Goal: Task Accomplishment & Management: Manage account settings

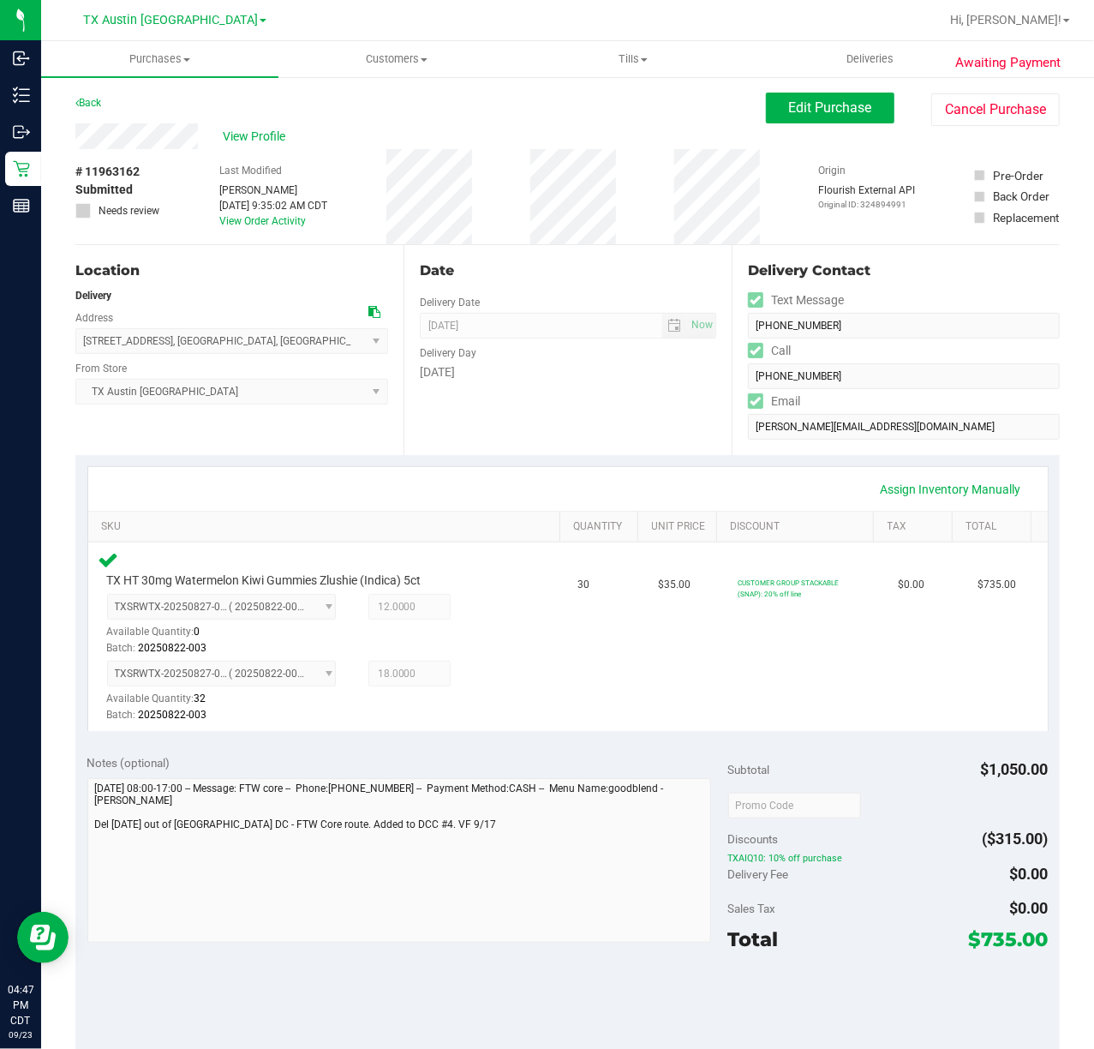
scroll to position [228, 0]
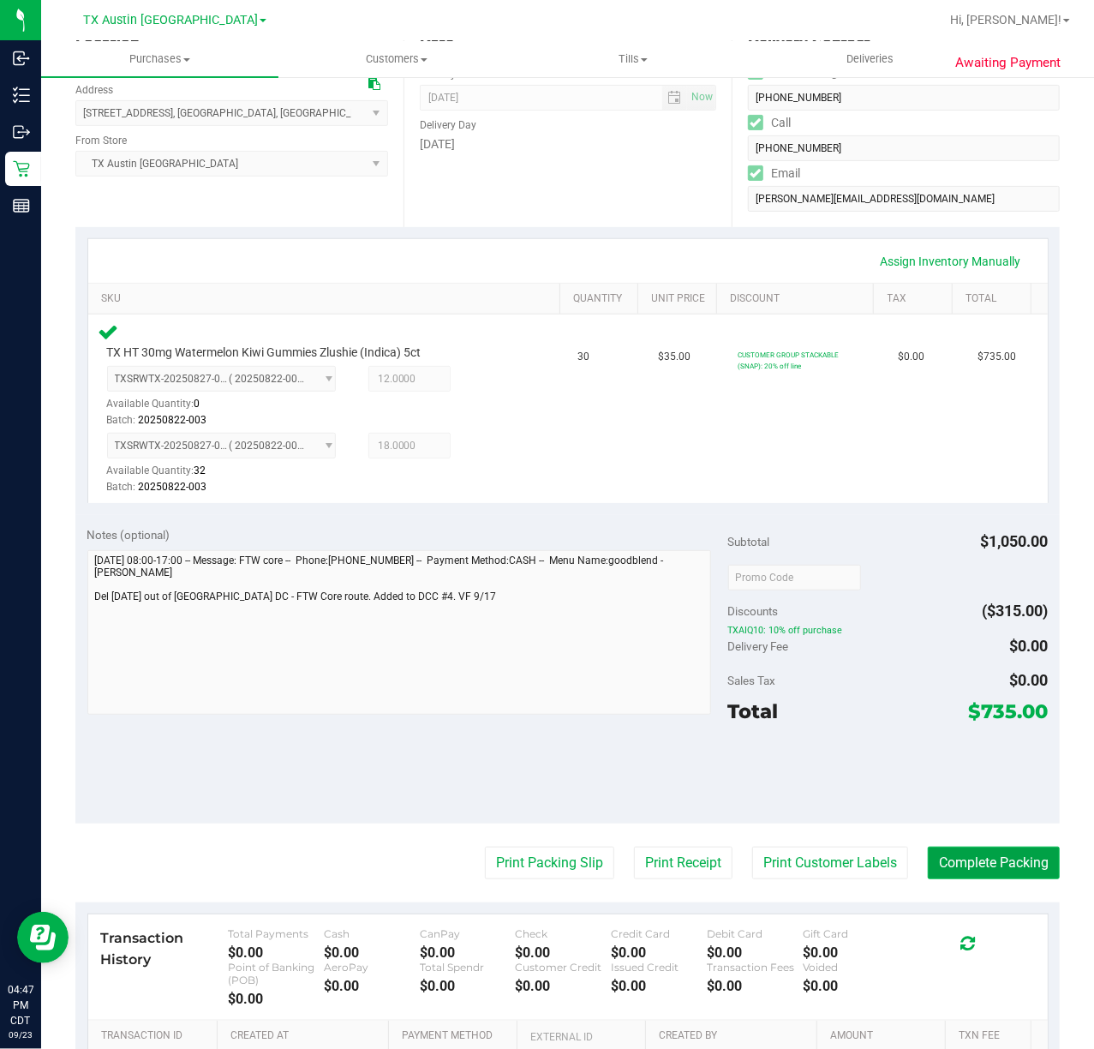
click at [984, 861] on button "Complete Packing" at bounding box center [994, 863] width 132 height 33
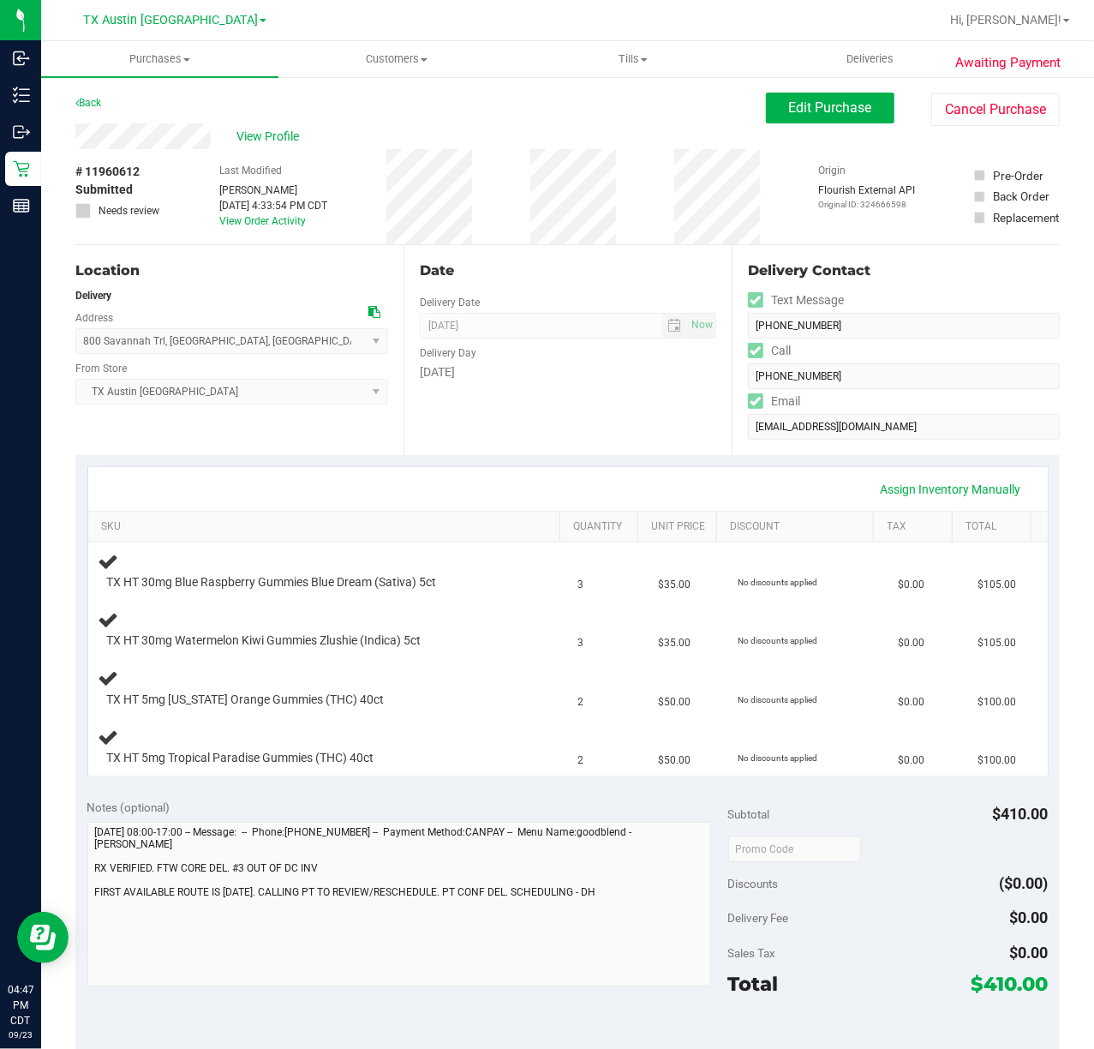
click at [641, 449] on div "Date Delivery Date 09/24/2025 Now 09/24/2025 07:00 AM Now Delivery Day Wednesday" at bounding box center [568, 350] width 328 height 210
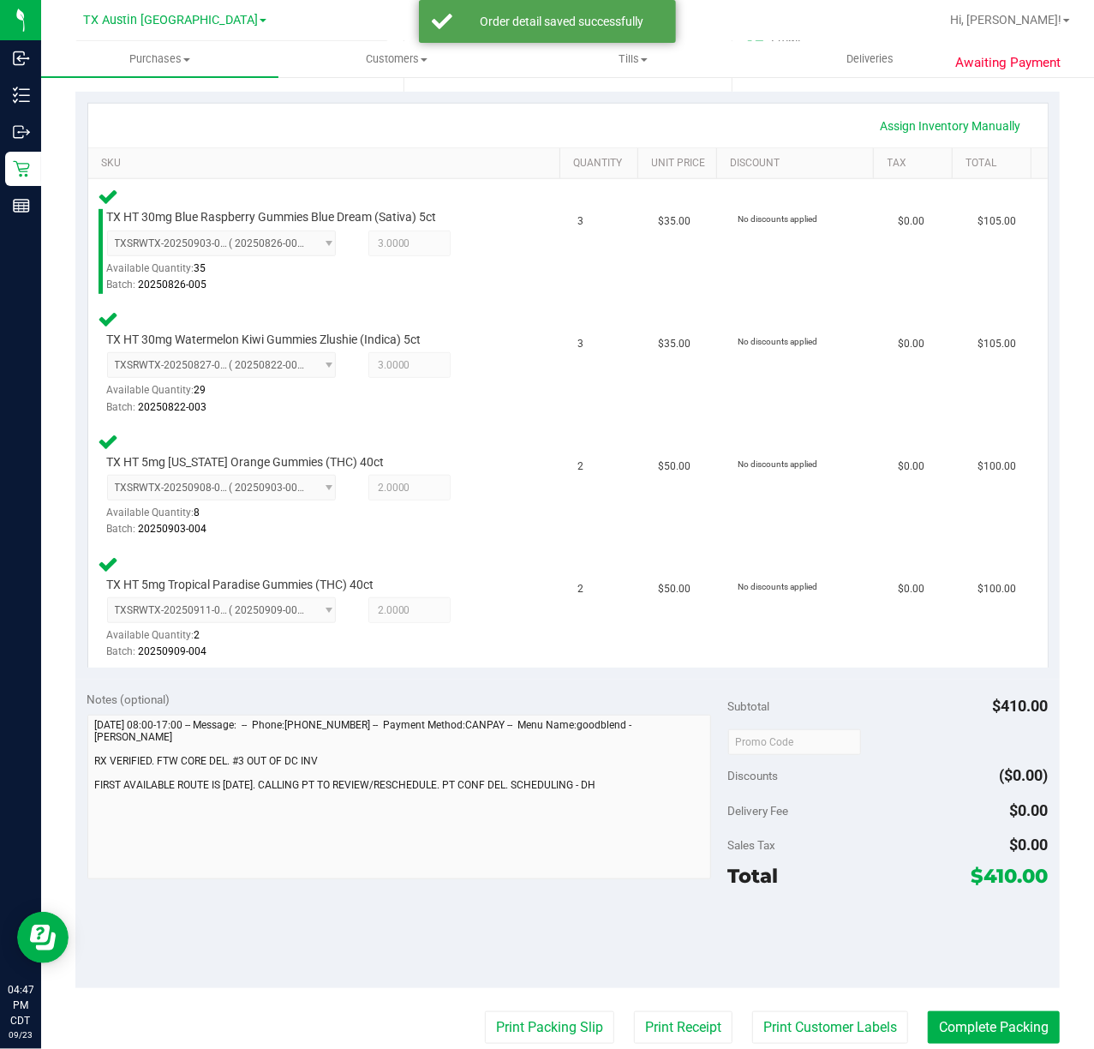
scroll to position [361, 0]
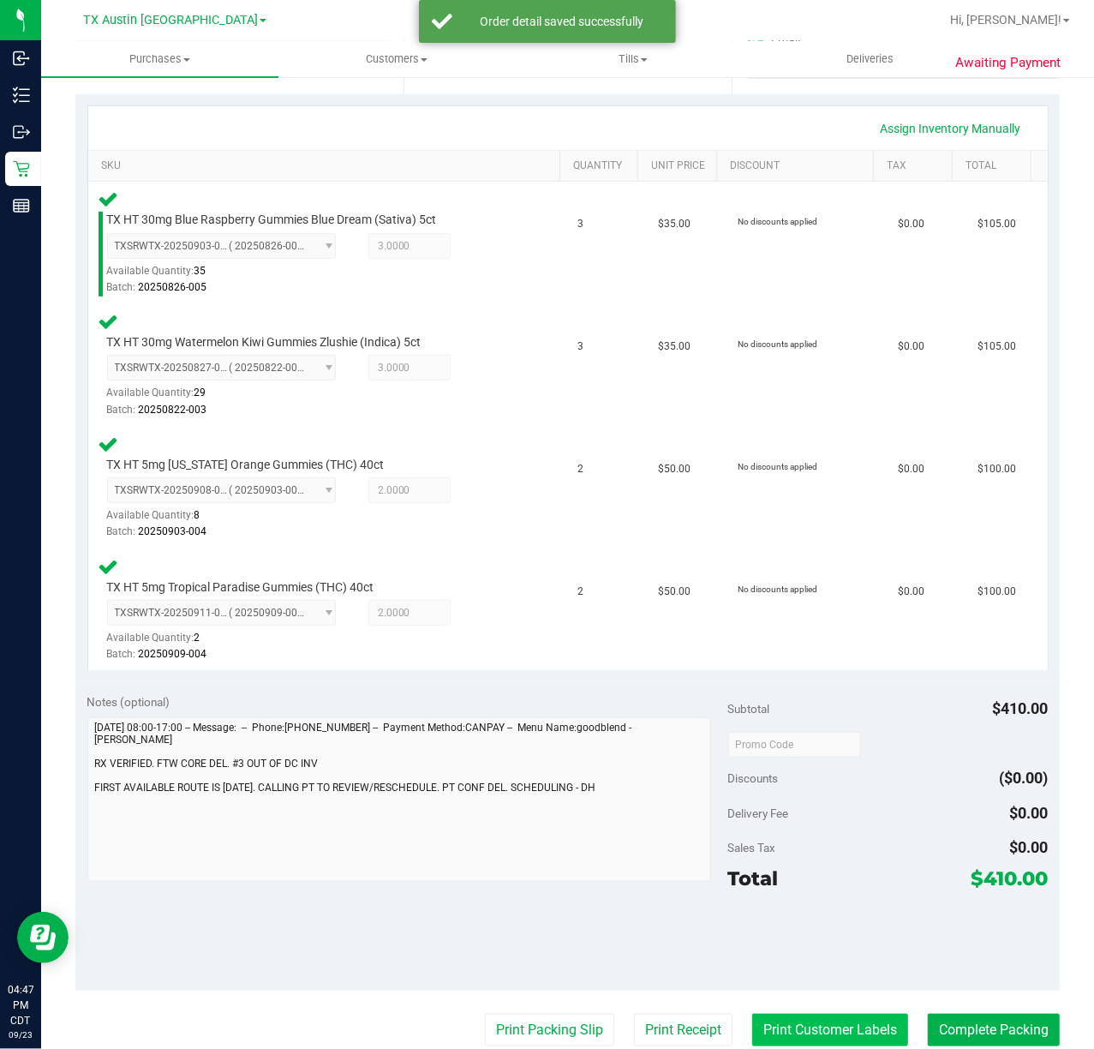
click at [821, 1022] on button "Print Customer Labels" at bounding box center [830, 1030] width 156 height 33
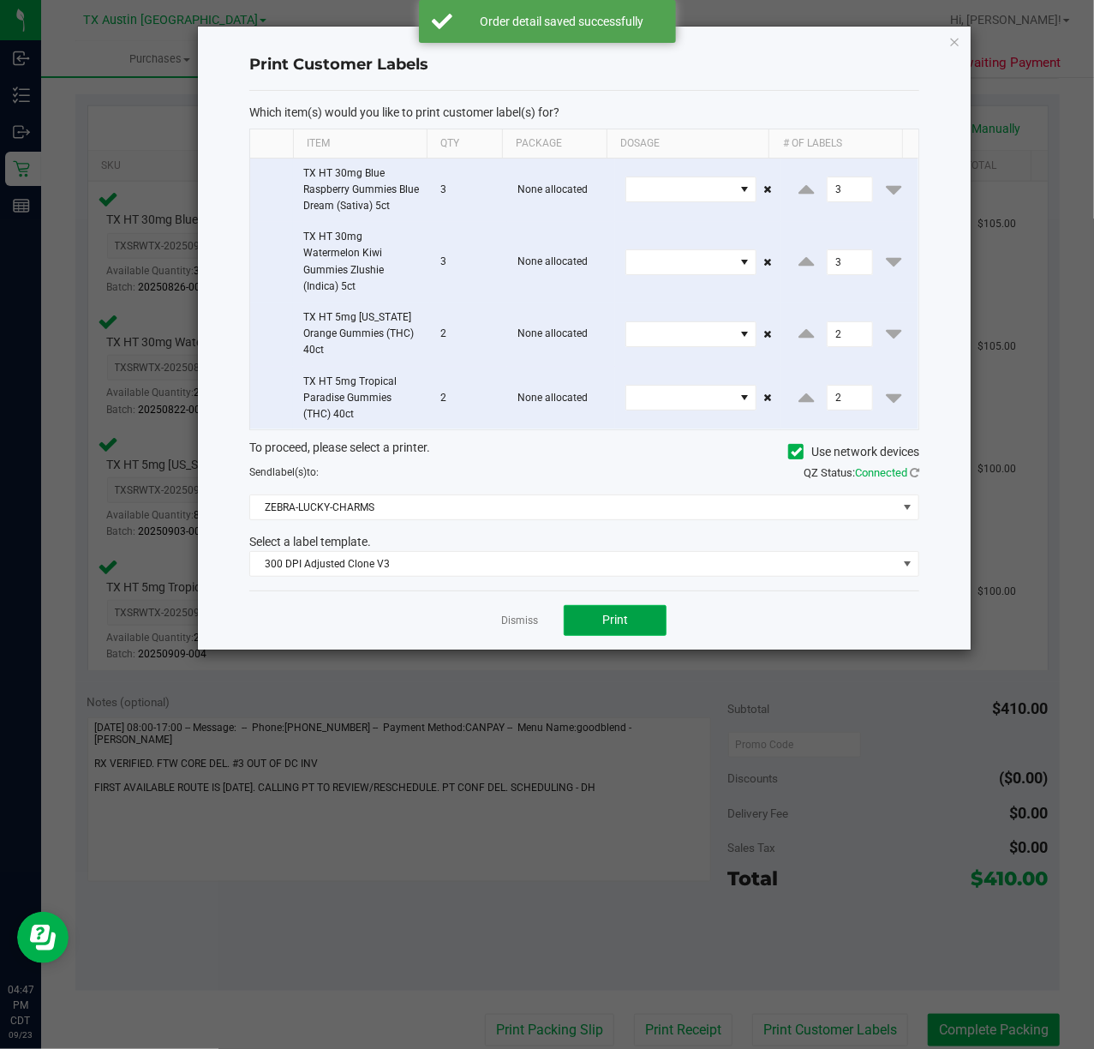
click at [627, 632] on button "Print" at bounding box center [615, 620] width 103 height 31
click at [501, 624] on link "Dismiss" at bounding box center [519, 621] width 37 height 15
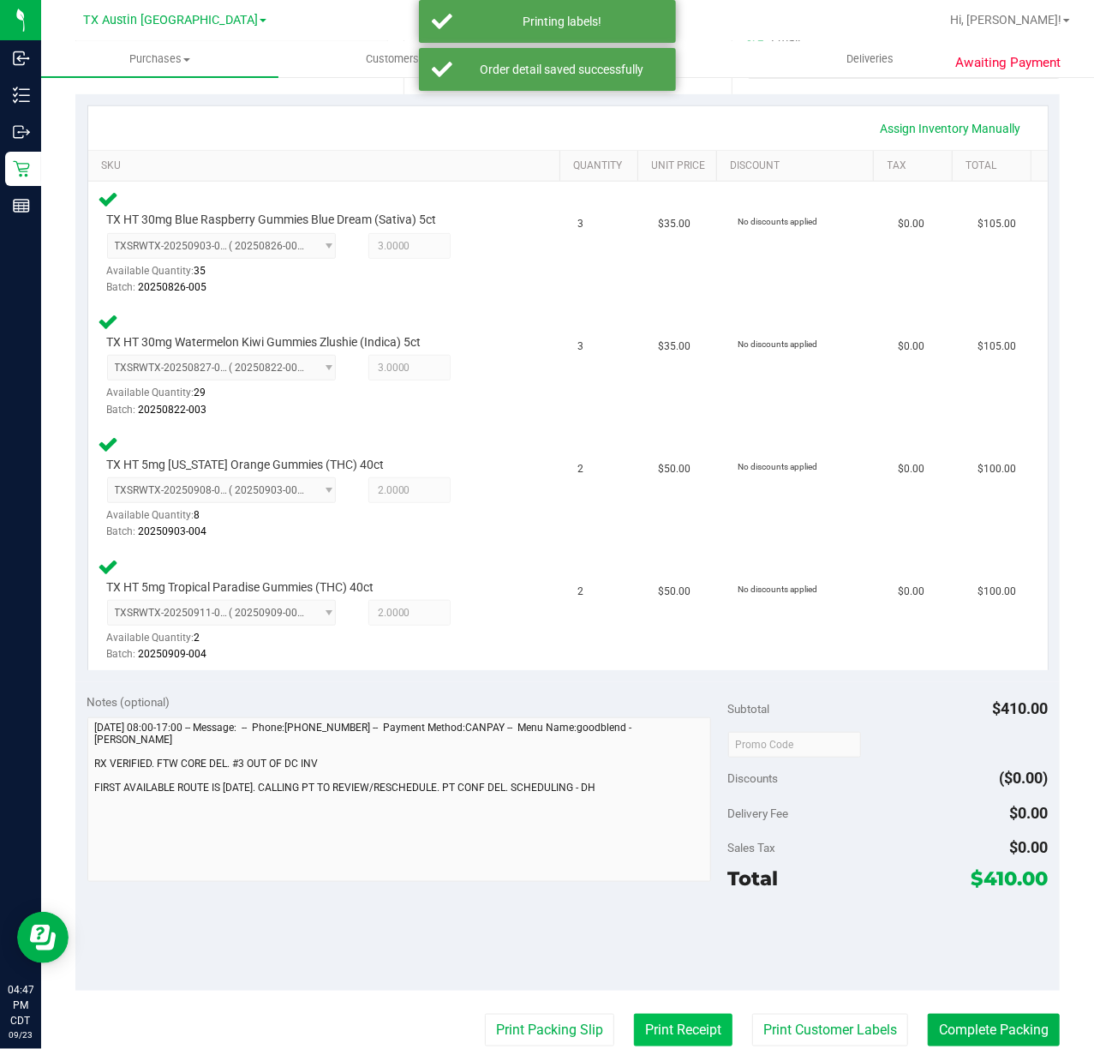
click at [655, 1037] on button "Print Receipt" at bounding box center [683, 1030] width 99 height 33
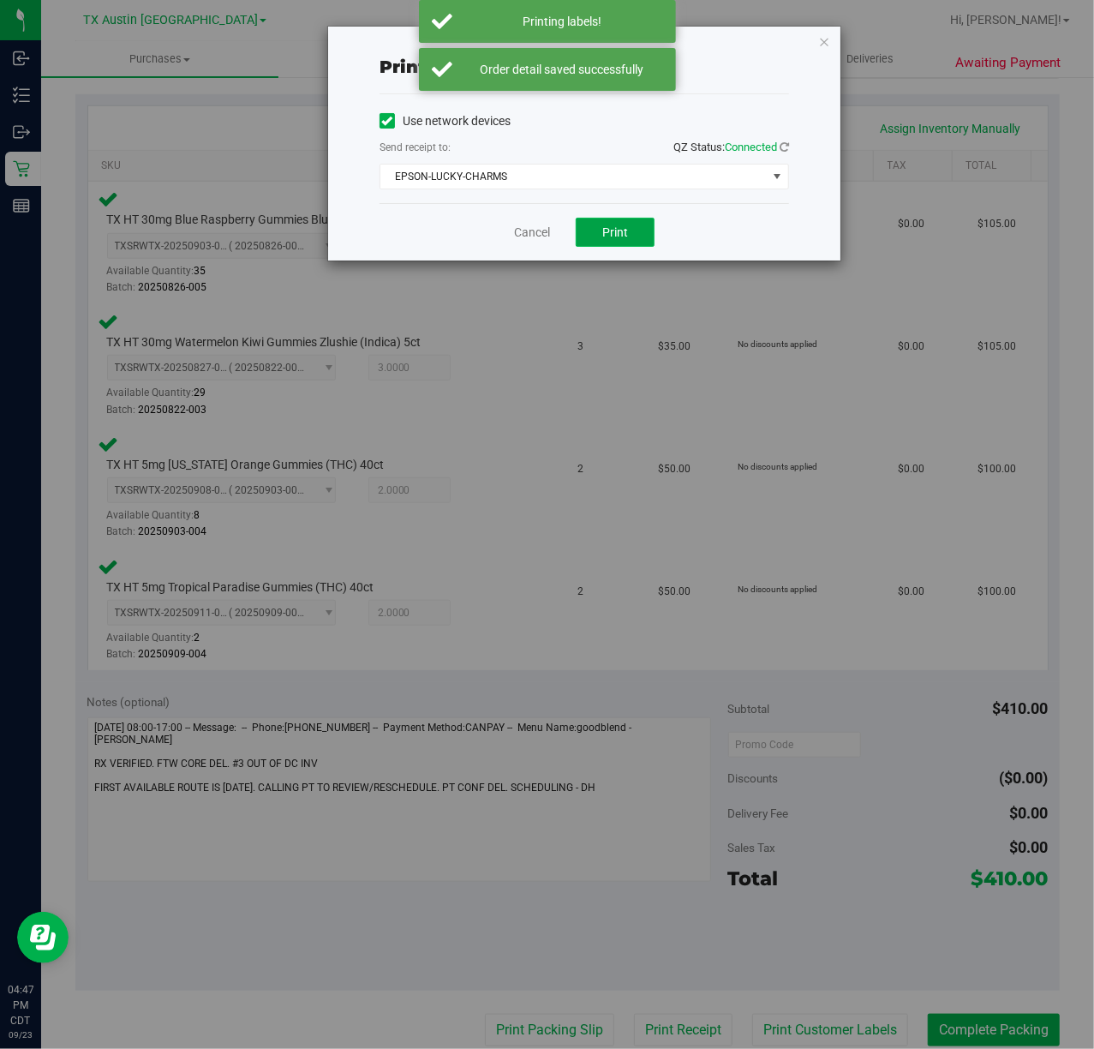
click at [614, 233] on span "Print" at bounding box center [615, 232] width 26 height 14
click at [514, 230] on link "Cancel" at bounding box center [532, 233] width 36 height 18
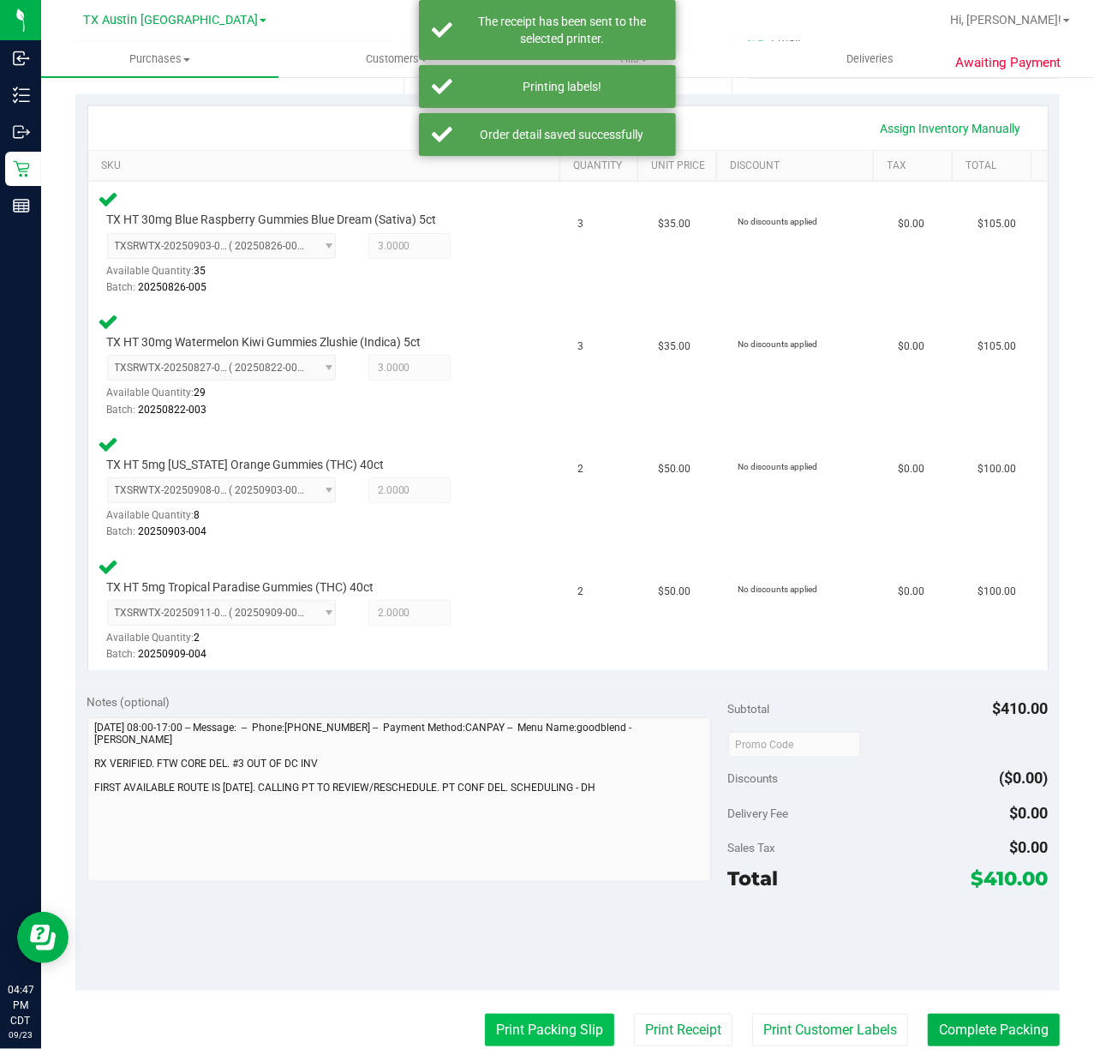
click at [516, 1020] on button "Print Packing Slip" at bounding box center [549, 1030] width 129 height 33
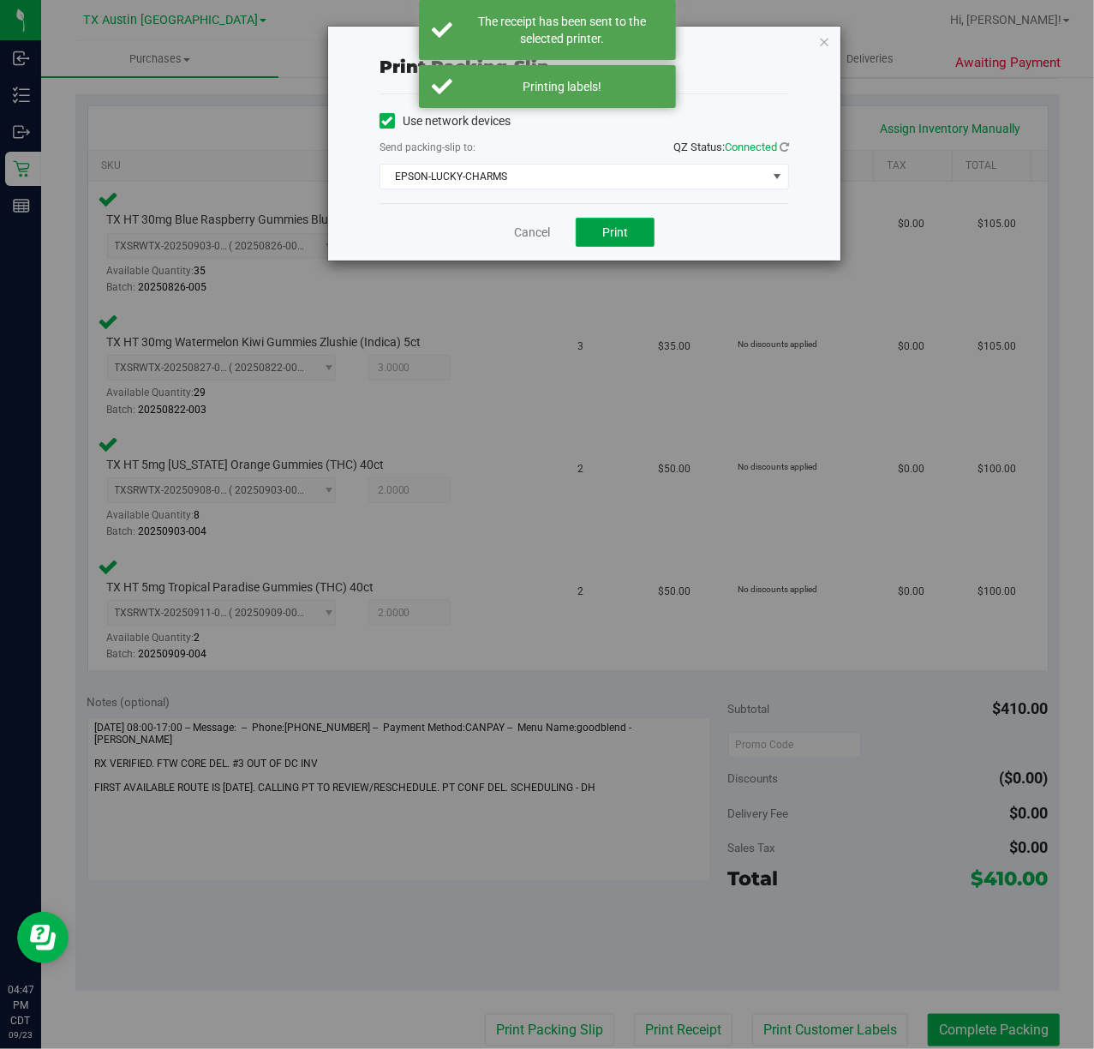
click at [601, 243] on button "Print" at bounding box center [615, 232] width 79 height 29
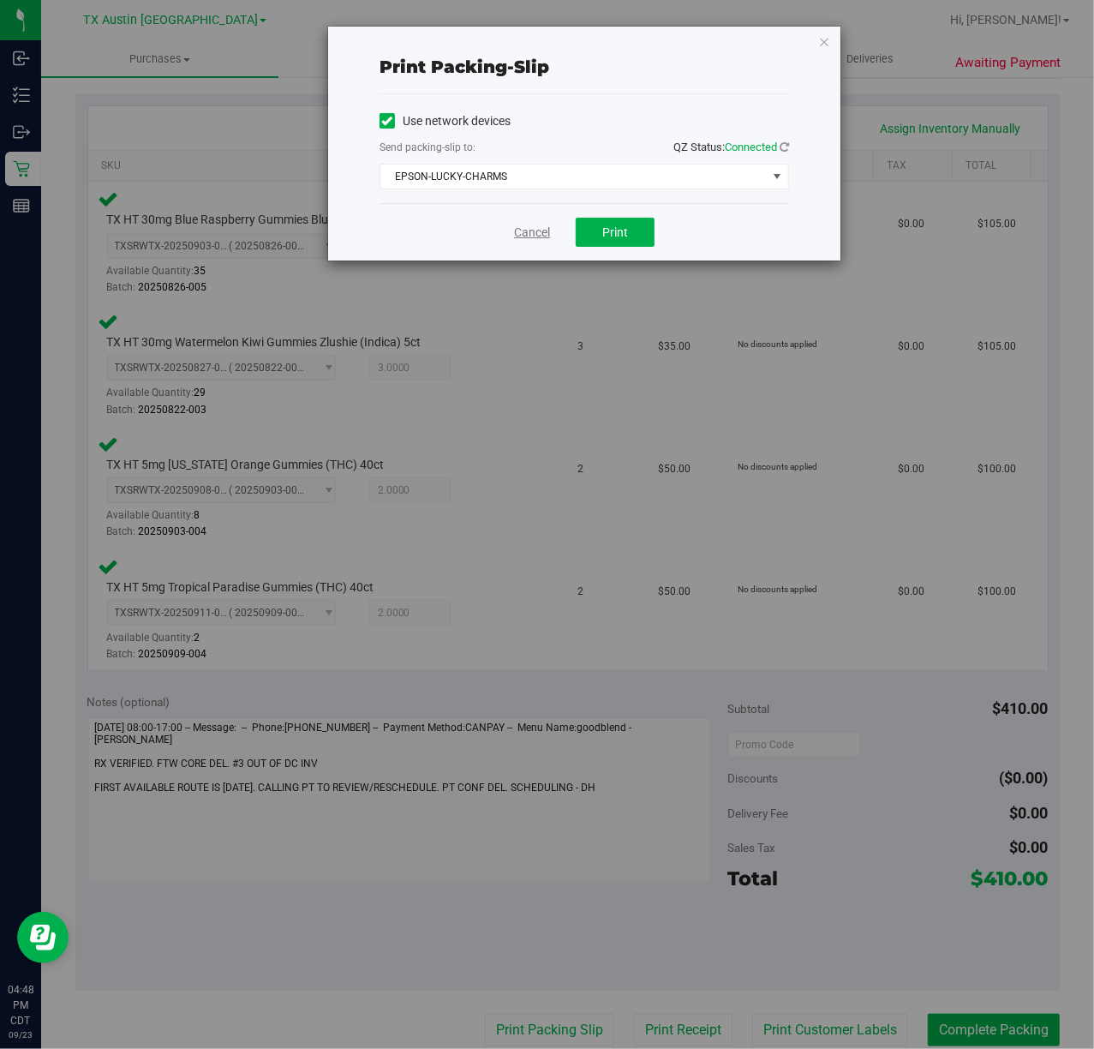
click at [528, 234] on link "Cancel" at bounding box center [532, 233] width 36 height 18
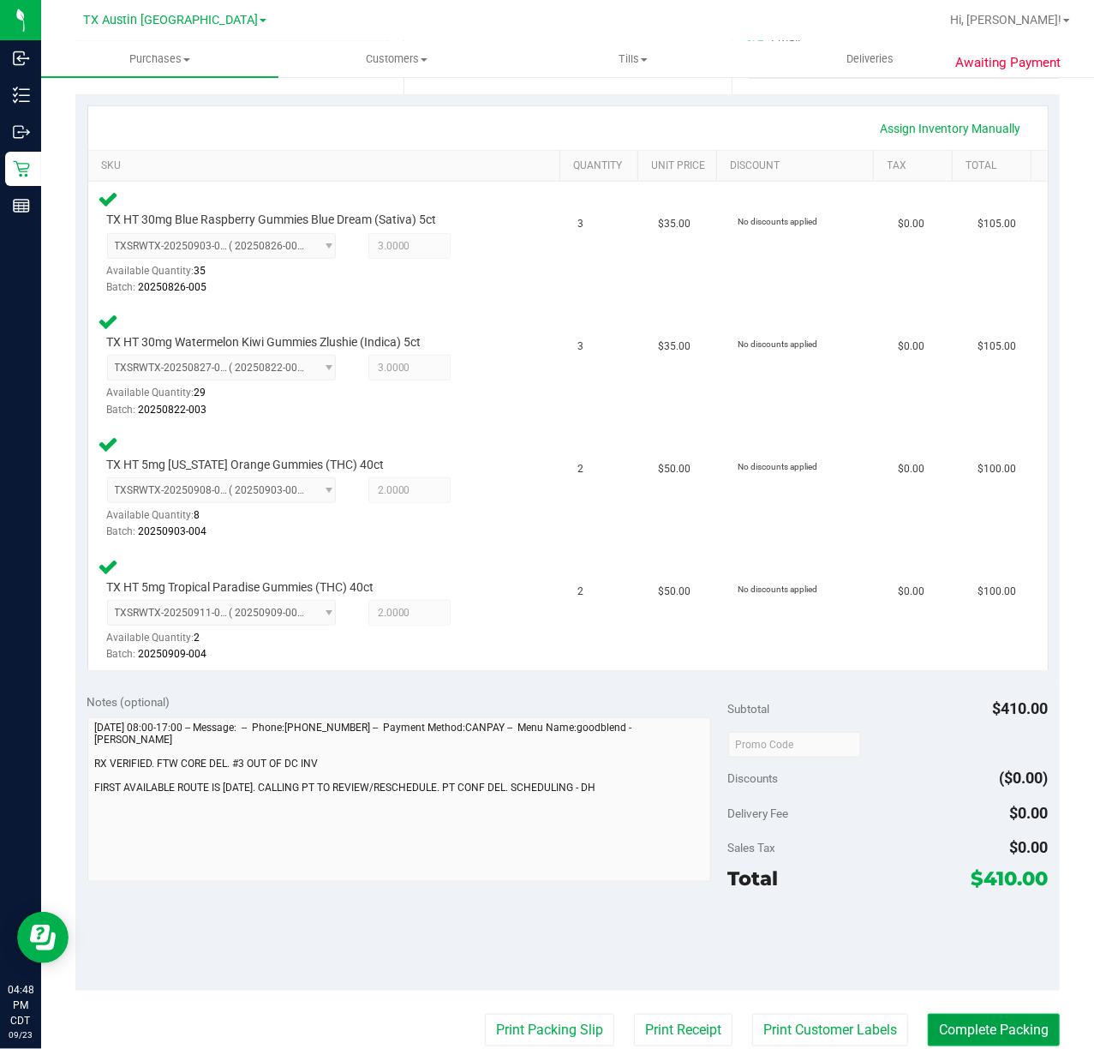
click at [957, 1025] on button "Complete Packing" at bounding box center [994, 1030] width 132 height 33
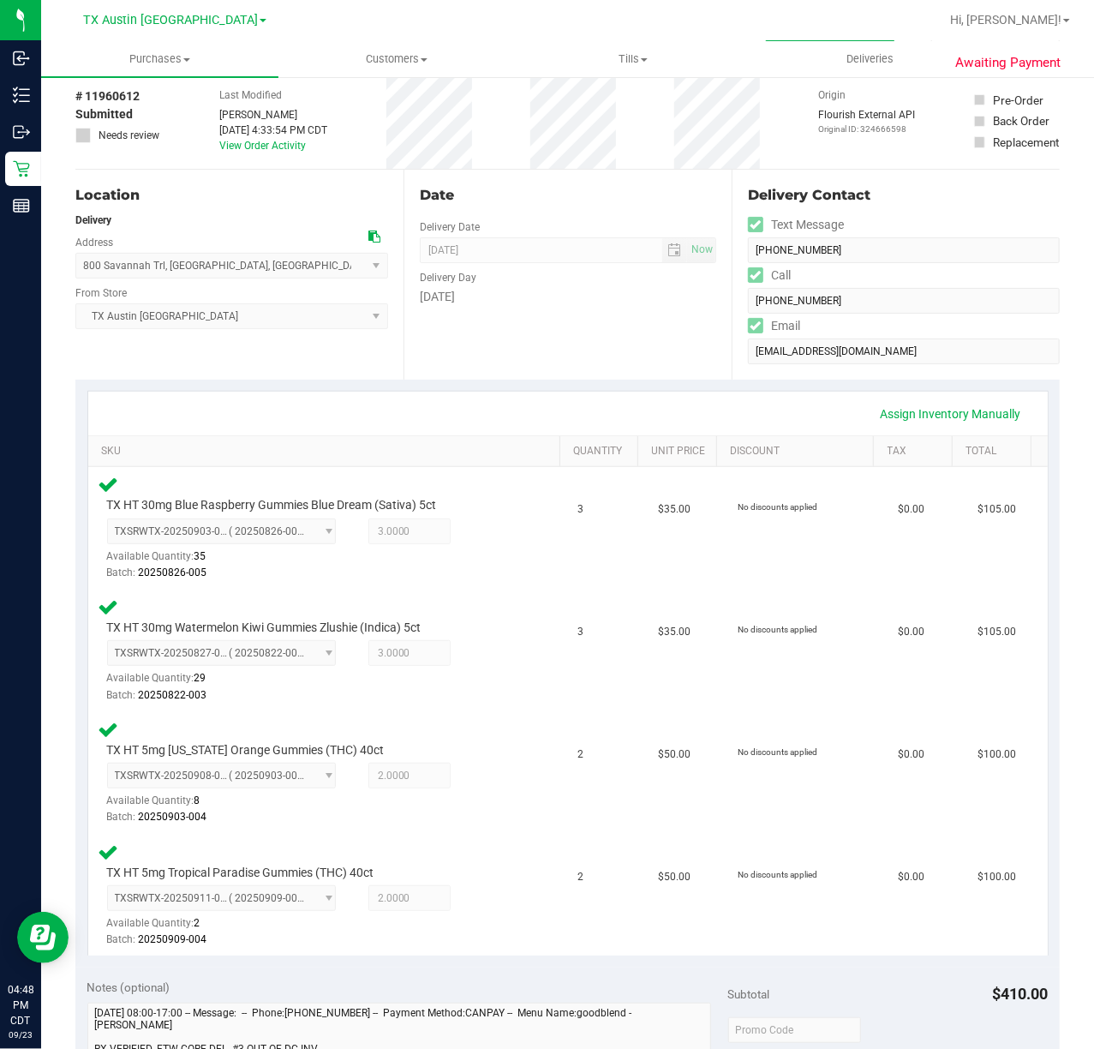
scroll to position [1, 0]
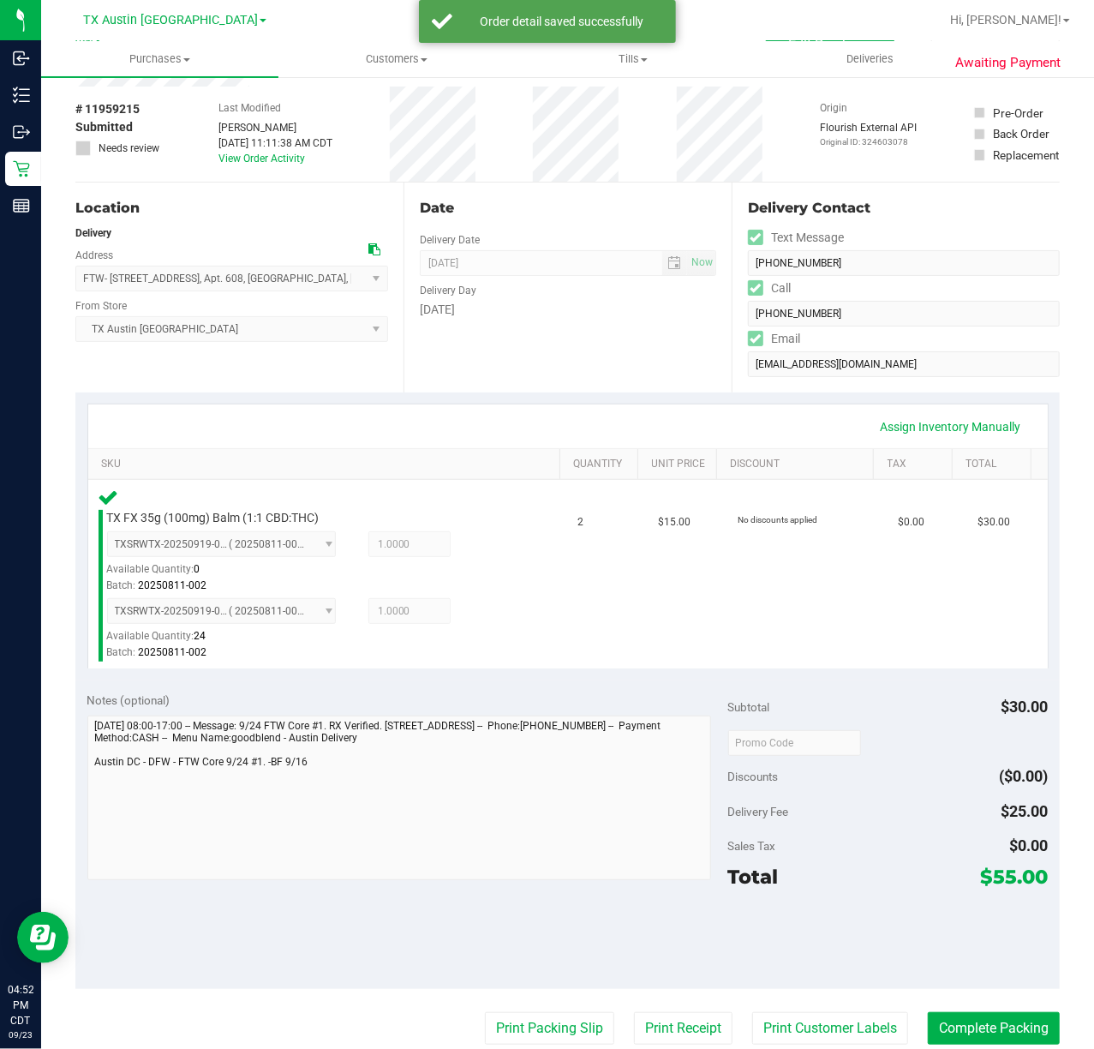
scroll to position [114, 0]
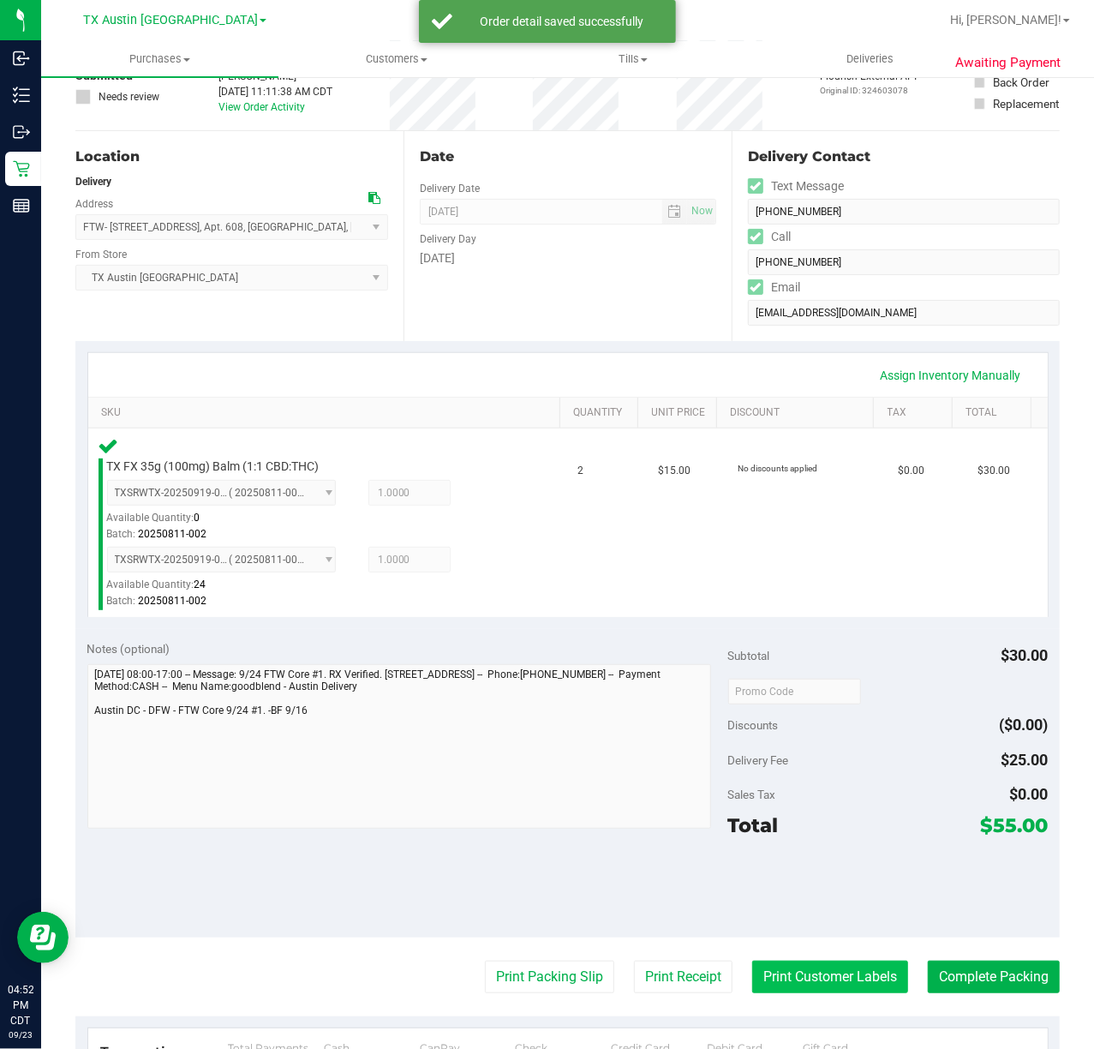
click at [778, 972] on button "Print Customer Labels" at bounding box center [830, 977] width 156 height 33
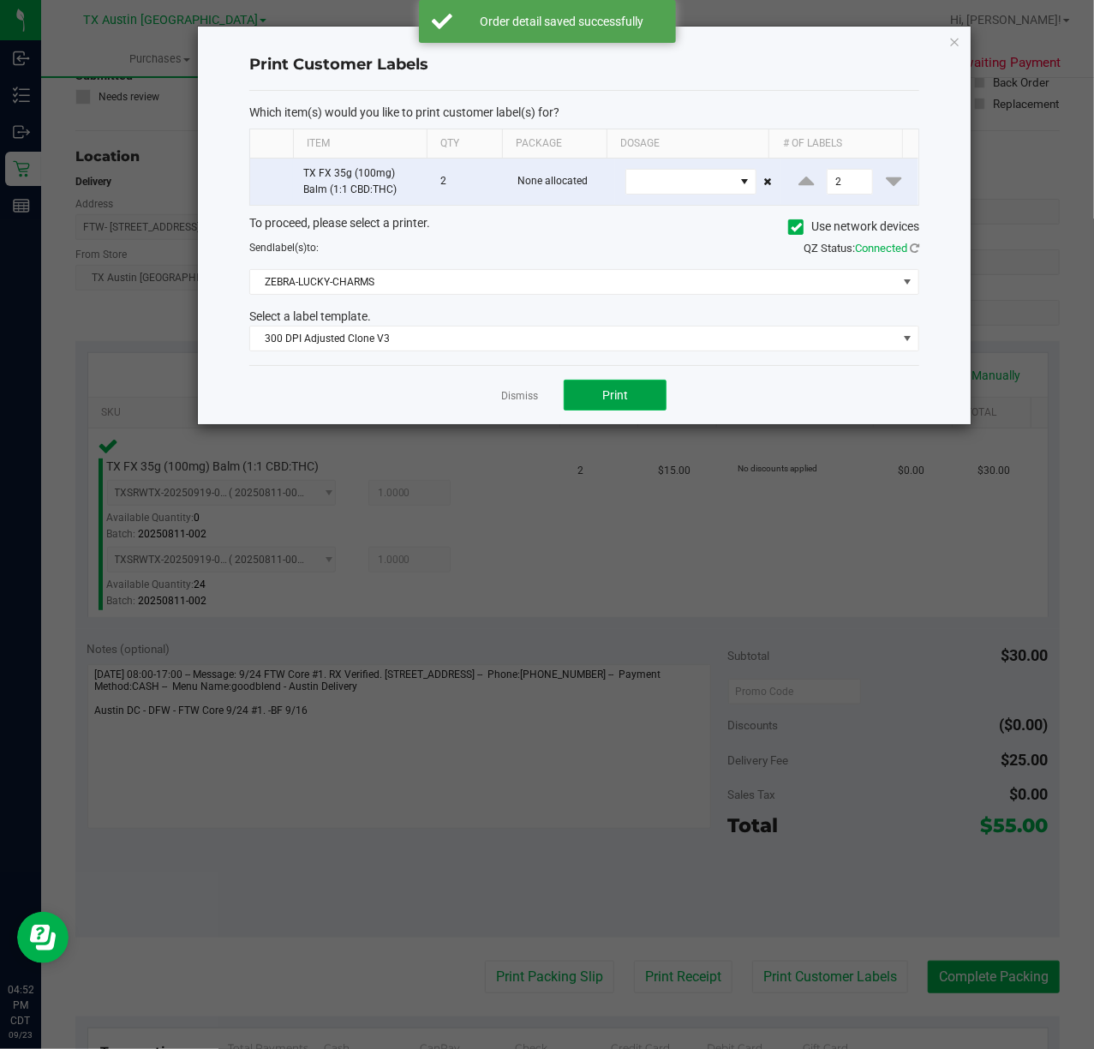
click at [600, 382] on button "Print" at bounding box center [615, 395] width 103 height 31
click at [518, 395] on link "Dismiss" at bounding box center [519, 396] width 37 height 15
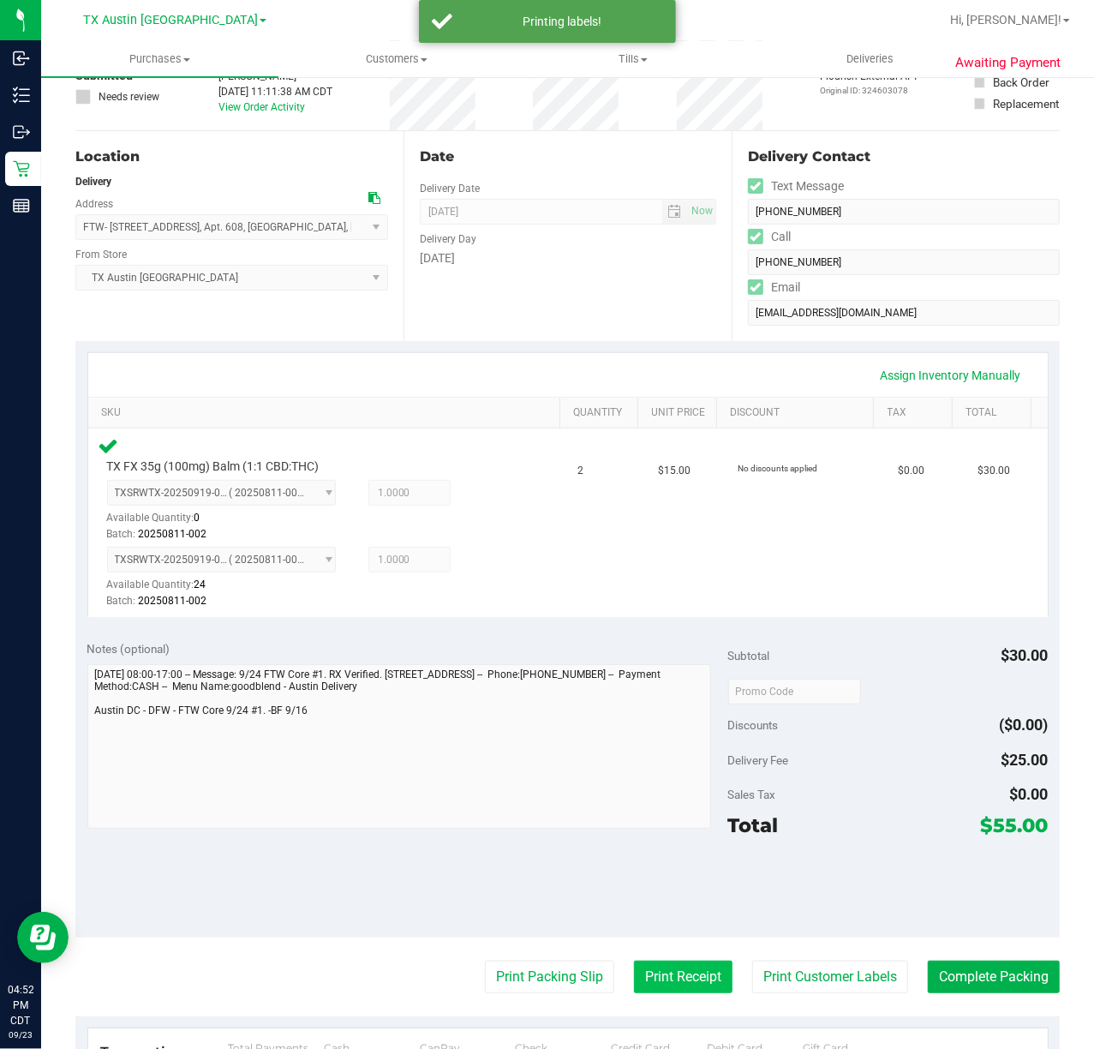
click at [660, 991] on button "Print Receipt" at bounding box center [683, 977] width 99 height 33
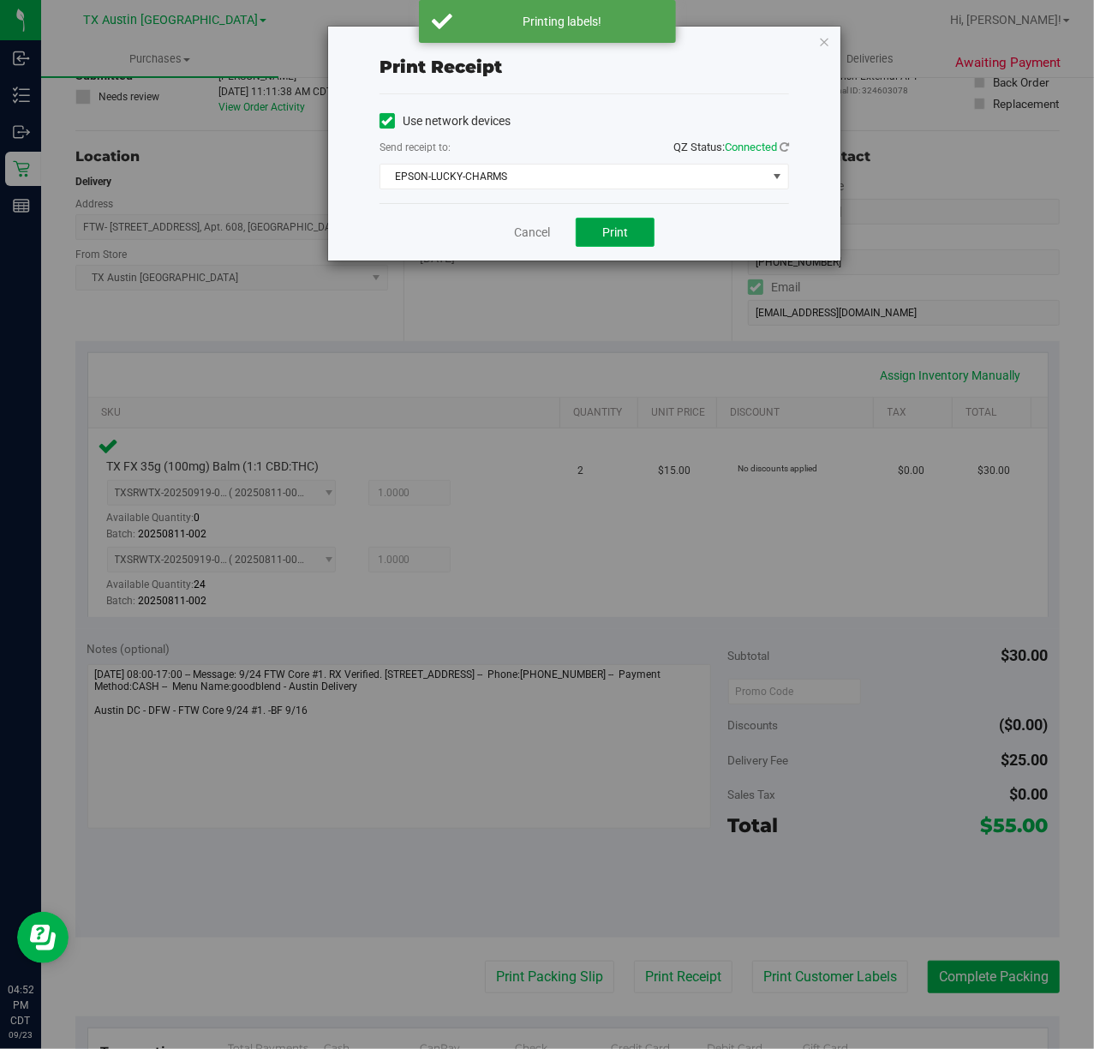
click at [600, 221] on button "Print" at bounding box center [615, 232] width 79 height 29
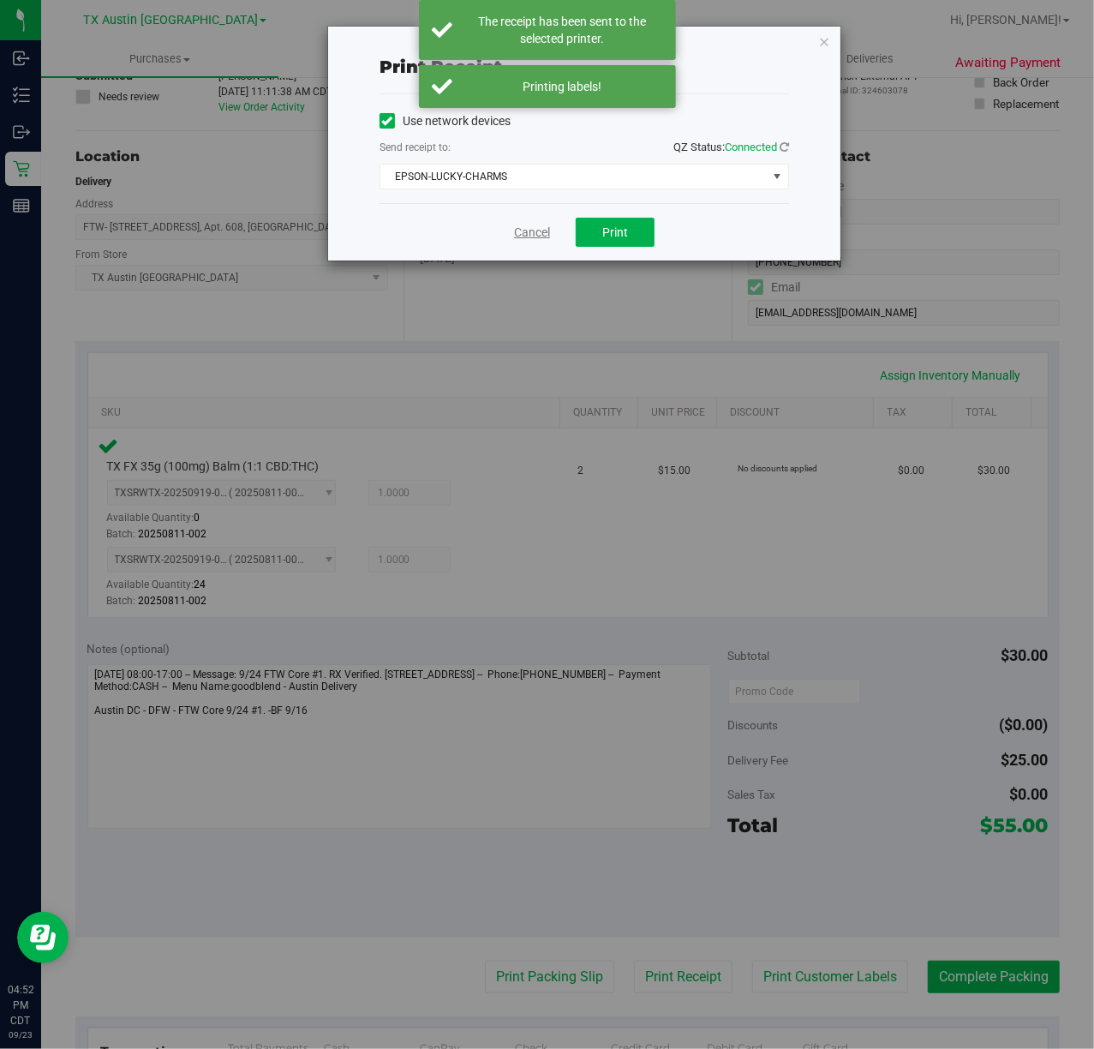
click at [542, 240] on link "Cancel" at bounding box center [532, 233] width 36 height 18
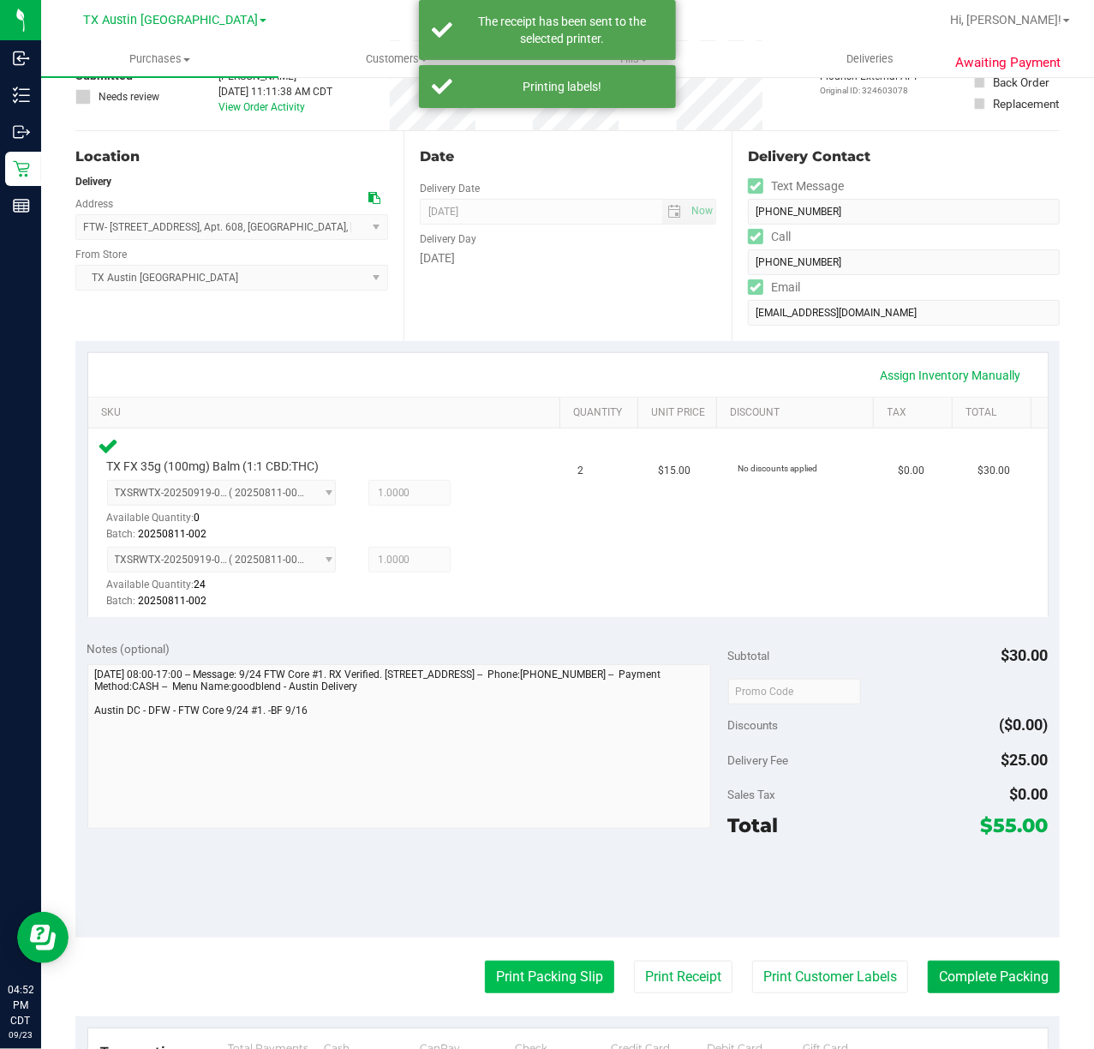
click at [536, 984] on button "Print Packing Slip" at bounding box center [549, 977] width 129 height 33
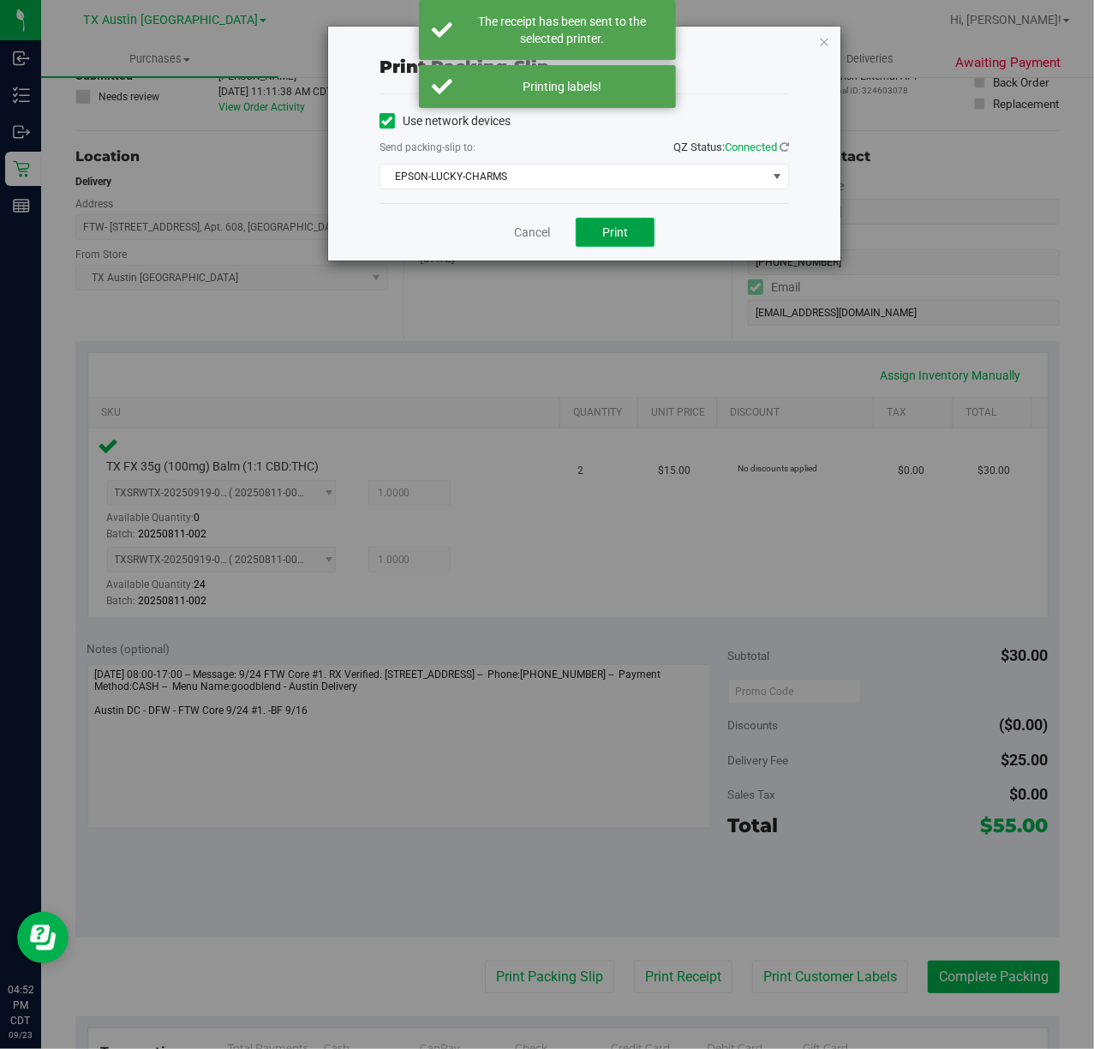
click at [619, 241] on button "Print" at bounding box center [615, 232] width 79 height 29
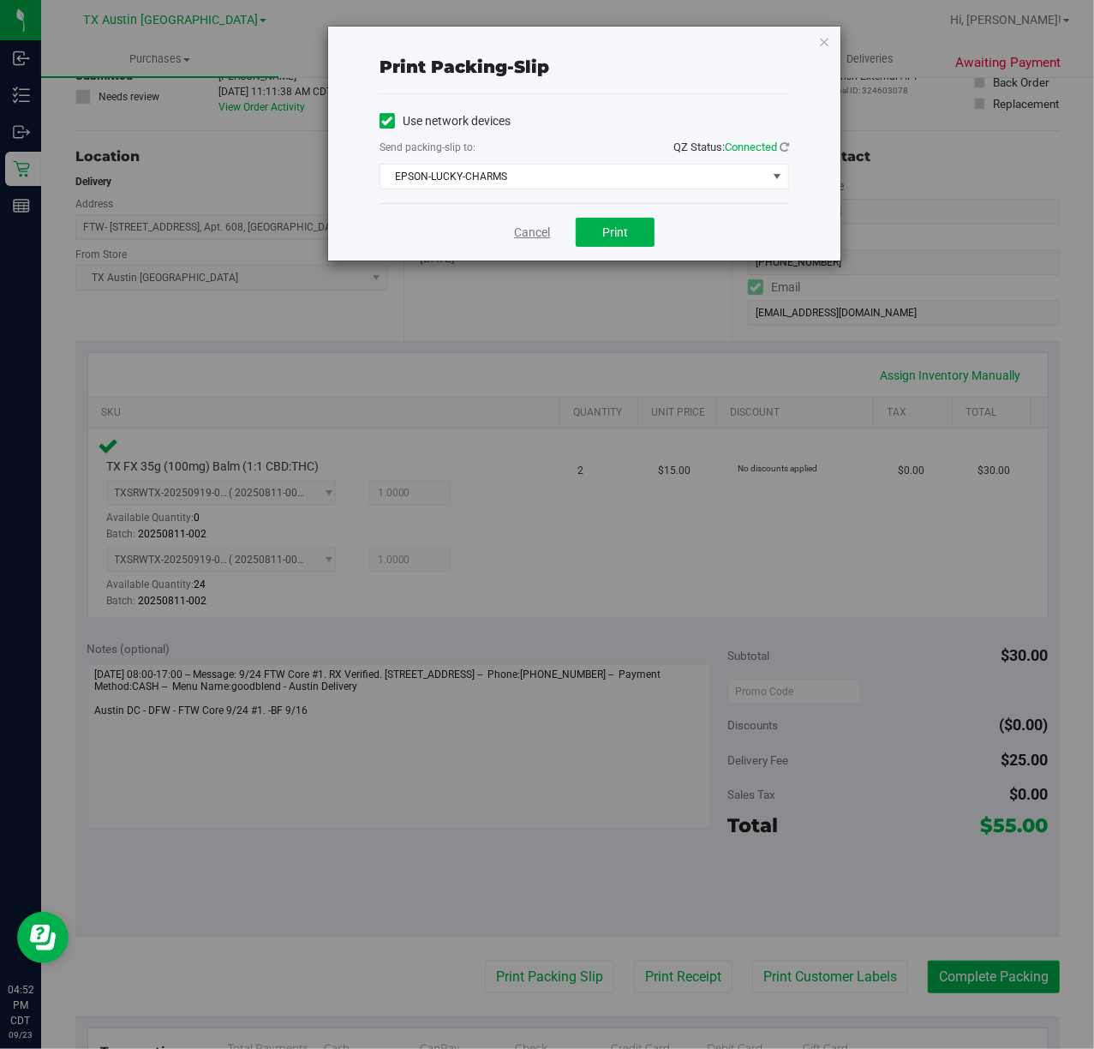
click at [535, 242] on link "Cancel" at bounding box center [532, 233] width 36 height 18
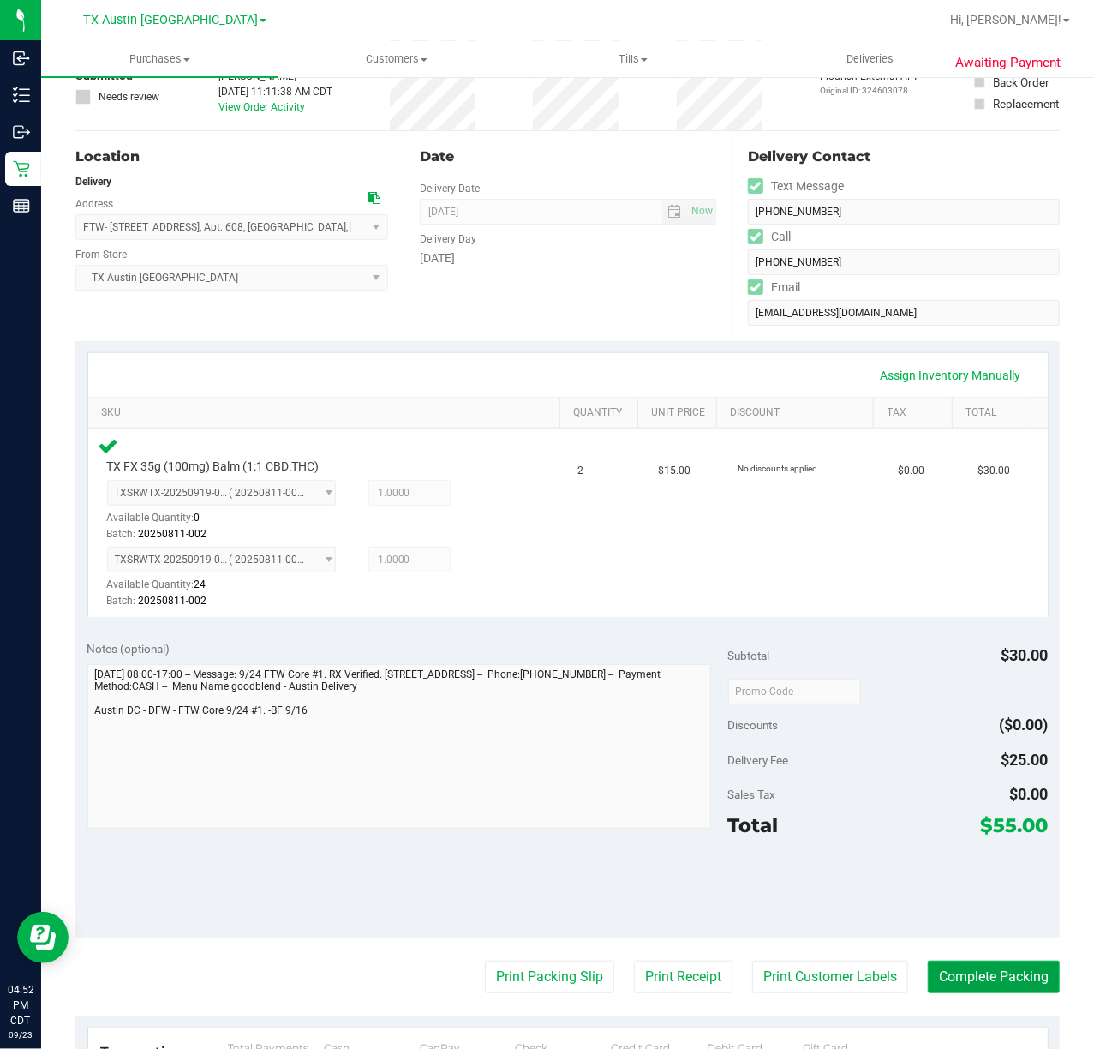
click at [985, 984] on button "Complete Packing" at bounding box center [994, 977] width 132 height 33
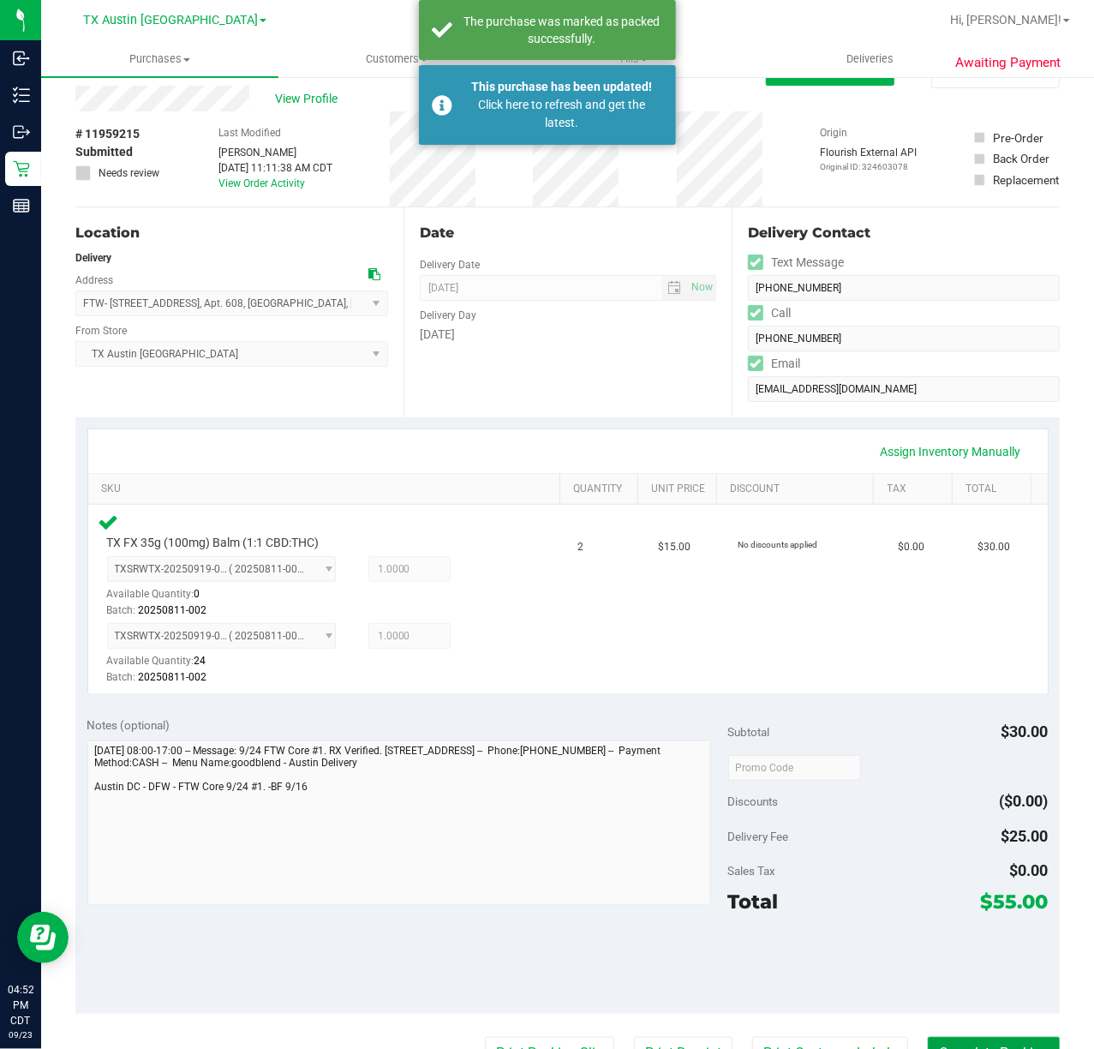
scroll to position [0, 0]
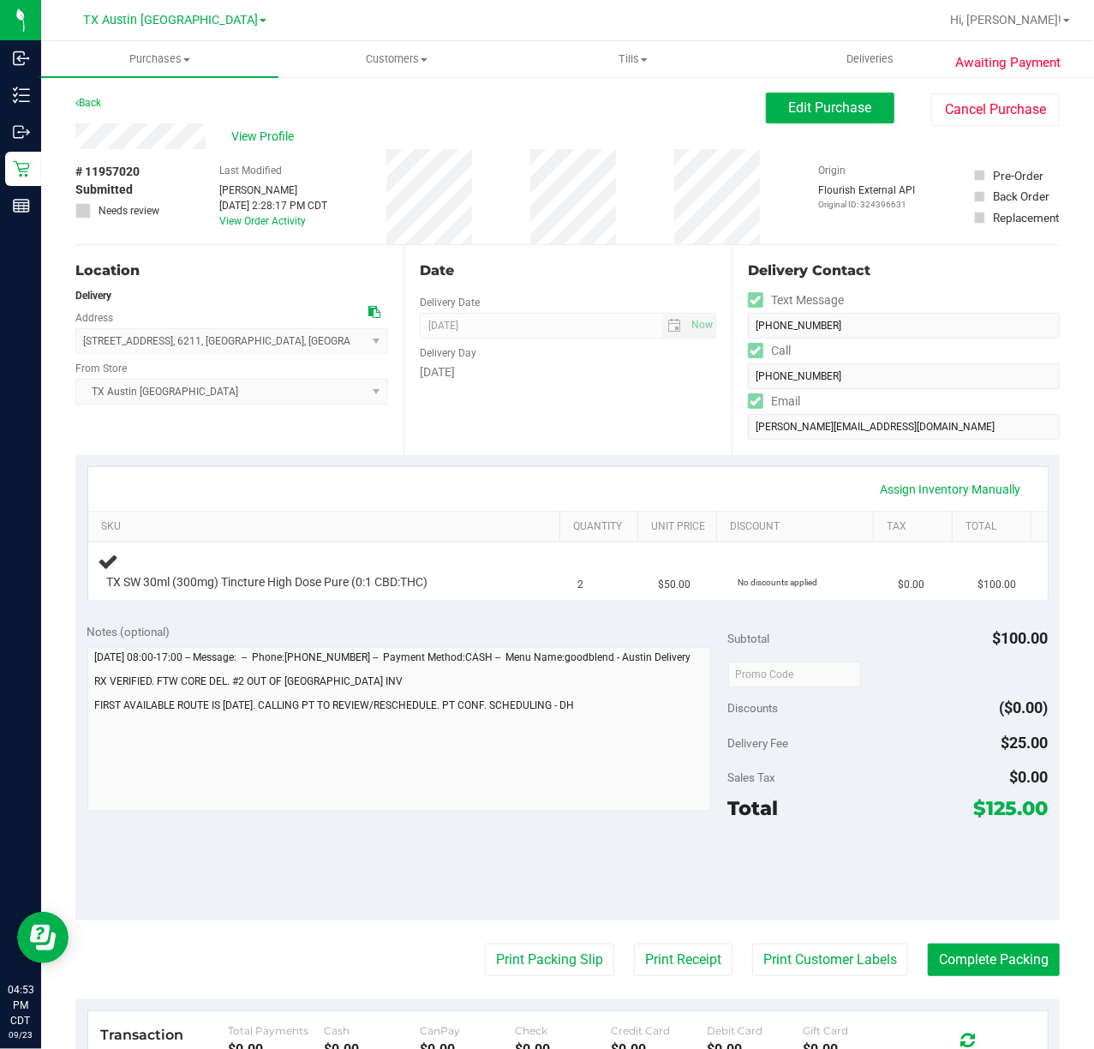
click at [586, 348] on div "Delivery Day" at bounding box center [568, 350] width 296 height 25
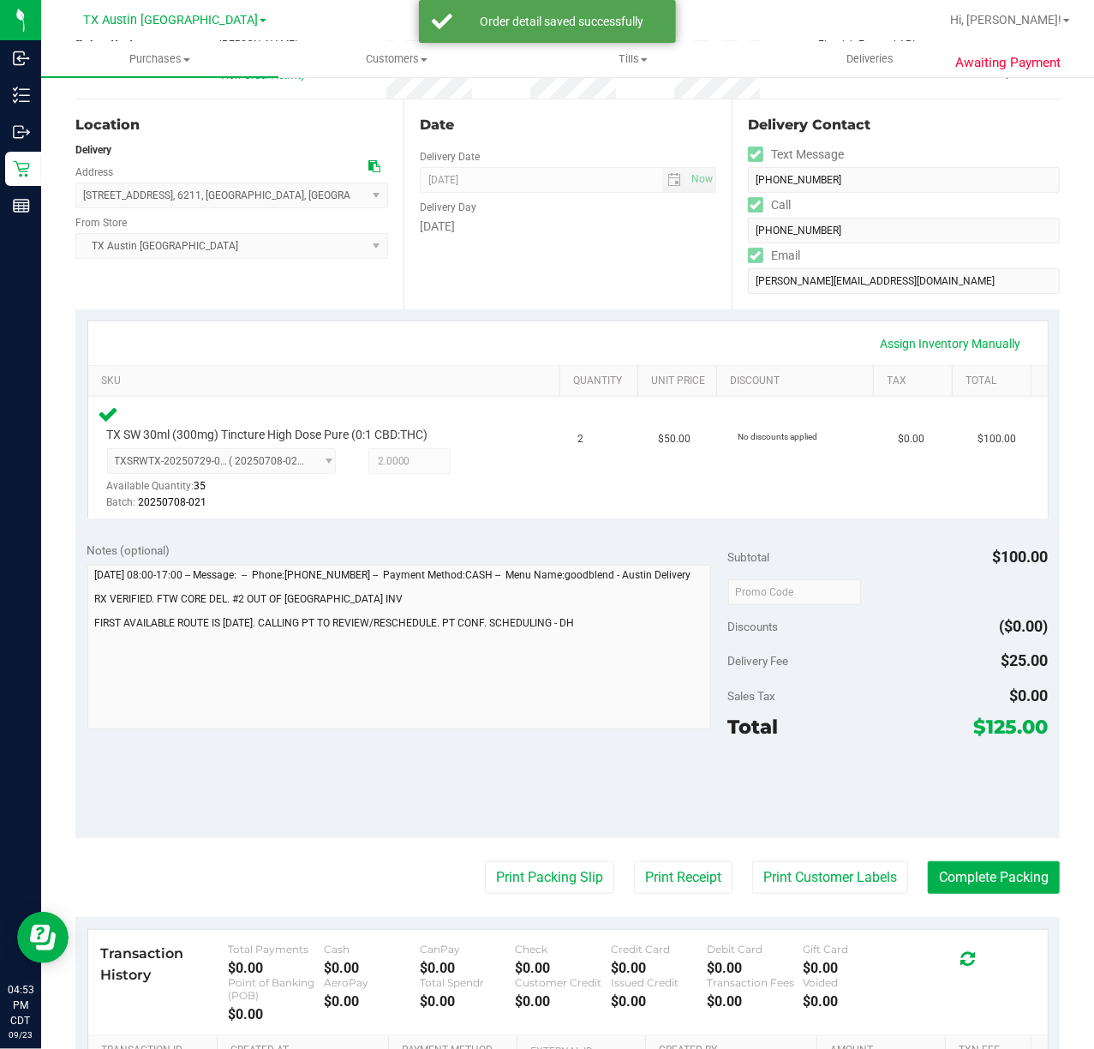
scroll to position [145, 0]
click at [821, 878] on button "Print Customer Labels" at bounding box center [830, 878] width 156 height 33
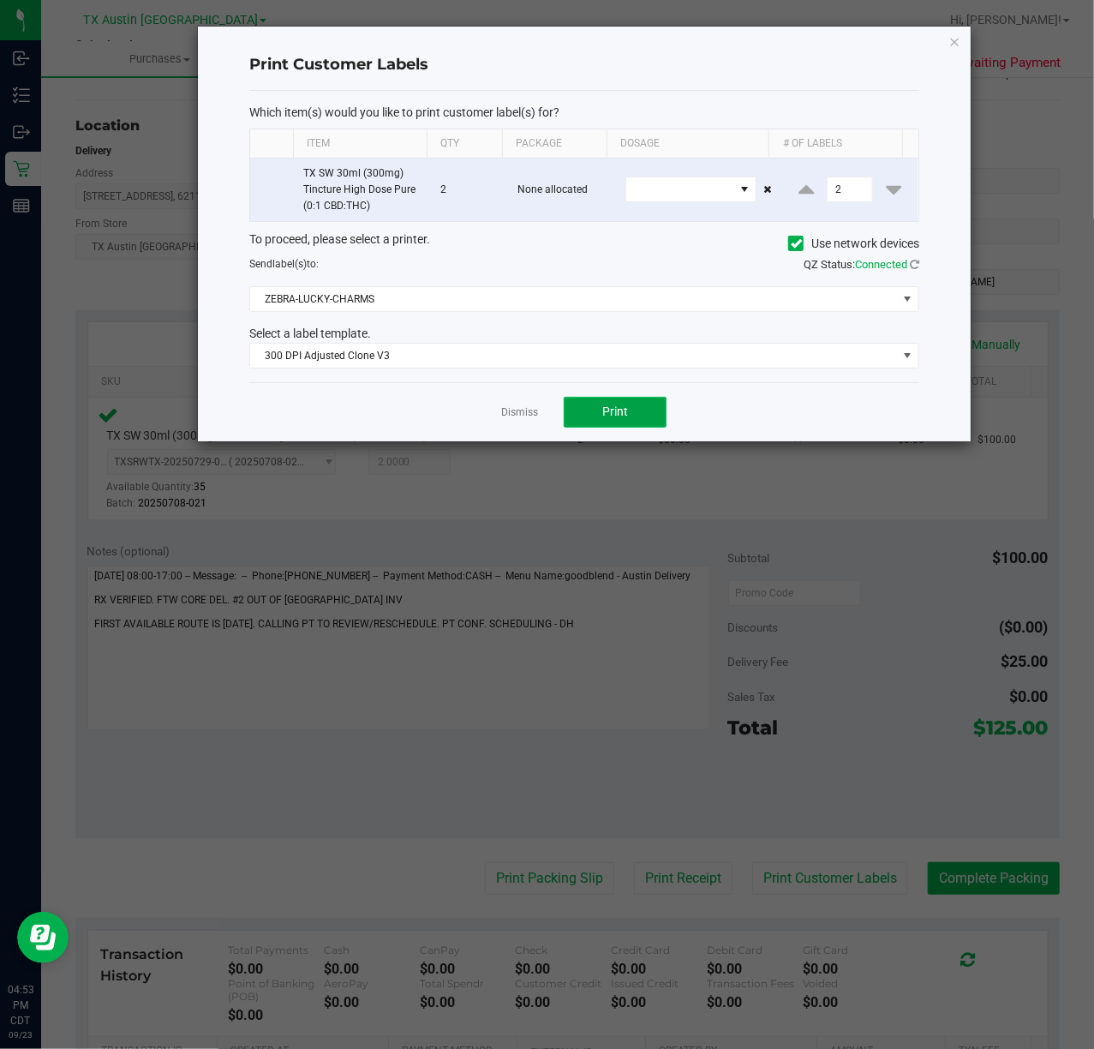
click at [604, 413] on span "Print" at bounding box center [615, 411] width 26 height 14
click at [509, 419] on link "Dismiss" at bounding box center [519, 412] width 37 height 15
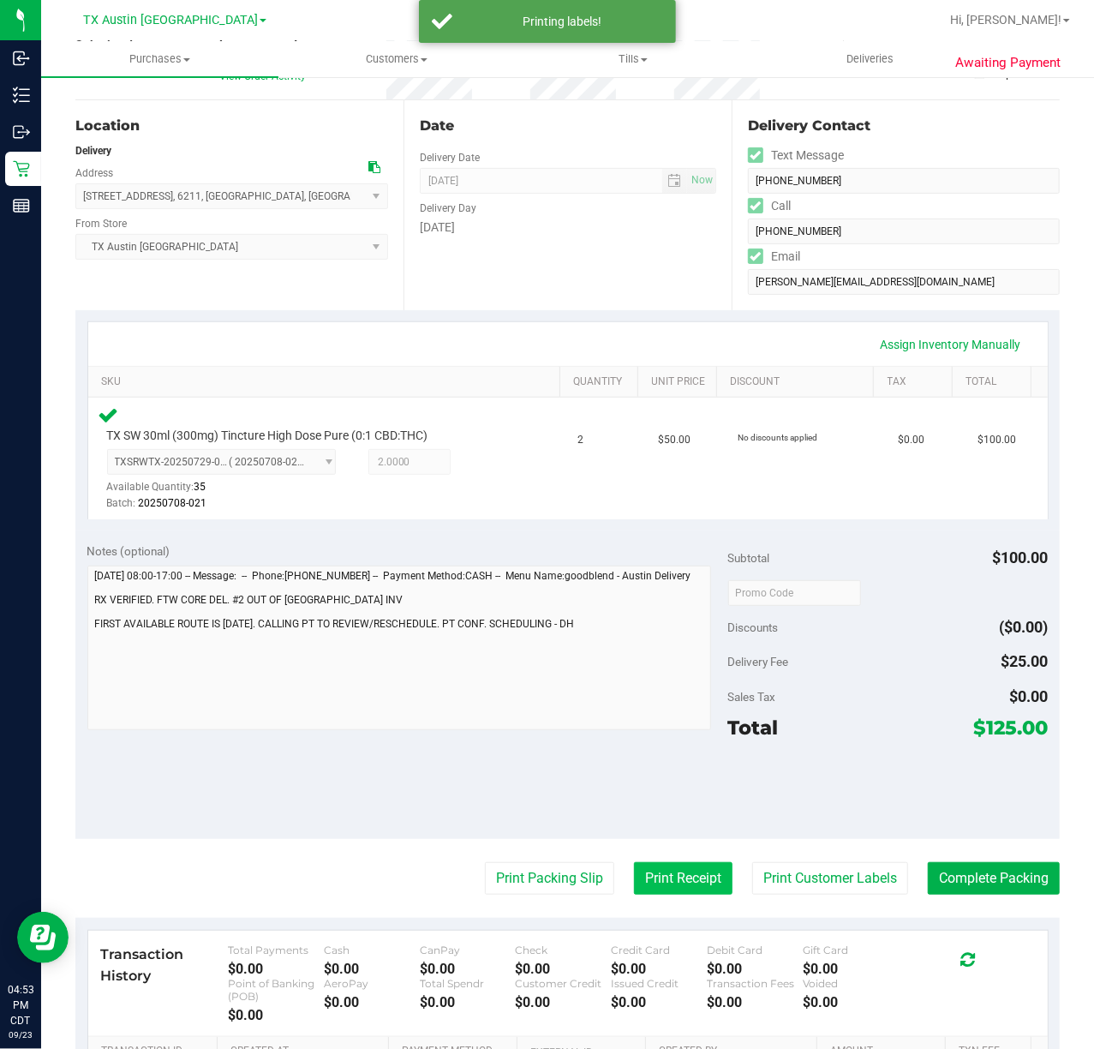
click at [682, 879] on button "Print Receipt" at bounding box center [683, 878] width 99 height 33
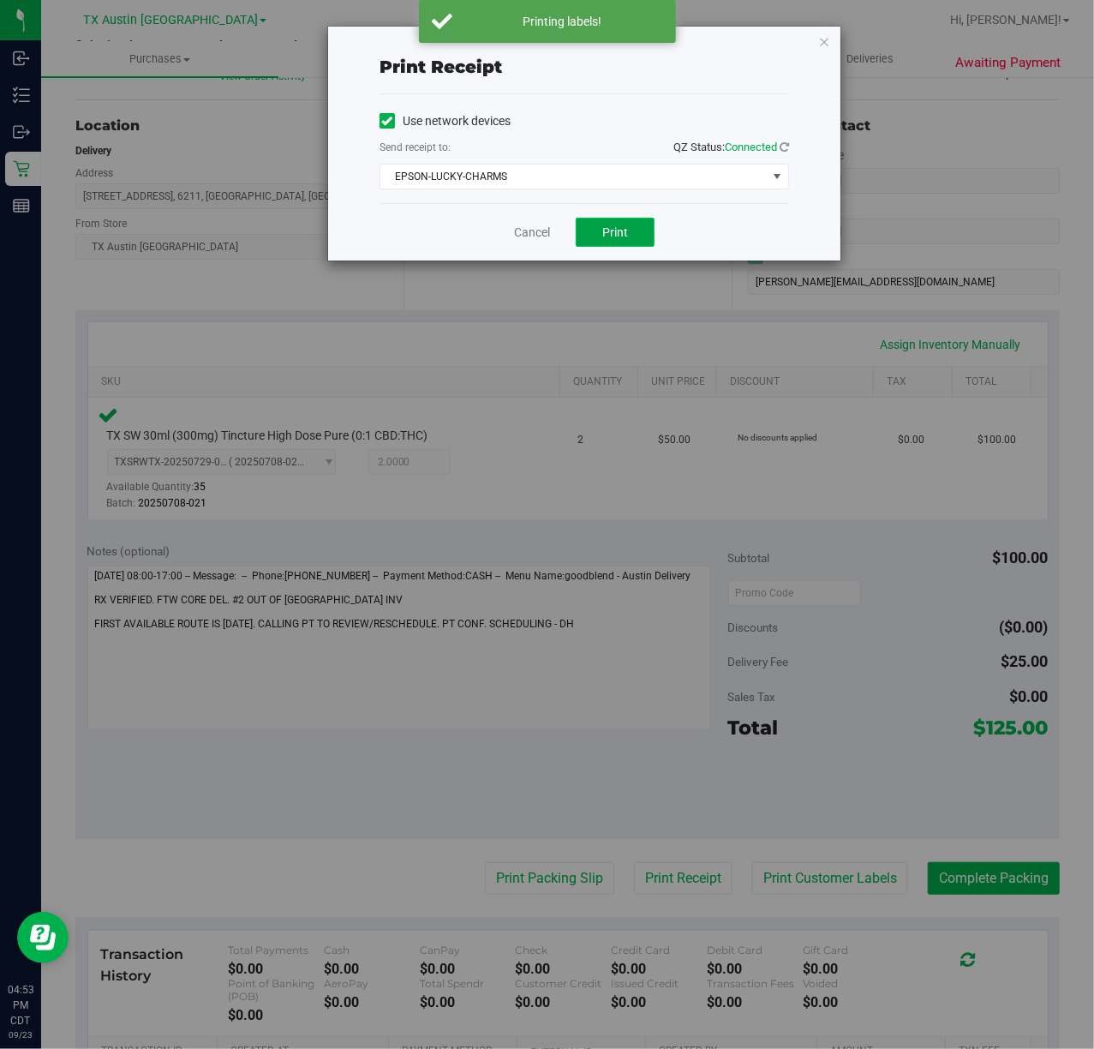
click at [627, 247] on button "Print" at bounding box center [615, 232] width 79 height 29
click at [519, 233] on link "Cancel" at bounding box center [525, 233] width 36 height 18
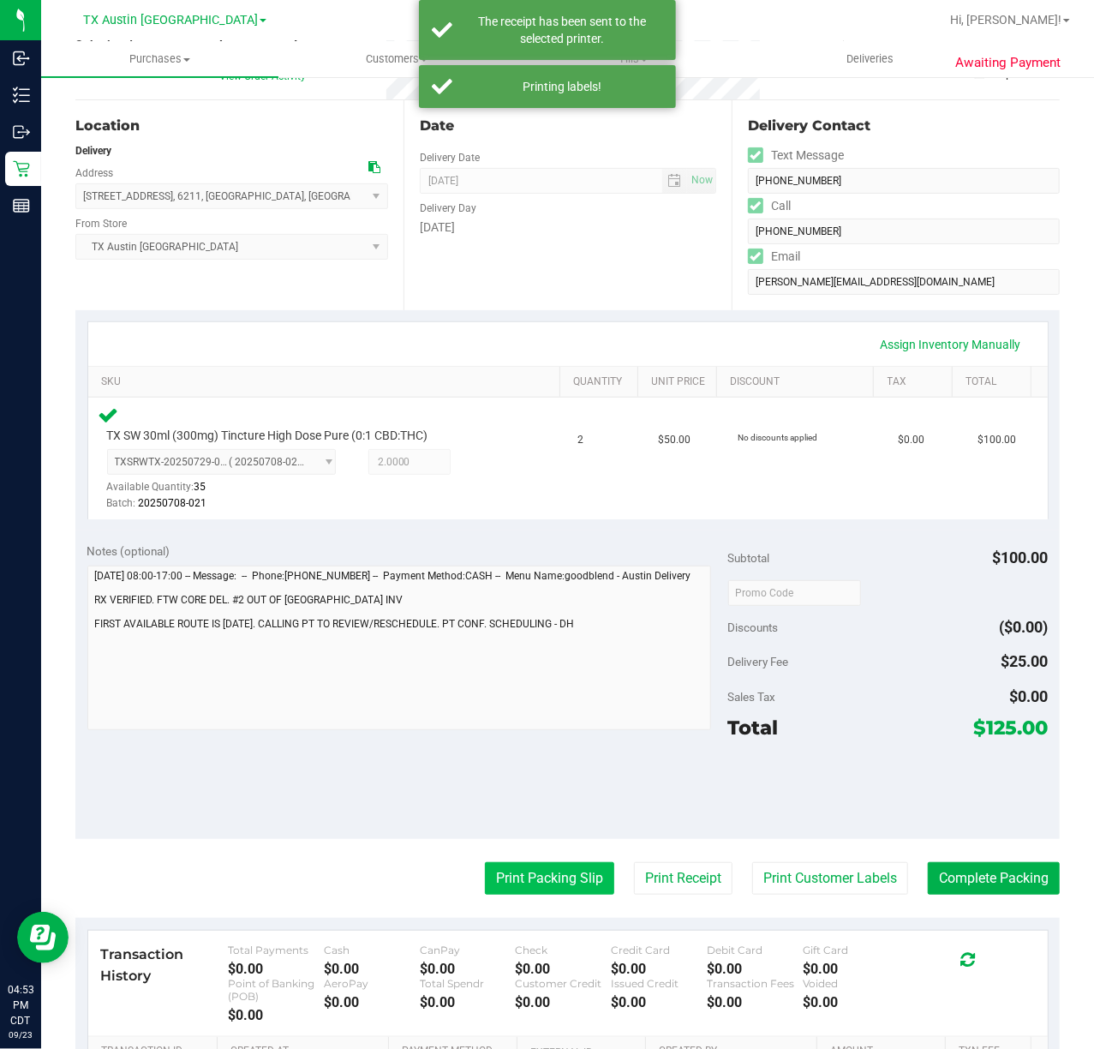
click at [557, 869] on button "Print Packing Slip" at bounding box center [549, 878] width 129 height 33
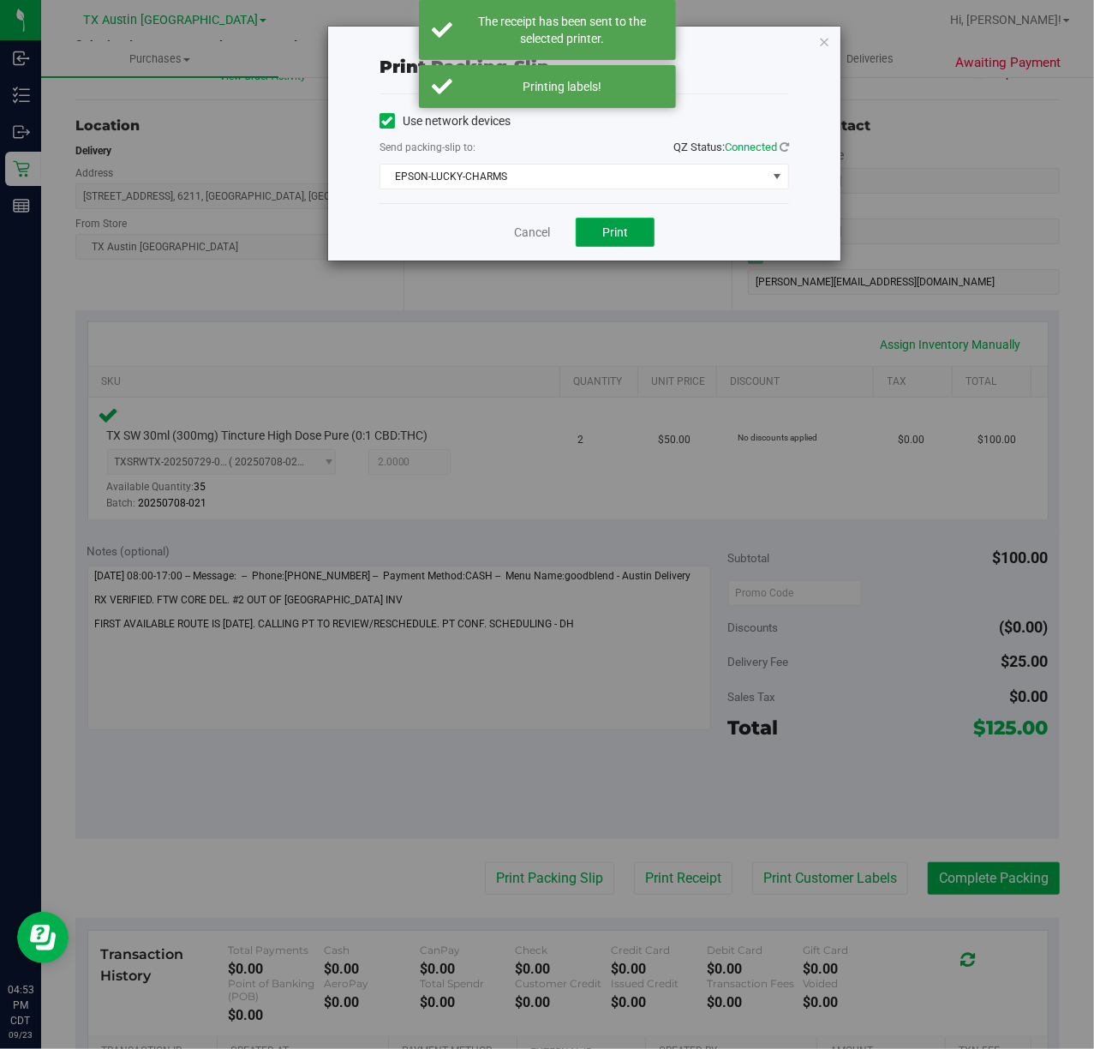
click at [626, 241] on button "Print" at bounding box center [615, 232] width 79 height 29
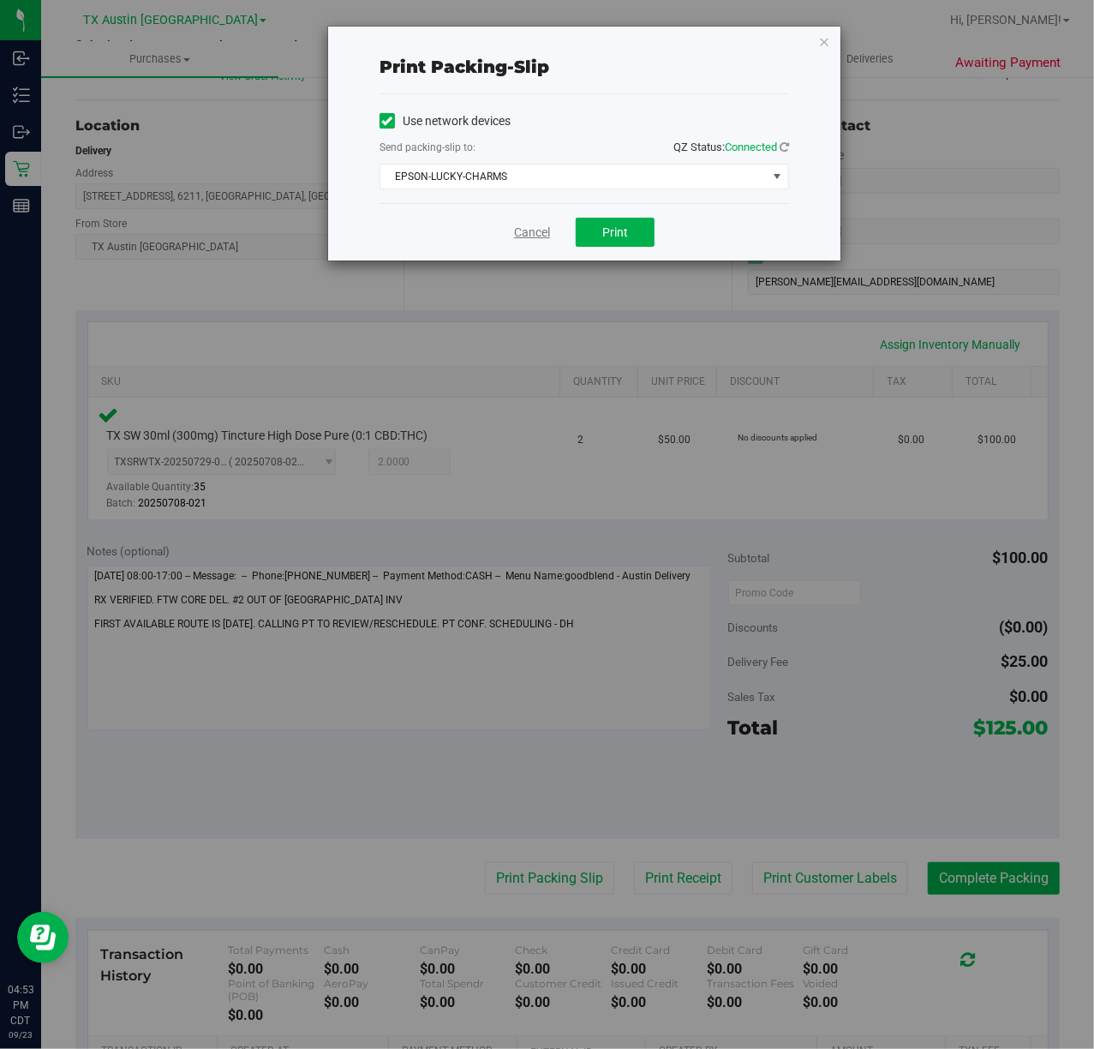
click at [533, 237] on link "Cancel" at bounding box center [532, 233] width 36 height 18
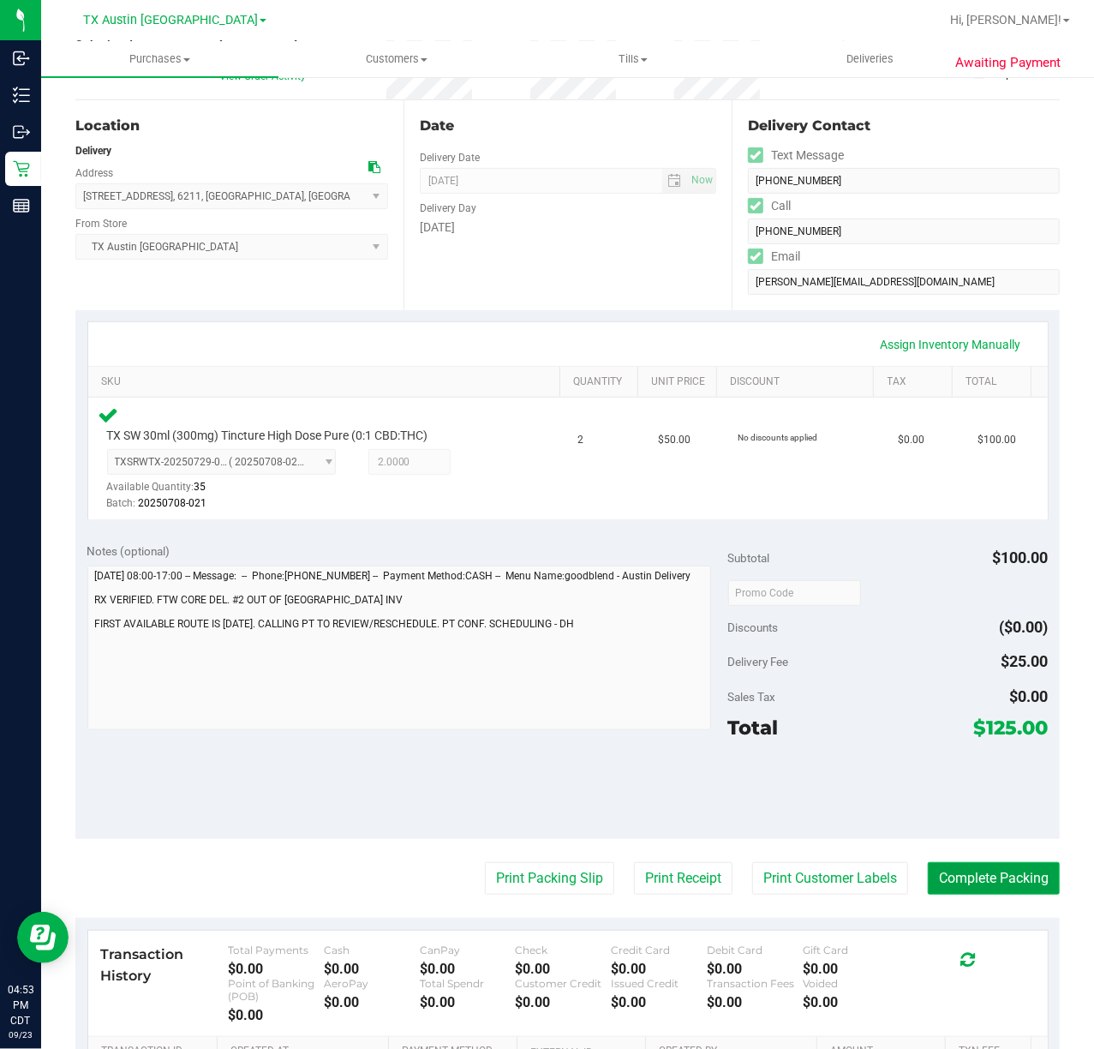
click at [996, 871] on button "Complete Packing" at bounding box center [994, 878] width 132 height 33
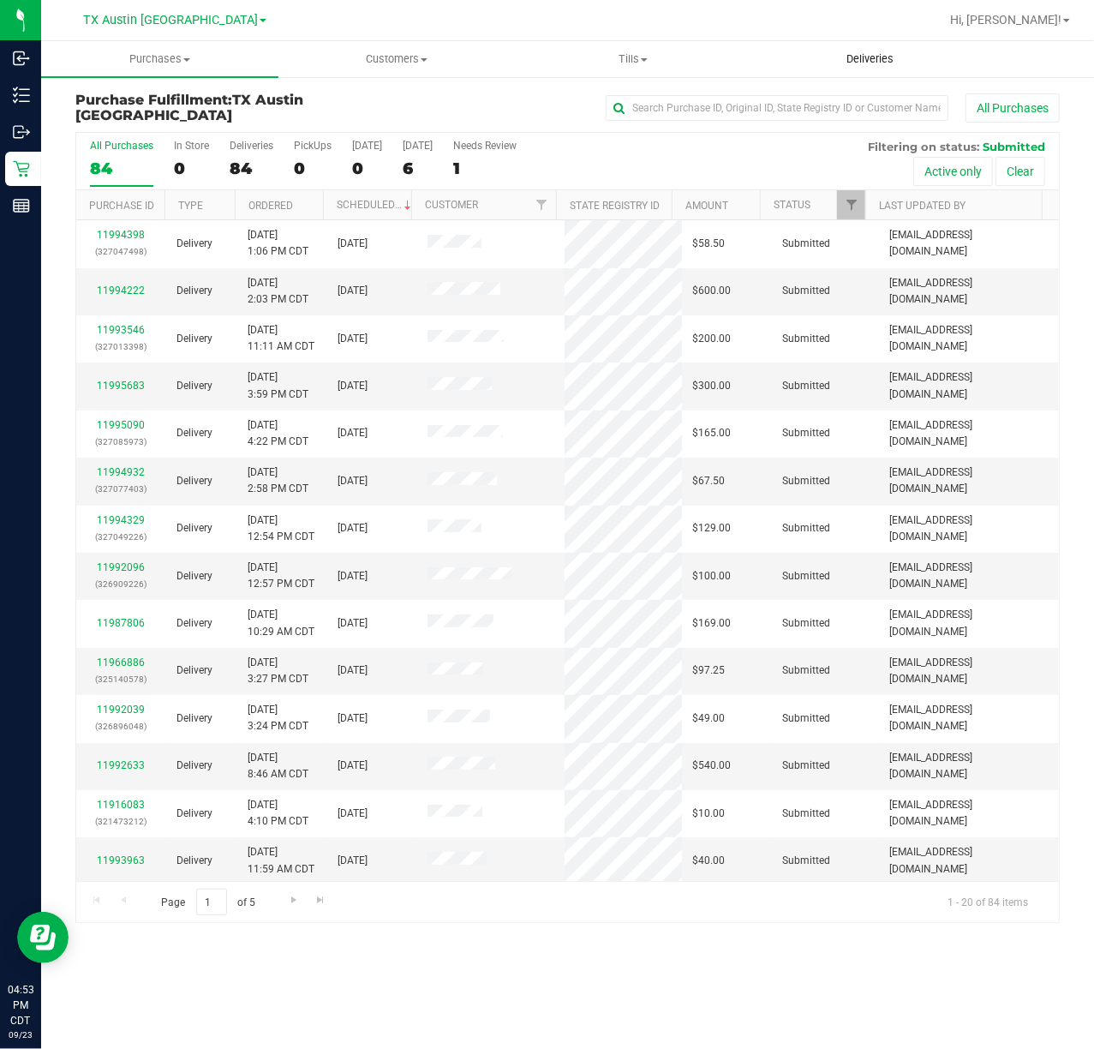
click at [872, 59] on span "Deliveries" at bounding box center [869, 58] width 93 height 15
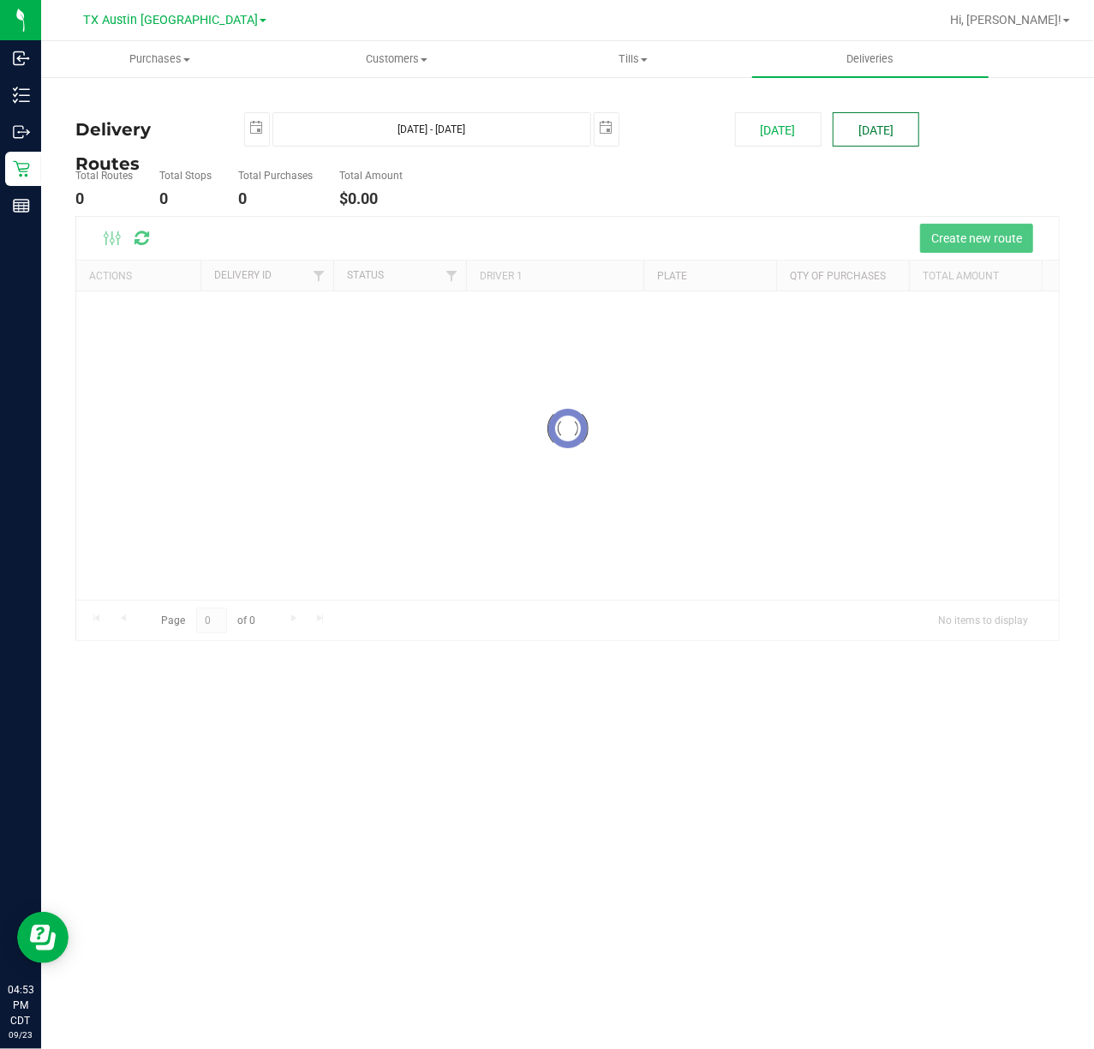
click at [885, 113] on button "[DATE]" at bounding box center [876, 129] width 87 height 34
type input "Sep 24, 2025 - Sep 24, 2025"
type input "2025-09-24"
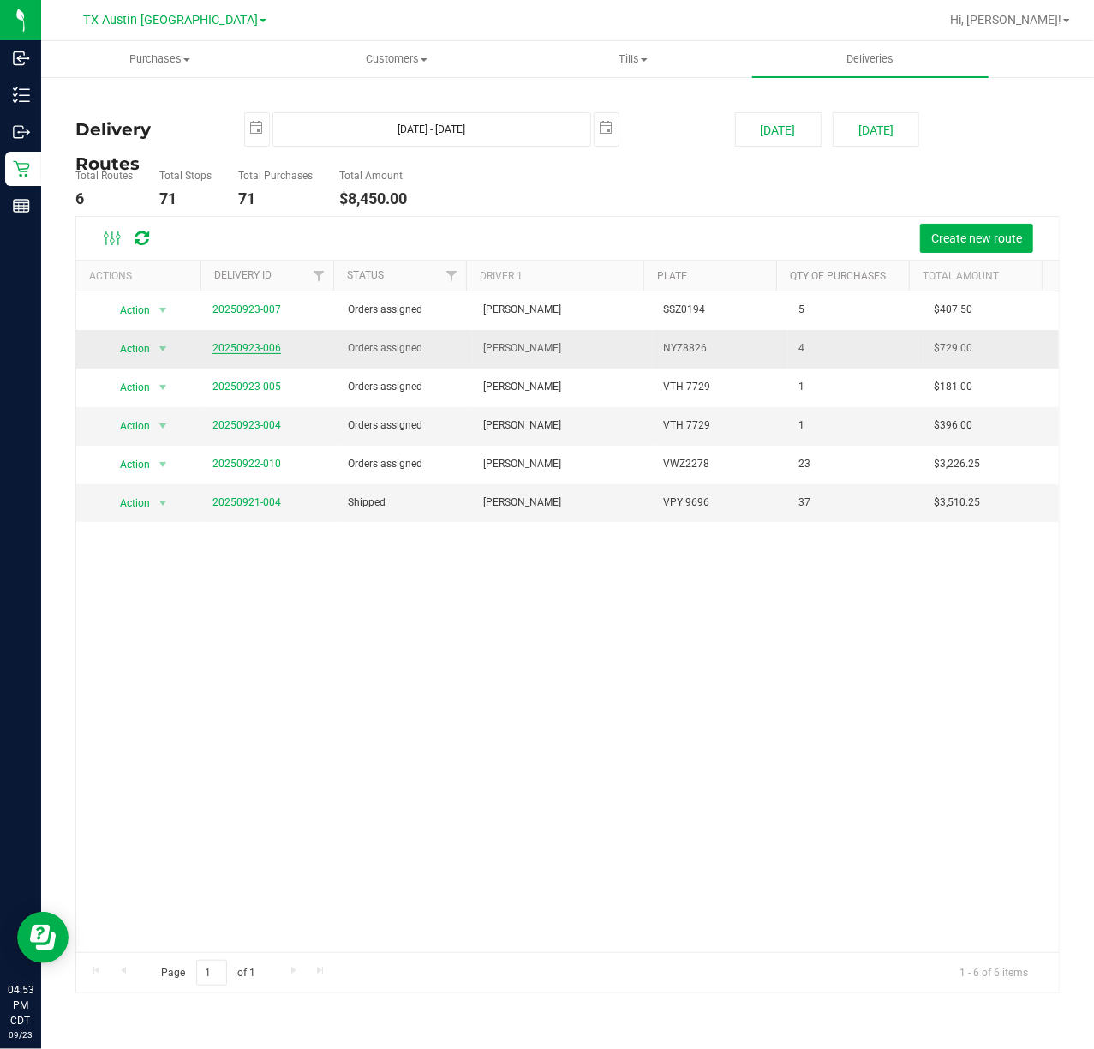
click at [267, 350] on link "20250923-006" at bounding box center [247, 348] width 69 height 12
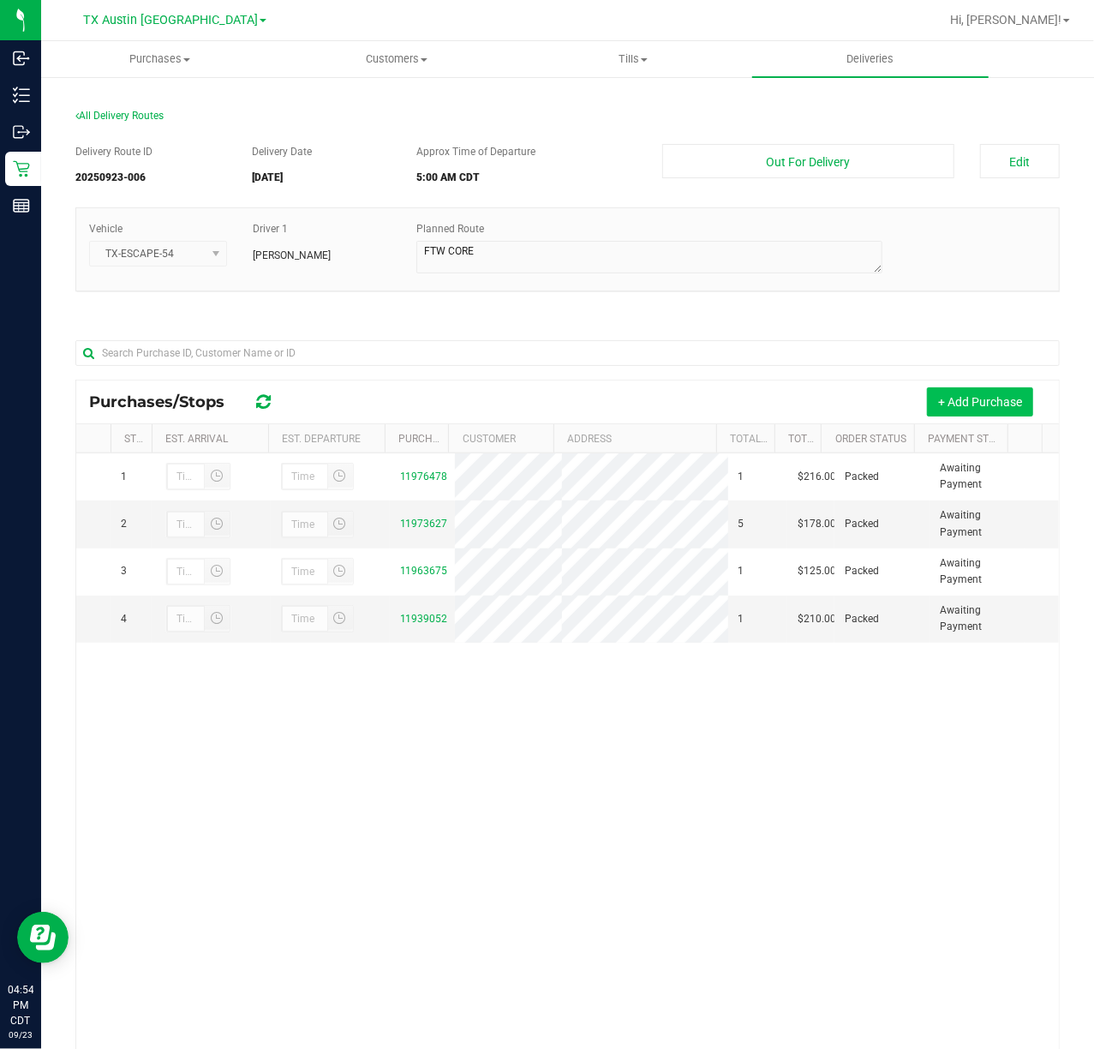
click at [965, 412] on button "+ Add Purchase" at bounding box center [980, 401] width 106 height 29
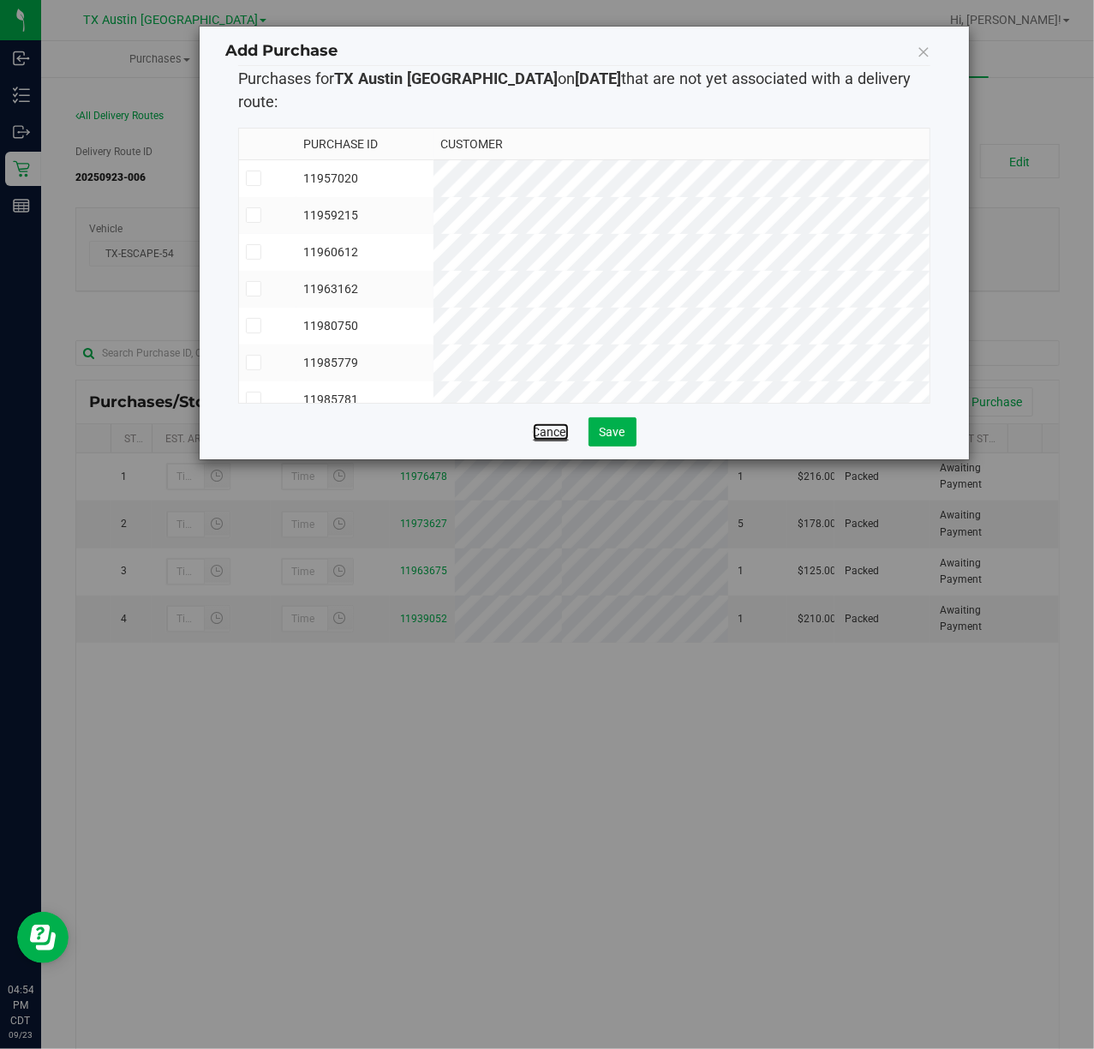
click at [548, 423] on link "Cancel" at bounding box center [551, 431] width 36 height 17
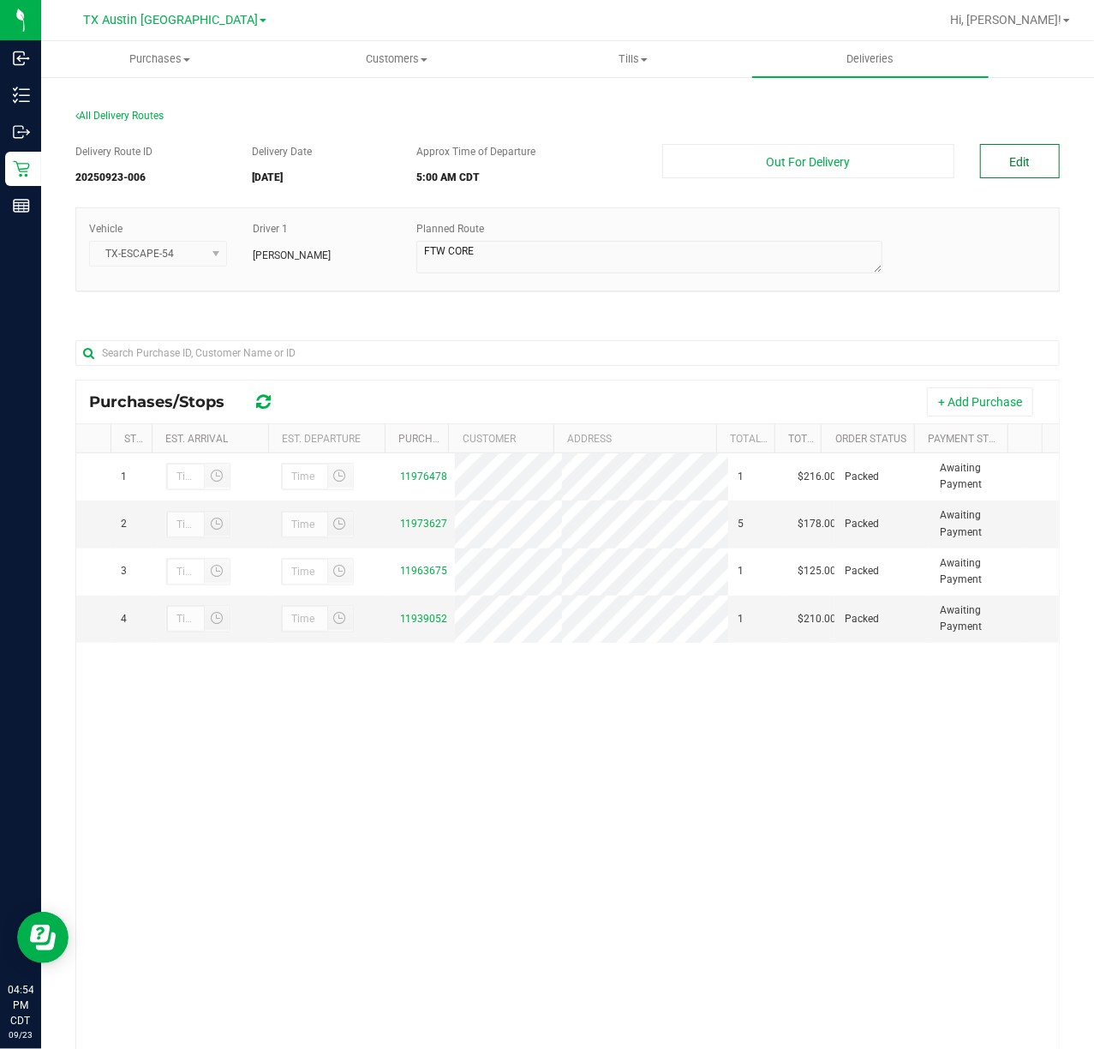
click at [1015, 165] on button "Edit" at bounding box center [1020, 161] width 80 height 34
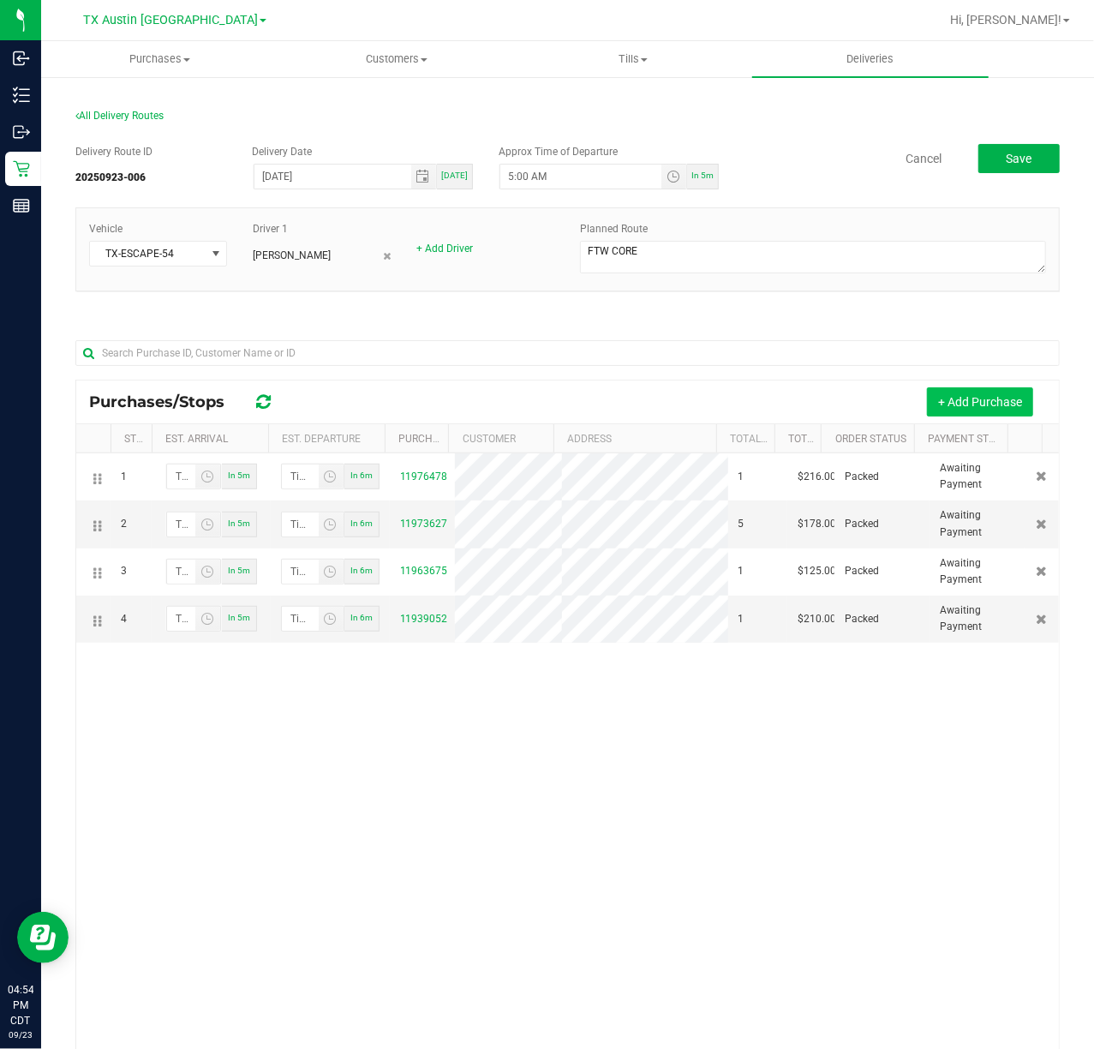
click at [927, 404] on button "+ Add Purchase" at bounding box center [980, 401] width 106 height 29
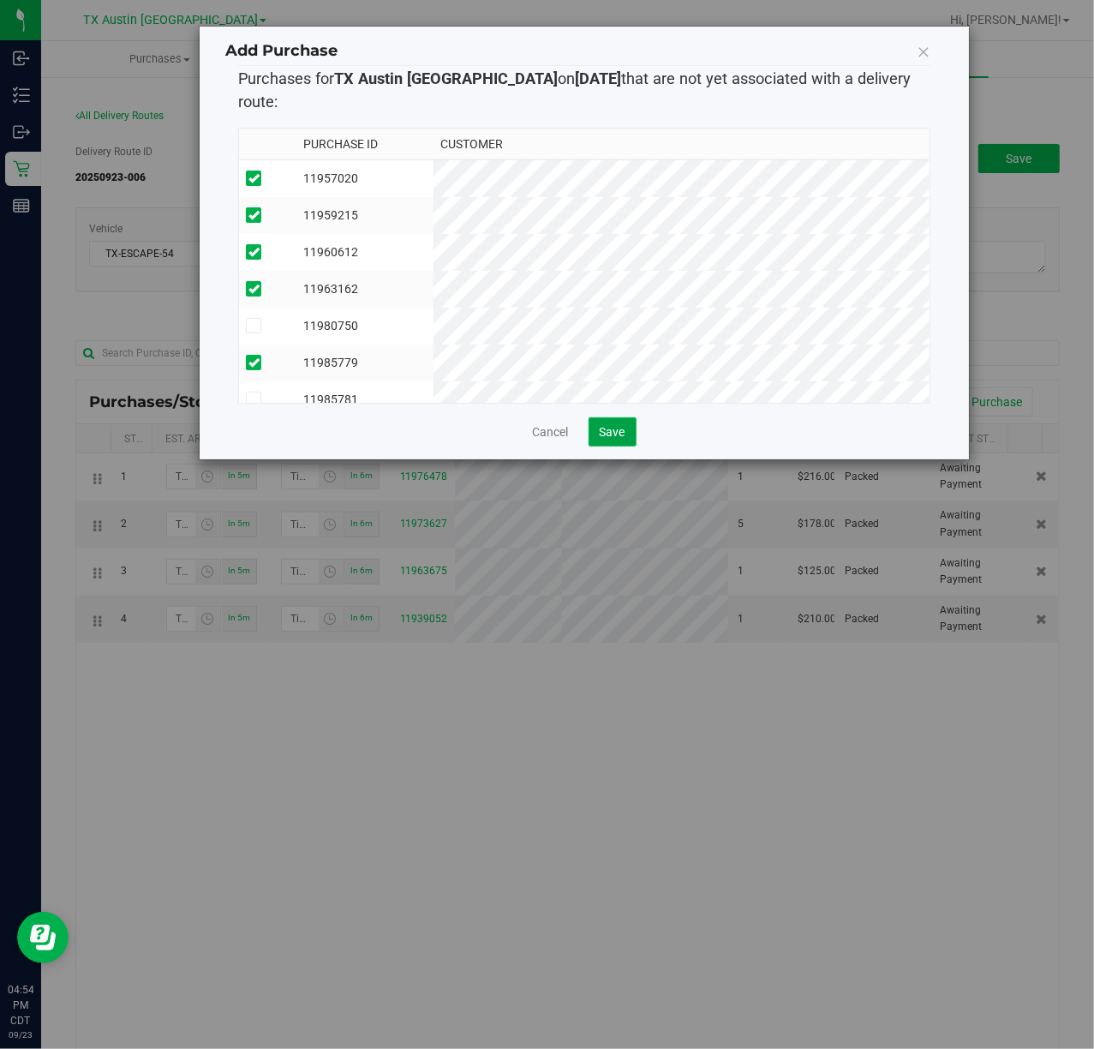
click at [628, 417] on button "Save" at bounding box center [613, 431] width 48 height 29
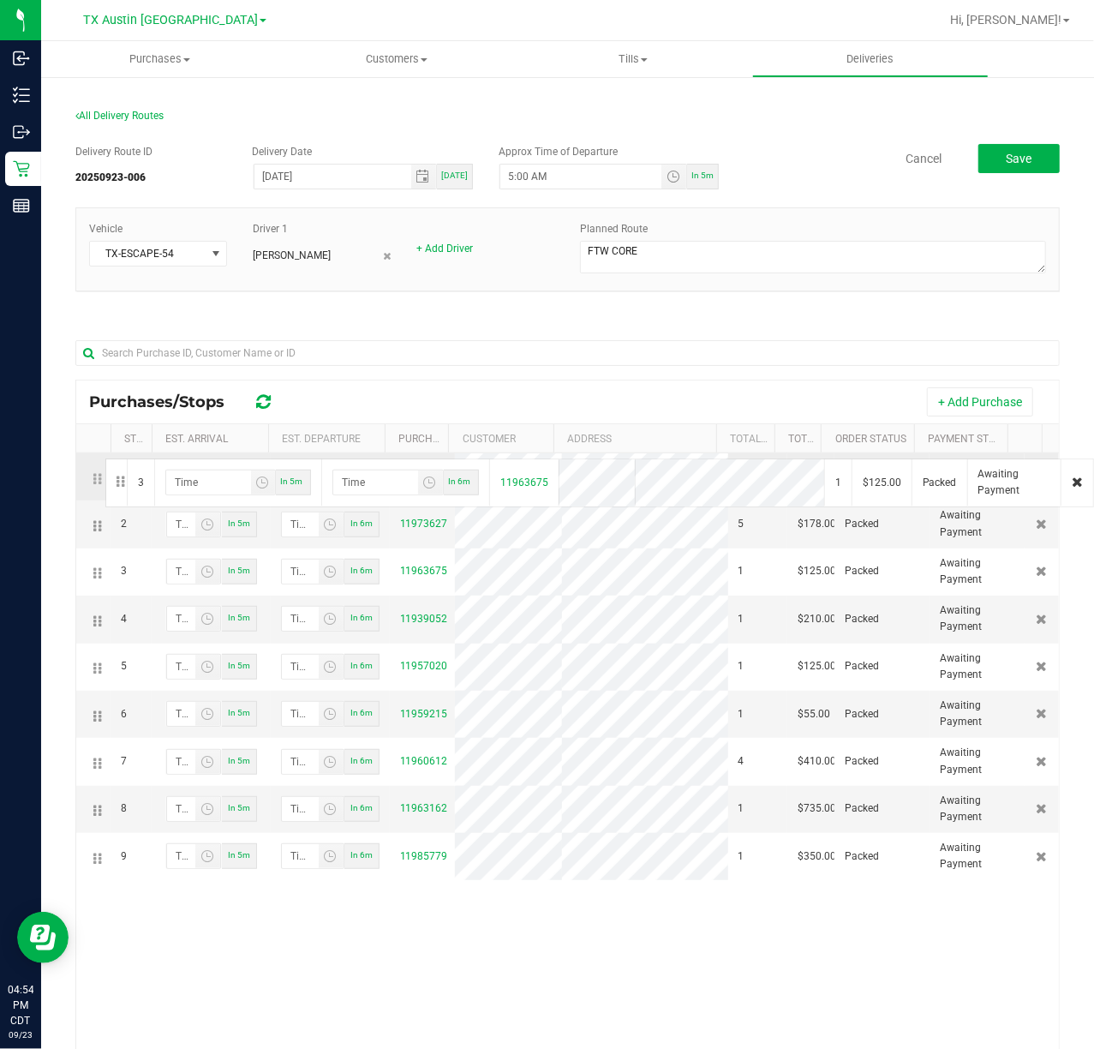
drag, startPoint x: 99, startPoint y: 580, endPoint x: 103, endPoint y: 457, distance: 123.4
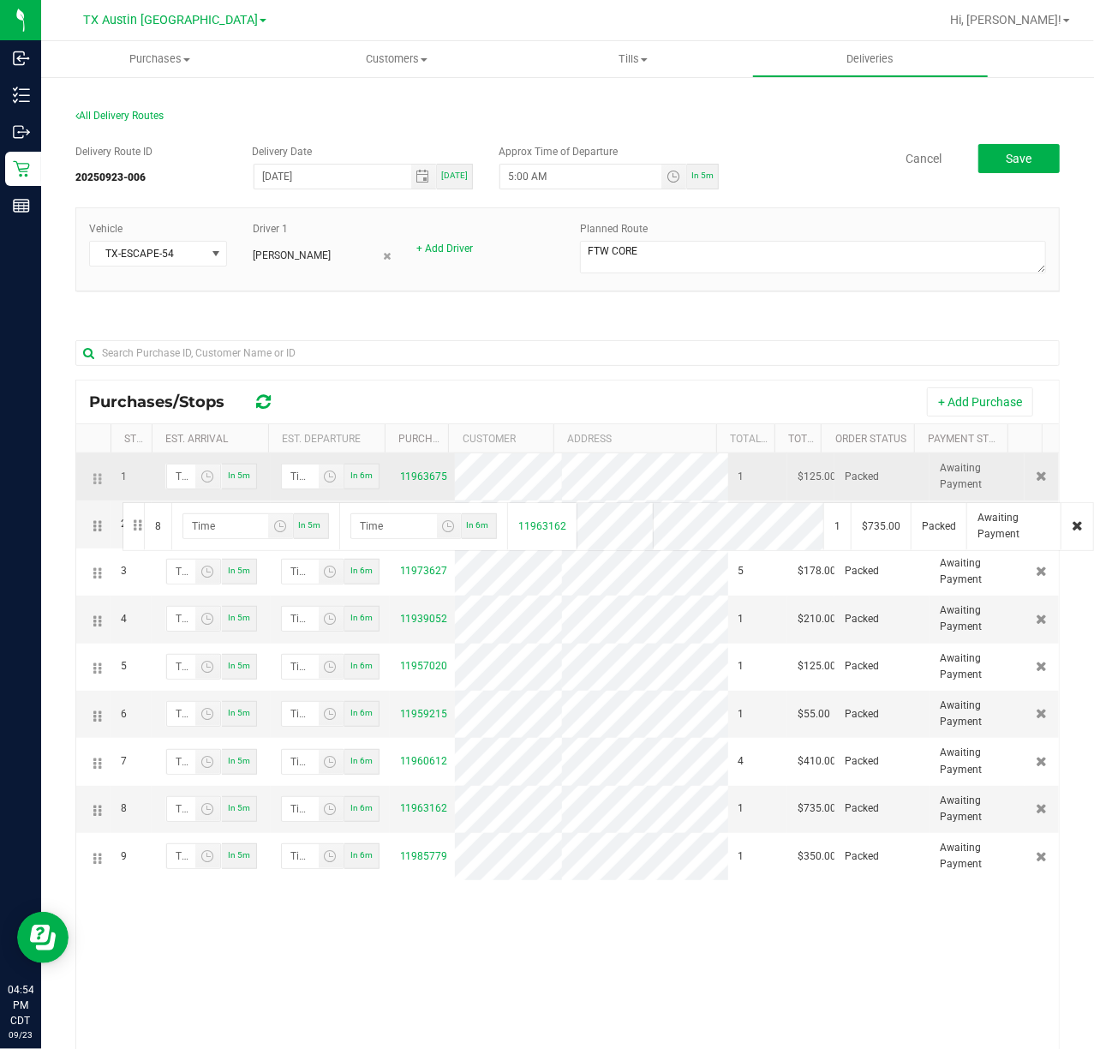
drag, startPoint x: 93, startPoint y: 826, endPoint x: 120, endPoint y: 500, distance: 326.7
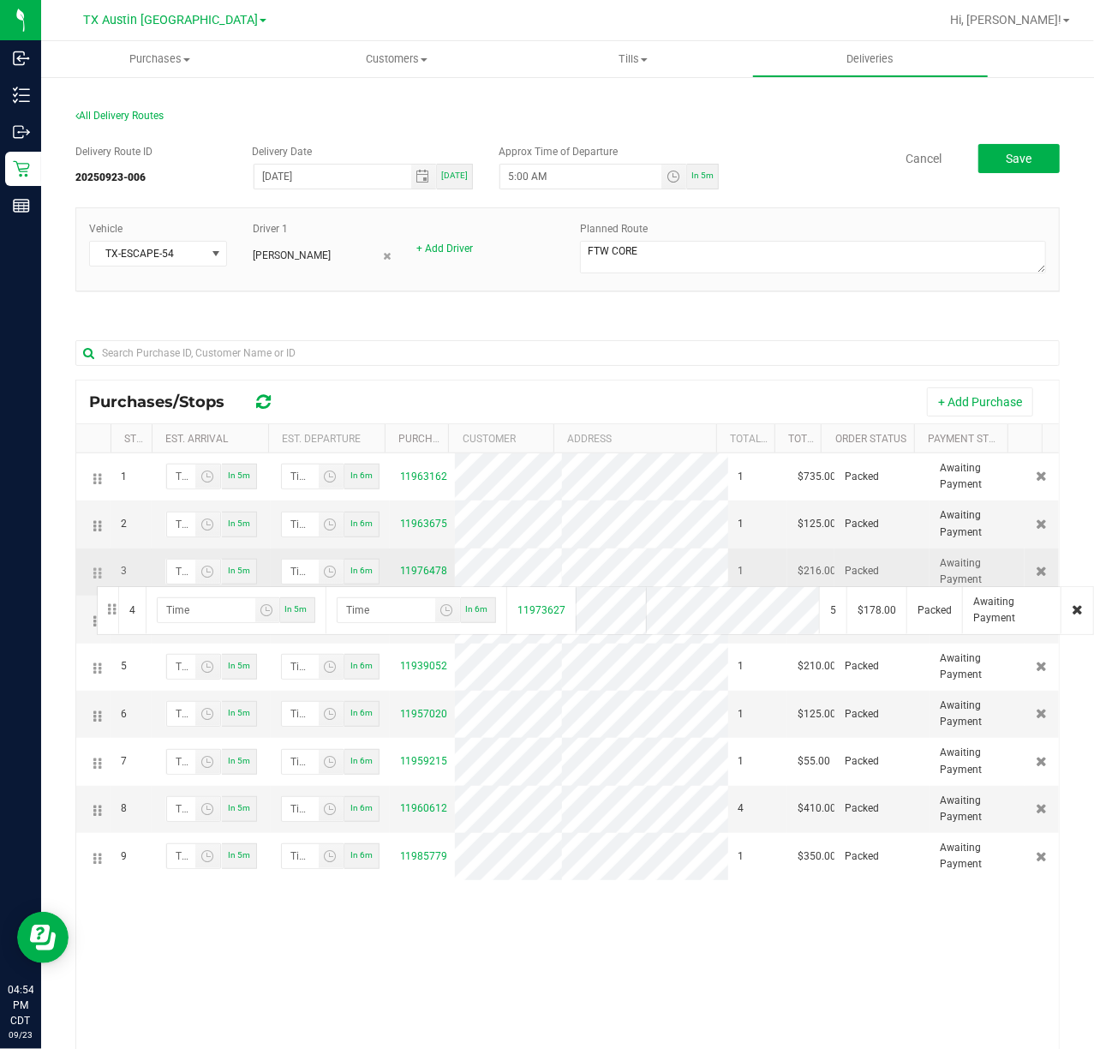
drag, startPoint x: 93, startPoint y: 626, endPoint x: 96, endPoint y: 584, distance: 42.1
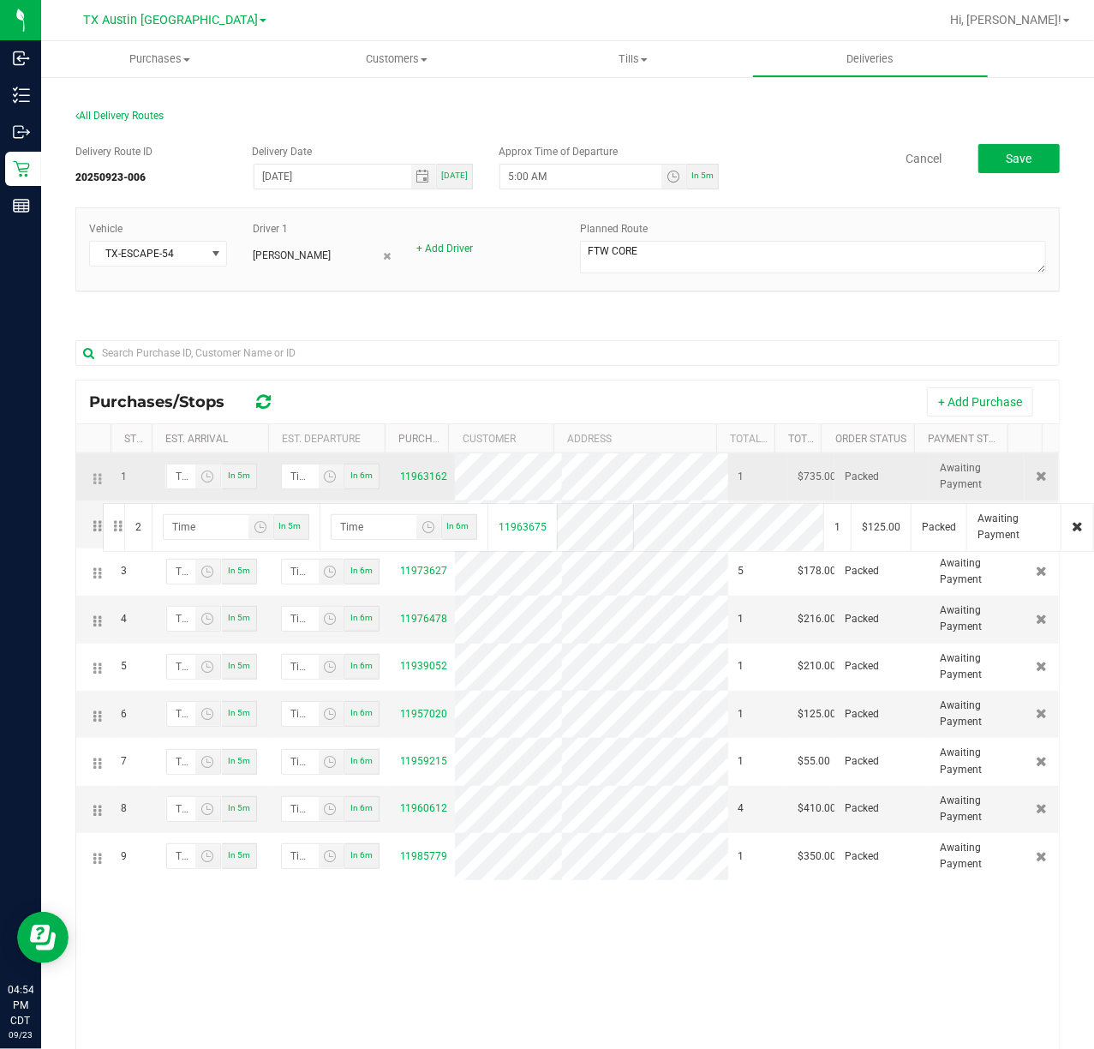
drag, startPoint x: 89, startPoint y: 533, endPoint x: 100, endPoint y: 501, distance: 33.6
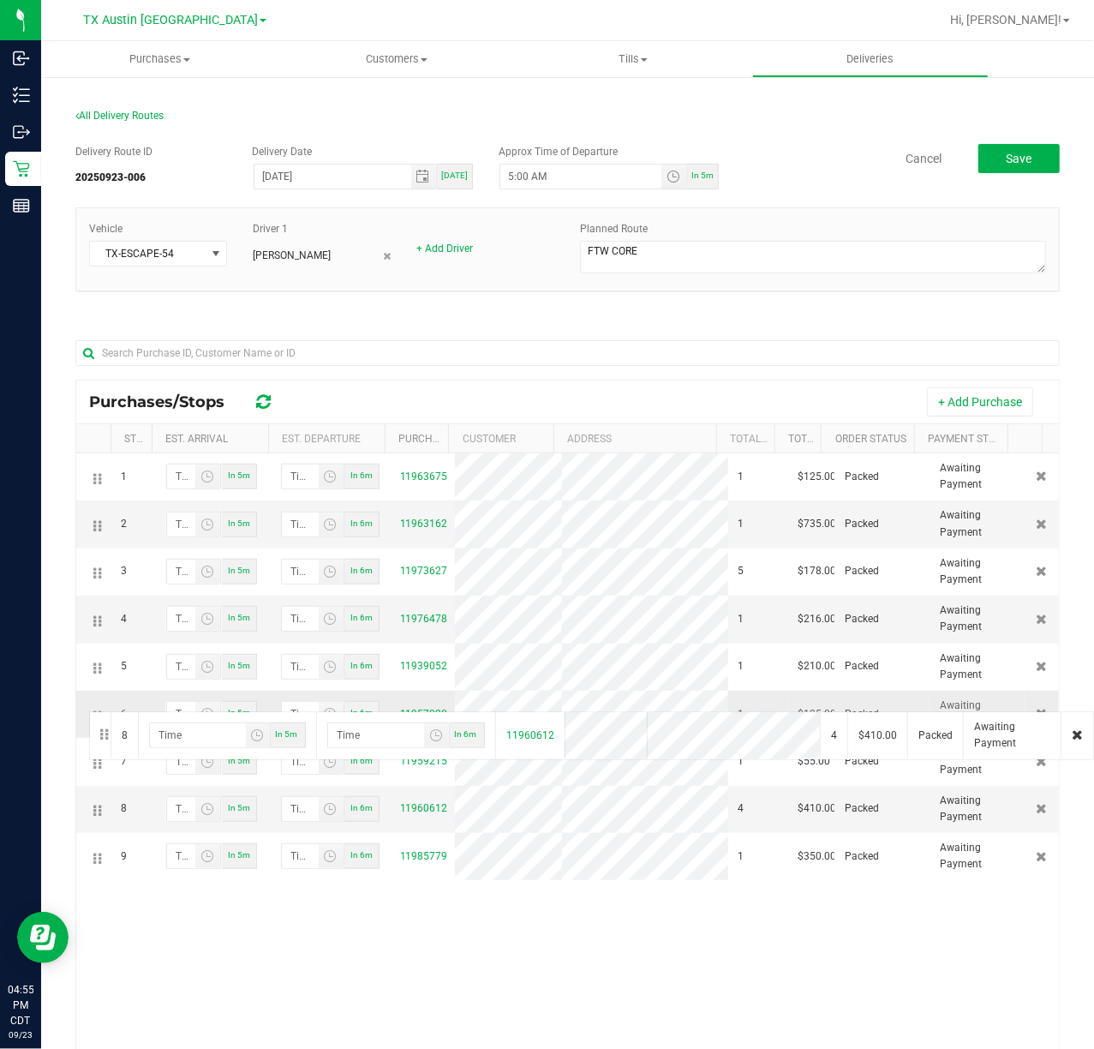
drag, startPoint x: 90, startPoint y: 827, endPoint x: 87, endPoint y: 709, distance: 117.4
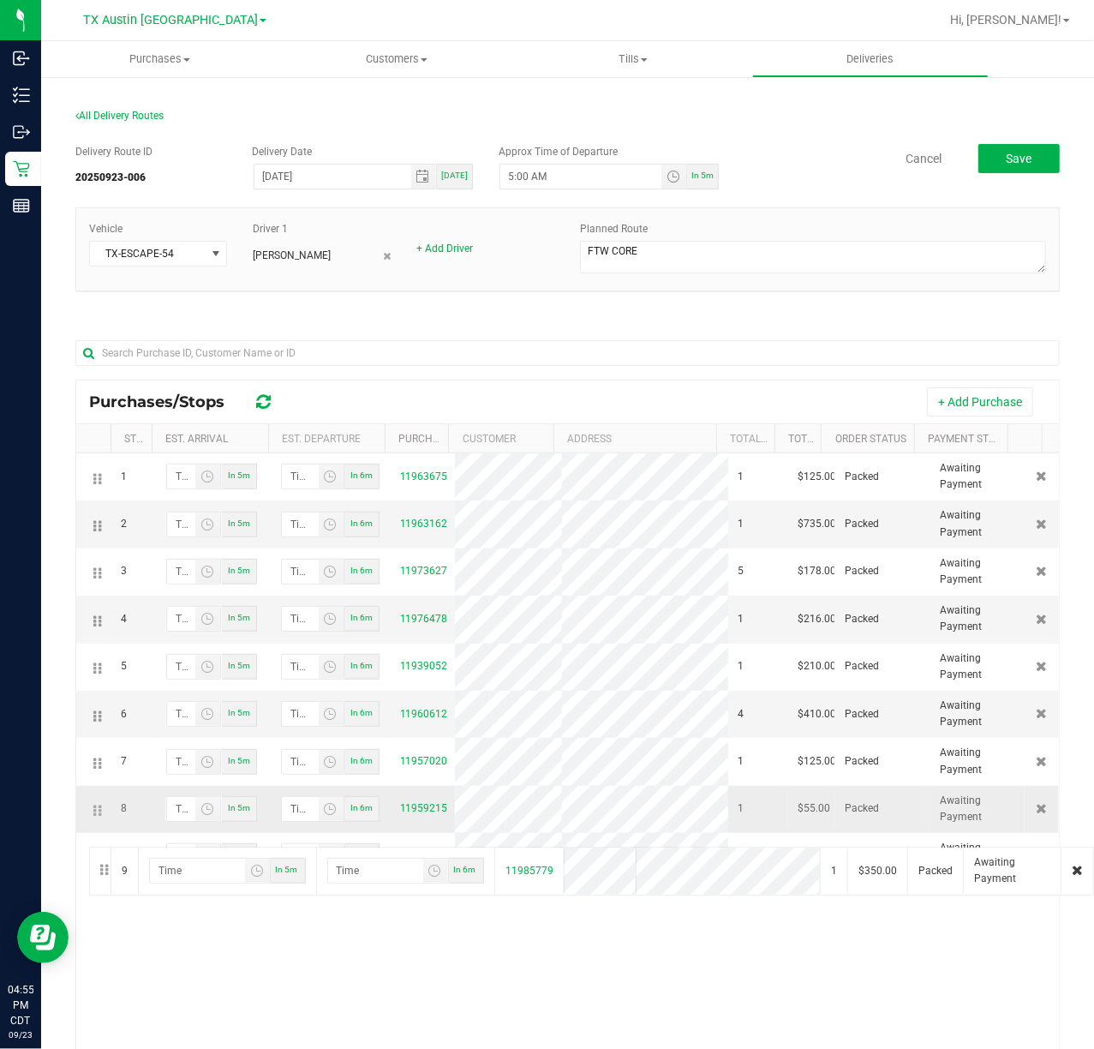
drag, startPoint x: 87, startPoint y: 885, endPoint x: 87, endPoint y: 845, distance: 40.3
click at [1026, 166] on button "Save" at bounding box center [1019, 158] width 81 height 29
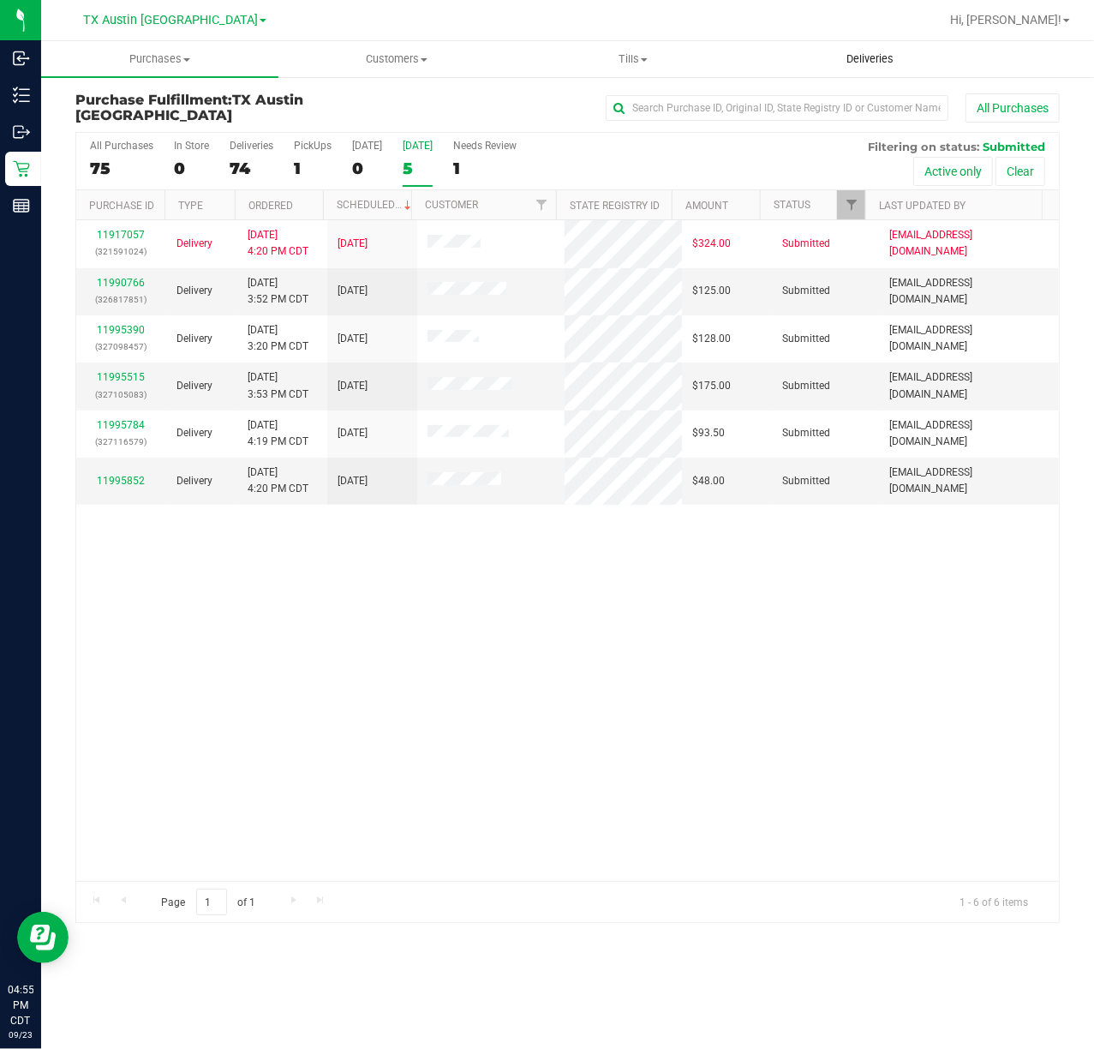
click at [865, 43] on uib-tab-heading "Deliveries" at bounding box center [871, 59] width 236 height 34
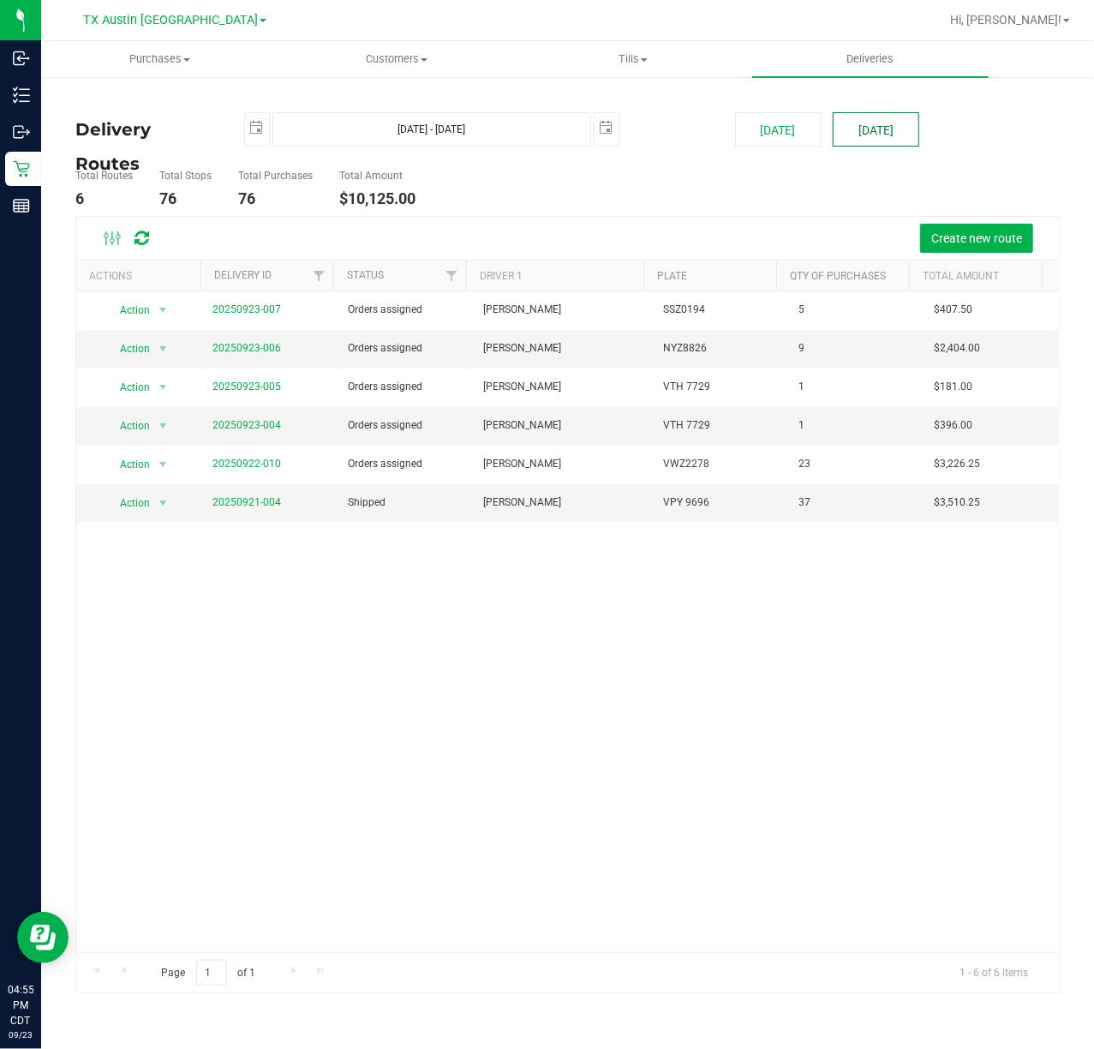
click at [845, 135] on button "[DATE]" at bounding box center [876, 129] width 87 height 34
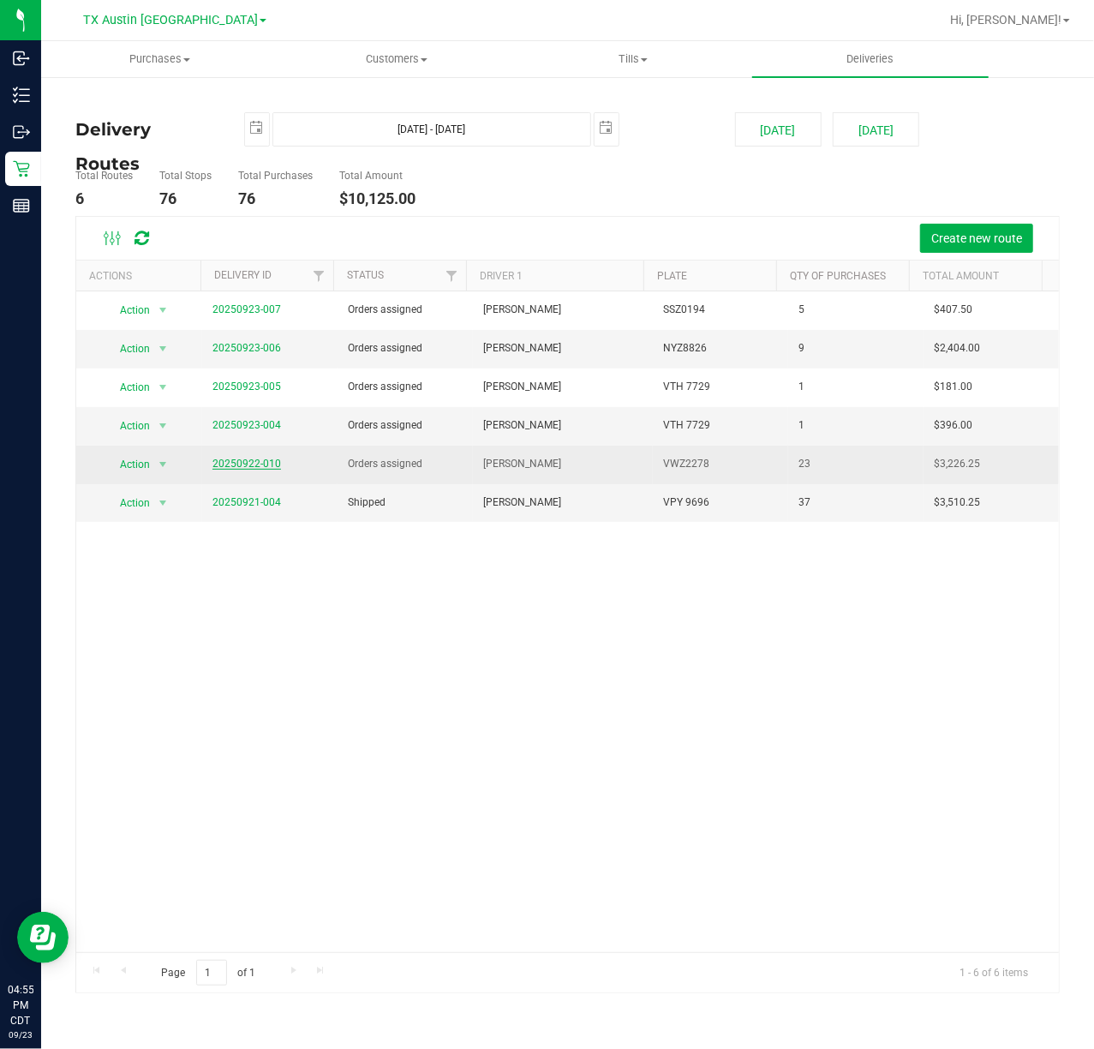
click at [247, 460] on link "20250922-010" at bounding box center [247, 464] width 69 height 12
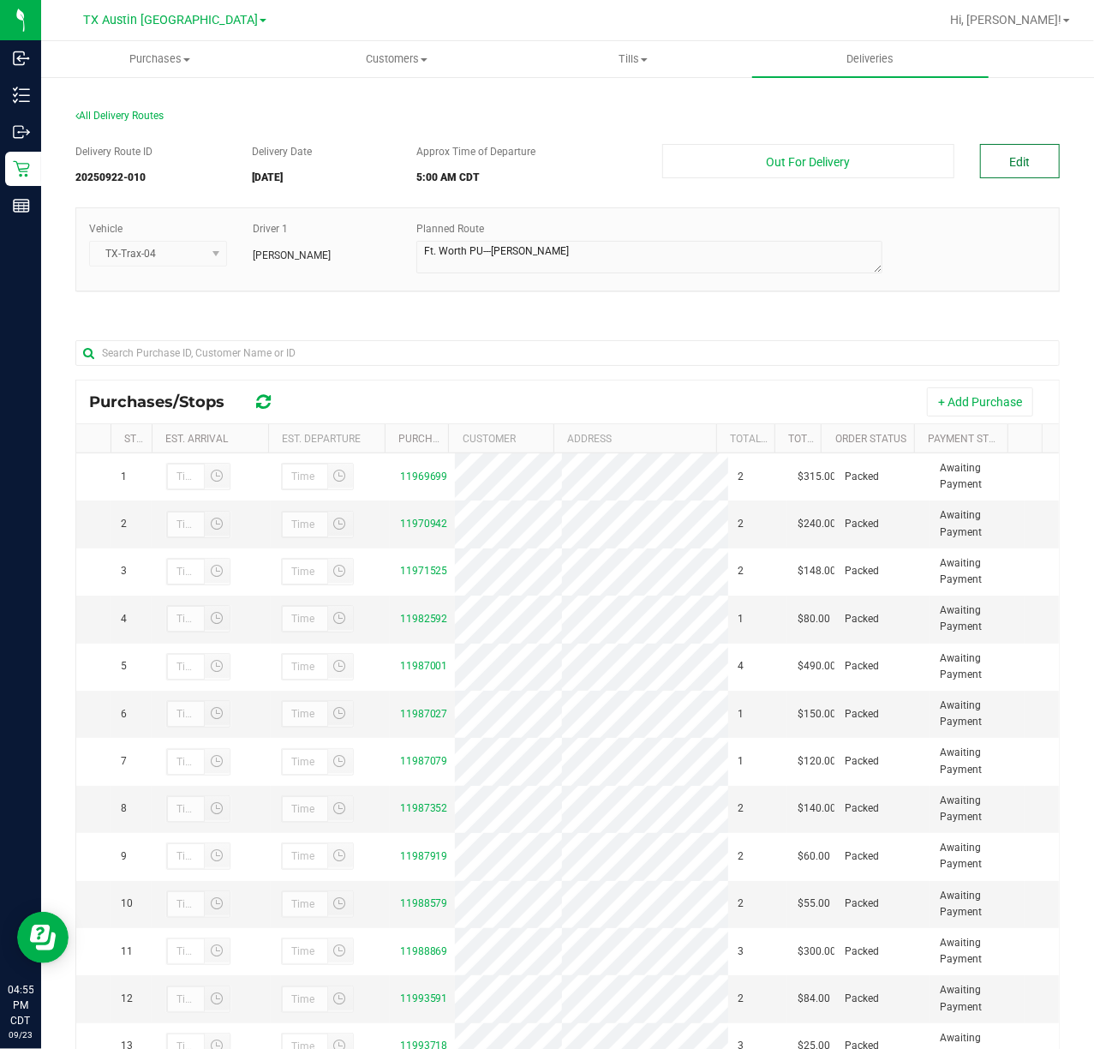
click at [1009, 153] on button "Edit" at bounding box center [1020, 161] width 80 height 34
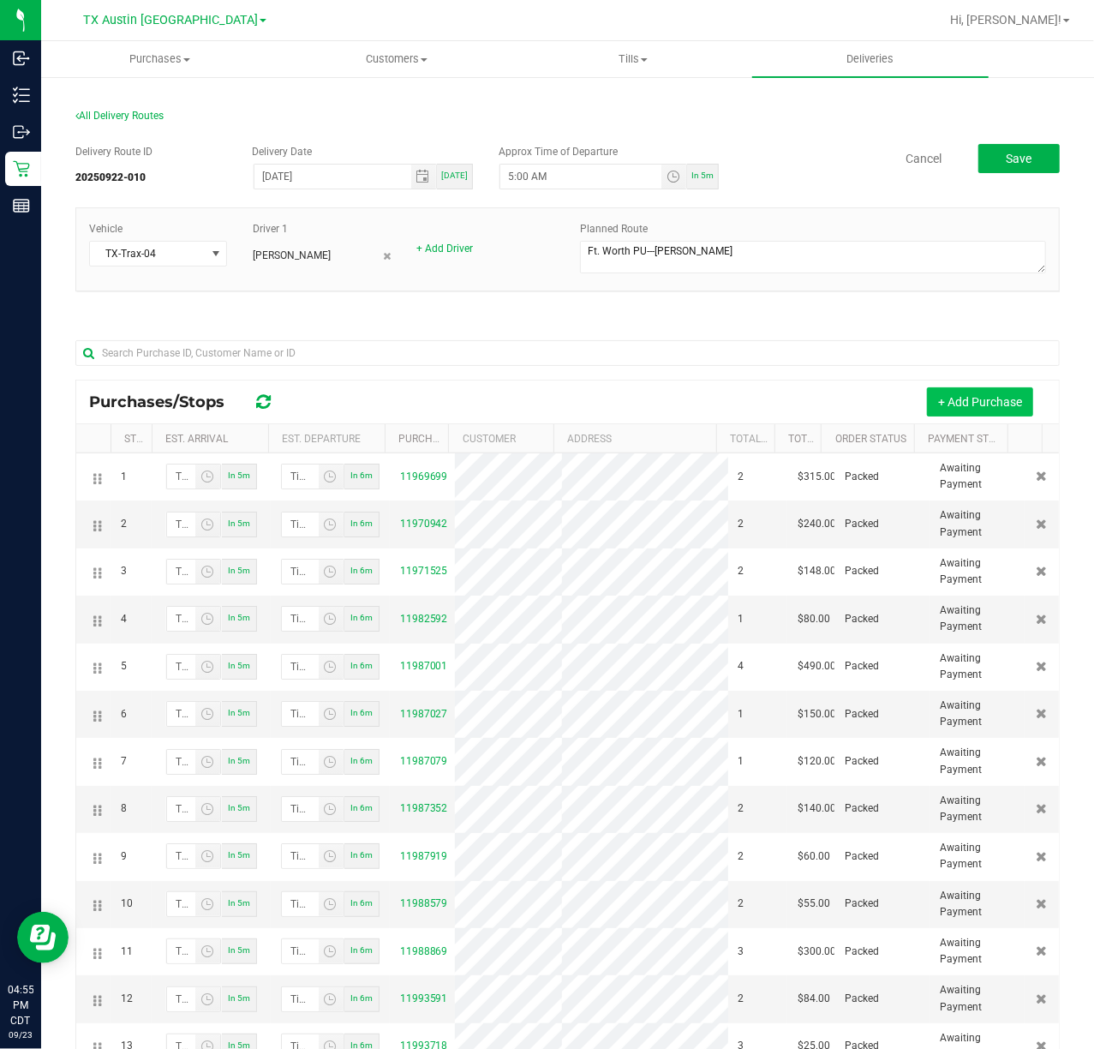
click at [950, 401] on button "+ Add Purchase" at bounding box center [980, 401] width 106 height 29
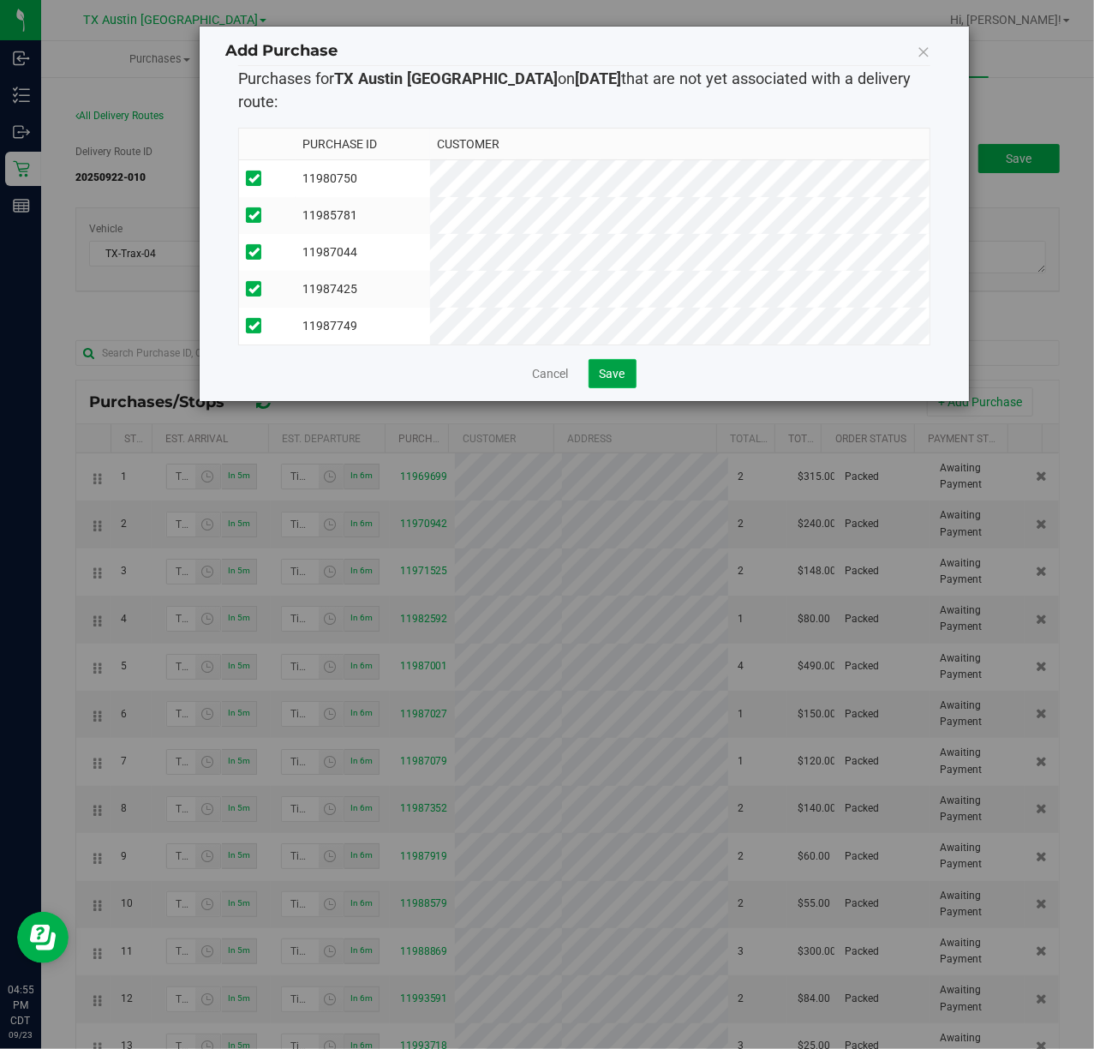
click at [620, 359] on button "Save" at bounding box center [613, 373] width 48 height 29
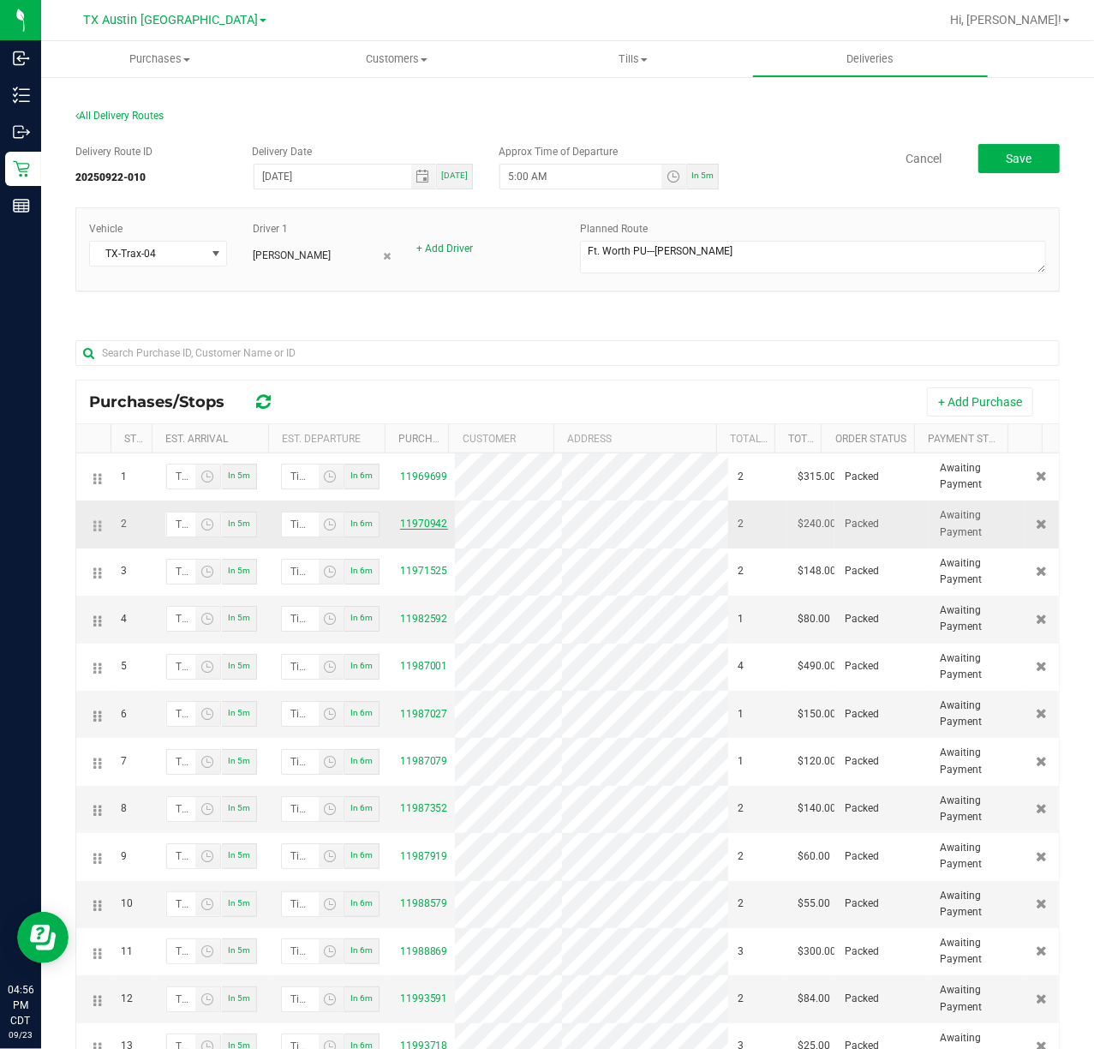
click at [418, 524] on link "11970942" at bounding box center [424, 524] width 48 height 12
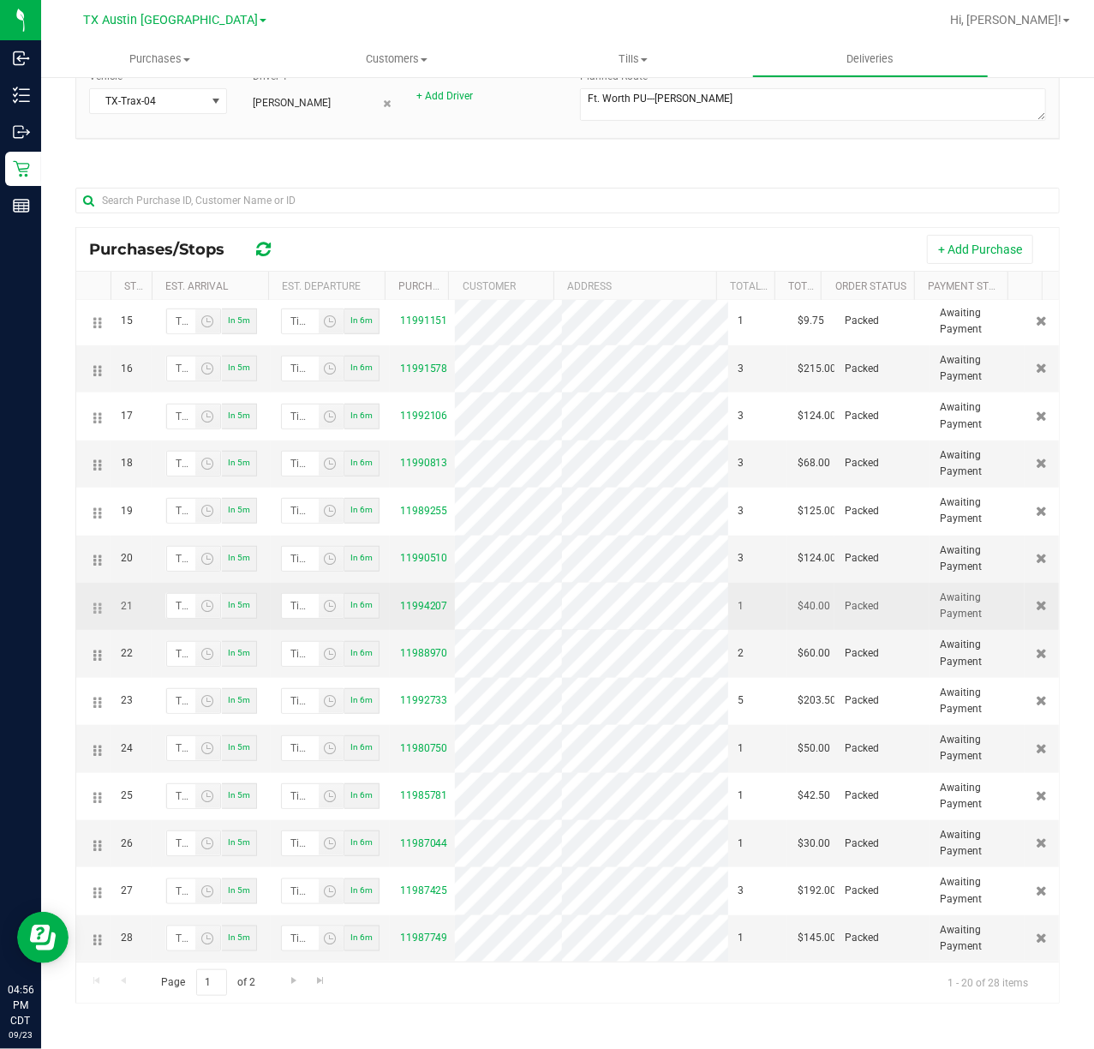
scroll to position [841, 0]
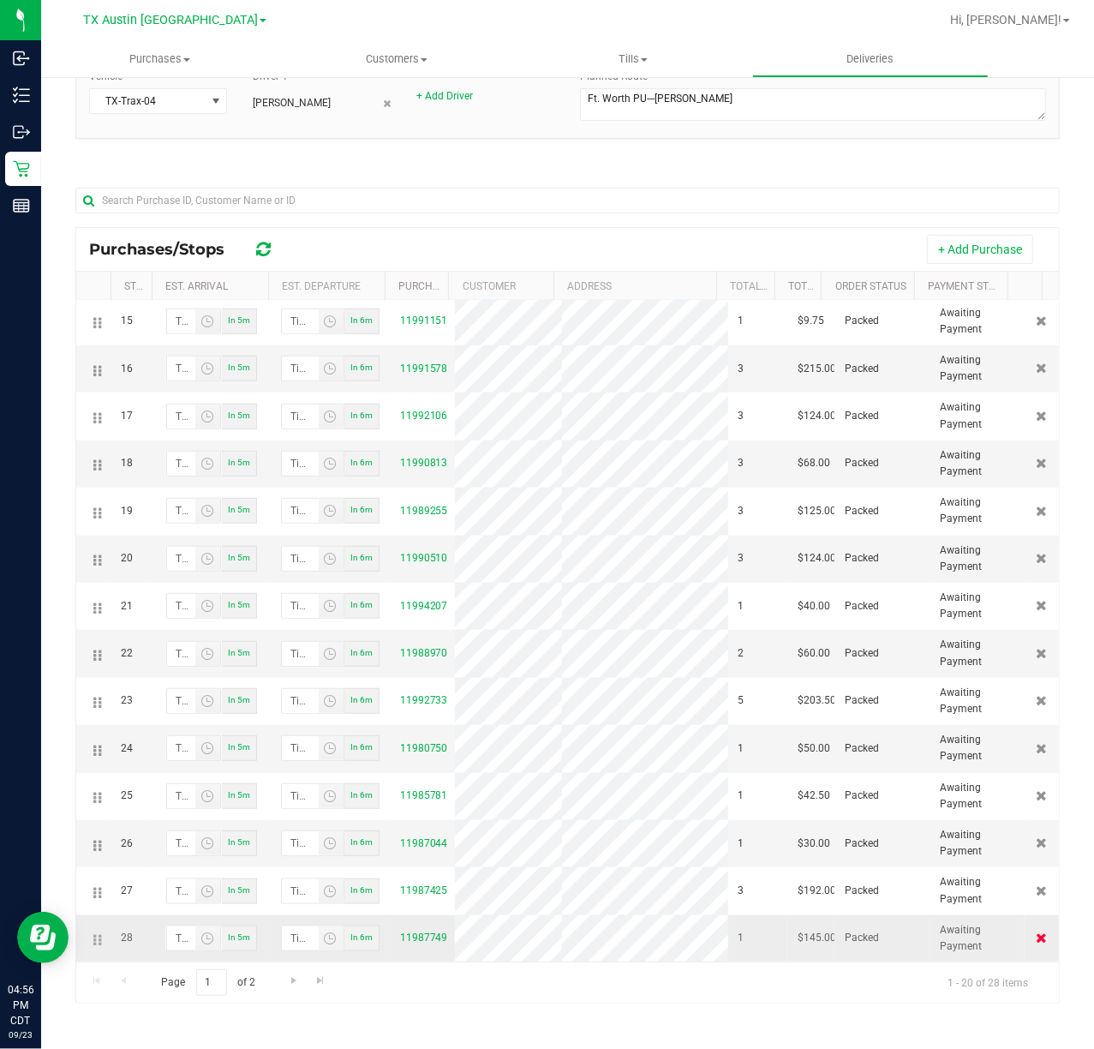
click at [1037, 937] on icon at bounding box center [1042, 937] width 11 height 10
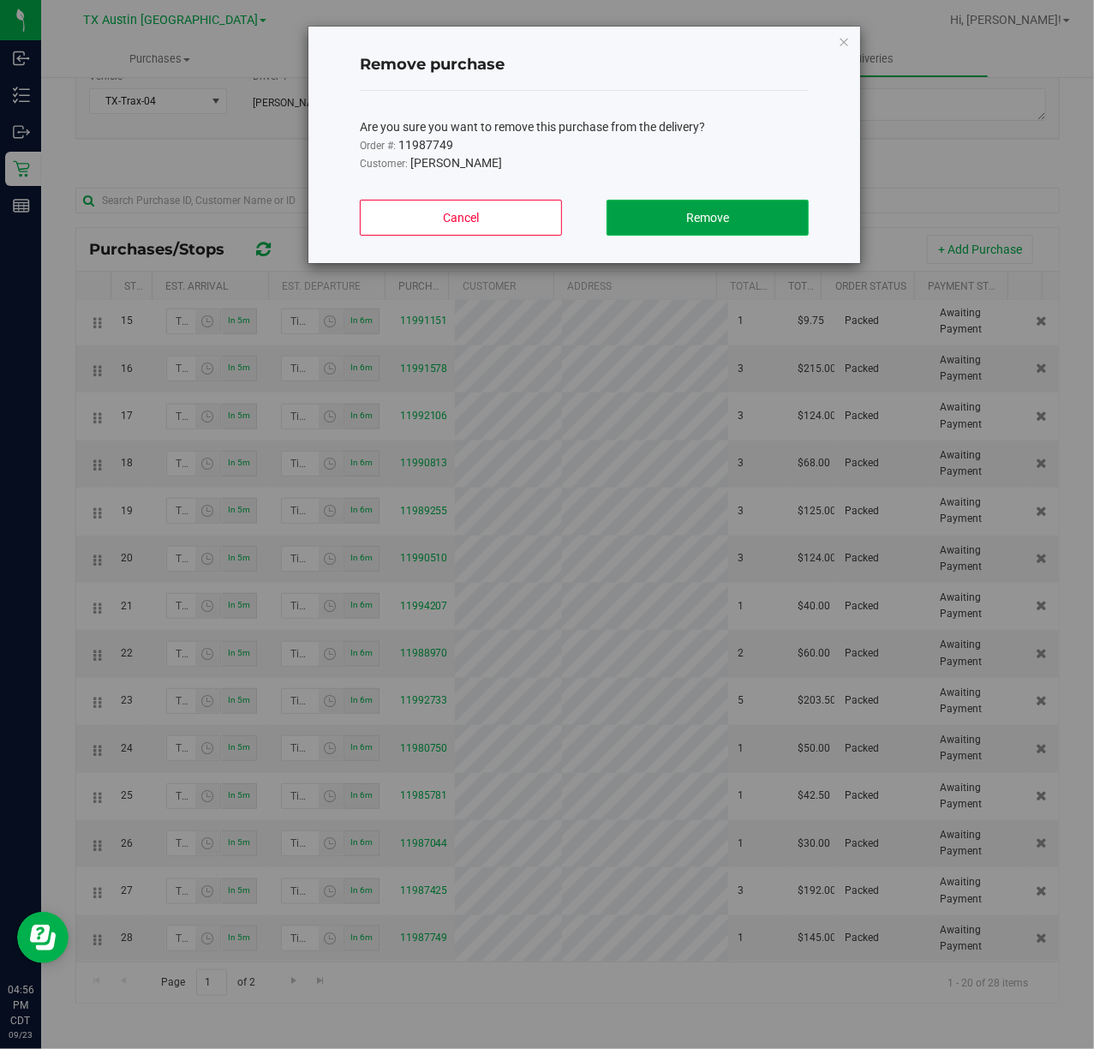
click at [769, 231] on button "Remove" at bounding box center [708, 218] width 202 height 36
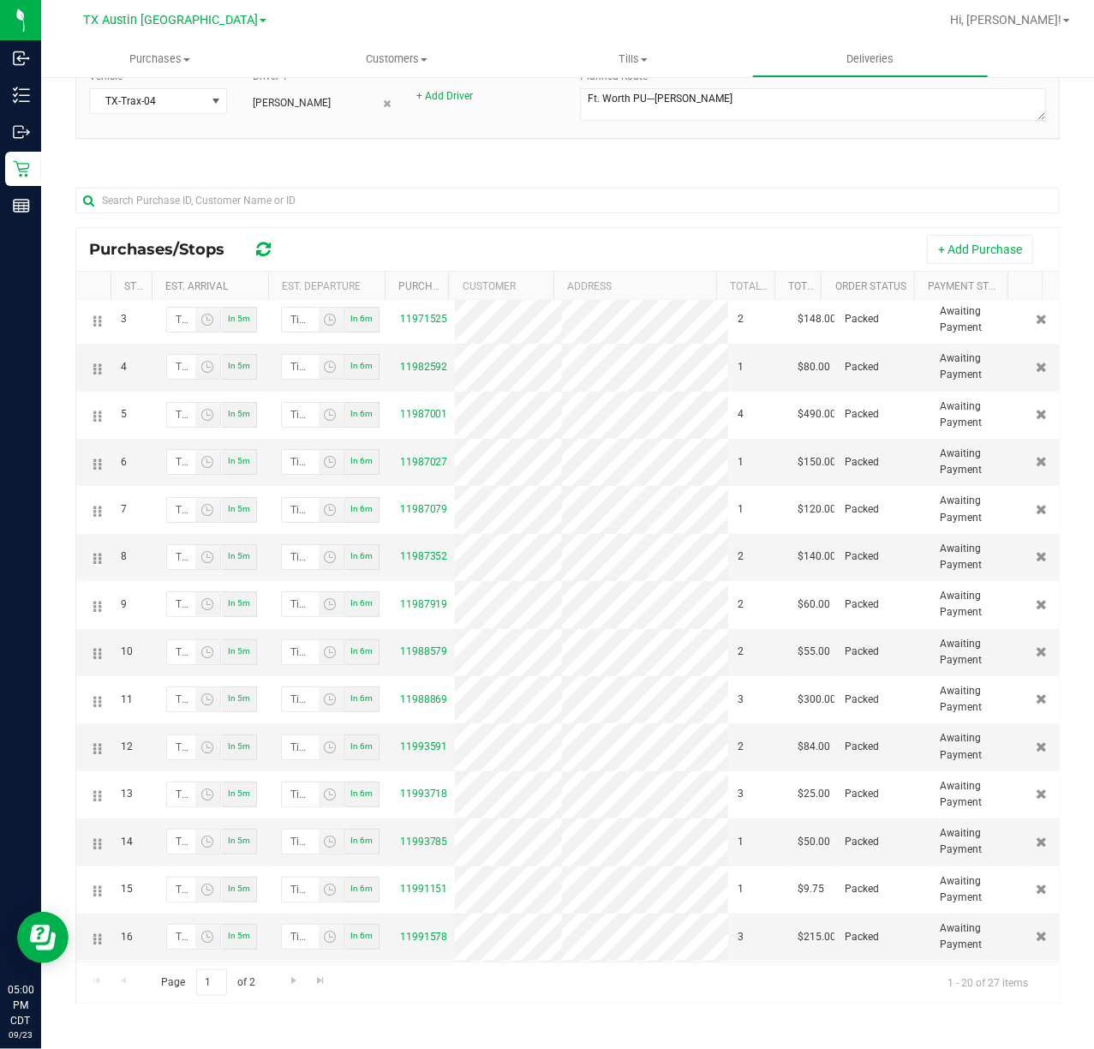
scroll to position [0, 0]
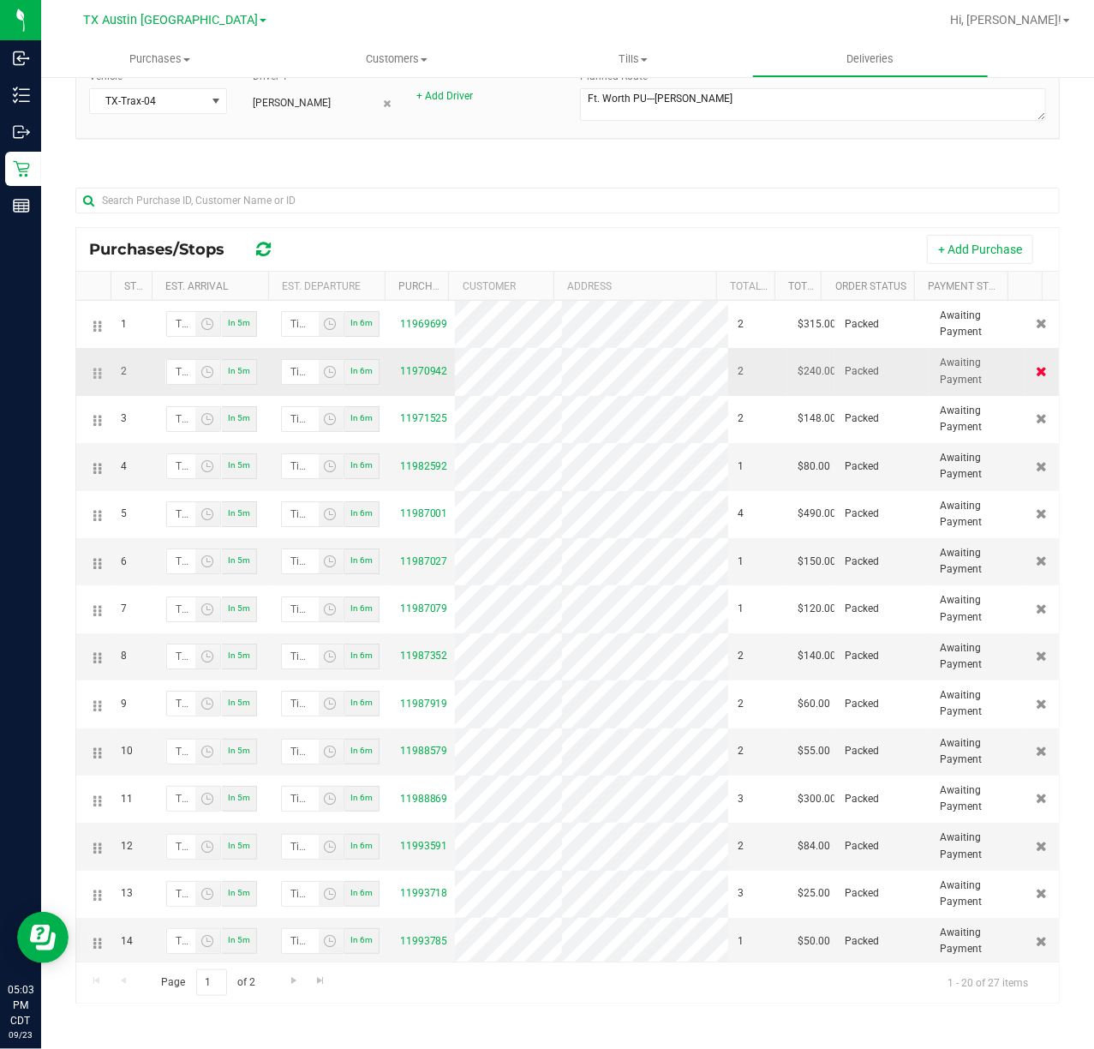
click at [1037, 370] on icon at bounding box center [1042, 371] width 11 height 10
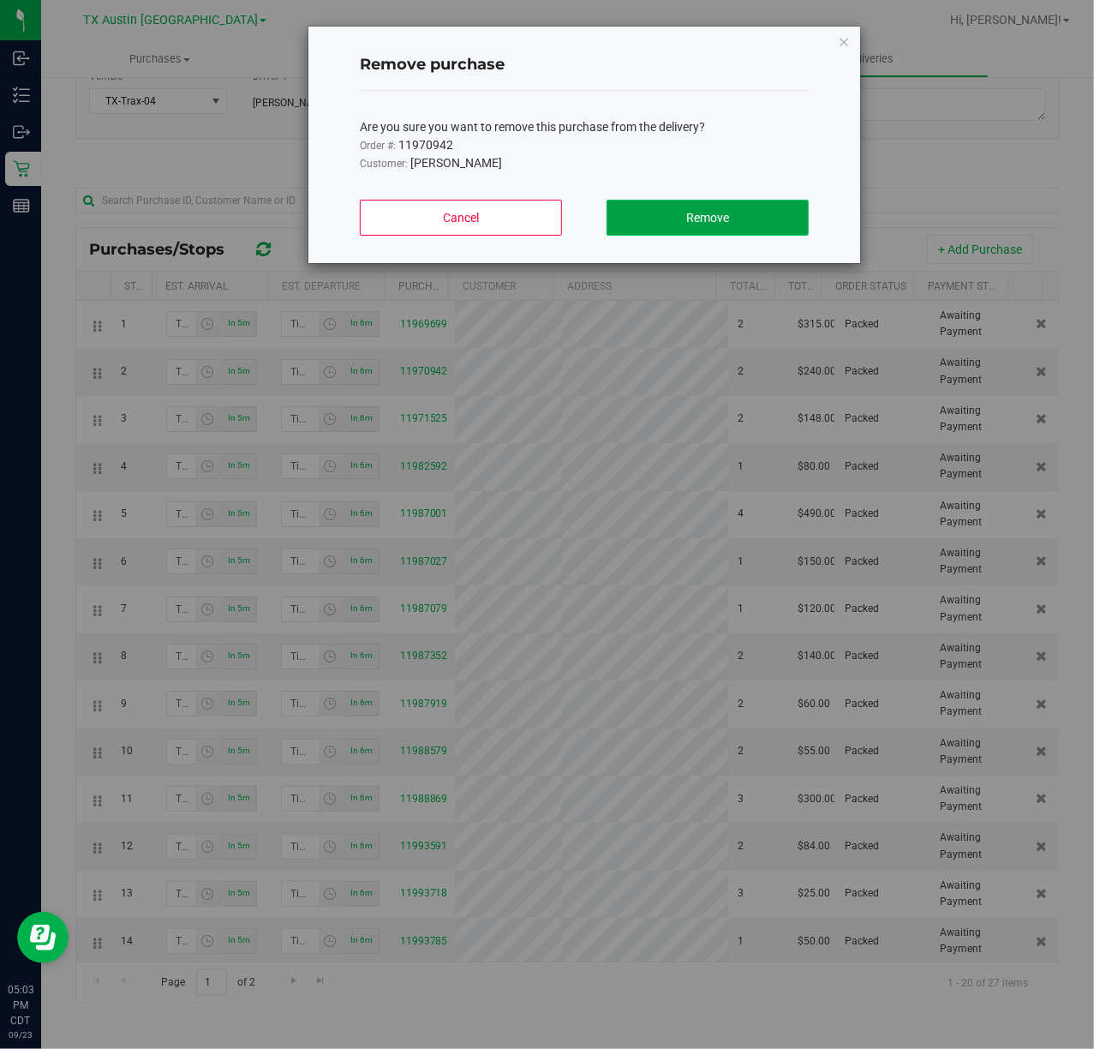
click at [723, 209] on button "Remove" at bounding box center [708, 218] width 202 height 36
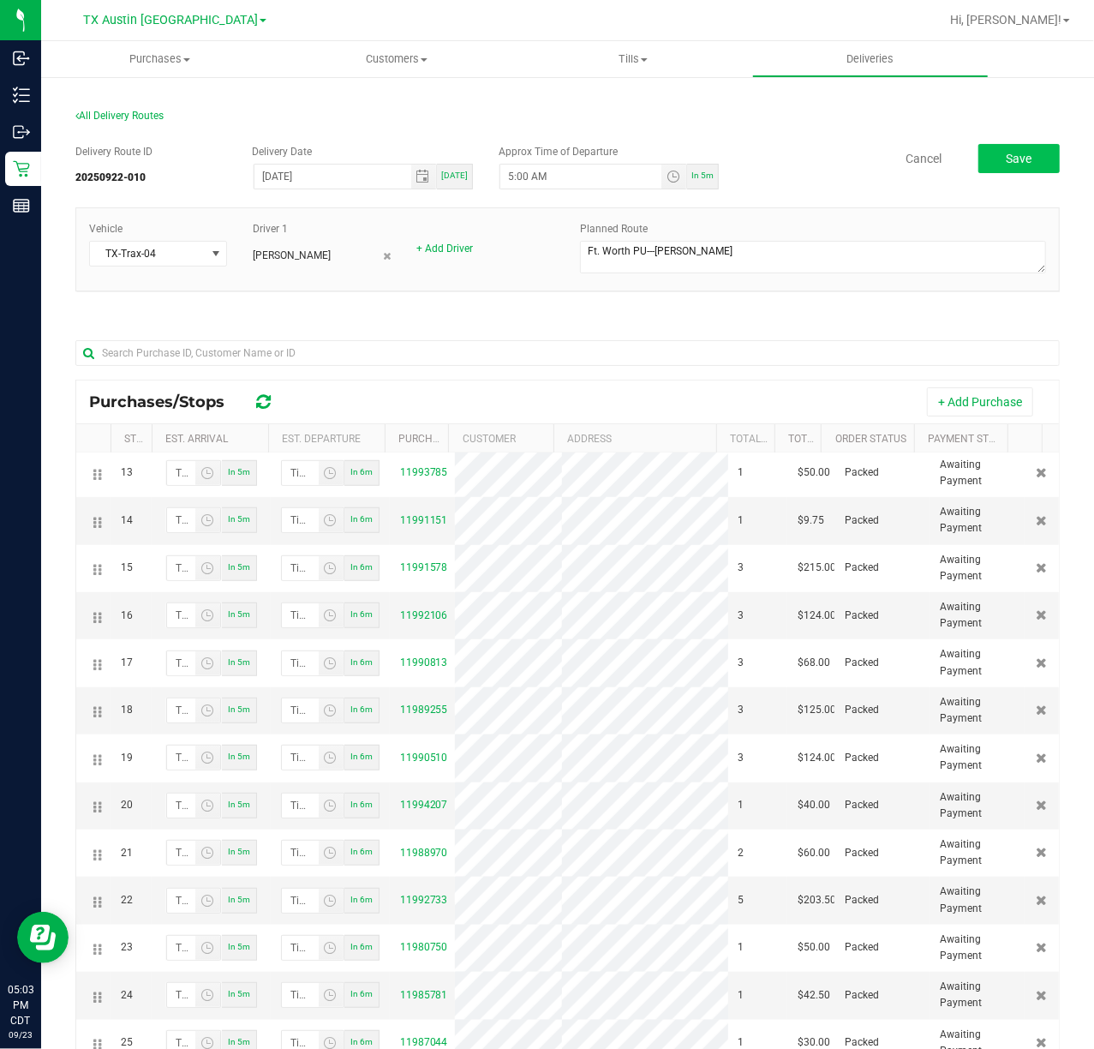
click at [992, 173] on div "Delivery Route ID 20250922-010 Delivery Date 09/24/2025 Today Approx Time of De…" at bounding box center [567, 168] width 985 height 48
click at [1007, 156] on span "Save" at bounding box center [1020, 159] width 26 height 14
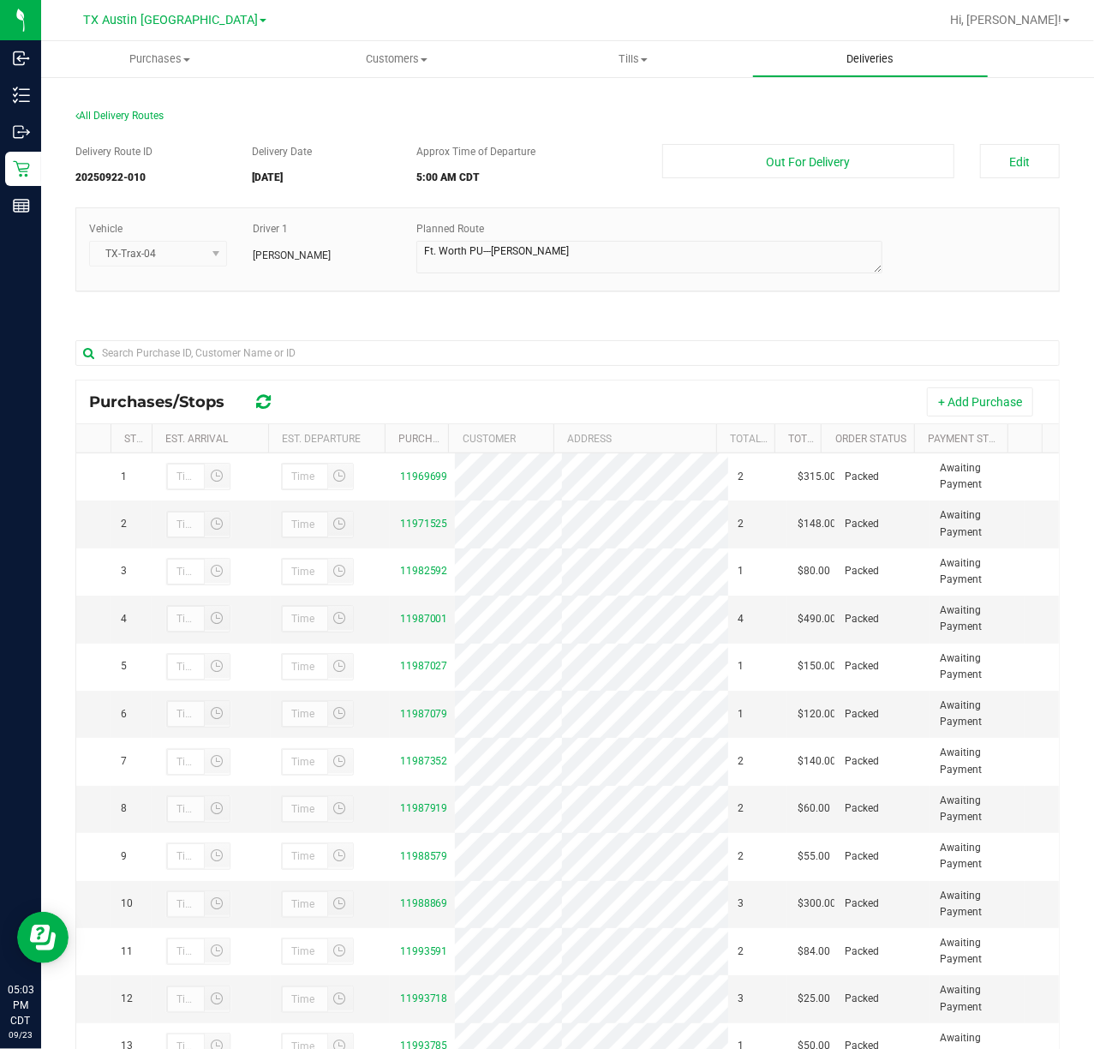
click at [929, 73] on uib-tab-heading "Deliveries" at bounding box center [871, 59] width 236 height 34
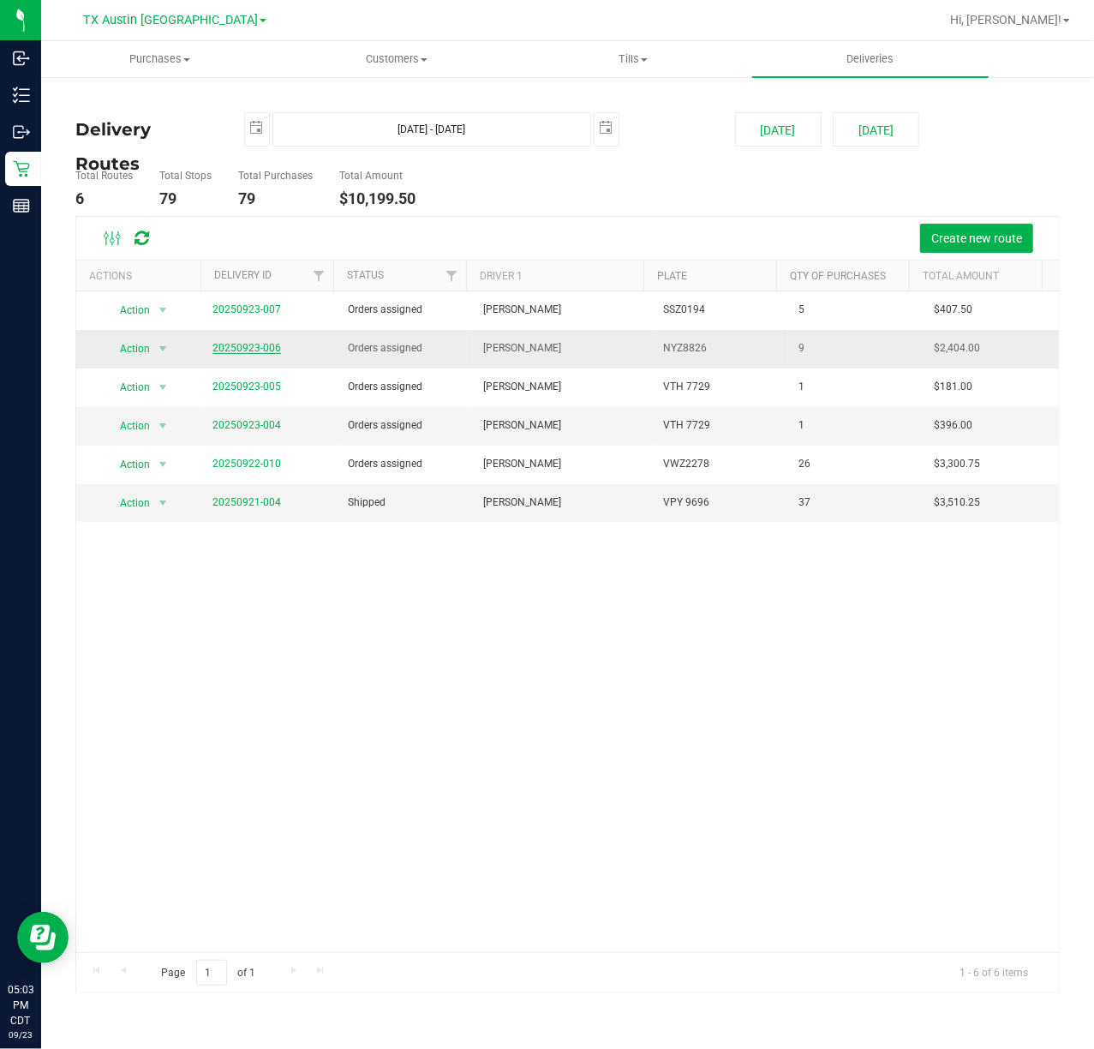
click at [221, 353] on link "20250923-006" at bounding box center [247, 348] width 69 height 12
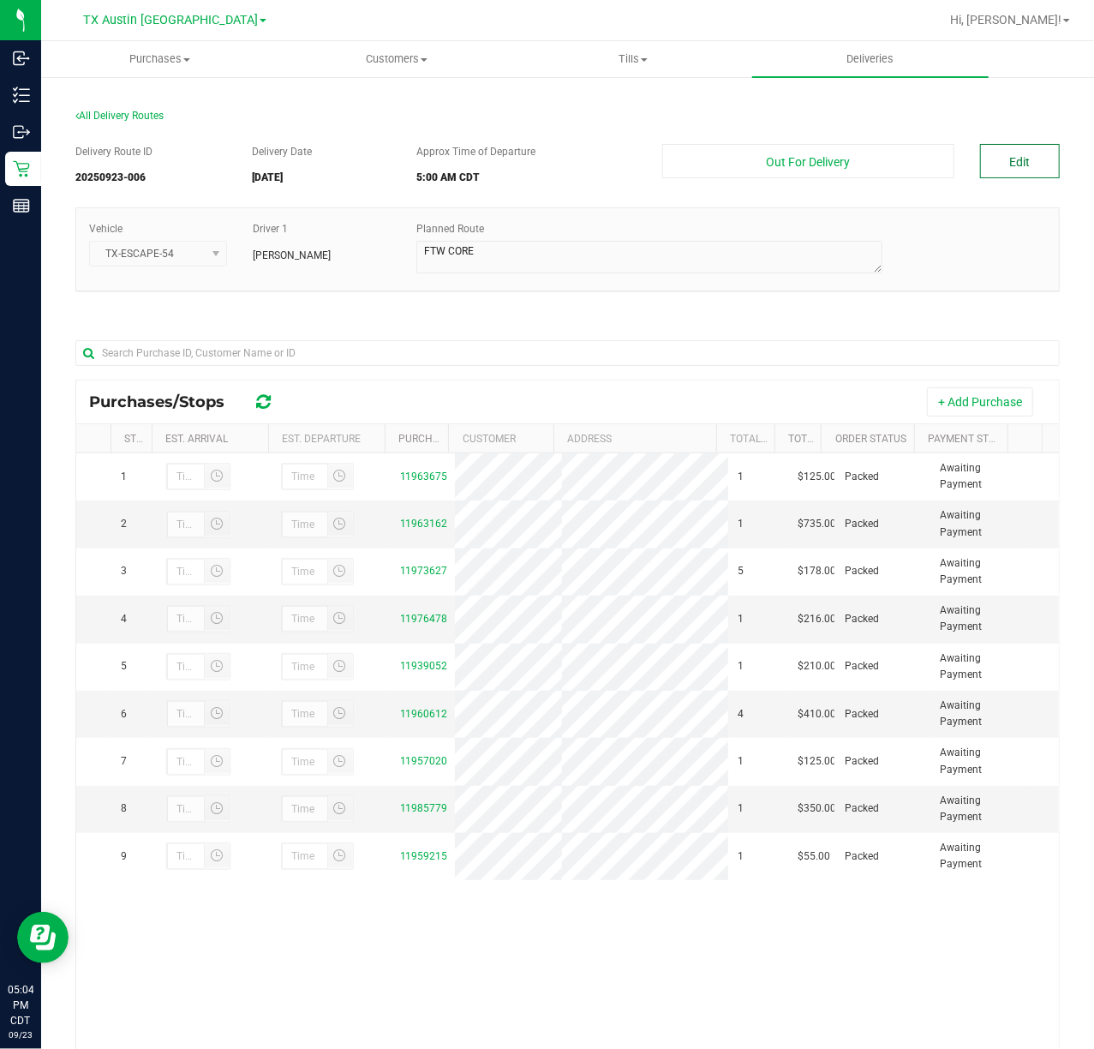
click at [991, 158] on button "Edit" at bounding box center [1020, 161] width 80 height 34
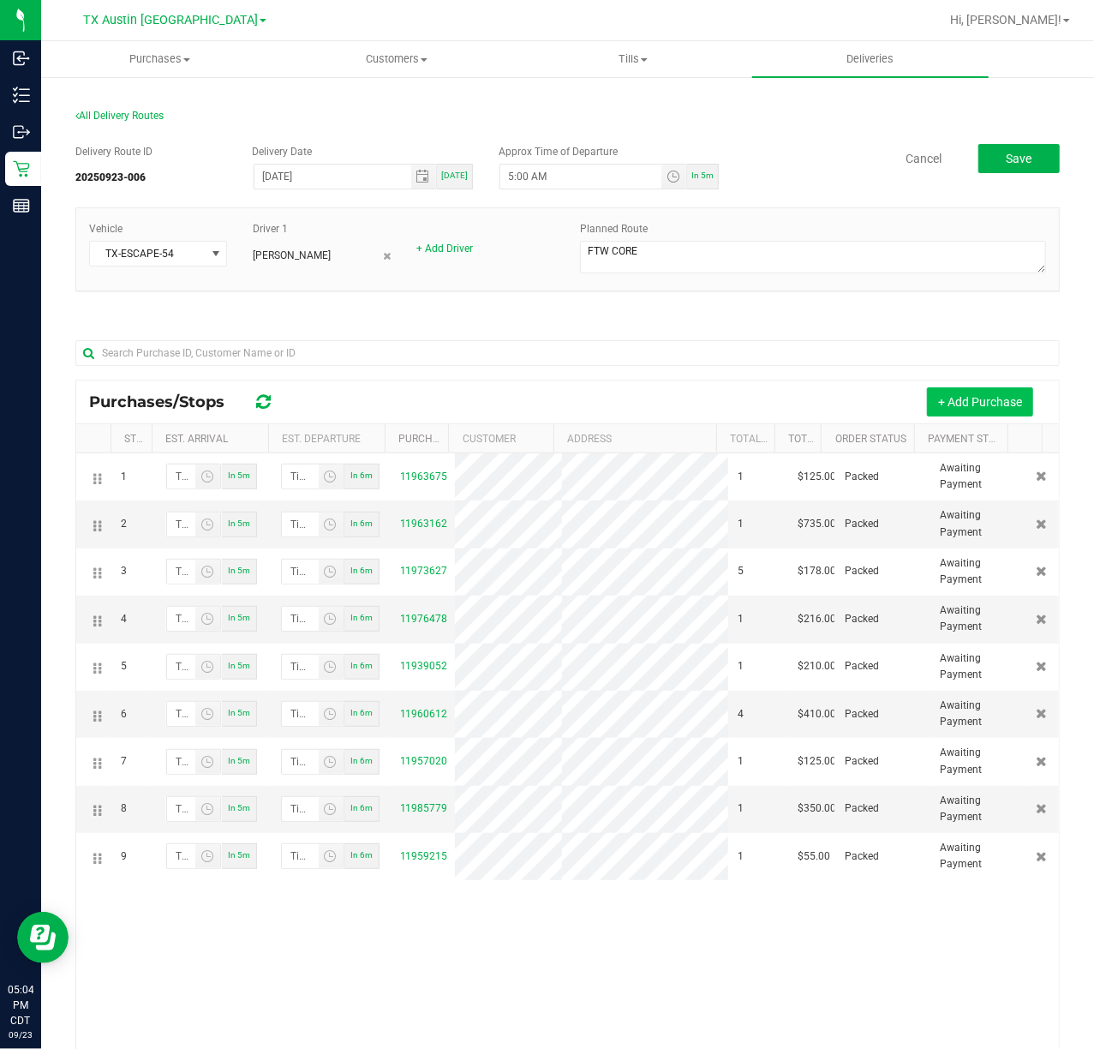
click at [985, 396] on button "+ Add Purchase" at bounding box center [980, 401] width 106 height 29
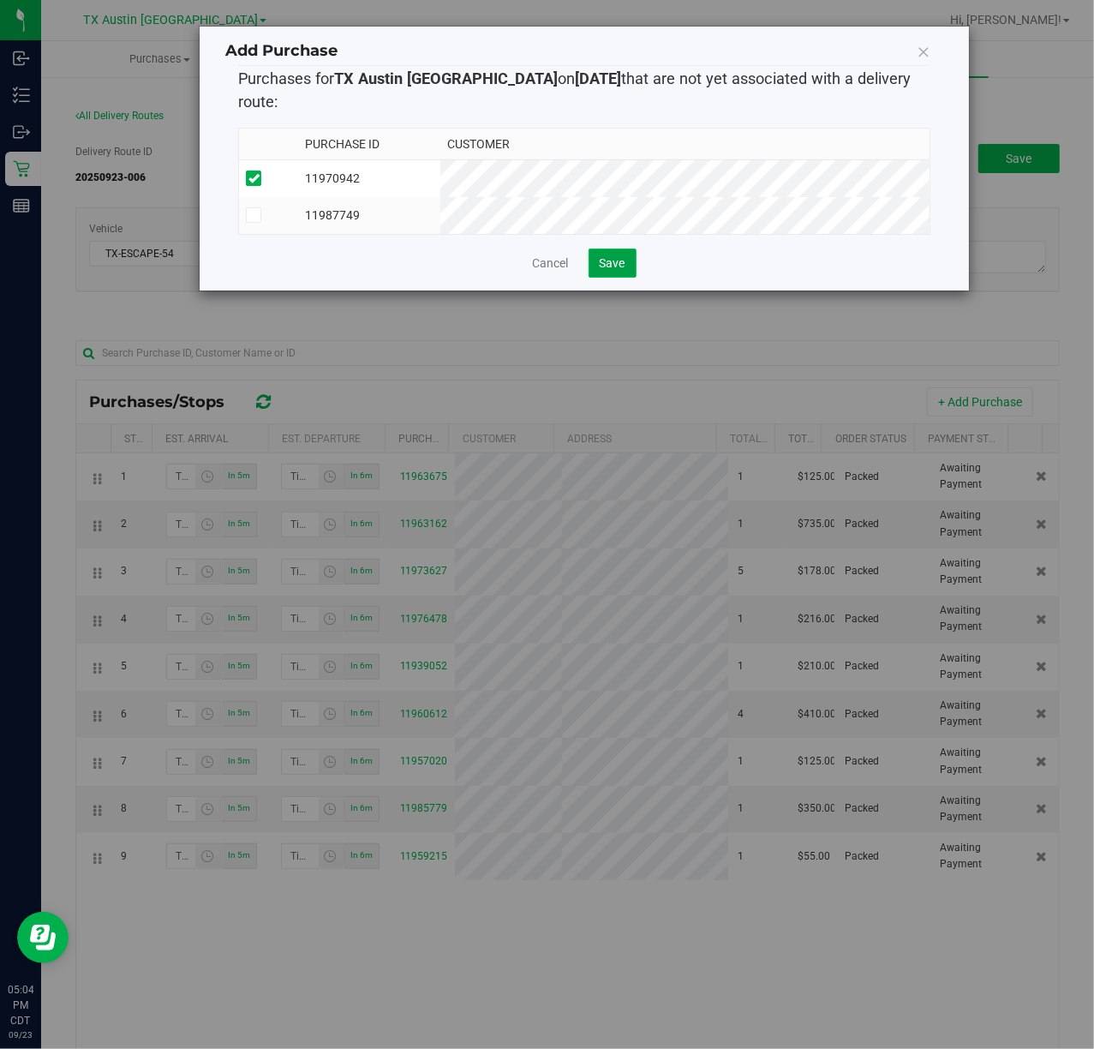
click at [632, 254] on button "Save" at bounding box center [613, 262] width 48 height 29
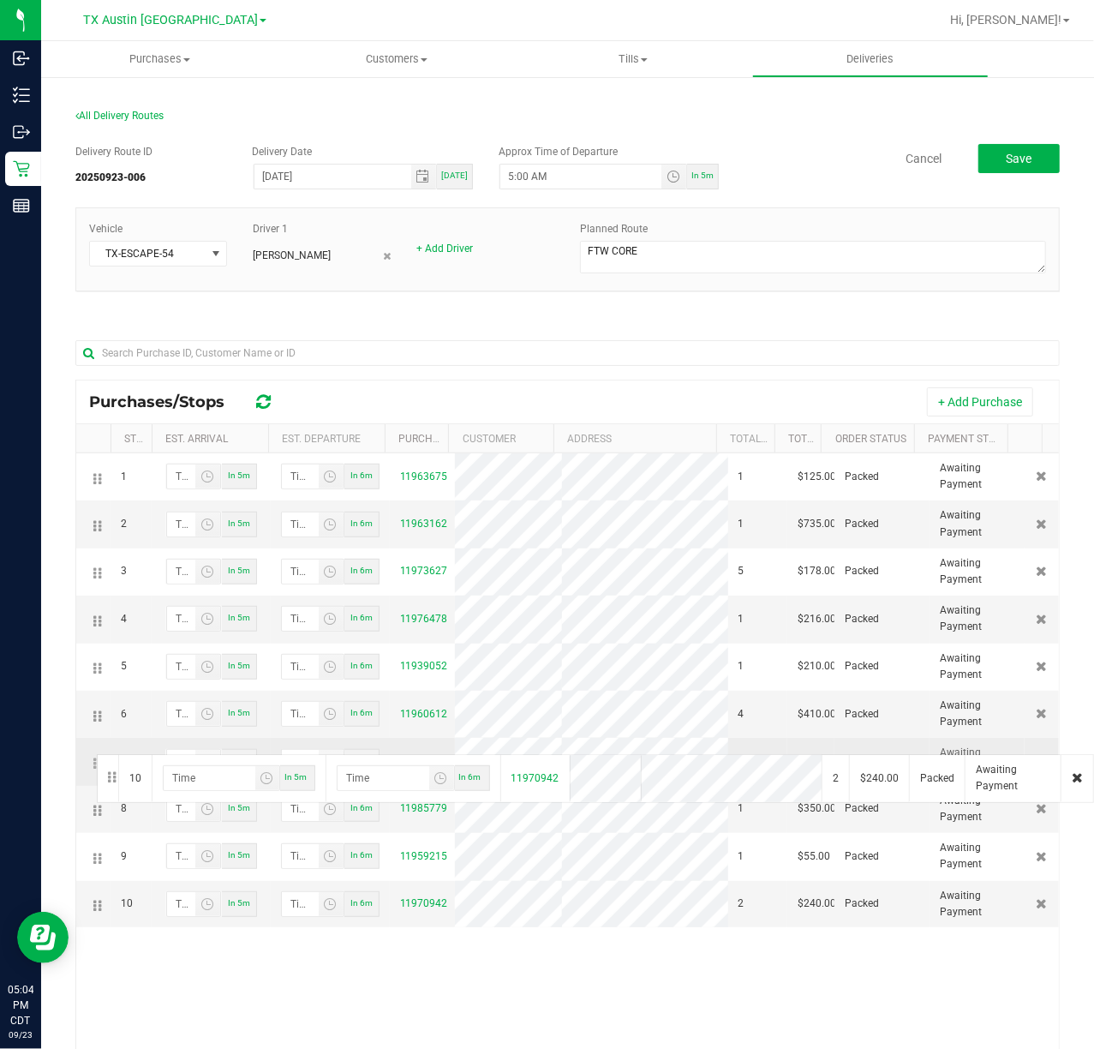
drag, startPoint x: 100, startPoint y: 932, endPoint x: 94, endPoint y: 752, distance: 180.0
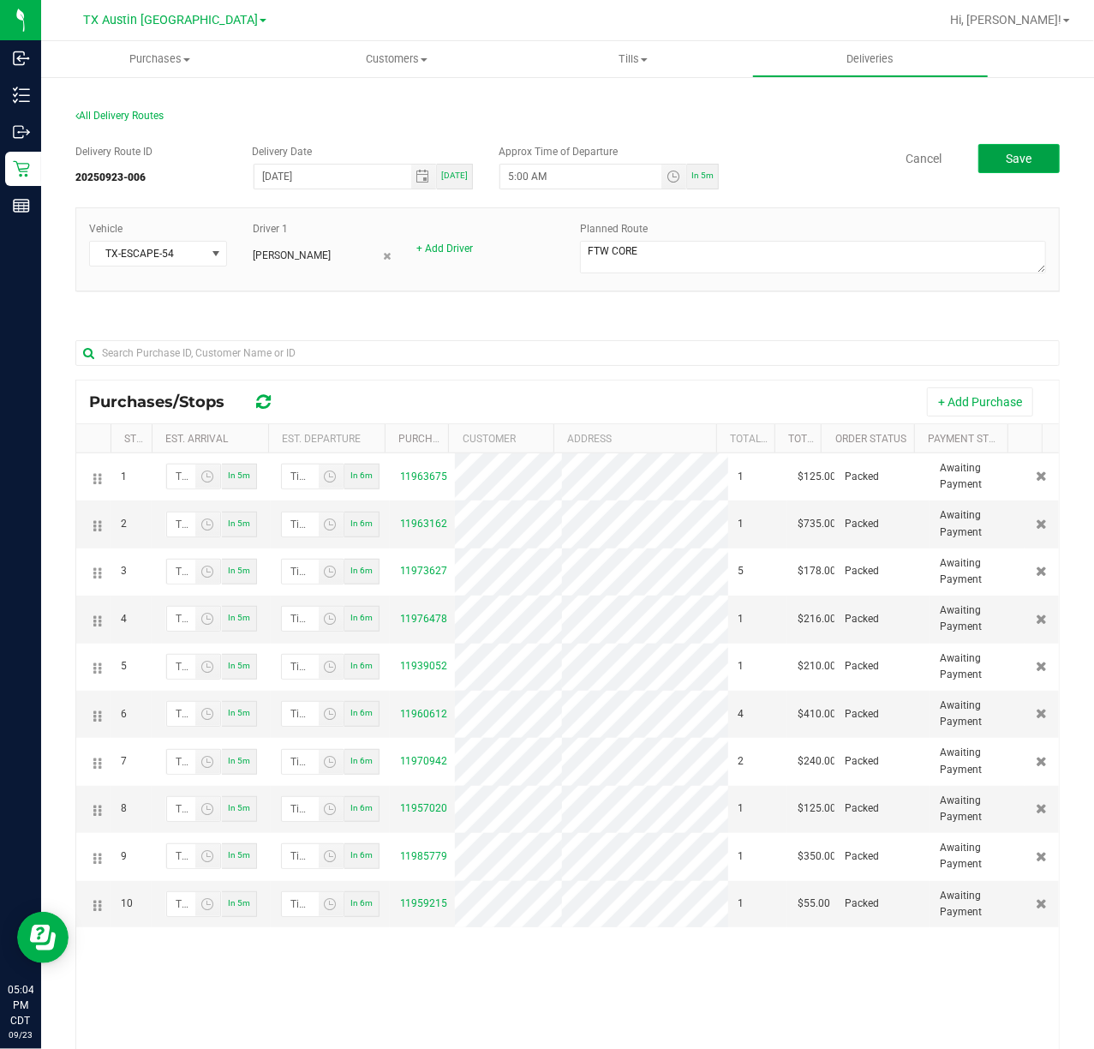
click at [1011, 165] on span "Save" at bounding box center [1020, 159] width 26 height 14
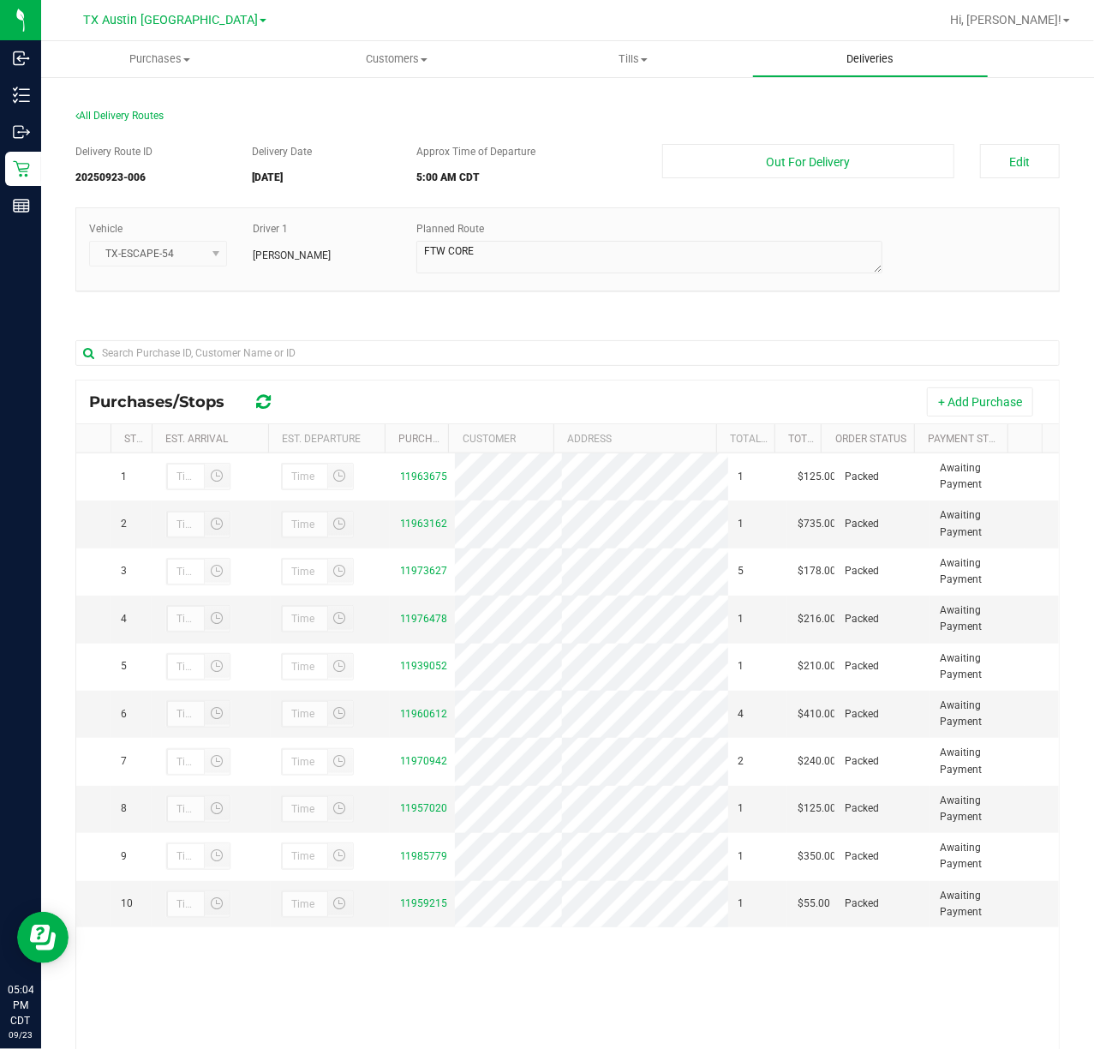
click at [898, 72] on uib-tab-heading "Deliveries" at bounding box center [871, 59] width 236 height 34
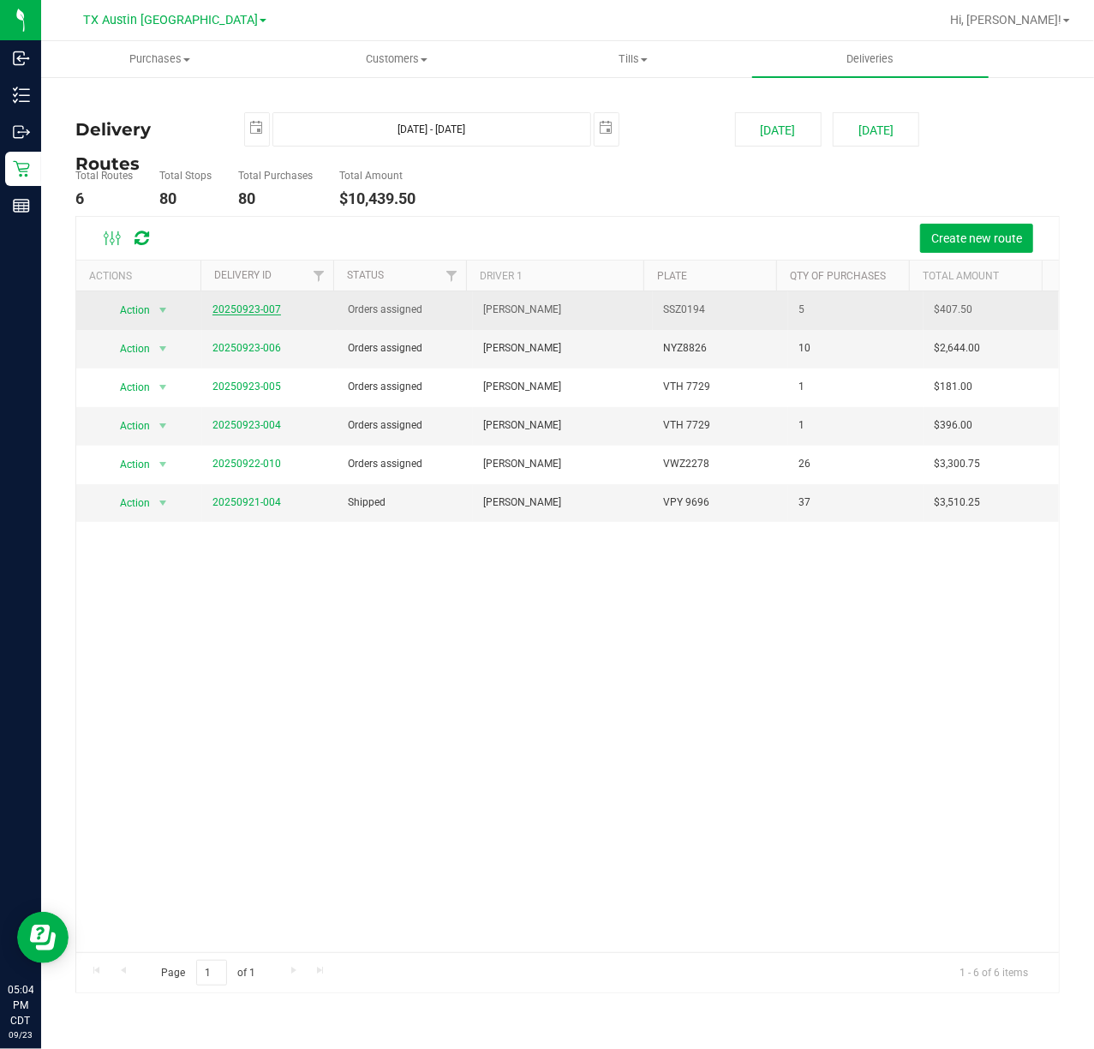
click at [268, 308] on link "20250923-007" at bounding box center [247, 309] width 69 height 12
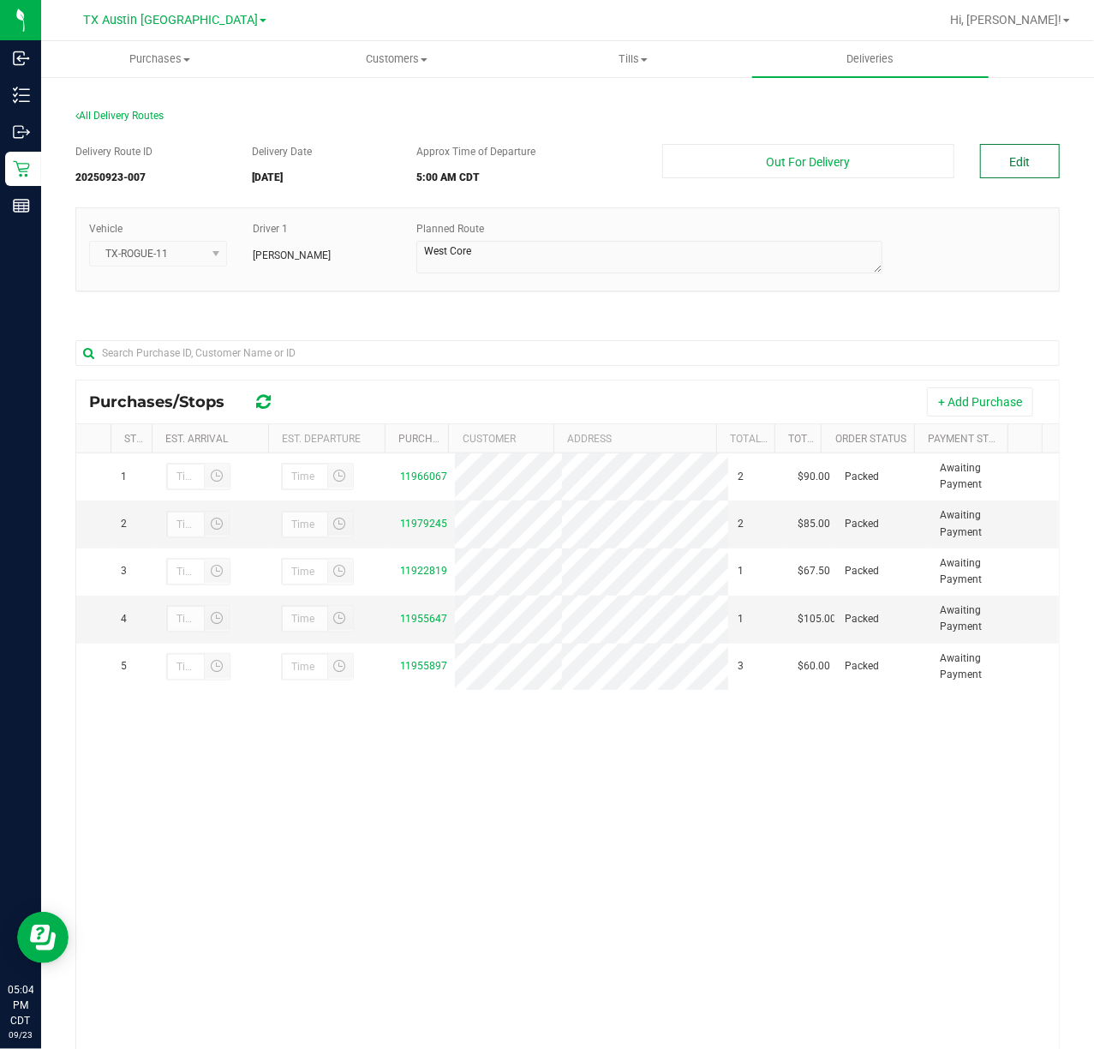
click at [1033, 171] on button "Edit" at bounding box center [1020, 161] width 80 height 34
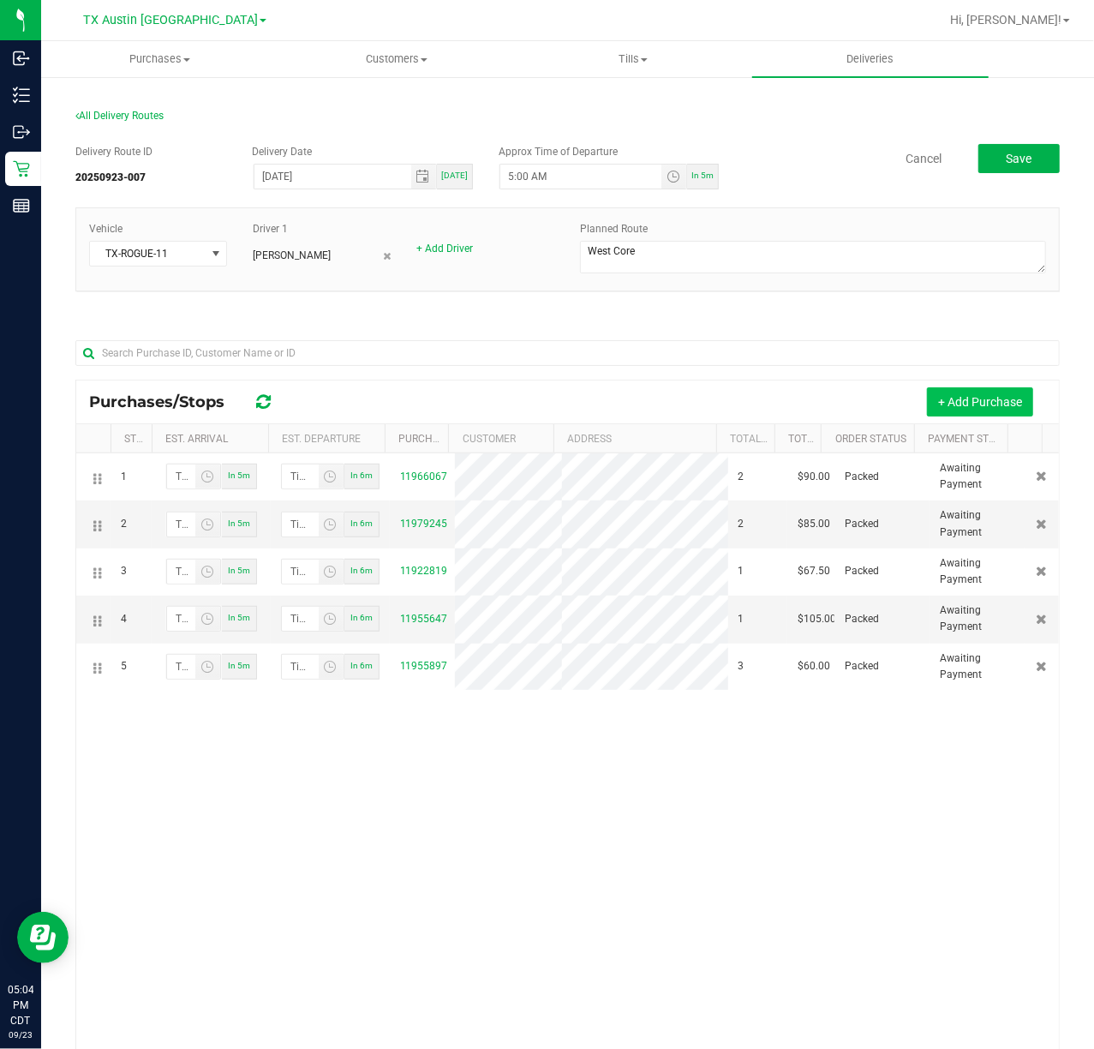
click at [948, 396] on button "+ Add Purchase" at bounding box center [980, 401] width 106 height 29
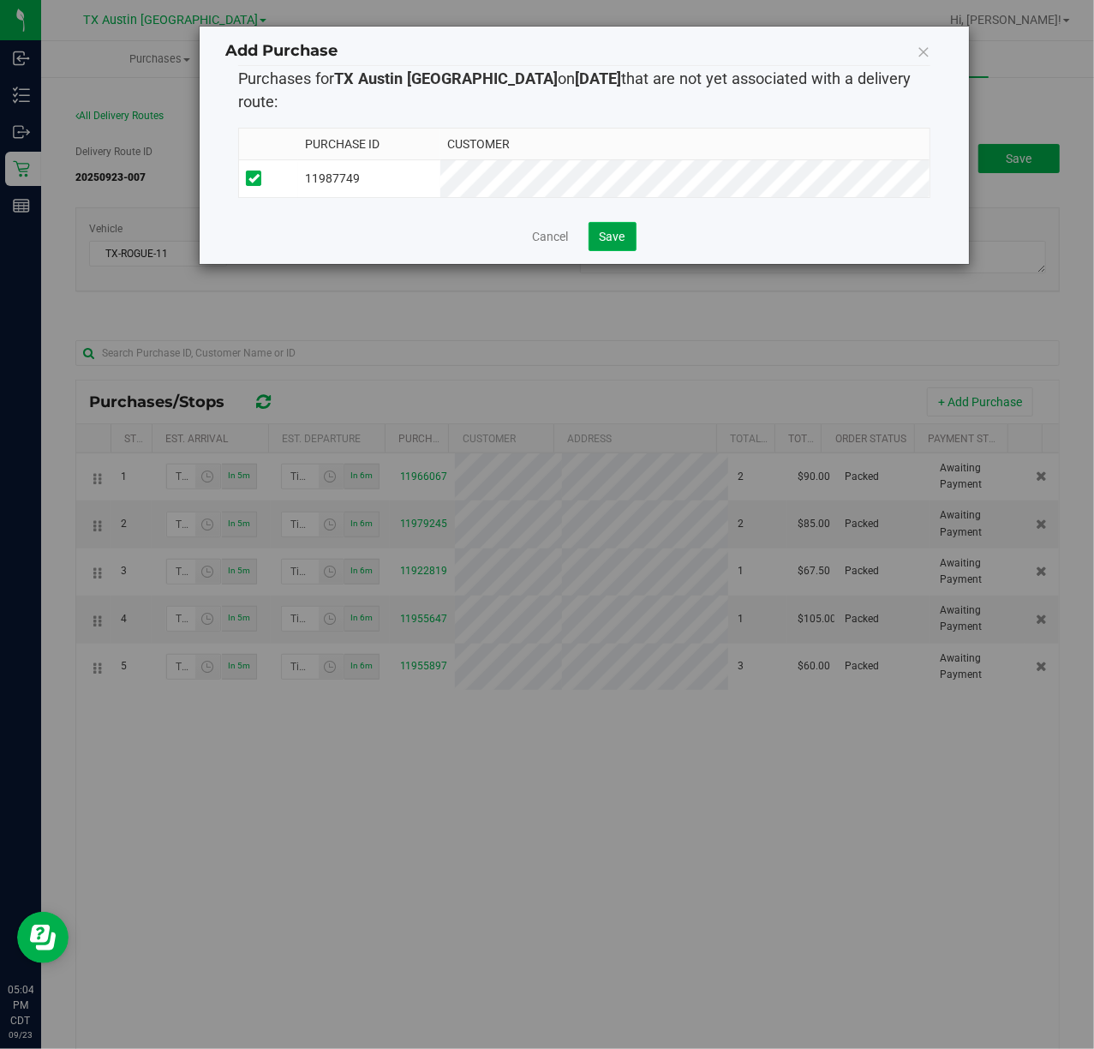
click at [624, 230] on span "Save" at bounding box center [613, 237] width 26 height 14
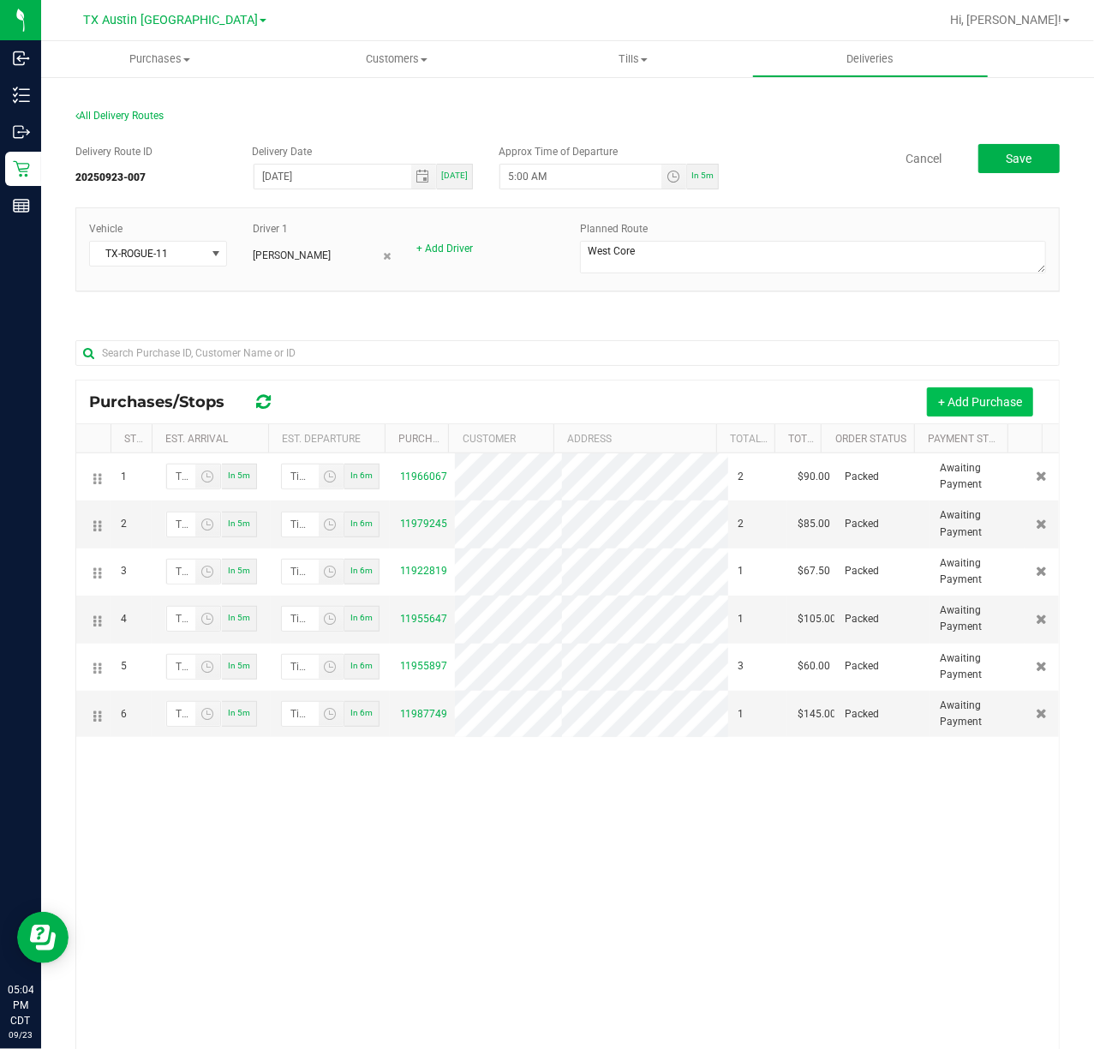
click at [943, 402] on button "+ Add Purchase" at bounding box center [980, 401] width 106 height 29
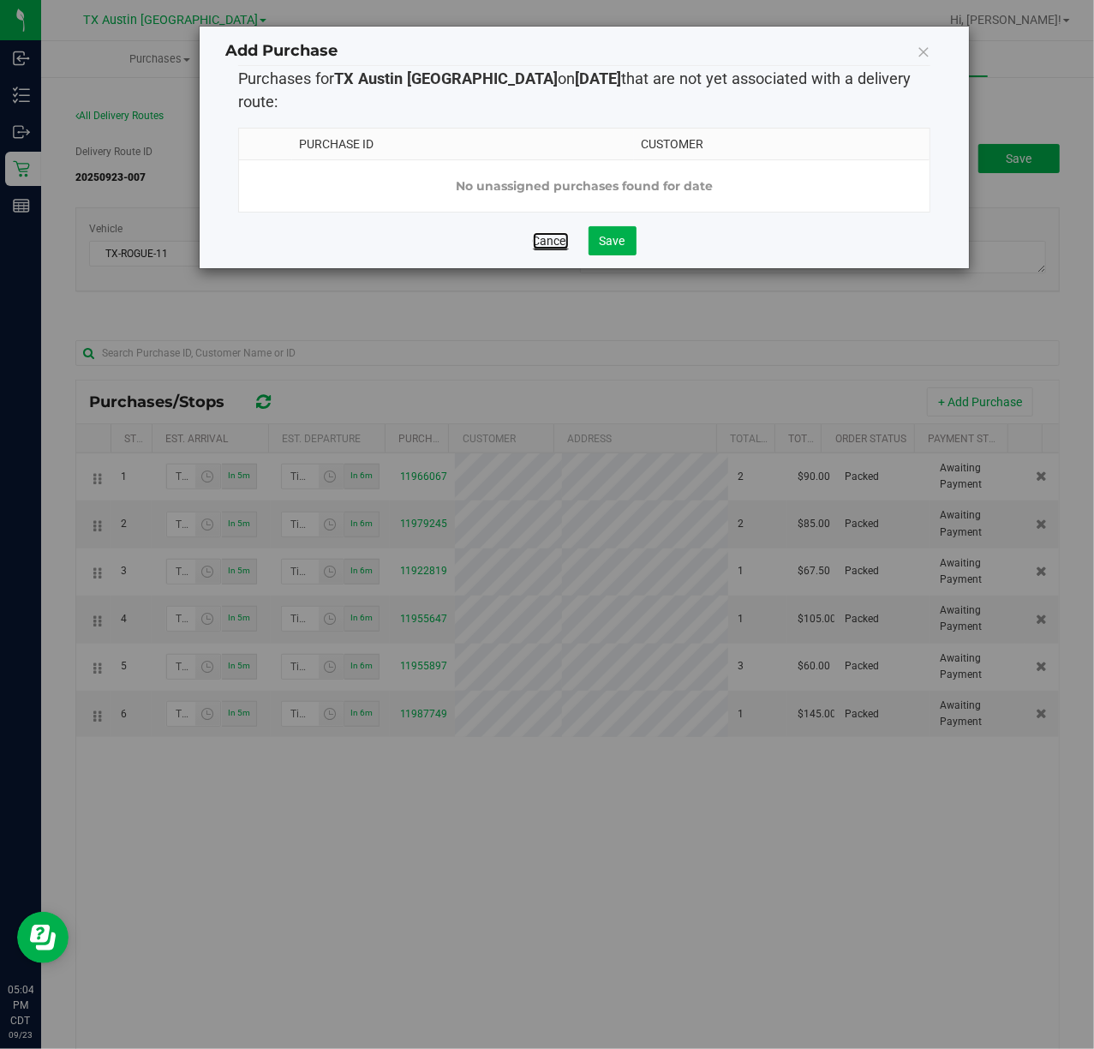
click at [554, 236] on link "Cancel" at bounding box center [551, 240] width 36 height 17
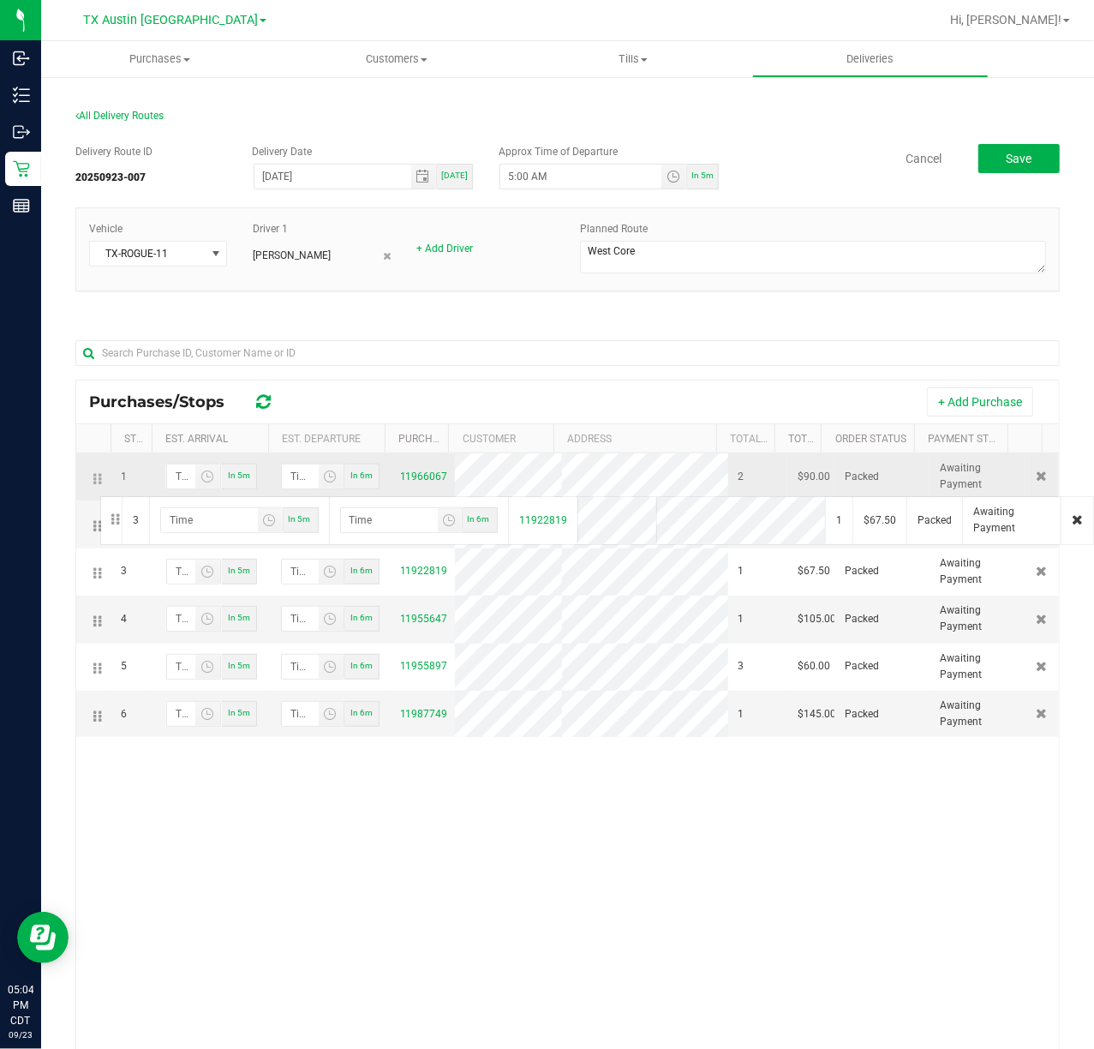
drag, startPoint x: 105, startPoint y: 572, endPoint x: 98, endPoint y: 494, distance: 78.3
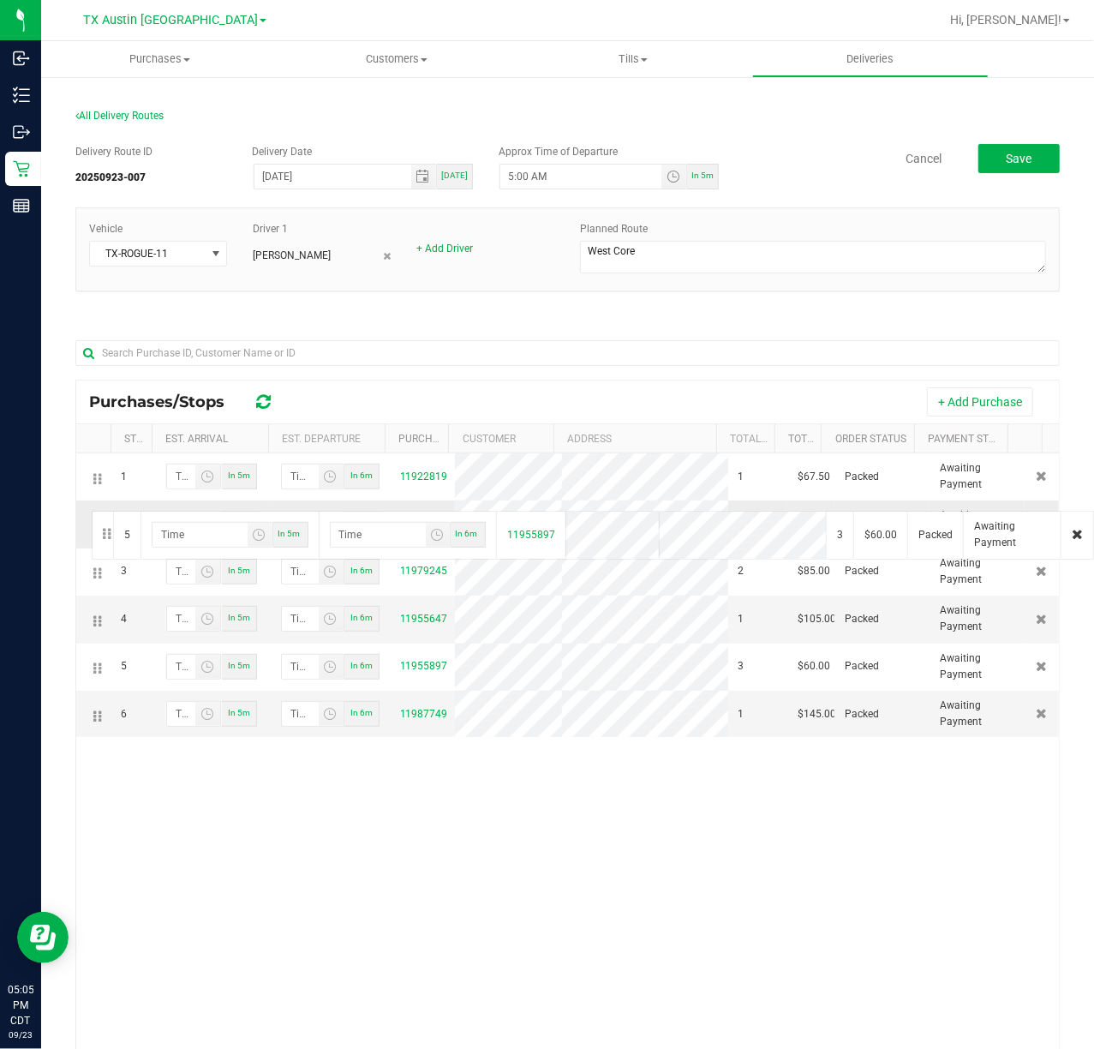
drag, startPoint x: 93, startPoint y: 680, endPoint x: 89, endPoint y: 509, distance: 171.4
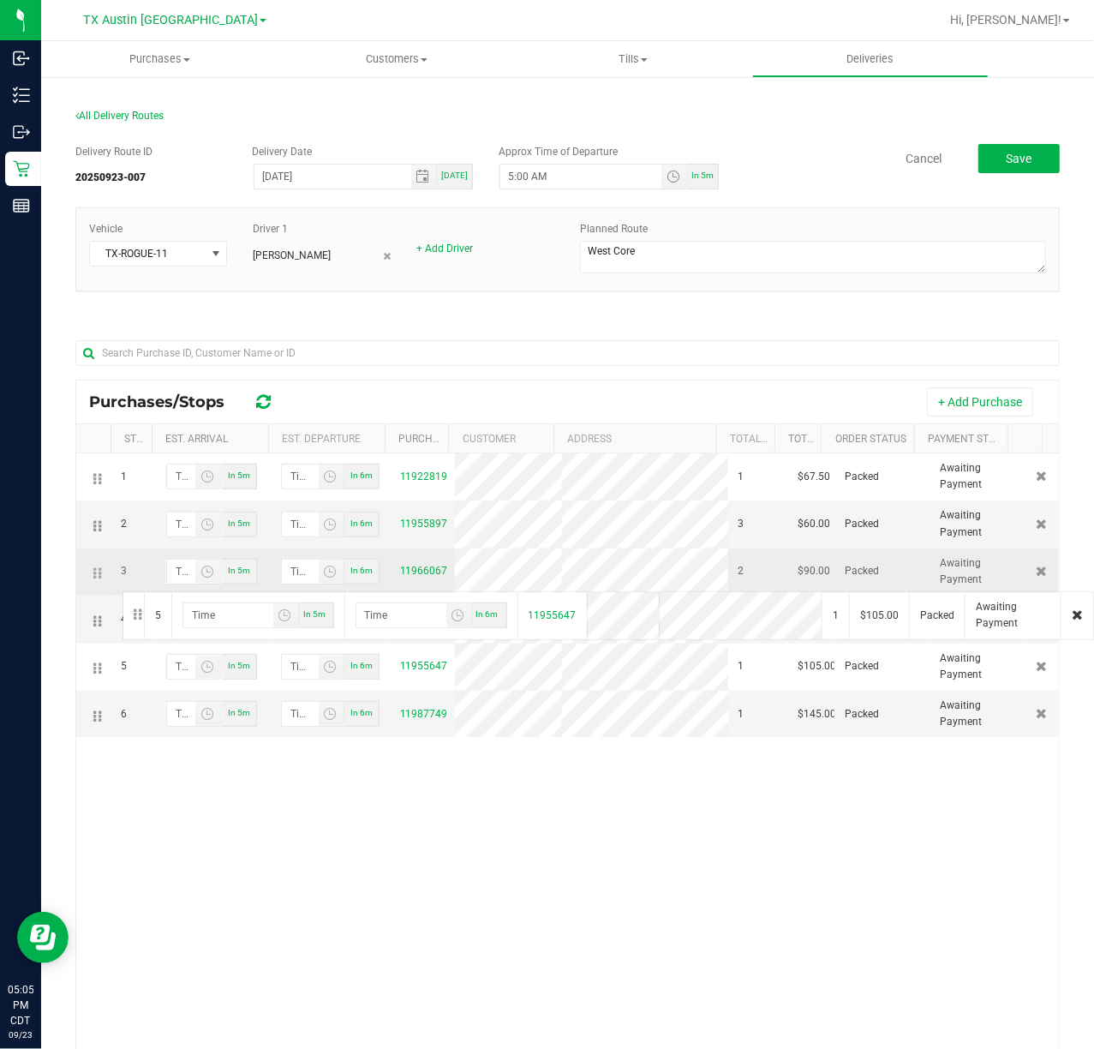
drag, startPoint x: 97, startPoint y: 677, endPoint x: 120, endPoint y: 590, distance: 90.4
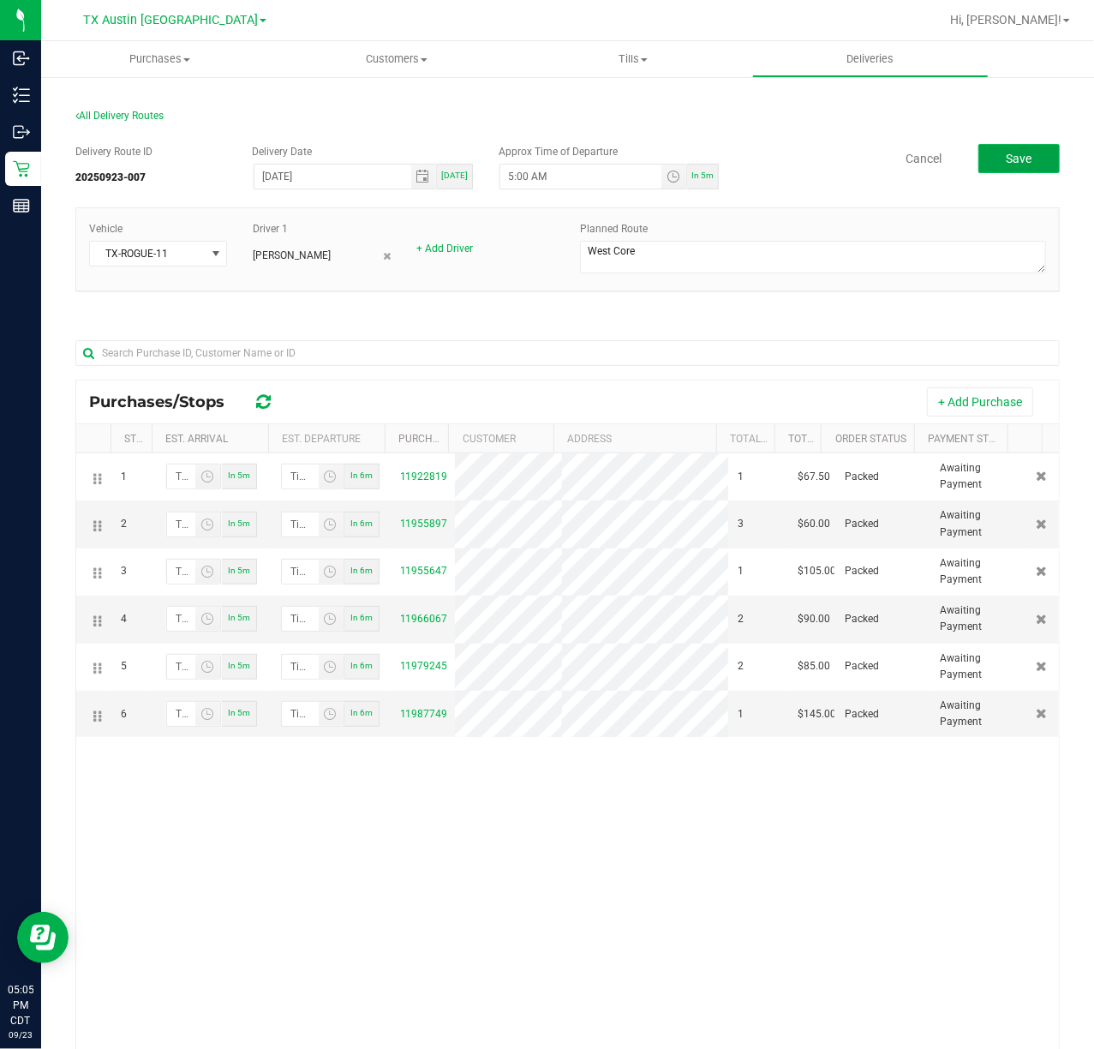
click at [1035, 158] on button "Save" at bounding box center [1019, 158] width 81 height 29
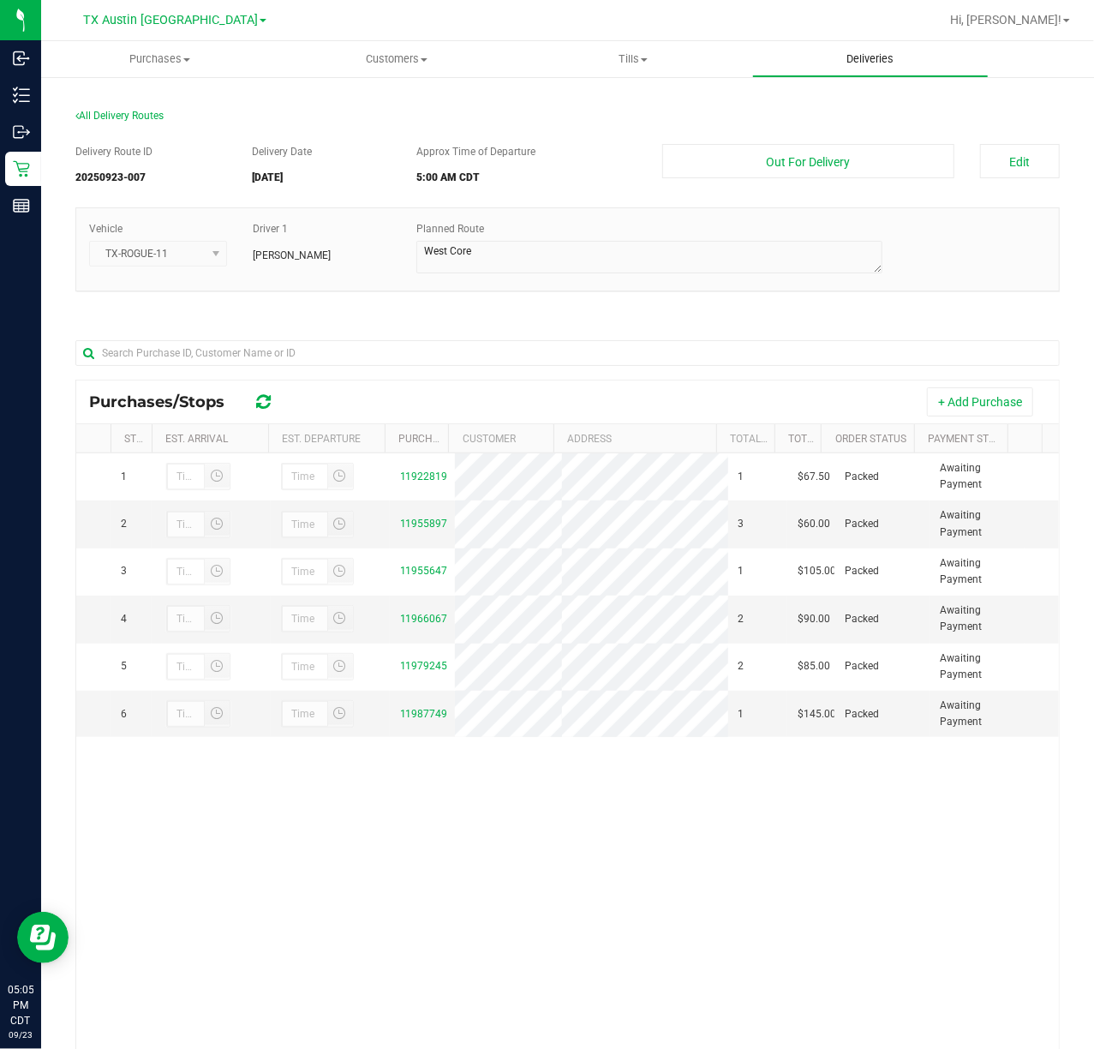
click at [891, 55] on span "Deliveries" at bounding box center [869, 58] width 93 height 15
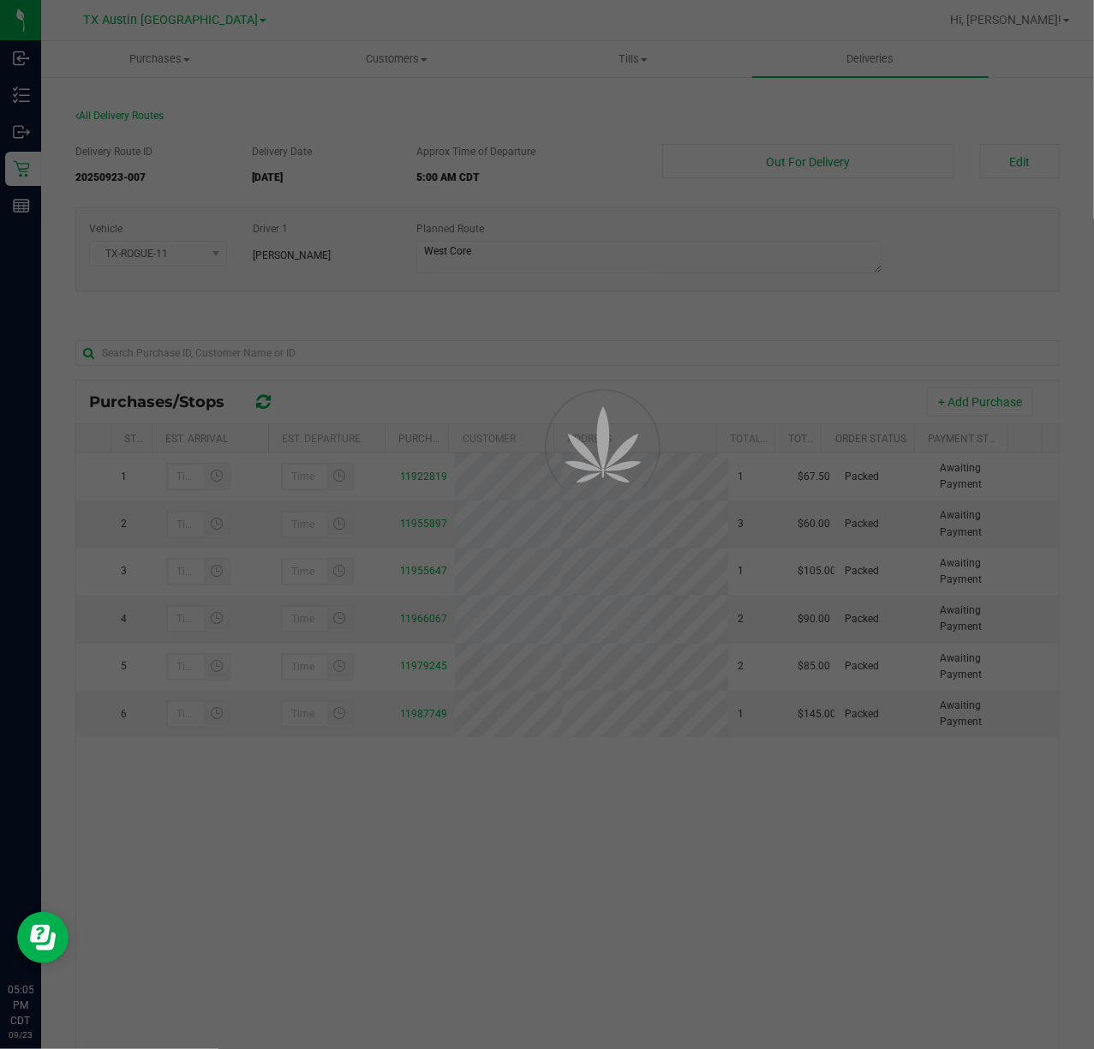
click at [867, 63] on div at bounding box center [547, 524] width 1094 height 1049
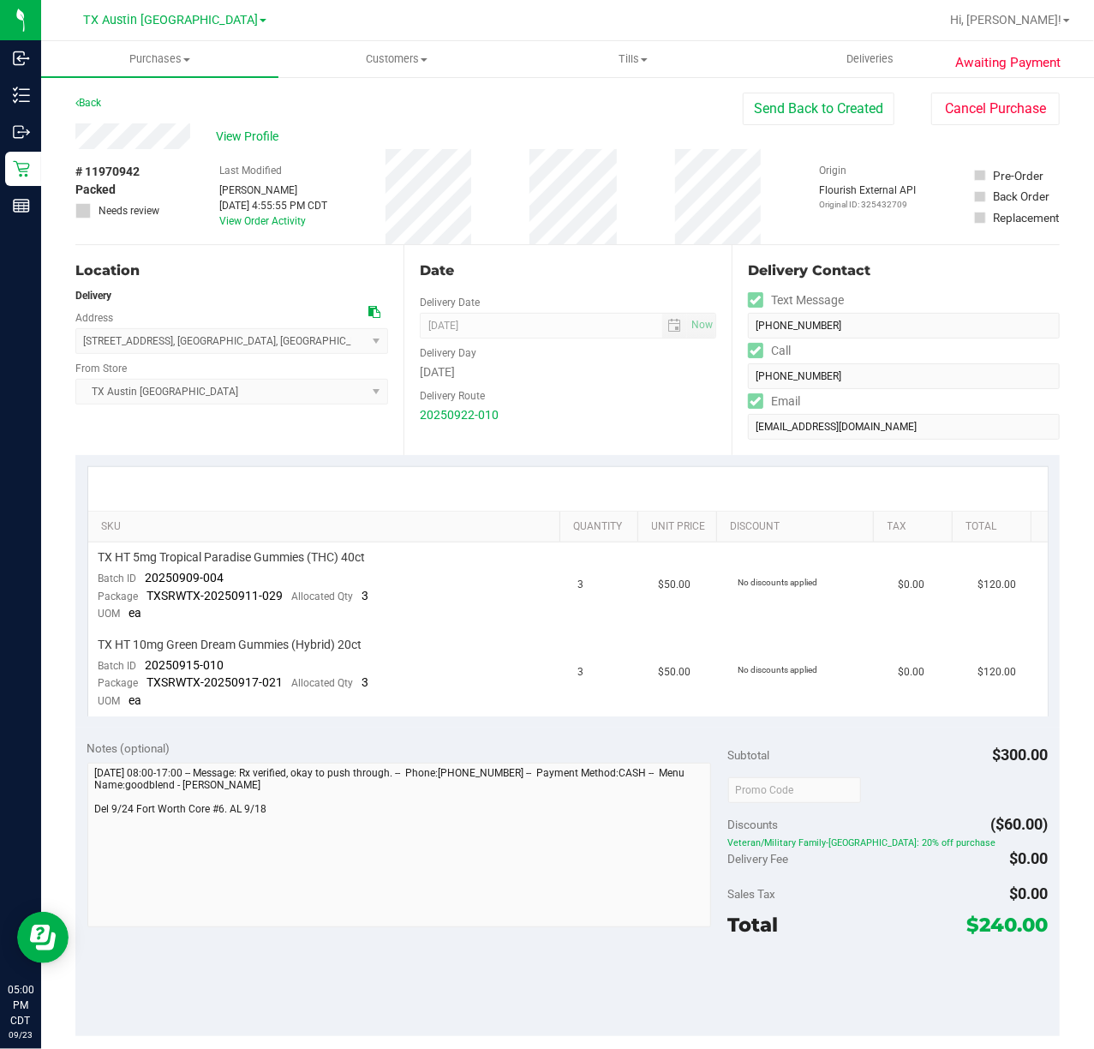
click at [505, 459] on div "SKU Quantity Unit Price Discount Tax Total TX HT 5mg Tropical Paradise Gummies …" at bounding box center [567, 591] width 985 height 272
click at [279, 220] on link "View Order Activity" at bounding box center [262, 221] width 87 height 12
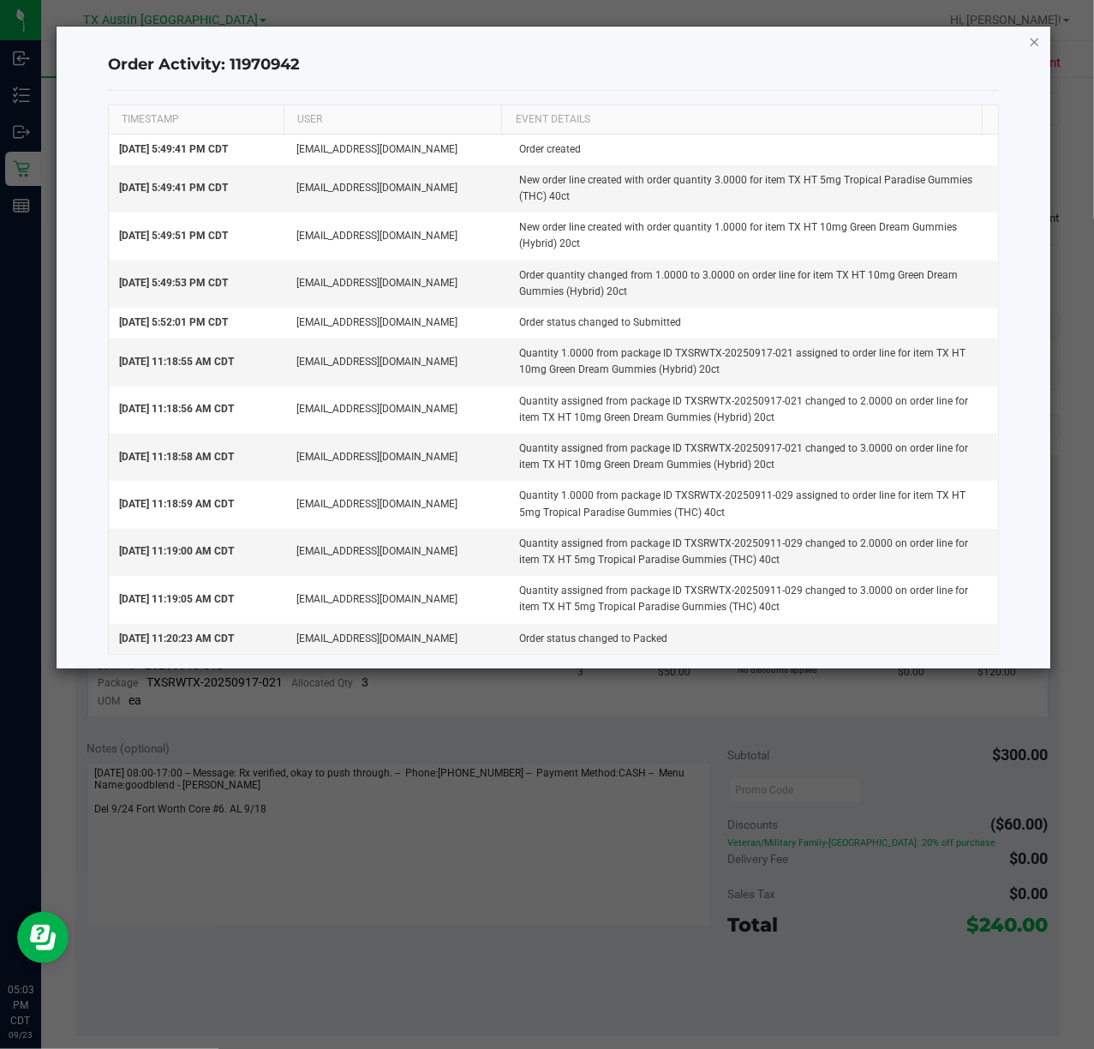
click at [1039, 41] on icon "button" at bounding box center [1035, 41] width 12 height 21
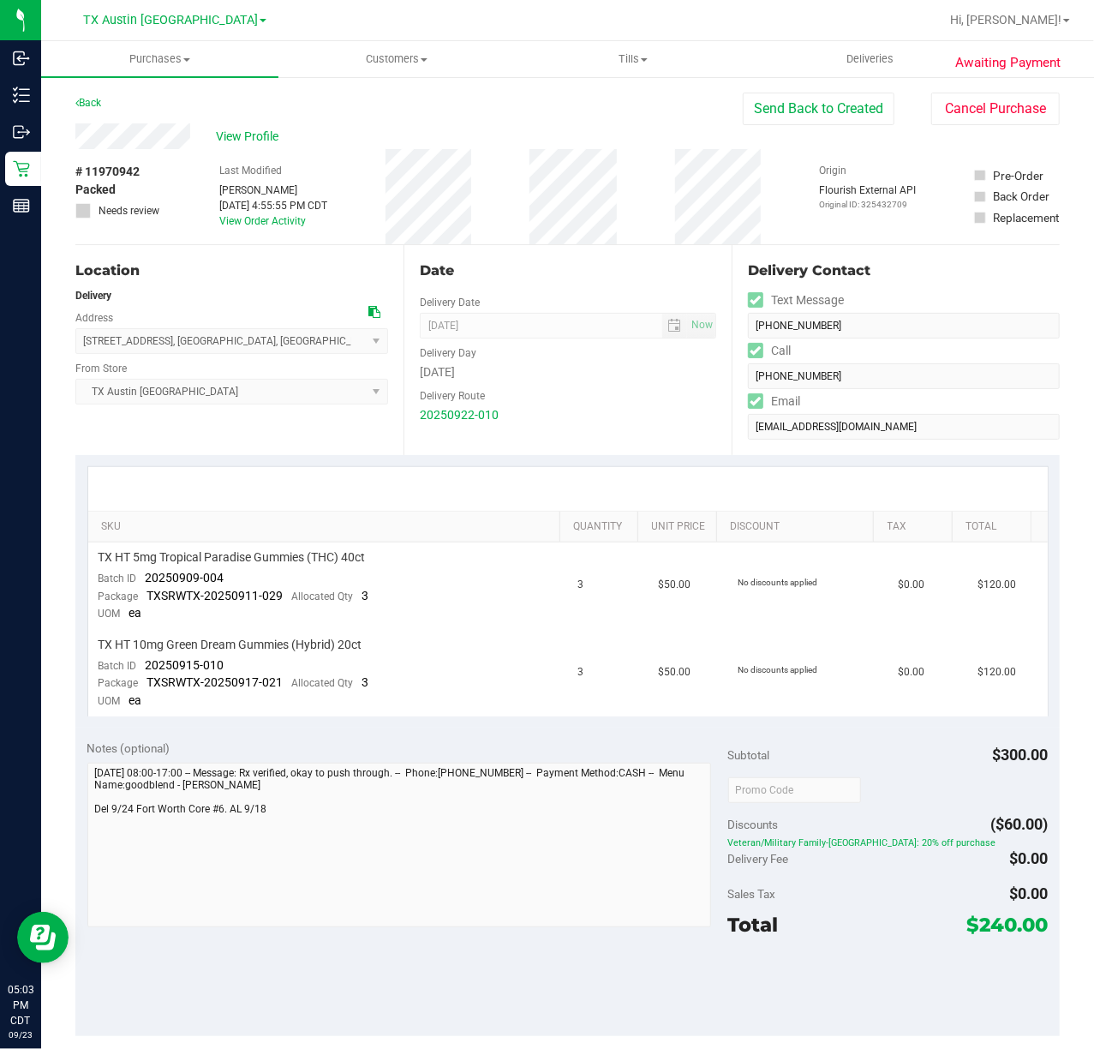
click at [542, 394] on div "Delivery Route" at bounding box center [568, 393] width 296 height 25
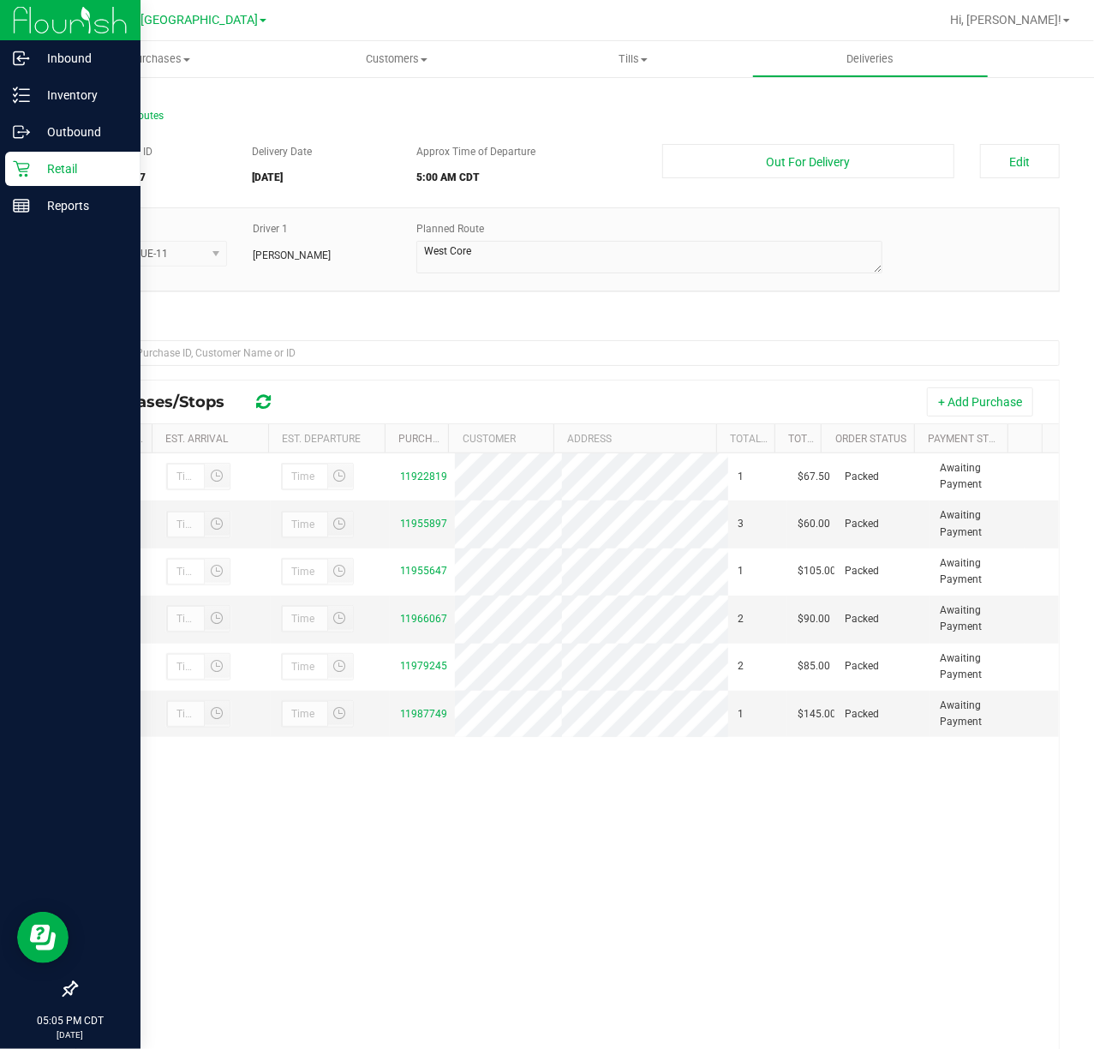
click at [26, 178] on div "Retail" at bounding box center [72, 169] width 135 height 34
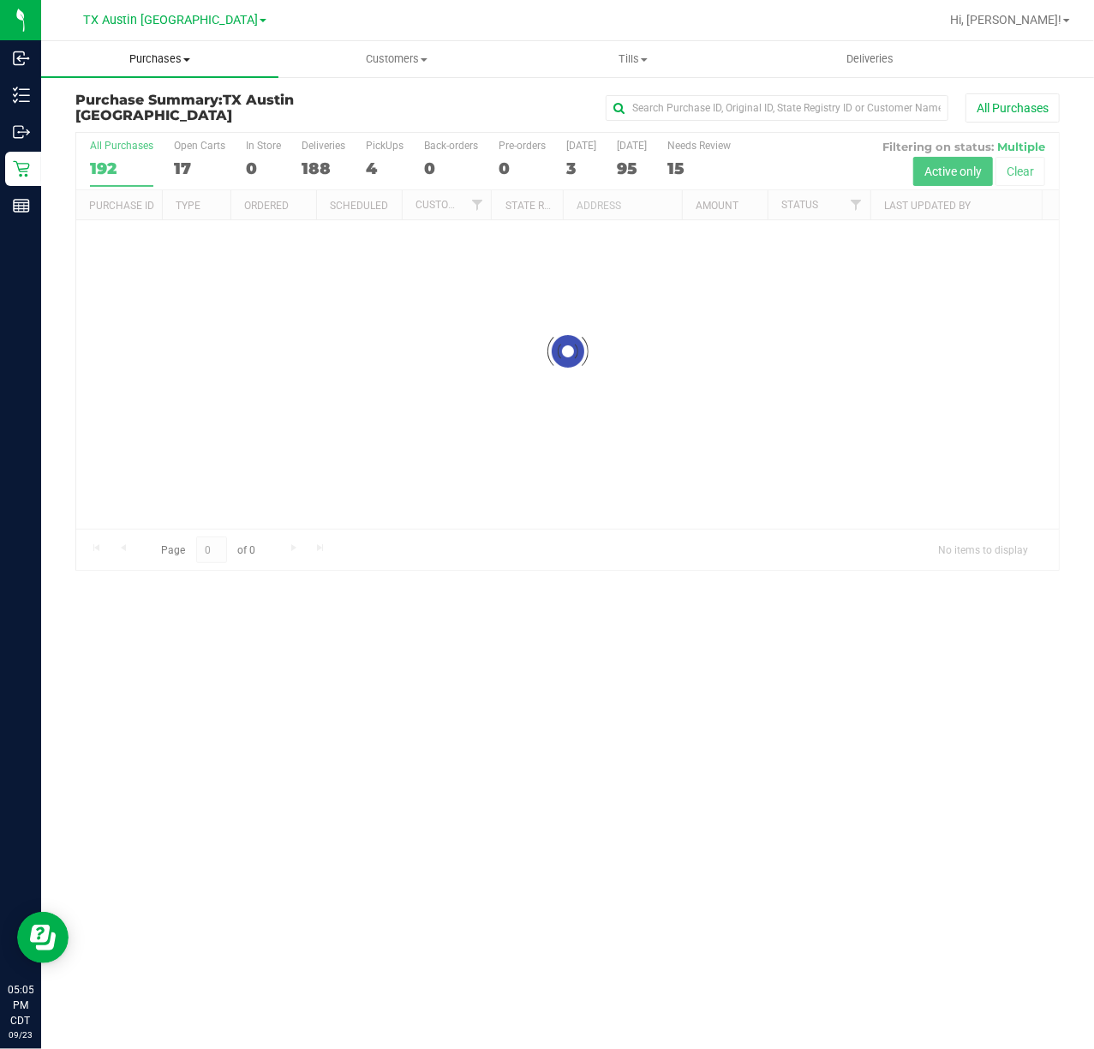
click at [149, 63] on span "Purchases" at bounding box center [159, 58] width 237 height 15
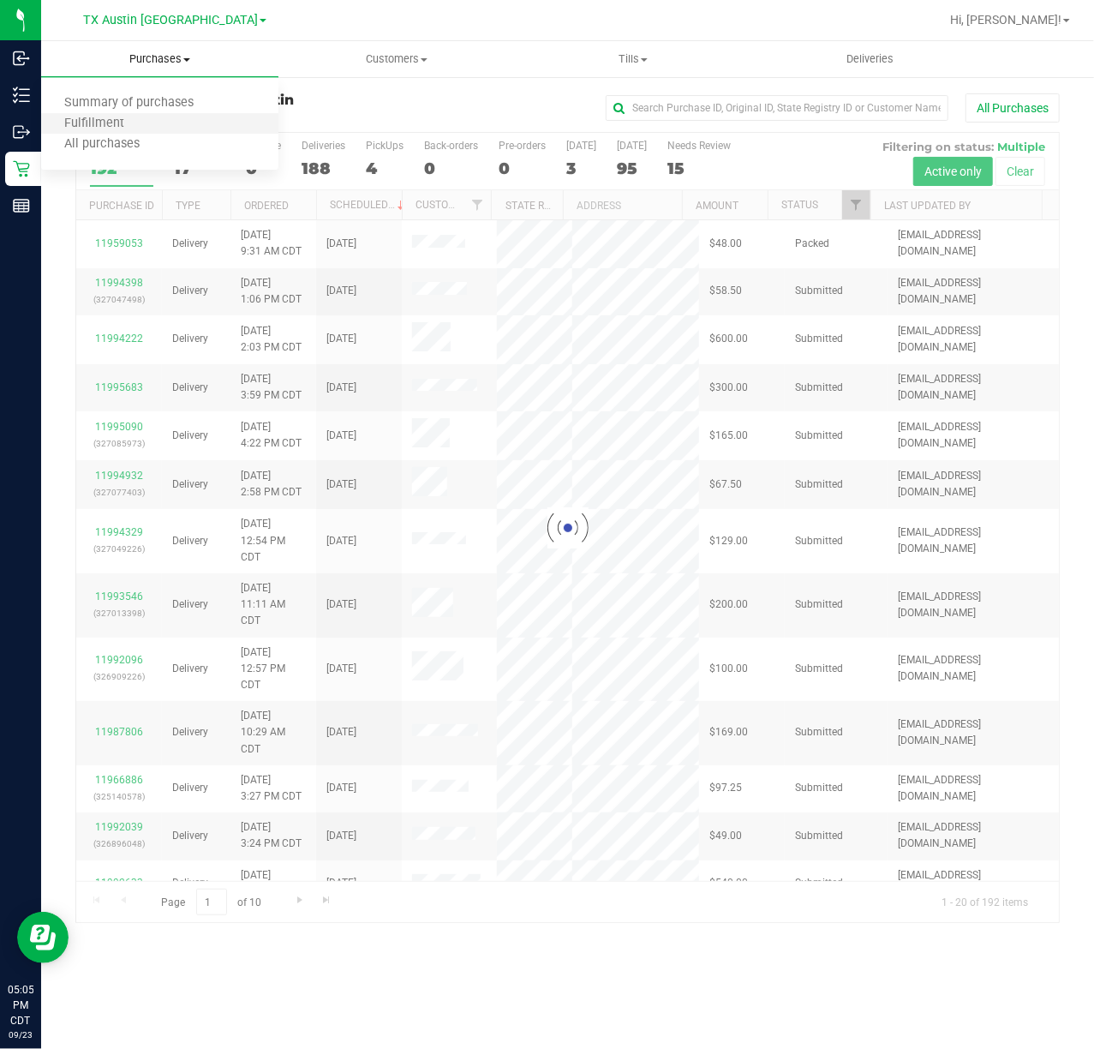
click at [173, 127] on li "Fulfillment" at bounding box center [159, 124] width 237 height 21
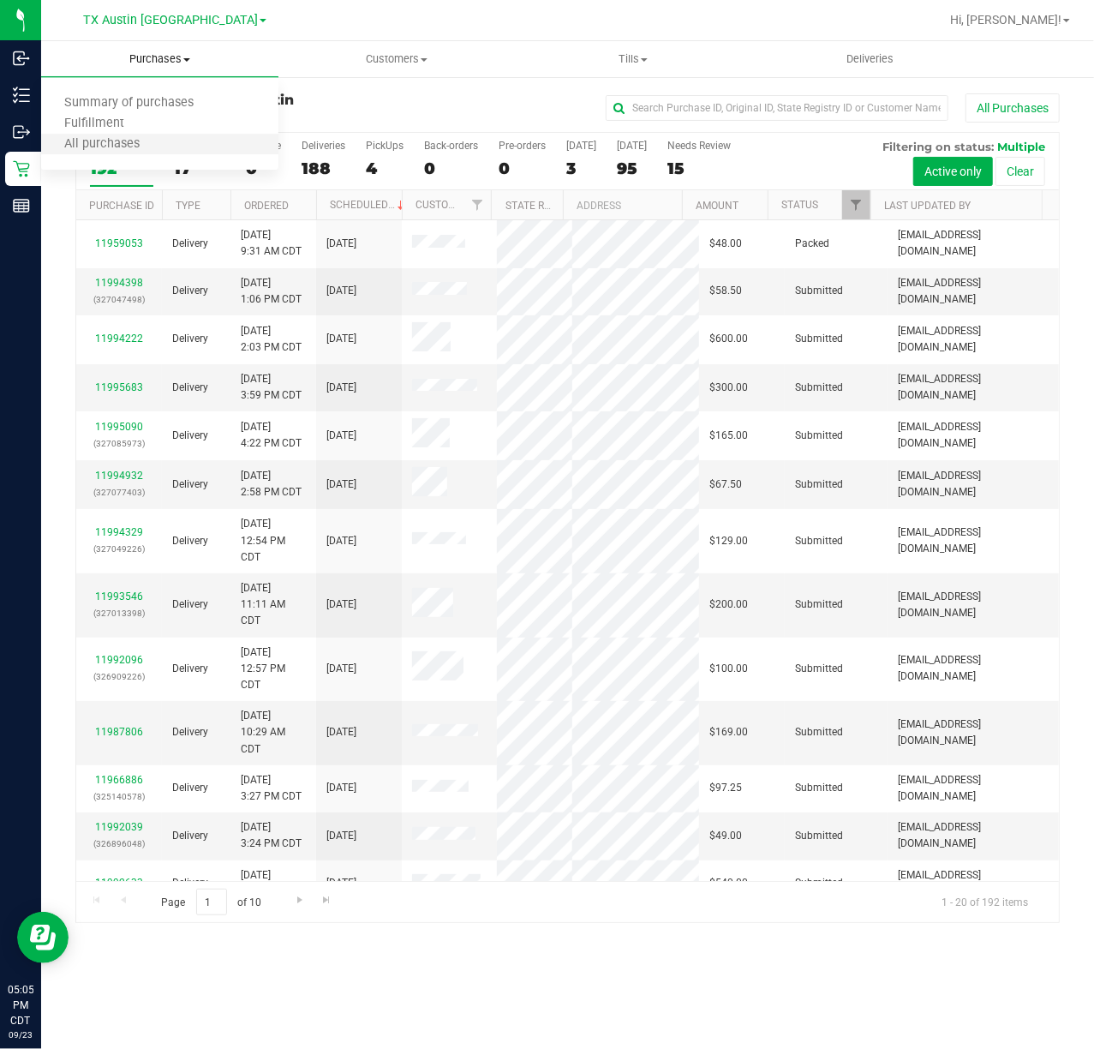
click at [161, 135] on li "All purchases" at bounding box center [159, 145] width 237 height 21
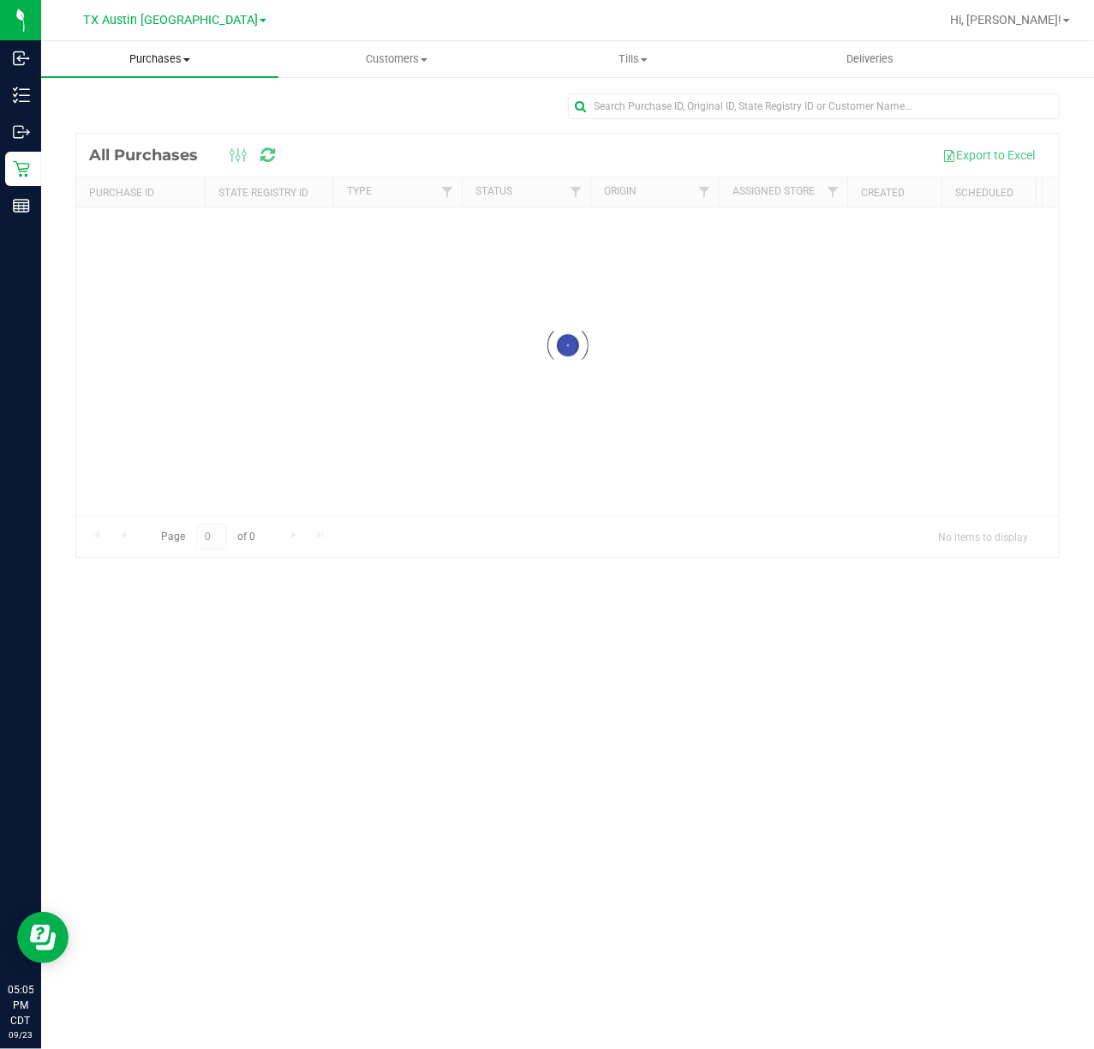
click at [178, 62] on span "Purchases" at bounding box center [159, 58] width 237 height 15
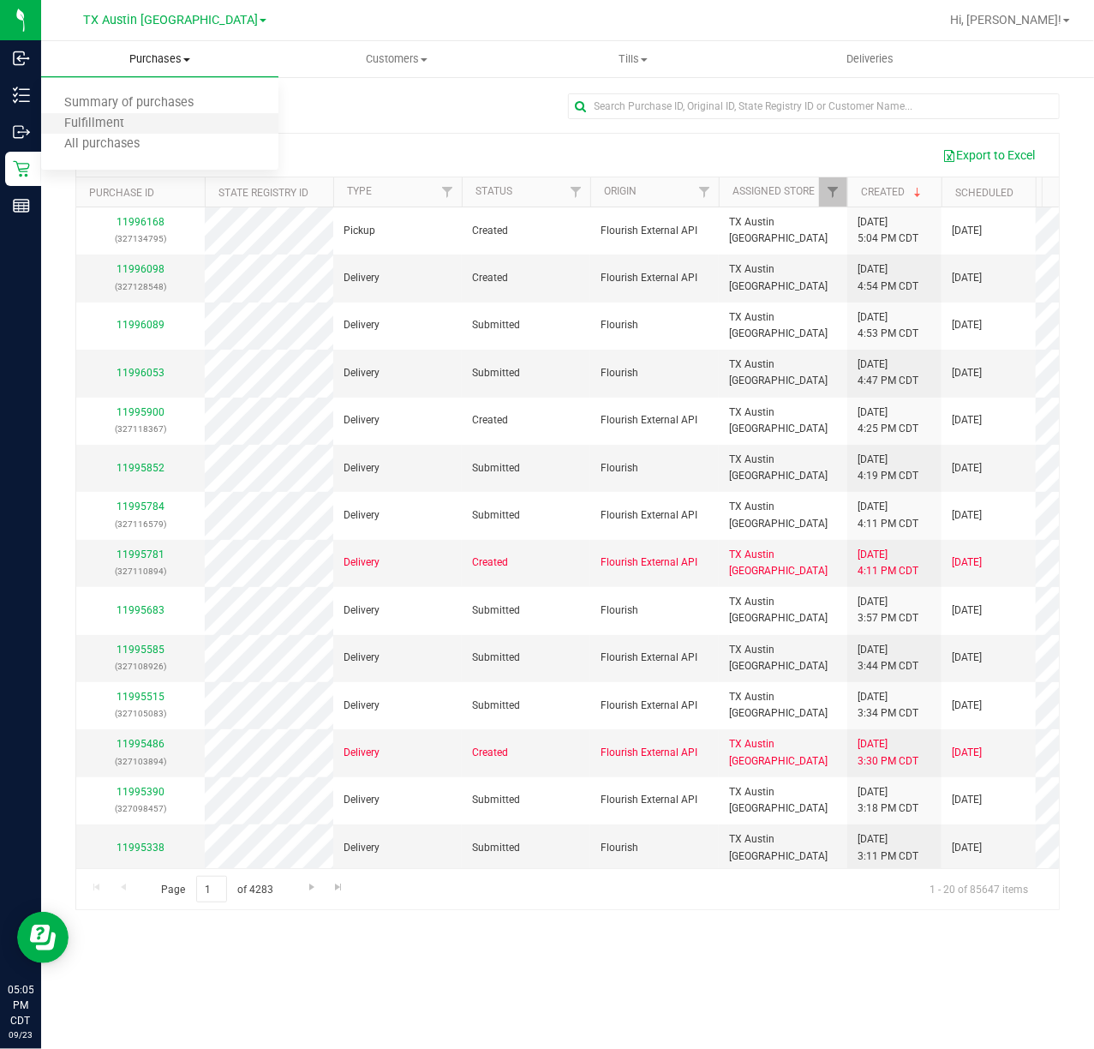
click at [170, 117] on li "Fulfillment" at bounding box center [159, 124] width 237 height 21
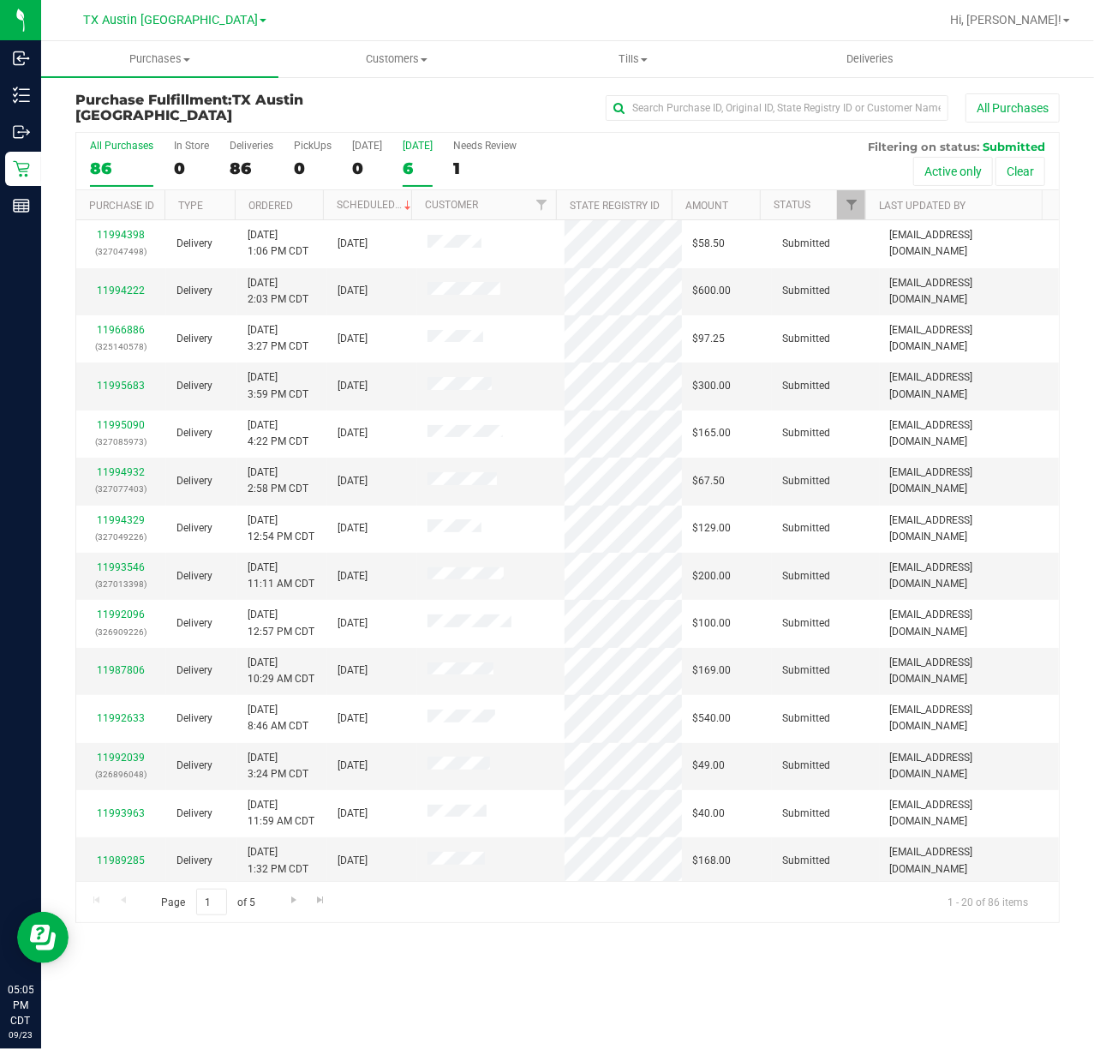
click at [422, 171] on div "6" at bounding box center [418, 169] width 30 height 20
click at [0, 0] on input "[DATE] 6" at bounding box center [0, 0] width 0 height 0
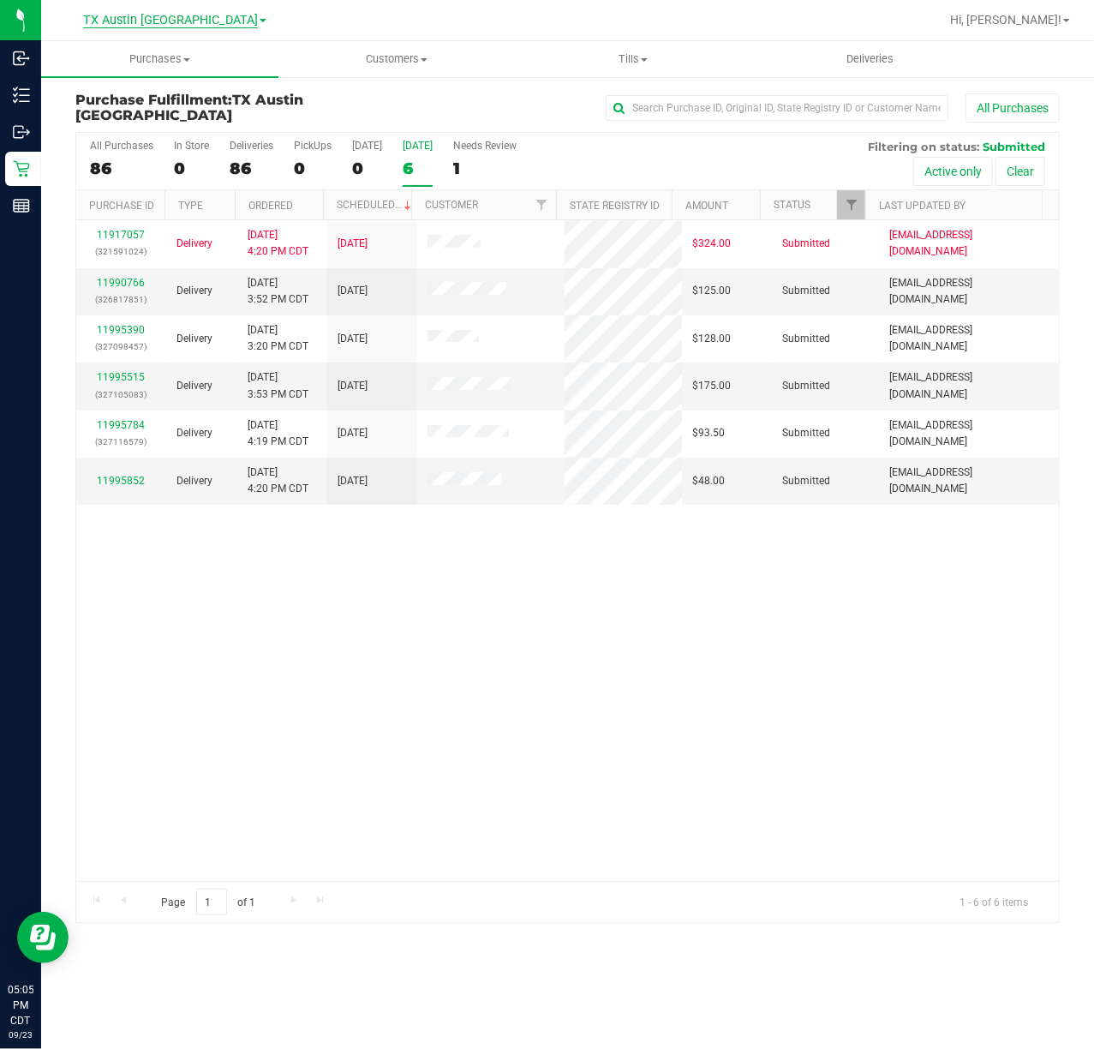
click at [182, 13] on span "TX Austin [GEOGRAPHIC_DATA]" at bounding box center [170, 20] width 175 height 15
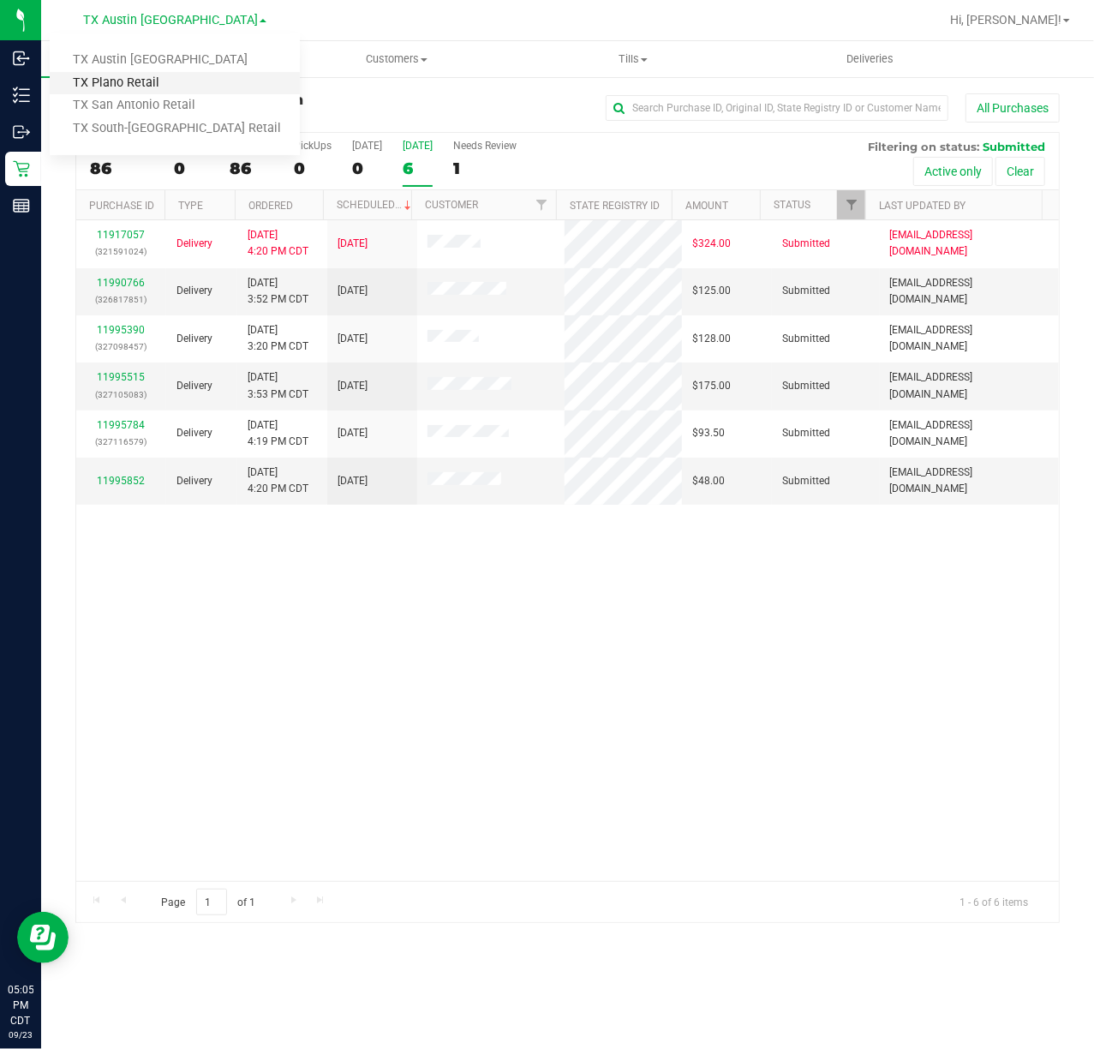
click at [193, 87] on link "TX Plano Retail" at bounding box center [175, 83] width 250 height 23
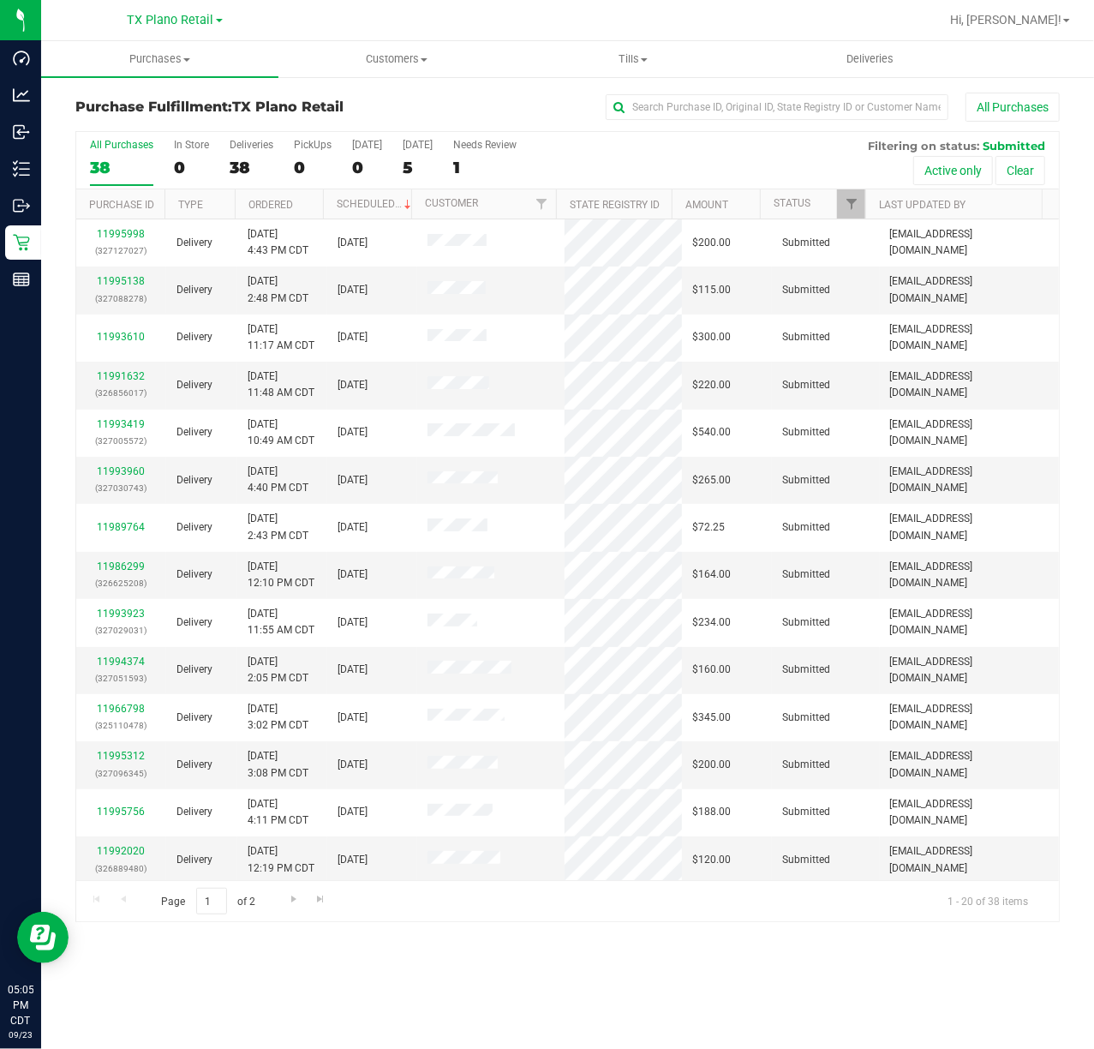
click at [189, 27] on div "[GEOGRAPHIC_DATA] Plano Retail [GEOGRAPHIC_DATA] [GEOGRAPHIC_DATA] [GEOGRAPHIC_…" at bounding box center [175, 19] width 95 height 21
click at [189, 25] on span "TX Plano Retail" at bounding box center [171, 20] width 87 height 15
click at [187, 94] on link "TX San Antonio Retail" at bounding box center [175, 105] width 250 height 23
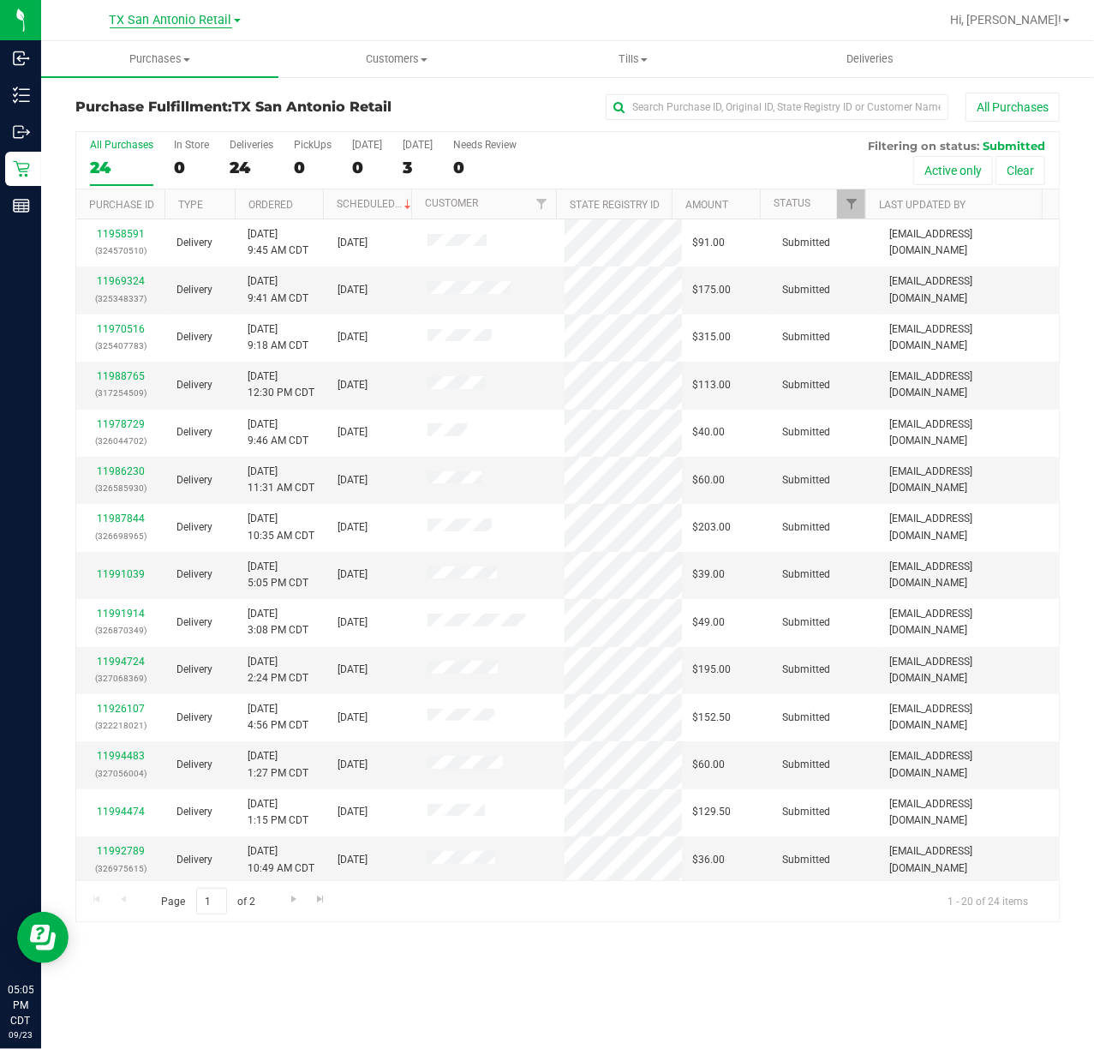
click at [177, 24] on span "TX San Antonio Retail" at bounding box center [171, 20] width 123 height 15
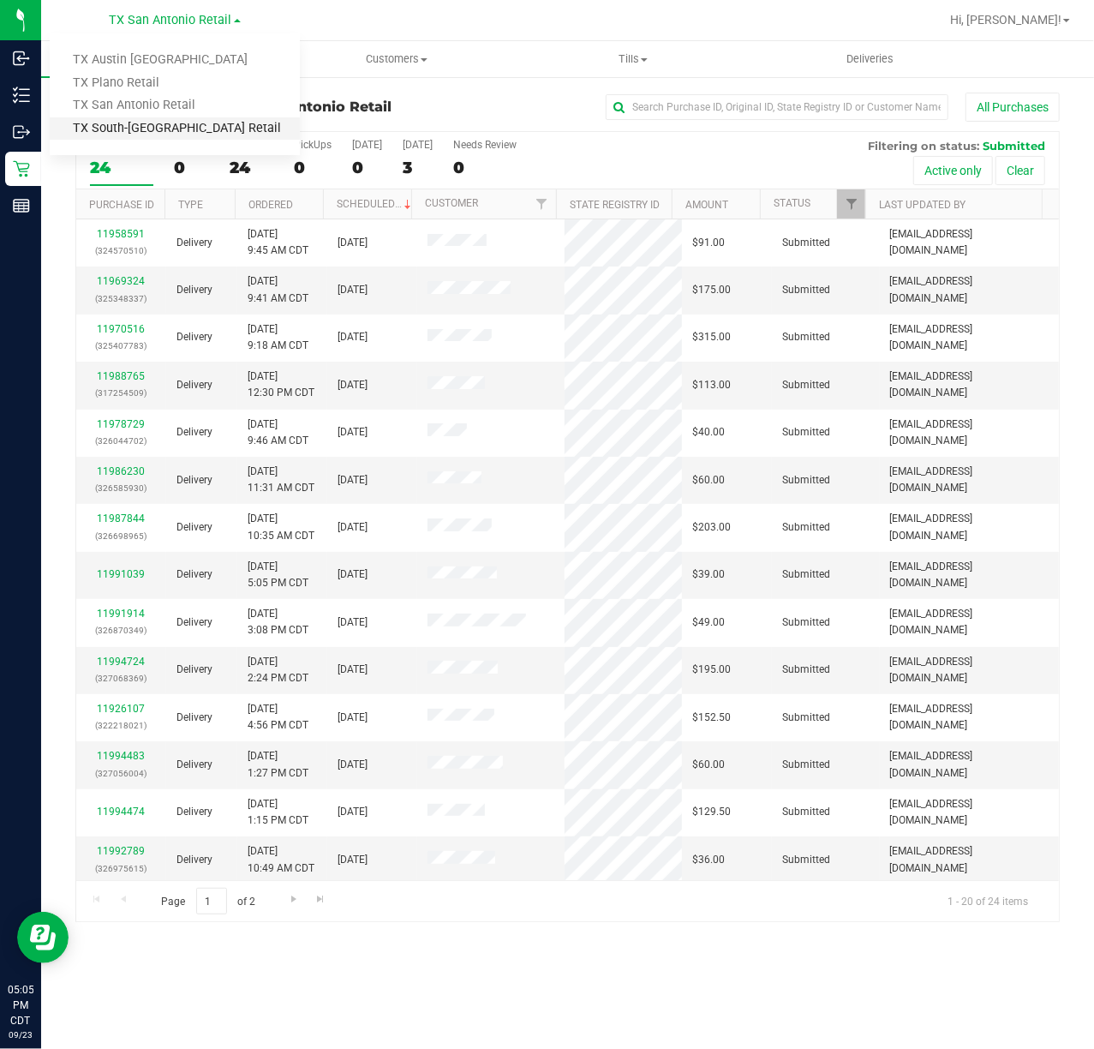
click at [158, 122] on link "TX South-[GEOGRAPHIC_DATA] Retail" at bounding box center [175, 128] width 250 height 23
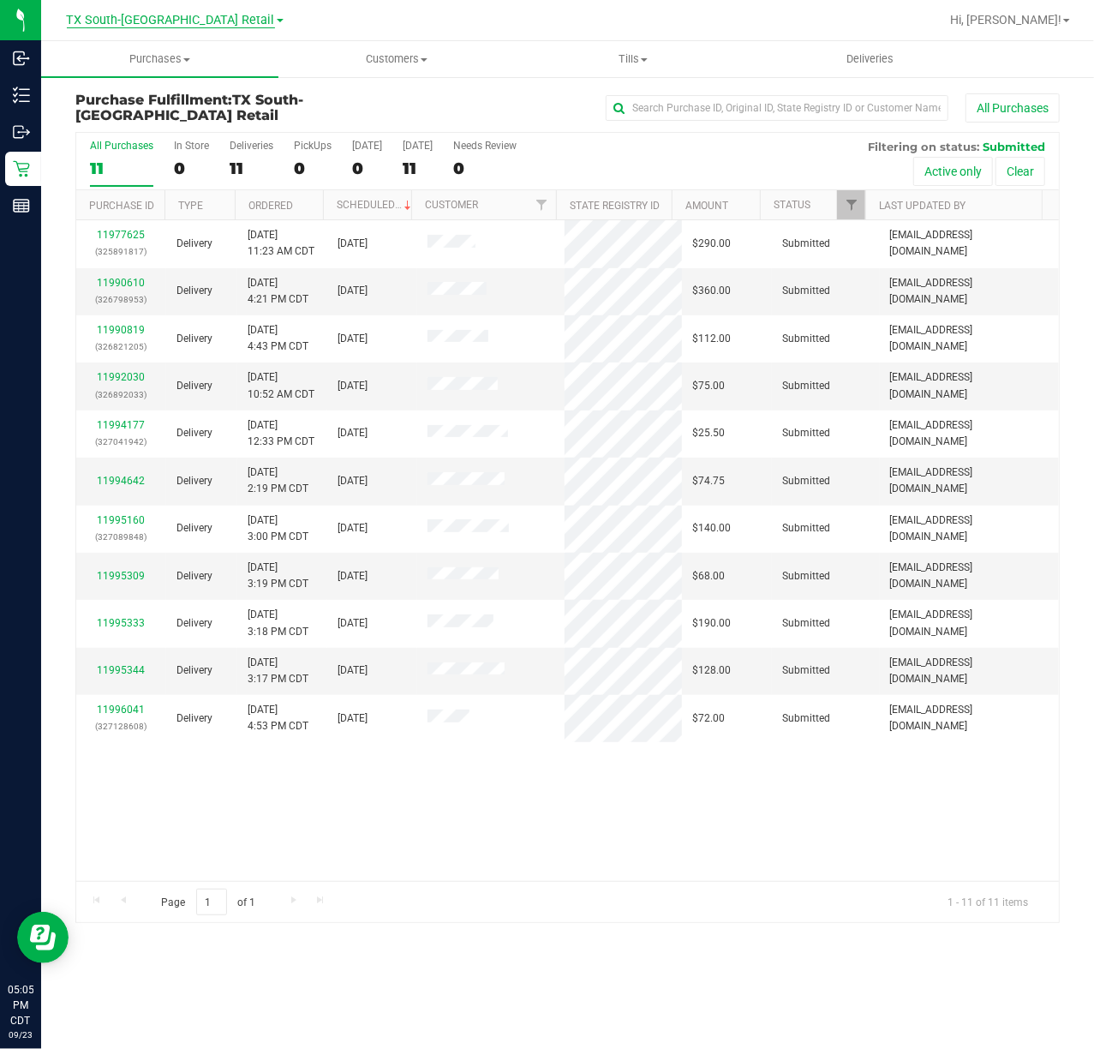
click at [173, 15] on span "TX South-[GEOGRAPHIC_DATA] Retail" at bounding box center [171, 20] width 208 height 15
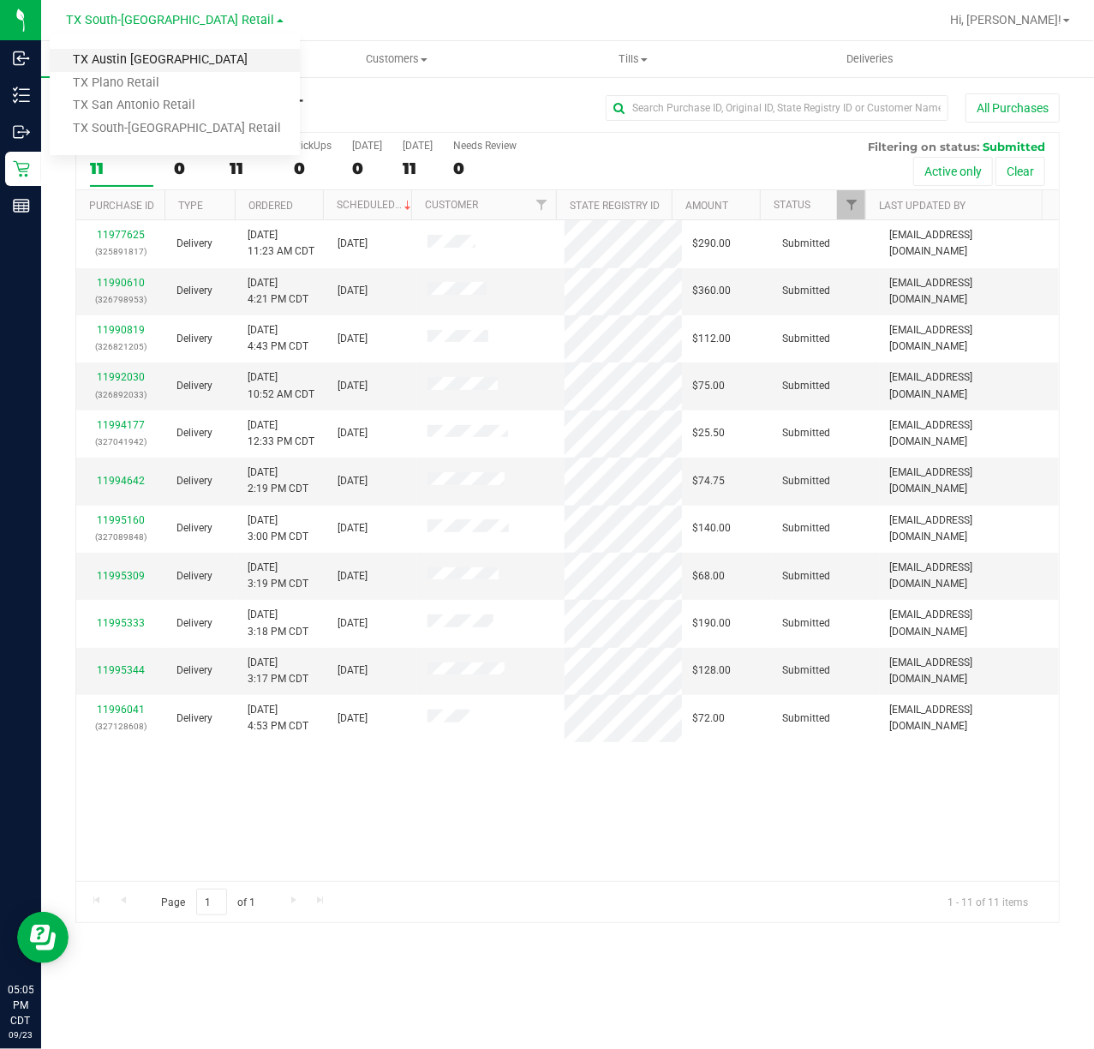
click at [168, 58] on link "TX Austin [GEOGRAPHIC_DATA]" at bounding box center [175, 60] width 250 height 23
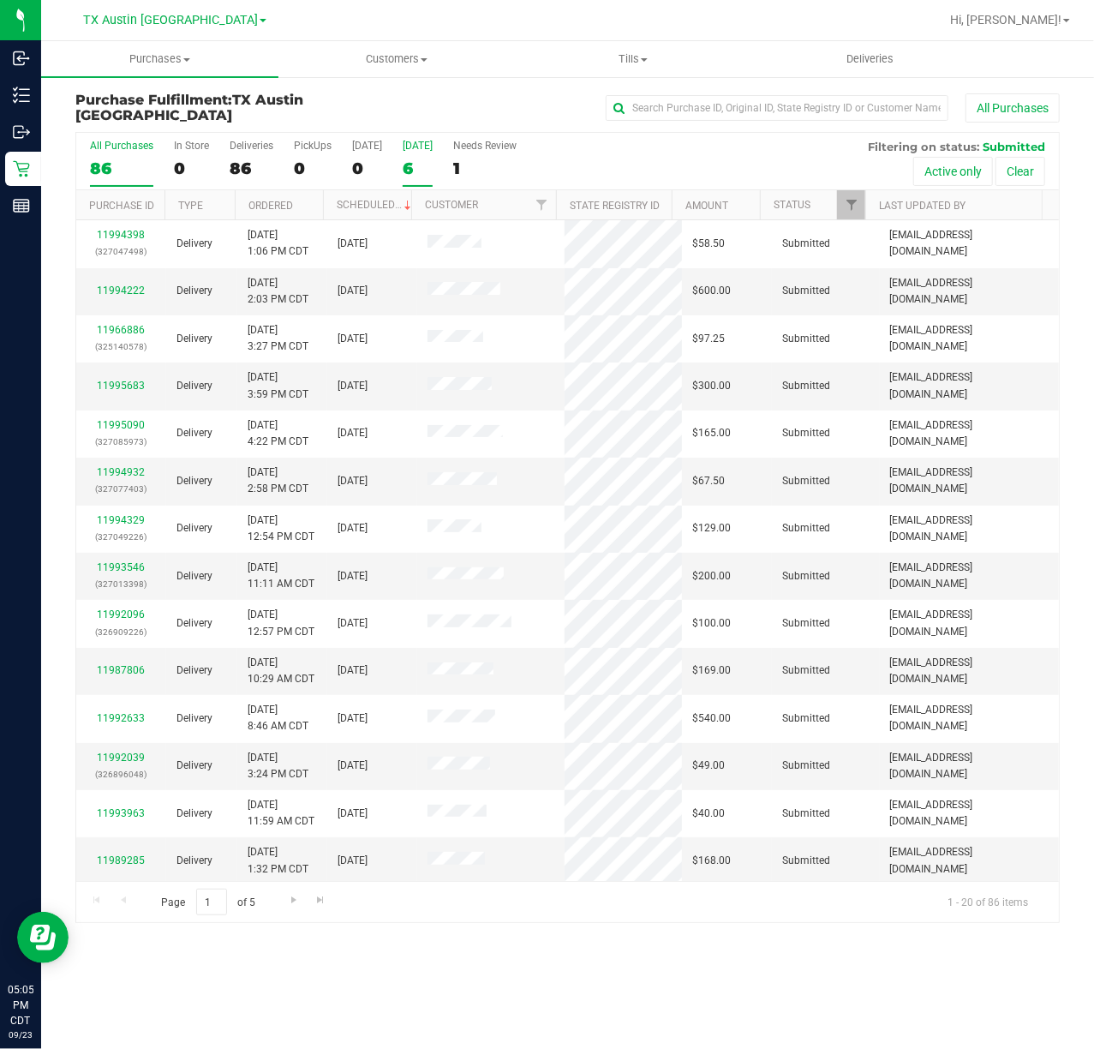
click at [427, 141] on div "[DATE]" at bounding box center [418, 146] width 30 height 12
click at [0, 0] on input "[DATE] 6" at bounding box center [0, 0] width 0 height 0
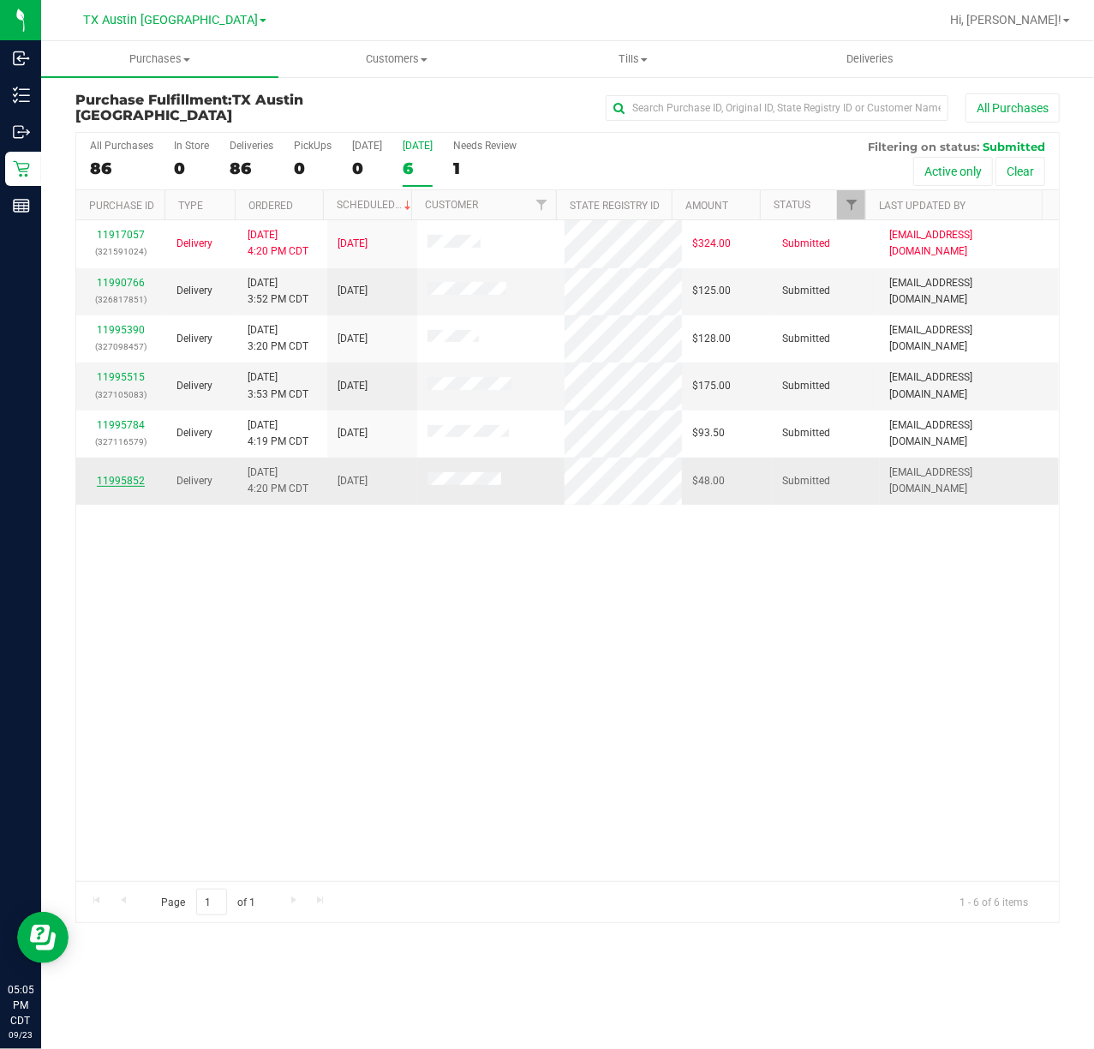
click at [129, 478] on link "11995852" at bounding box center [121, 481] width 48 height 12
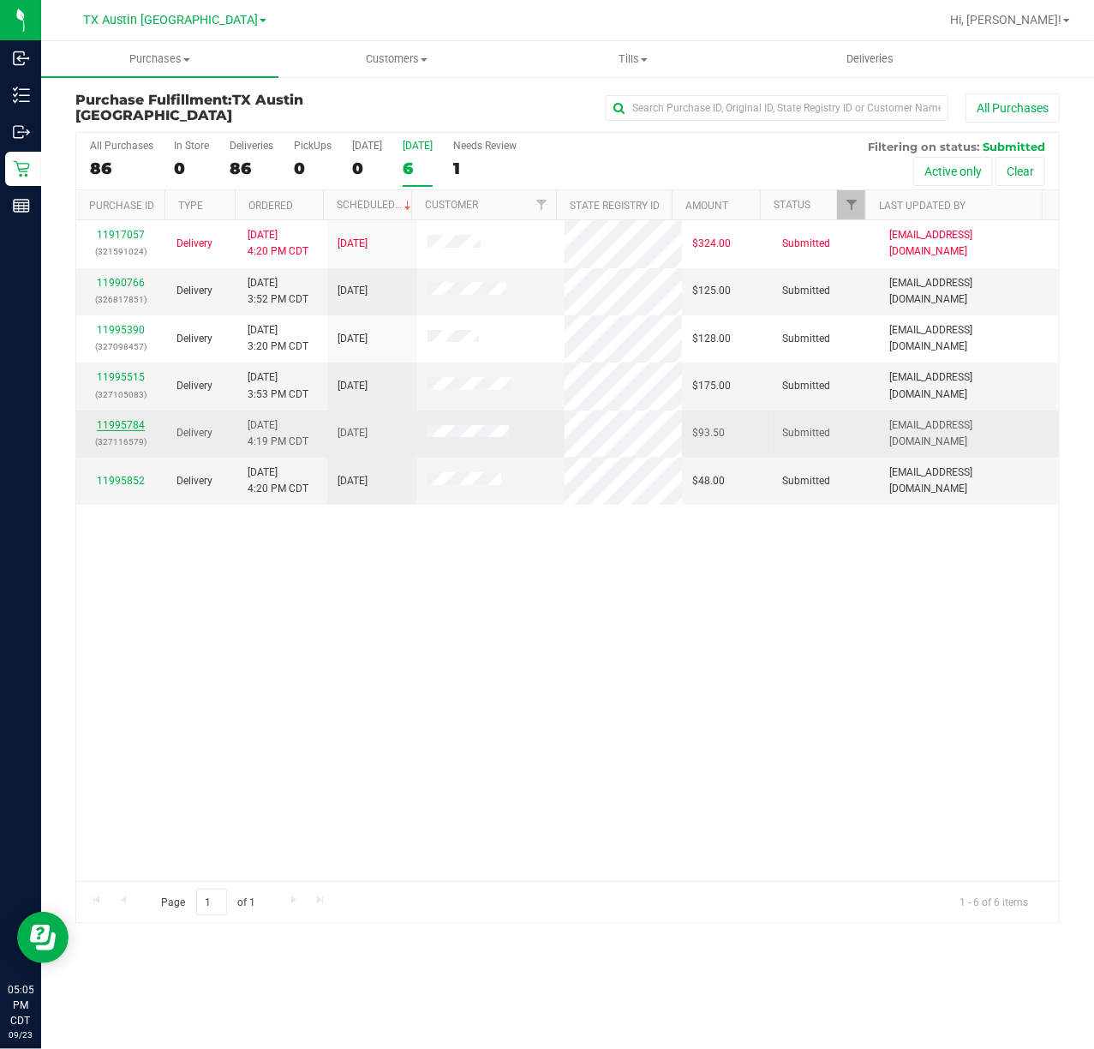
click at [117, 430] on link "11995784" at bounding box center [121, 425] width 48 height 12
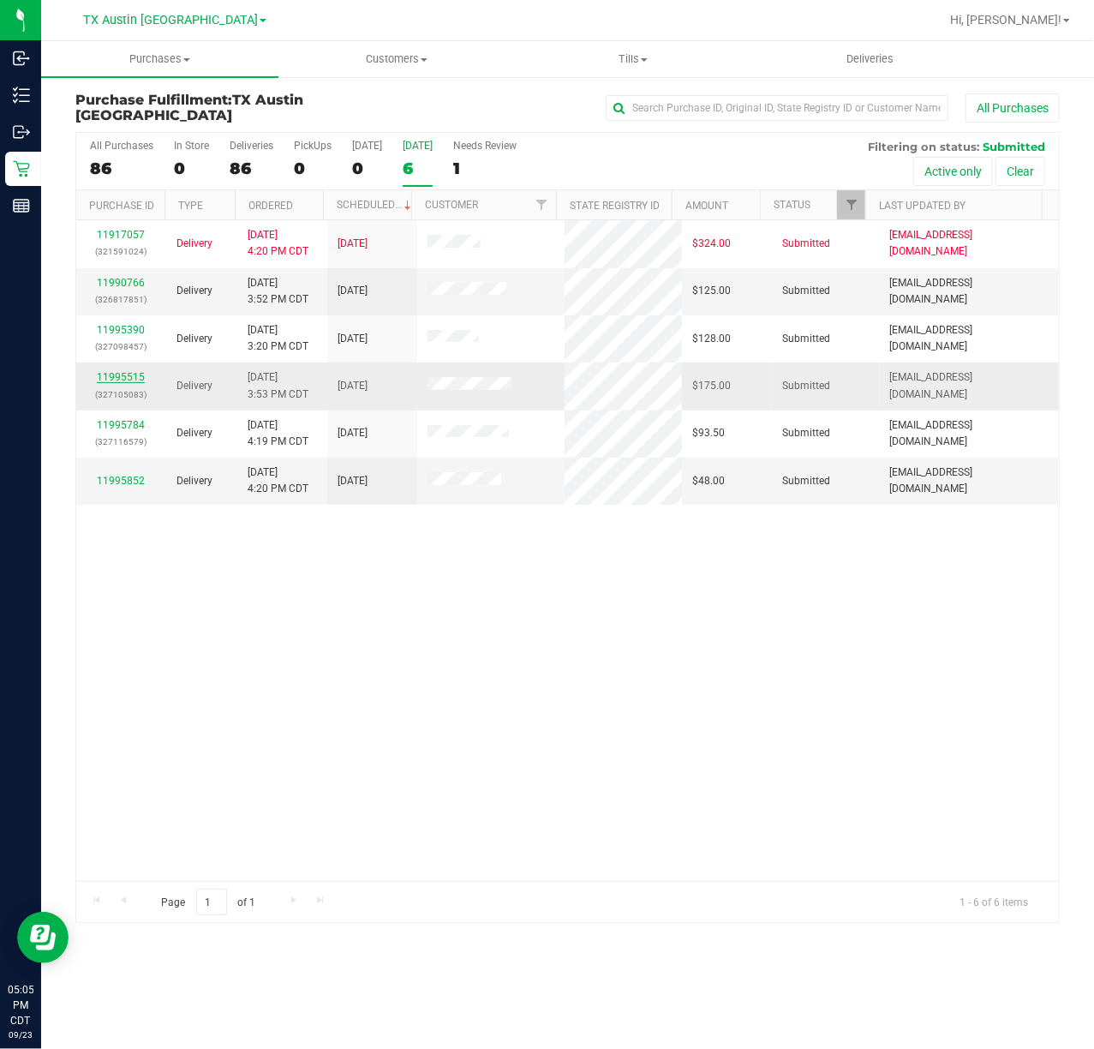
click at [132, 371] on link "11995515" at bounding box center [121, 377] width 48 height 12
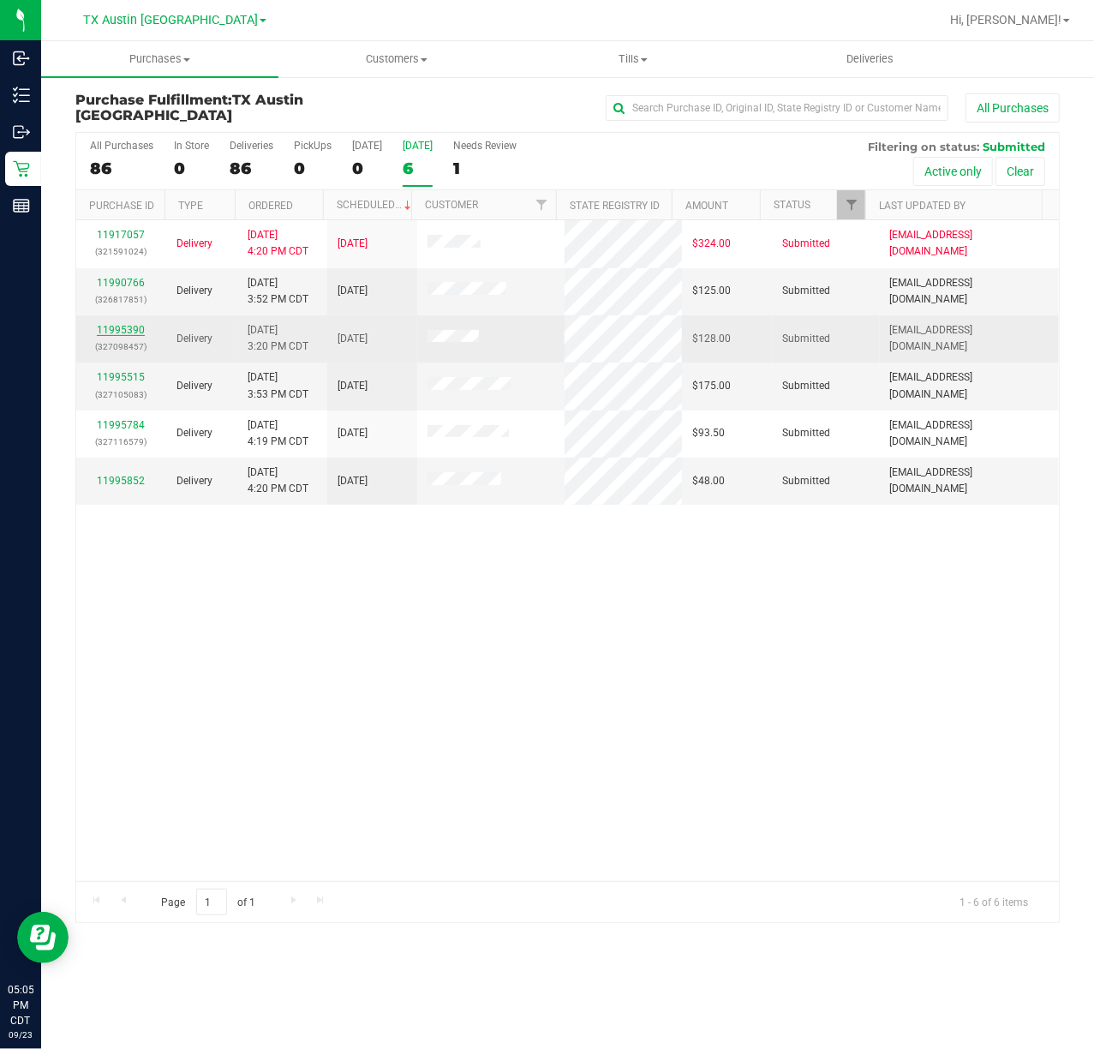
click at [111, 330] on link "11995390" at bounding box center [121, 330] width 48 height 12
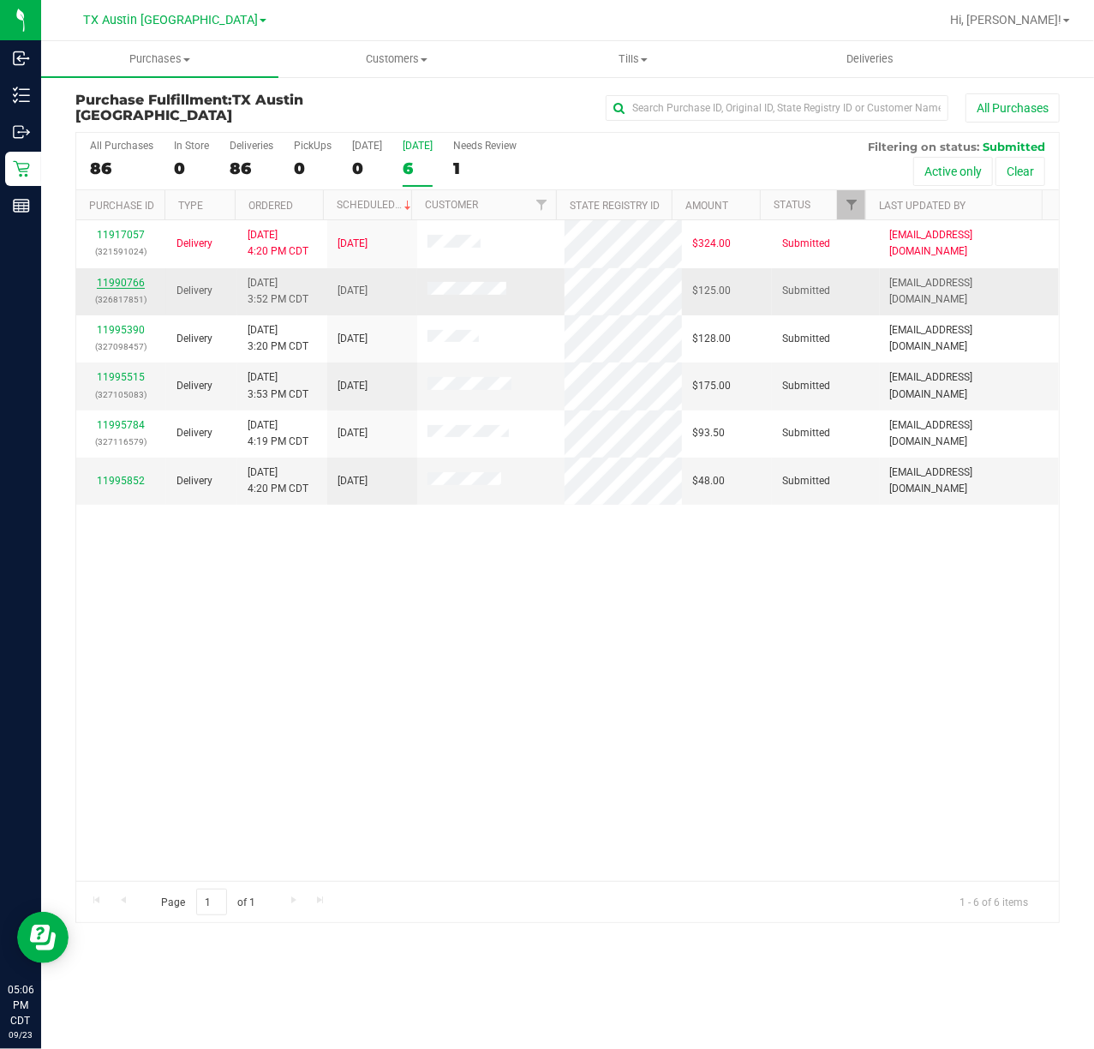
click at [128, 284] on link "11990766" at bounding box center [121, 283] width 48 height 12
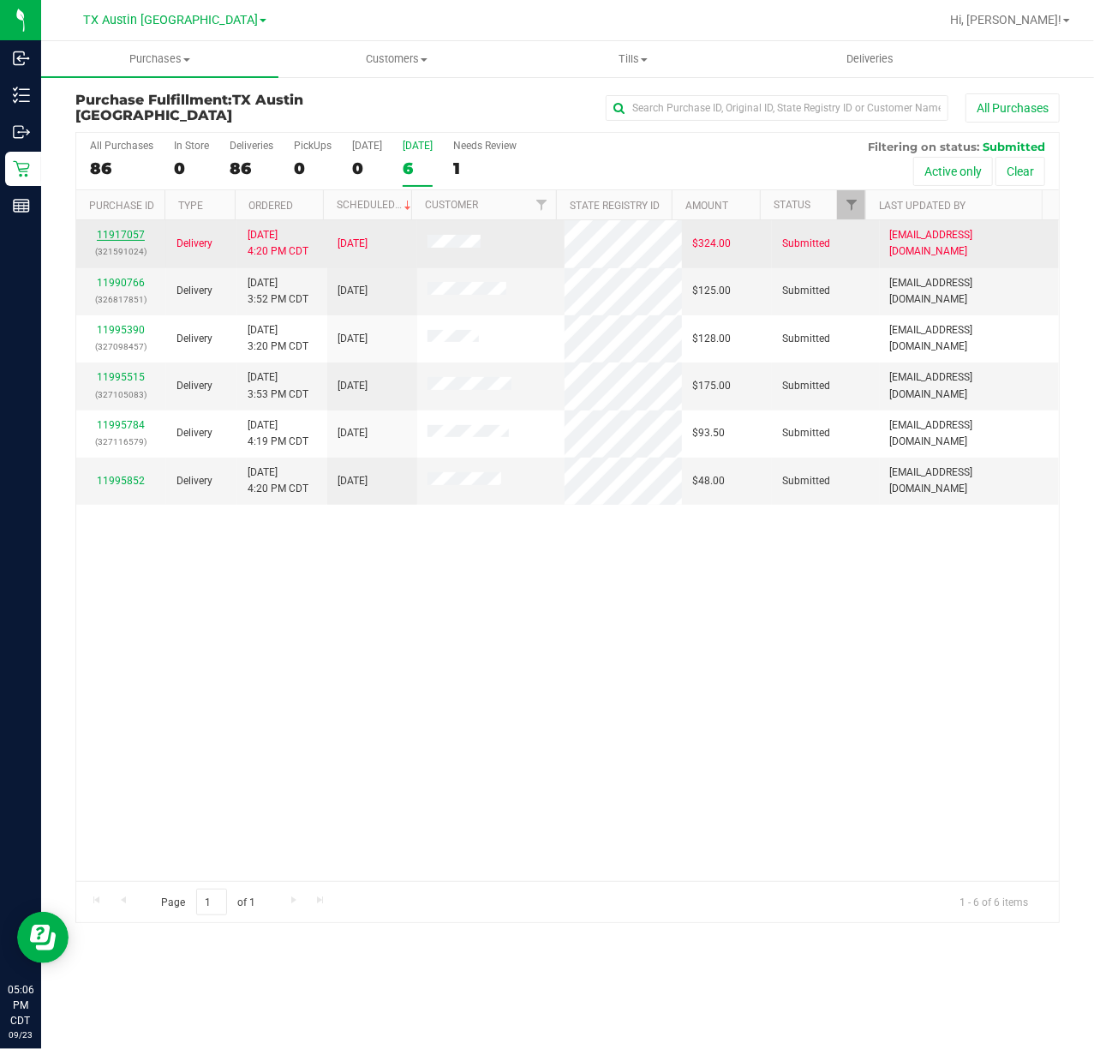
click at [130, 229] on link "11917057" at bounding box center [121, 235] width 48 height 12
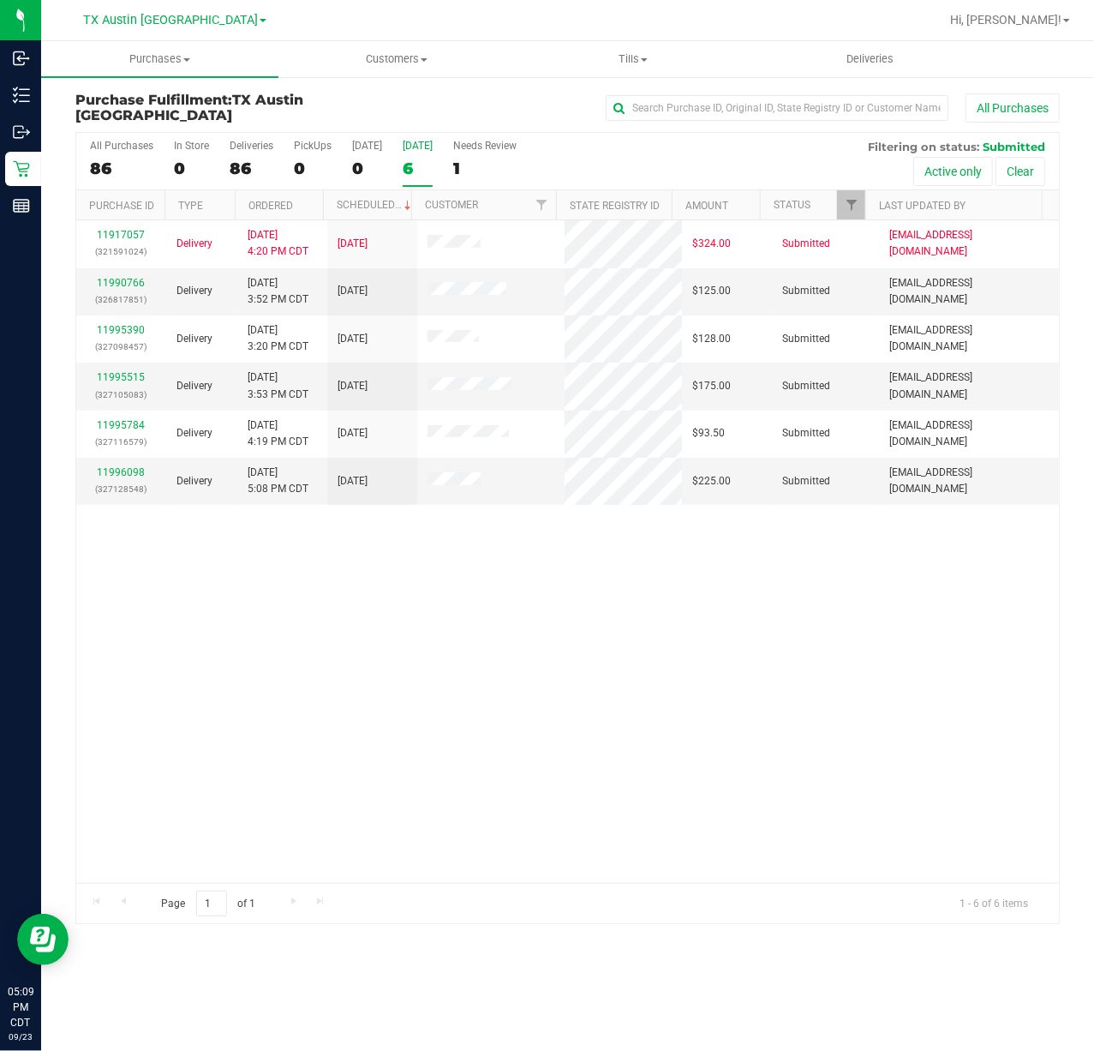
click at [409, 147] on div "[DATE]" at bounding box center [418, 146] width 30 height 12
click at [0, 0] on input "[DATE] 6" at bounding box center [0, 0] width 0 height 0
click at [409, 147] on div "[DATE]" at bounding box center [418, 146] width 30 height 12
click at [0, 0] on input "[DATE] 6" at bounding box center [0, 0] width 0 height 0
click at [139, 468] on link "11996098" at bounding box center [121, 472] width 48 height 12
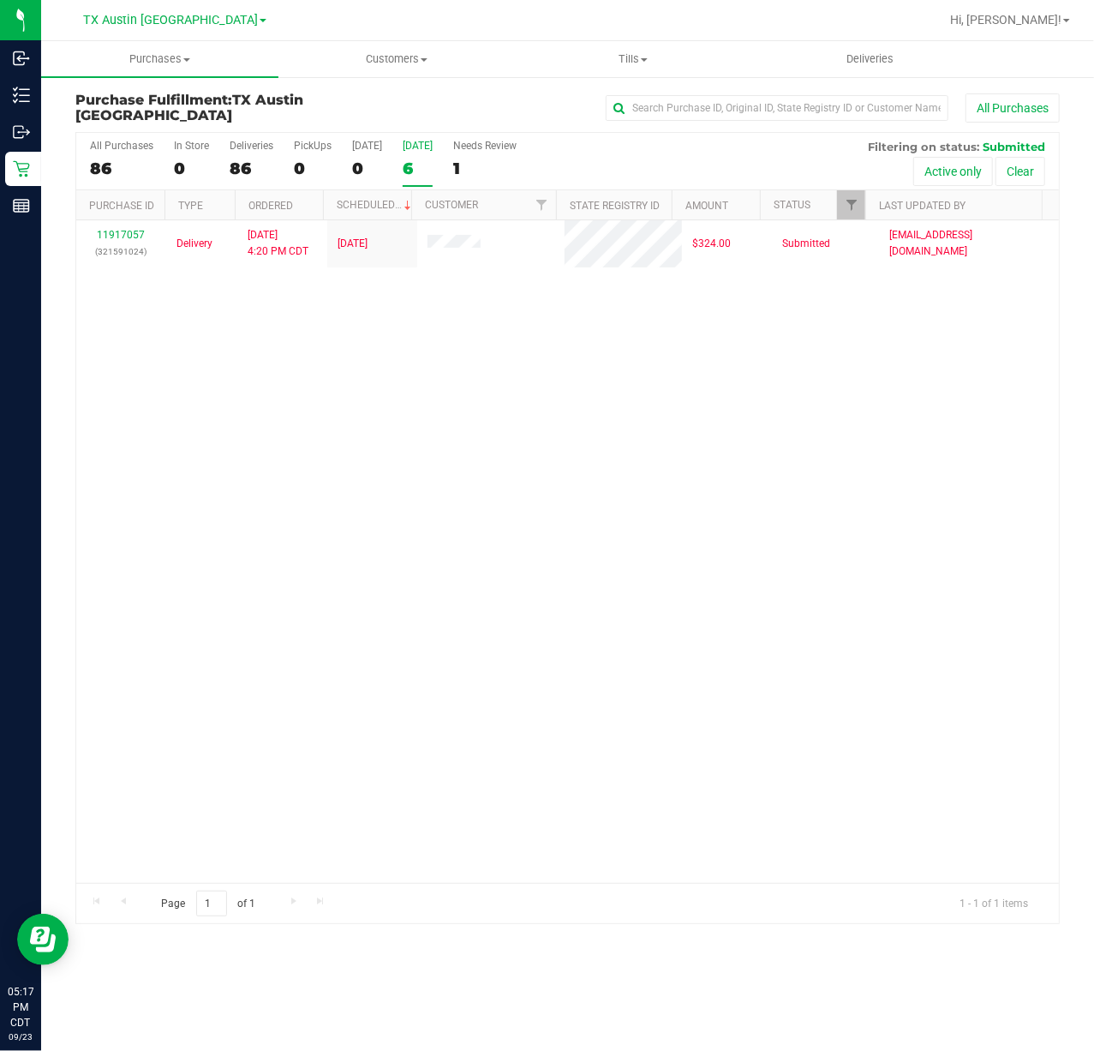
click at [426, 156] on label "[DATE] 6" at bounding box center [418, 163] width 30 height 47
click at [0, 0] on input "[DATE] 6" at bounding box center [0, 0] width 0 height 0
click at [426, 156] on label "[DATE] 1" at bounding box center [418, 163] width 30 height 47
click at [0, 0] on input "[DATE] 1" at bounding box center [0, 0] width 0 height 0
click at [422, 151] on div "[DATE]" at bounding box center [418, 146] width 30 height 12
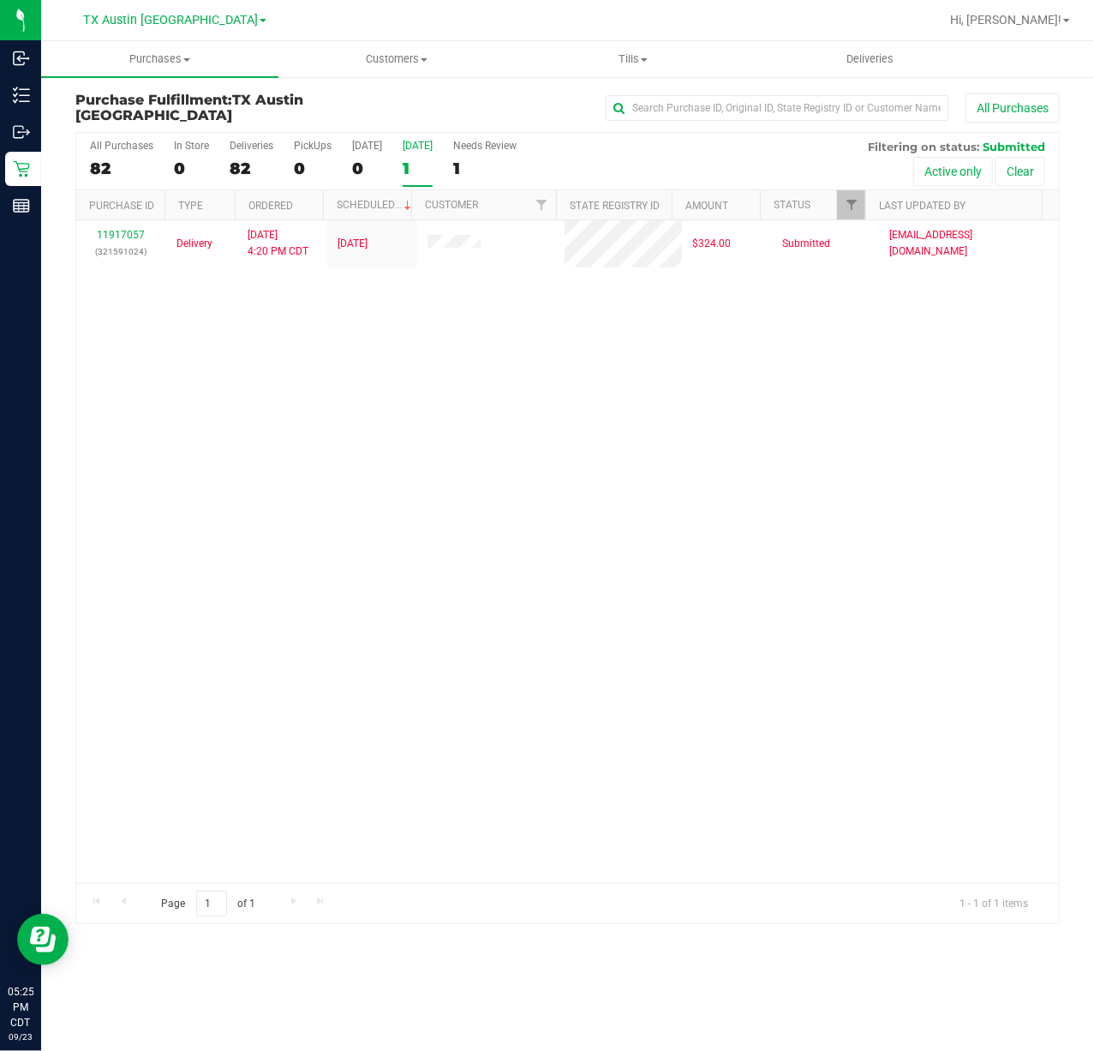
click at [0, 0] on input "[DATE] 1" at bounding box center [0, 0] width 0 height 0
click at [179, 21] on span "TX Austin [GEOGRAPHIC_DATA]" at bounding box center [170, 20] width 175 height 15
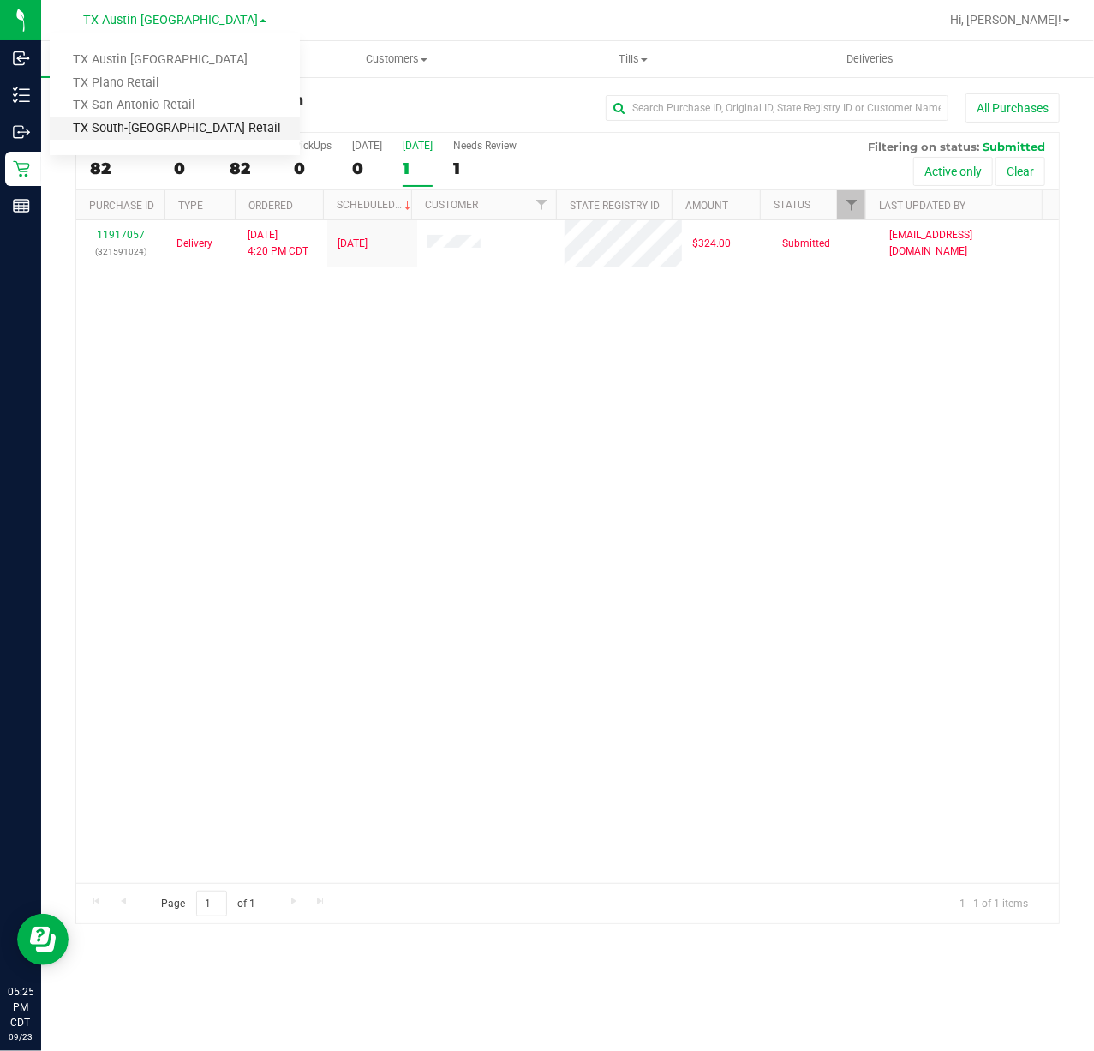
click at [177, 127] on link "TX South-[GEOGRAPHIC_DATA] Retail" at bounding box center [175, 128] width 250 height 23
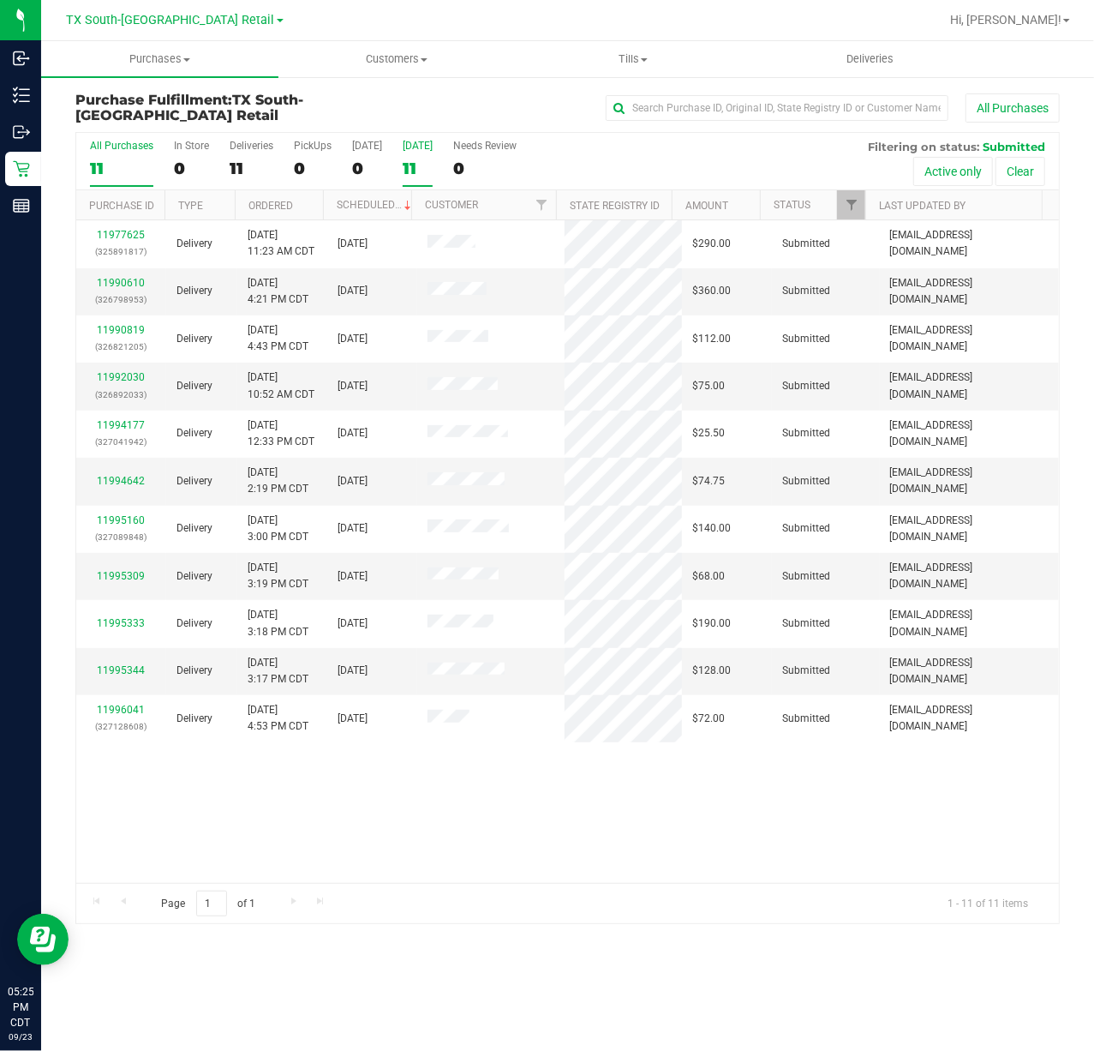
click at [413, 155] on label "[DATE] 11" at bounding box center [418, 163] width 30 height 47
click at [0, 0] on input "[DATE] 11" at bounding box center [0, 0] width 0 height 0
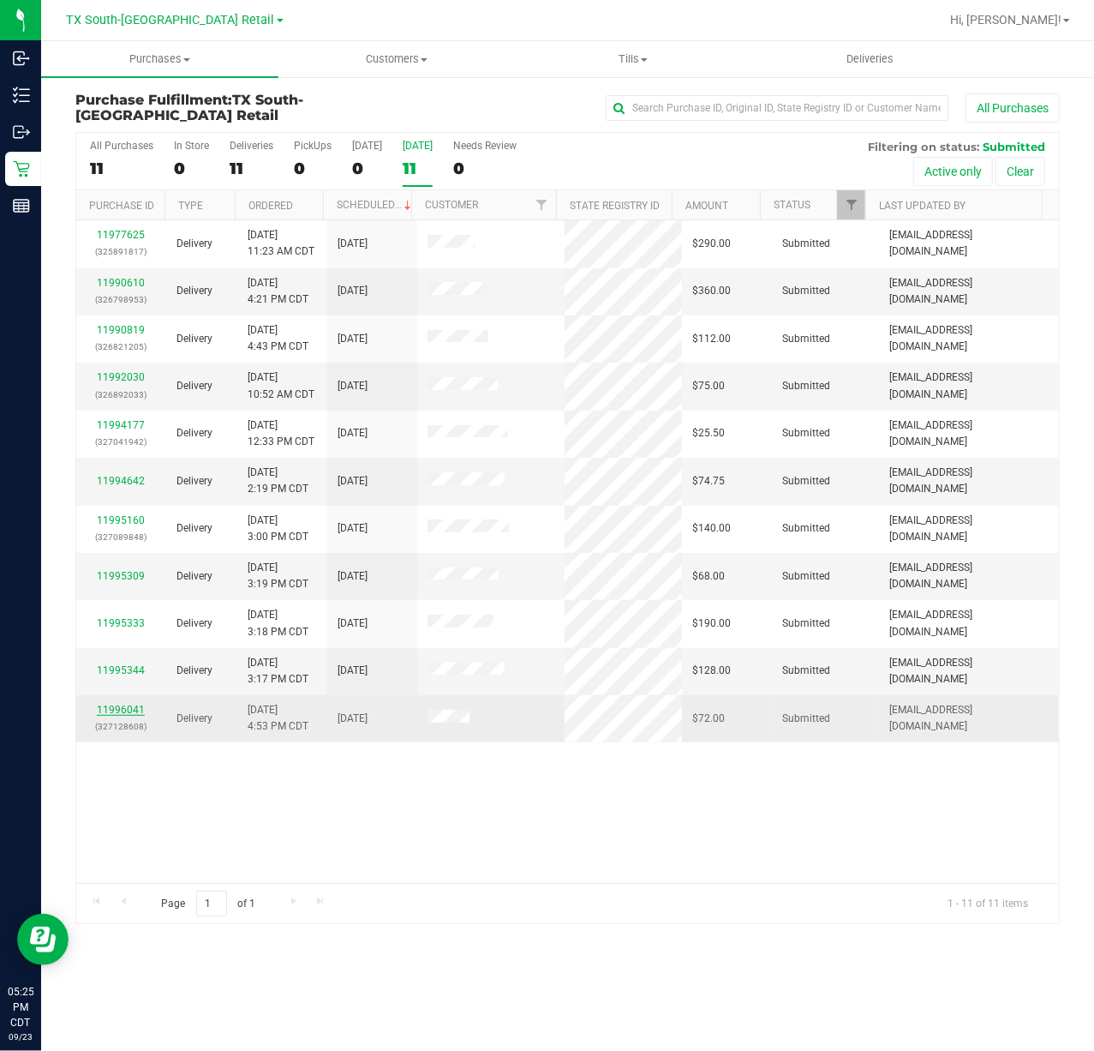
click at [129, 709] on link "11996041" at bounding box center [121, 709] width 48 height 12
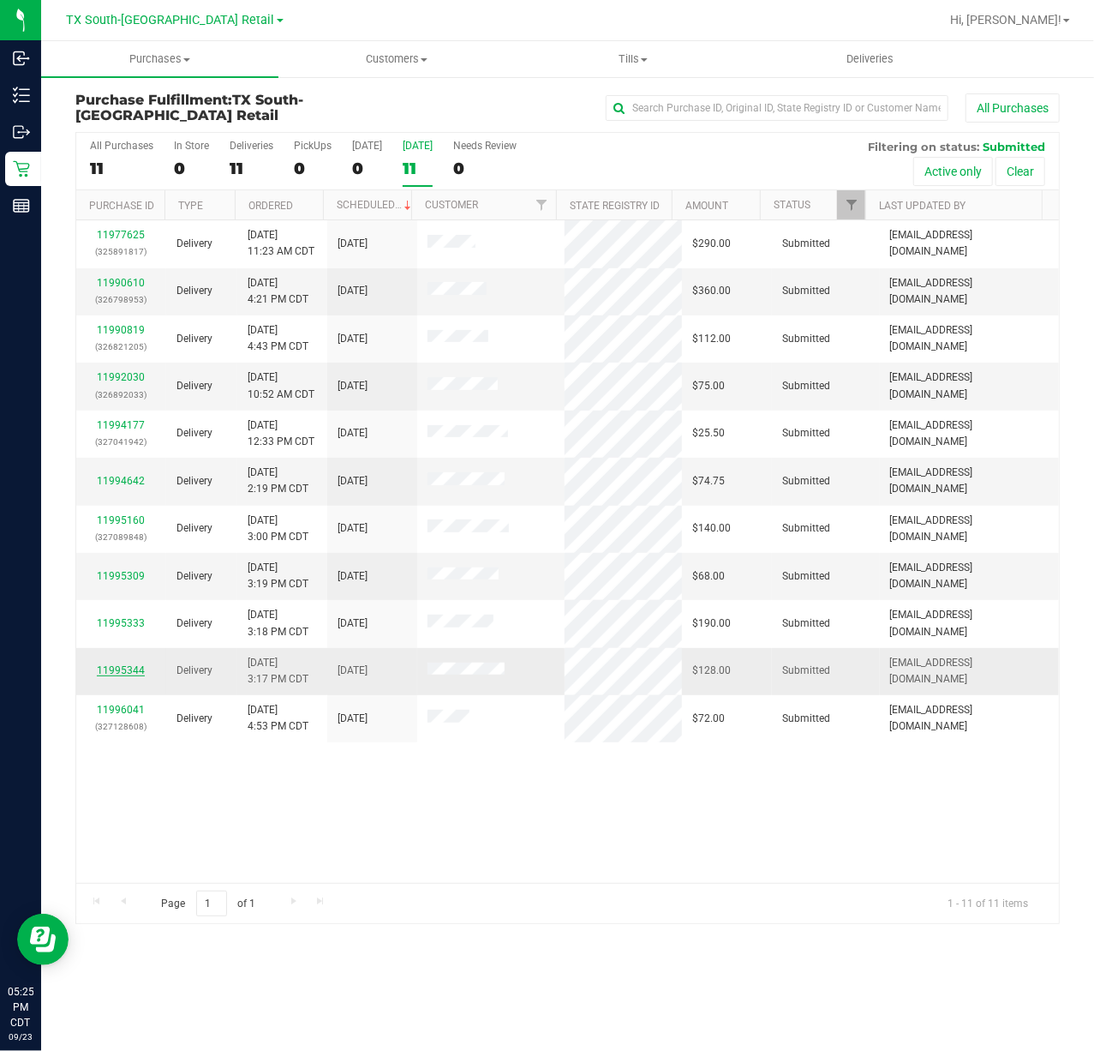
click at [128, 672] on link "11995344" at bounding box center [121, 670] width 48 height 12
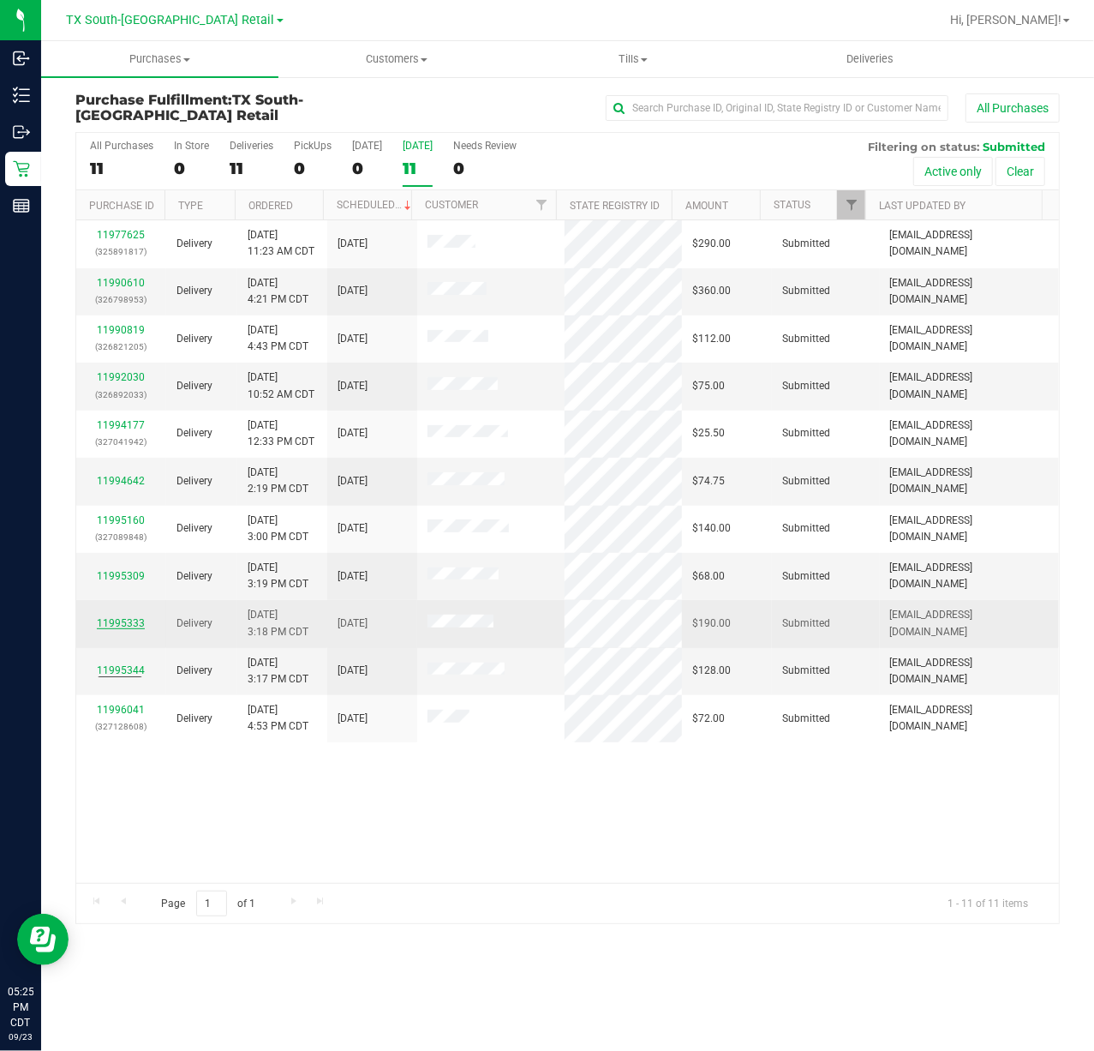
click at [124, 624] on link "11995333" at bounding box center [121, 623] width 48 height 12
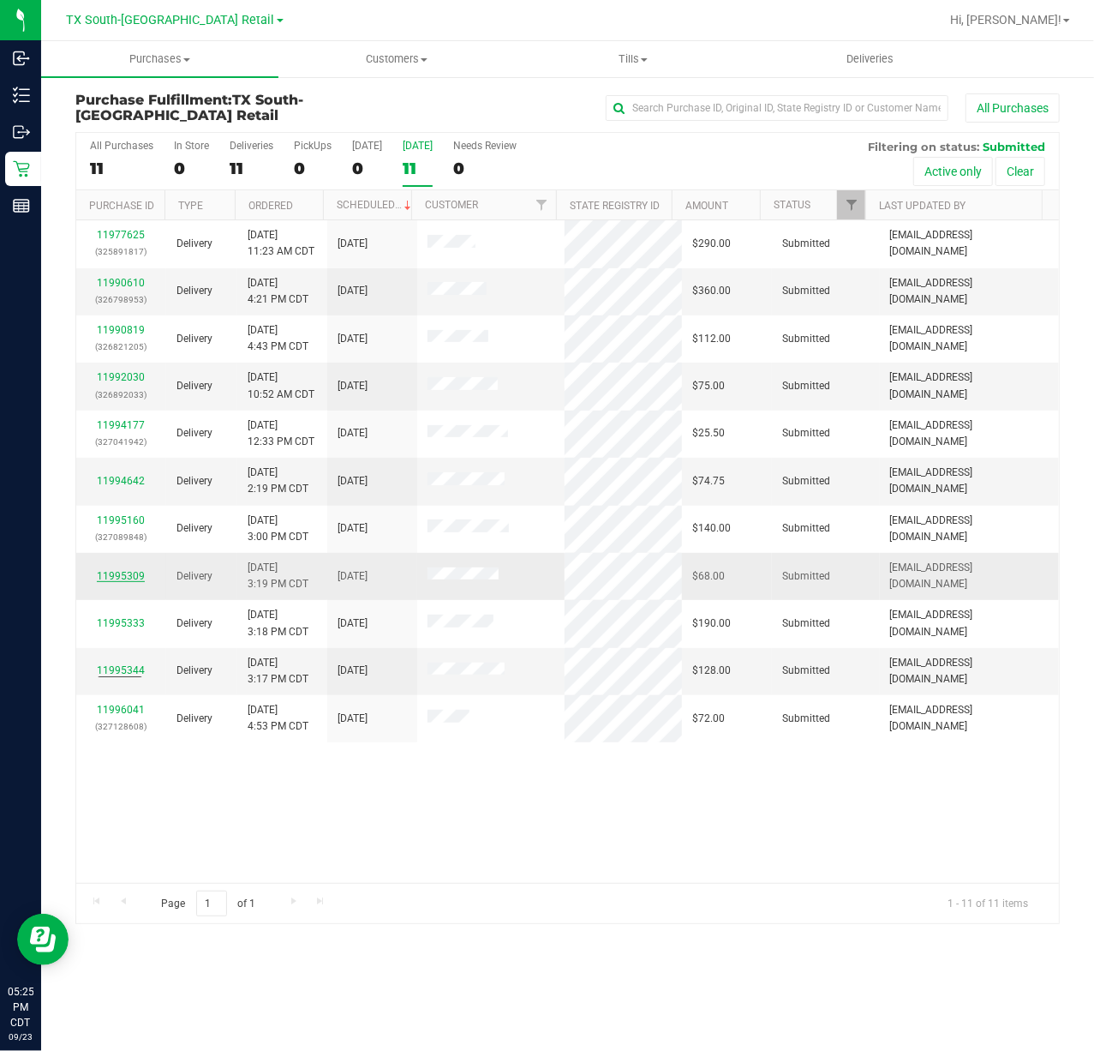
click at [132, 574] on link "11995309" at bounding box center [121, 576] width 48 height 12
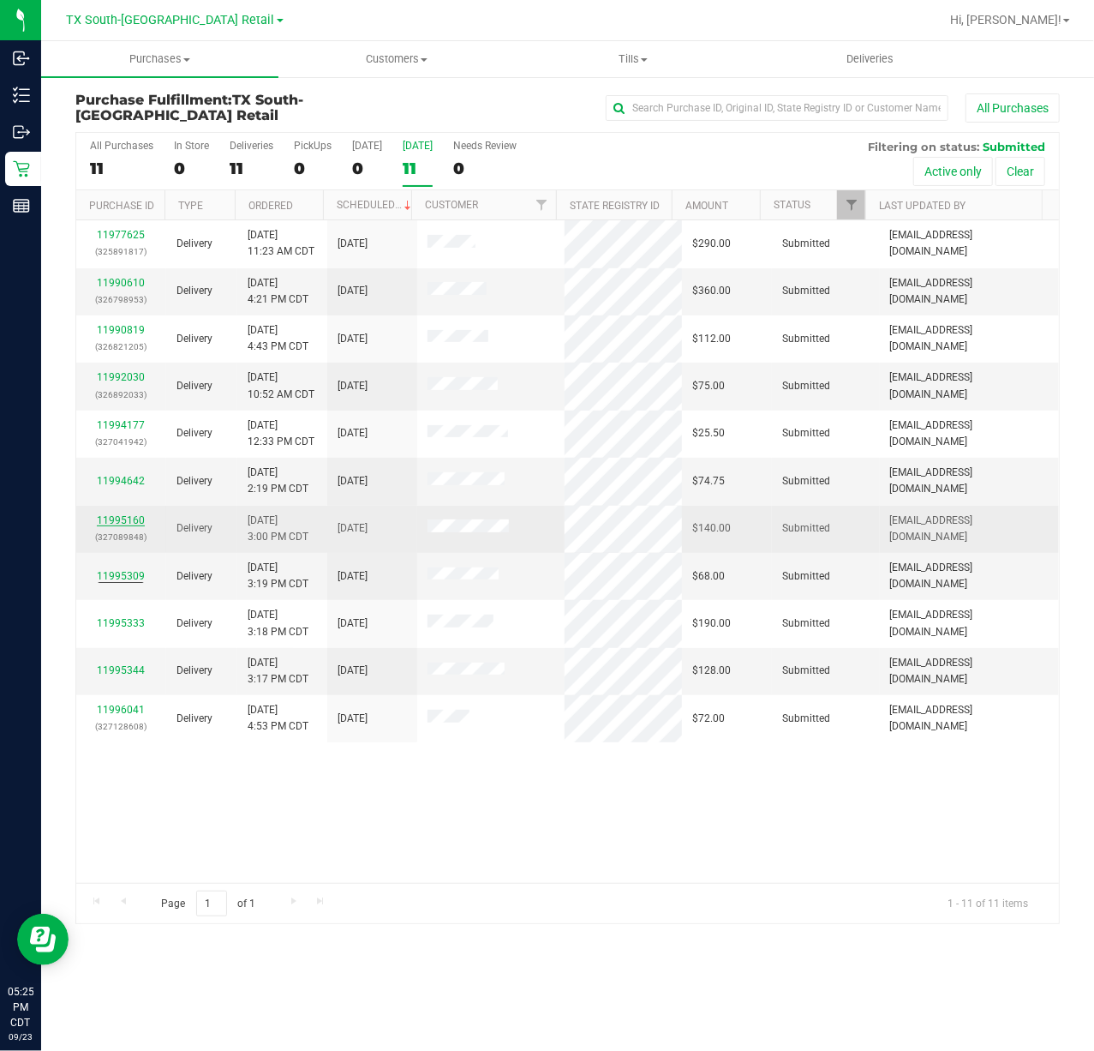
click at [117, 516] on link "11995160" at bounding box center [121, 520] width 48 height 12
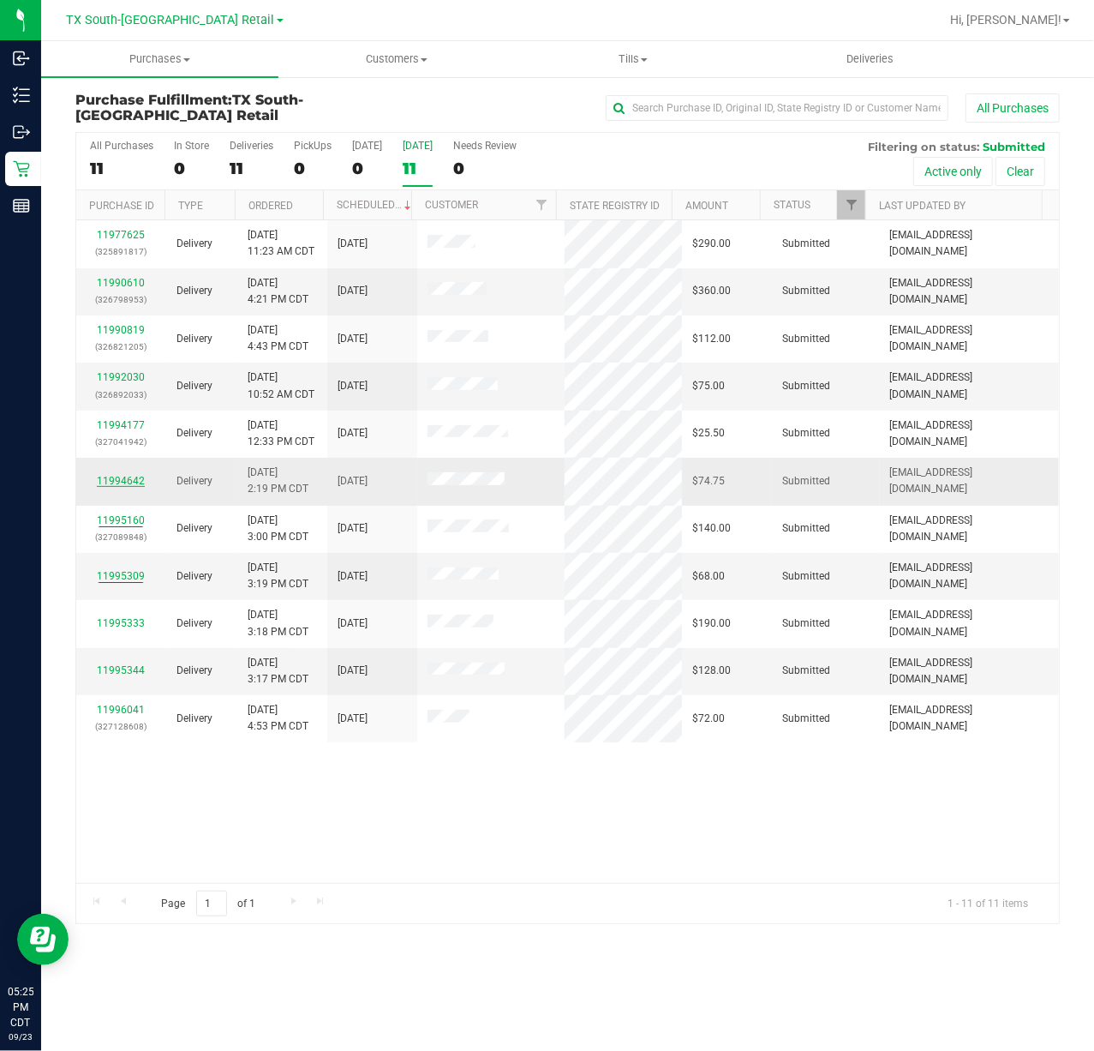
click at [122, 478] on link "11994642" at bounding box center [121, 481] width 48 height 12
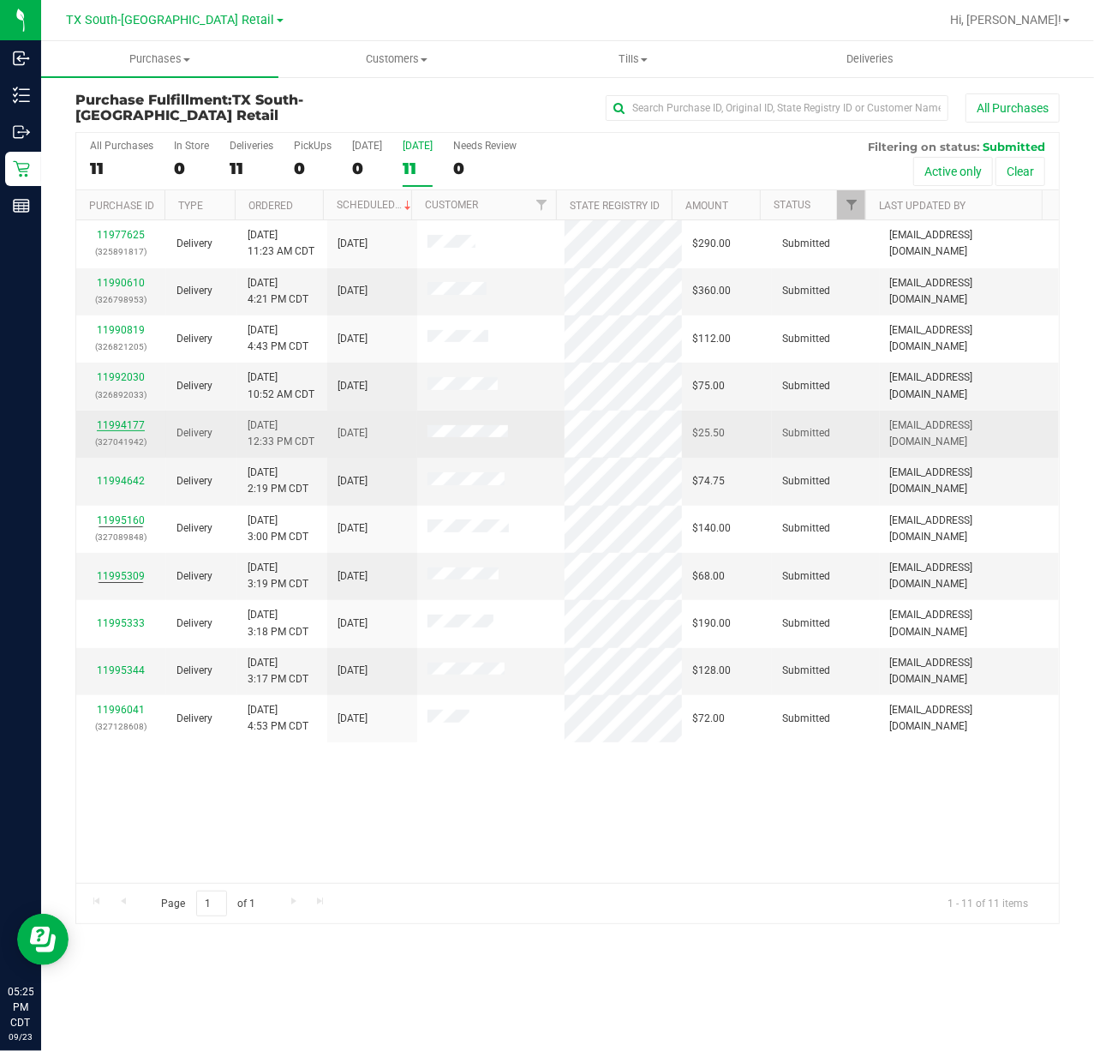
click at [127, 426] on link "11994177" at bounding box center [121, 425] width 48 height 12
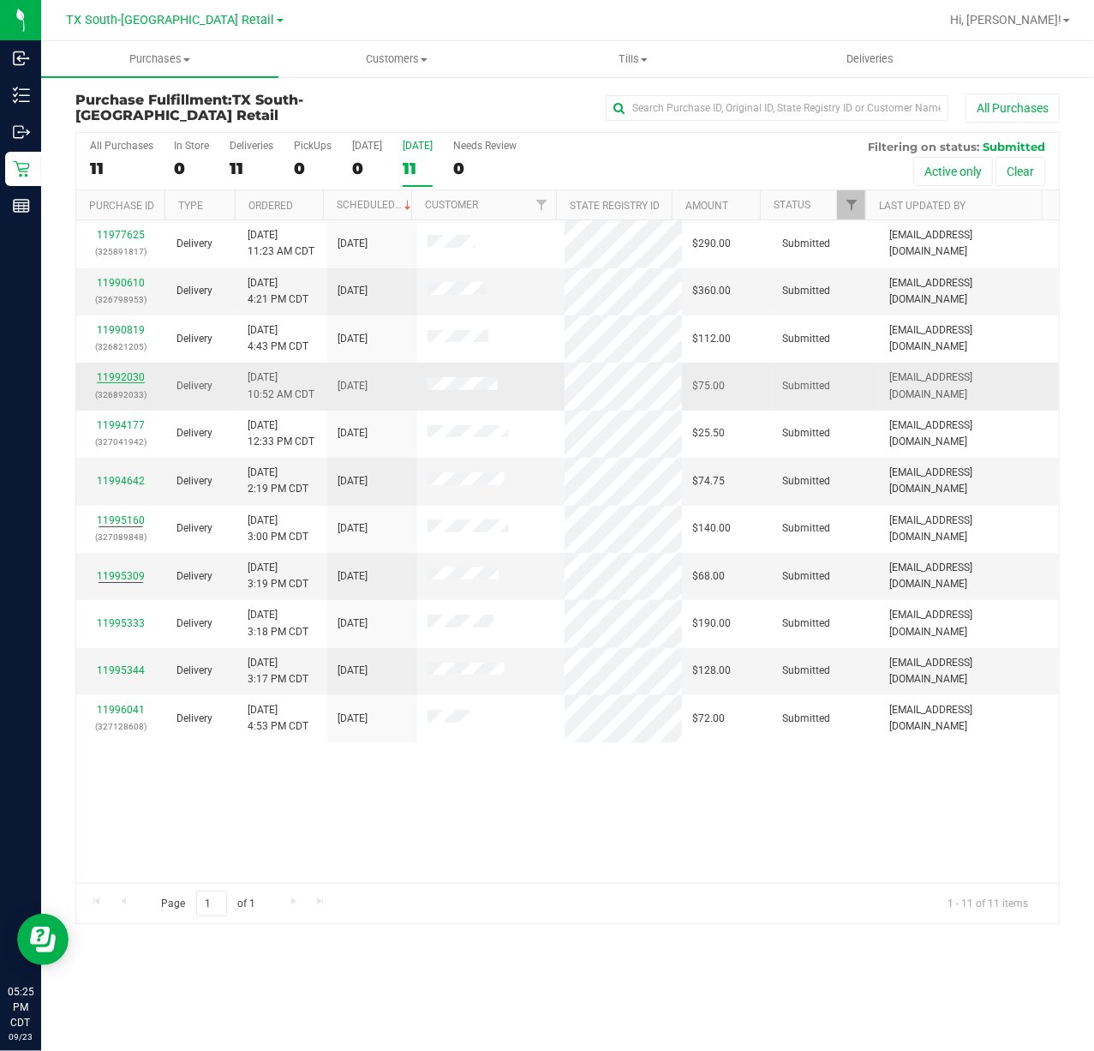
click at [124, 377] on link "11992030" at bounding box center [121, 377] width 48 height 12
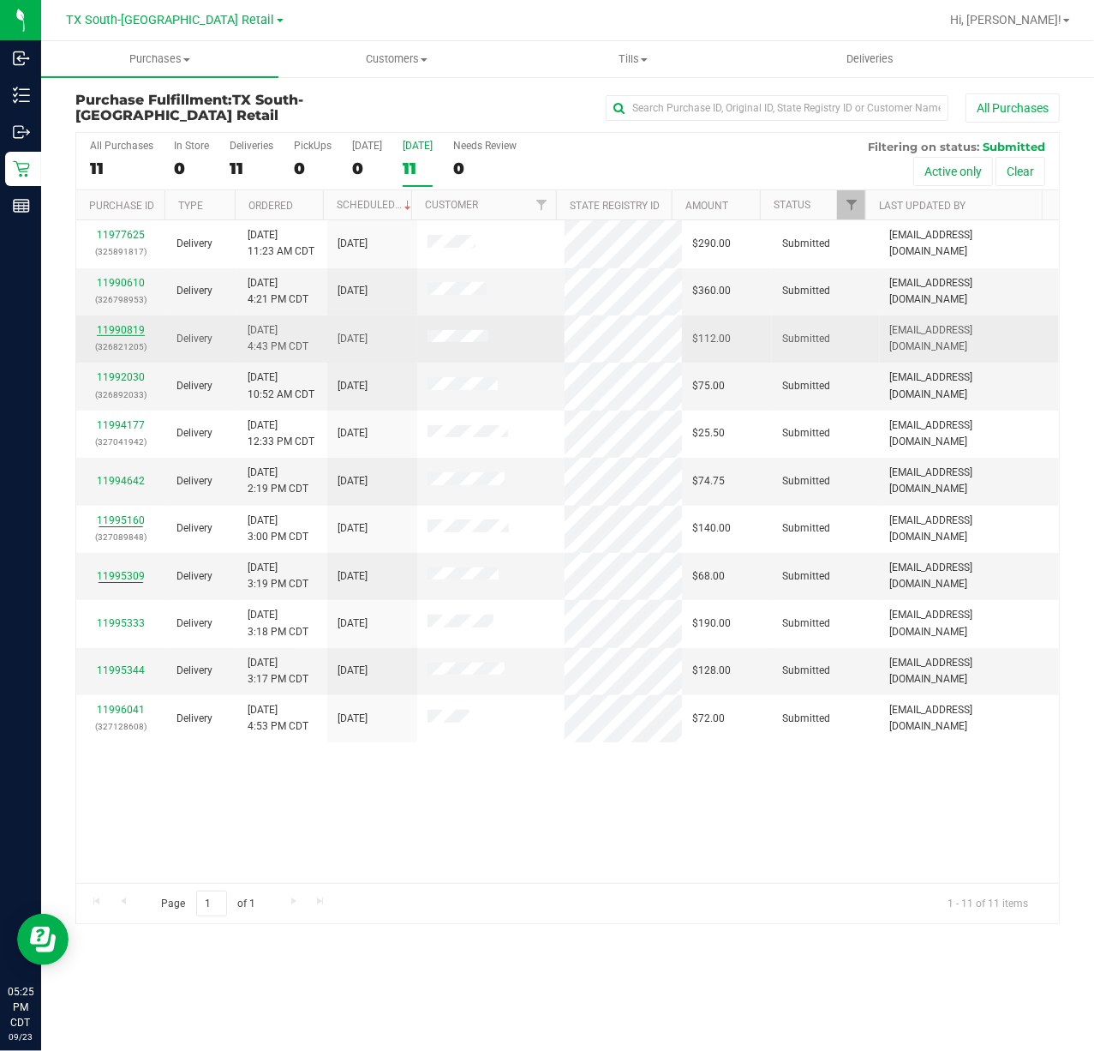
click at [118, 331] on link "11990819" at bounding box center [121, 330] width 48 height 12
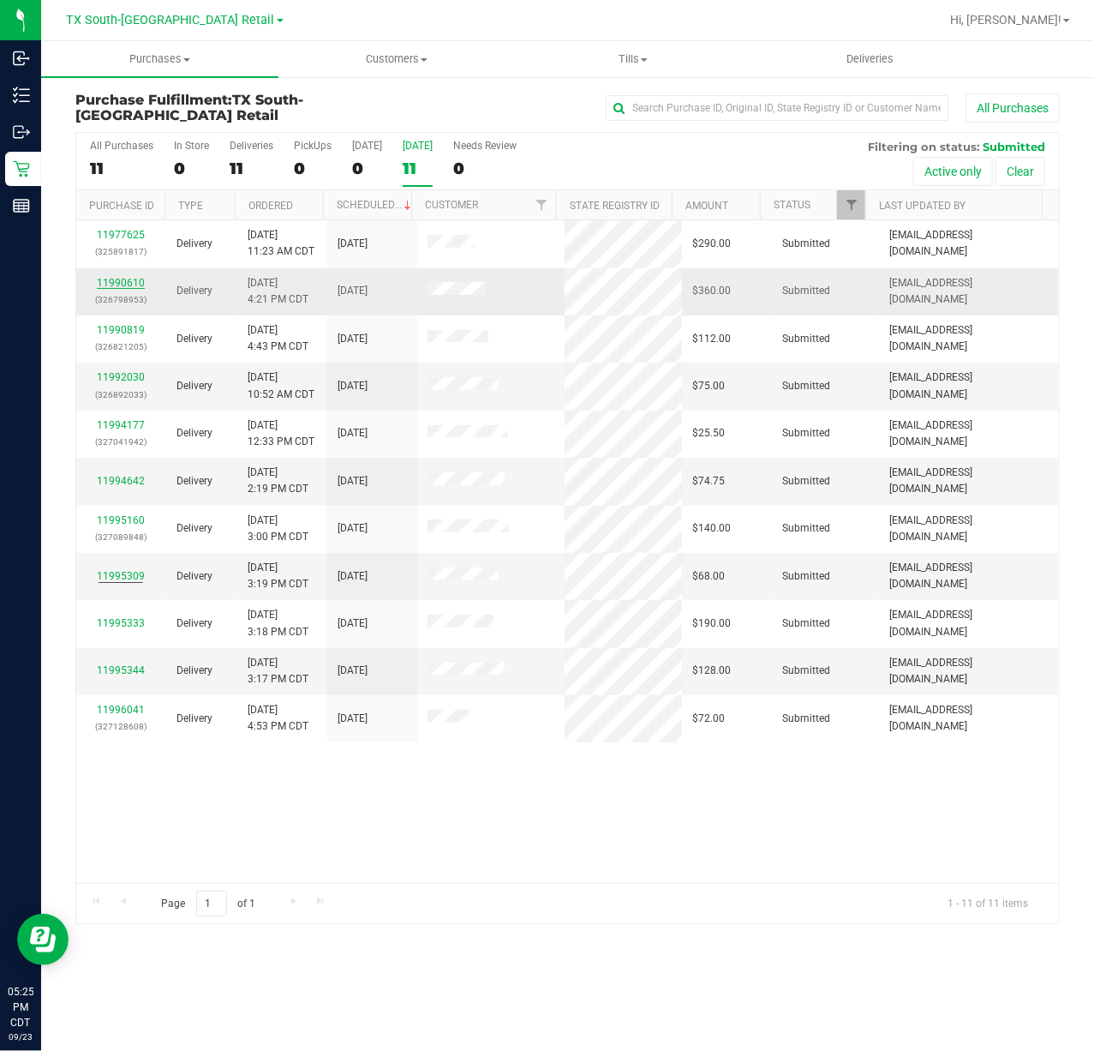
click at [130, 278] on link "11990610" at bounding box center [121, 283] width 48 height 12
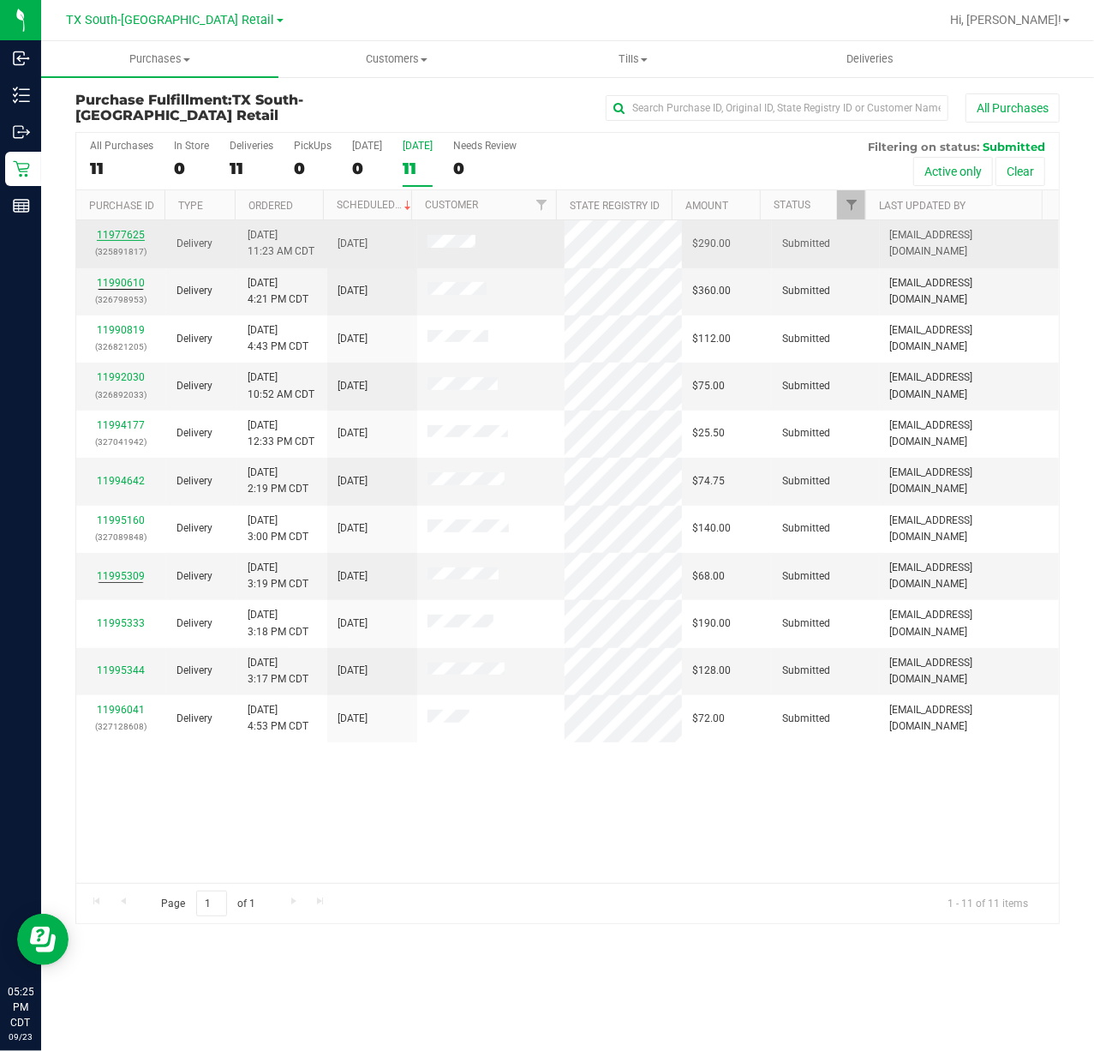
click at [130, 236] on link "11977625" at bounding box center [121, 235] width 48 height 12
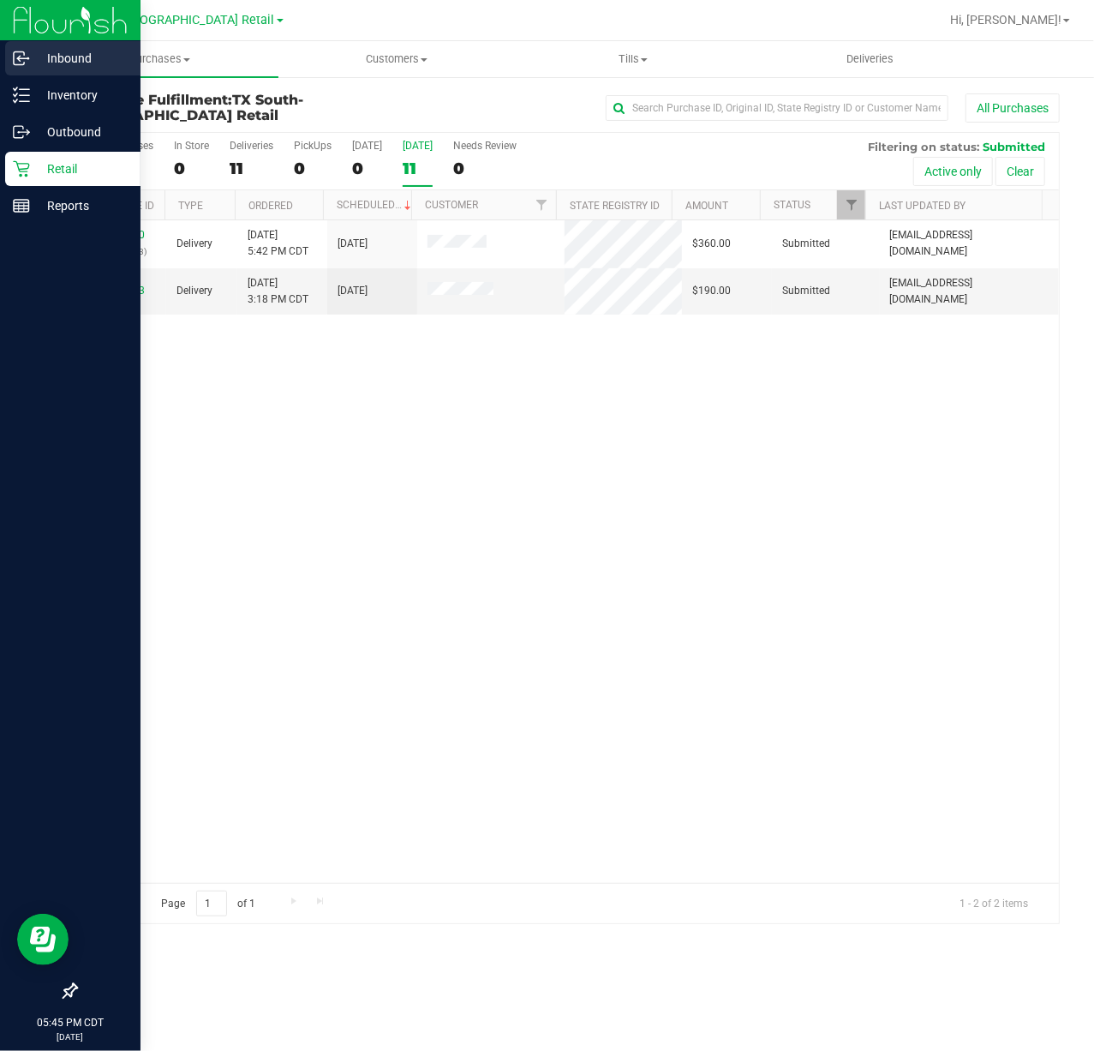
click at [80, 56] on p "Inbound" at bounding box center [81, 58] width 103 height 21
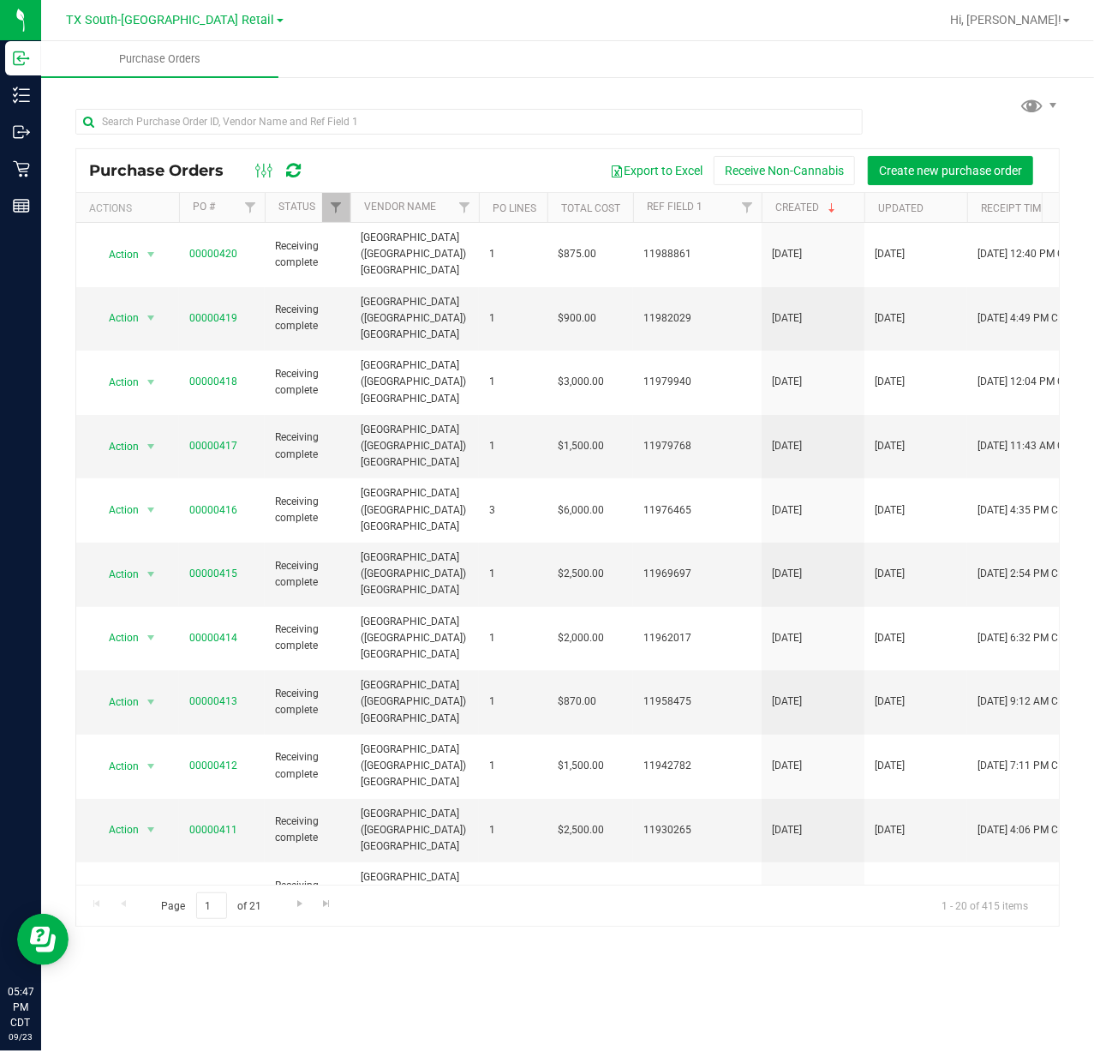
click at [300, 170] on icon at bounding box center [293, 170] width 15 height 17
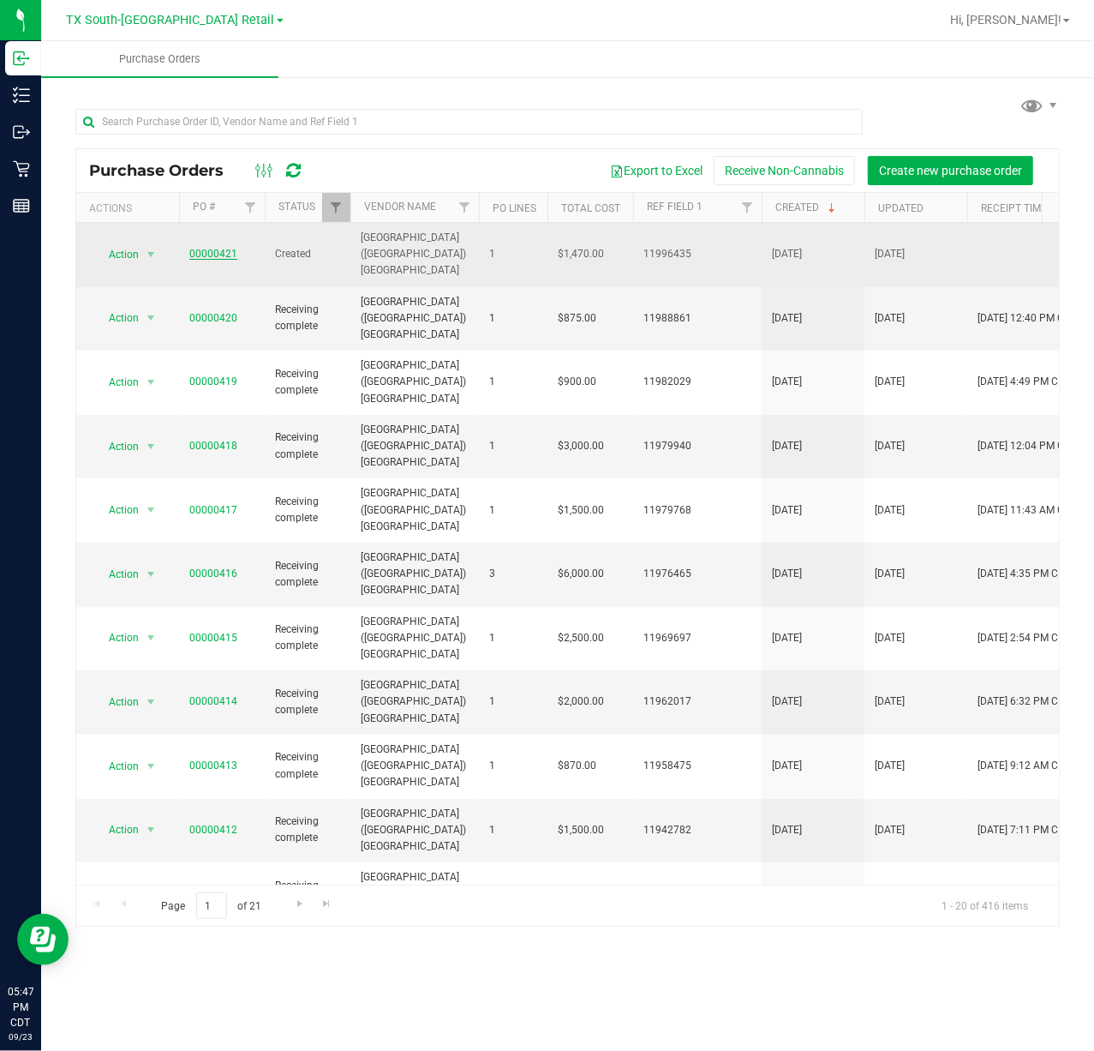
click at [216, 248] on link "00000421" at bounding box center [213, 254] width 48 height 12
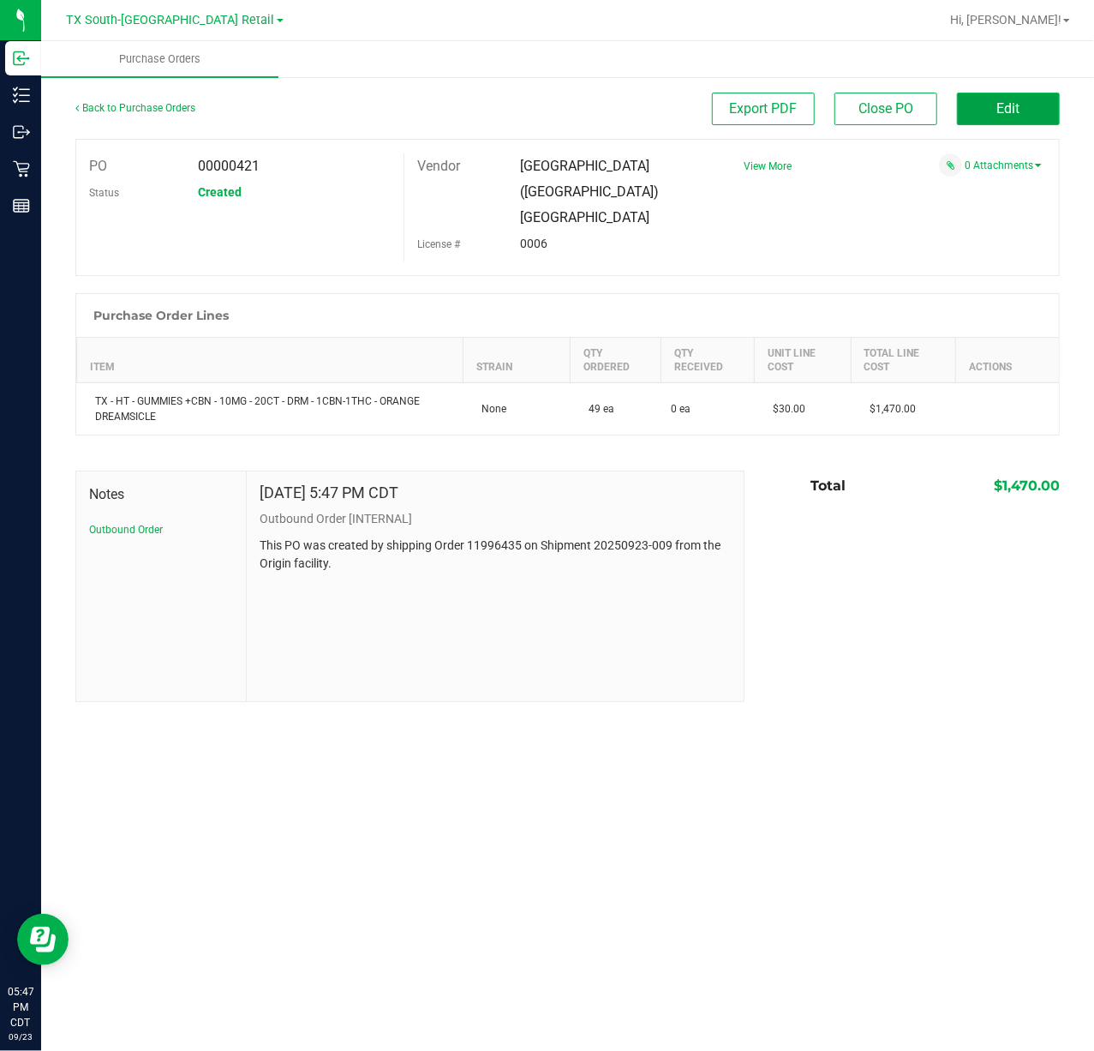
click at [1019, 118] on button "Edit" at bounding box center [1008, 109] width 103 height 33
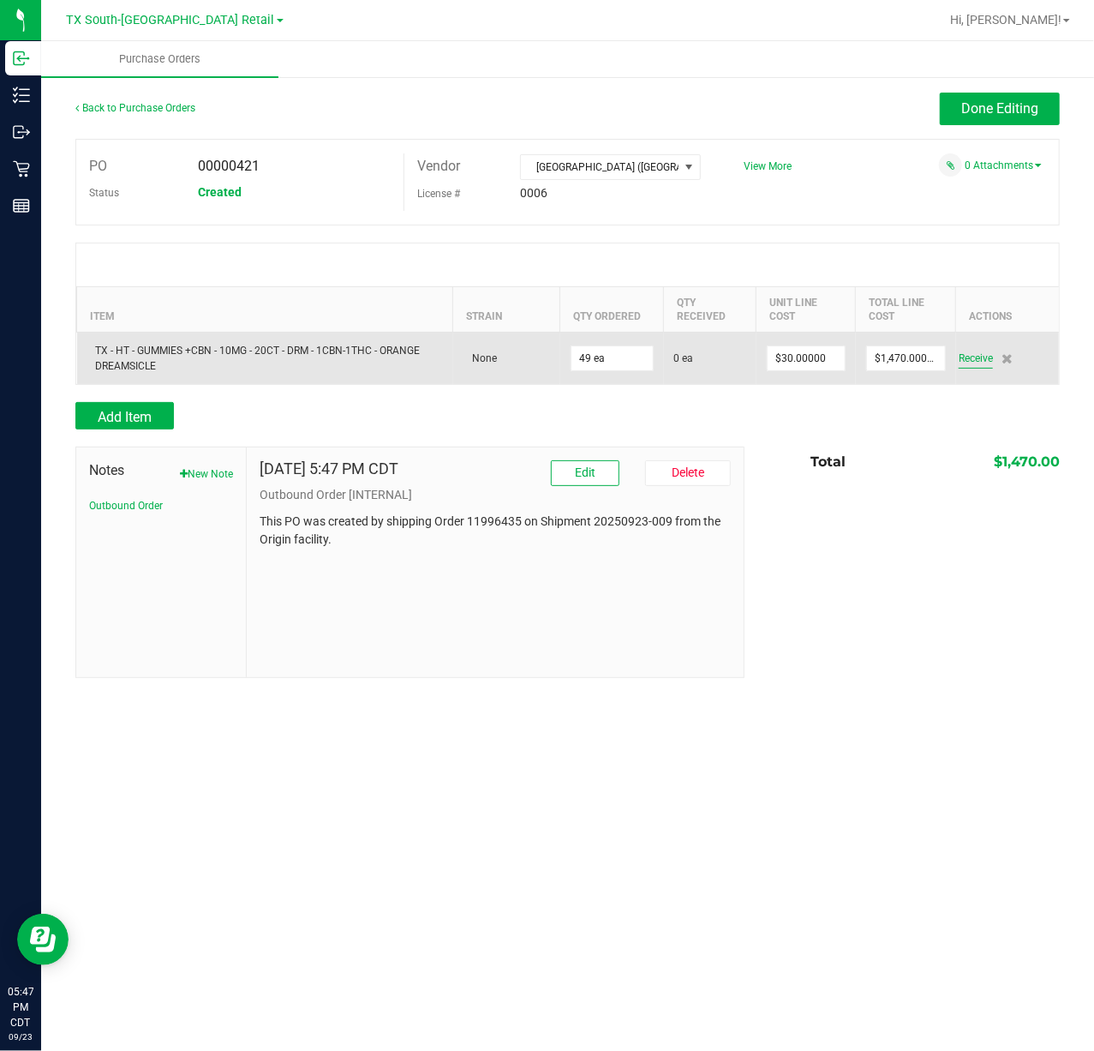
click at [984, 348] on span "Receive" at bounding box center [976, 358] width 34 height 21
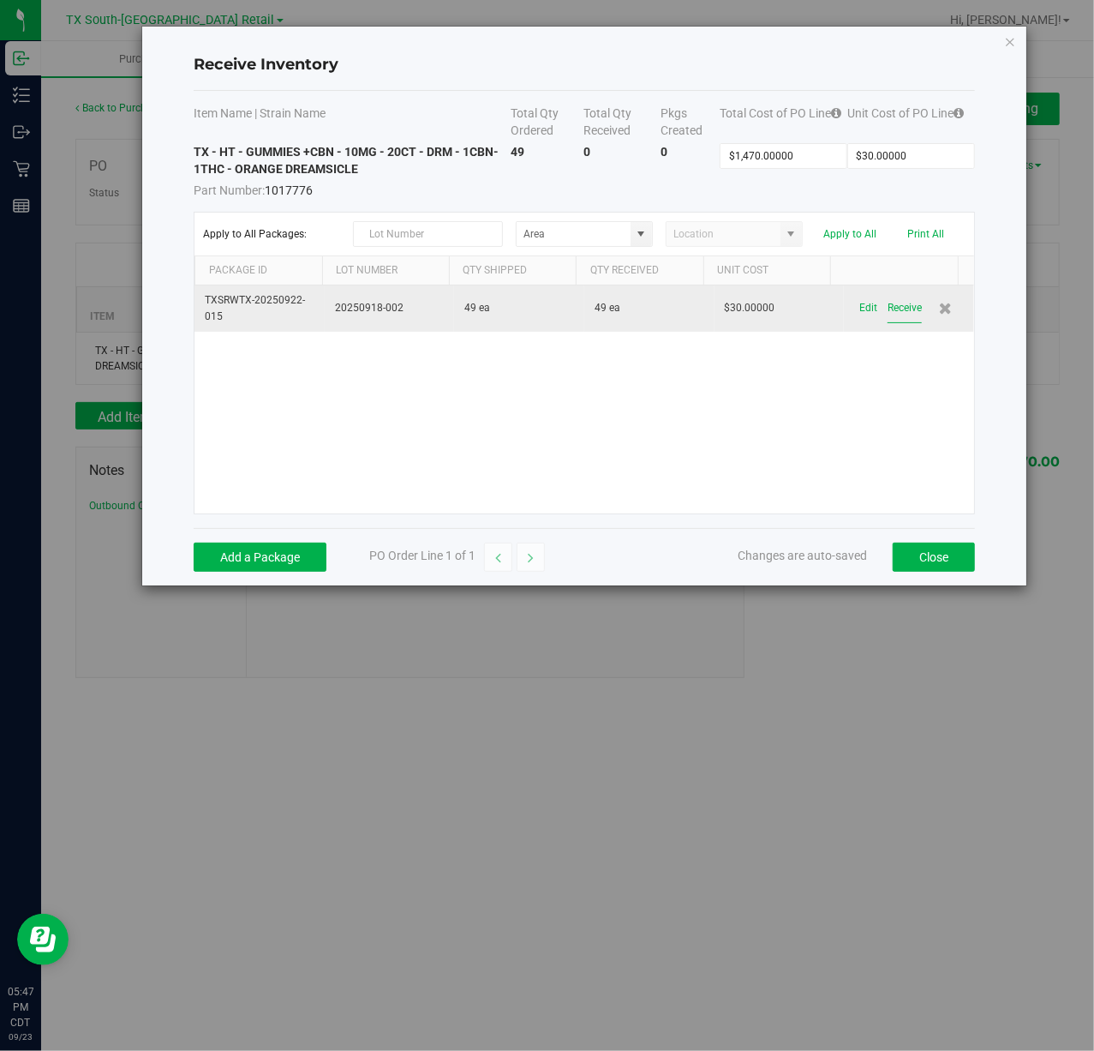
click at [902, 317] on button "Receive" at bounding box center [905, 308] width 34 height 30
click at [925, 550] on button "Close" at bounding box center [934, 556] width 82 height 29
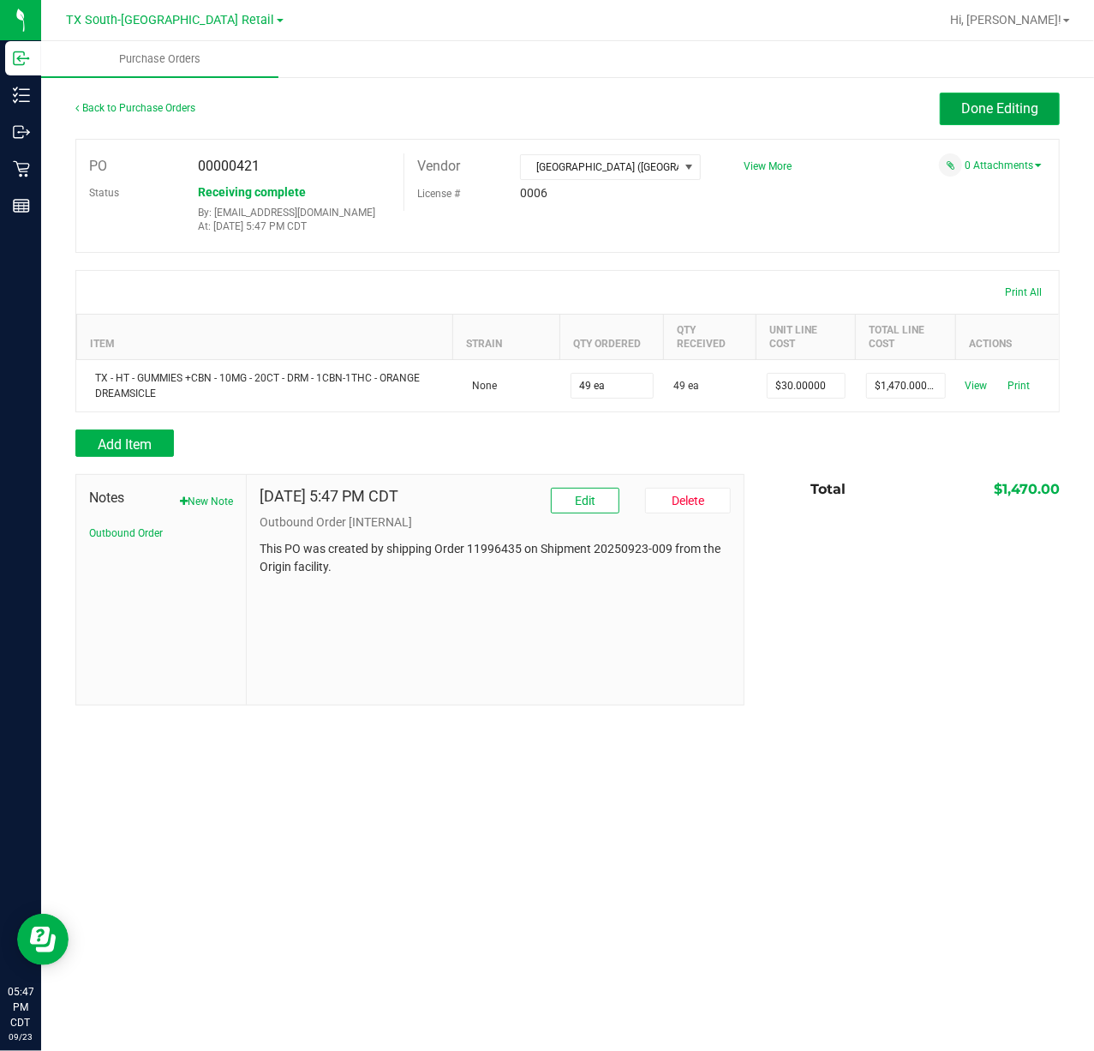
click at [988, 115] on span "Done Editing" at bounding box center [999, 108] width 77 height 16
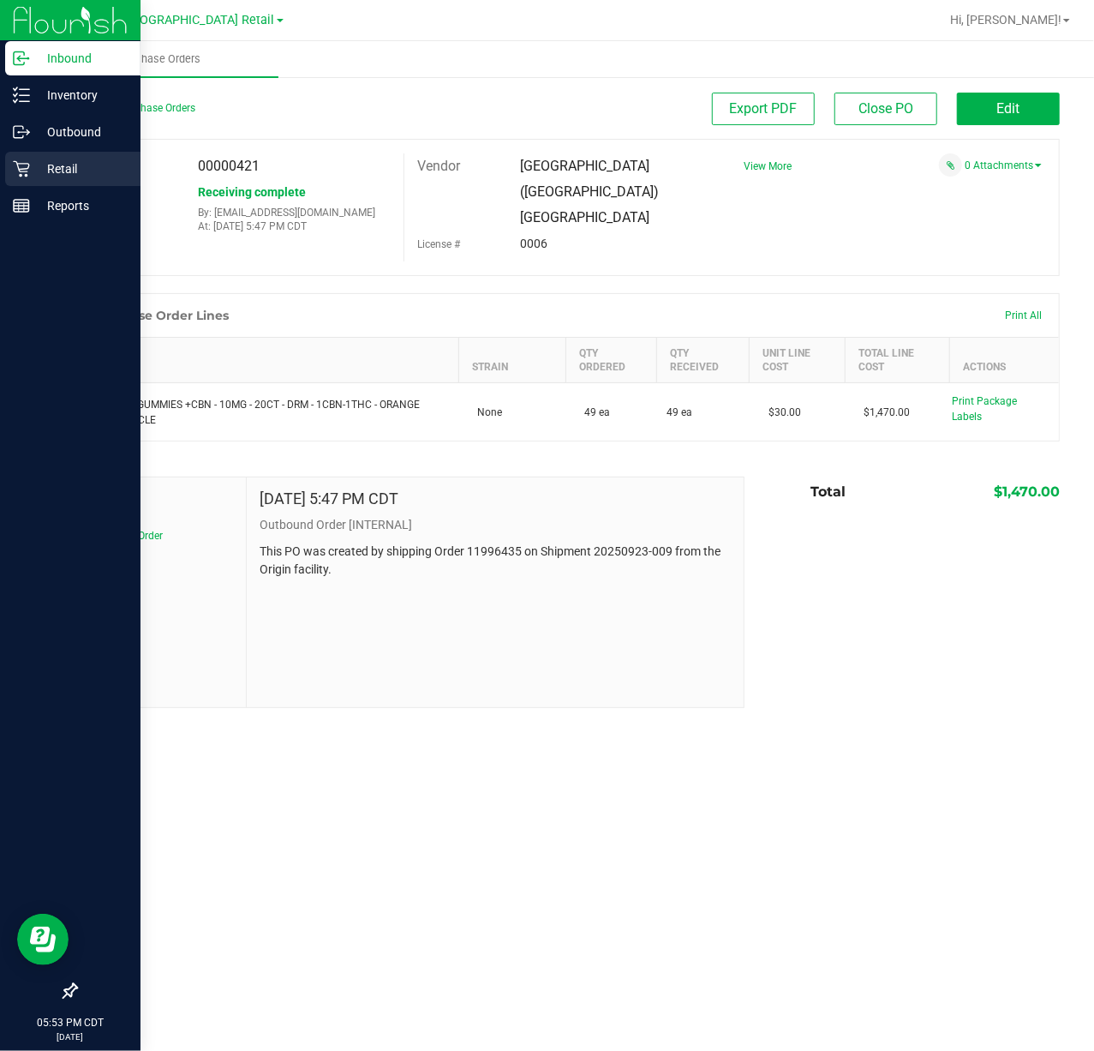
click at [50, 161] on p "Retail" at bounding box center [81, 169] width 103 height 21
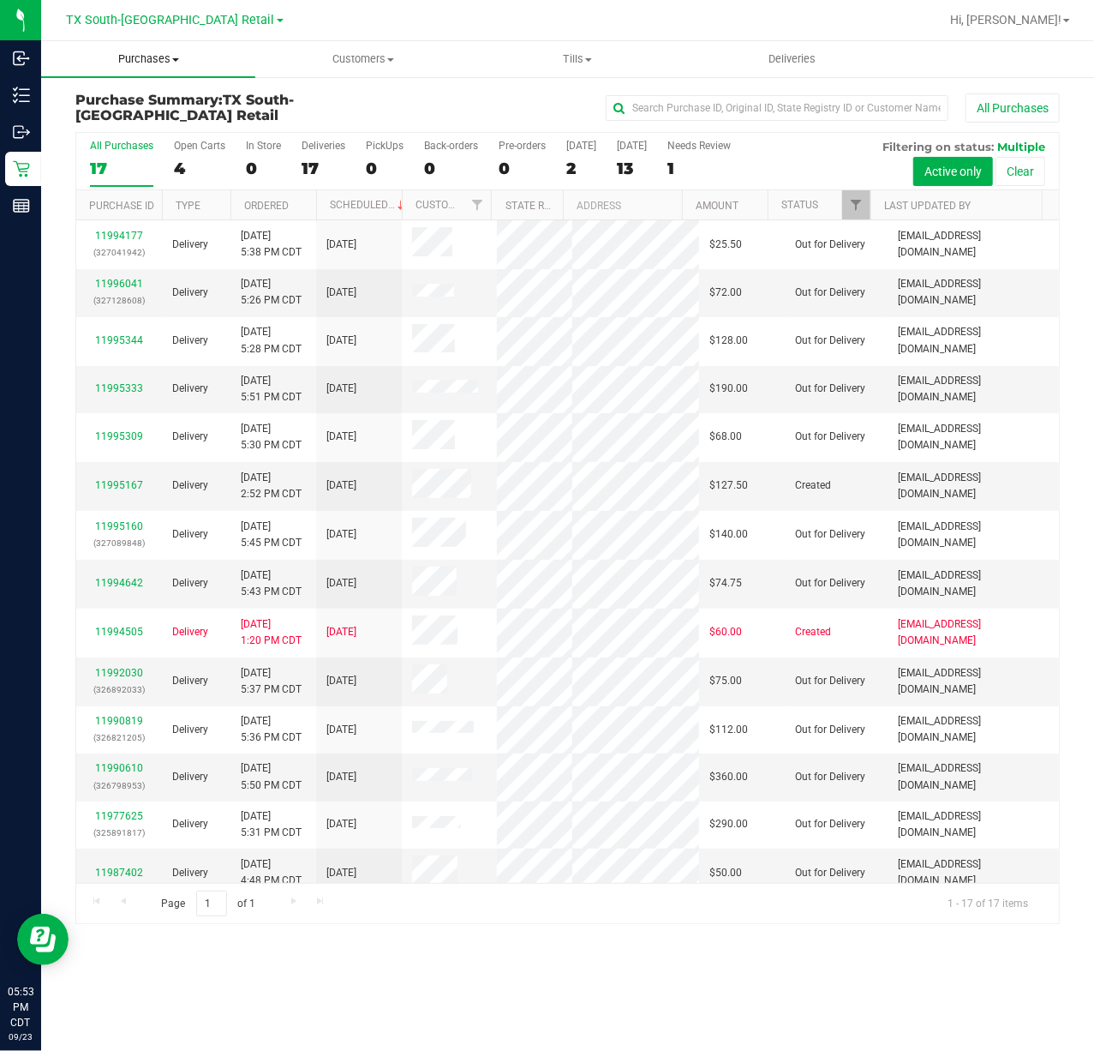
click at [127, 53] on span "Purchases" at bounding box center [148, 58] width 214 height 15
click at [122, 124] on span "Fulfillment" at bounding box center [94, 124] width 106 height 15
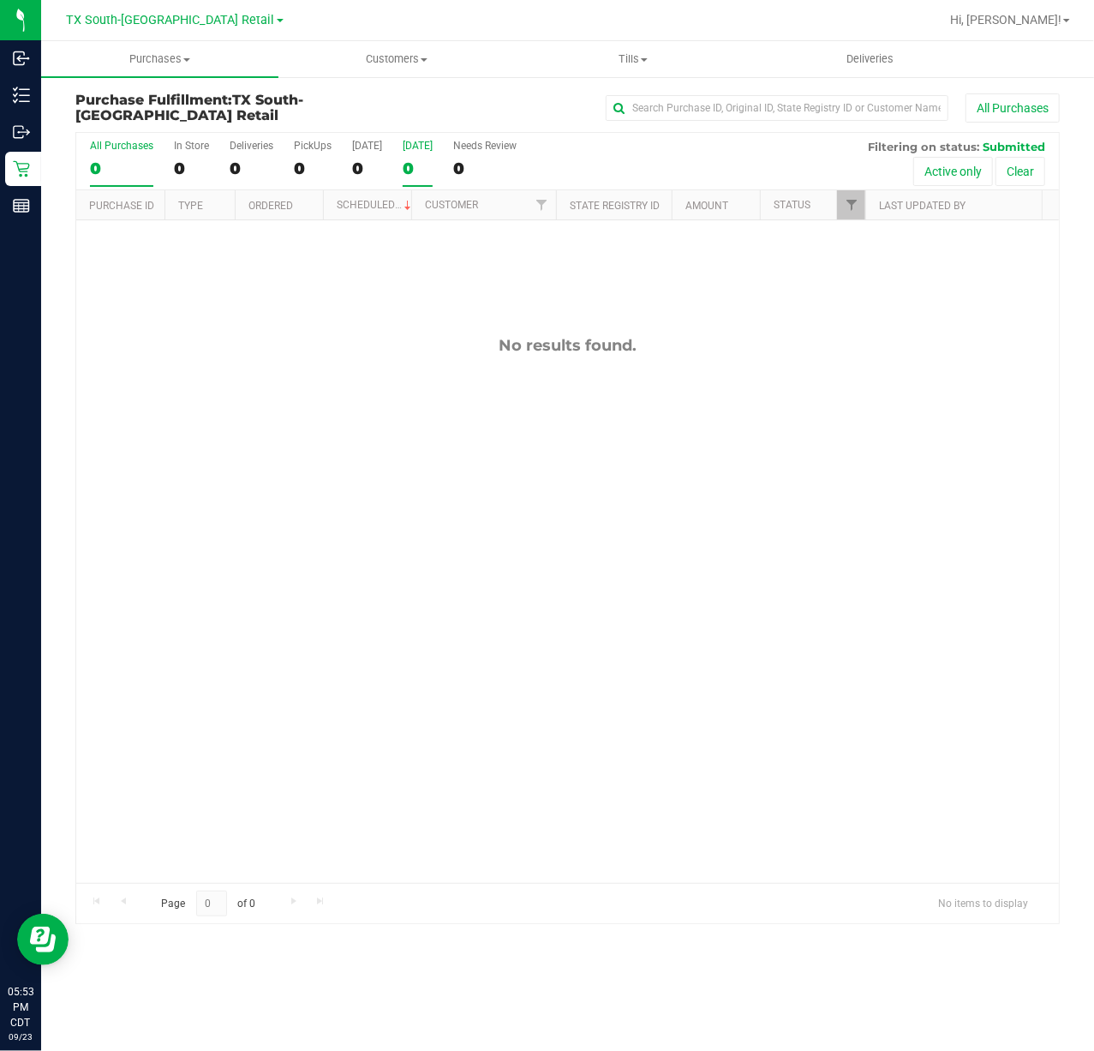
click at [403, 151] on div "[DATE]" at bounding box center [418, 146] width 30 height 12
click at [0, 0] on input "[DATE] 0" at bounding box center [0, 0] width 0 height 0
click at [141, 9] on div "[GEOGRAPHIC_DATA] [GEOGRAPHIC_DATA] Retail [GEOGRAPHIC_DATA] [GEOGRAPHIC_DATA] …" at bounding box center [175, 19] width 217 height 21
click at [144, 27] on span "TX South-[GEOGRAPHIC_DATA] Retail" at bounding box center [171, 20] width 208 height 15
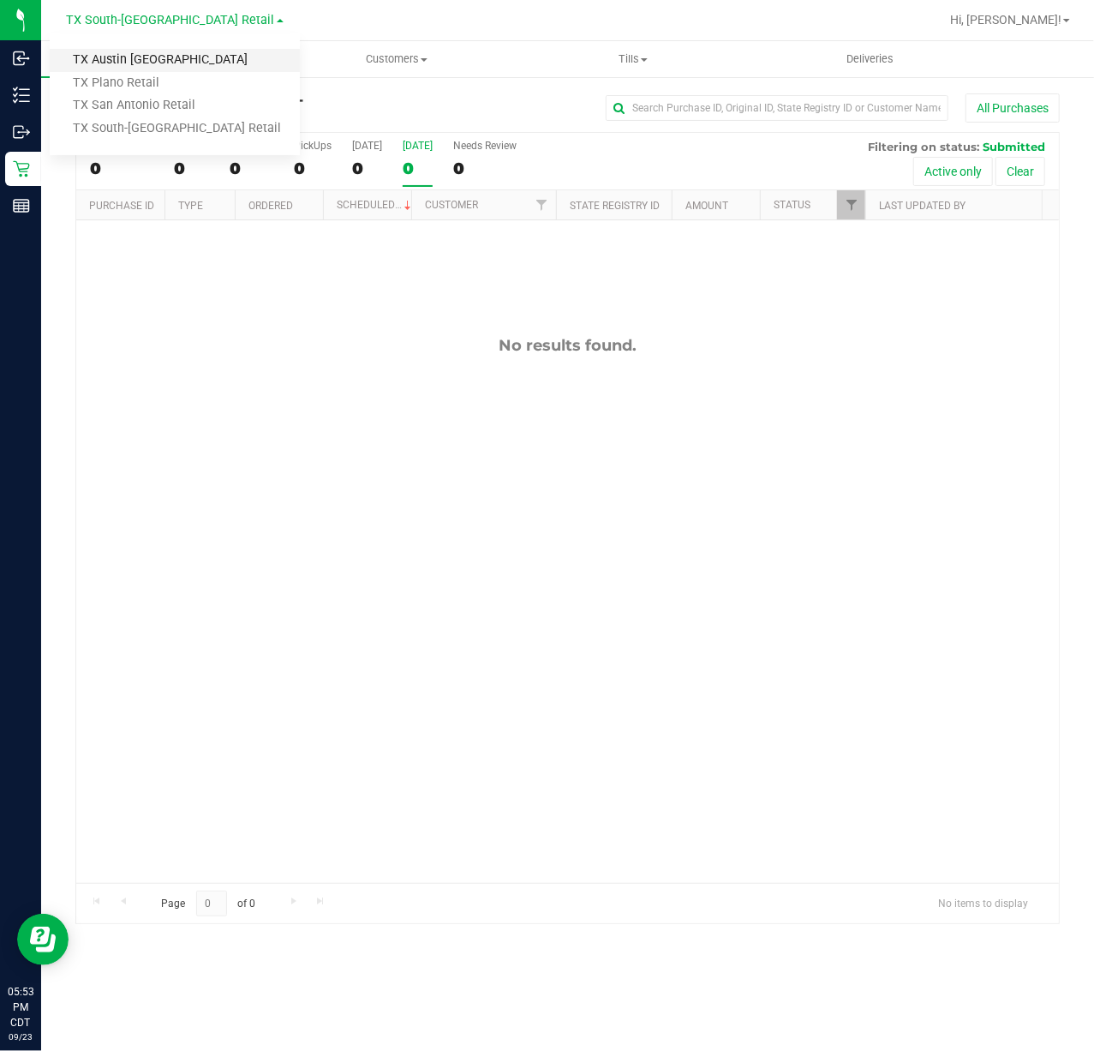
click at [135, 57] on link "TX Austin [GEOGRAPHIC_DATA]" at bounding box center [175, 60] width 250 height 23
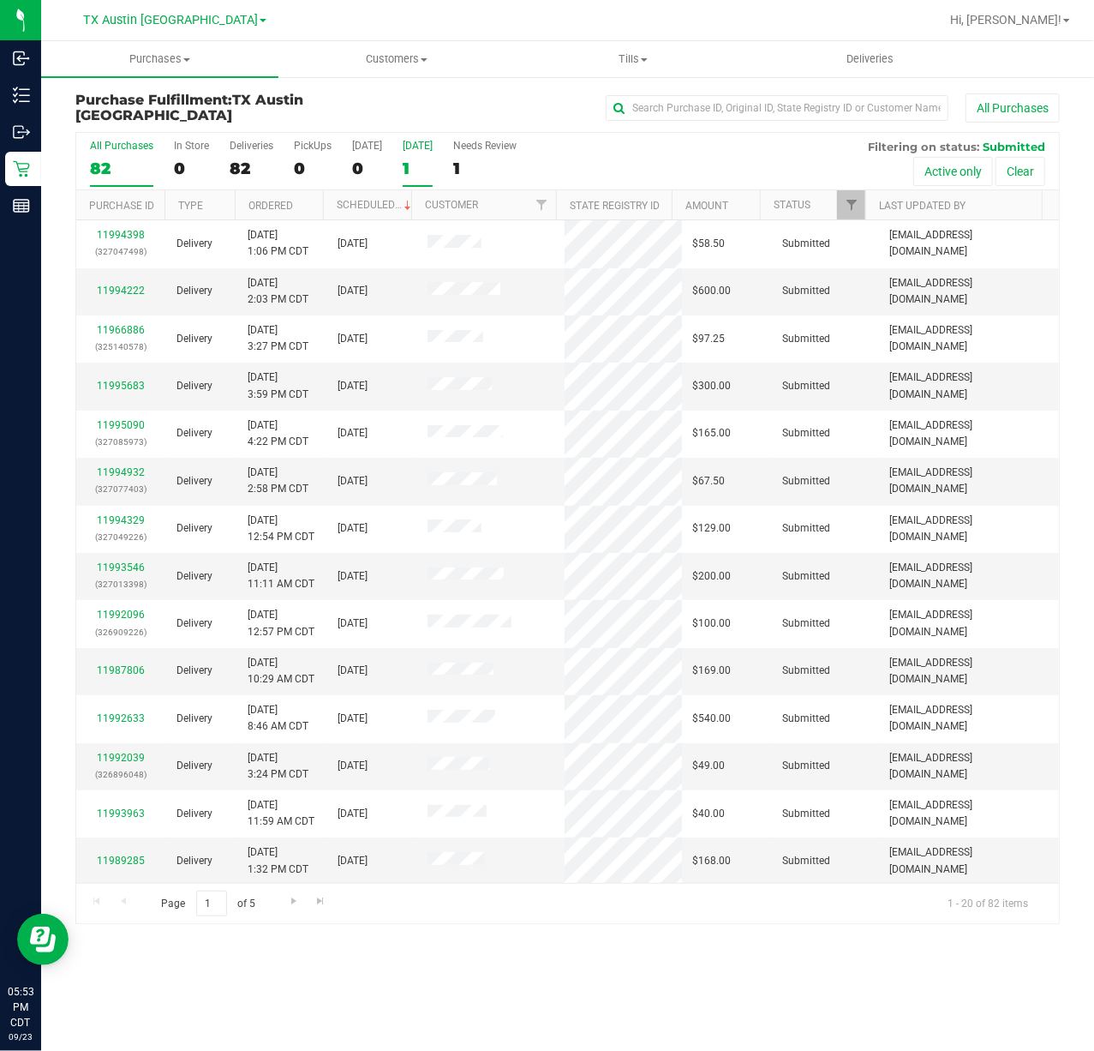
click at [403, 169] on div "1" at bounding box center [418, 169] width 30 height 20
click at [0, 0] on input "Tomorrow 1" at bounding box center [0, 0] width 0 height 0
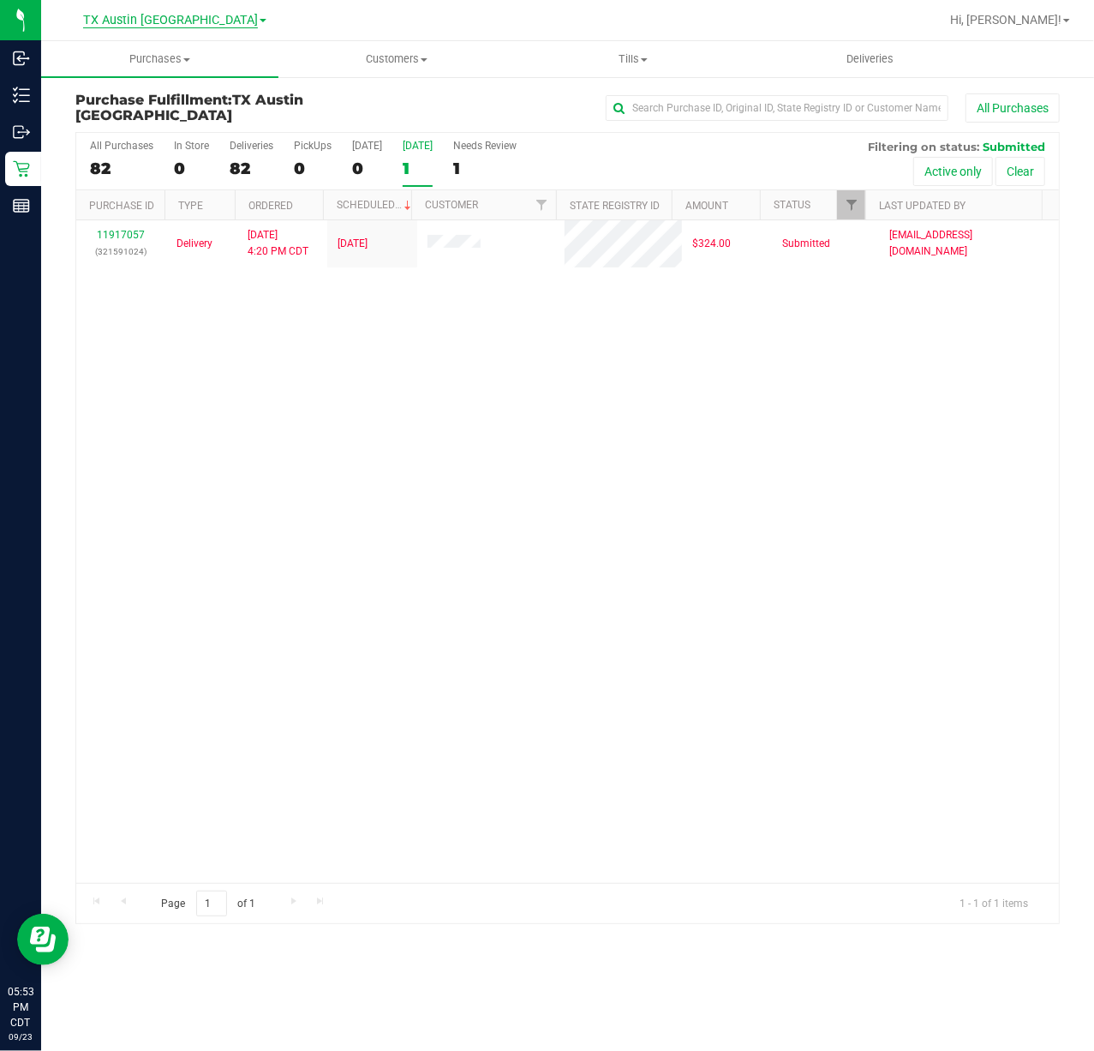
click at [186, 21] on span "TX Austin [GEOGRAPHIC_DATA]" at bounding box center [170, 20] width 175 height 15
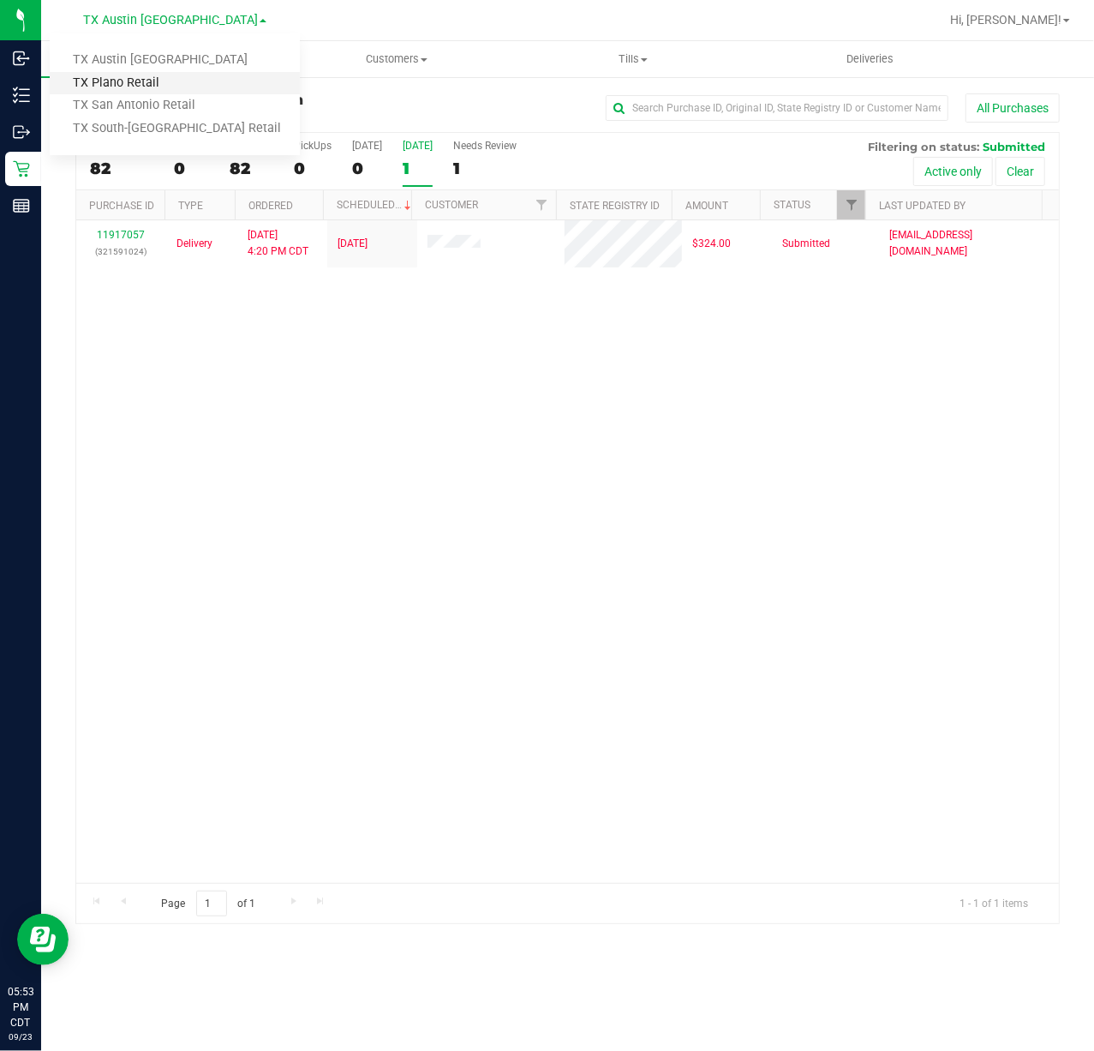
click at [165, 84] on link "TX Plano Retail" at bounding box center [175, 83] width 250 height 23
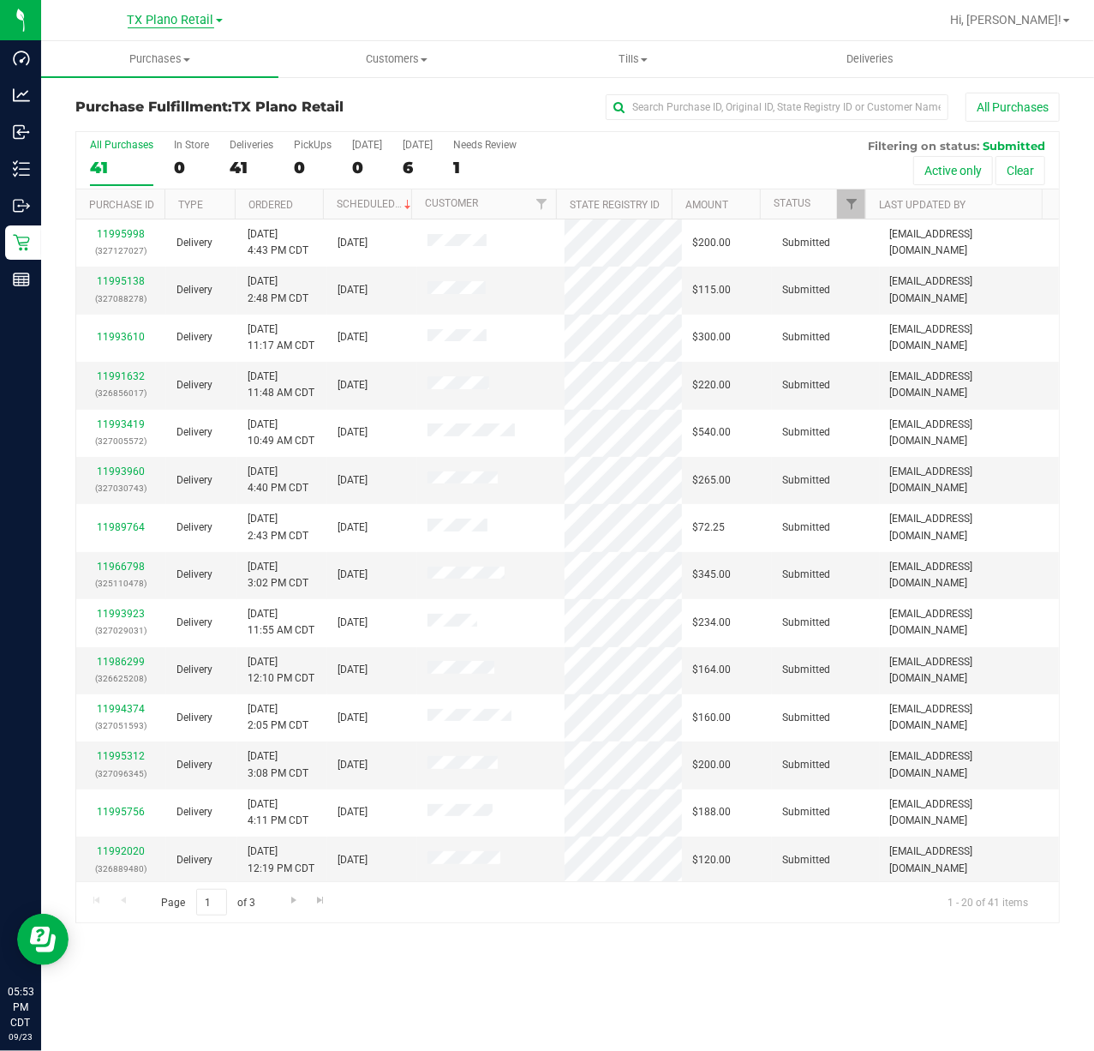
click at [159, 15] on span "TX Plano Retail" at bounding box center [171, 20] width 87 height 15
click at [147, 96] on link "TX San Antonio Retail" at bounding box center [175, 105] width 250 height 23
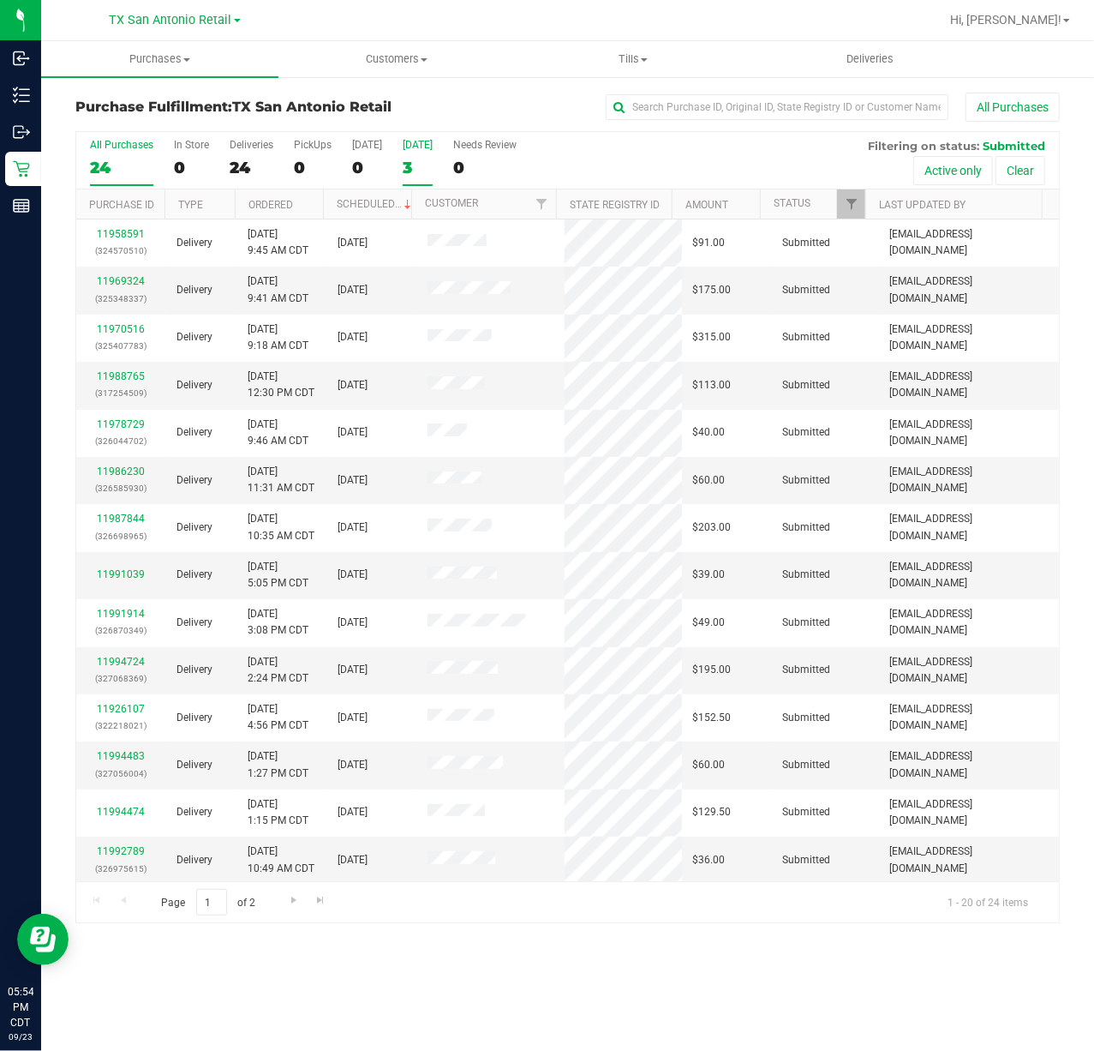
click at [432, 156] on label "Tomorrow 3" at bounding box center [418, 162] width 30 height 47
click at [0, 0] on input "Tomorrow 3" at bounding box center [0, 0] width 0 height 0
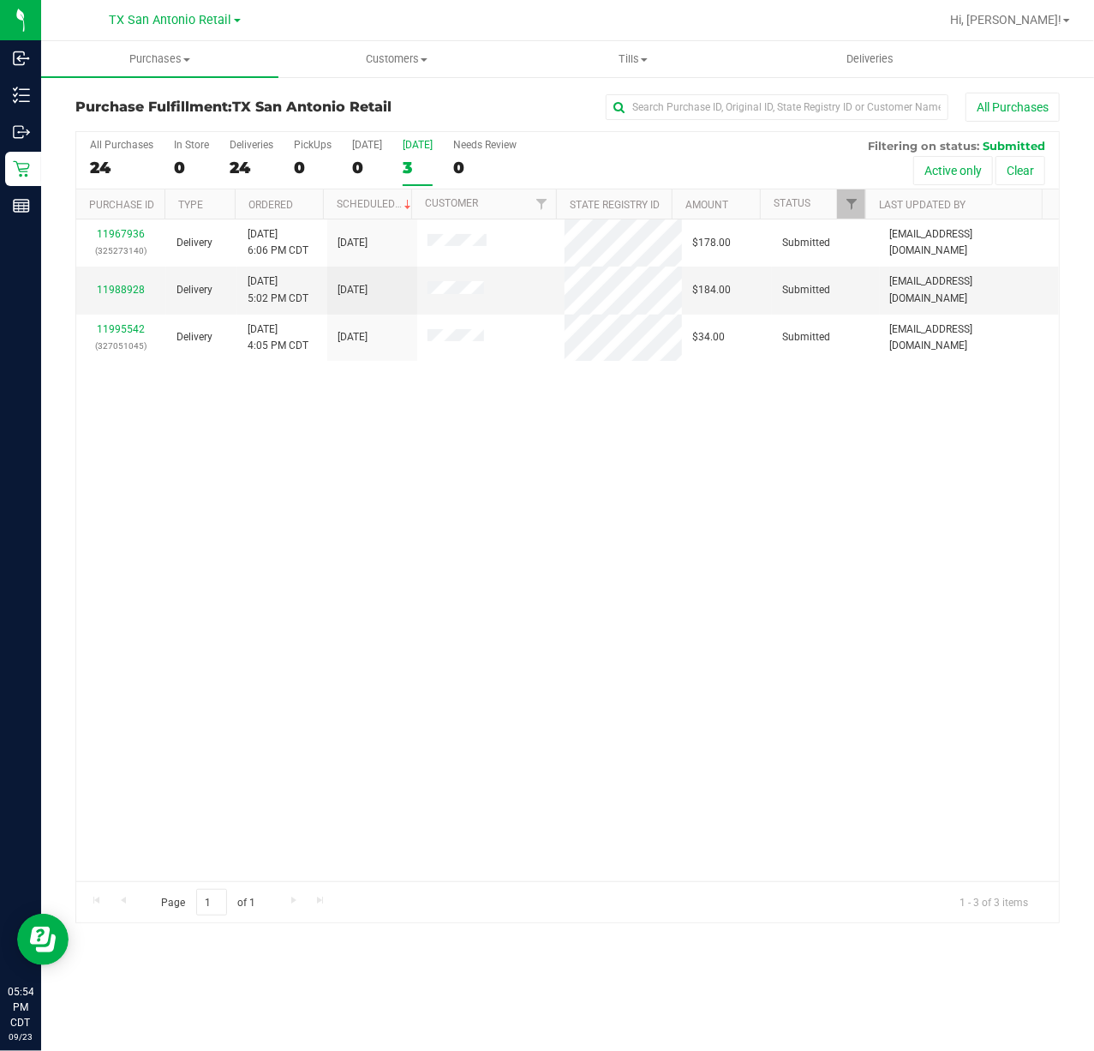
click at [423, 170] on div "3" at bounding box center [418, 168] width 30 height 20
click at [0, 0] on input "Tomorrow 3" at bounding box center [0, 0] width 0 height 0
click at [131, 19] on span "TX San Antonio Retail" at bounding box center [171, 20] width 123 height 15
click at [435, 27] on div at bounding box center [623, 19] width 632 height 33
click at [485, 512] on div "11967936 (325273140) Delivery 9/19/2025 6:06 PM CDT 9/24/2025 $178.00 Submitted…" at bounding box center [567, 549] width 983 height 661
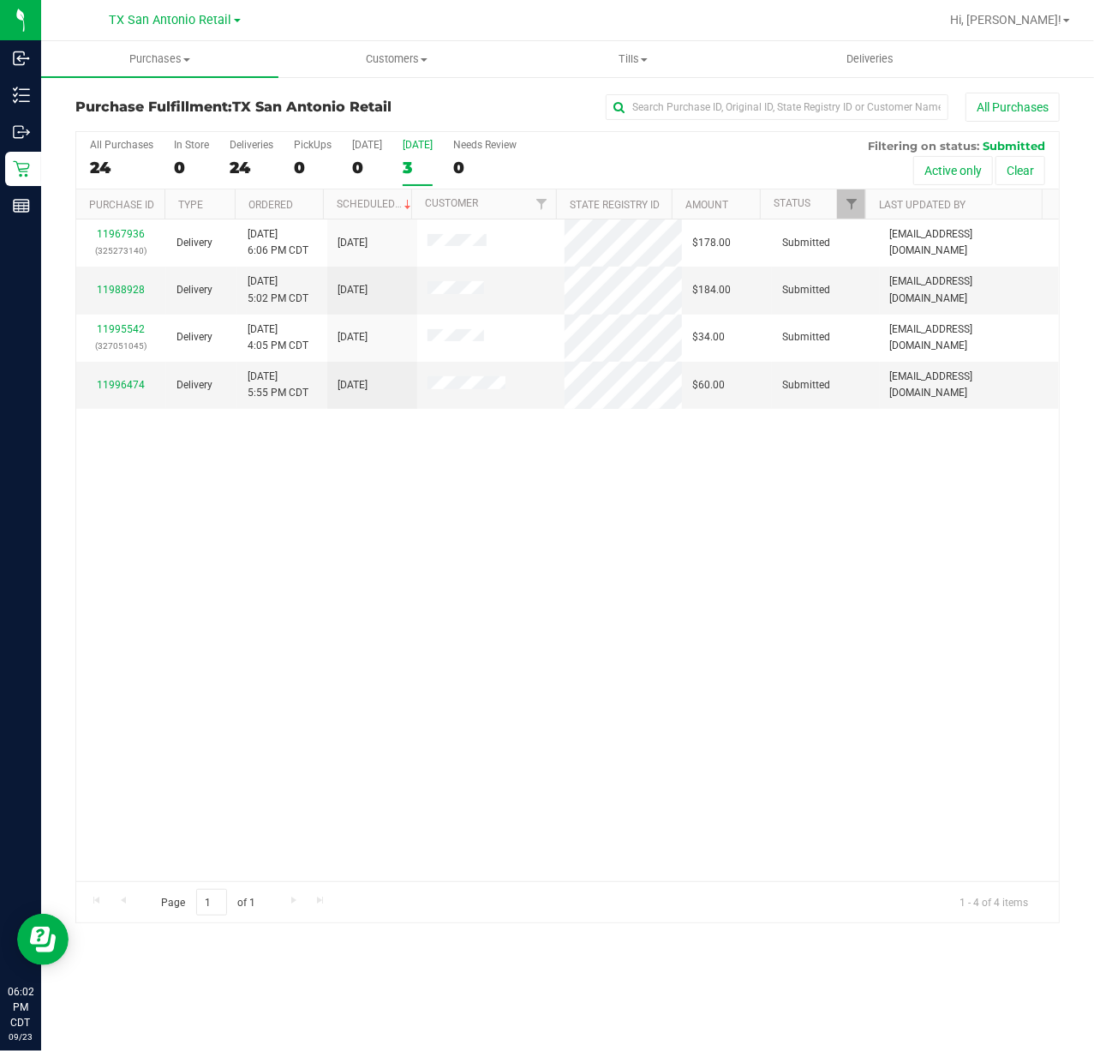
click at [800, 625] on div "11967936 (325273140) Delivery 9/19/2025 6:06 PM CDT 9/24/2025 $178.00 Submitted…" at bounding box center [567, 549] width 983 height 661
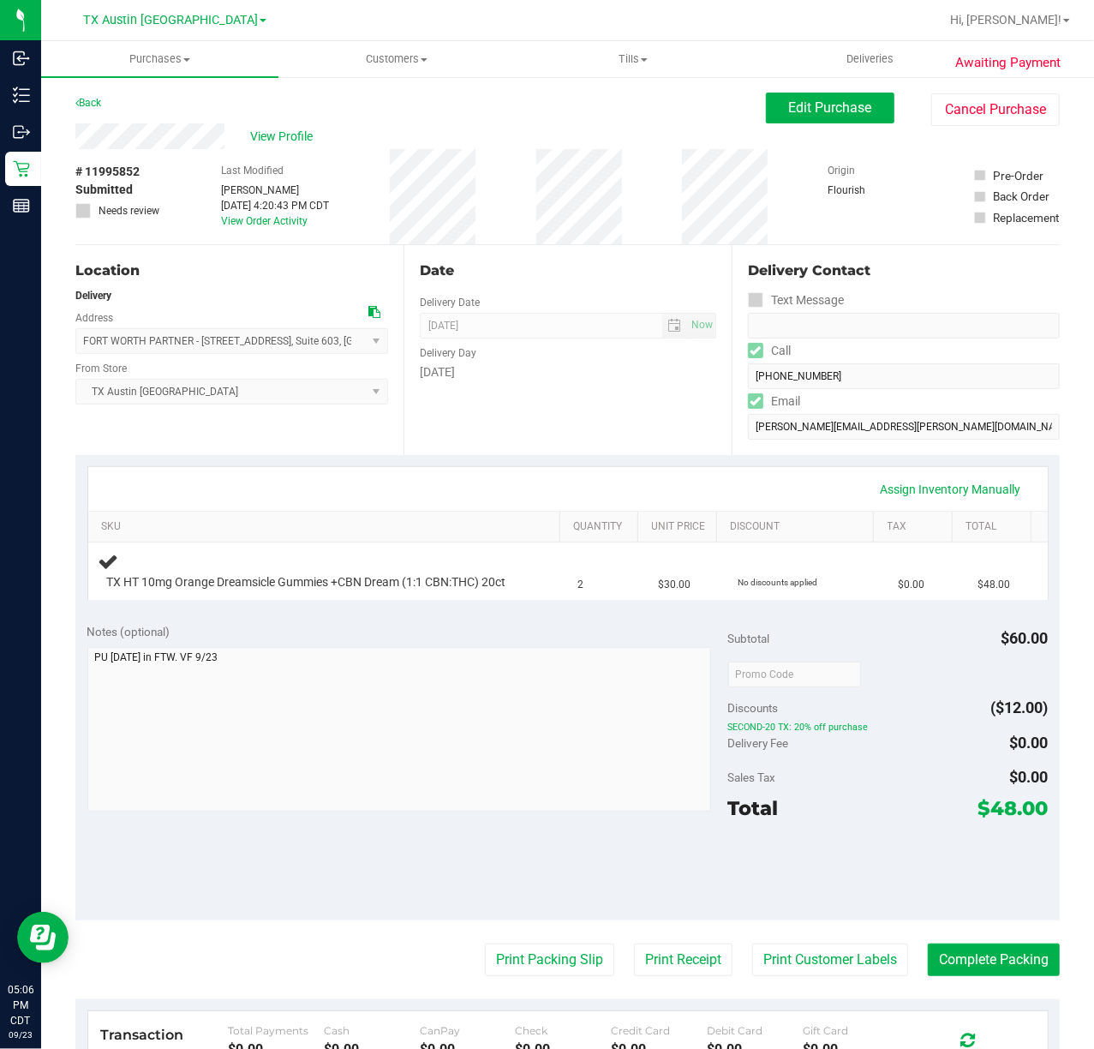
click at [607, 380] on div "[DATE]" at bounding box center [568, 372] width 296 height 18
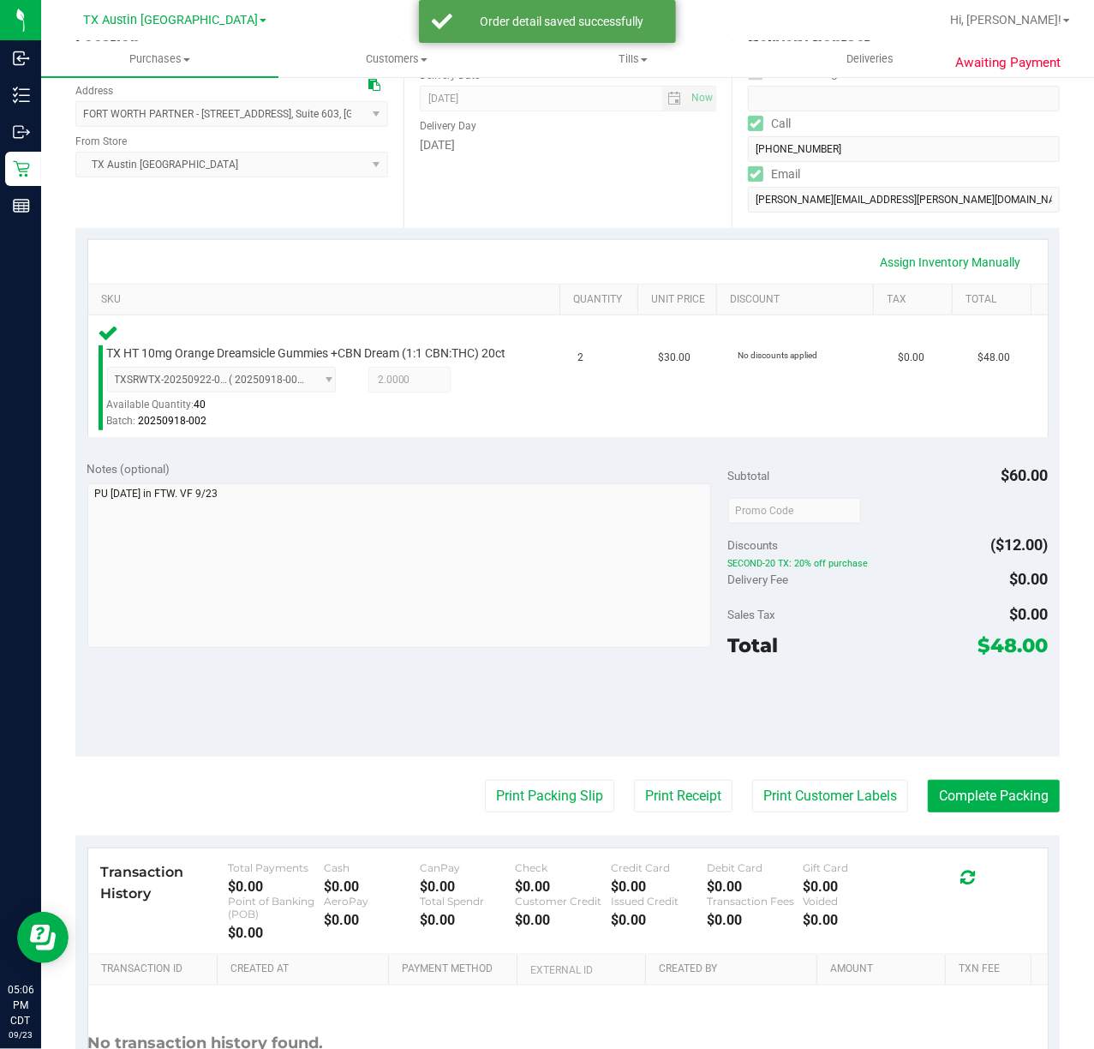
scroll to position [228, 0]
click at [785, 799] on button "Print Customer Labels" at bounding box center [830, 795] width 156 height 33
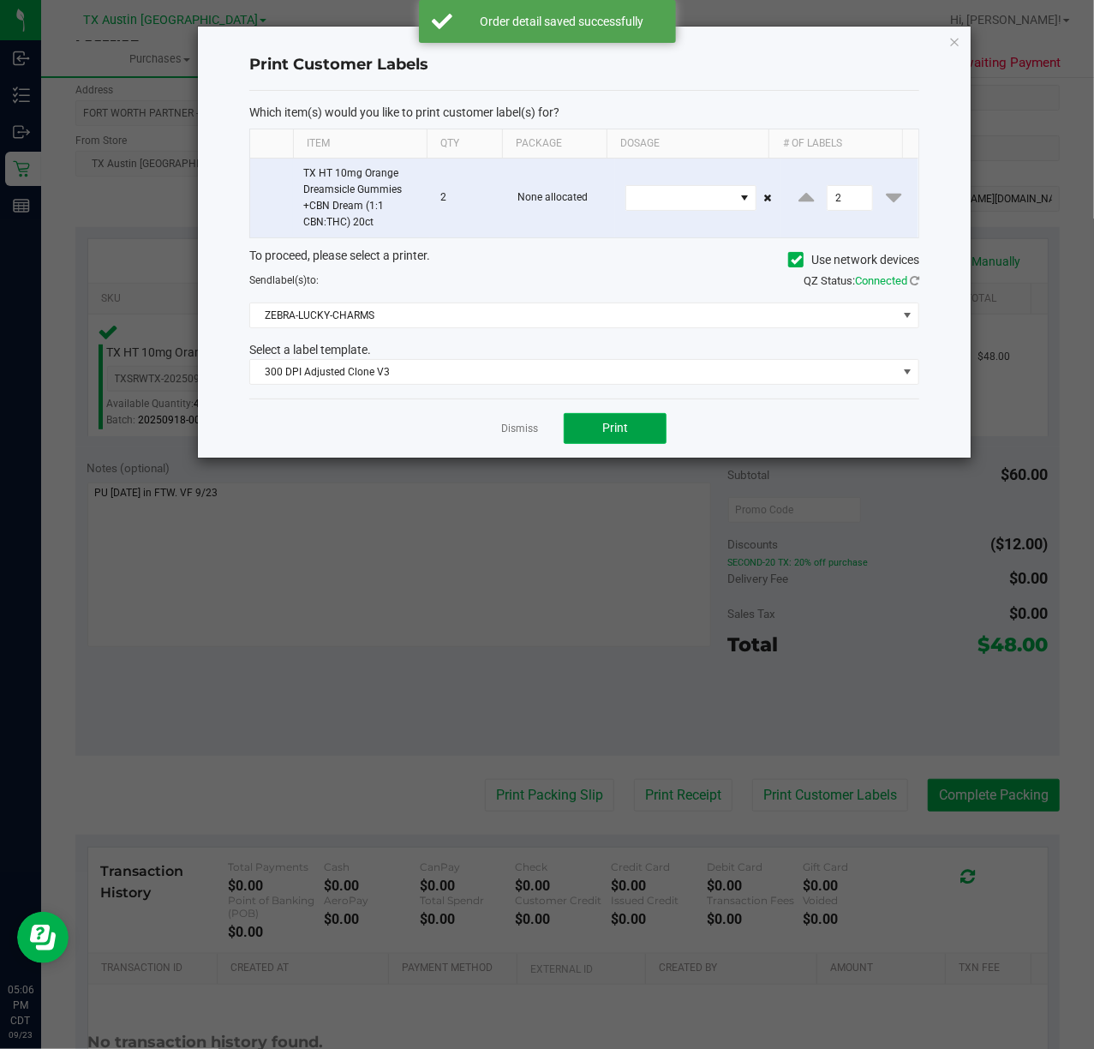
click at [618, 443] on button "Print" at bounding box center [615, 428] width 103 height 31
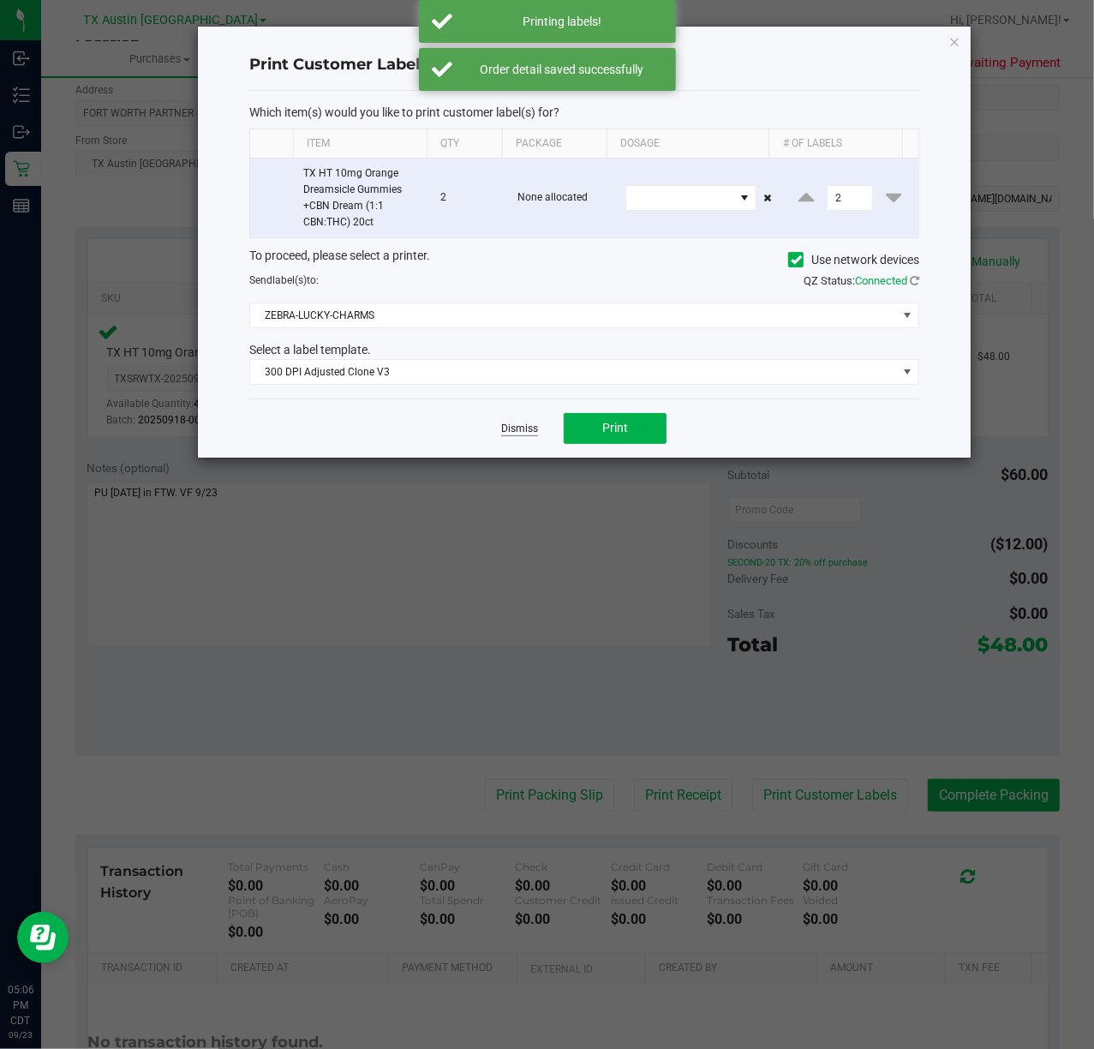
click at [522, 436] on link "Dismiss" at bounding box center [519, 429] width 37 height 15
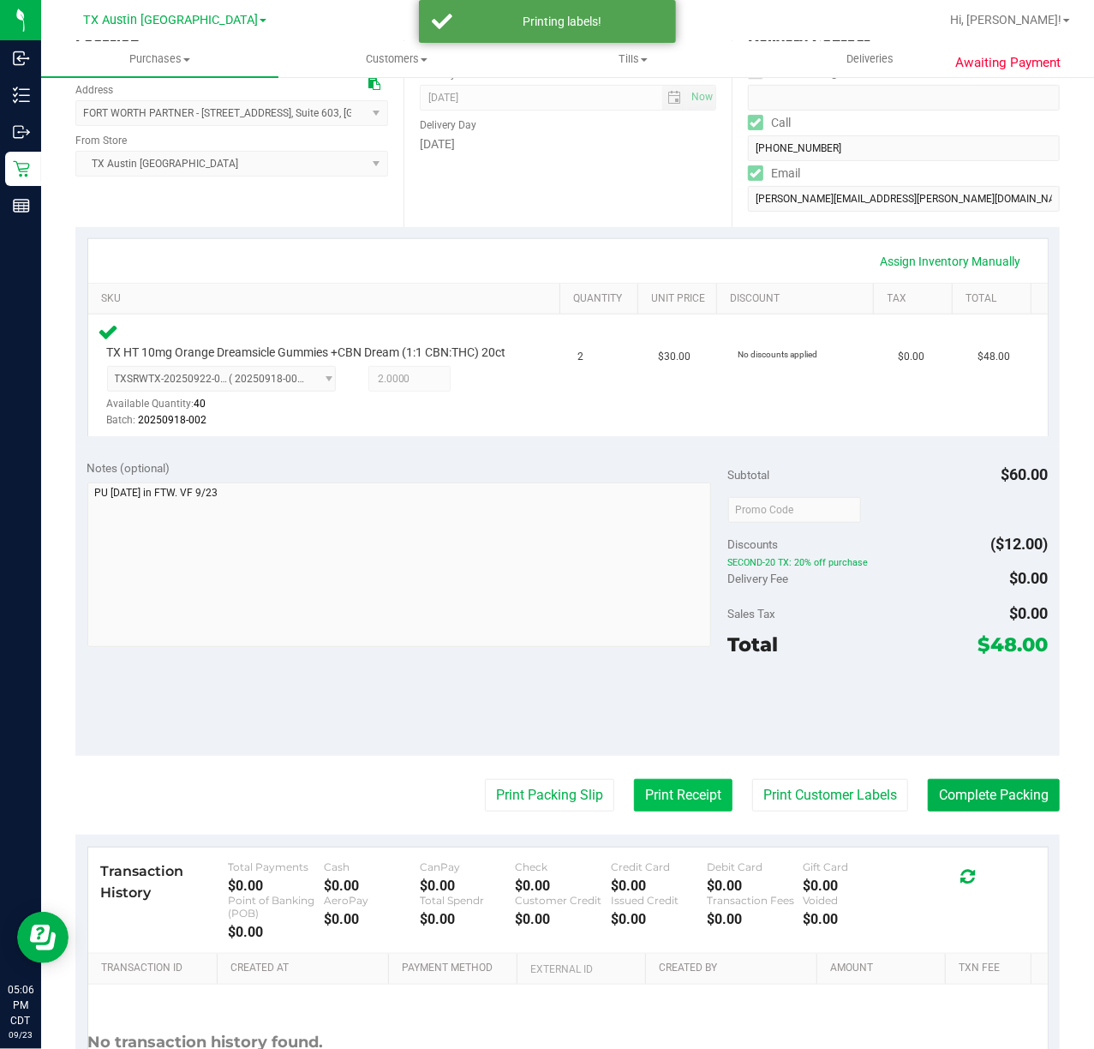
click at [656, 807] on button "Print Receipt" at bounding box center [683, 795] width 99 height 33
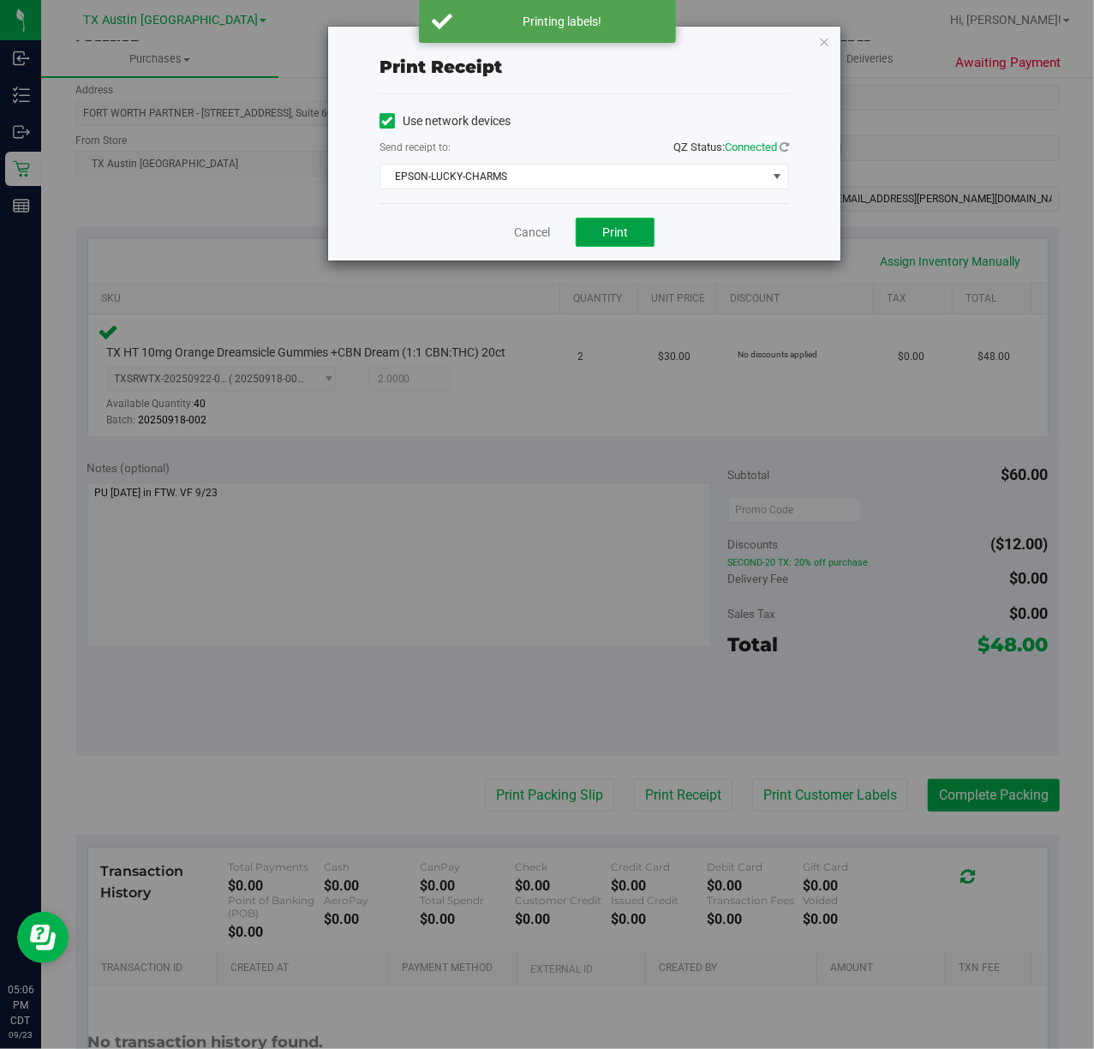
click at [627, 243] on button "Print" at bounding box center [615, 232] width 79 height 29
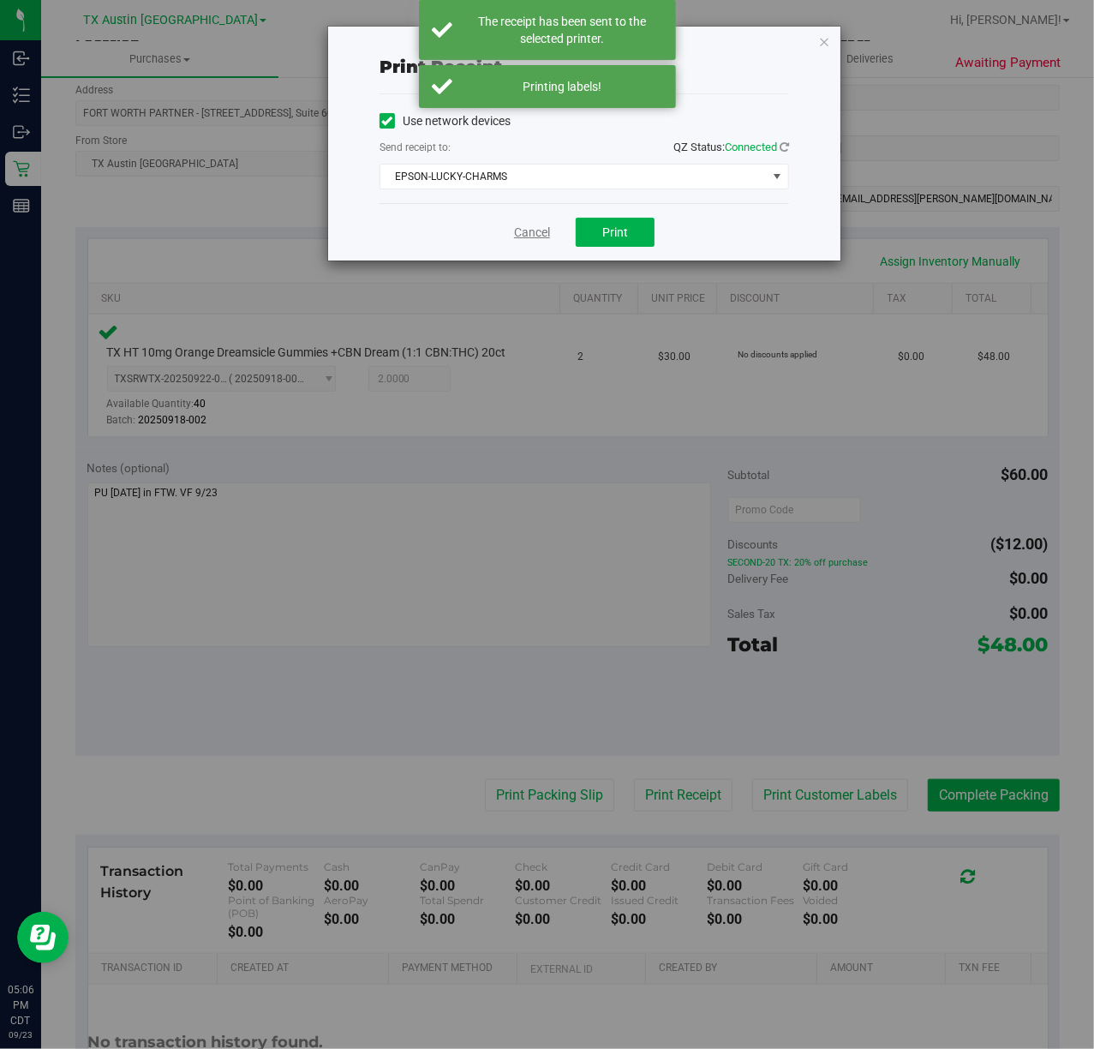
click at [535, 238] on link "Cancel" at bounding box center [532, 233] width 36 height 18
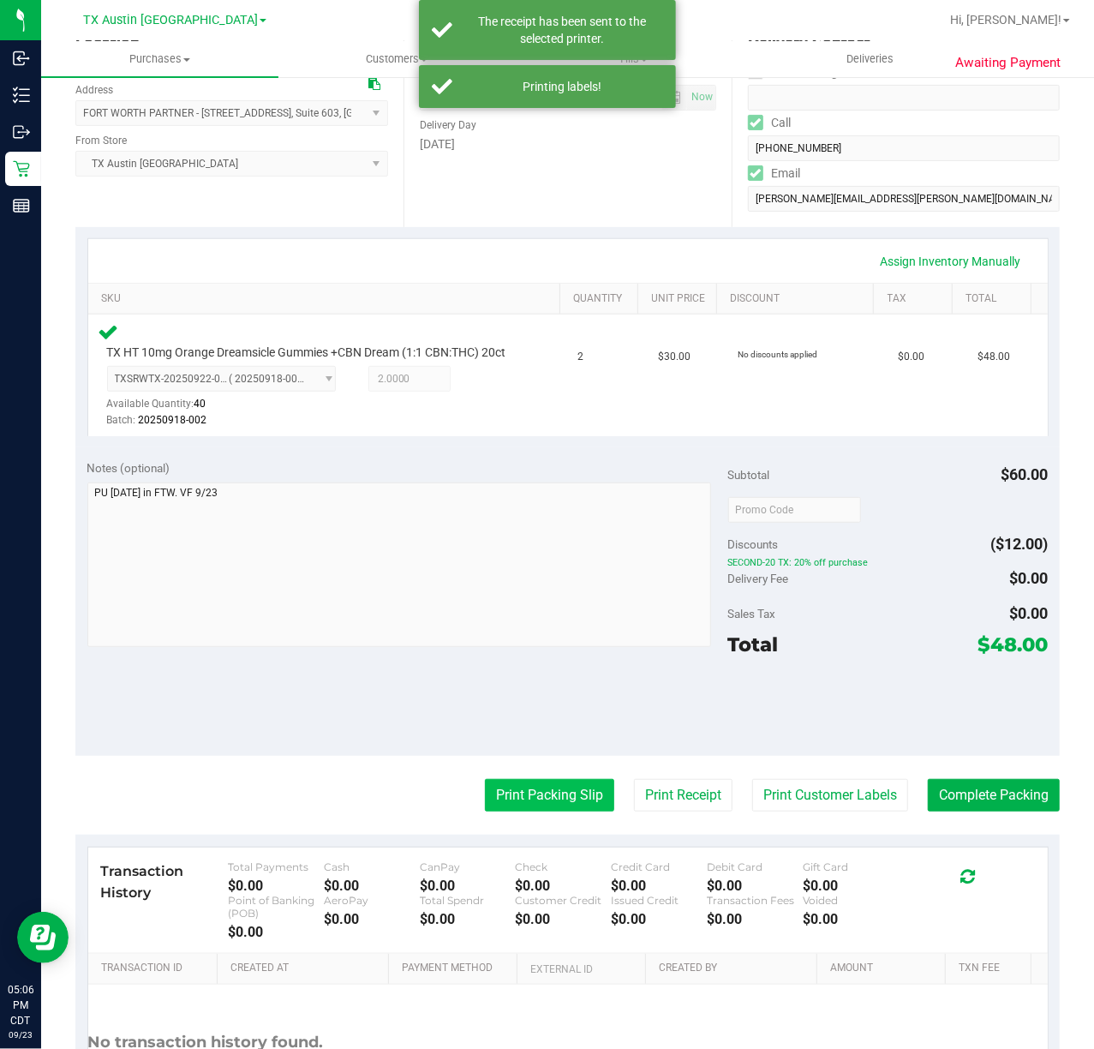
click at [573, 811] on button "Print Packing Slip" at bounding box center [549, 795] width 129 height 33
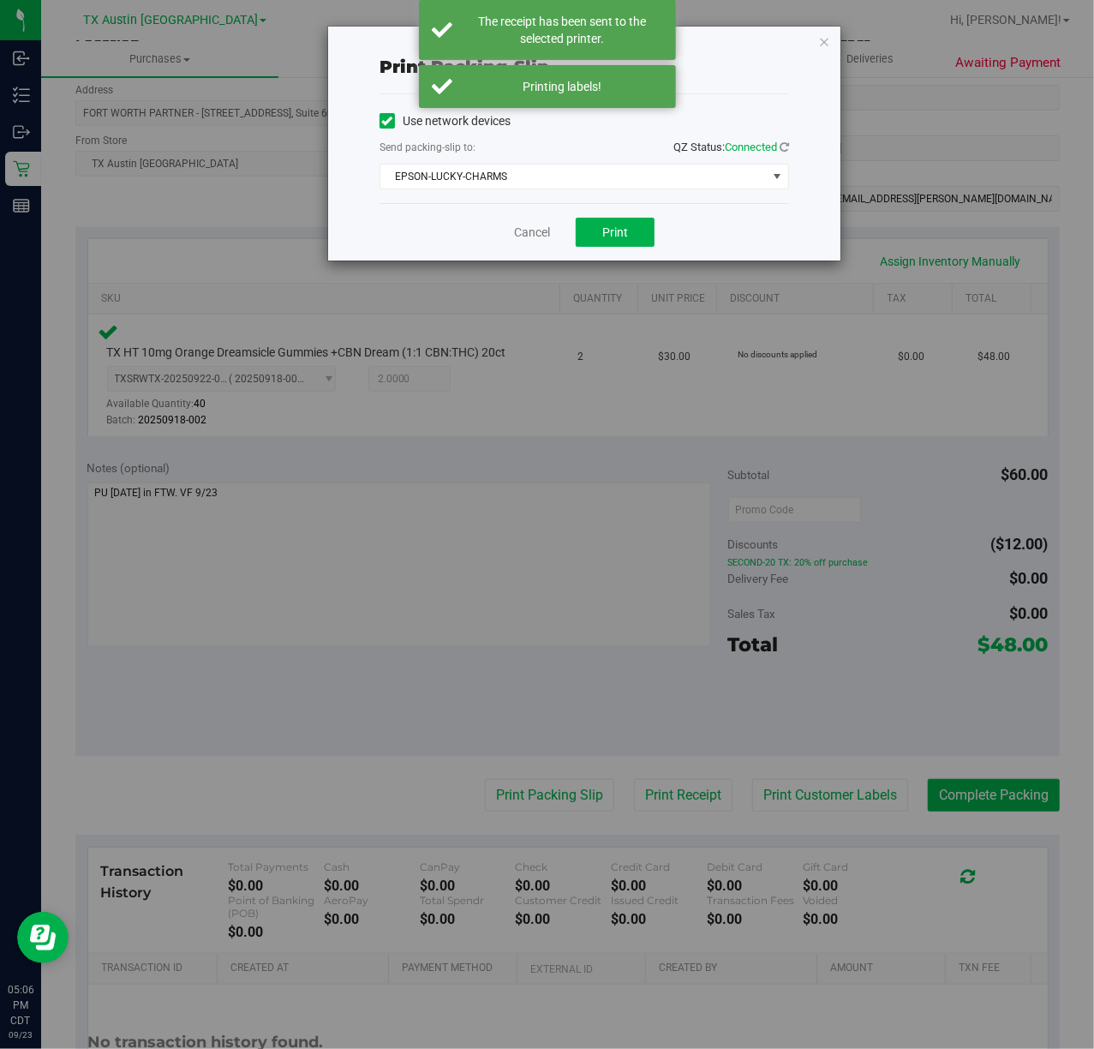
click at [622, 207] on div "Cancel Print" at bounding box center [585, 231] width 410 height 57
click at [614, 248] on div "Cancel Print" at bounding box center [585, 231] width 410 height 57
click at [625, 223] on button "Print" at bounding box center [615, 232] width 79 height 29
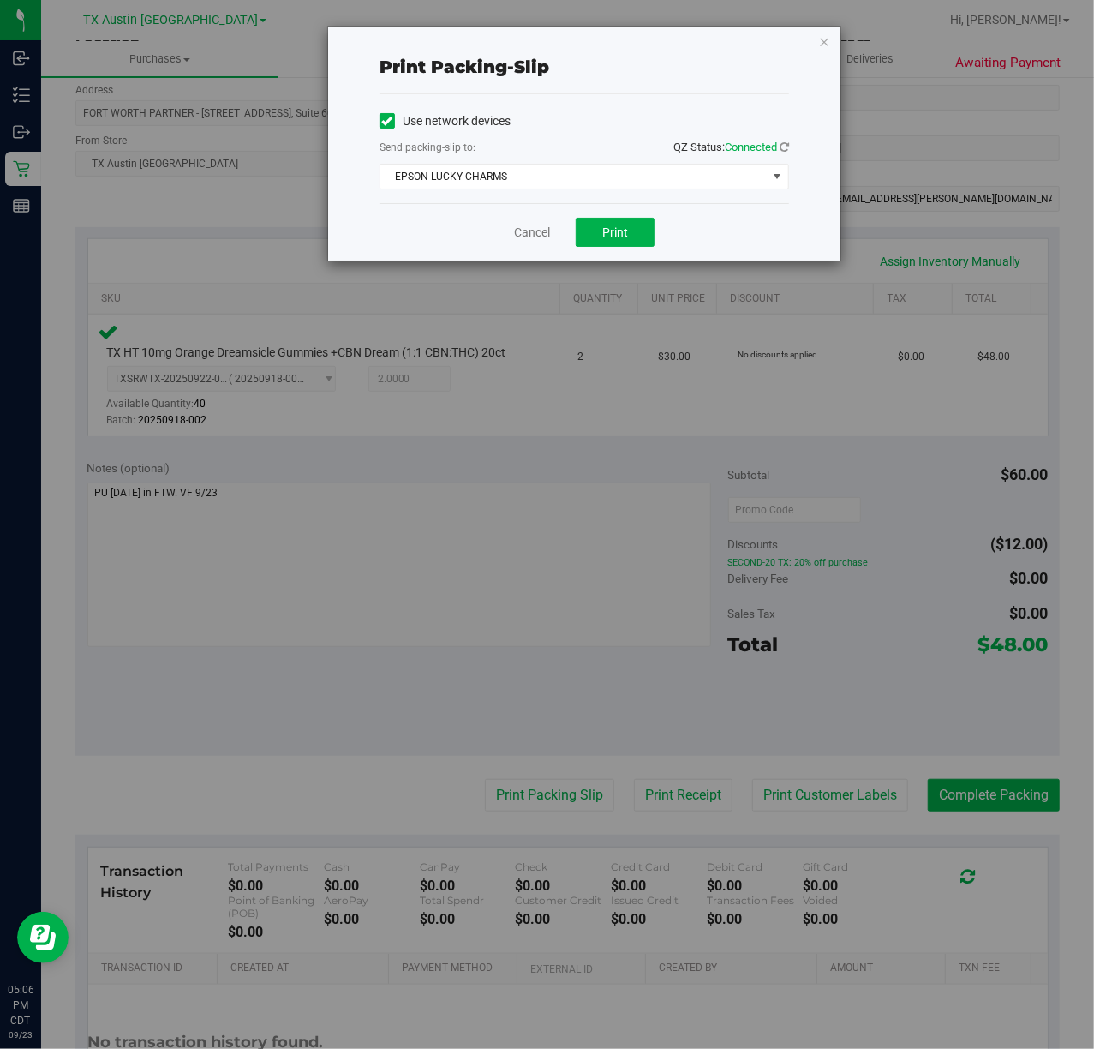
click at [528, 220] on div "Cancel Print" at bounding box center [585, 231] width 410 height 57
click at [526, 234] on link "Cancel" at bounding box center [532, 233] width 36 height 18
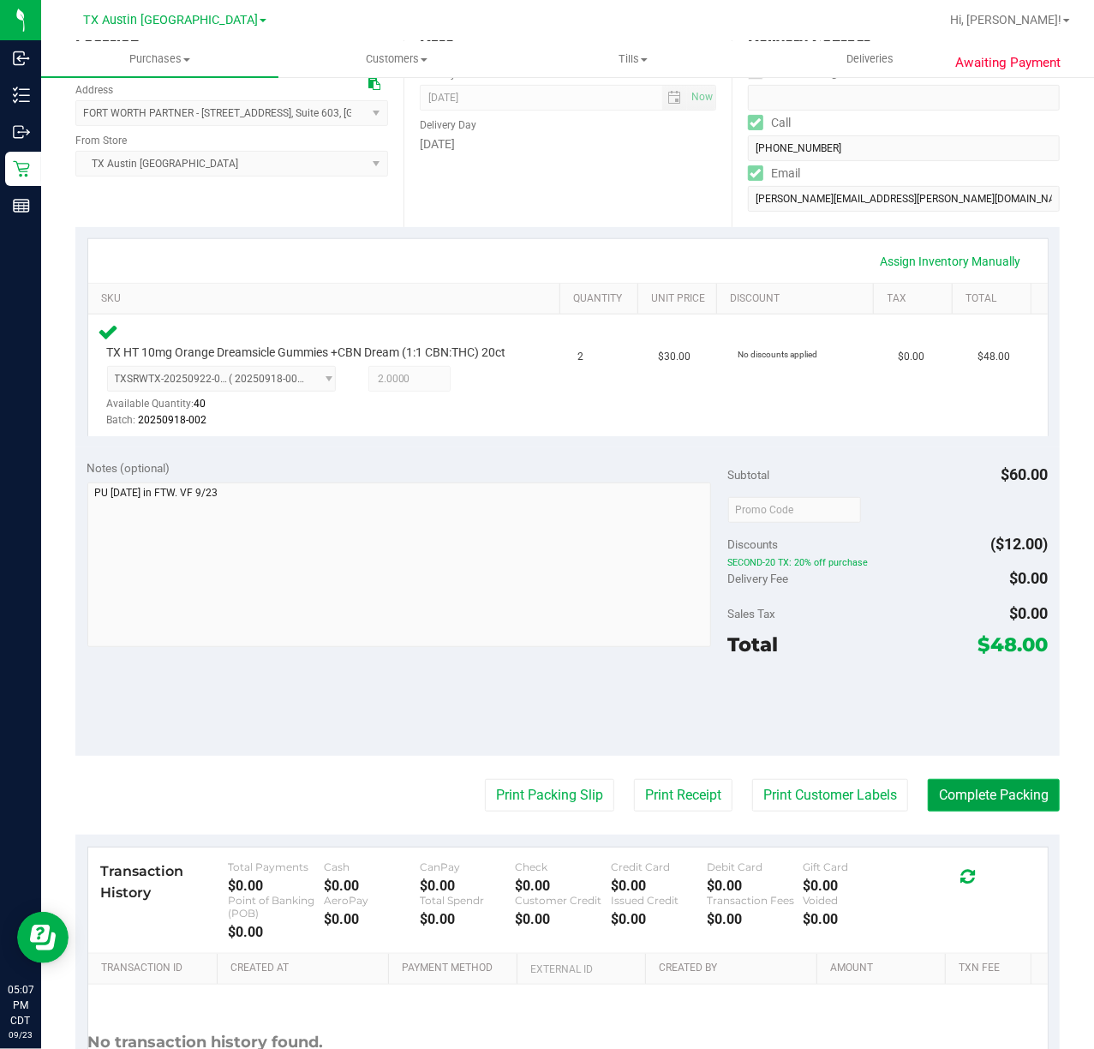
click at [977, 805] on button "Complete Packing" at bounding box center [994, 795] width 132 height 33
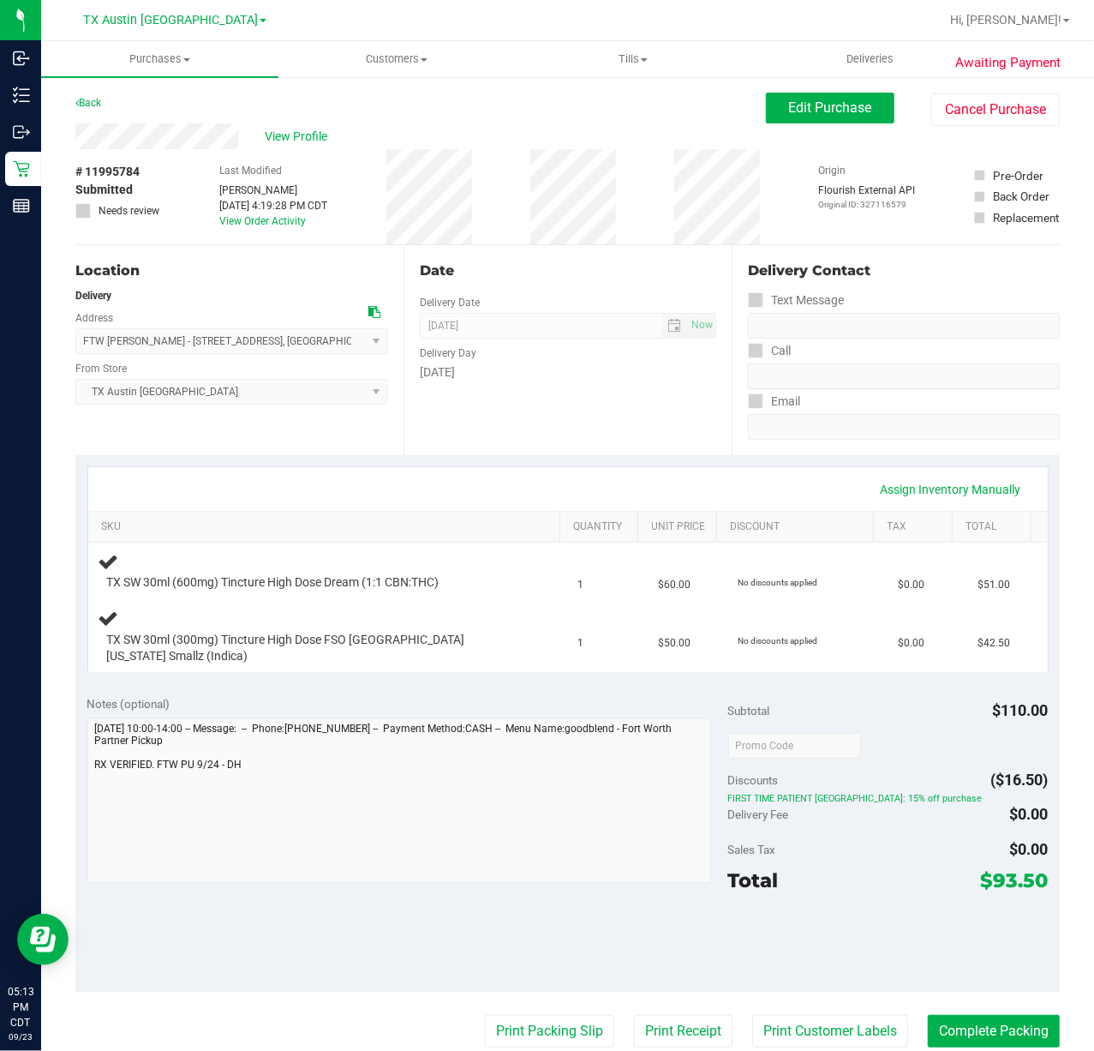
click at [566, 416] on div "Date Delivery Date 09/24/2025 Now 09/24/2025 07:00 AM Now Delivery Day Wednesday" at bounding box center [568, 350] width 328 height 210
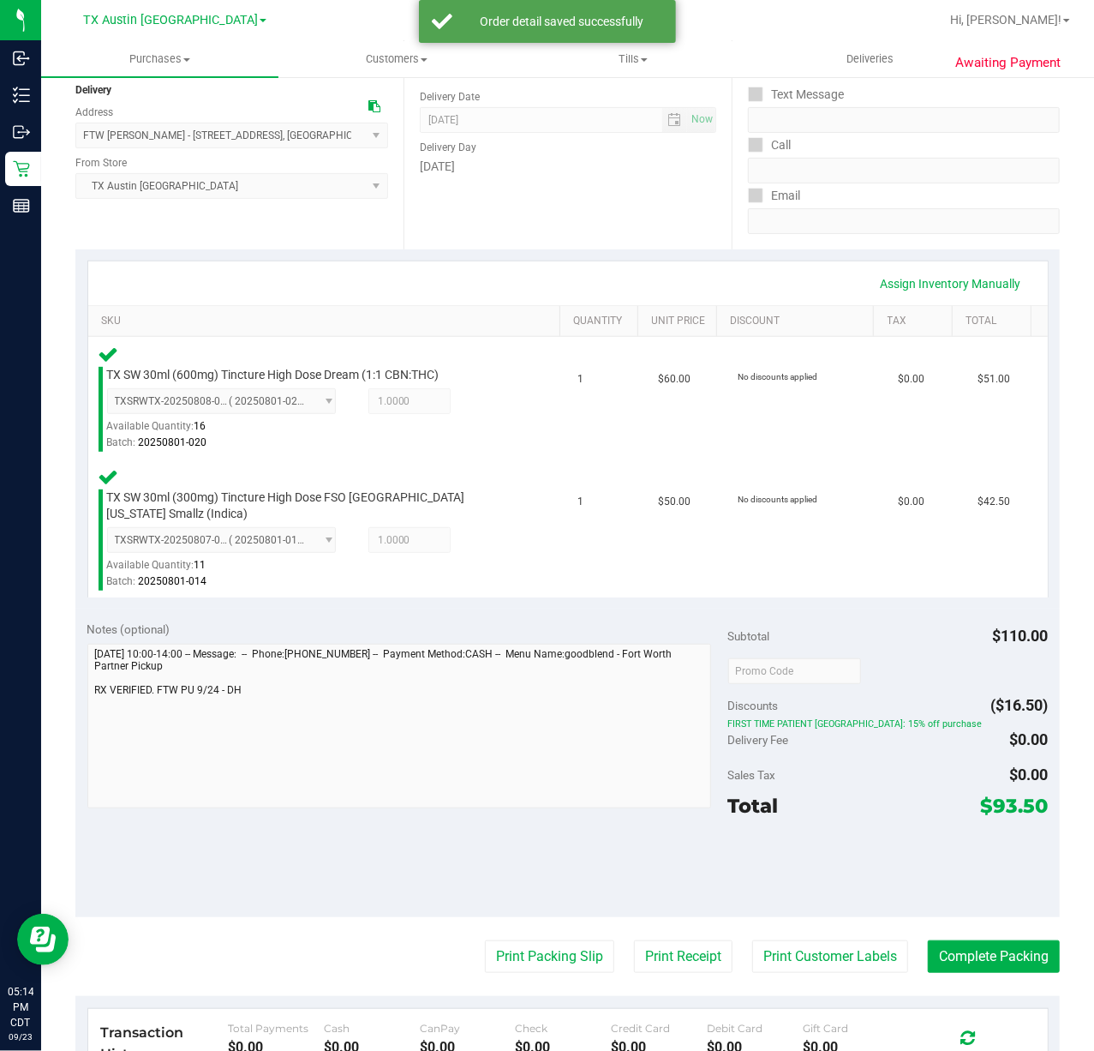
scroll to position [228, 0]
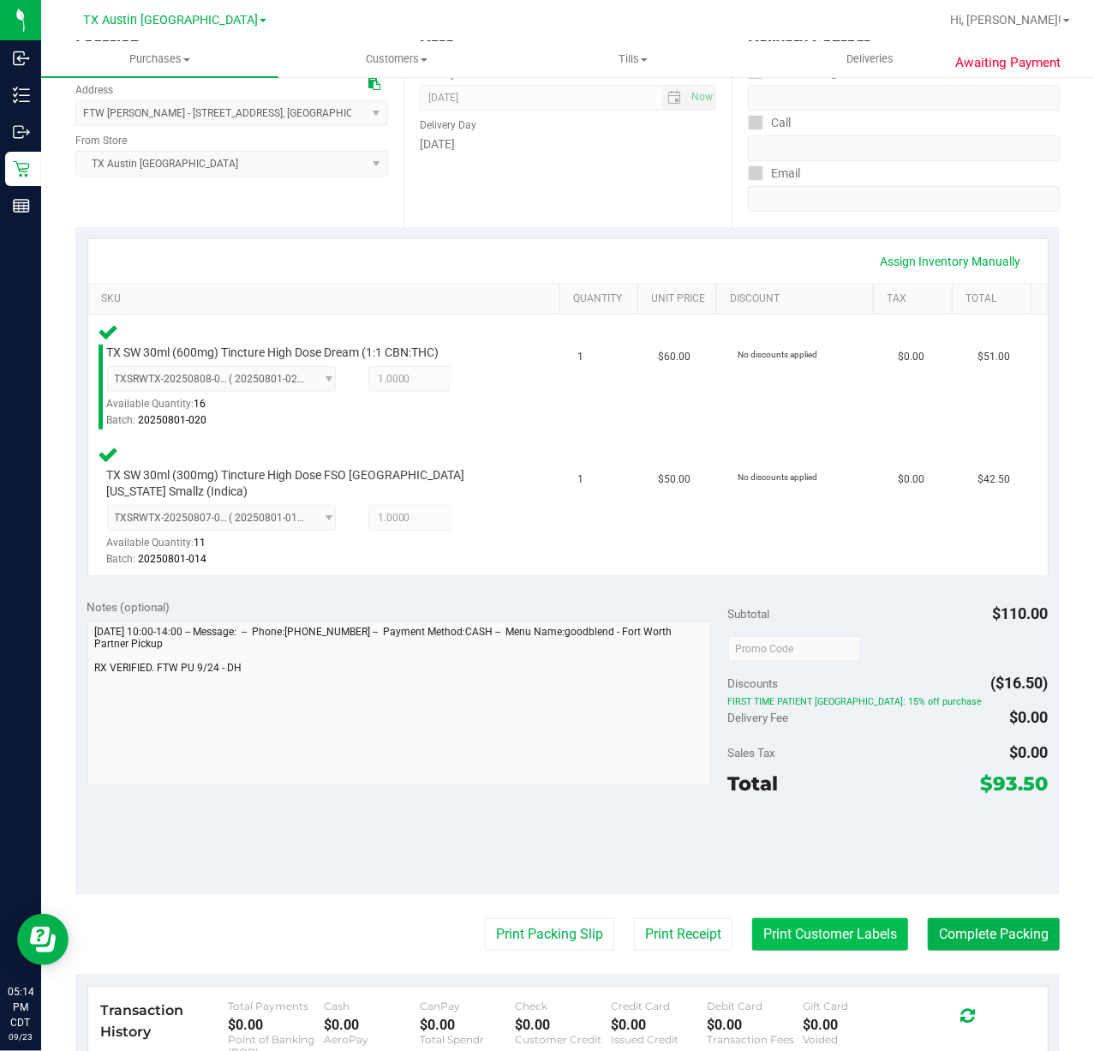
click at [775, 926] on button "Print Customer Labels" at bounding box center [830, 934] width 156 height 33
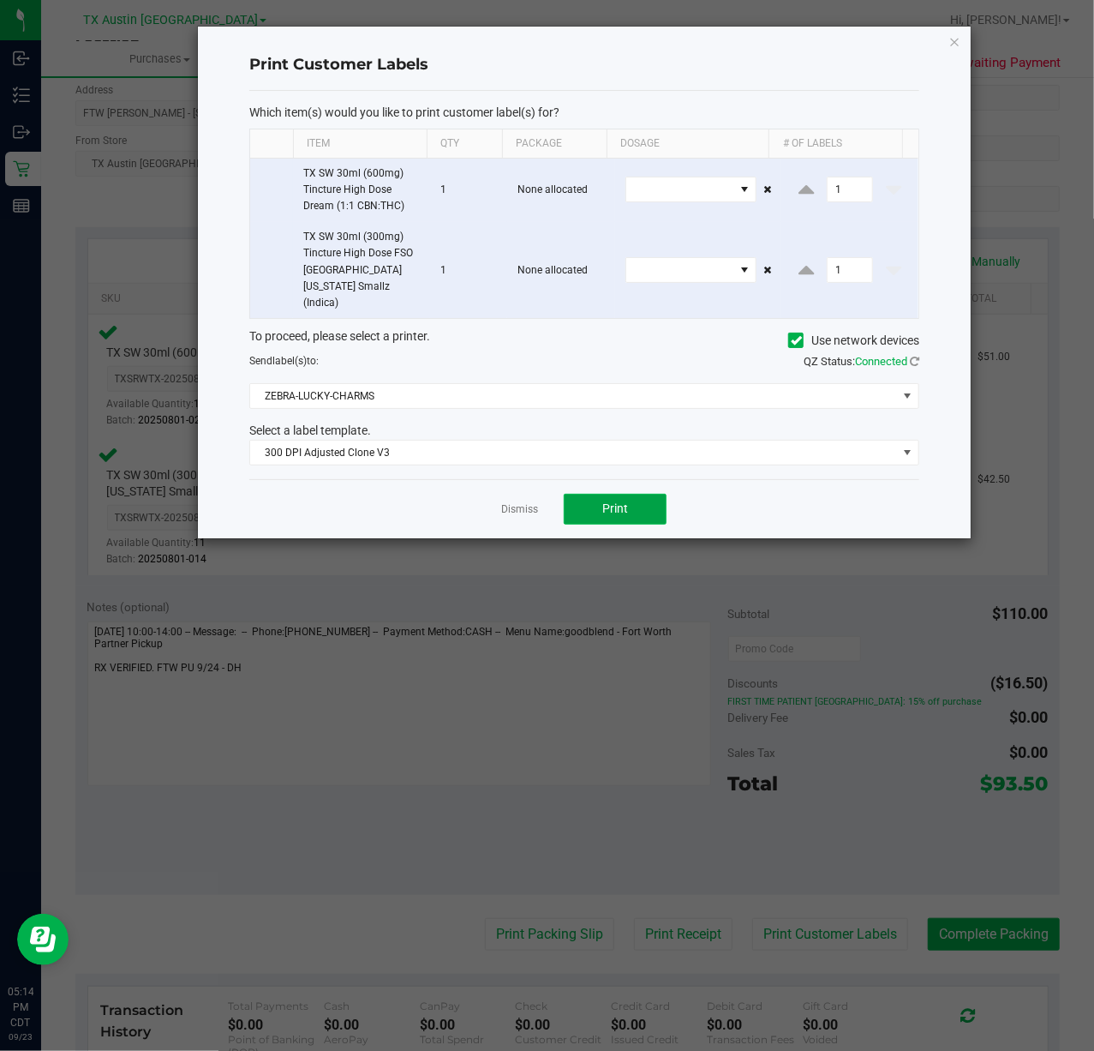
click at [593, 498] on button "Print" at bounding box center [615, 509] width 103 height 31
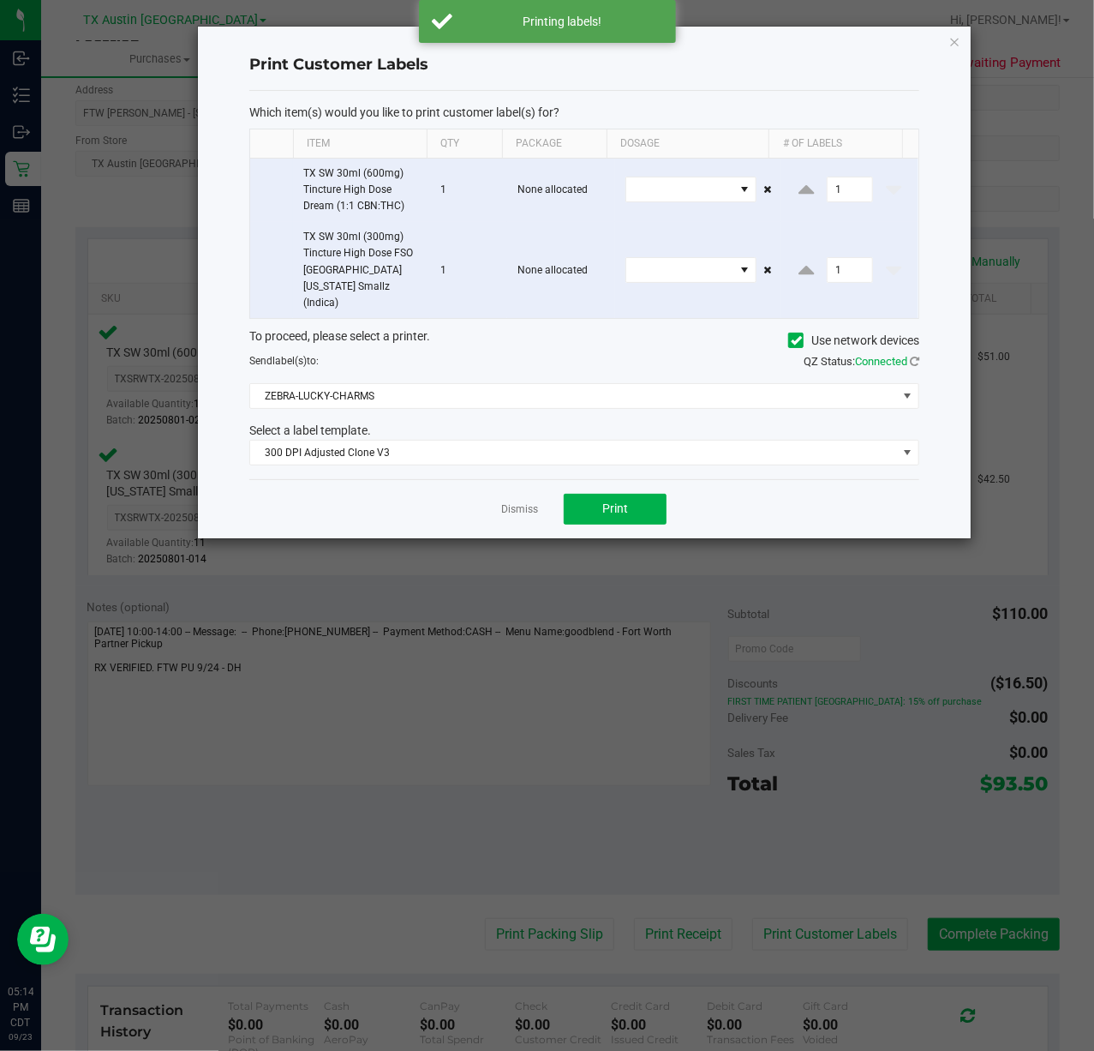
click at [547, 495] on div "Dismiss Print" at bounding box center [584, 508] width 670 height 59
click at [526, 502] on link "Dismiss" at bounding box center [519, 509] width 37 height 15
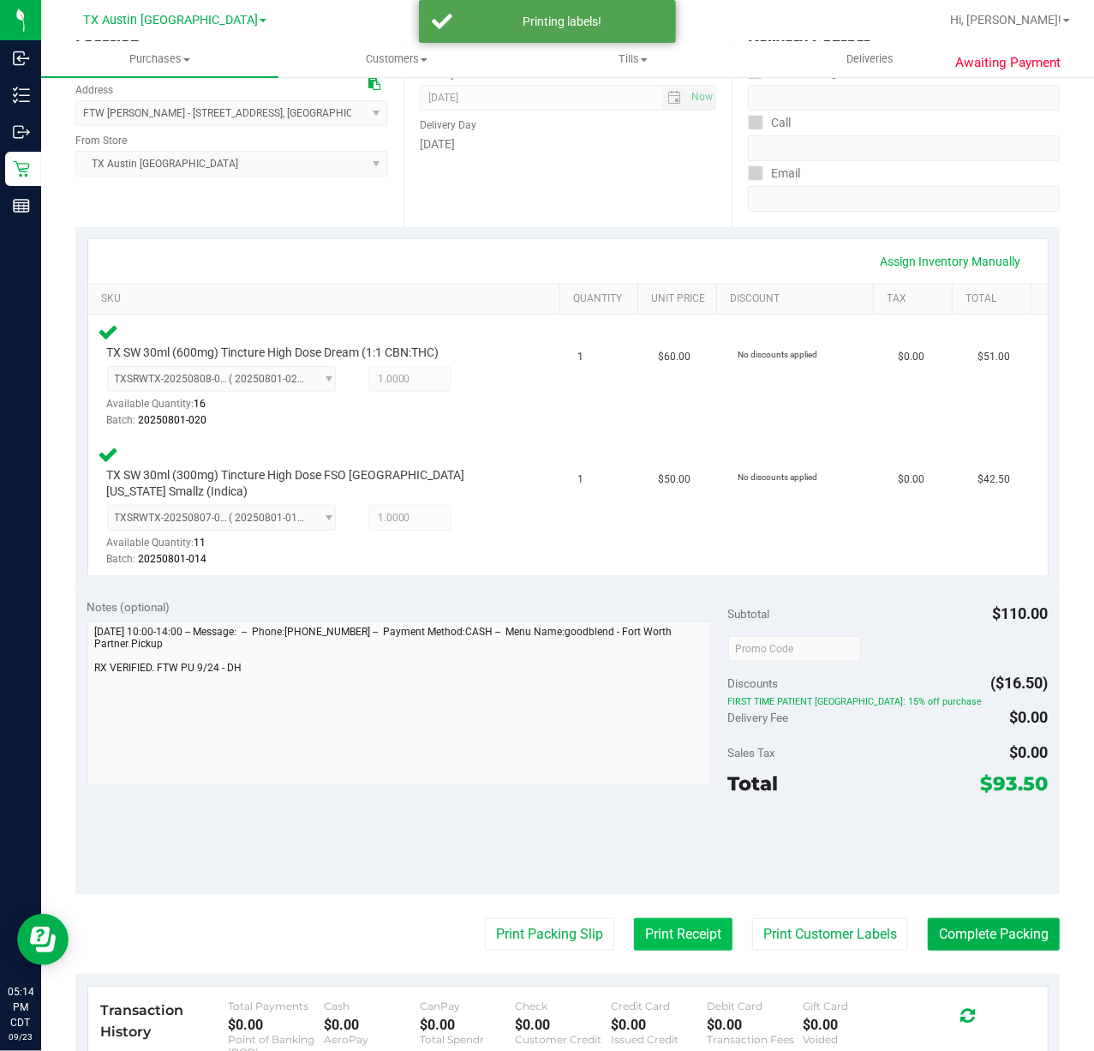
click at [680, 919] on button "Print Receipt" at bounding box center [683, 934] width 99 height 33
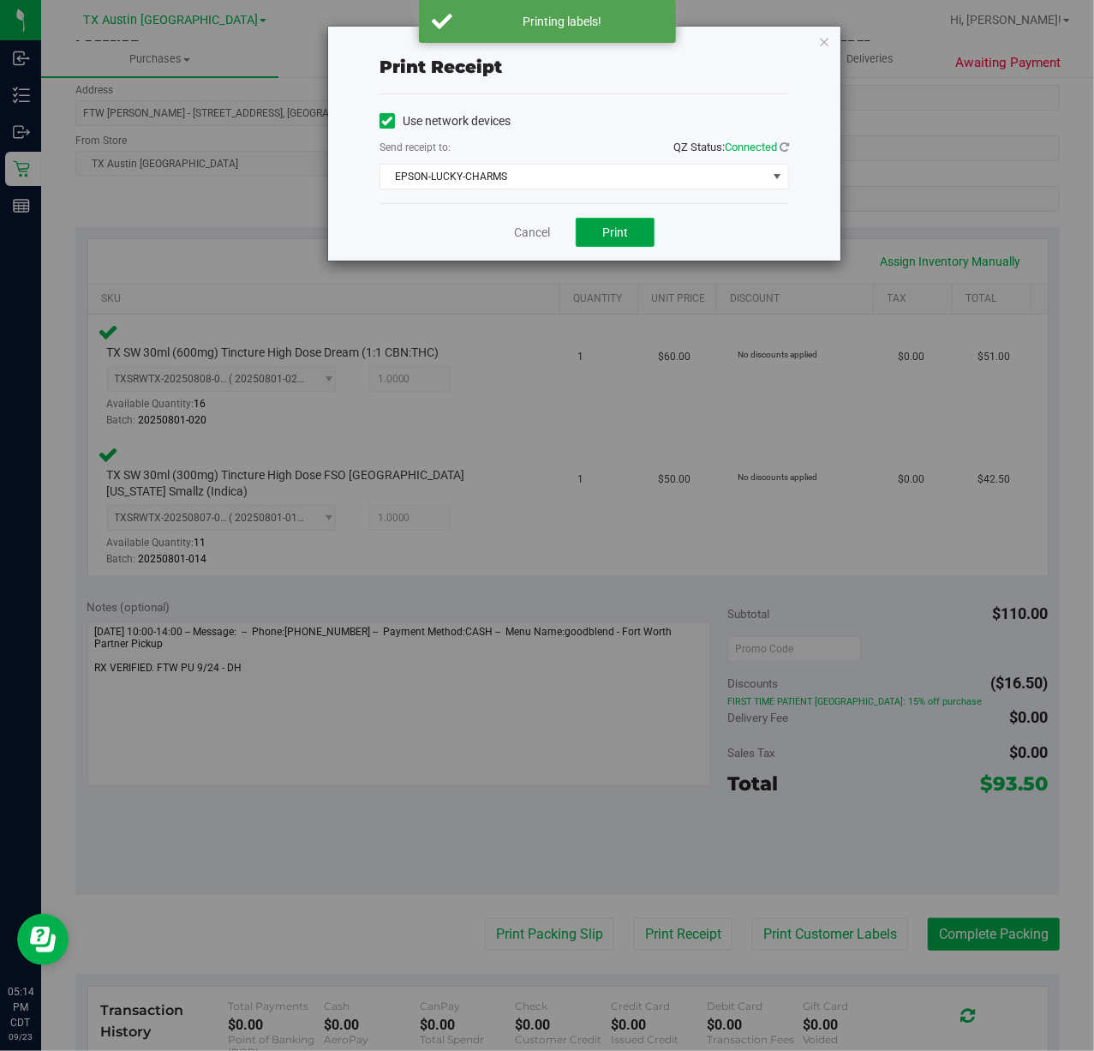
click at [576, 238] on button "Print" at bounding box center [615, 232] width 79 height 29
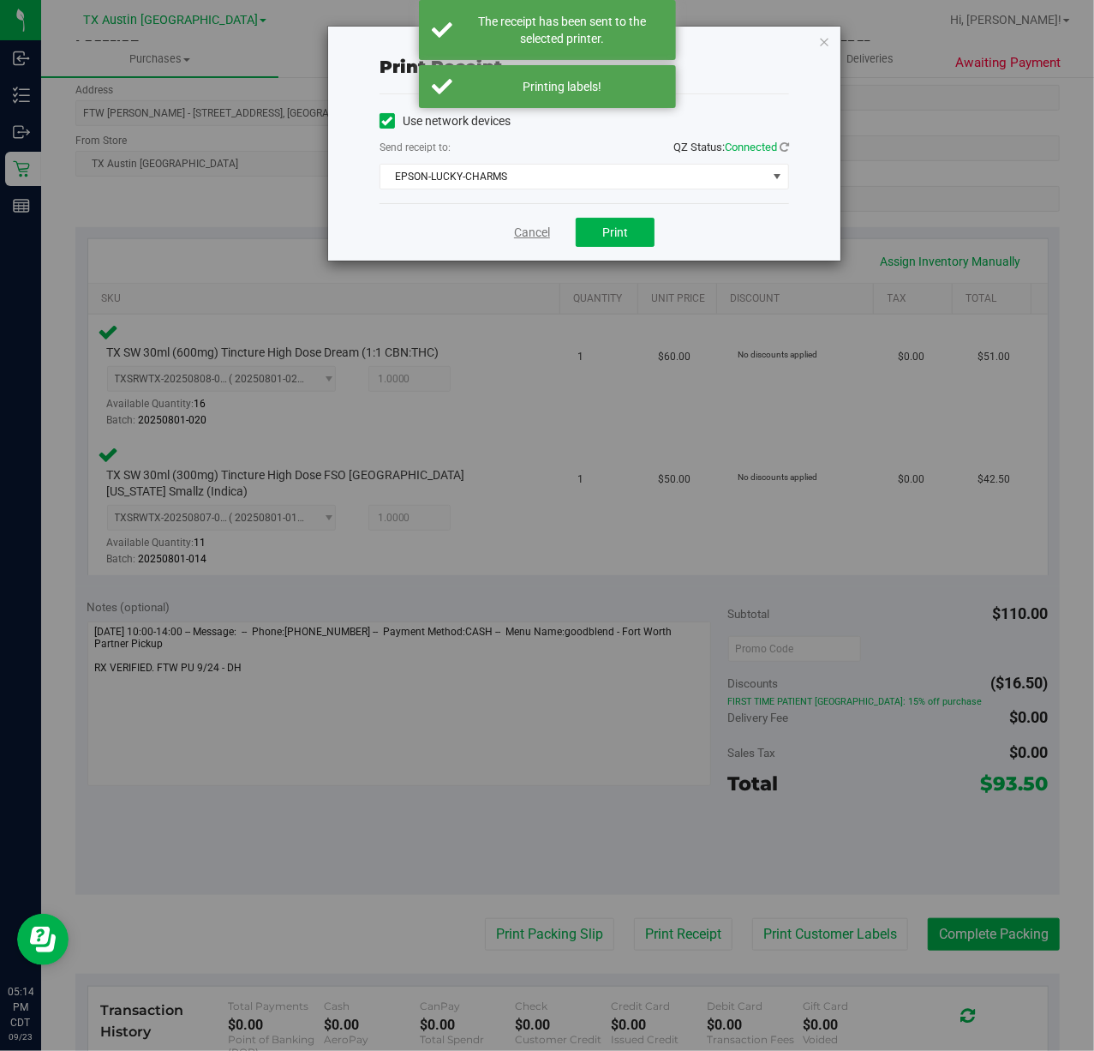
click at [546, 230] on link "Cancel" at bounding box center [532, 233] width 36 height 18
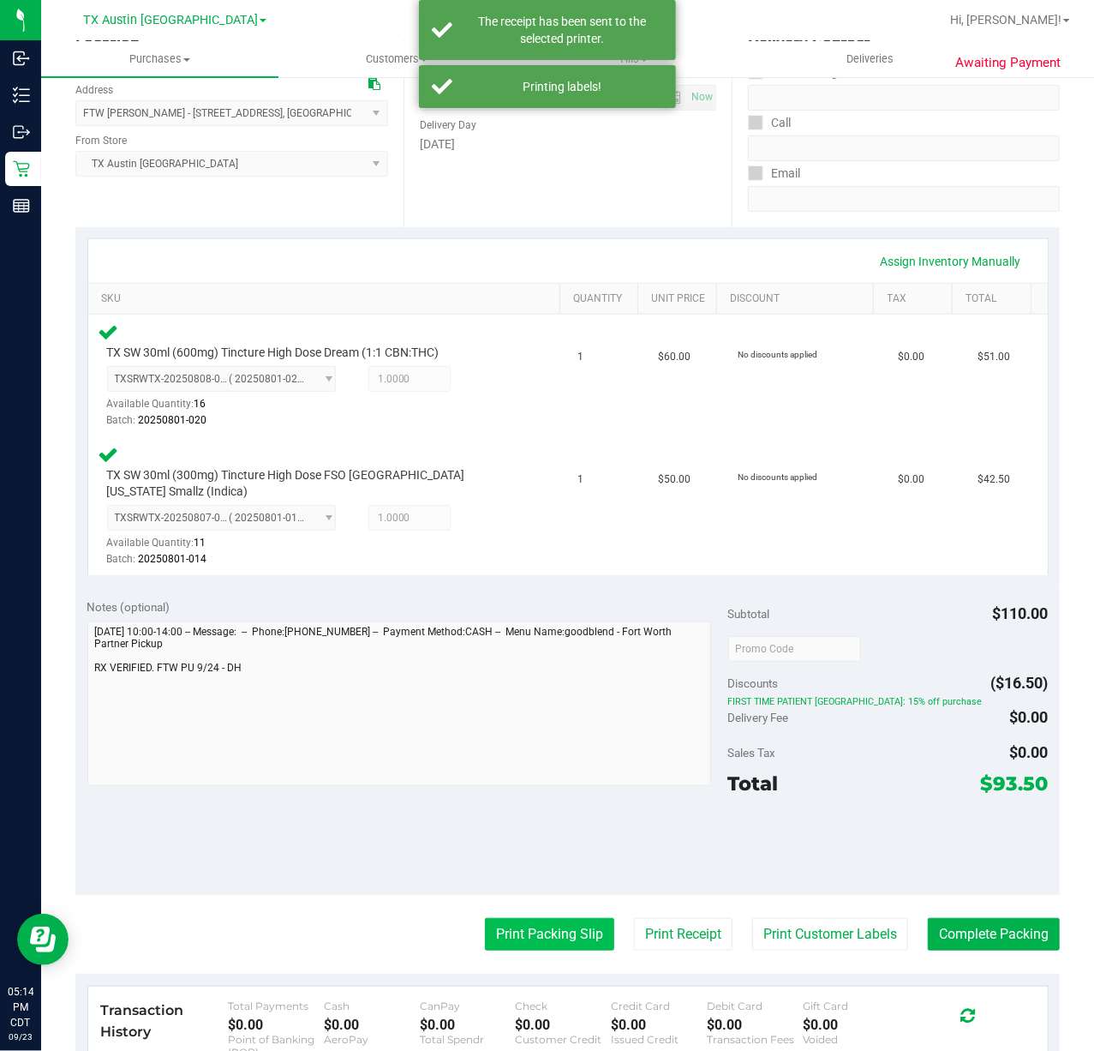
click at [540, 923] on button "Print Packing Slip" at bounding box center [549, 934] width 129 height 33
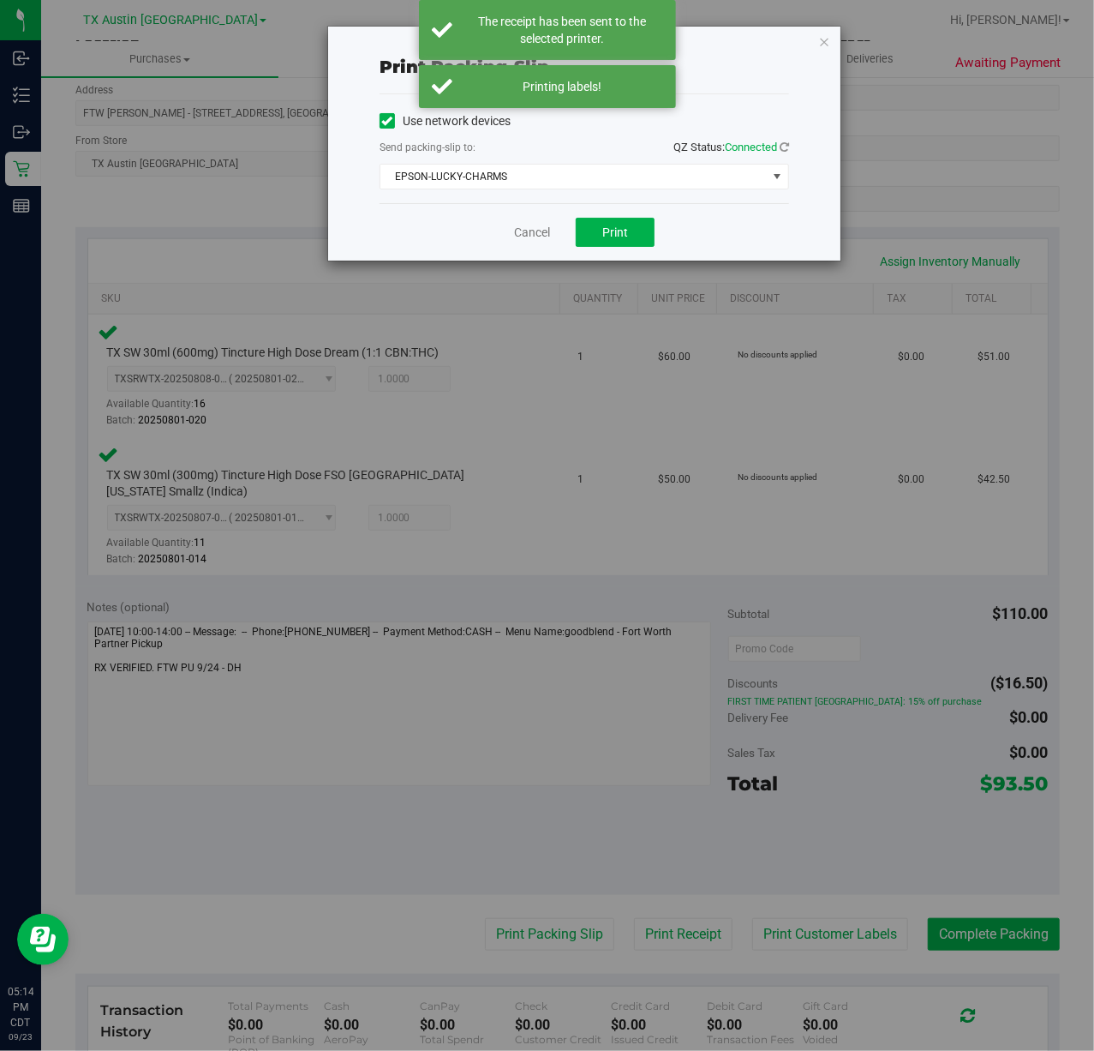
click at [593, 202] on div "Use network devices Send packing-slip to: QZ Status: Connected EPSON-LUCKY-CHAR…" at bounding box center [585, 148] width 410 height 109
click at [614, 245] on button "Print" at bounding box center [615, 232] width 79 height 29
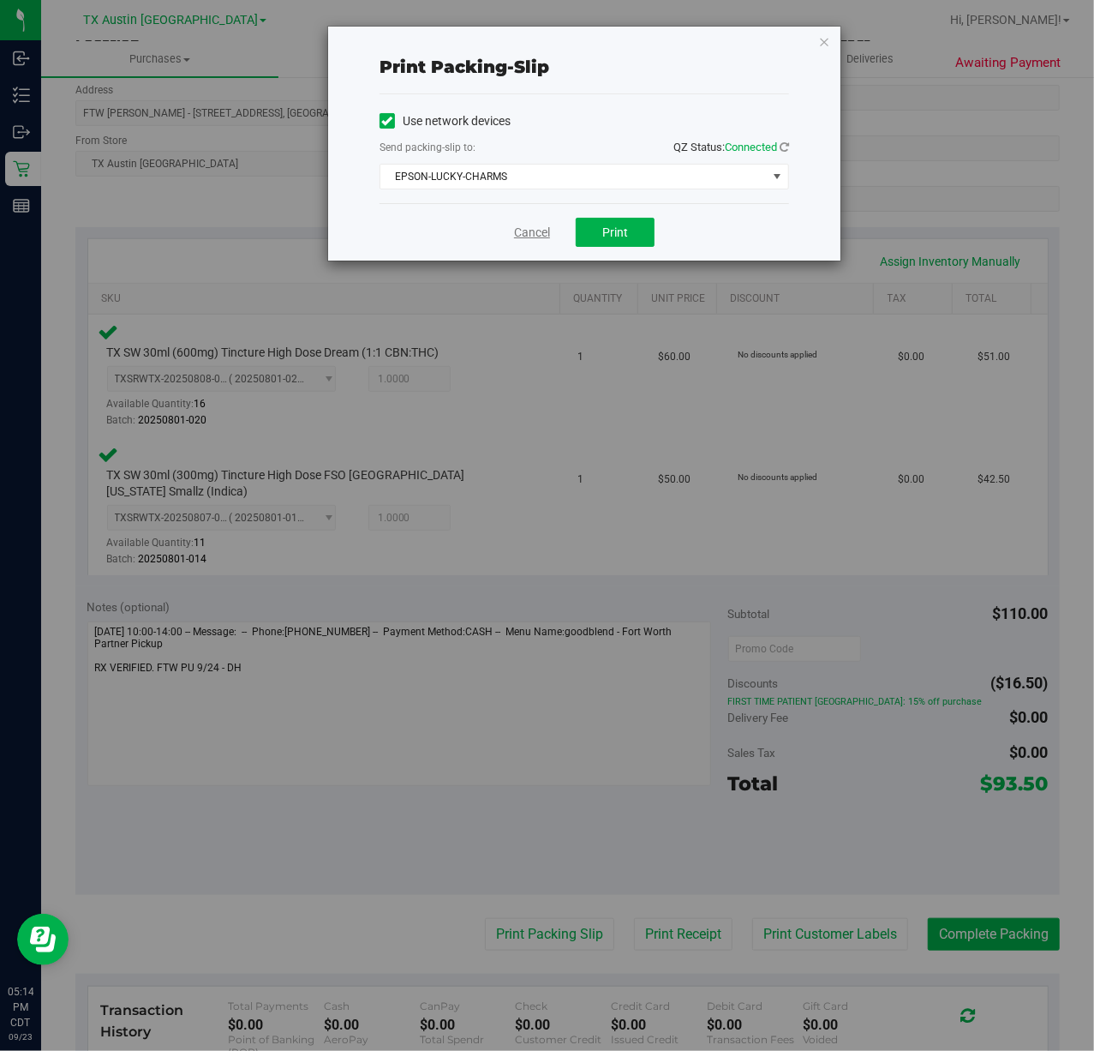
click at [536, 237] on link "Cancel" at bounding box center [532, 233] width 36 height 18
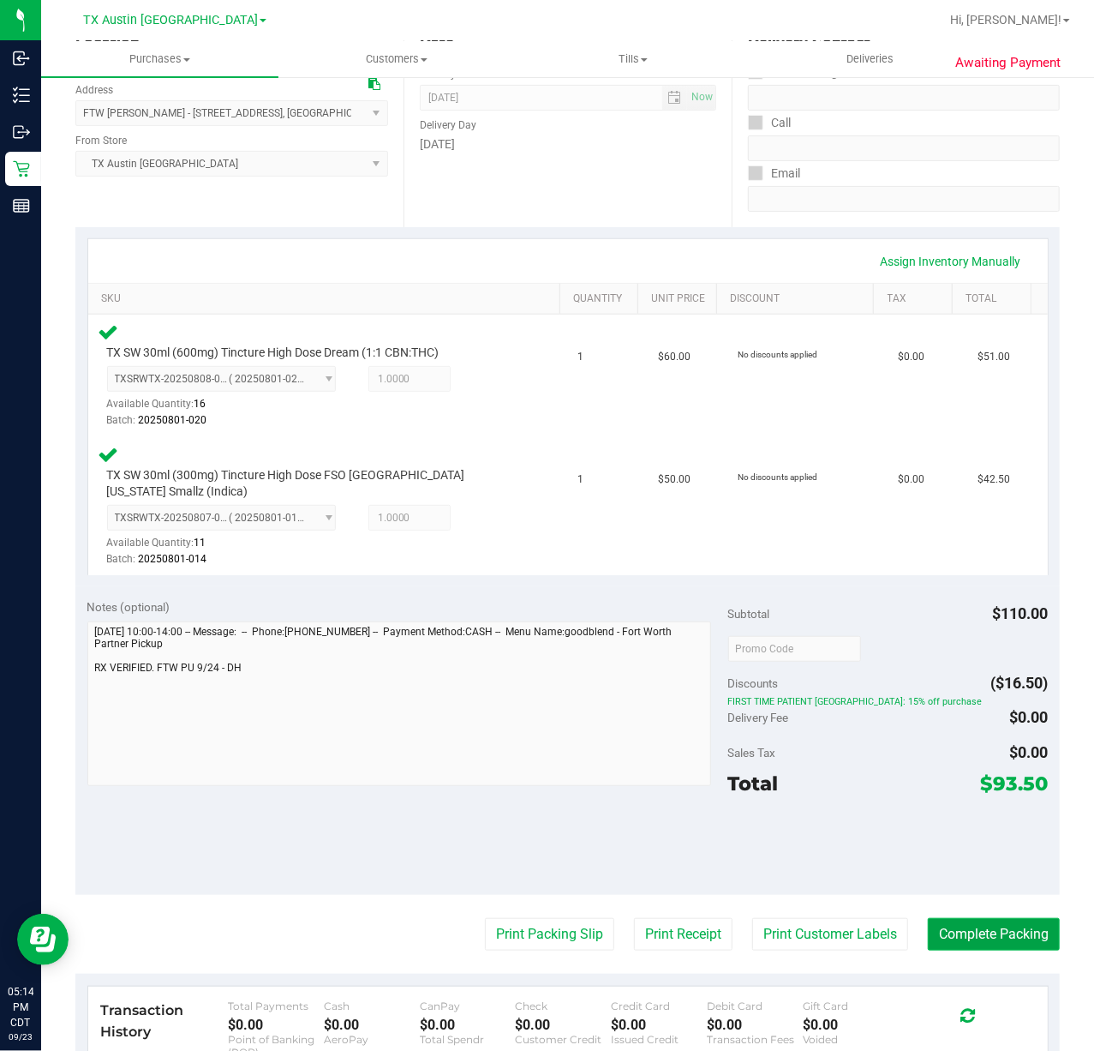
click at [985, 922] on button "Complete Packing" at bounding box center [994, 934] width 132 height 33
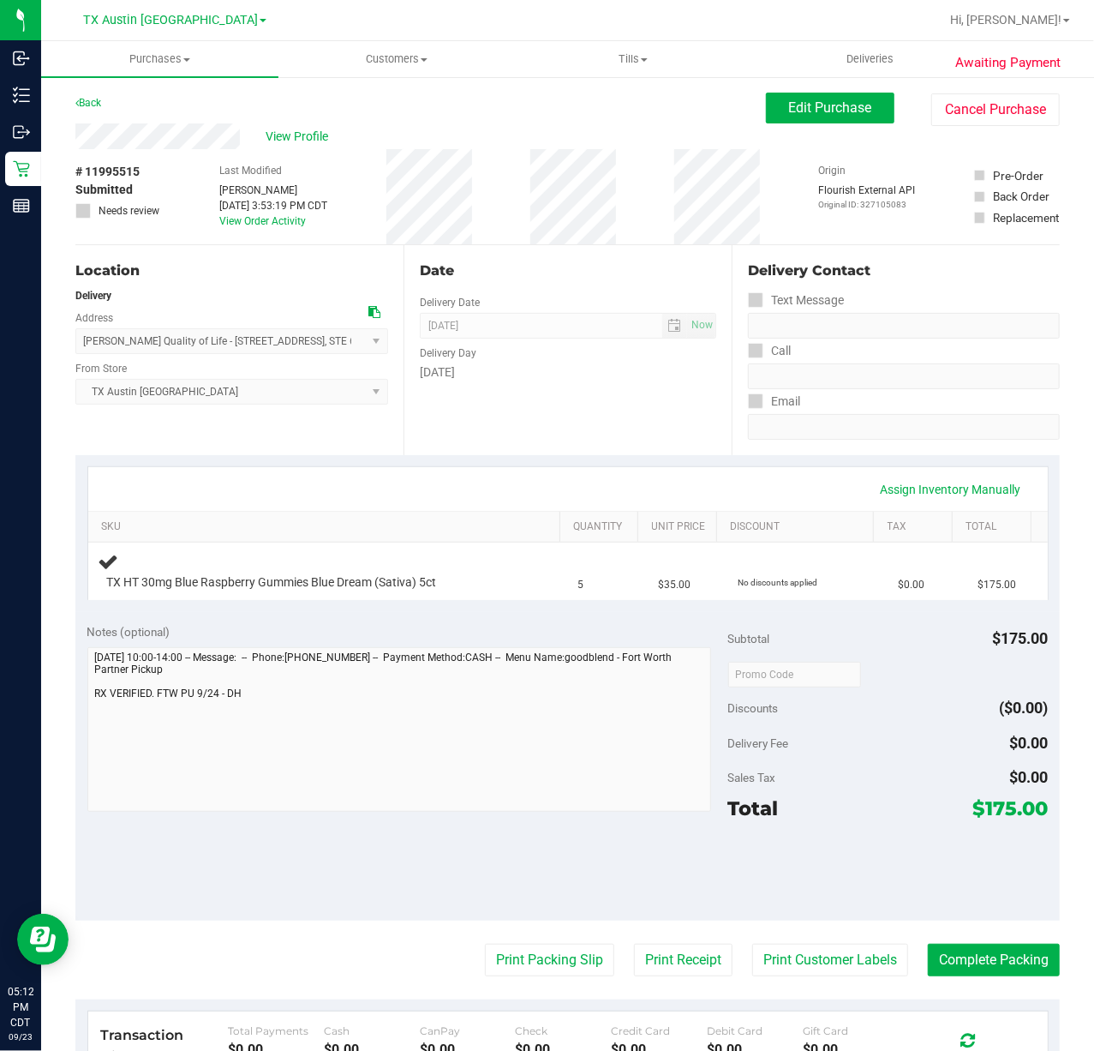
click at [557, 354] on div "Delivery Day" at bounding box center [568, 350] width 296 height 25
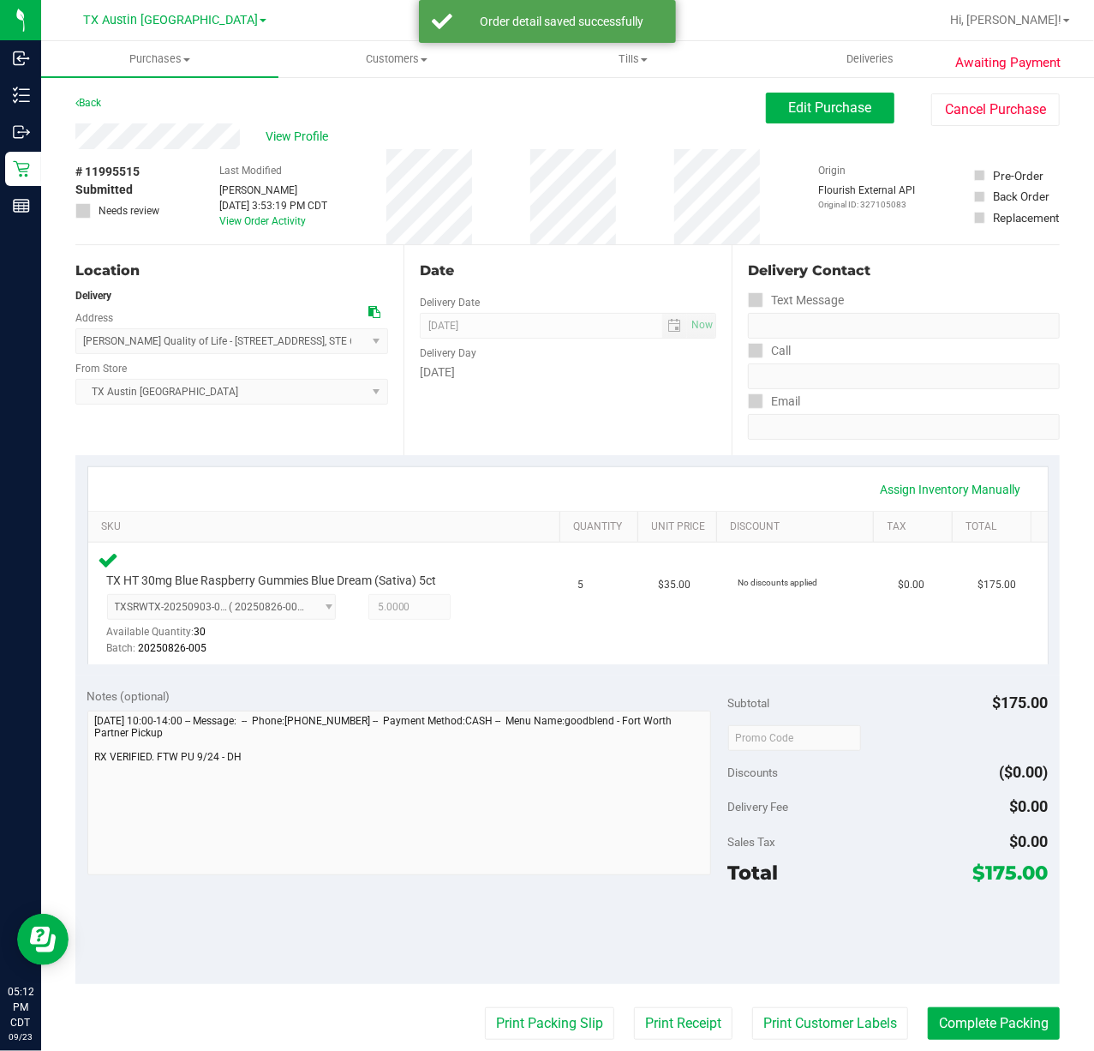
scroll to position [228, 0]
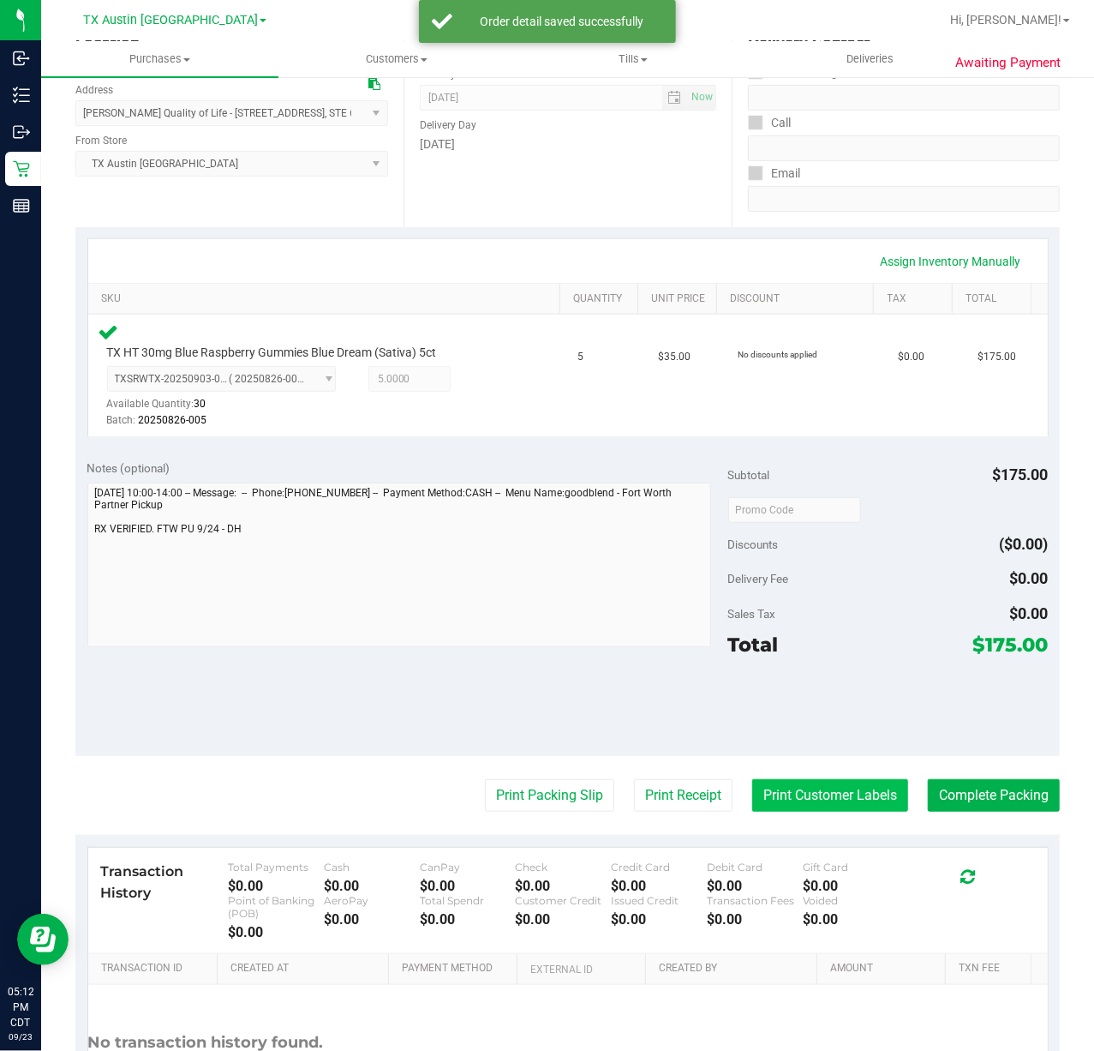
click at [780, 804] on button "Print Customer Labels" at bounding box center [830, 795] width 156 height 33
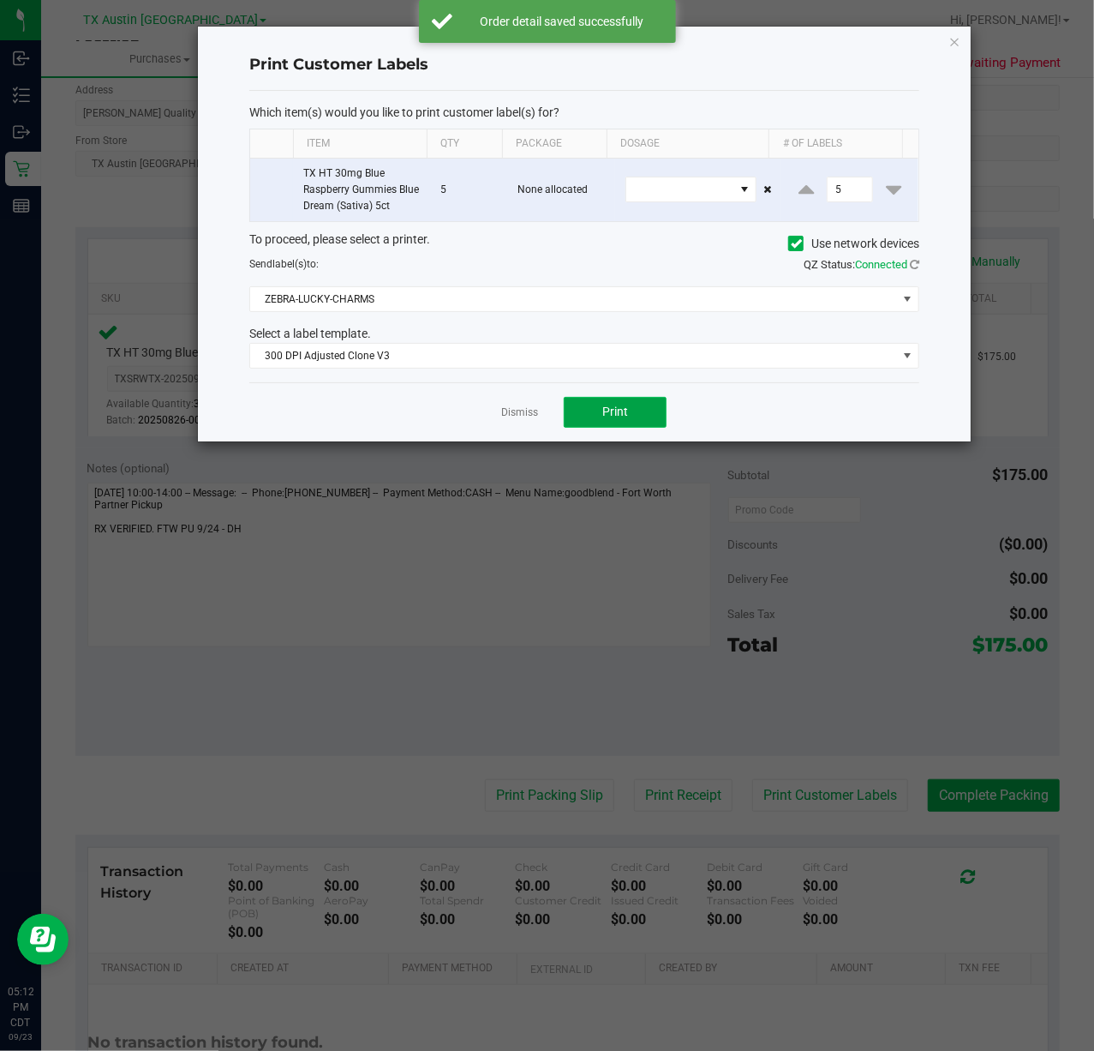
click at [593, 405] on button "Print" at bounding box center [615, 412] width 103 height 31
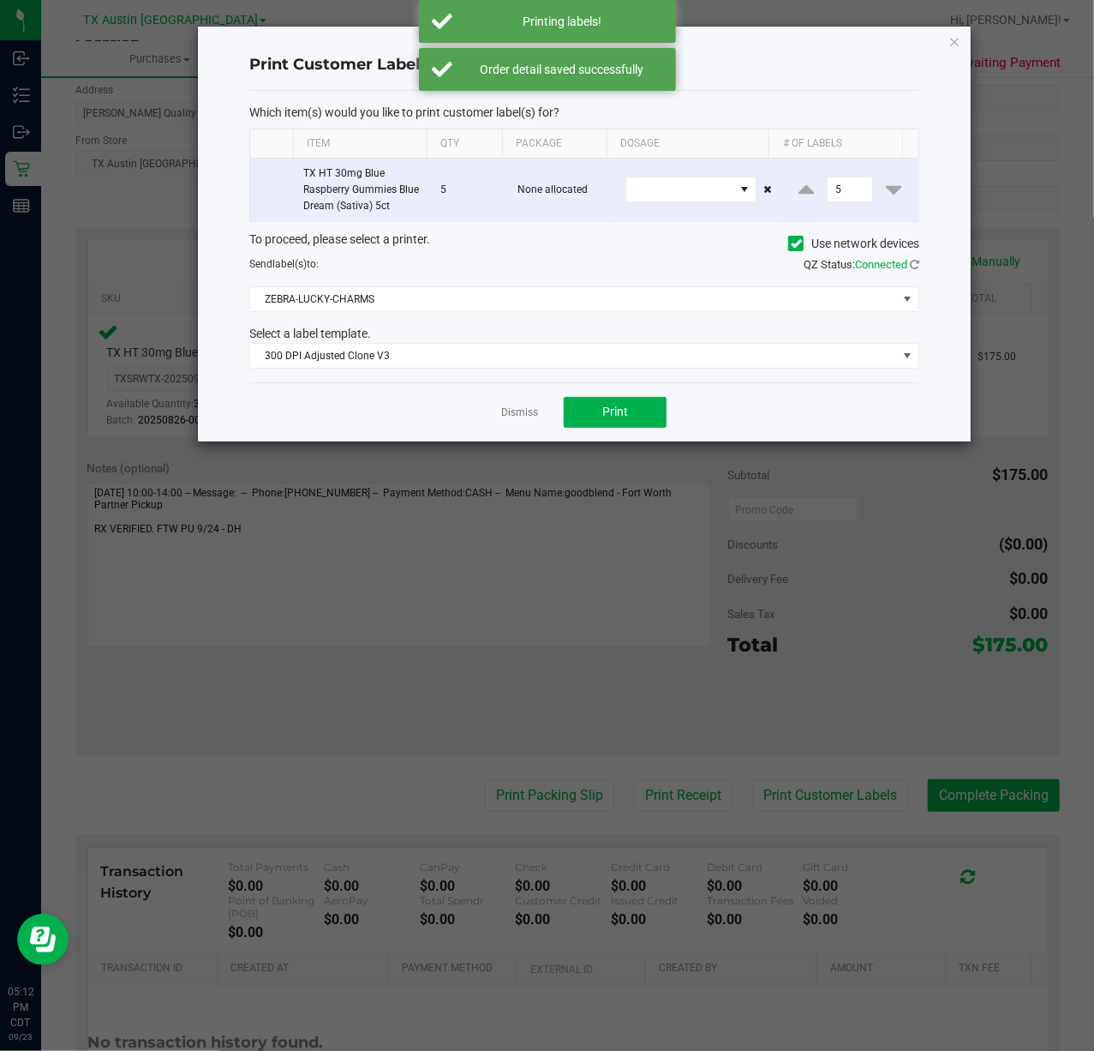
click at [488, 405] on div "Dismiss Print" at bounding box center [584, 411] width 670 height 59
click at [509, 404] on div "Dismiss Print" at bounding box center [584, 411] width 670 height 59
click at [514, 405] on app-cancel-button "Dismiss" at bounding box center [519, 412] width 37 height 18
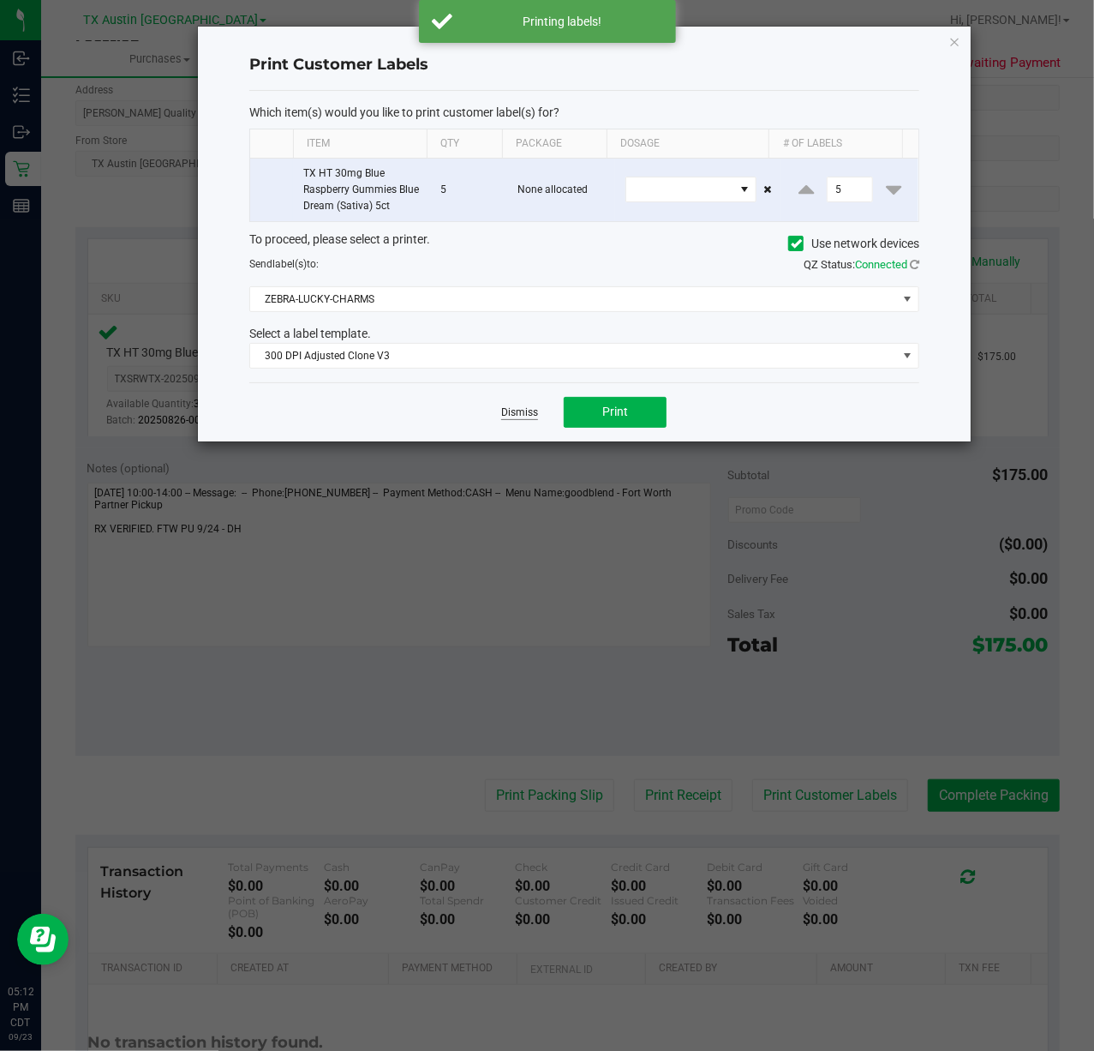
click at [523, 410] on link "Dismiss" at bounding box center [519, 412] width 37 height 15
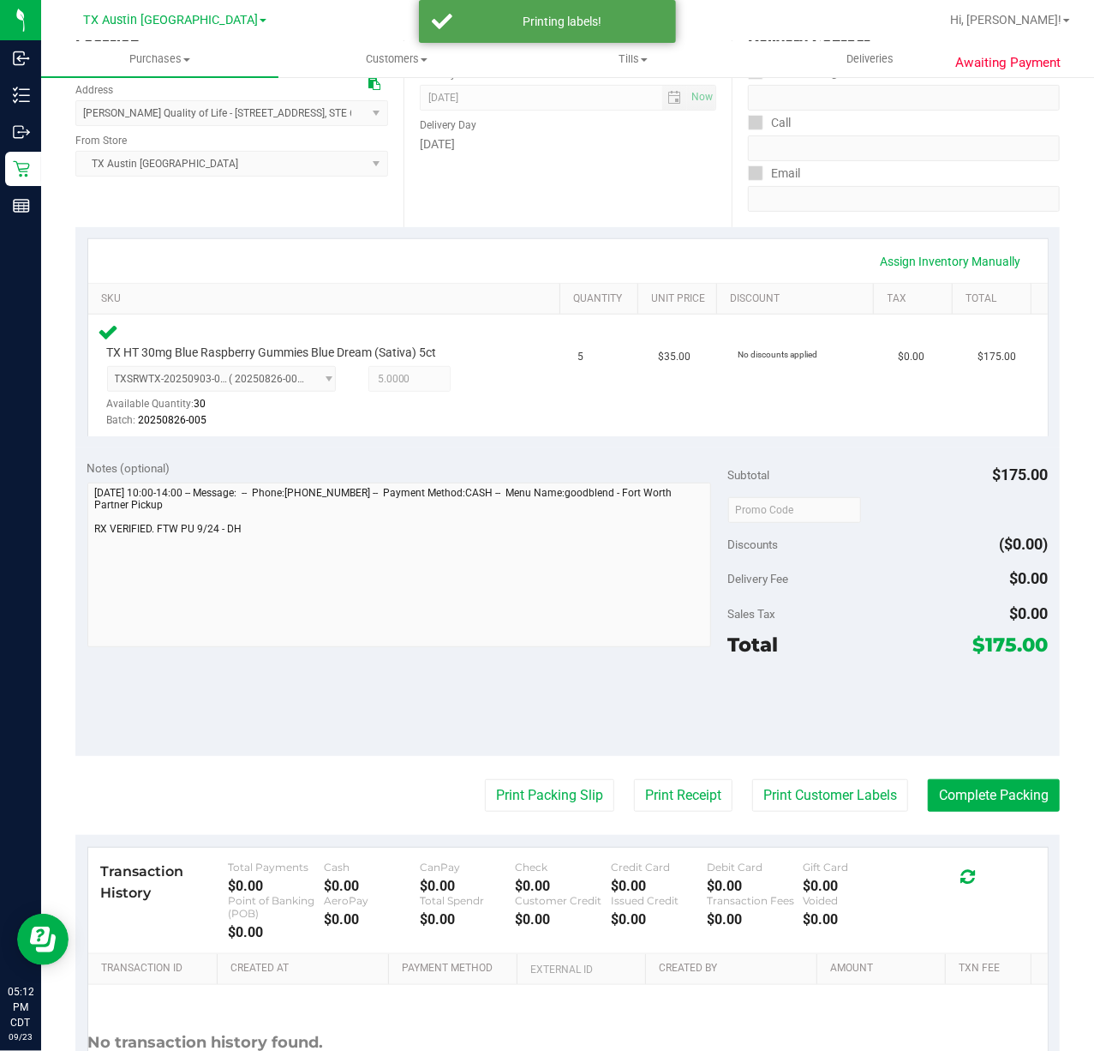
click at [668, 775] on purchase-details "Back Edit Purchase Cancel Purchase View Profile # 11995515 Submitted Needs revi…" at bounding box center [567, 516] width 985 height 1303
click at [680, 811] on button "Print Receipt" at bounding box center [683, 795] width 99 height 33
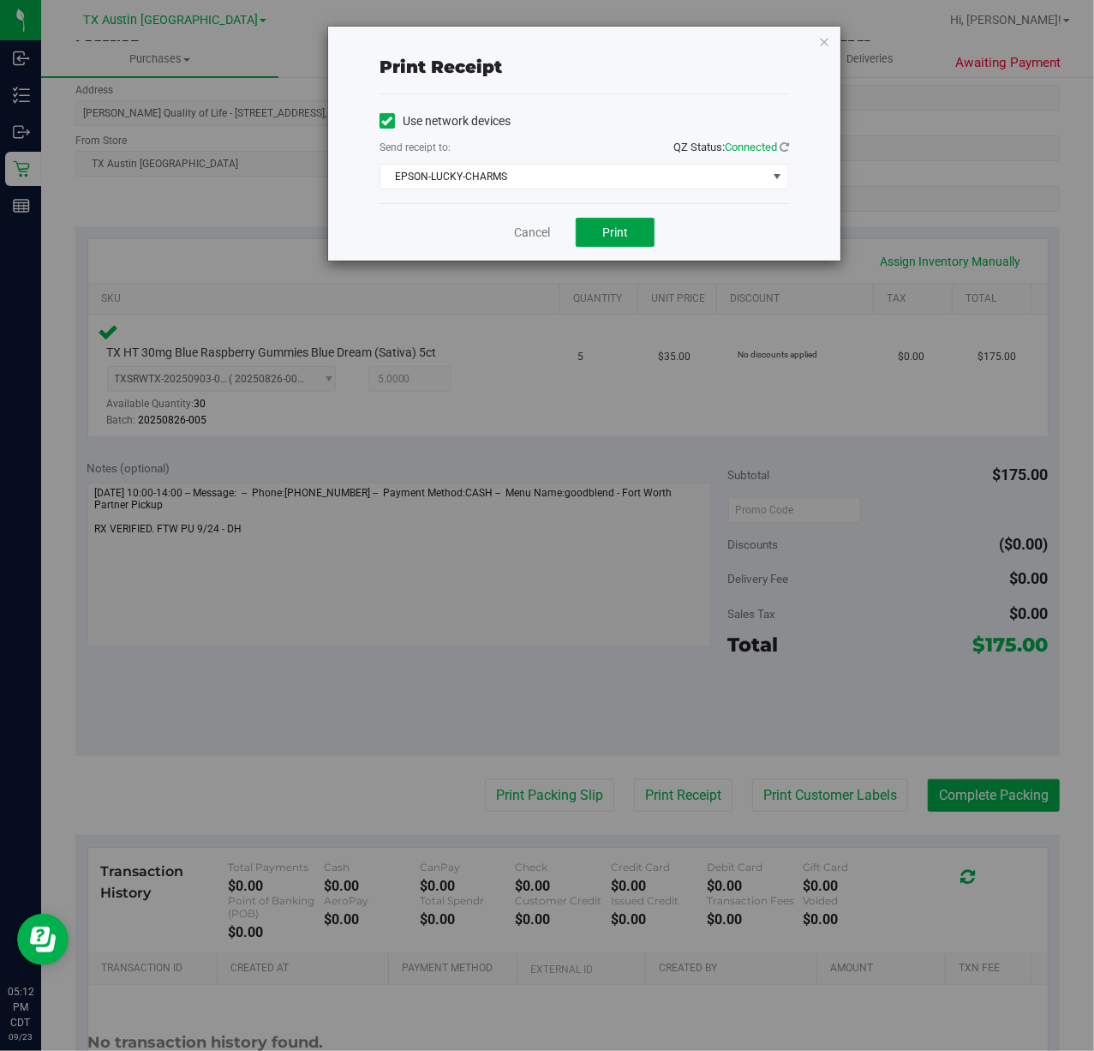
drag, startPoint x: 614, startPoint y: 230, endPoint x: 553, endPoint y: 226, distance: 60.9
click at [590, 228] on button "Print" at bounding box center [615, 232] width 79 height 29
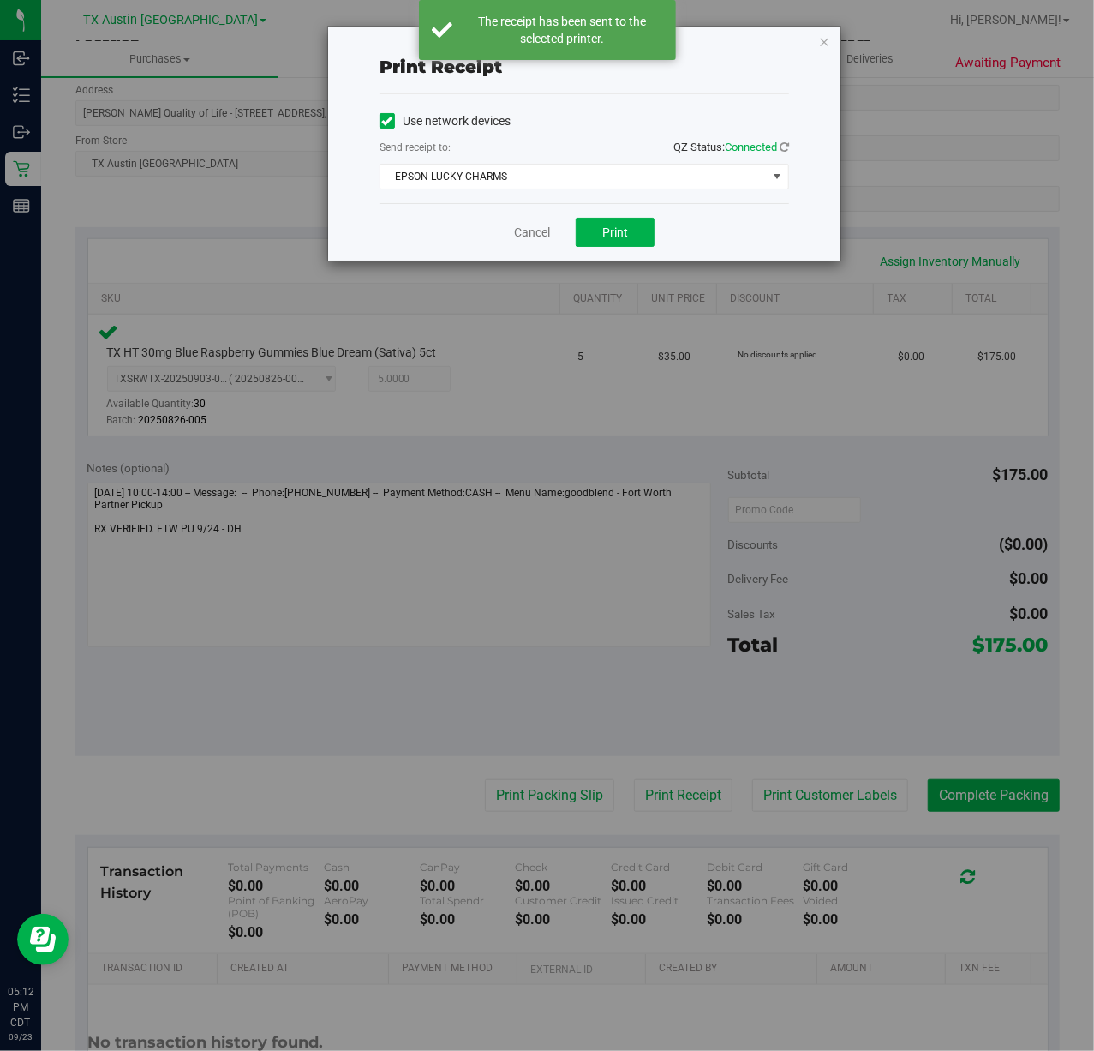
click at [511, 223] on div "Cancel Print" at bounding box center [585, 231] width 410 height 57
click at [540, 231] on link "Cancel" at bounding box center [532, 233] width 36 height 18
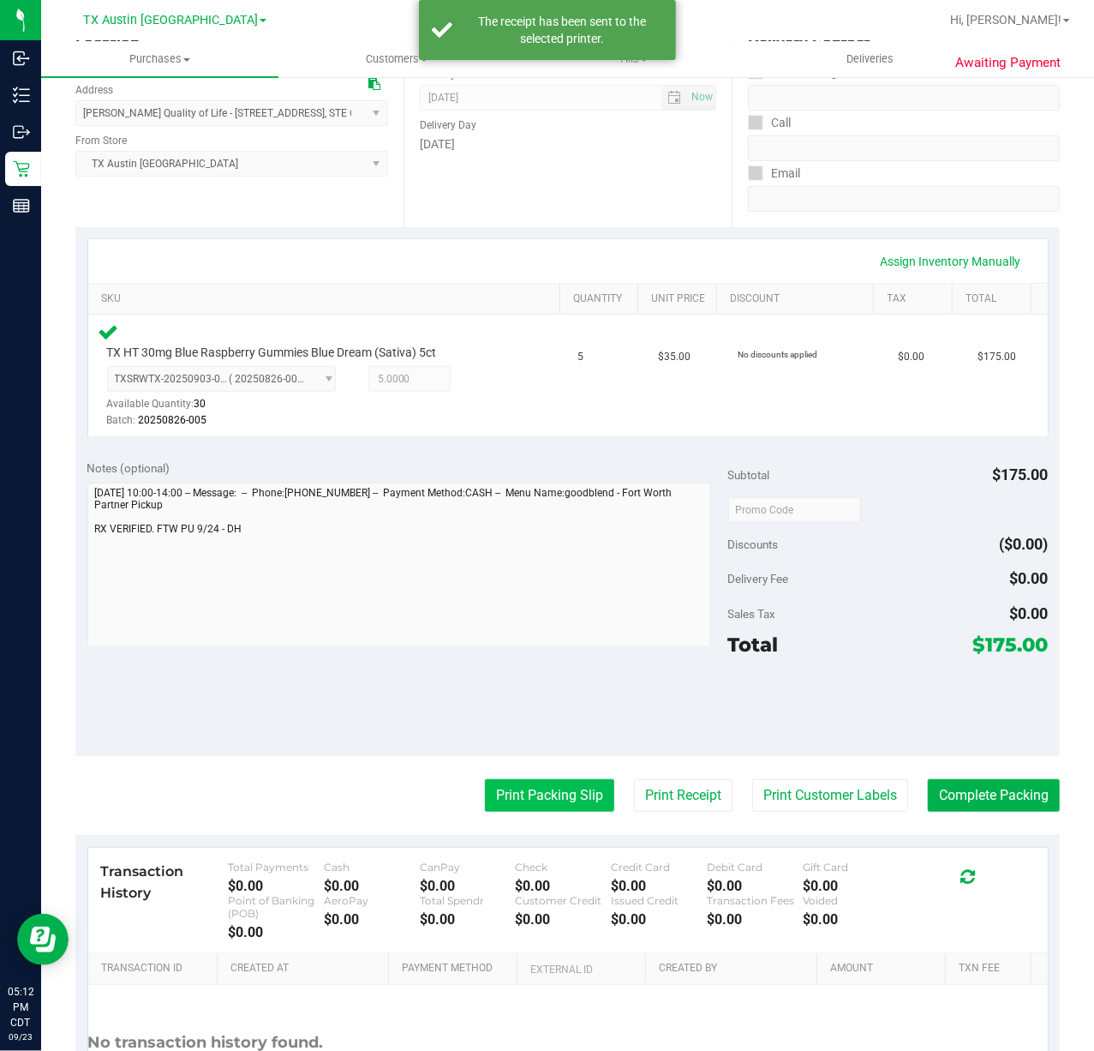
click at [497, 783] on button "Print Packing Slip" at bounding box center [549, 795] width 129 height 33
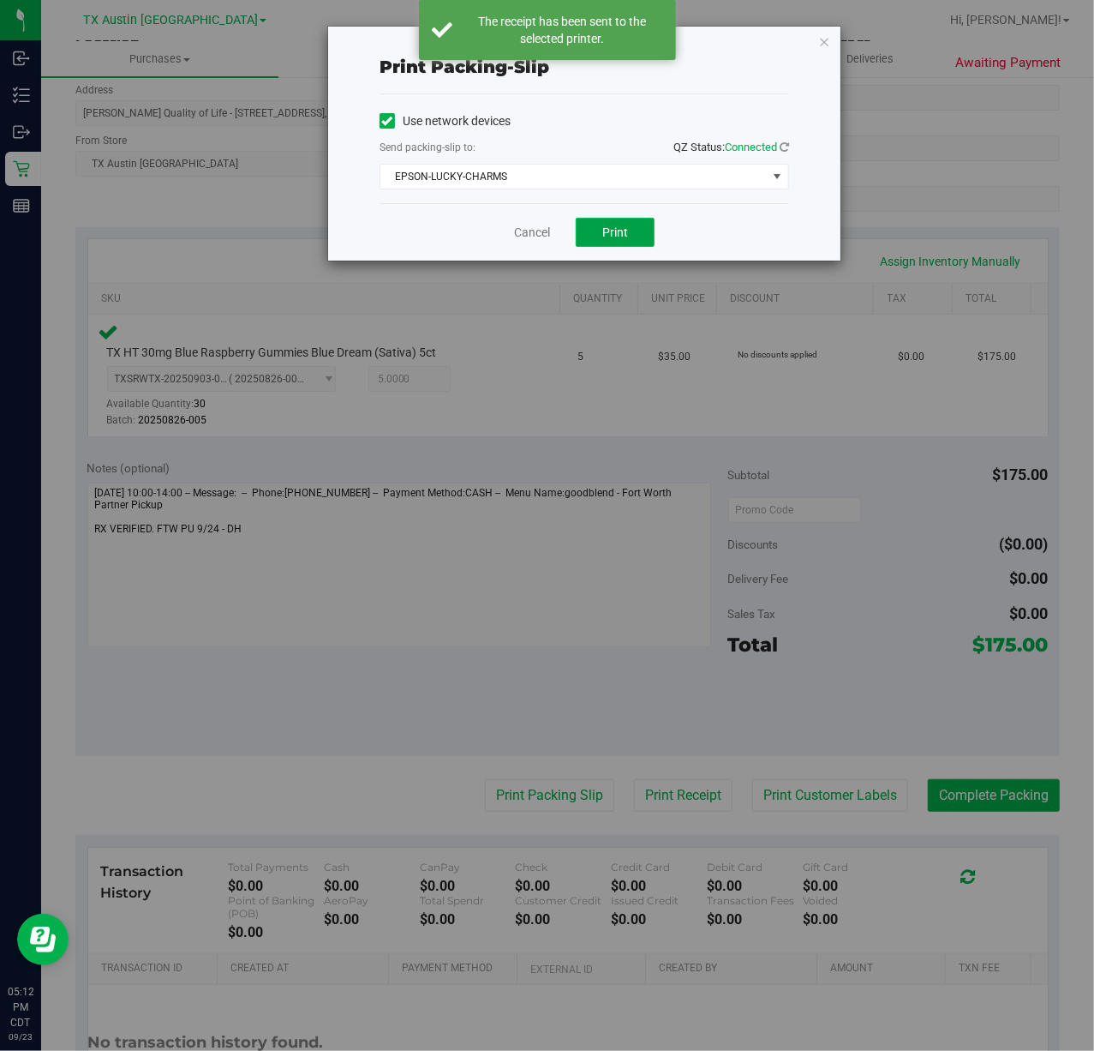
click at [624, 241] on button "Print" at bounding box center [615, 232] width 79 height 29
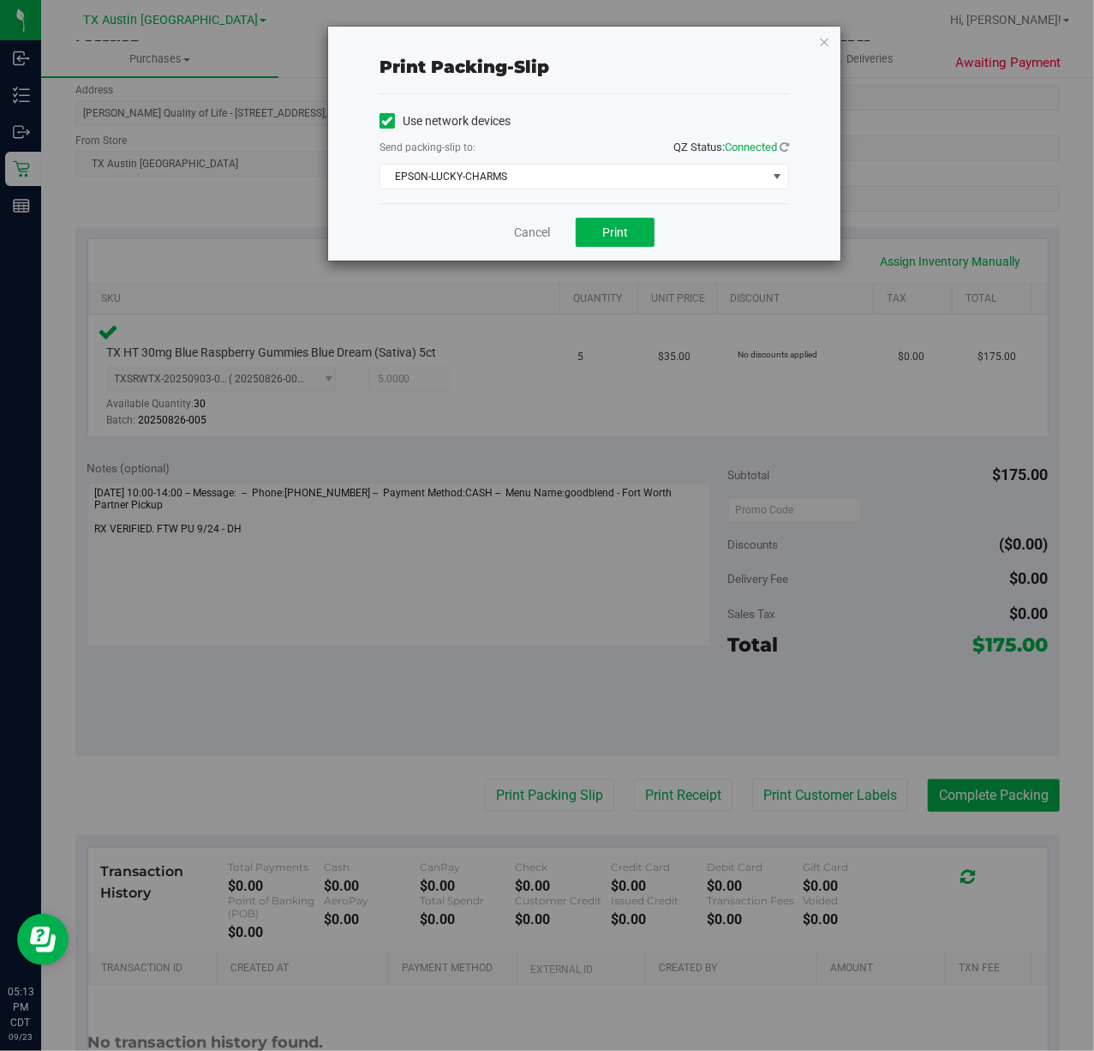
click at [528, 223] on div "Cancel Print" at bounding box center [585, 231] width 410 height 57
click at [528, 233] on link "Cancel" at bounding box center [532, 233] width 36 height 18
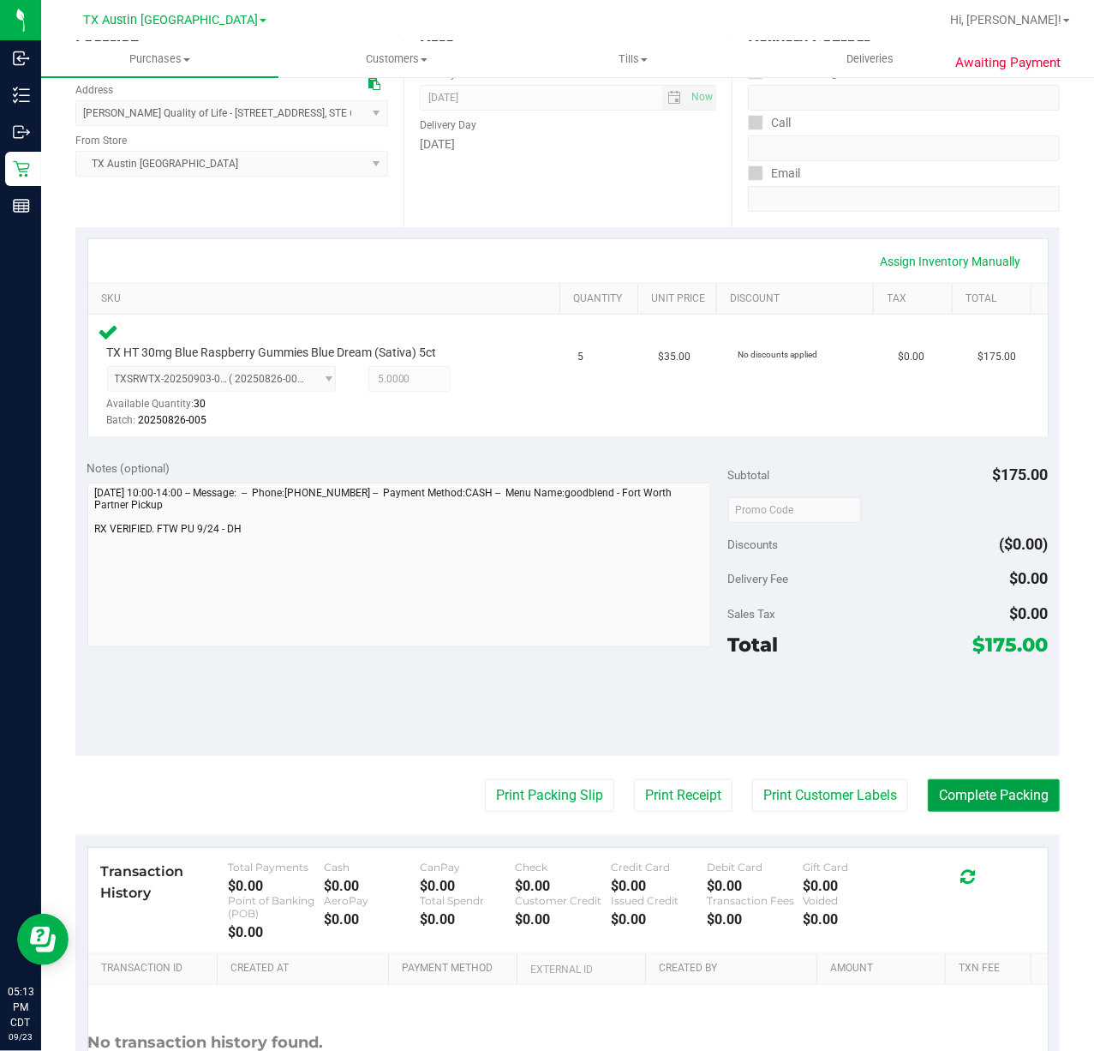
click at [943, 786] on button "Complete Packing" at bounding box center [994, 795] width 132 height 33
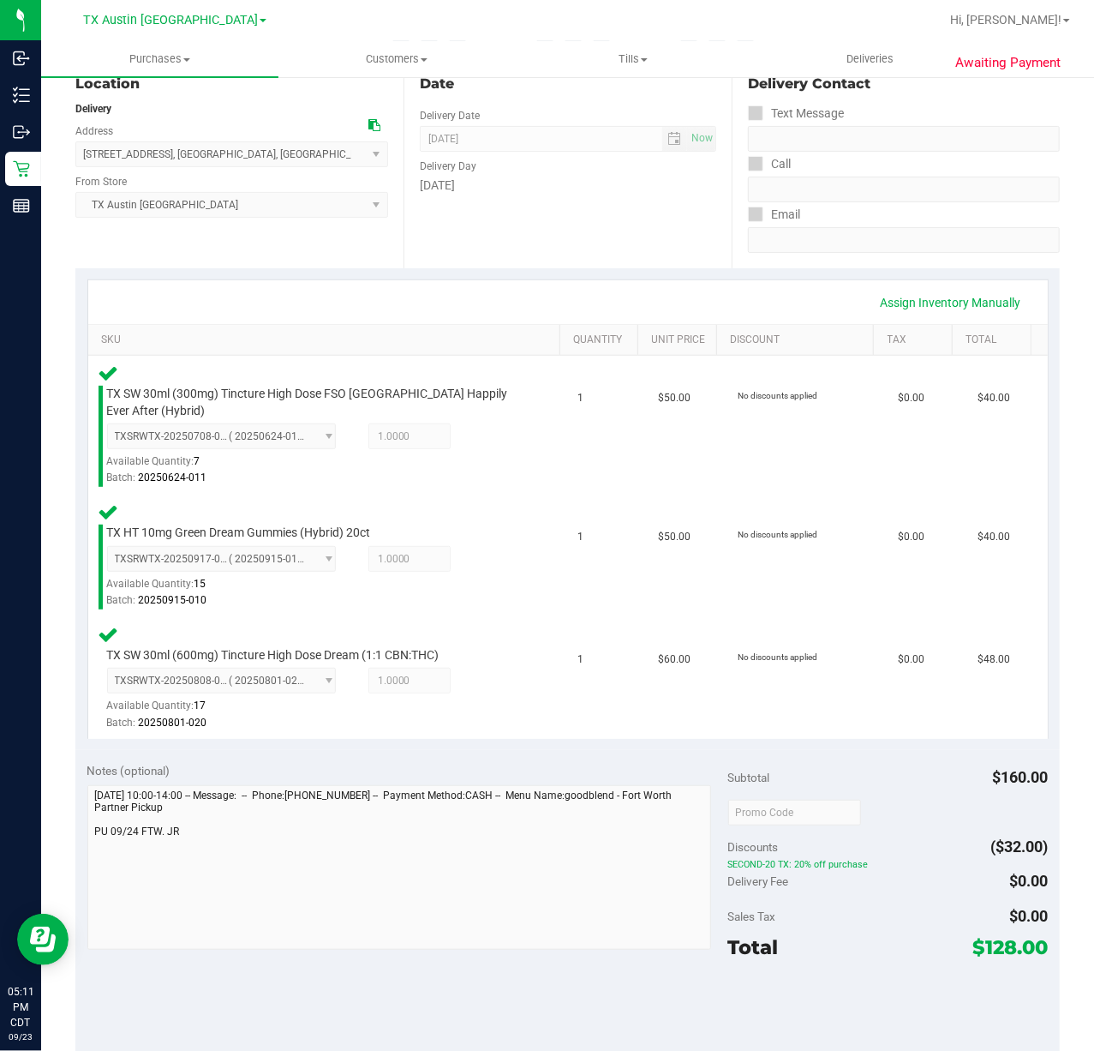
scroll to position [228, 0]
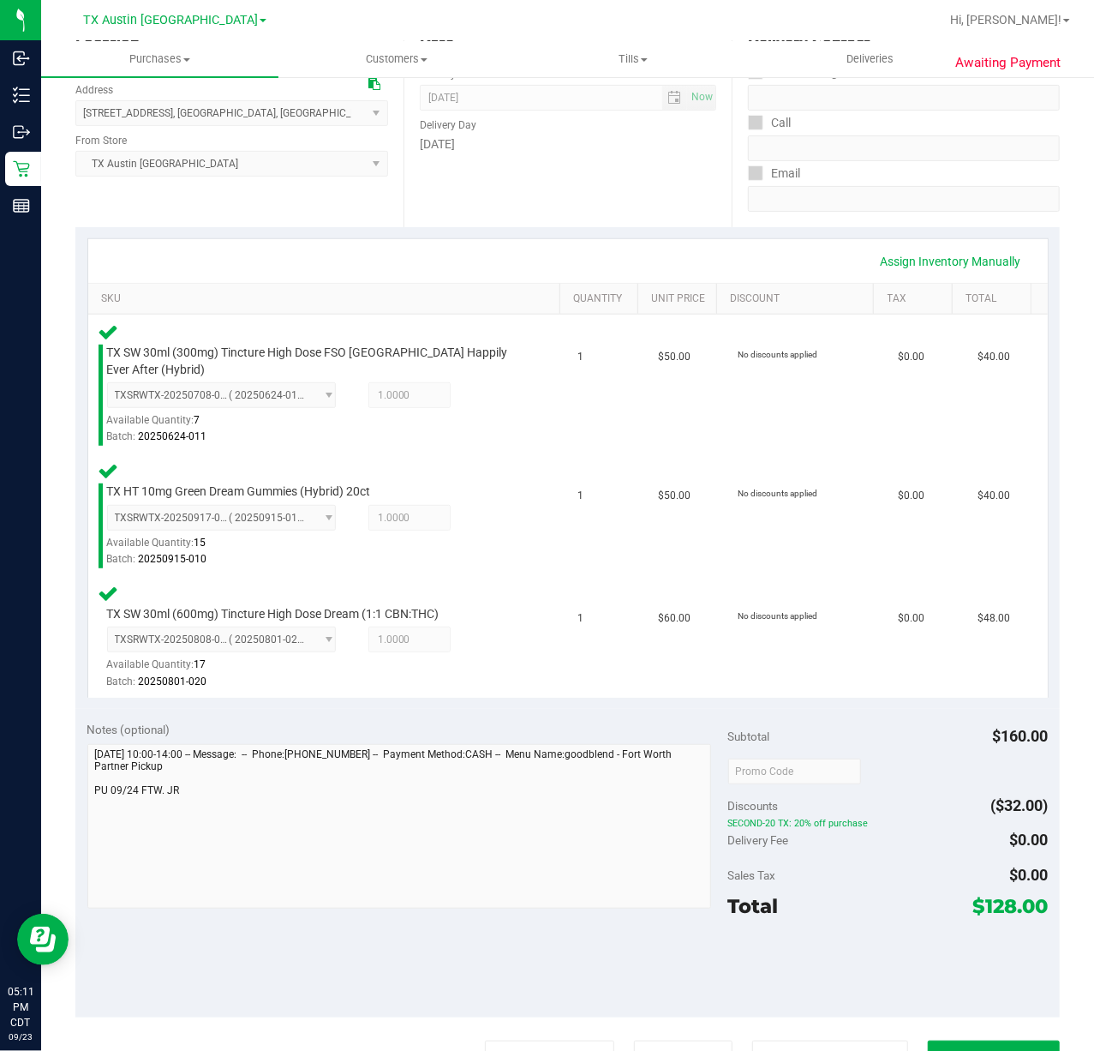
click at [843, 1037] on purchase-details "Back Edit Purchase Cancel Purchase View Profile # 11995390 Submitted Needs revi…" at bounding box center [567, 647] width 985 height 1565
click at [843, 1040] on button "Print Customer Labels" at bounding box center [830, 1056] width 156 height 33
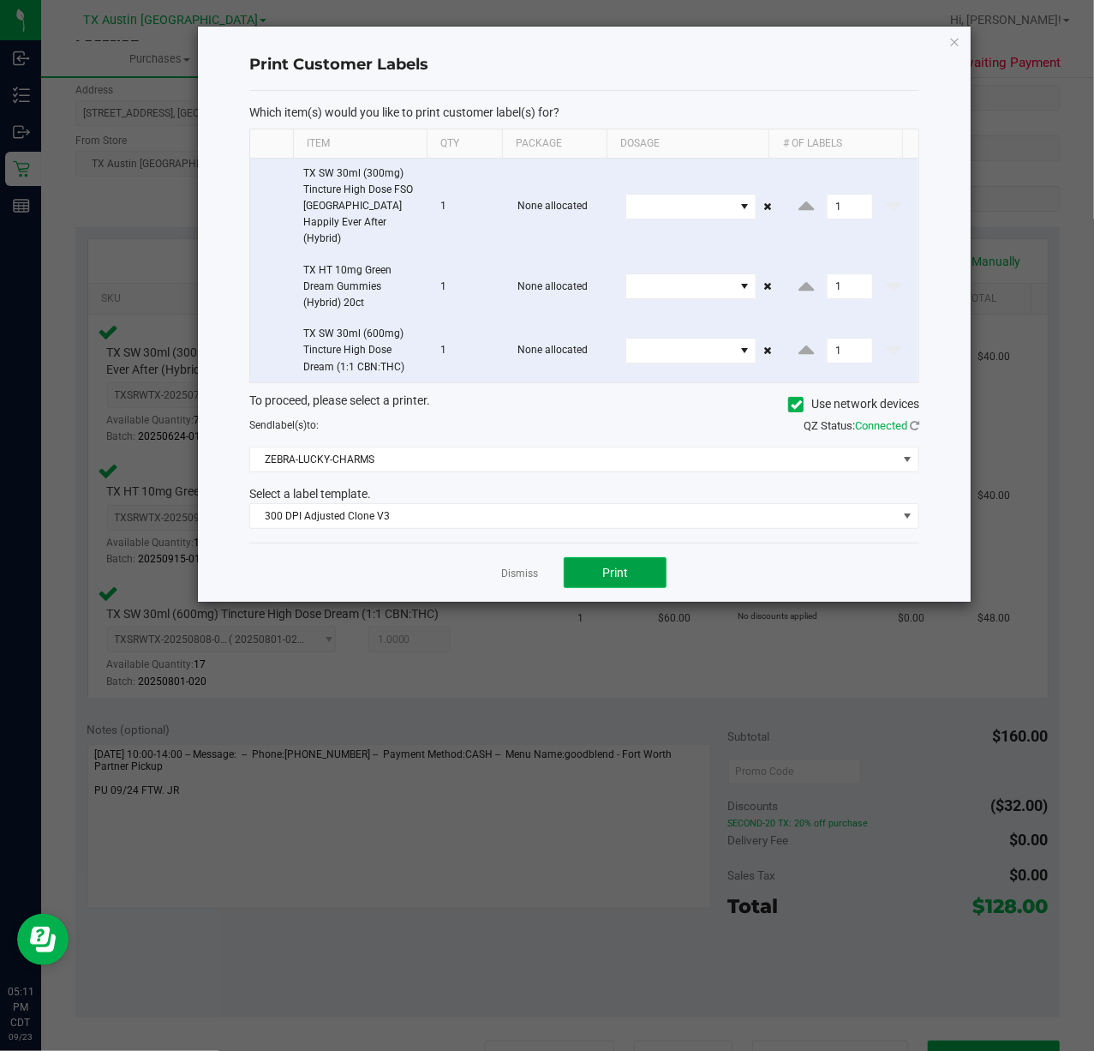
click at [617, 566] on span "Print" at bounding box center [615, 573] width 26 height 14
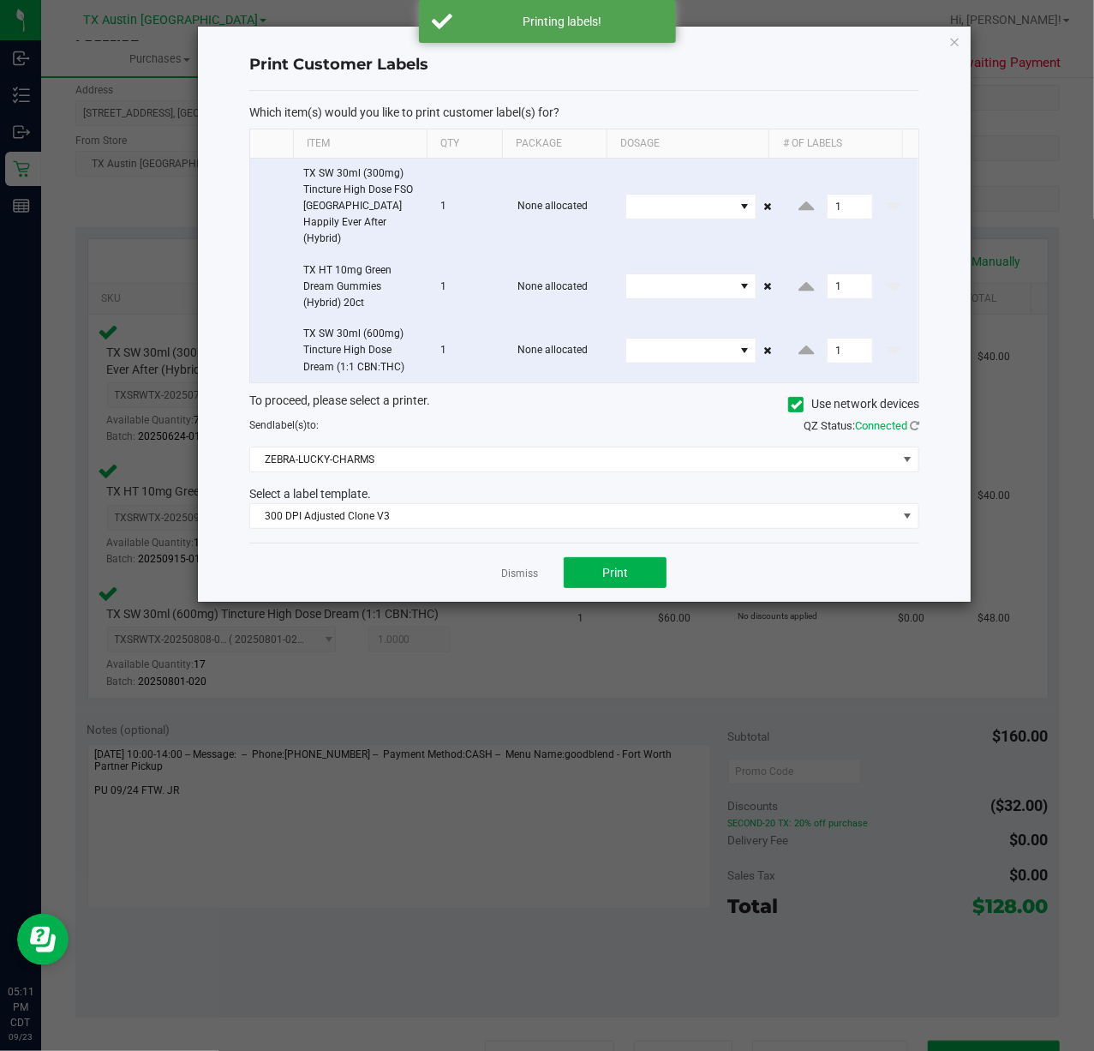
click at [530, 566] on link "Dismiss" at bounding box center [519, 573] width 37 height 15
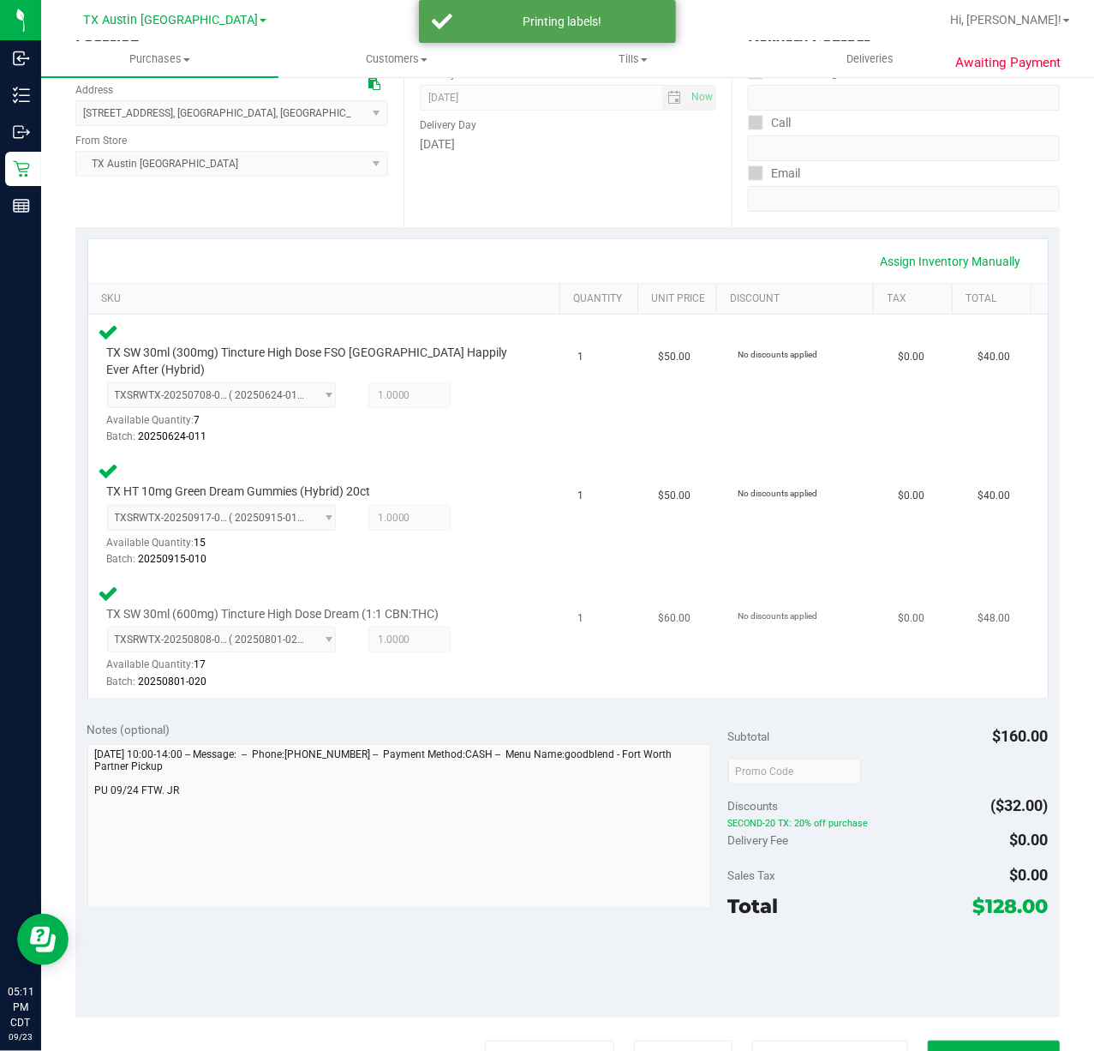
scroll to position [250, 0]
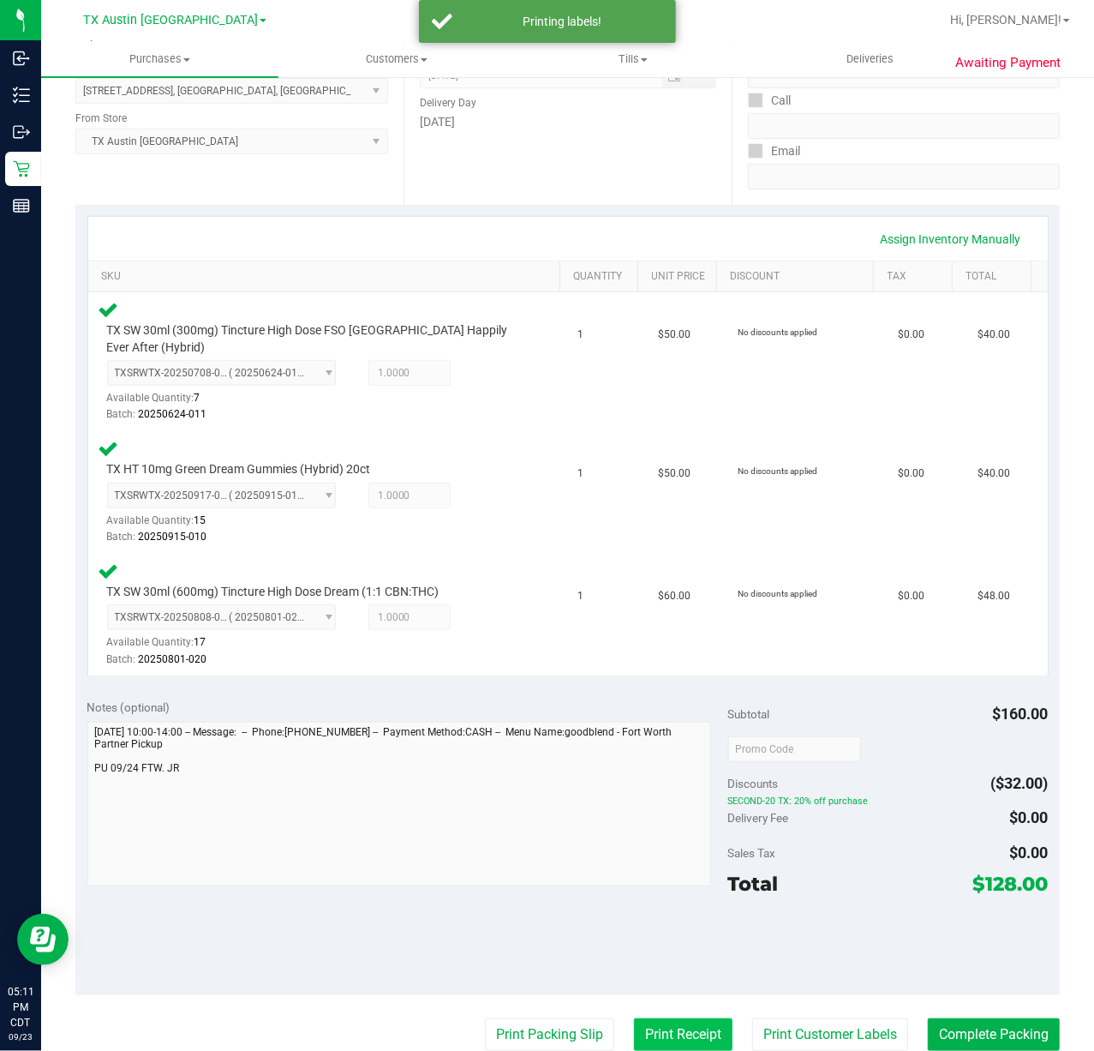
click at [648, 1028] on button "Print Receipt" at bounding box center [683, 1034] width 99 height 33
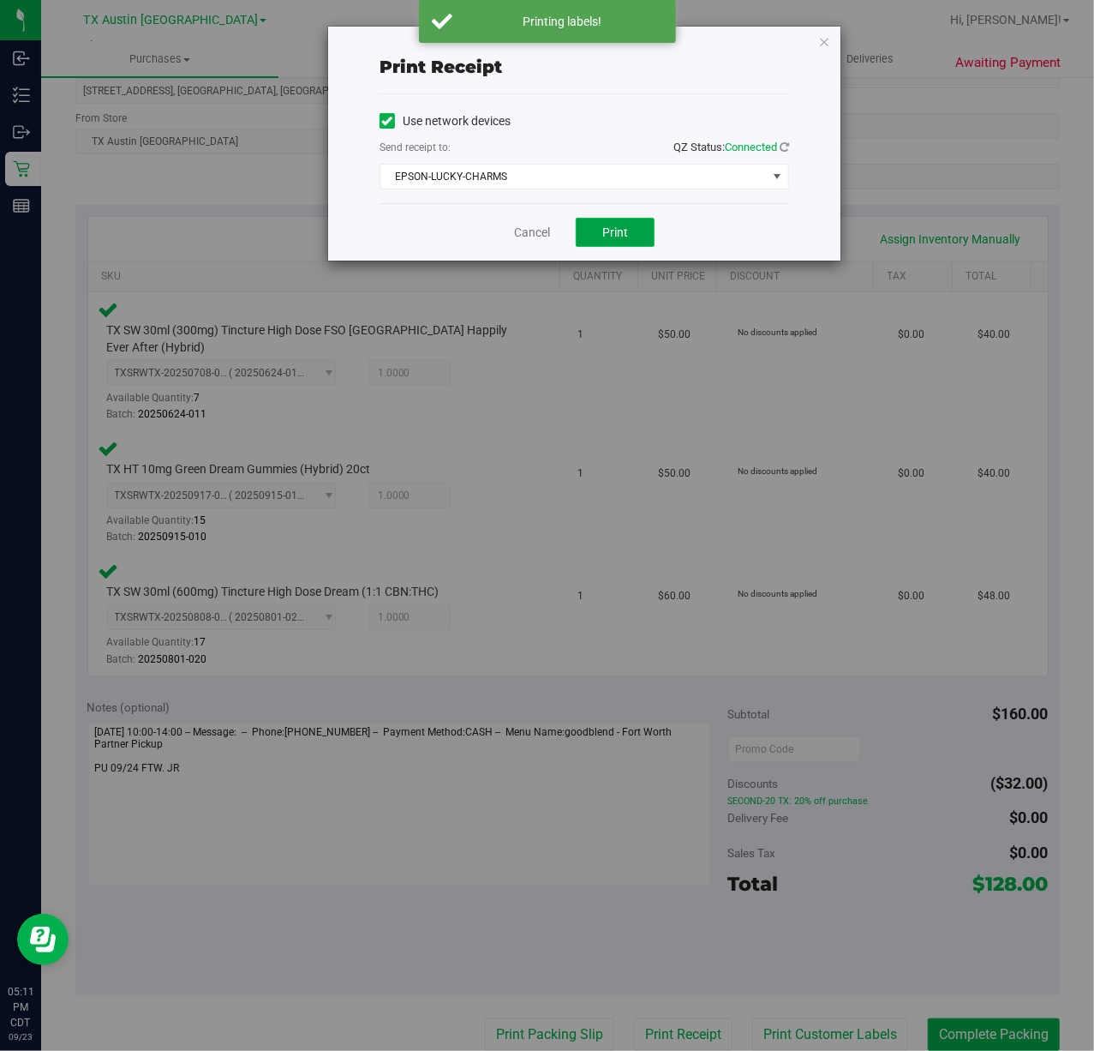
click at [617, 244] on button "Print" at bounding box center [615, 232] width 79 height 29
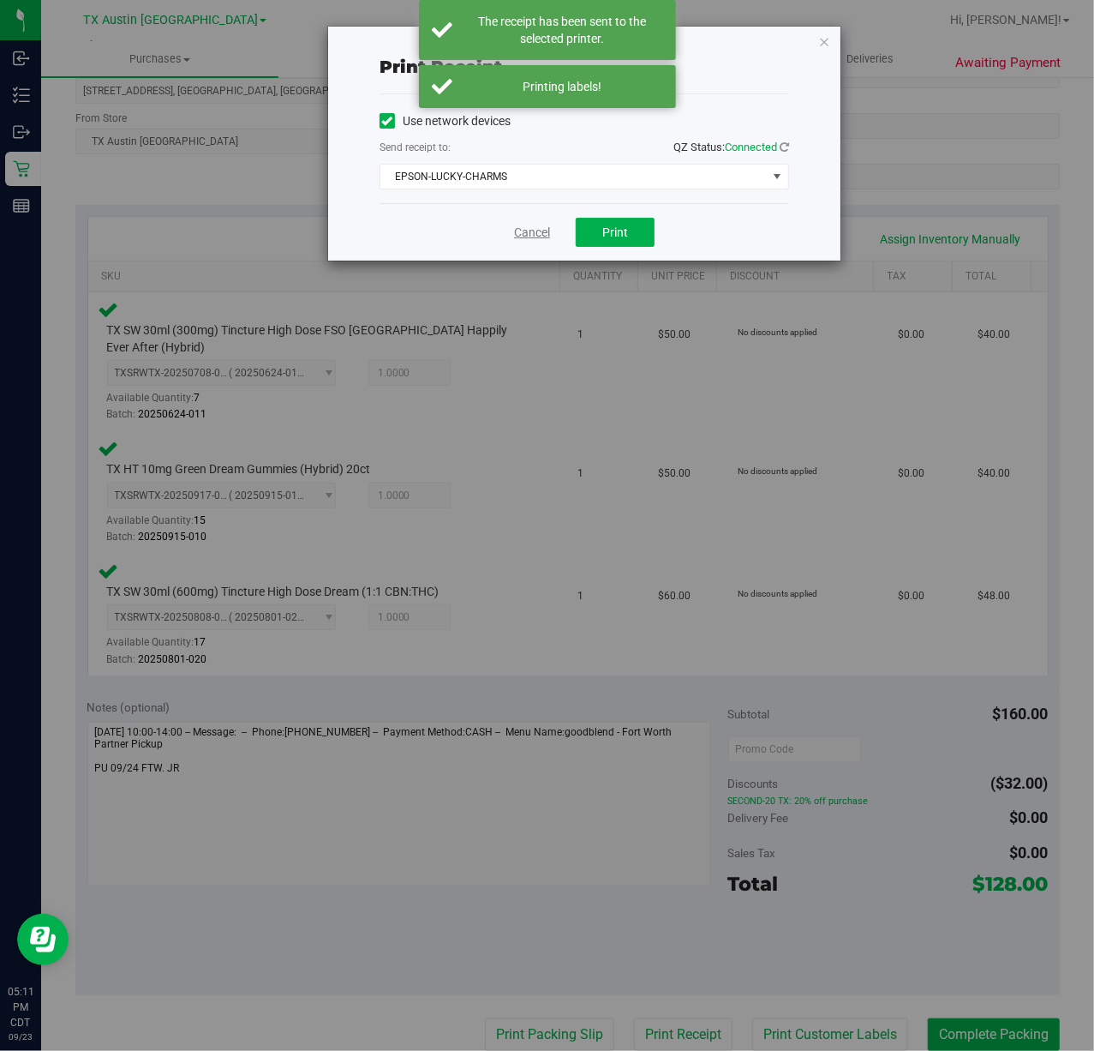
click at [535, 236] on link "Cancel" at bounding box center [532, 233] width 36 height 18
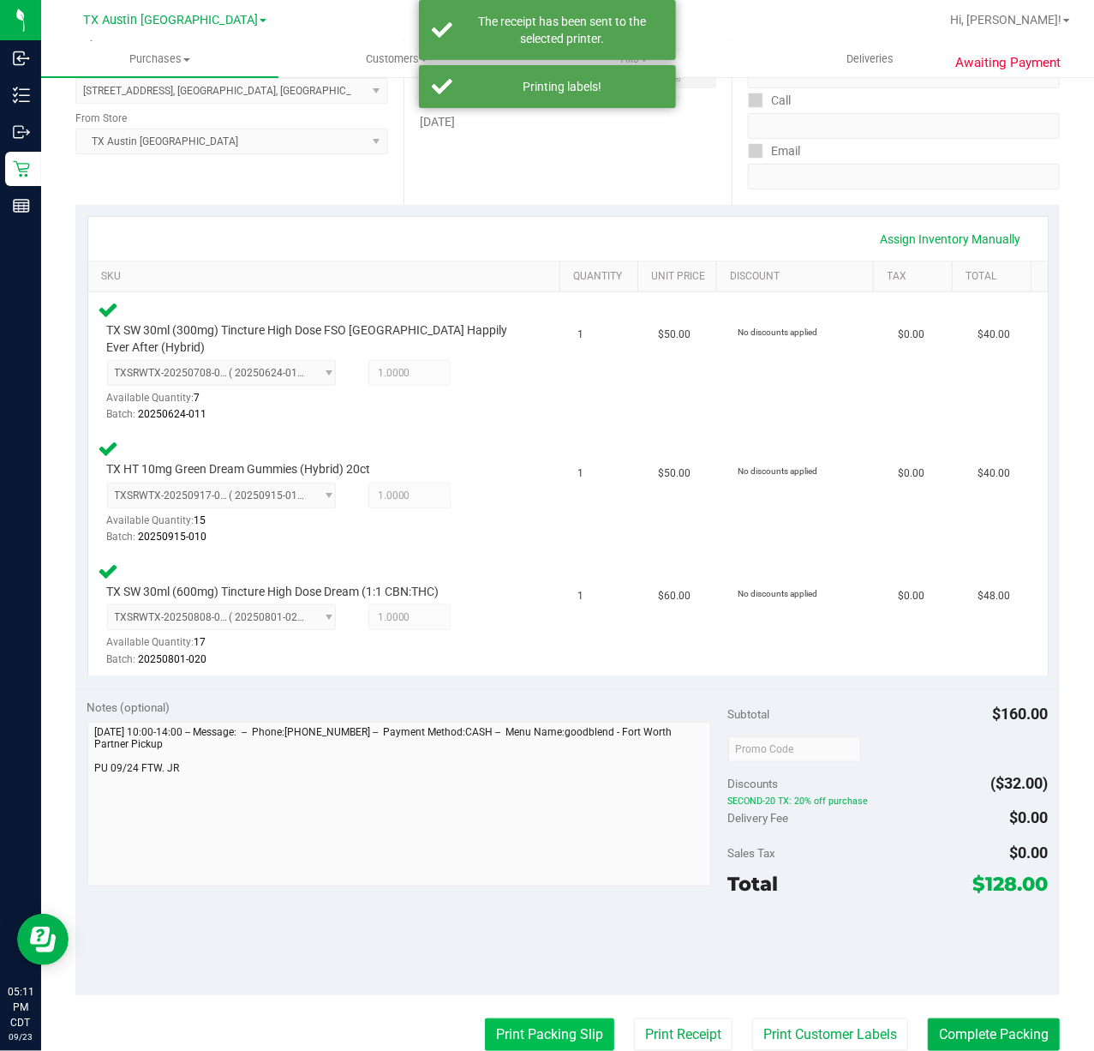
click at [549, 1018] on button "Print Packing Slip" at bounding box center [549, 1034] width 129 height 33
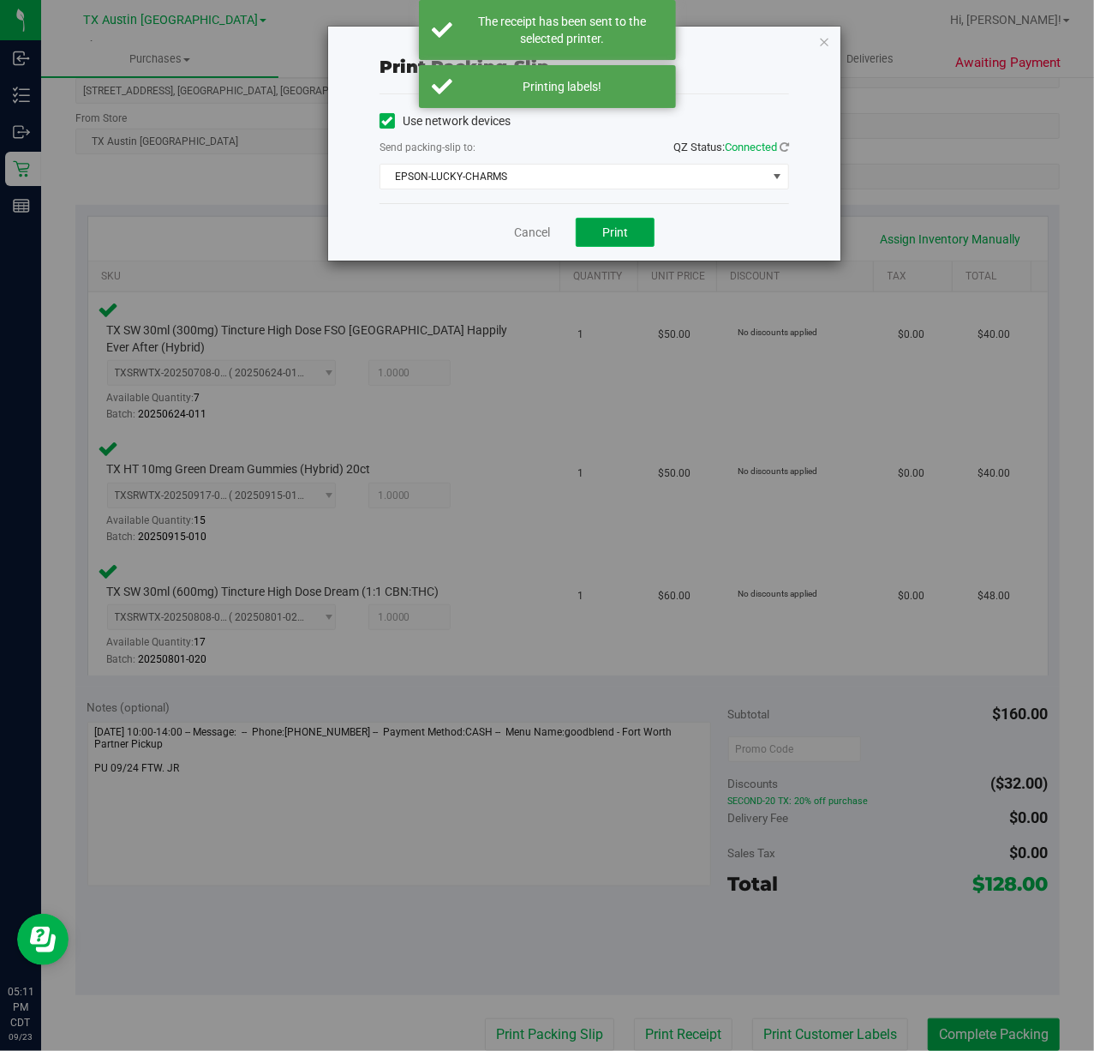
click at [624, 230] on span "Print" at bounding box center [615, 232] width 26 height 14
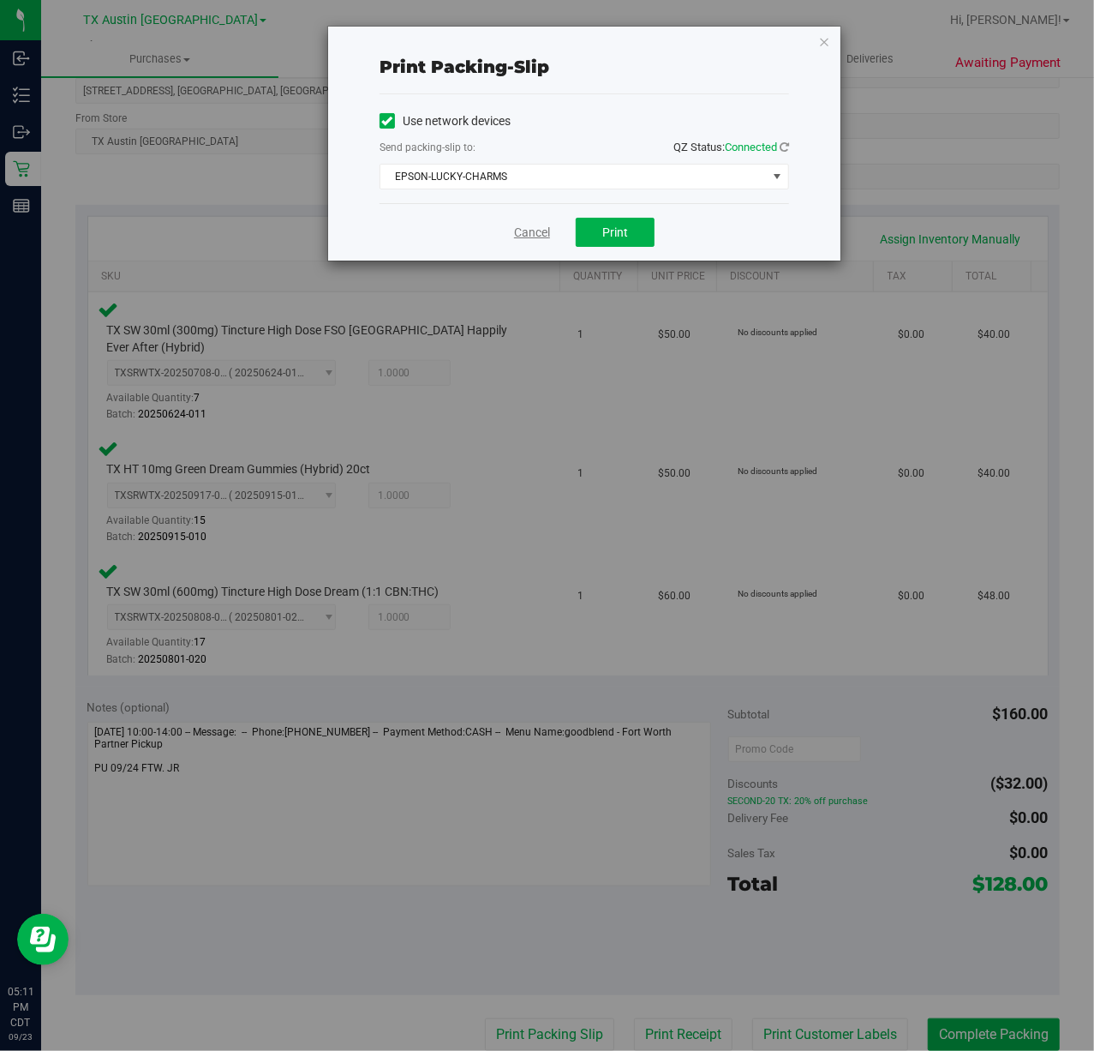
click at [514, 233] on link "Cancel" at bounding box center [532, 233] width 36 height 18
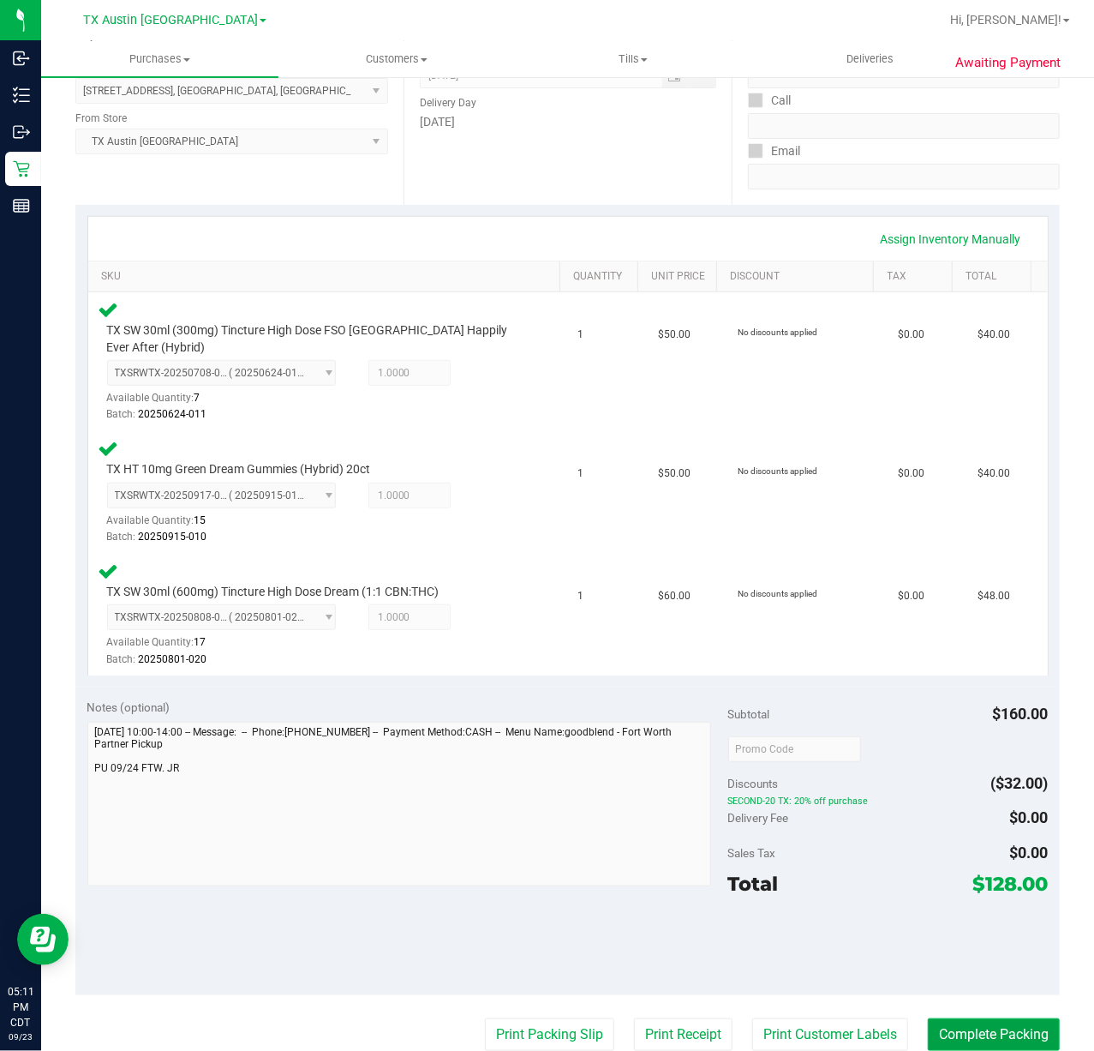
click at [994, 1020] on button "Complete Packing" at bounding box center [994, 1034] width 132 height 33
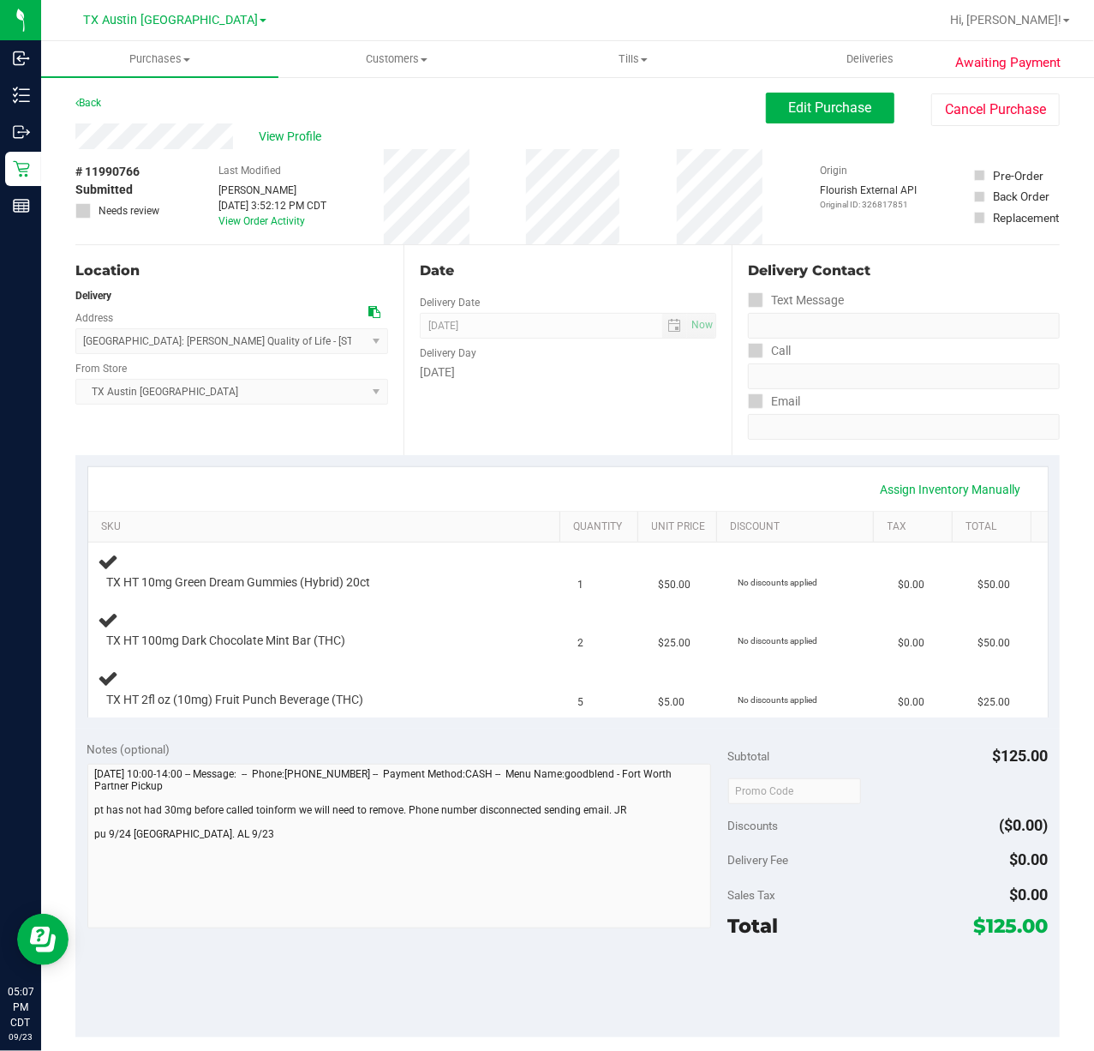
click at [628, 428] on div "Date Delivery Date [DATE] Now [DATE] 07:00 AM Now Delivery Day [DATE]" at bounding box center [568, 350] width 328 height 210
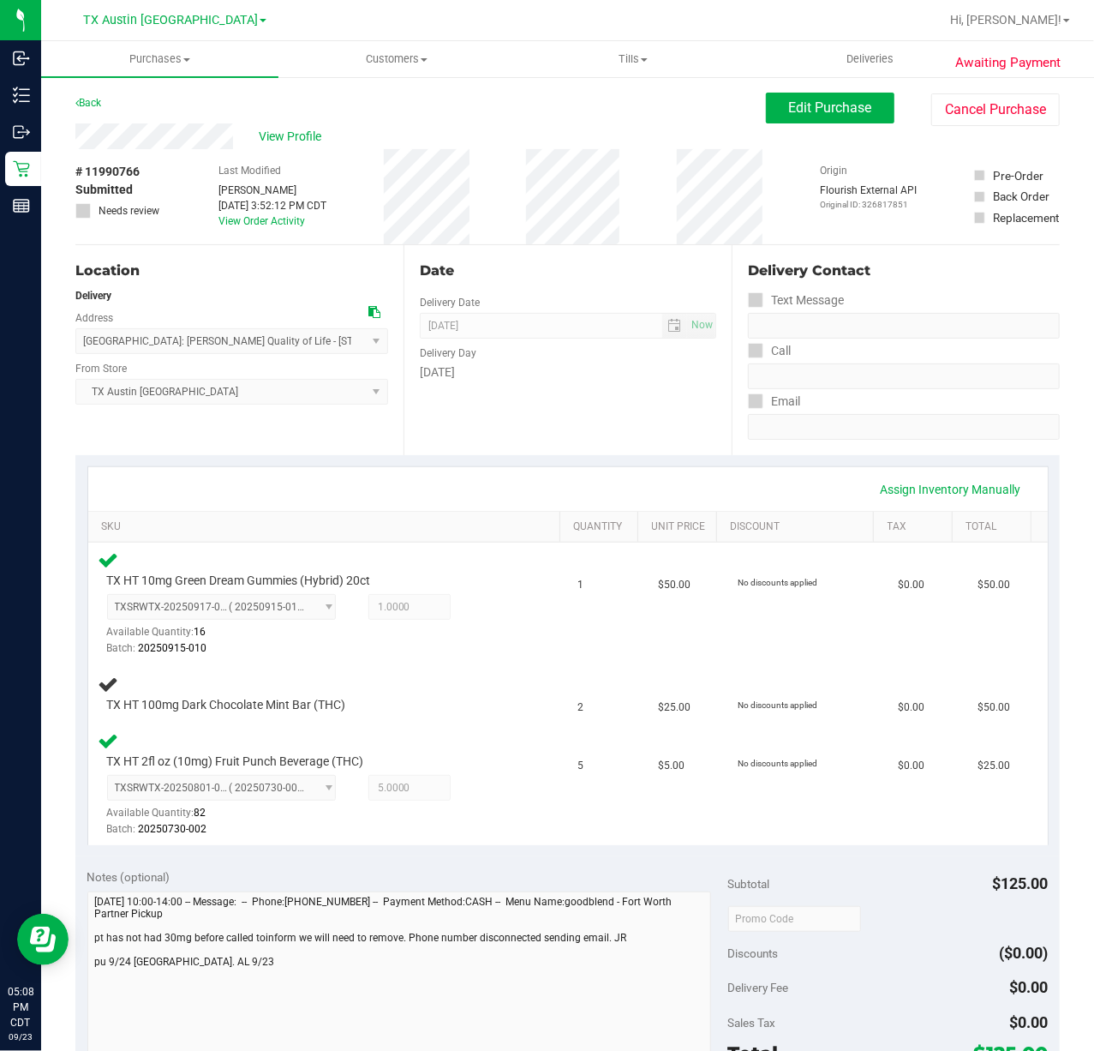
click at [511, 480] on div "Assign Inventory Manually" at bounding box center [568, 489] width 929 height 29
click at [512, 480] on div "Assign Inventory Manually" at bounding box center [568, 489] width 929 height 29
click at [631, 468] on div "Assign Inventory Manually" at bounding box center [568, 489] width 960 height 44
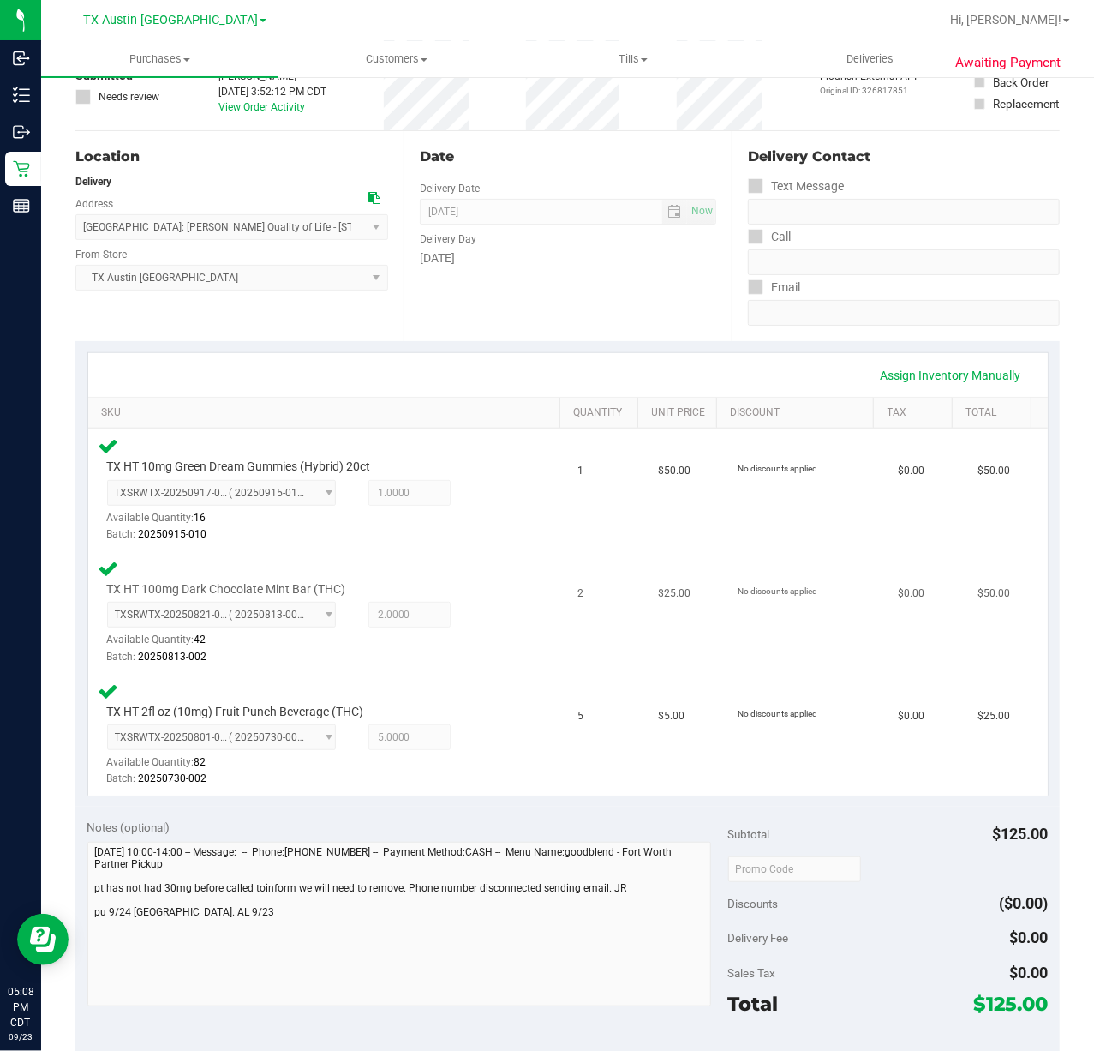
scroll to position [228, 0]
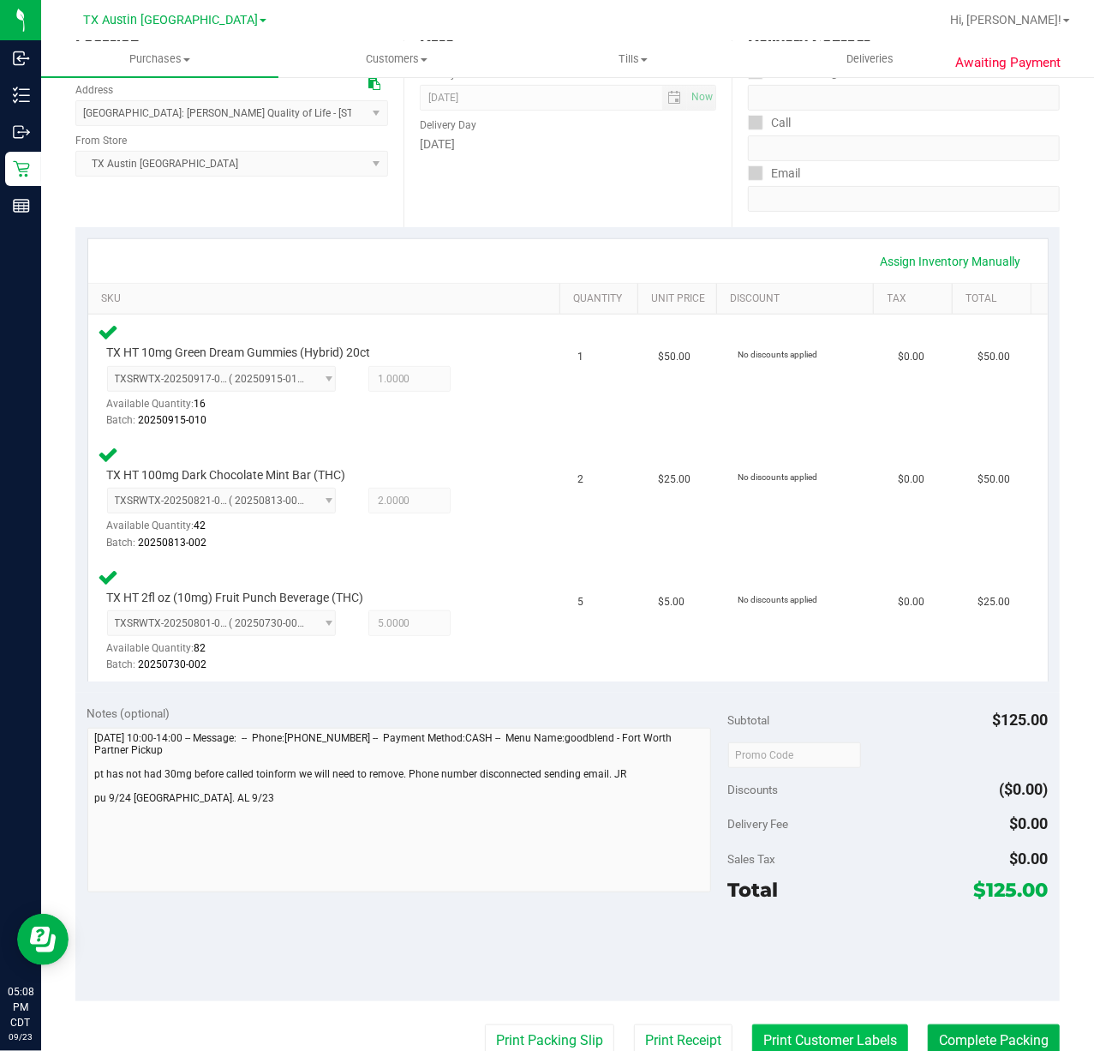
click at [757, 1036] on button "Print Customer Labels" at bounding box center [830, 1040] width 156 height 33
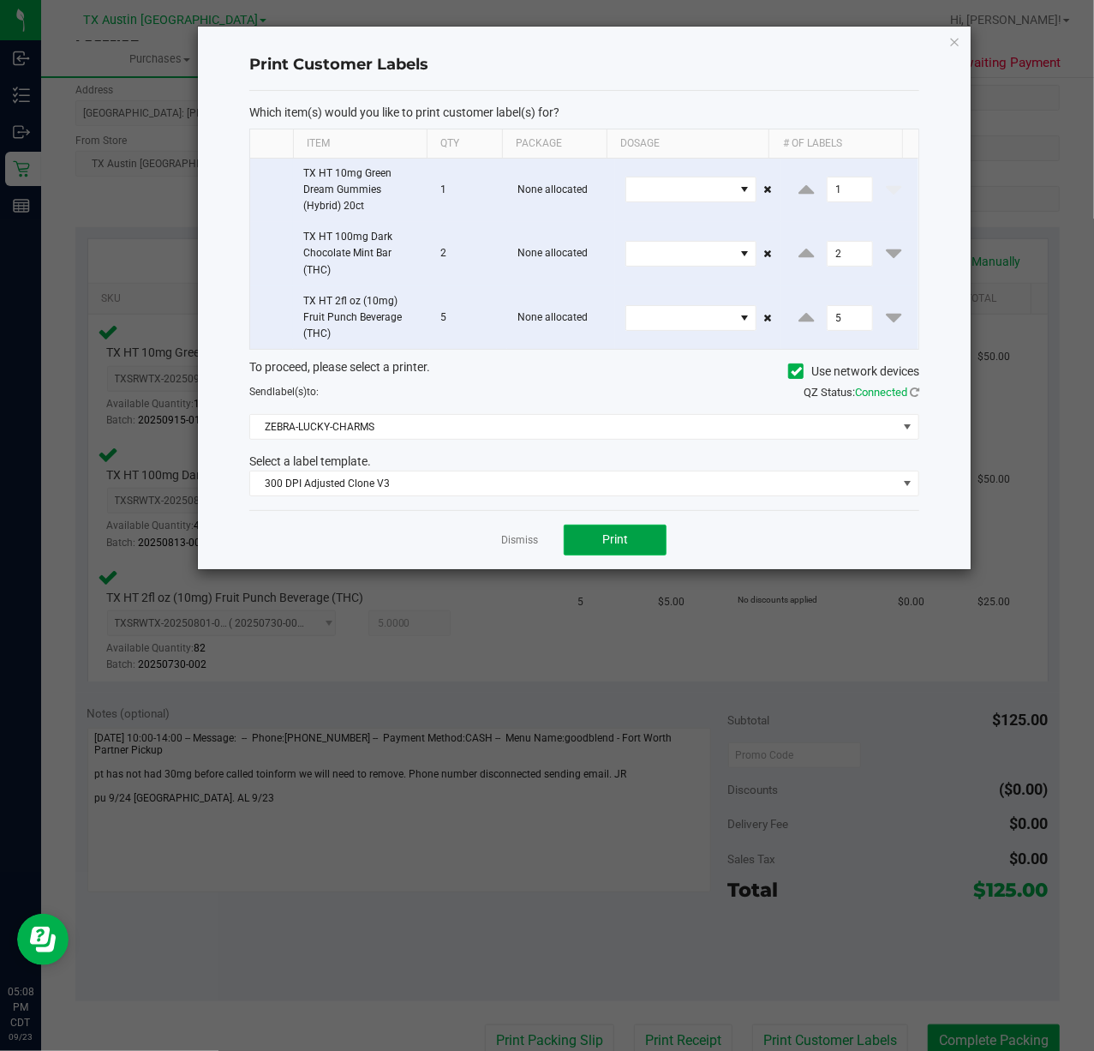
click at [578, 539] on button "Print" at bounding box center [615, 539] width 103 height 31
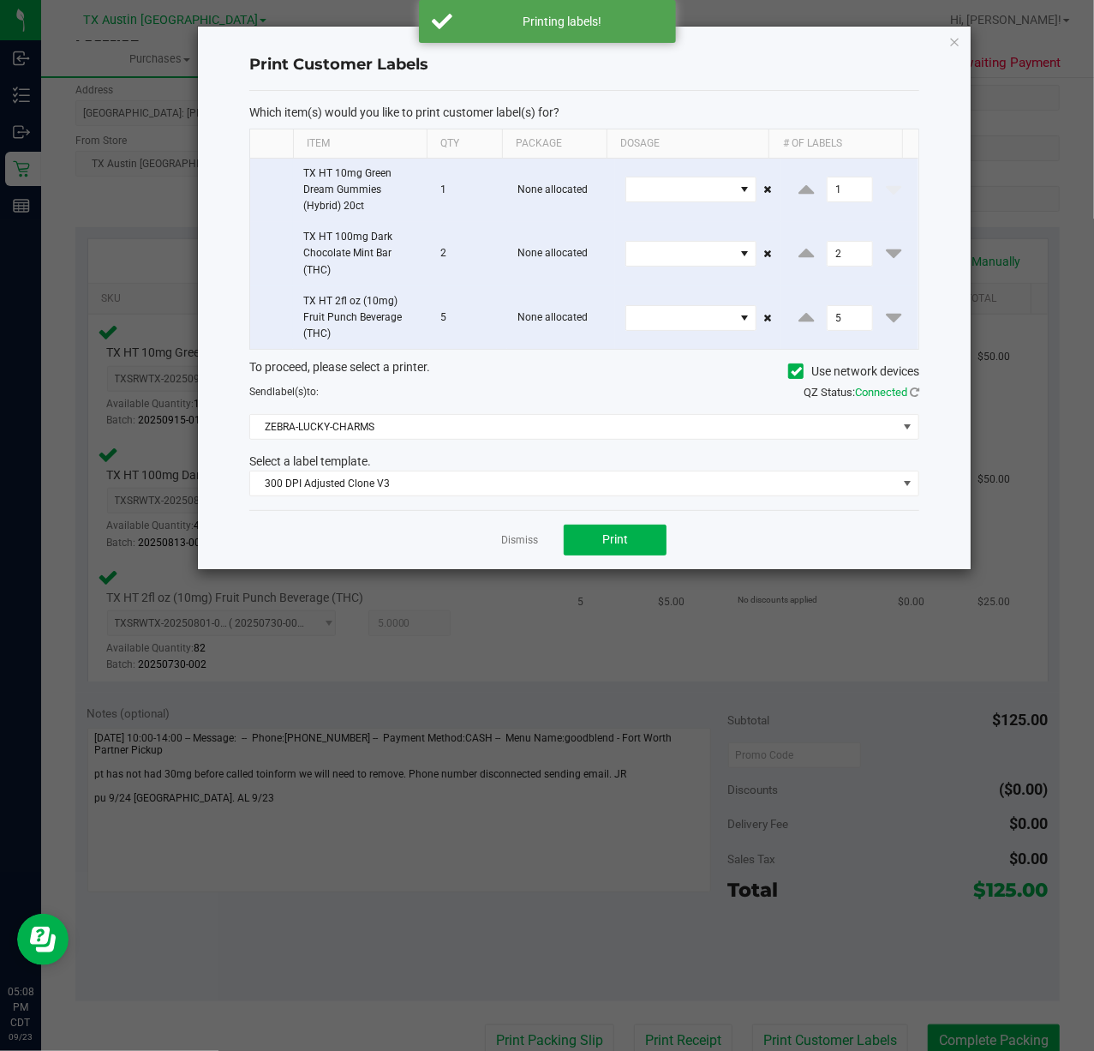
click at [528, 542] on link "Dismiss" at bounding box center [519, 540] width 37 height 15
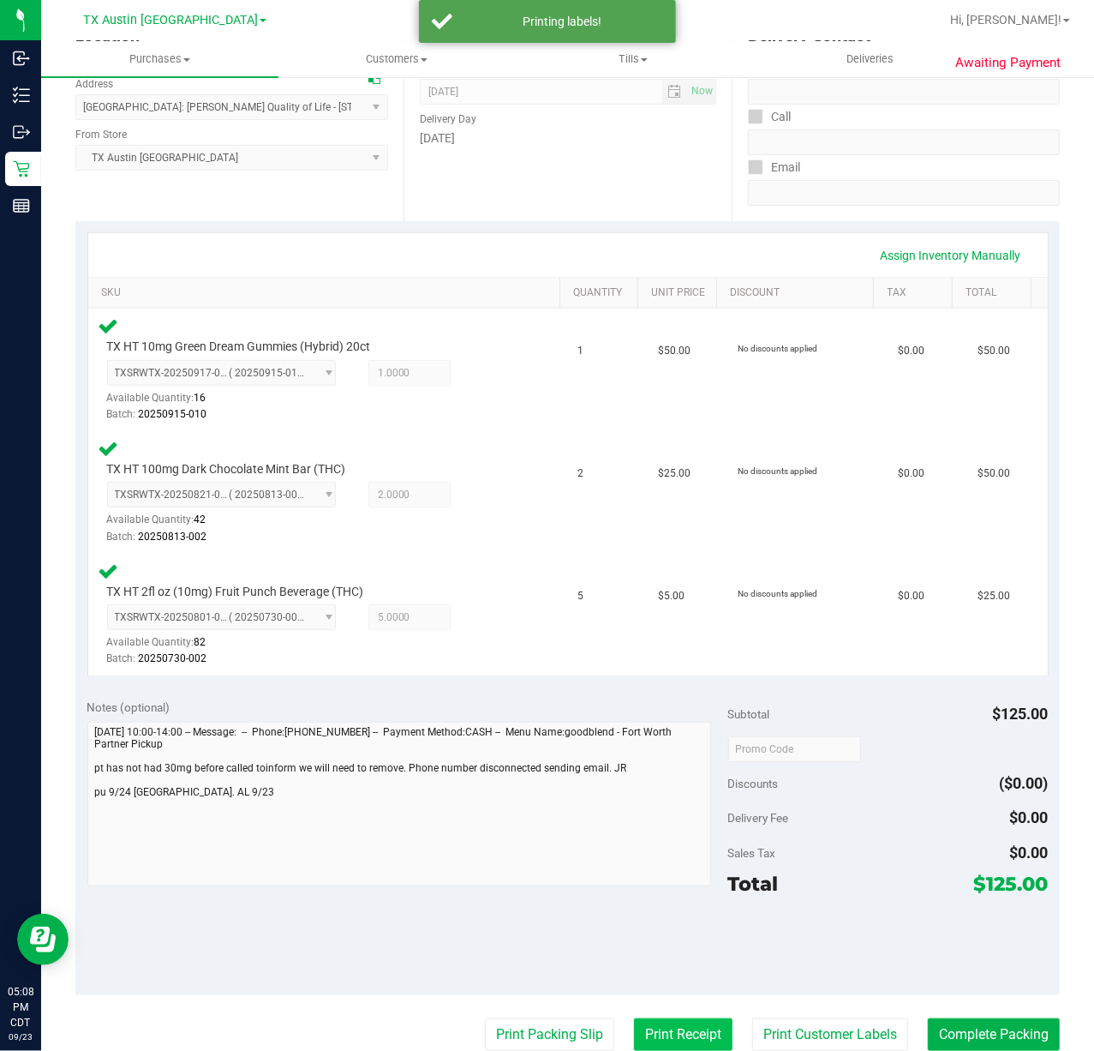
click at [643, 1042] on button "Print Receipt" at bounding box center [683, 1034] width 99 height 33
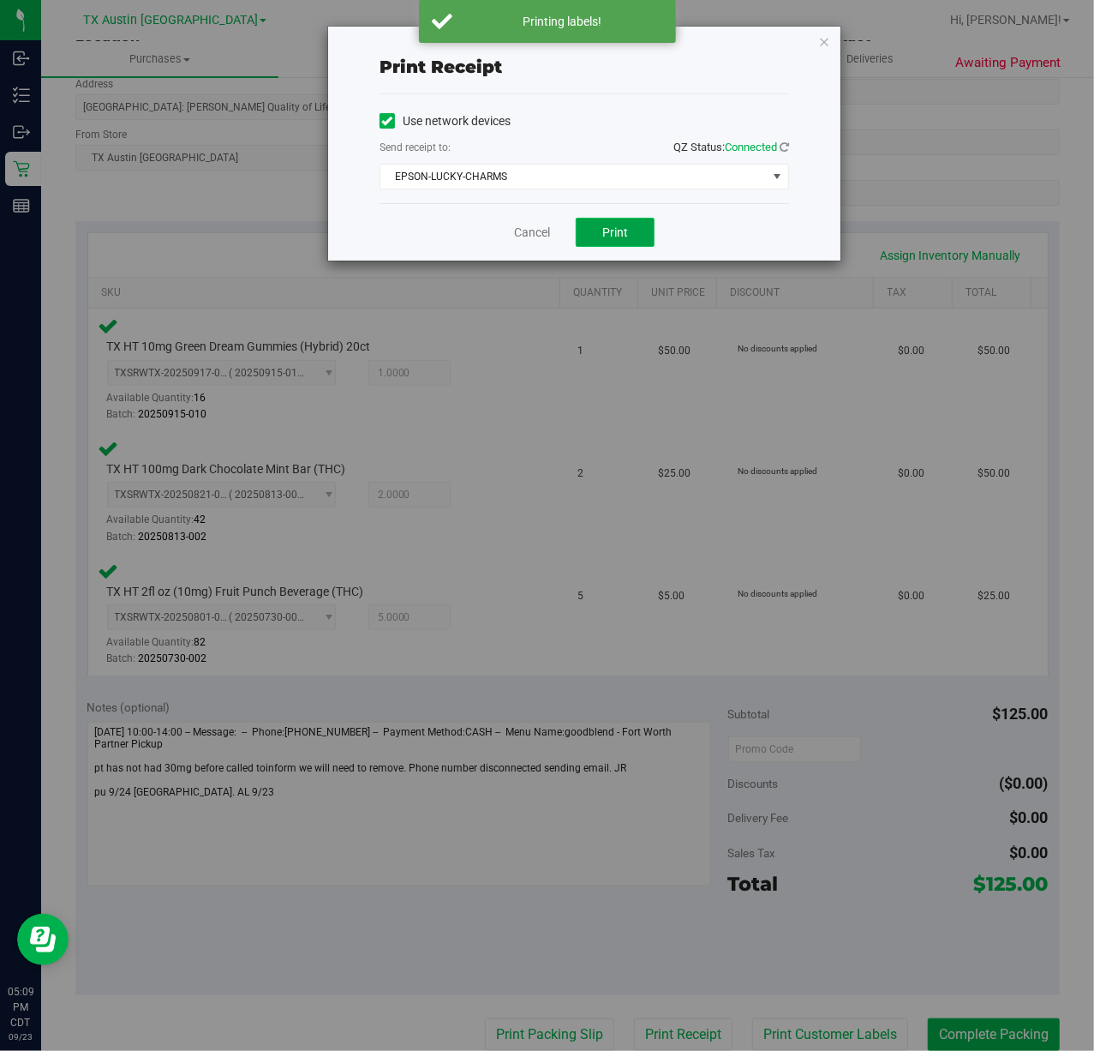
click at [601, 236] on button "Print" at bounding box center [615, 232] width 79 height 29
click at [526, 235] on link "Cancel" at bounding box center [525, 233] width 36 height 18
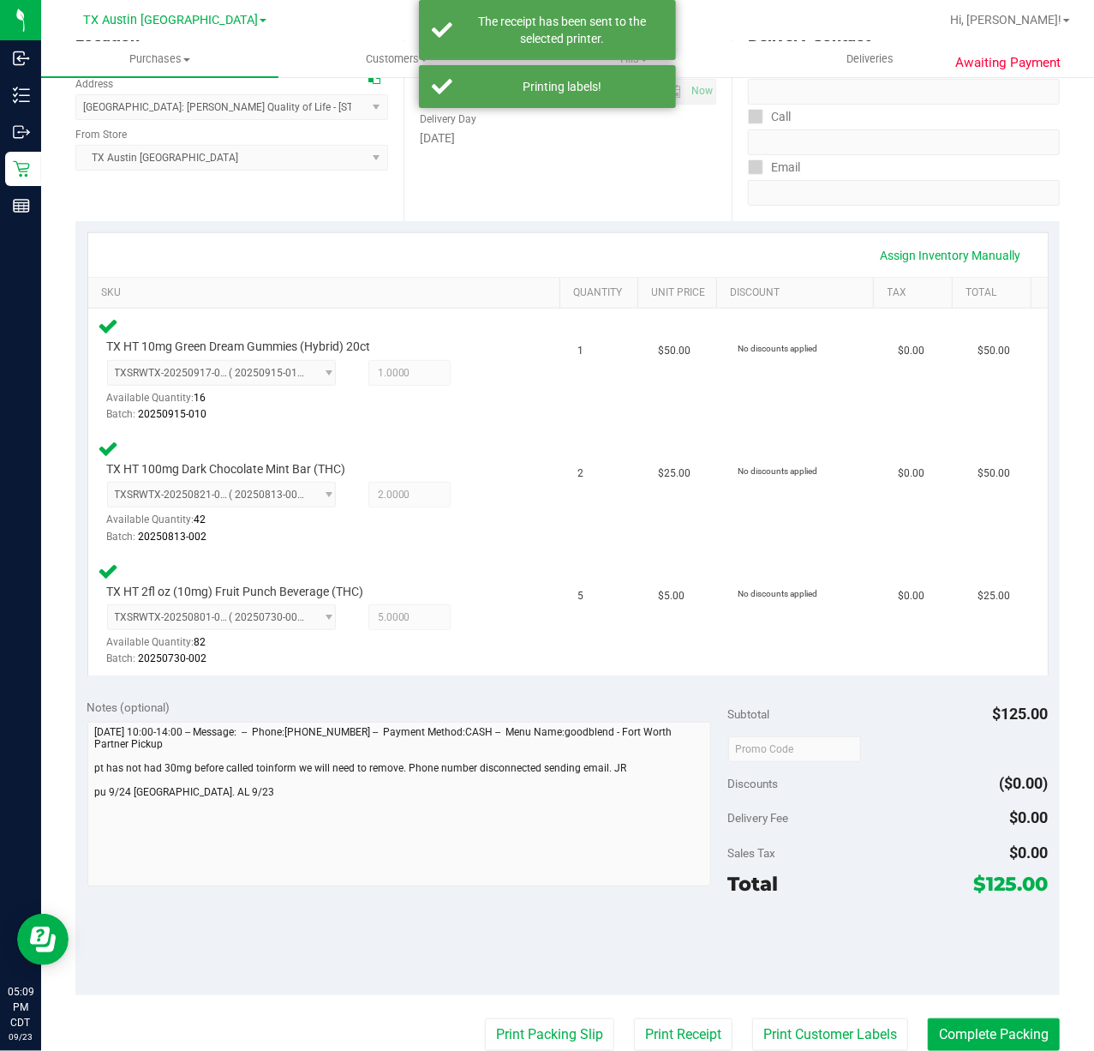
click at [512, 1015] on purchase-details "Back Edit Purchase Cancel Purchase View Profile # 11990766 Submitted Needs revi…" at bounding box center [567, 633] width 985 height 1548
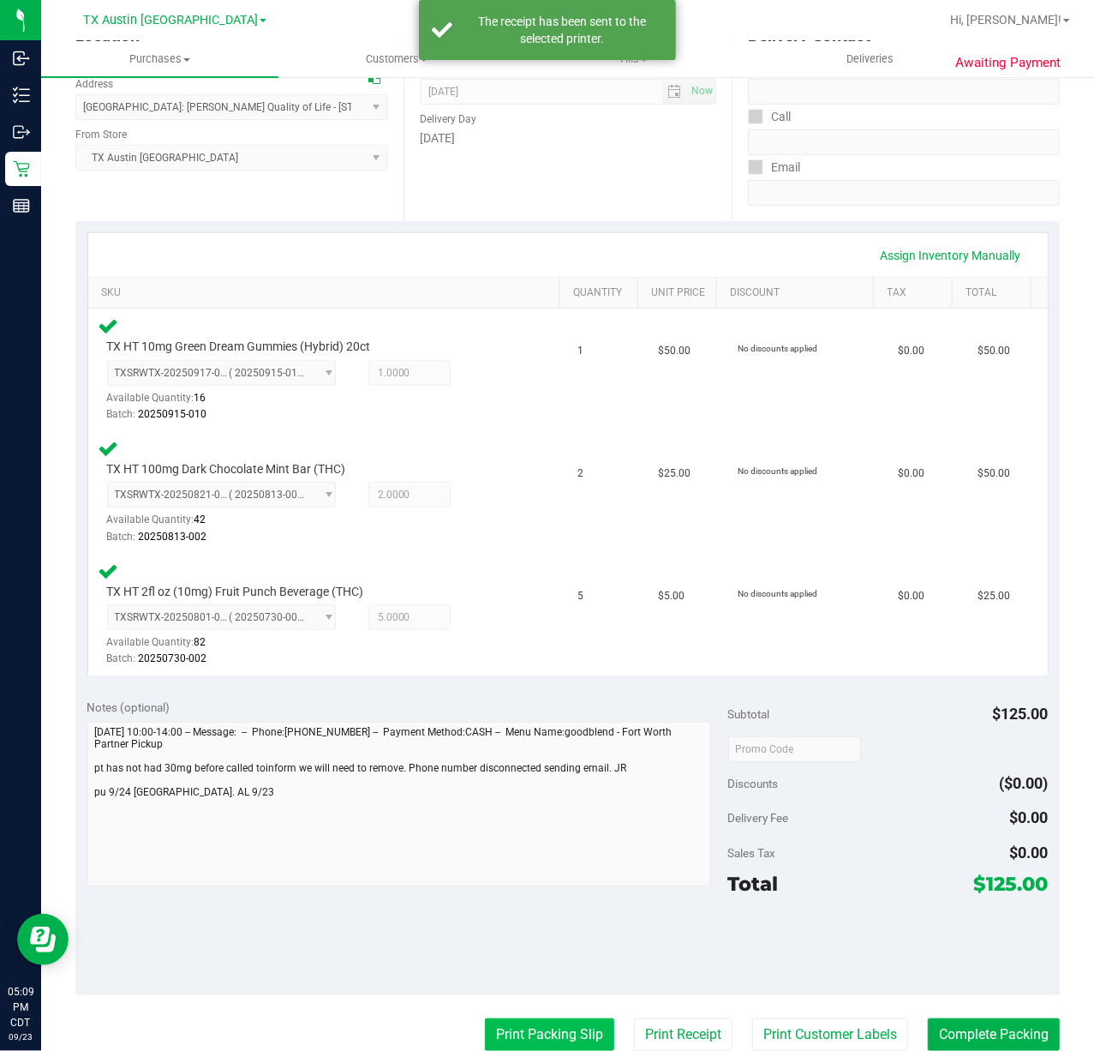
click at [554, 1039] on button "Print Packing Slip" at bounding box center [549, 1034] width 129 height 33
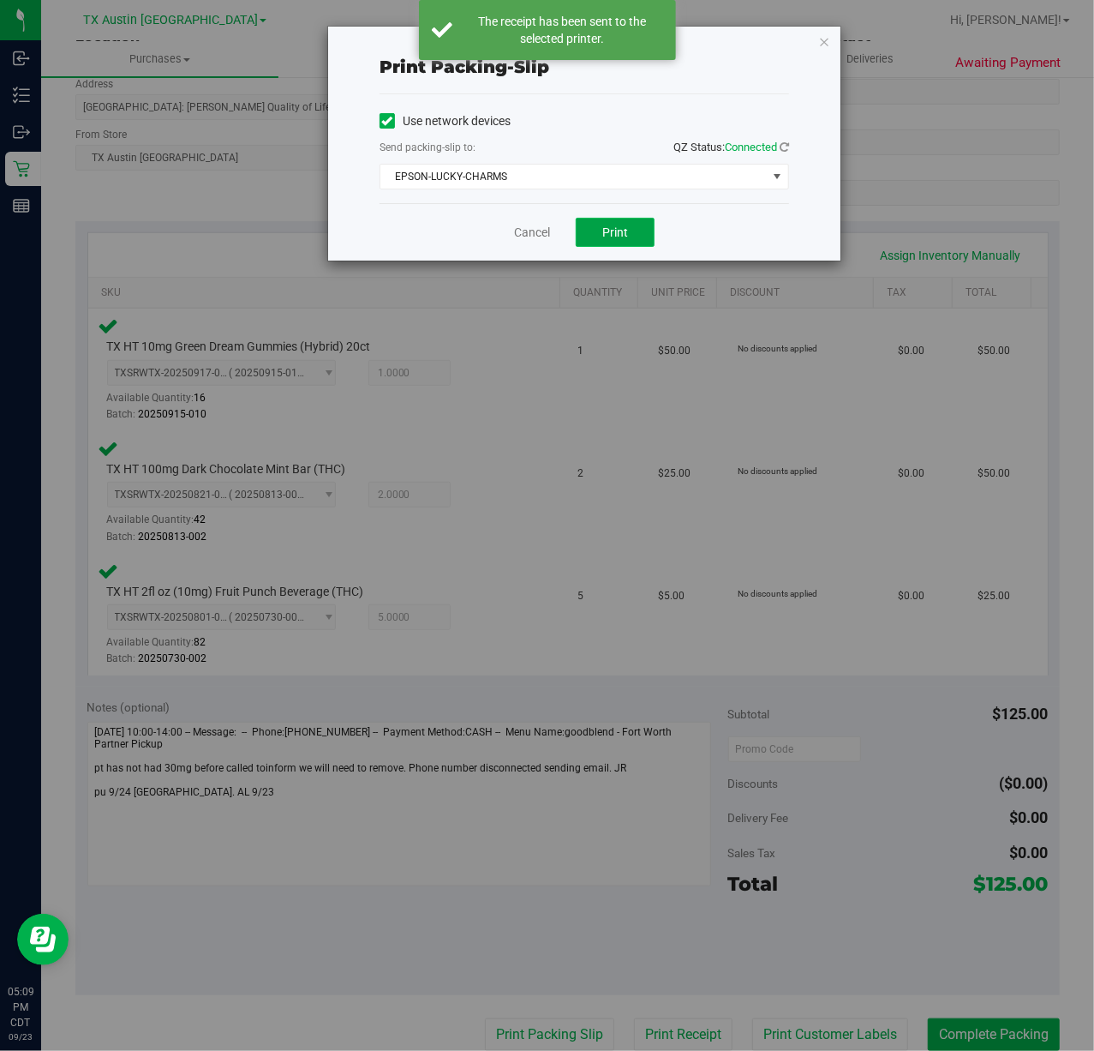
click at [581, 224] on button "Print" at bounding box center [615, 232] width 79 height 29
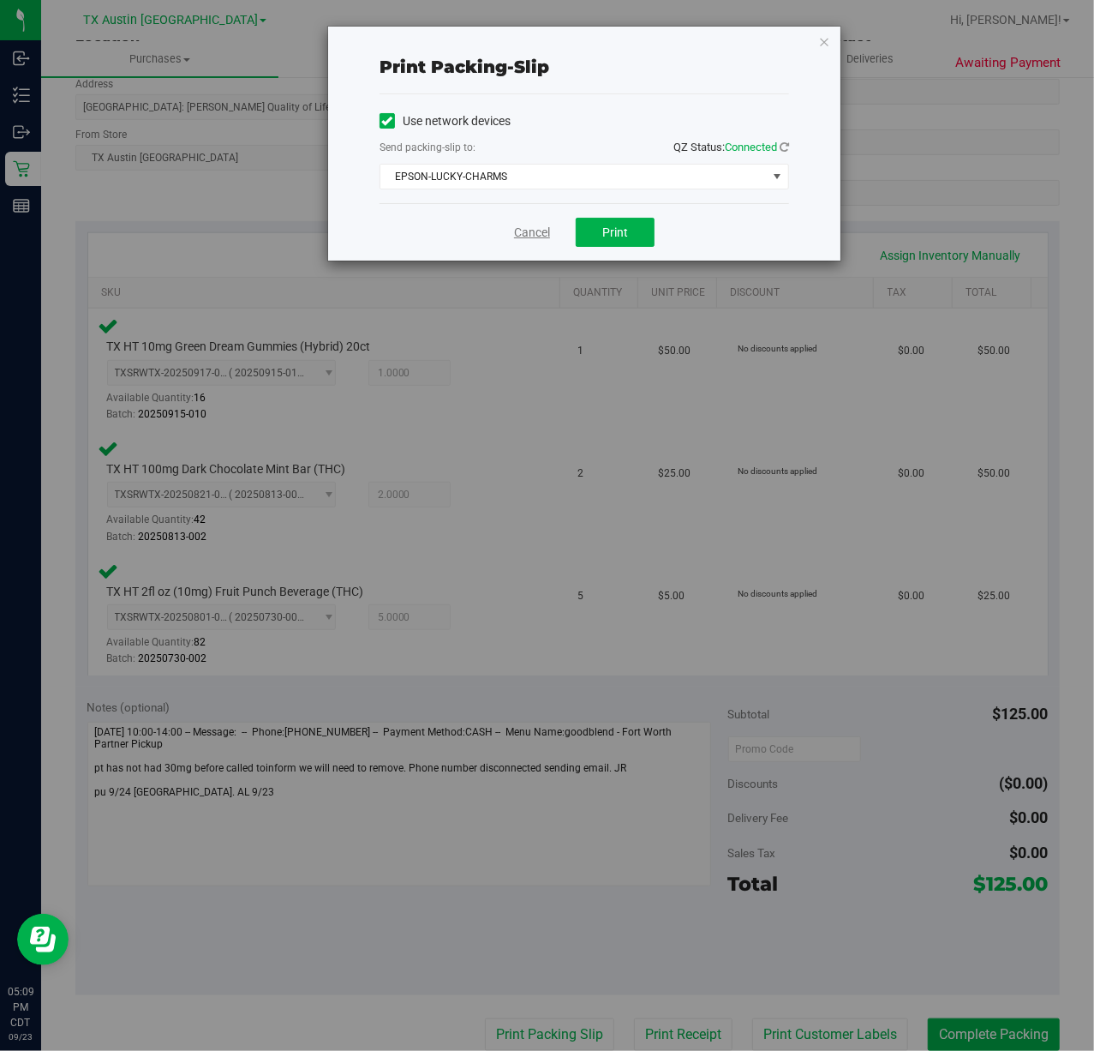
click at [533, 233] on link "Cancel" at bounding box center [532, 233] width 36 height 18
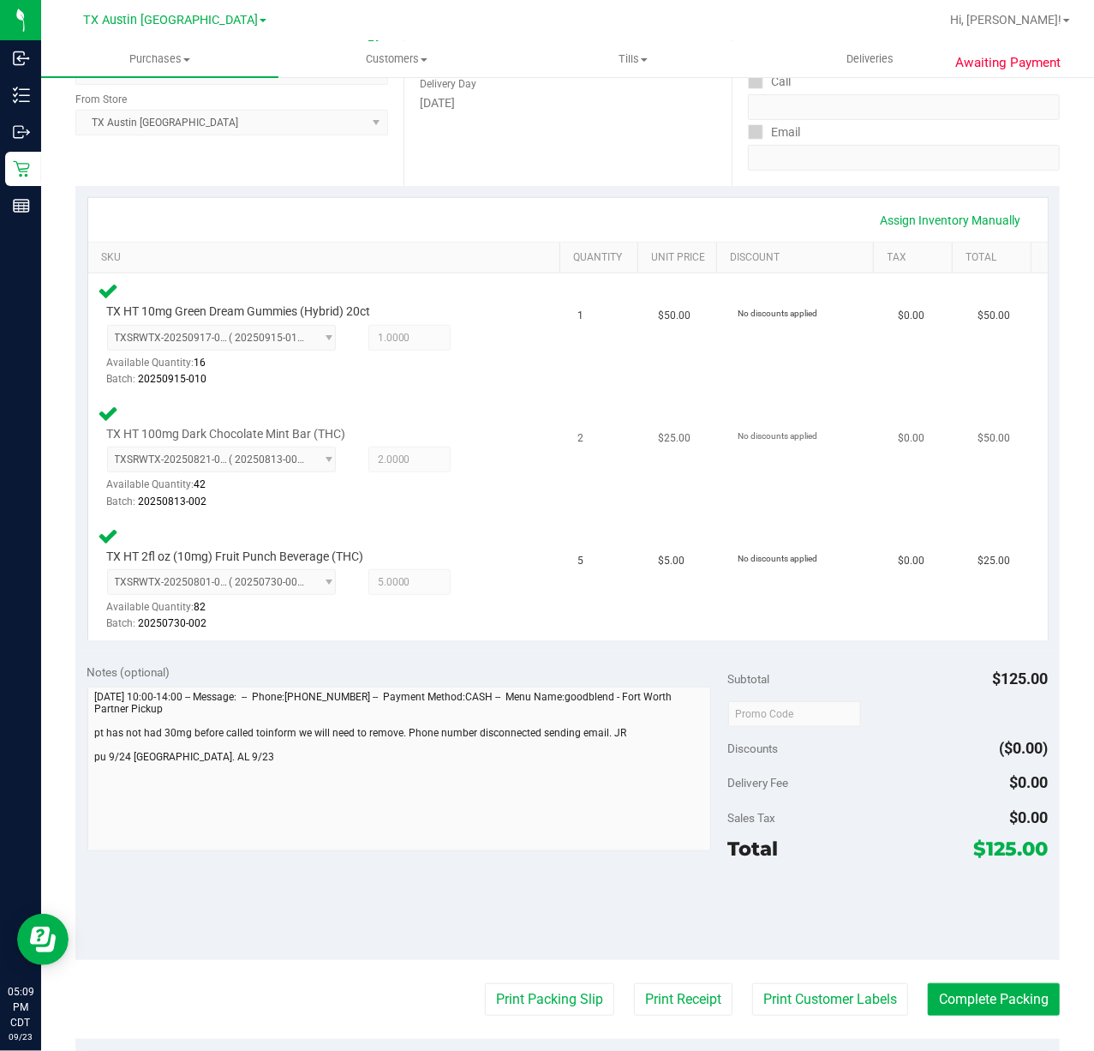
scroll to position [289, 0]
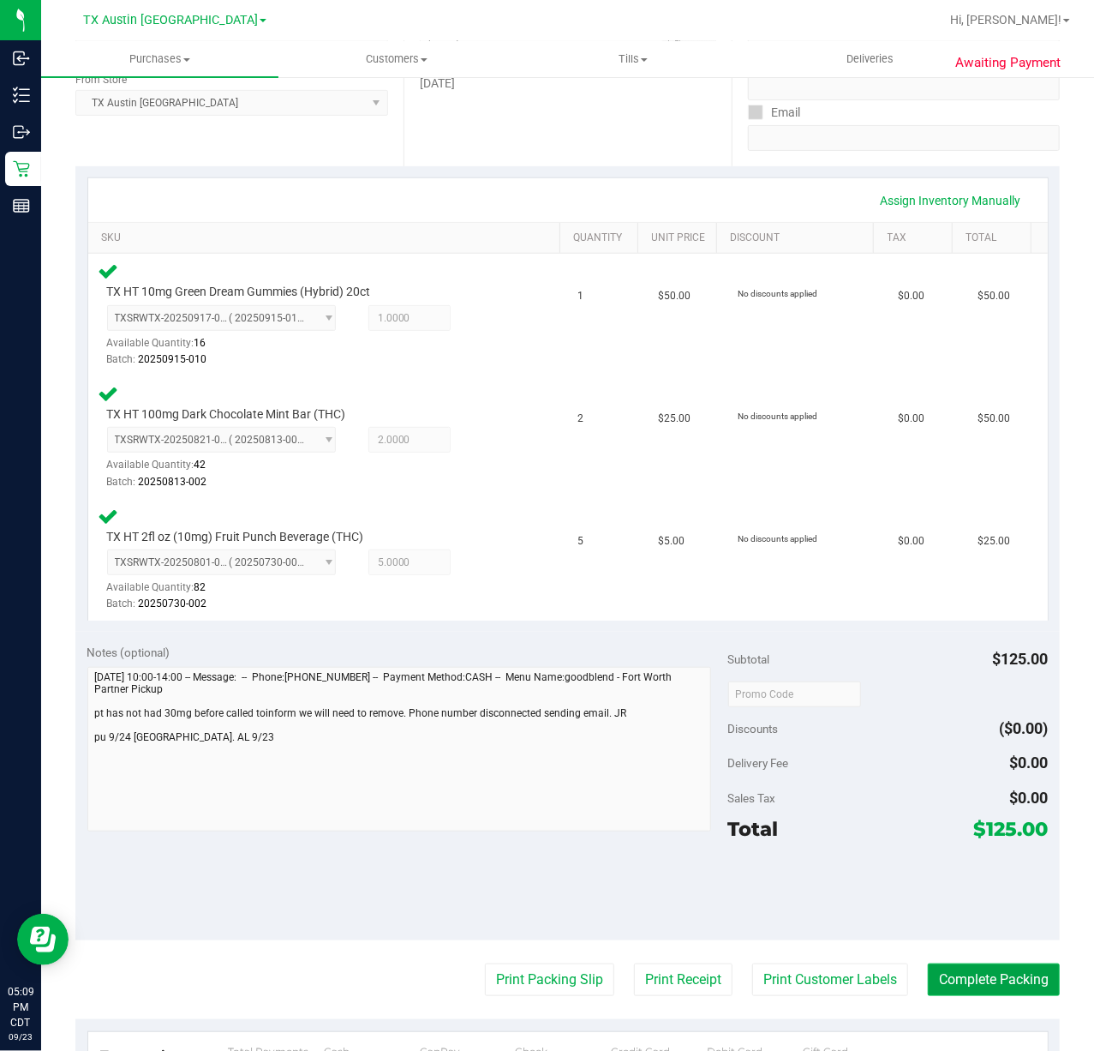
click at [984, 975] on button "Complete Packing" at bounding box center [994, 979] width 132 height 33
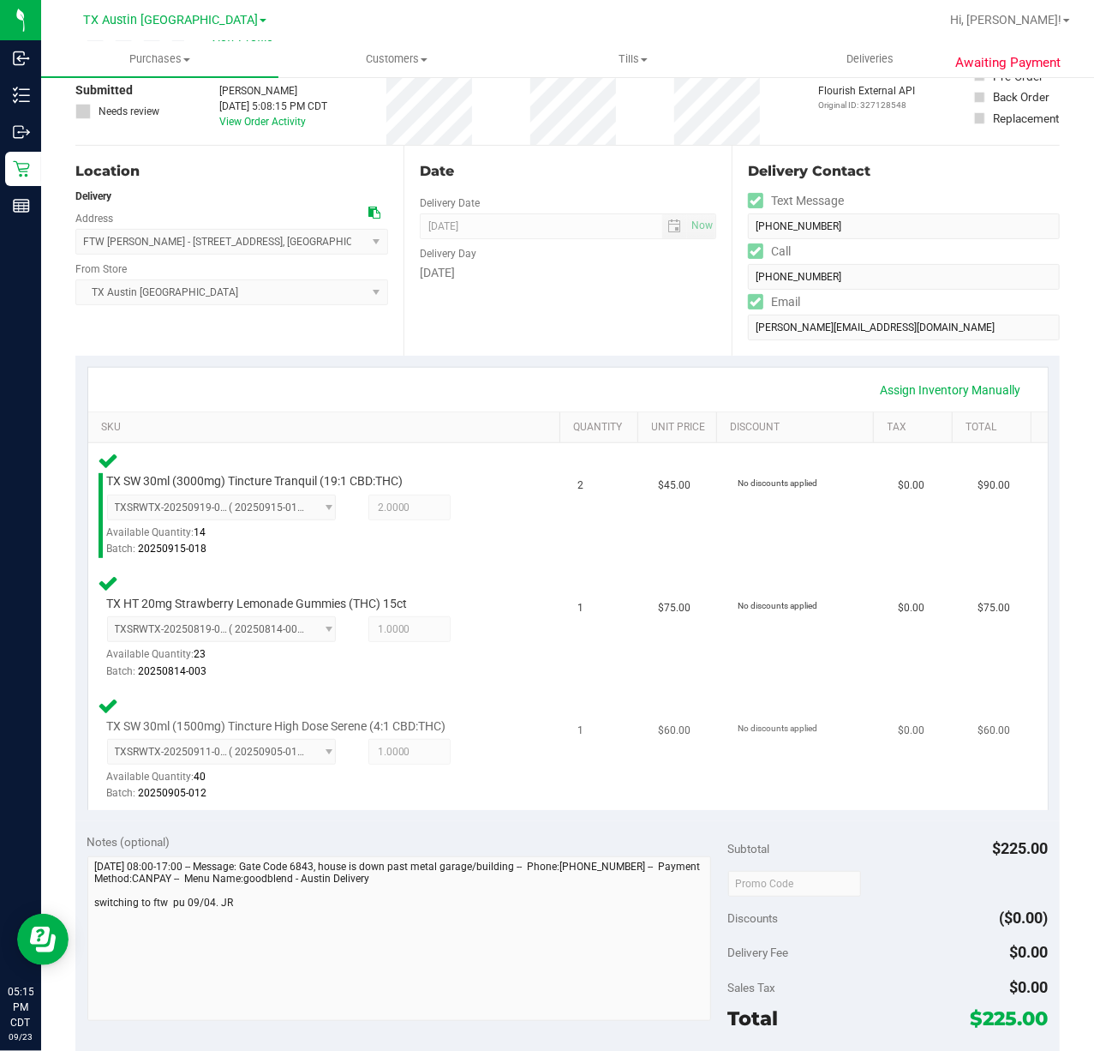
scroll to position [228, 0]
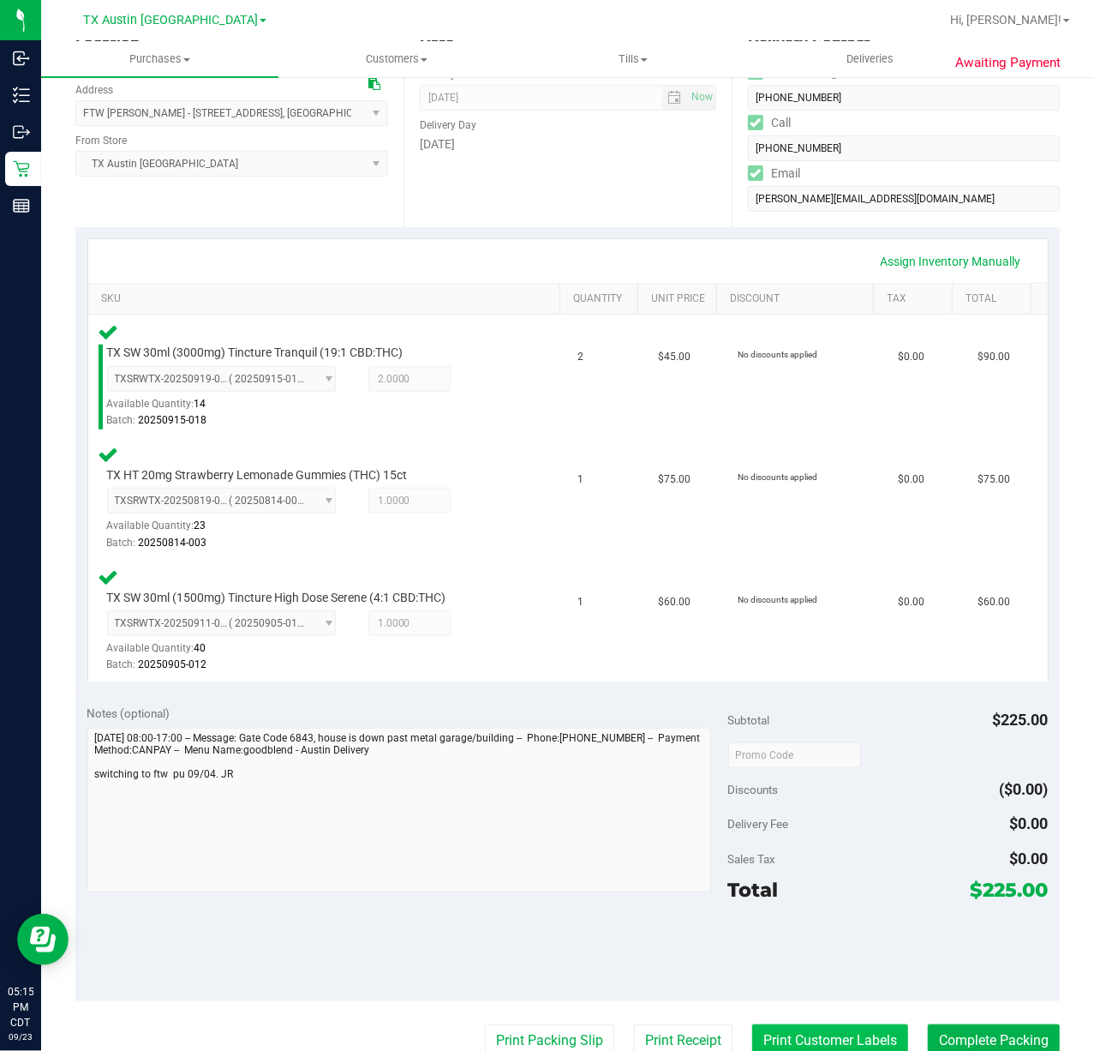
click at [782, 1035] on button "Print Customer Labels" at bounding box center [830, 1040] width 156 height 33
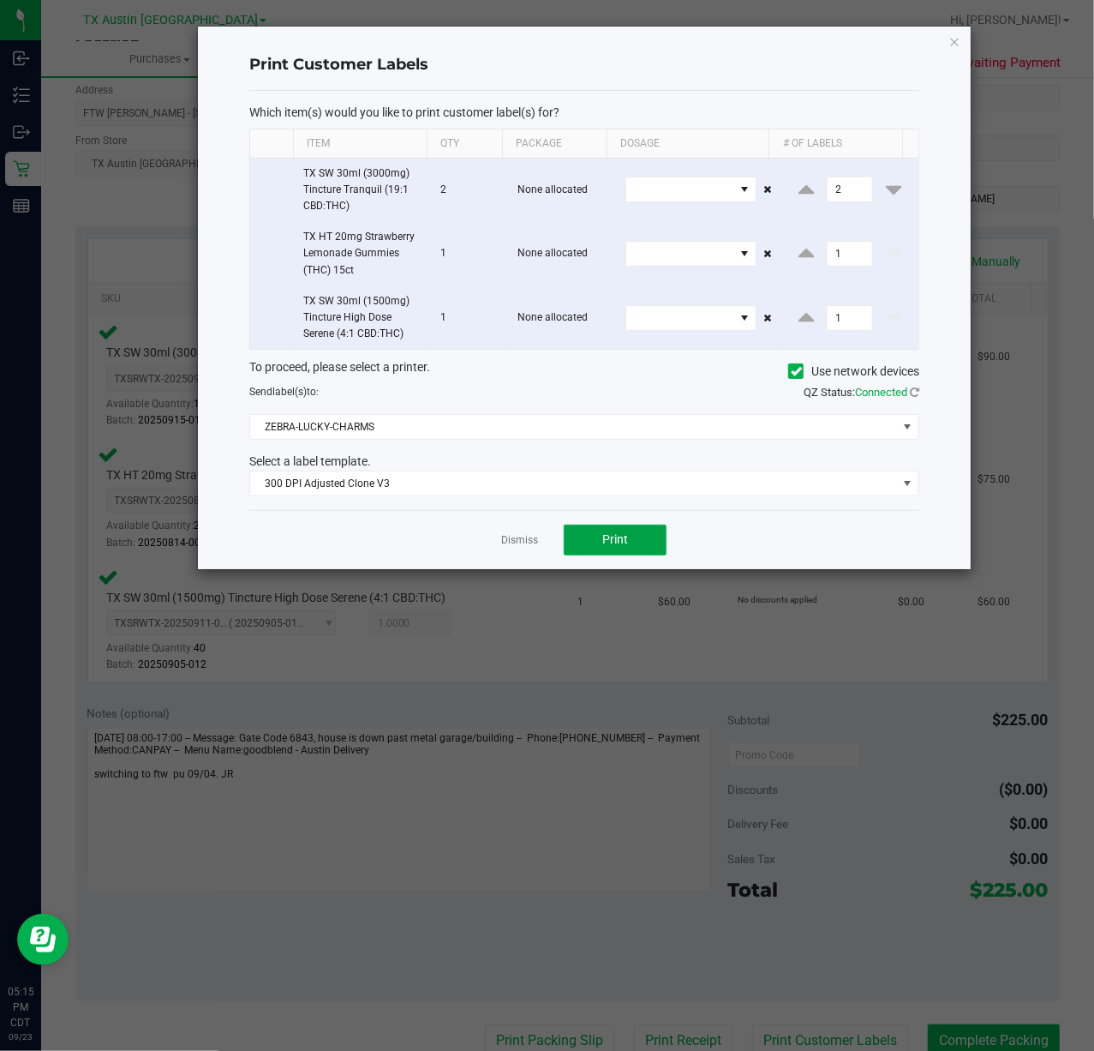
click at [596, 555] on button "Print" at bounding box center [615, 539] width 103 height 31
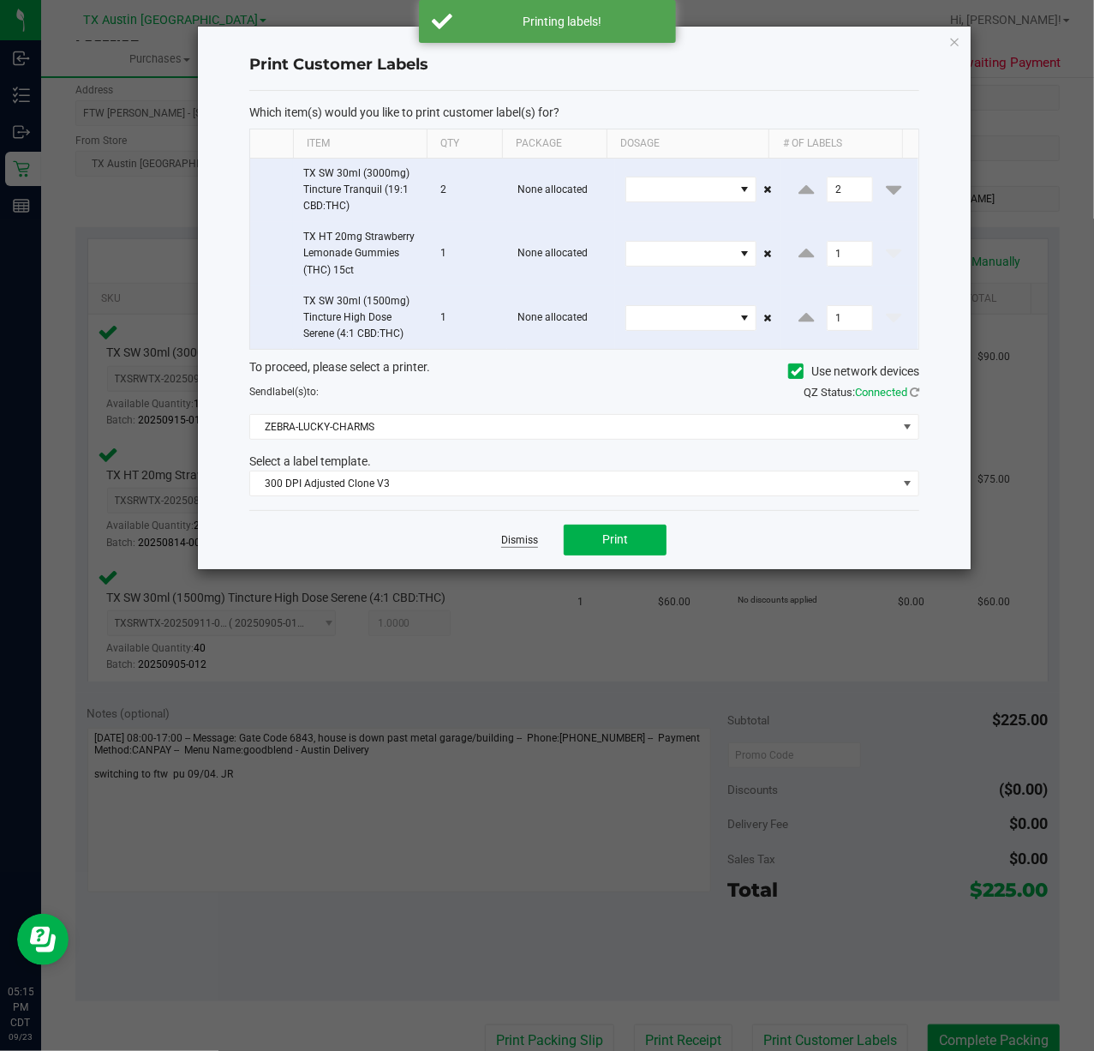
click at [522, 542] on link "Dismiss" at bounding box center [519, 540] width 37 height 15
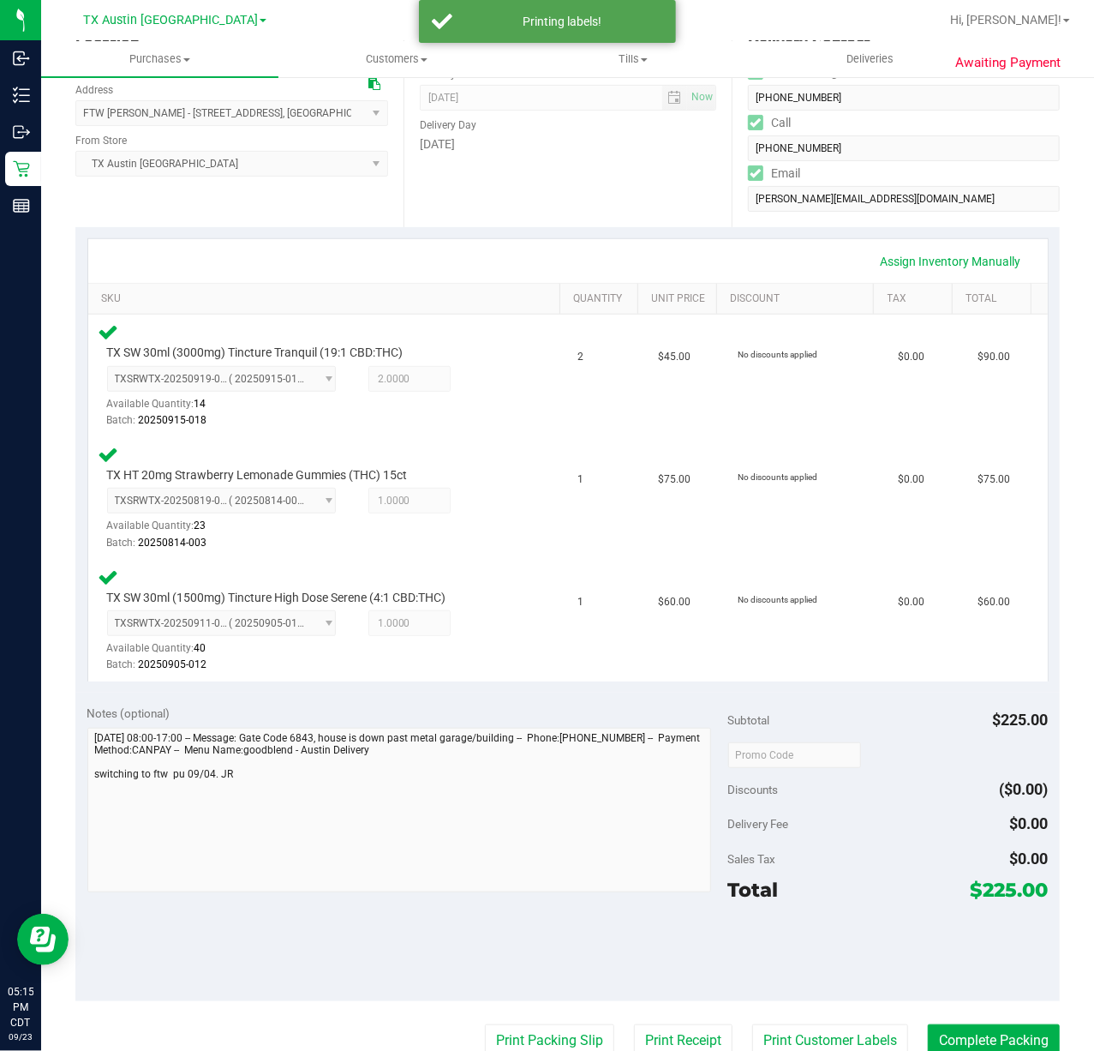
scroll to position [234, 0]
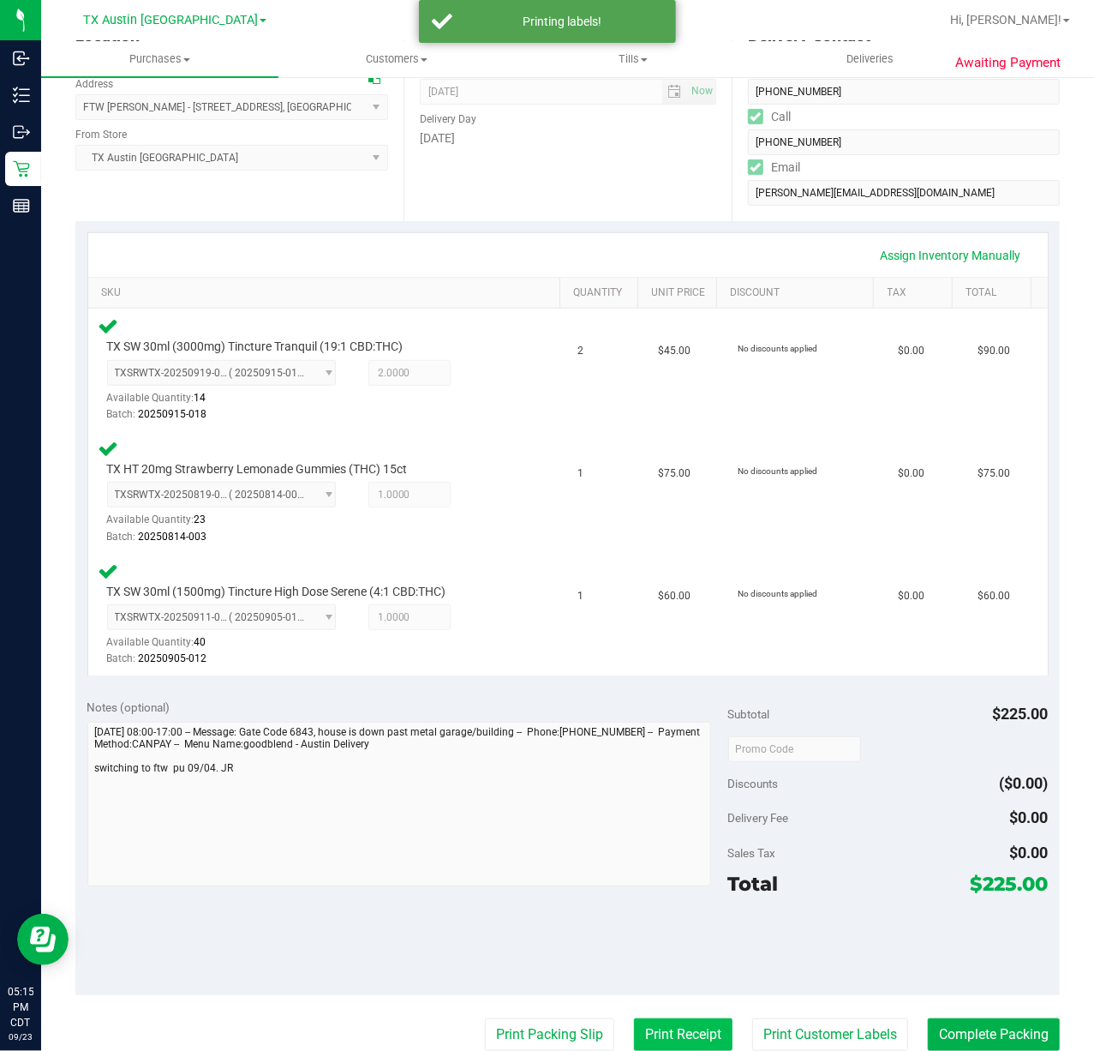
click at [649, 1029] on button "Print Receipt" at bounding box center [683, 1034] width 99 height 33
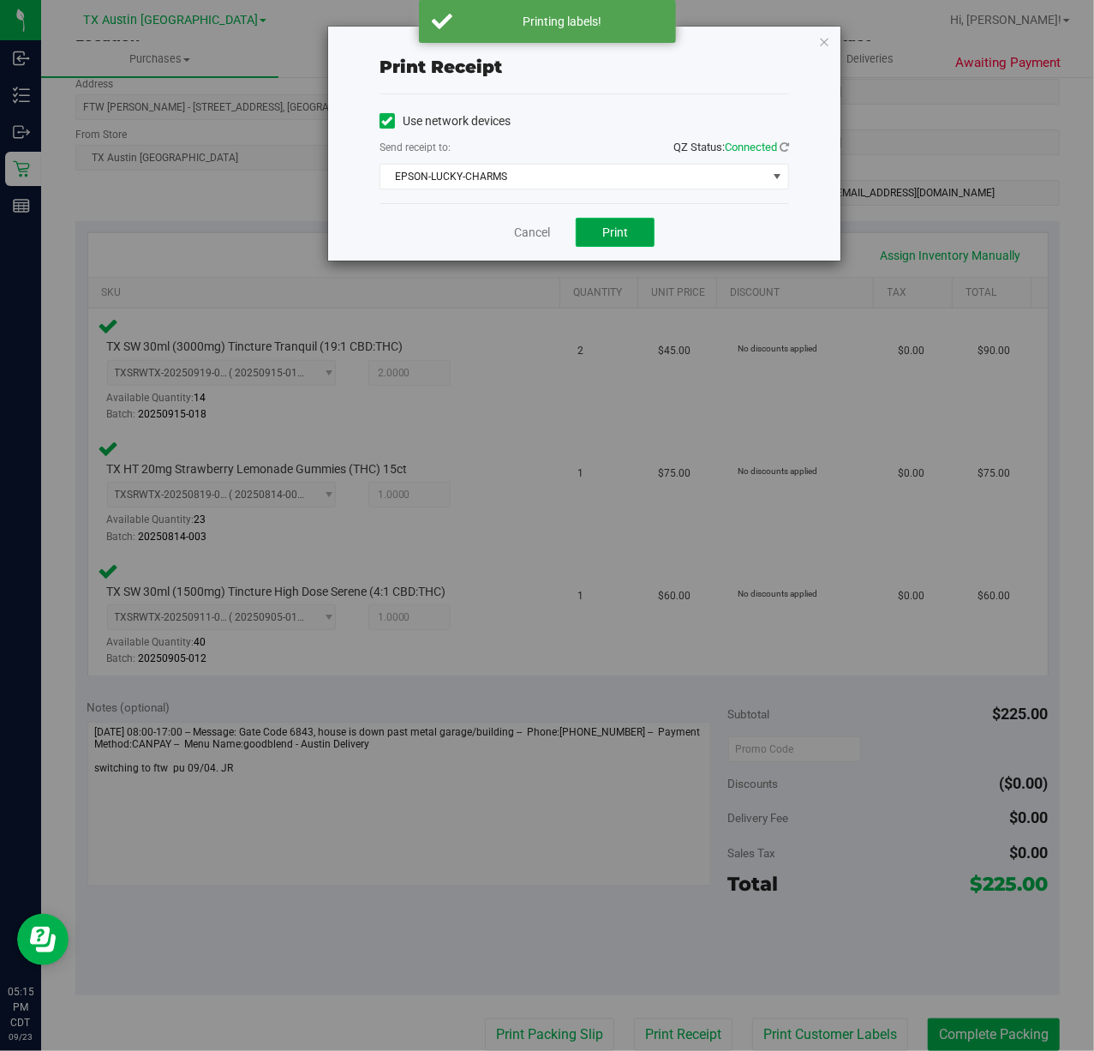
click at [614, 225] on span "Print" at bounding box center [615, 232] width 26 height 14
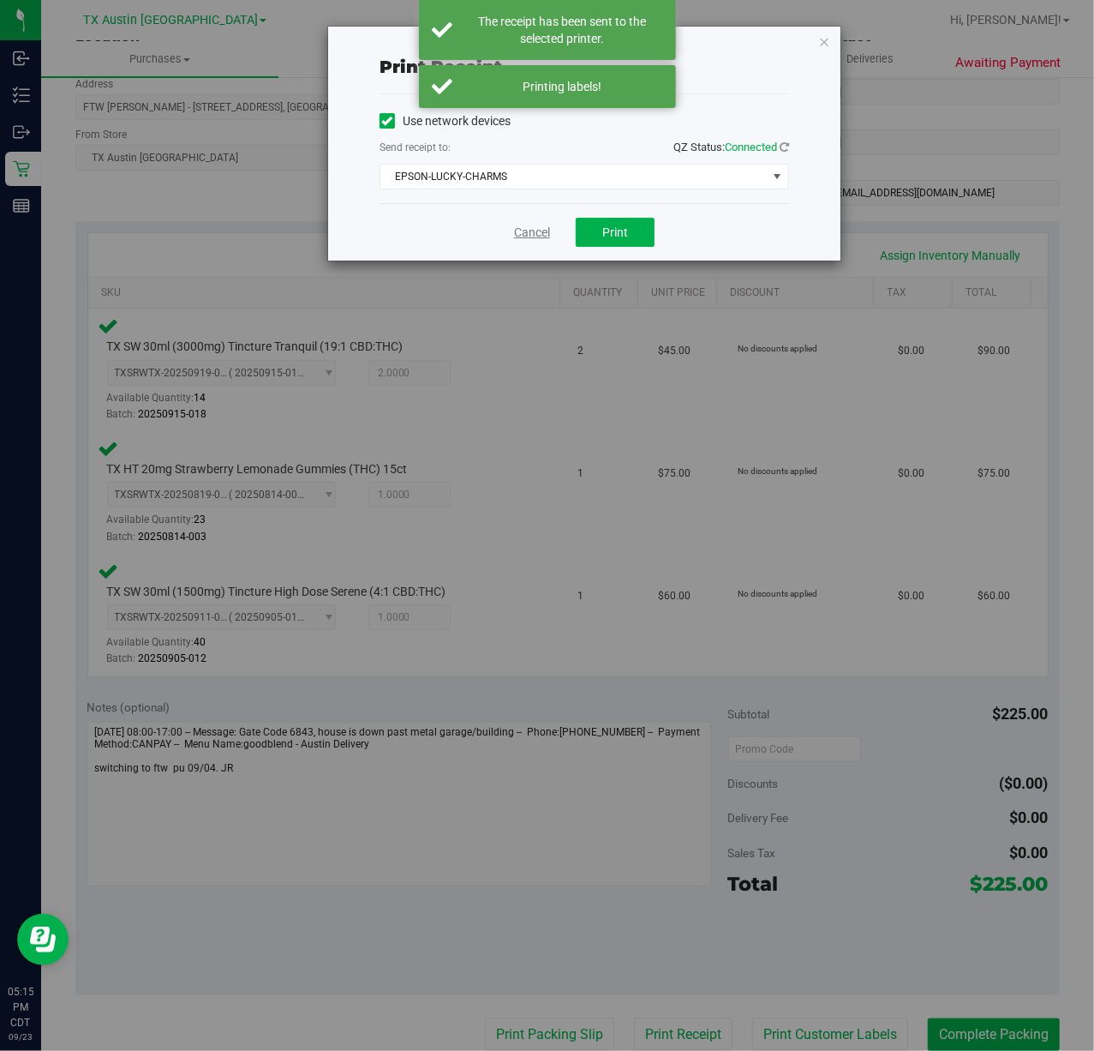
click at [545, 234] on link "Cancel" at bounding box center [532, 233] width 36 height 18
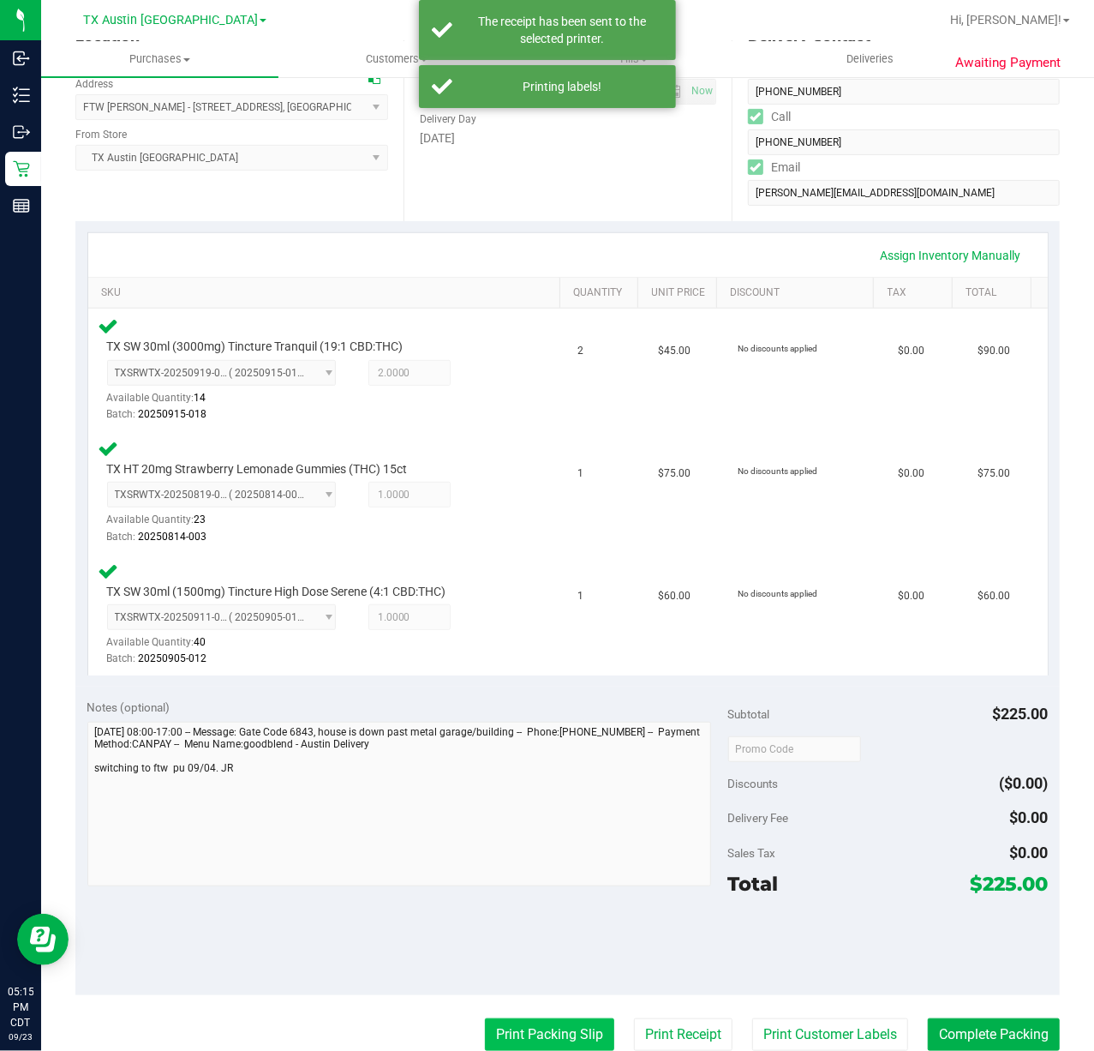
click at [553, 1042] on button "Print Packing Slip" at bounding box center [549, 1034] width 129 height 33
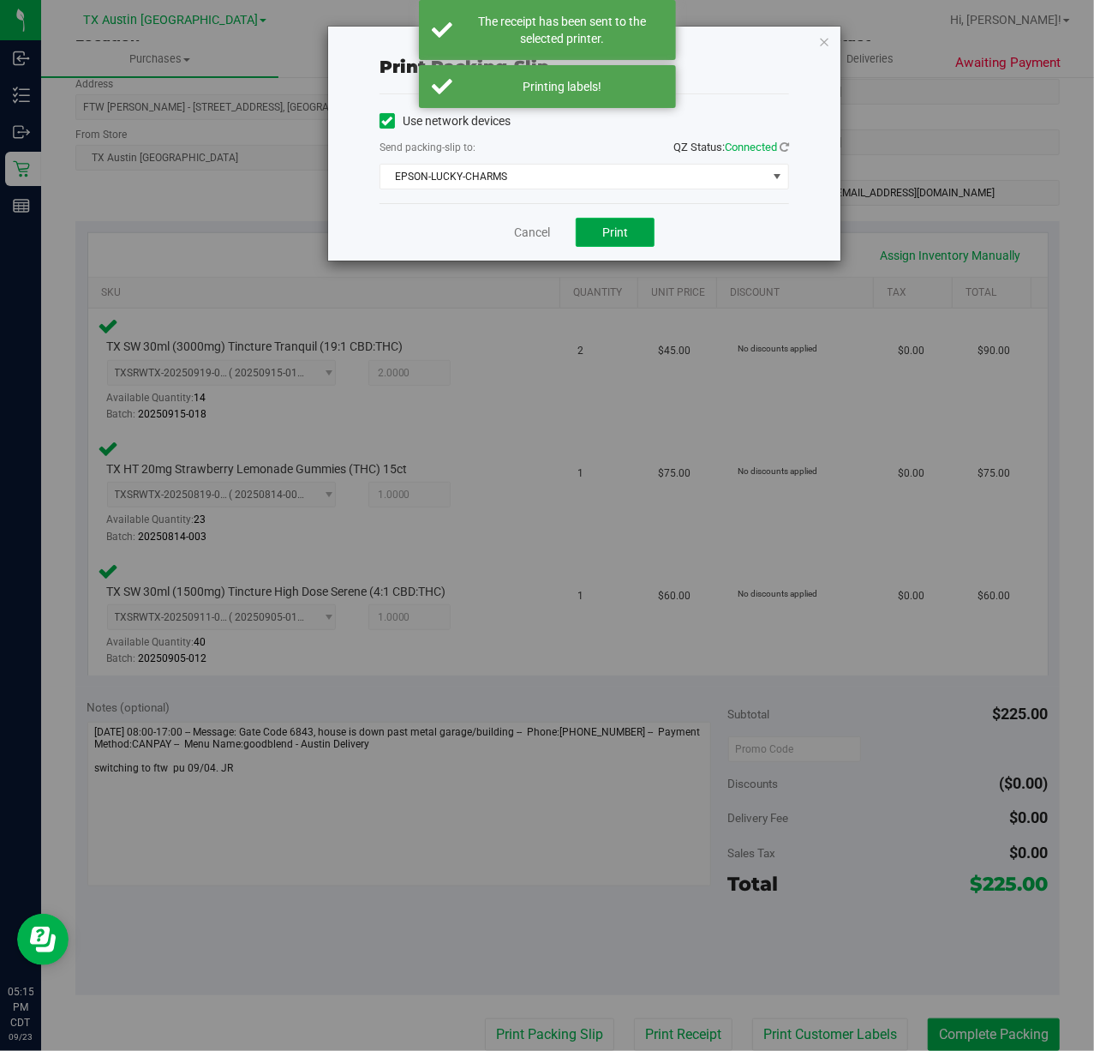
click at [618, 221] on button "Print" at bounding box center [615, 232] width 79 height 29
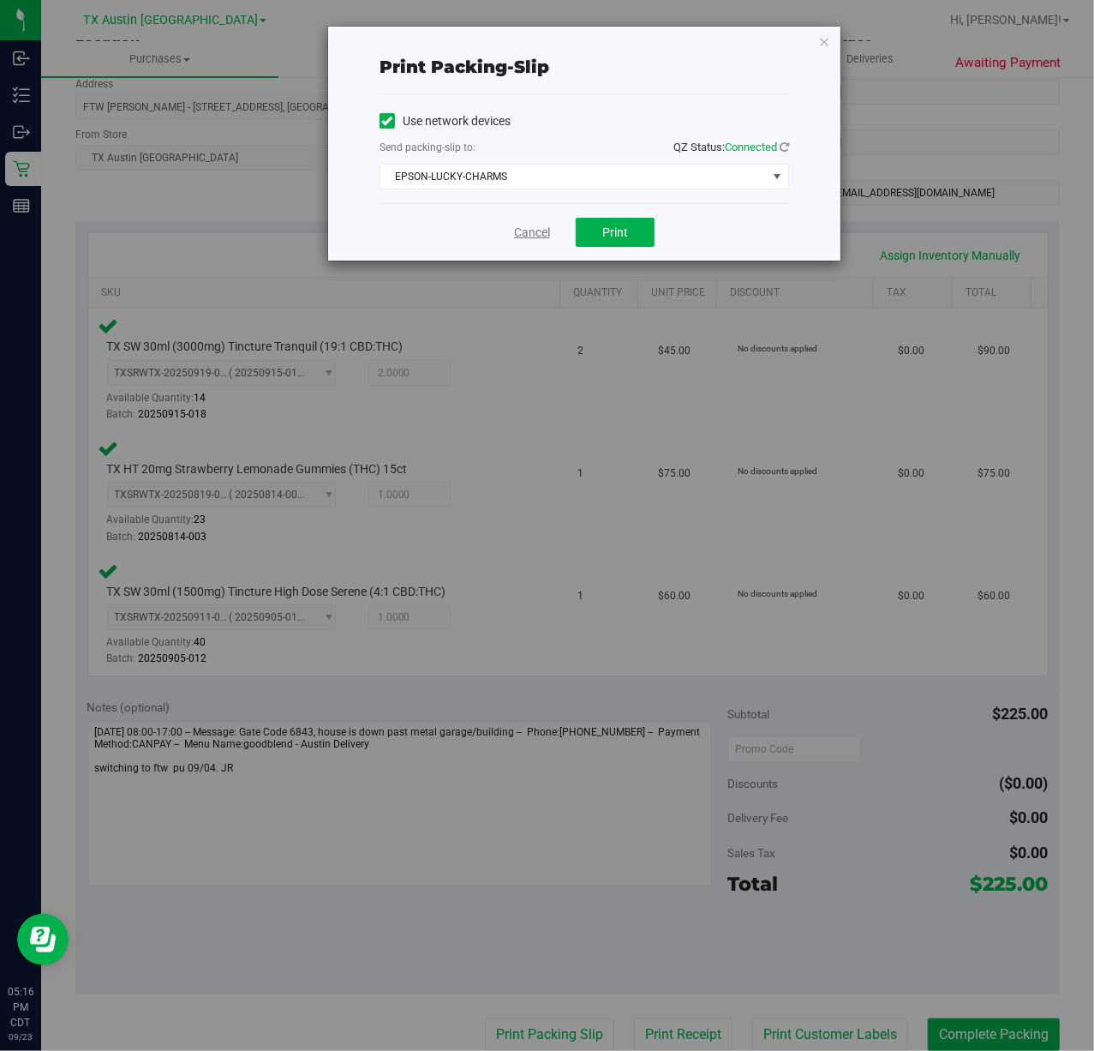
click at [523, 234] on link "Cancel" at bounding box center [532, 233] width 36 height 18
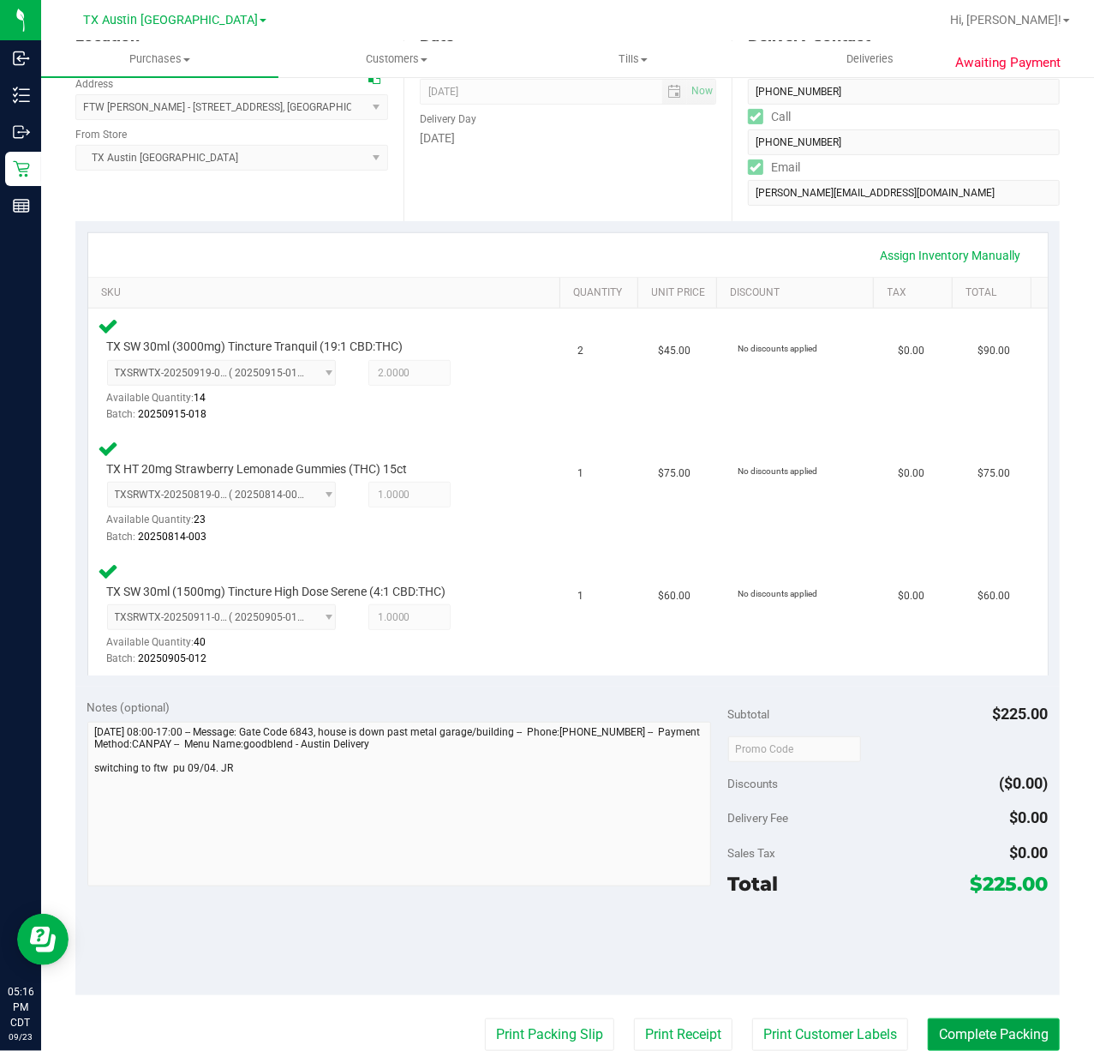
click at [985, 1032] on button "Complete Packing" at bounding box center [994, 1034] width 132 height 33
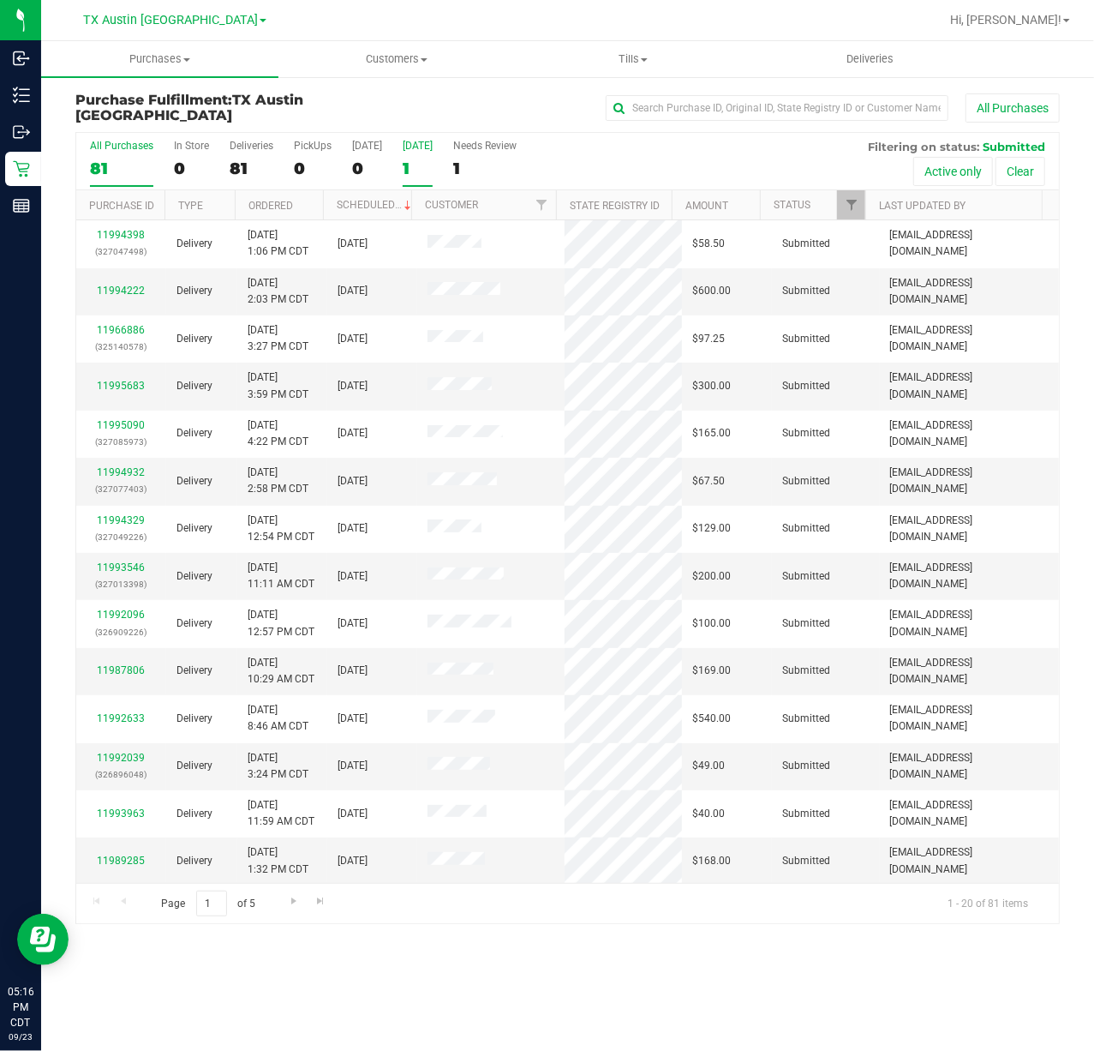
click at [433, 140] on div "Tomorrow" at bounding box center [418, 146] width 30 height 12
click at [0, 0] on input "Tomorrow 1" at bounding box center [0, 0] width 0 height 0
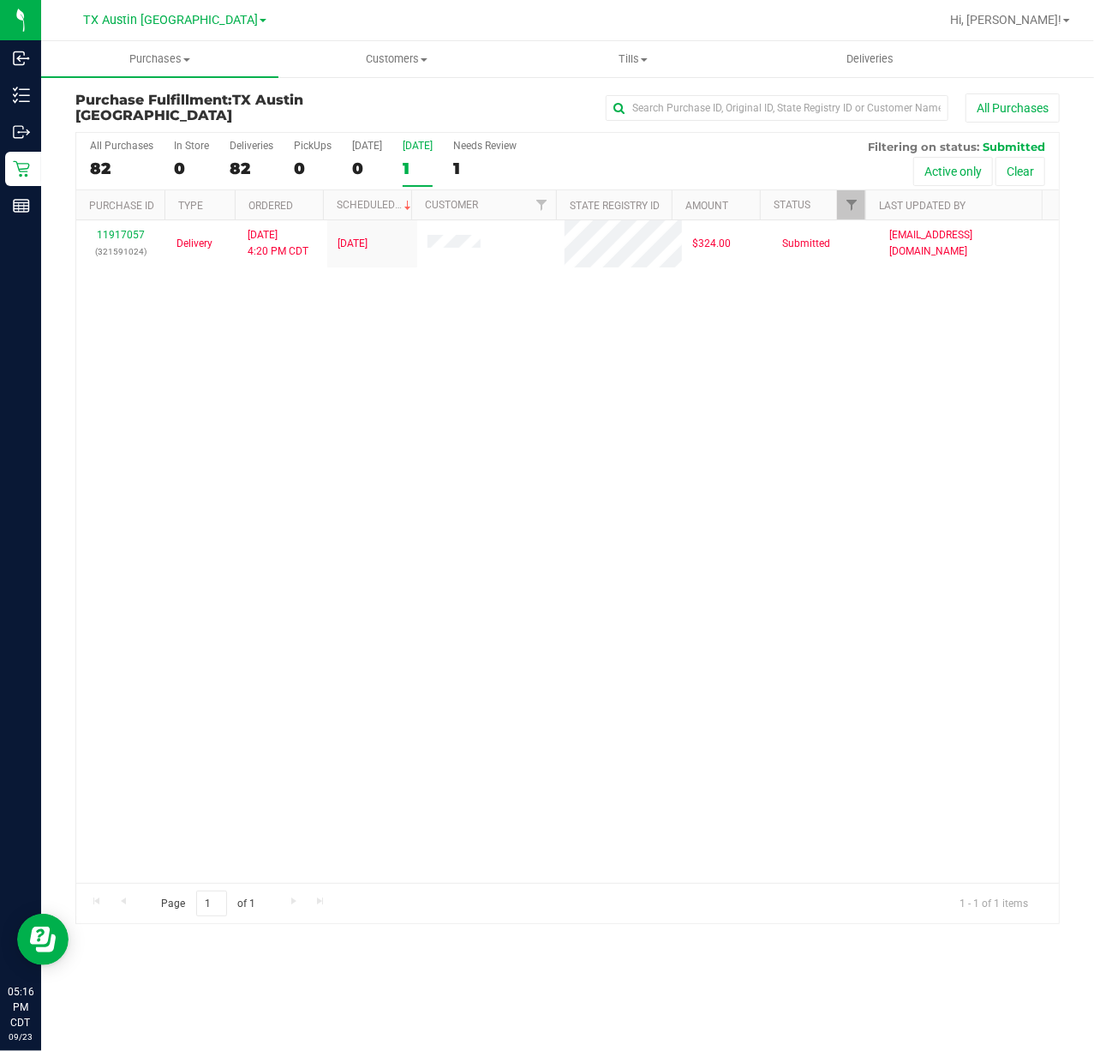
click at [882, 38] on nav "TX Austin DC Hi, Lindsey!" at bounding box center [567, 20] width 1053 height 41
click at [878, 60] on span "Deliveries" at bounding box center [869, 58] width 93 height 15
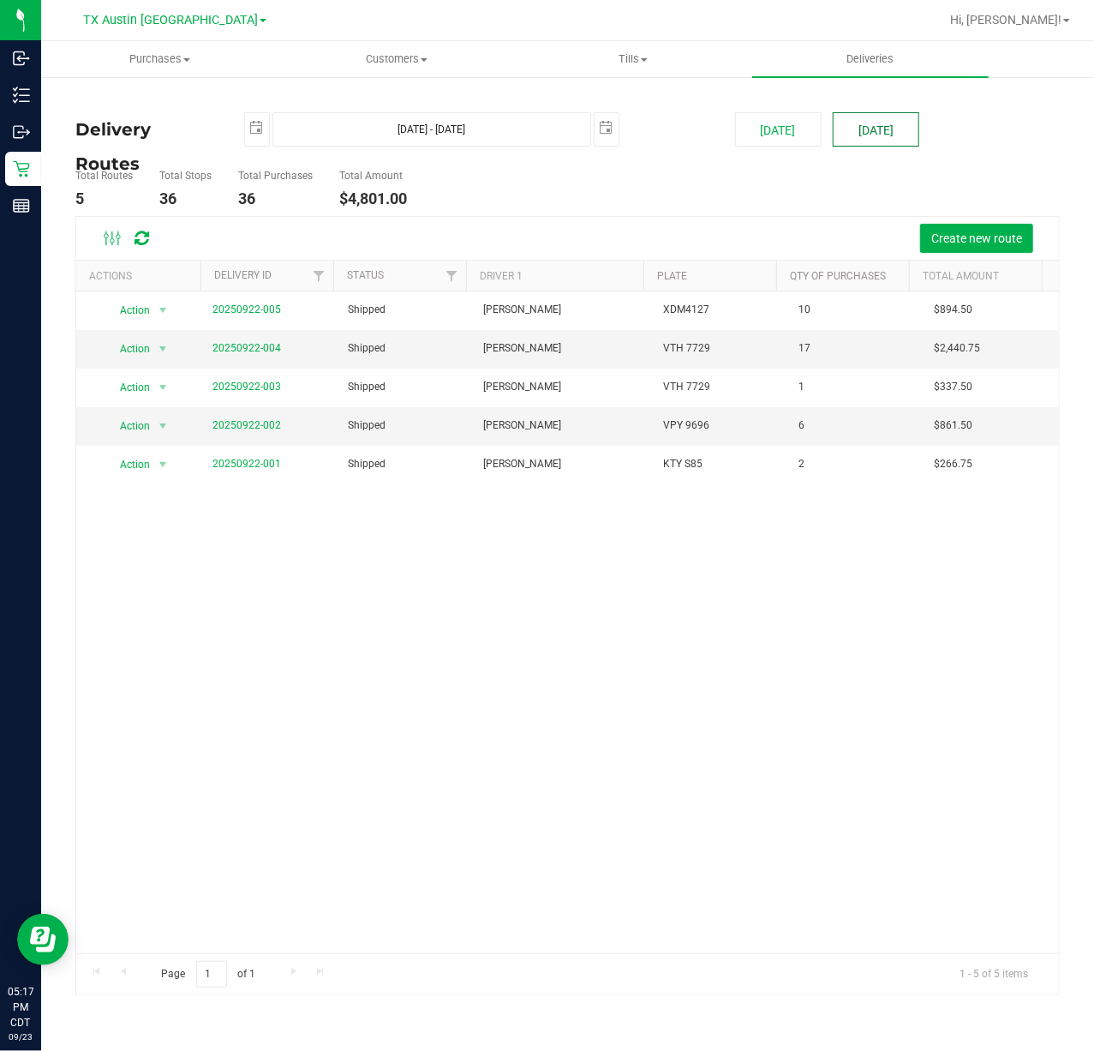
click at [845, 139] on button "[DATE]" at bounding box center [876, 129] width 87 height 34
type input "Sep 24, 2025 - Sep 24, 2025"
type input "2025-09-24"
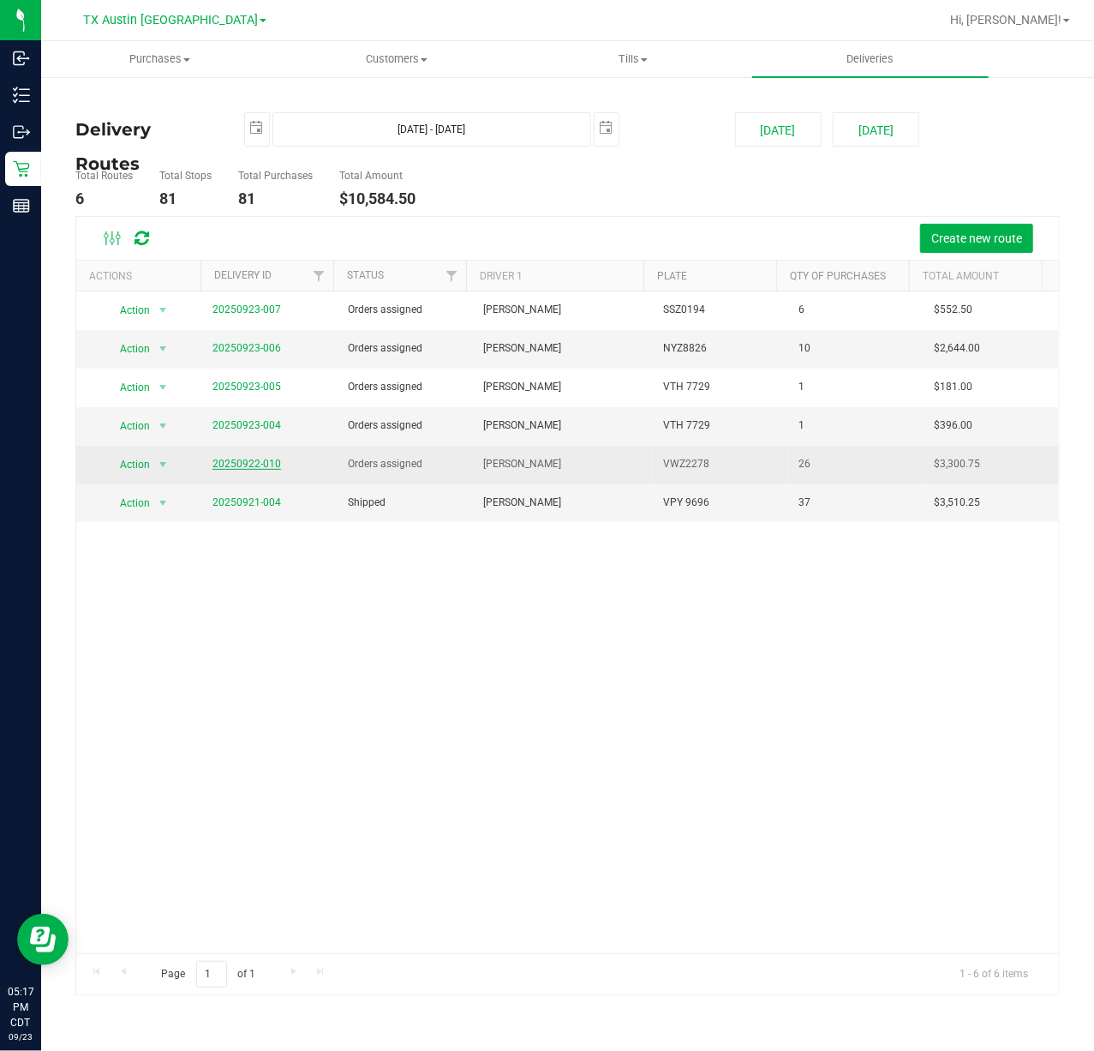
click at [238, 464] on link "20250922-010" at bounding box center [247, 464] width 69 height 12
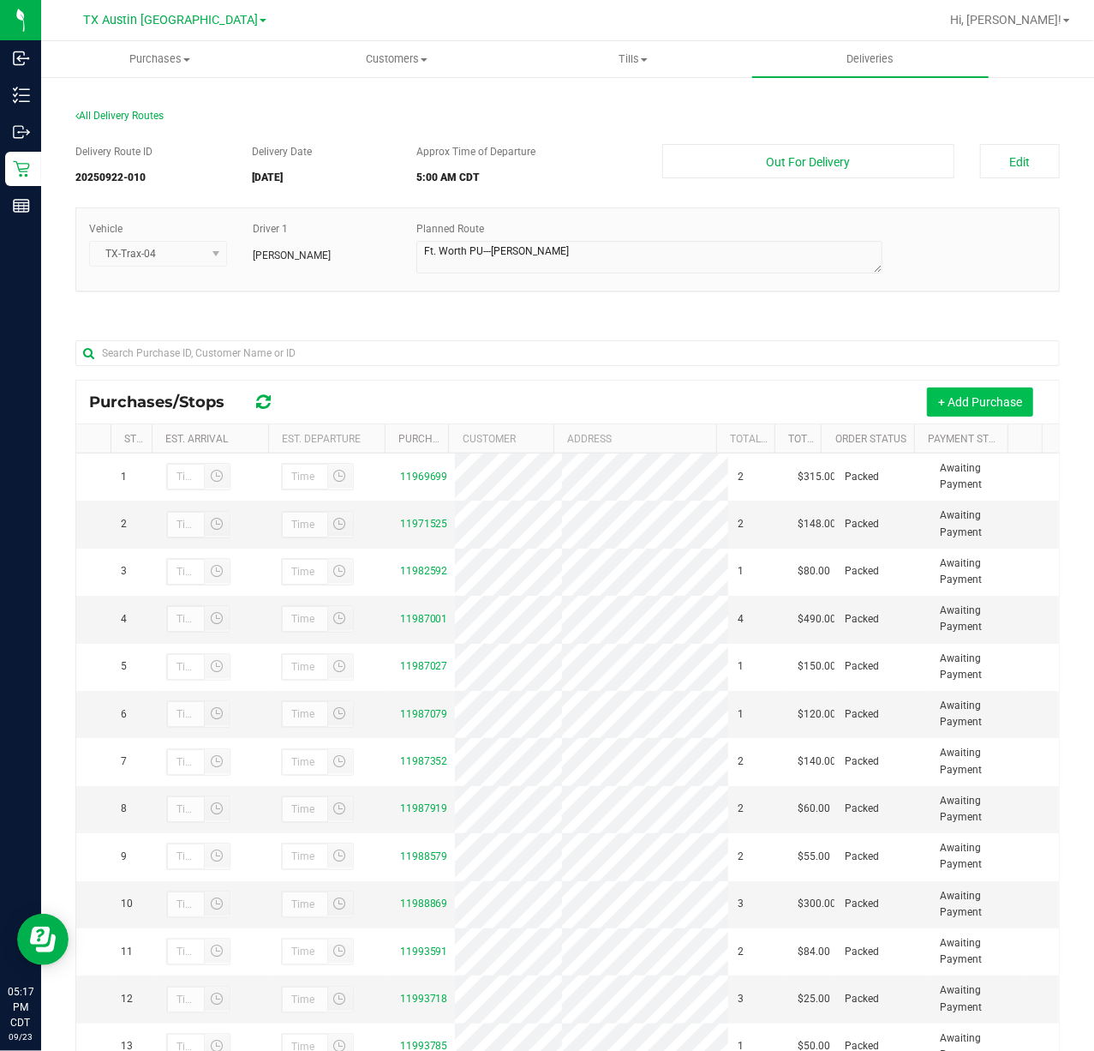
click at [954, 401] on button "+ Add Purchase" at bounding box center [980, 401] width 106 height 29
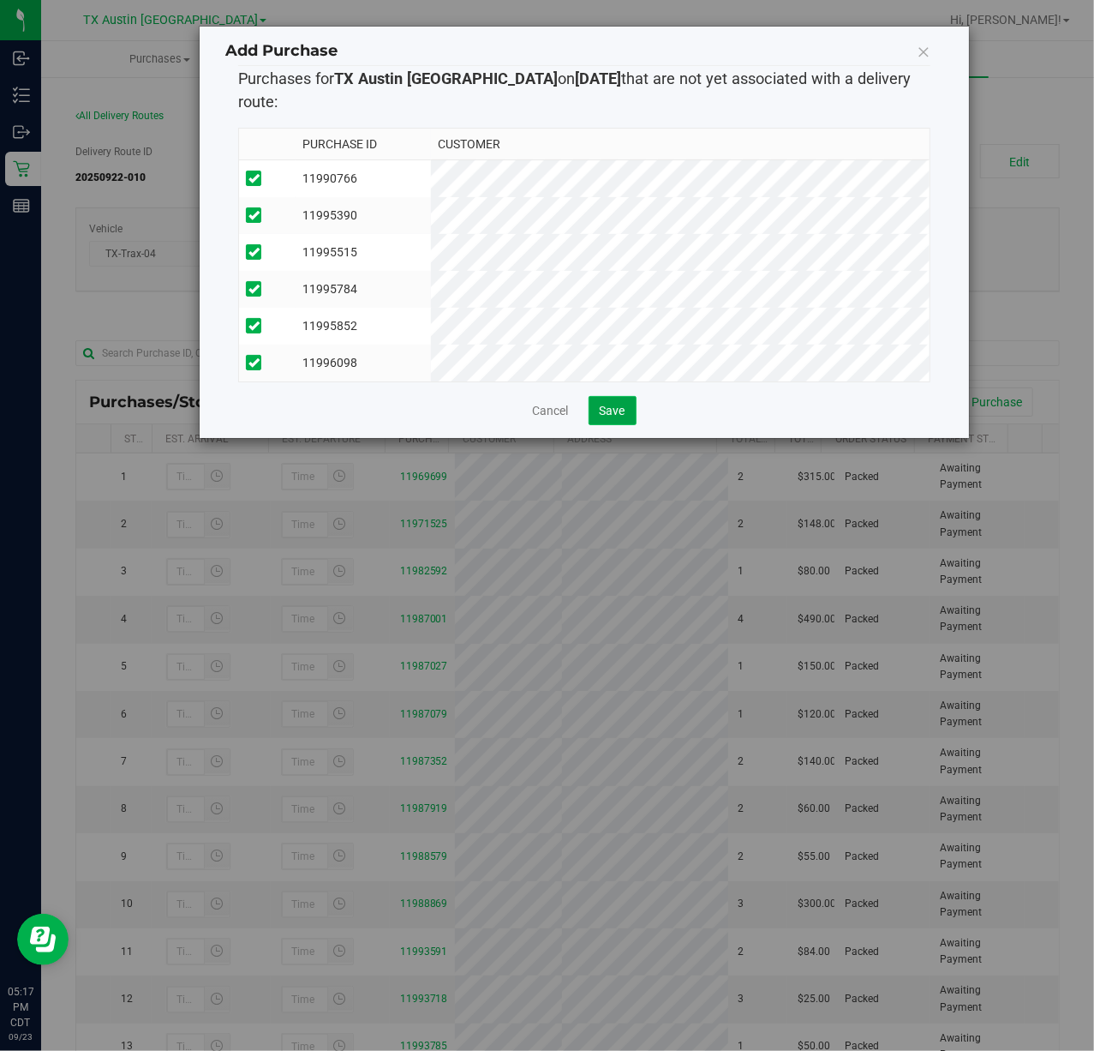
click at [615, 410] on span "Save" at bounding box center [613, 411] width 26 height 14
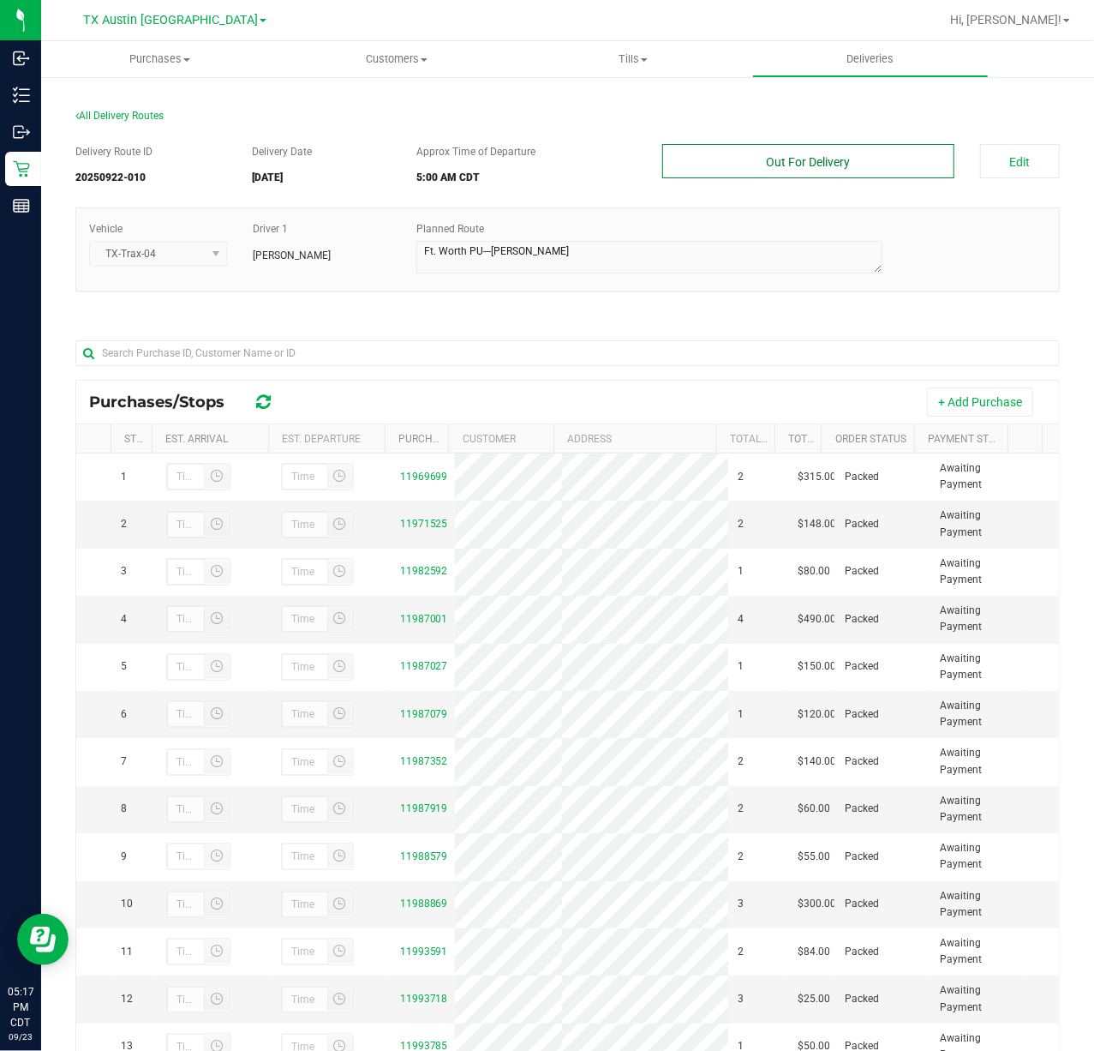
click at [869, 153] on button "Out For Delivery" at bounding box center [807, 161] width 291 height 34
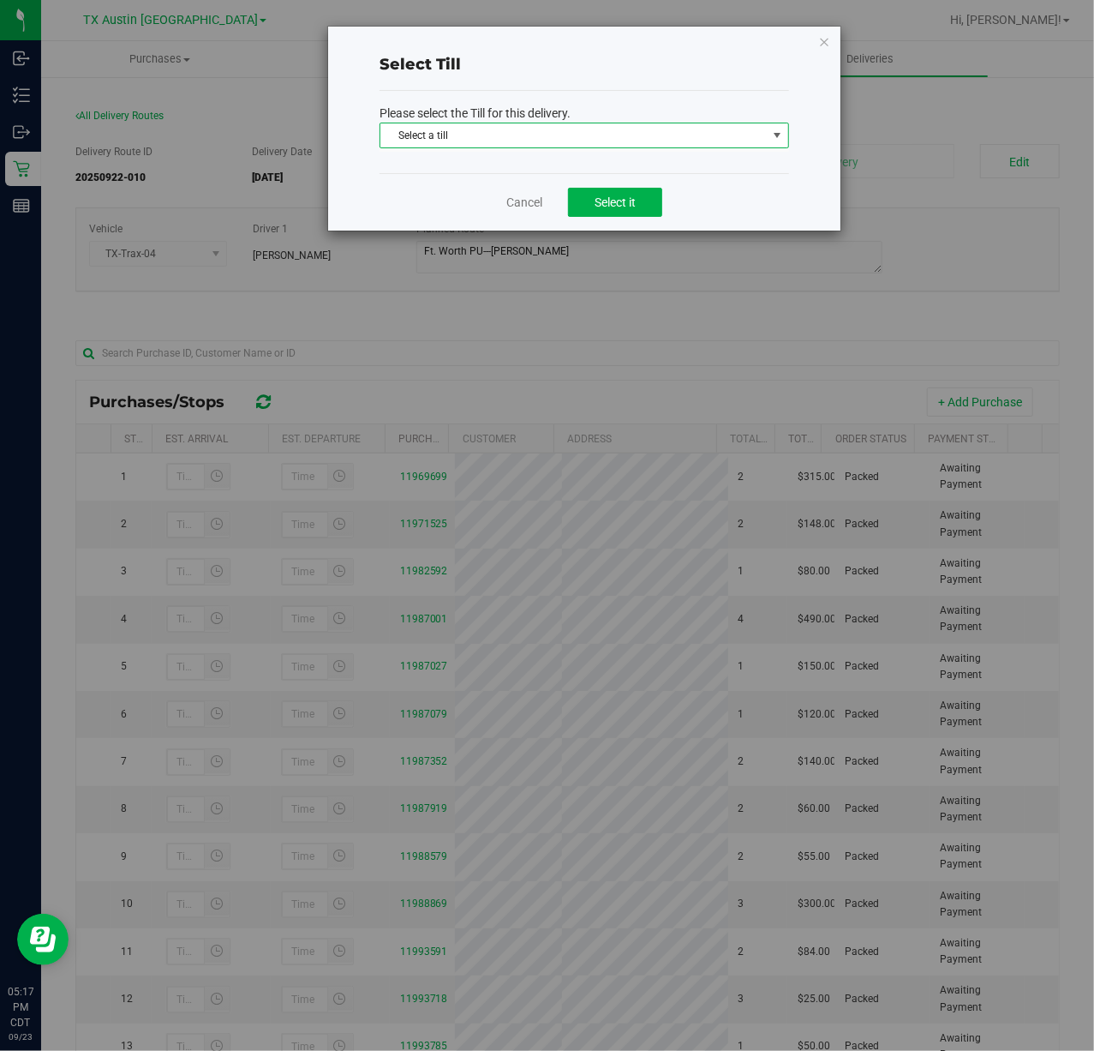
click at [758, 145] on span "Select a till" at bounding box center [573, 135] width 386 height 24
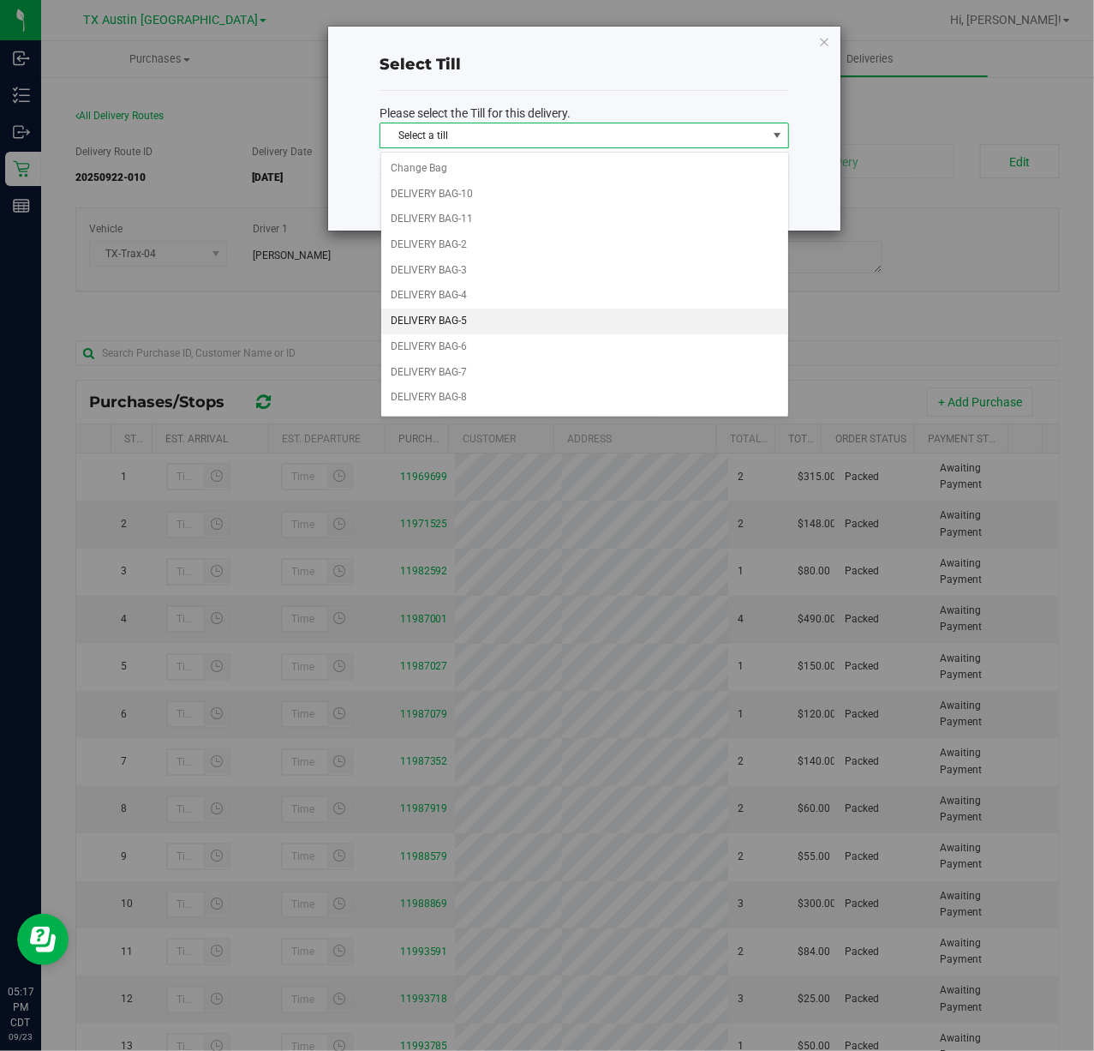
click at [562, 322] on li "DELIVERY BAG-5" at bounding box center [584, 321] width 407 height 26
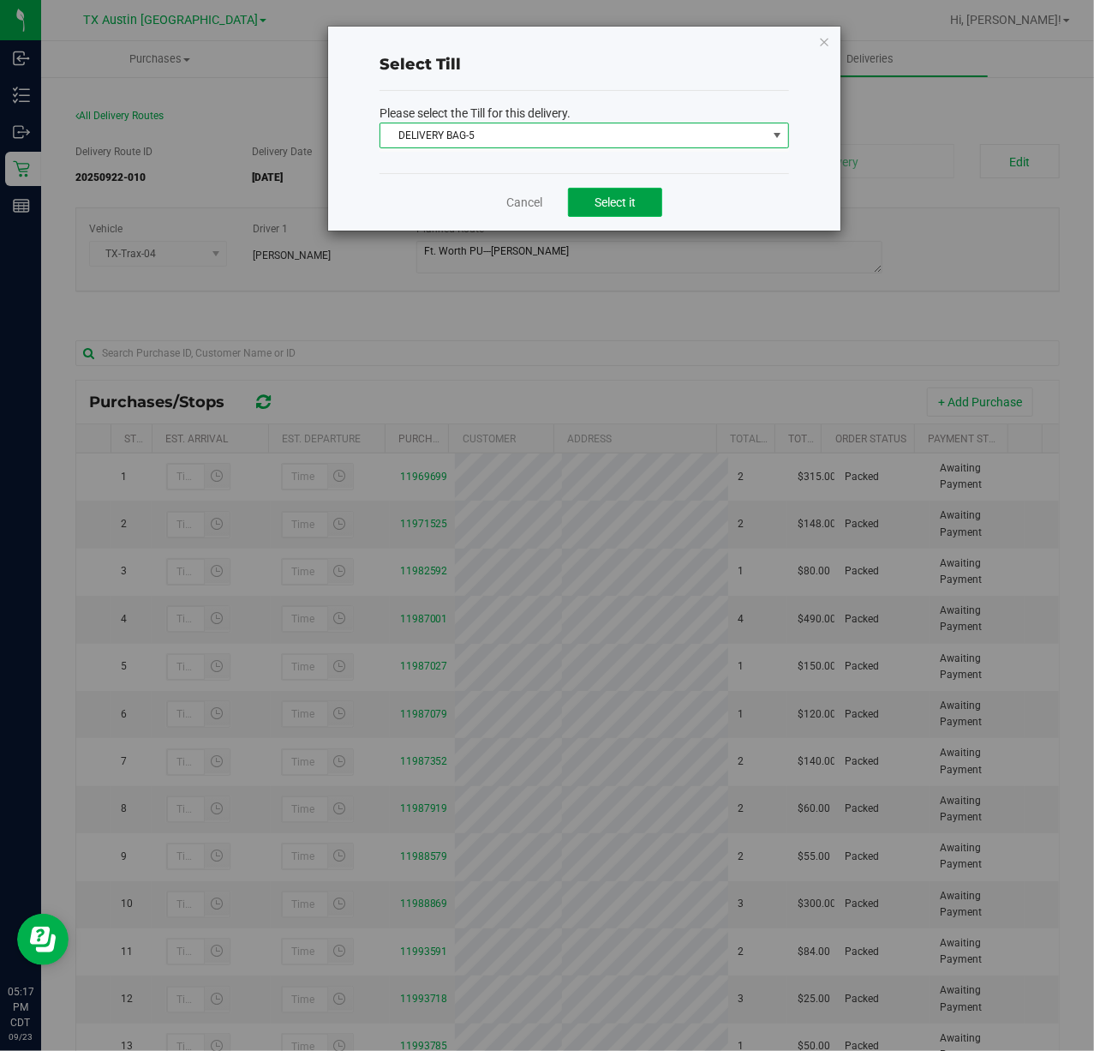
click at [602, 214] on button "Select it" at bounding box center [615, 202] width 94 height 29
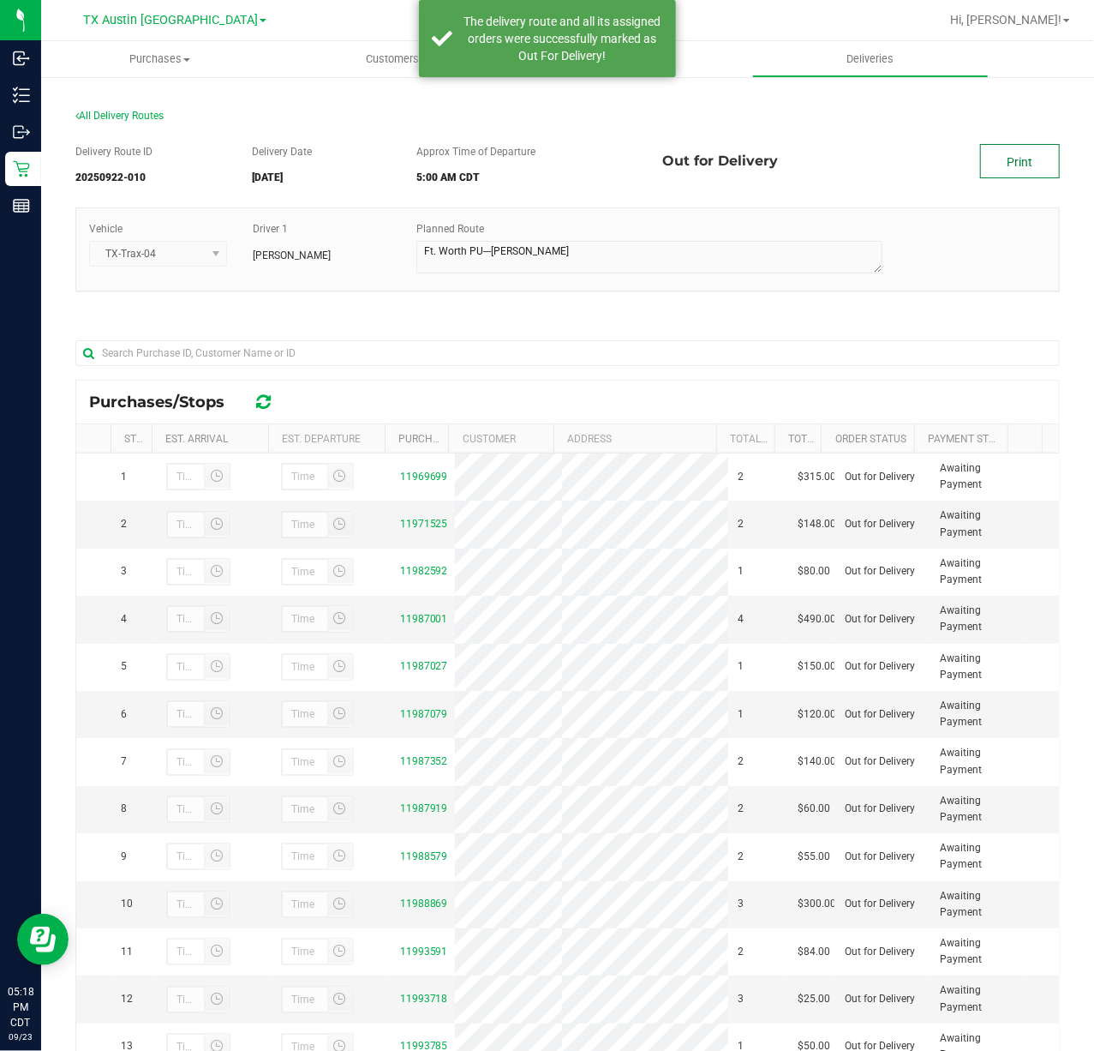
click at [991, 168] on link "Print" at bounding box center [1020, 161] width 80 height 34
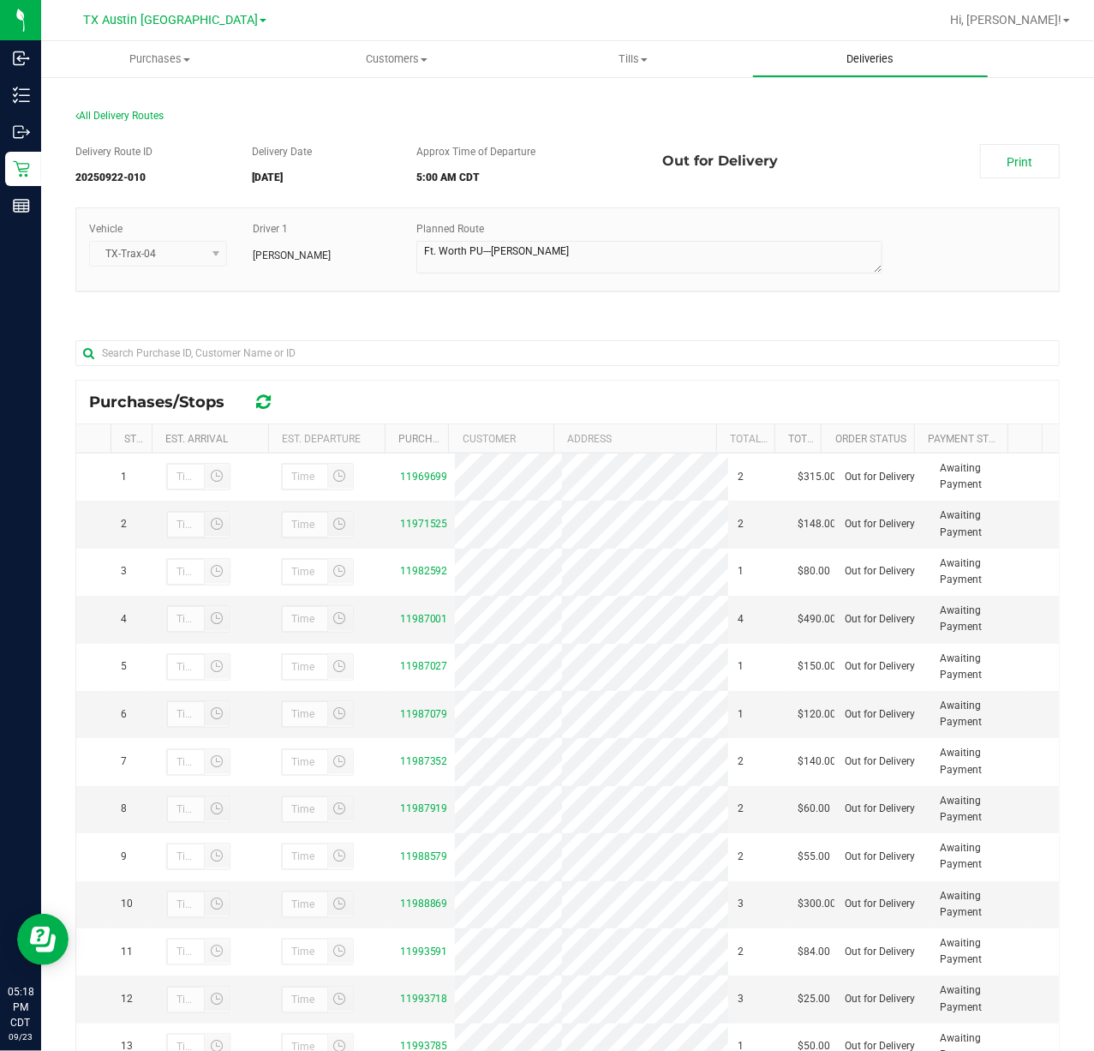
click at [831, 59] on span "Deliveries" at bounding box center [869, 58] width 93 height 15
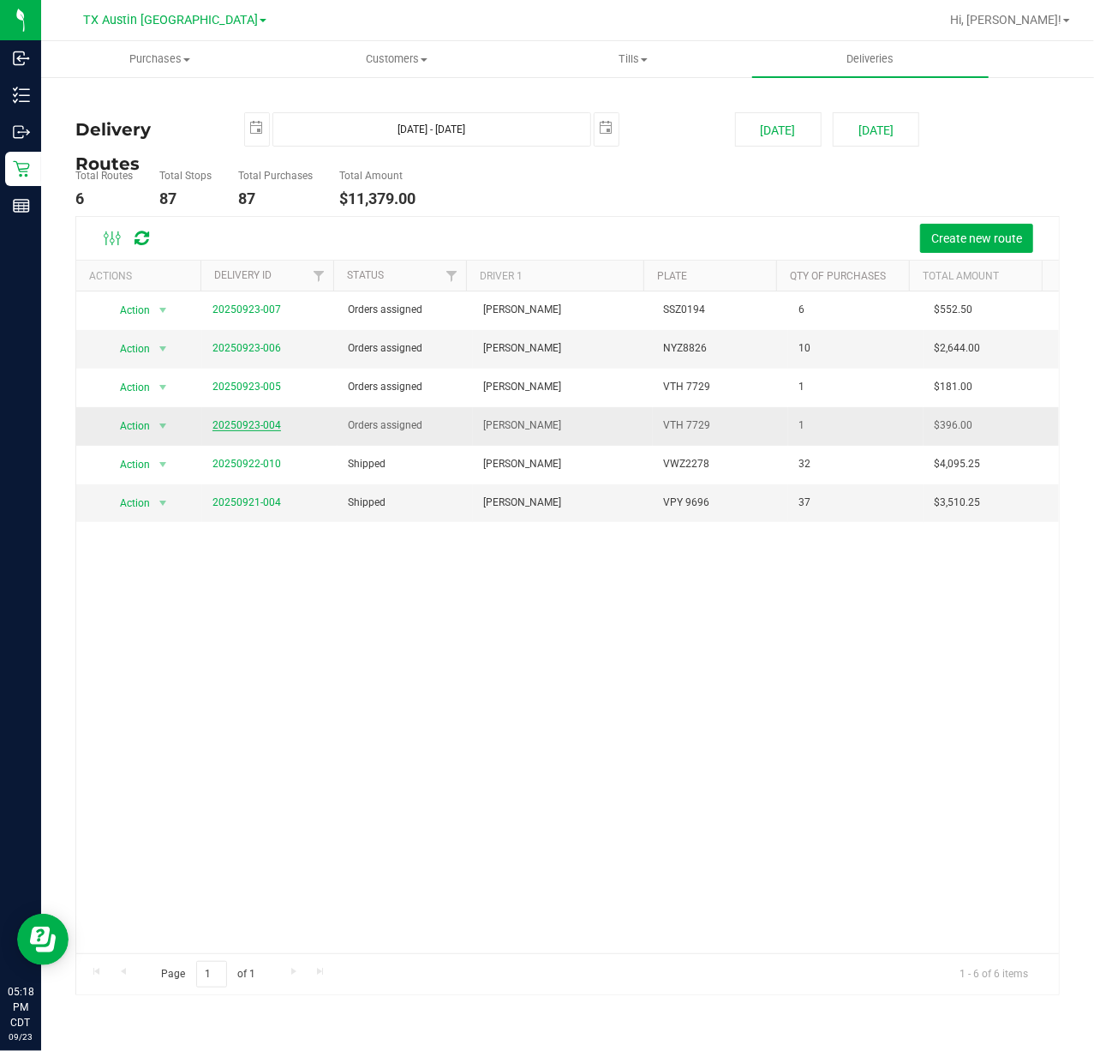
click at [264, 423] on link "20250923-004" at bounding box center [247, 425] width 69 height 12
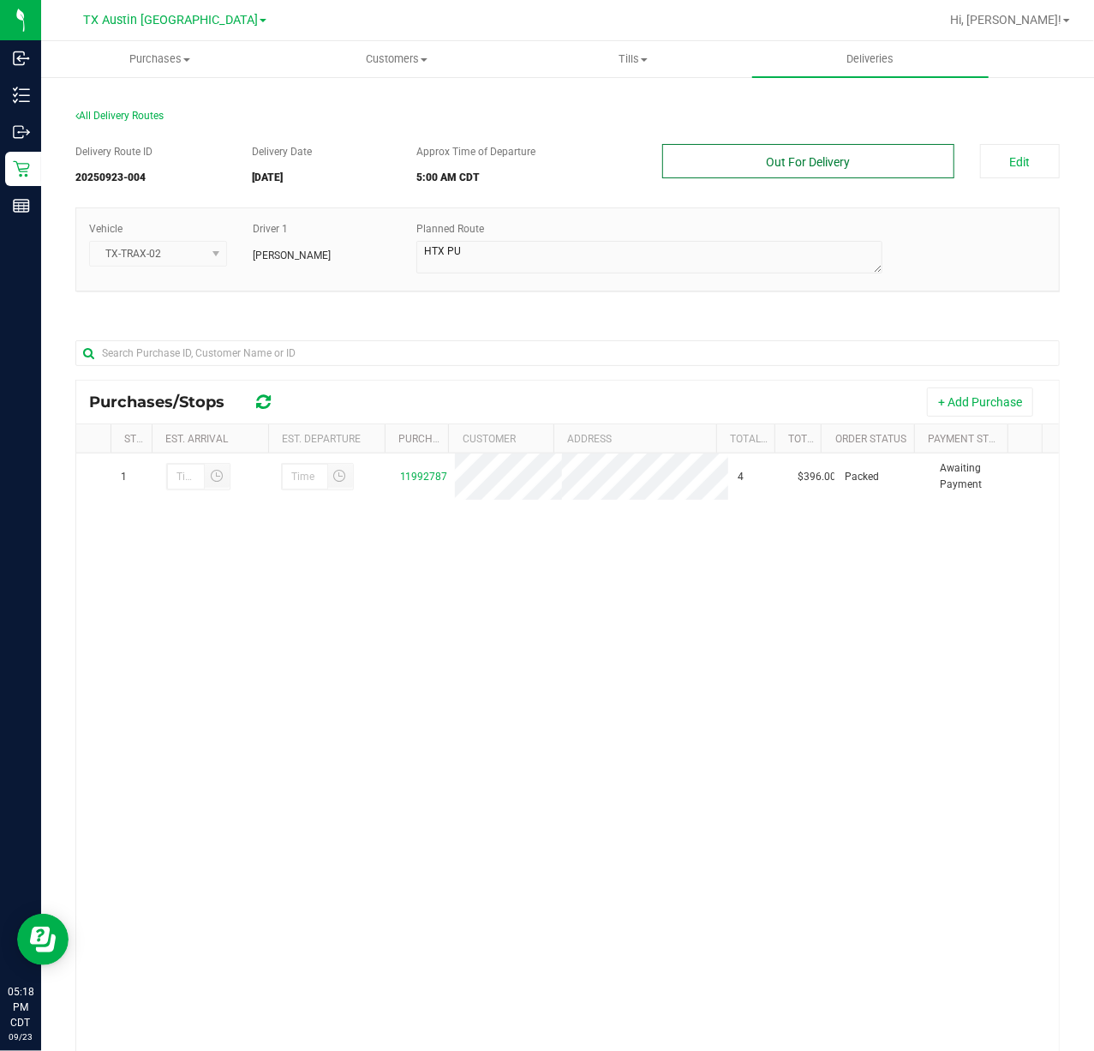
click at [851, 149] on button "Out For Delivery" at bounding box center [807, 161] width 291 height 34
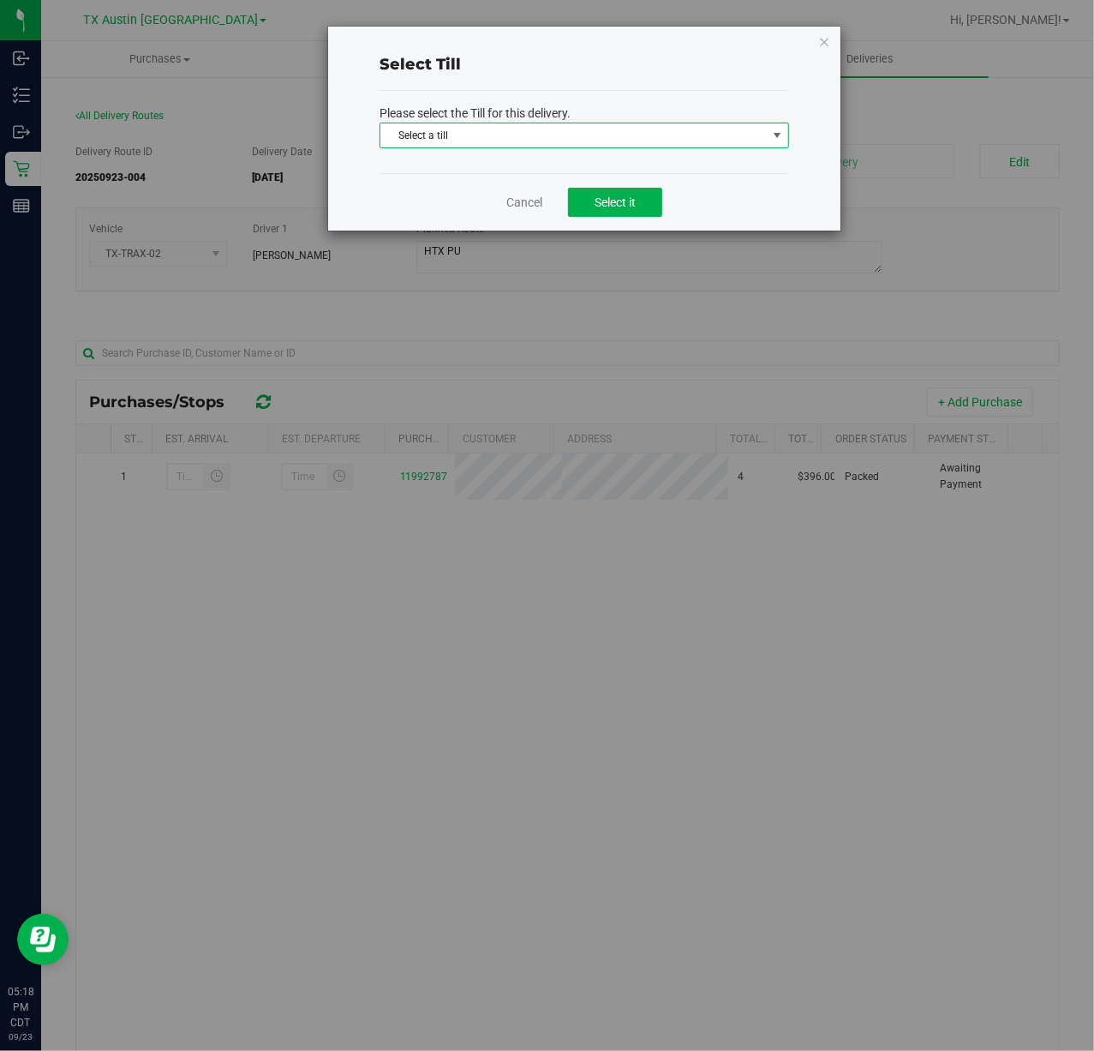
click at [700, 139] on span "Select a till" at bounding box center [573, 135] width 386 height 24
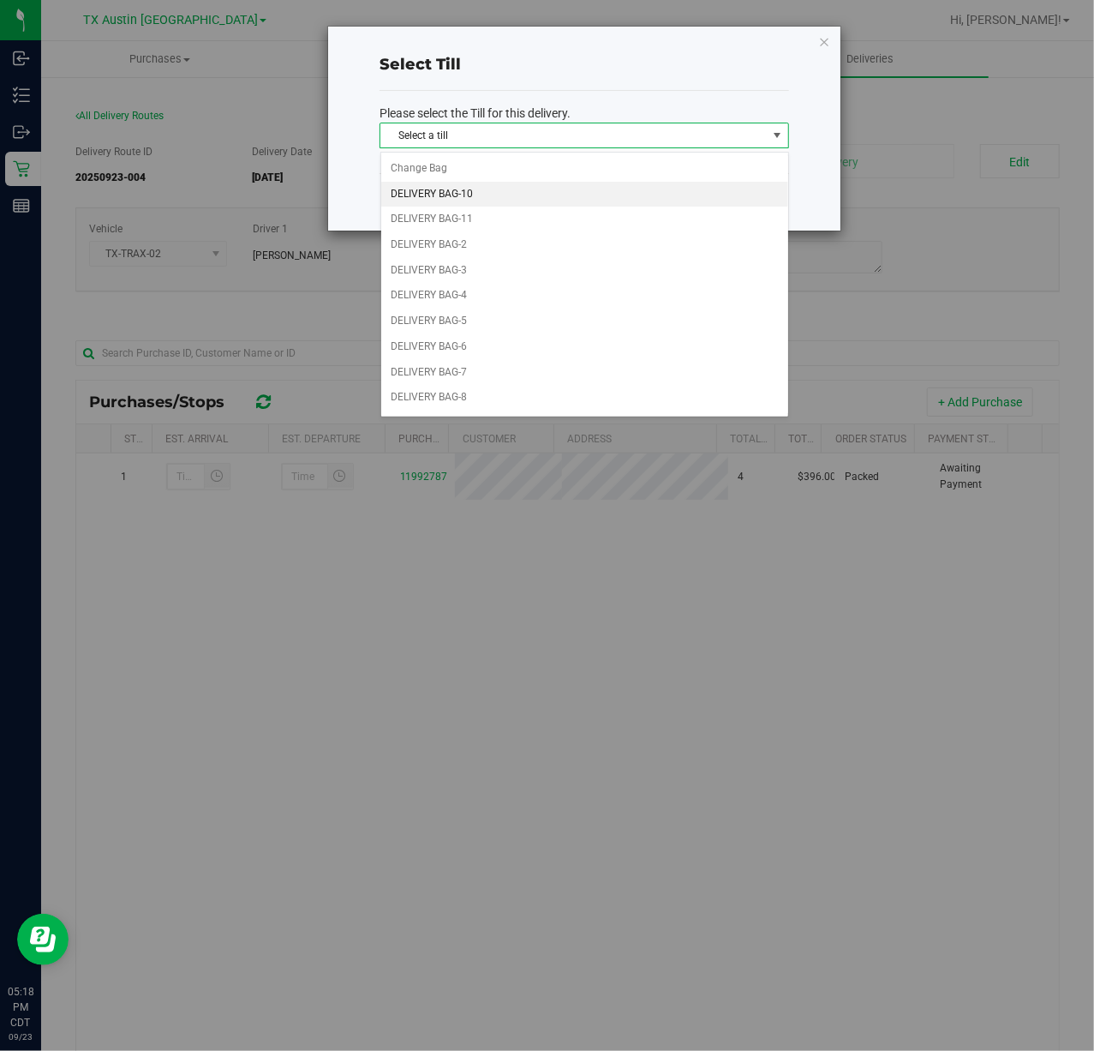
click at [622, 204] on li "DELIVERY BAG-10" at bounding box center [584, 195] width 407 height 26
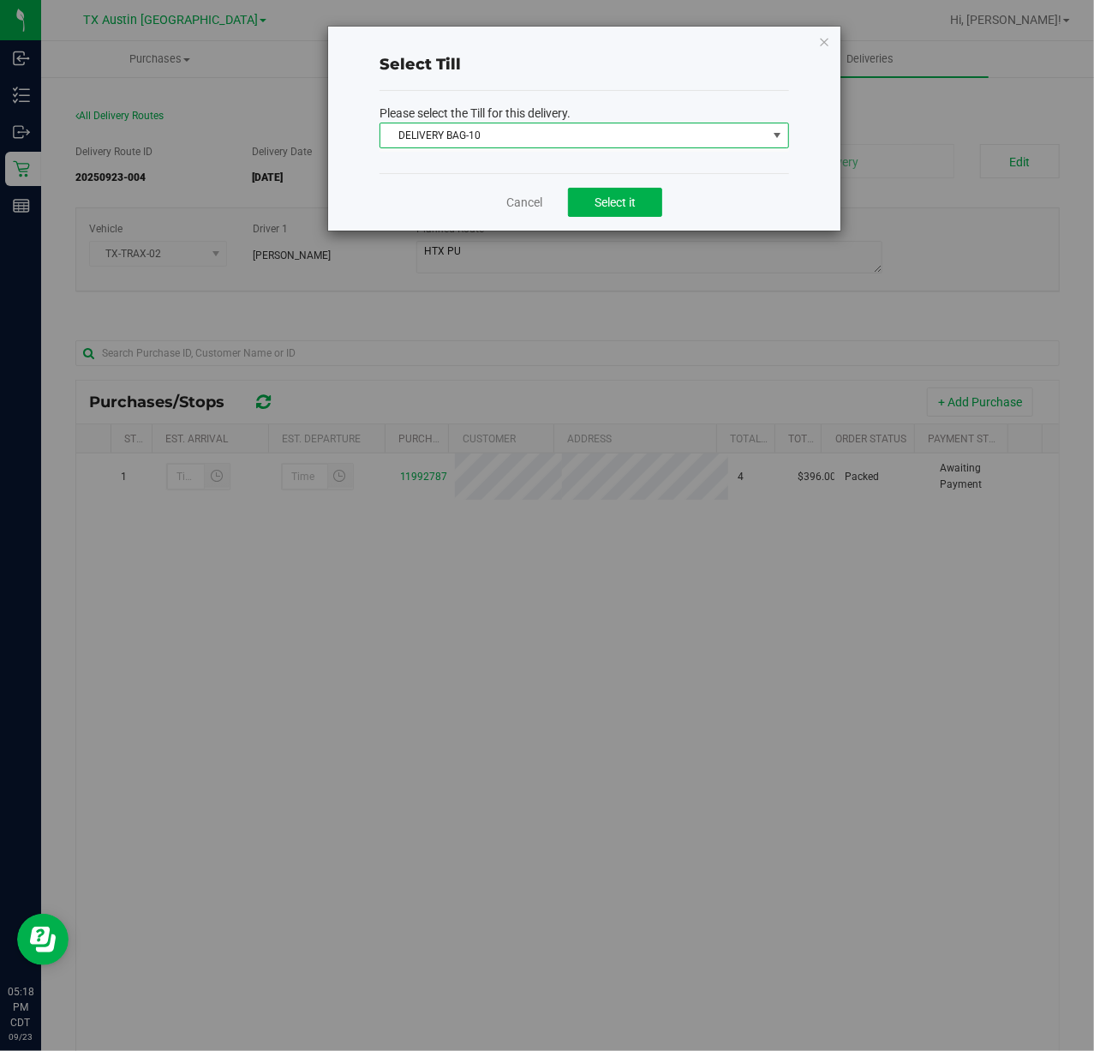
click at [756, 137] on span "DELIVERY BAG-10" at bounding box center [573, 135] width 386 height 24
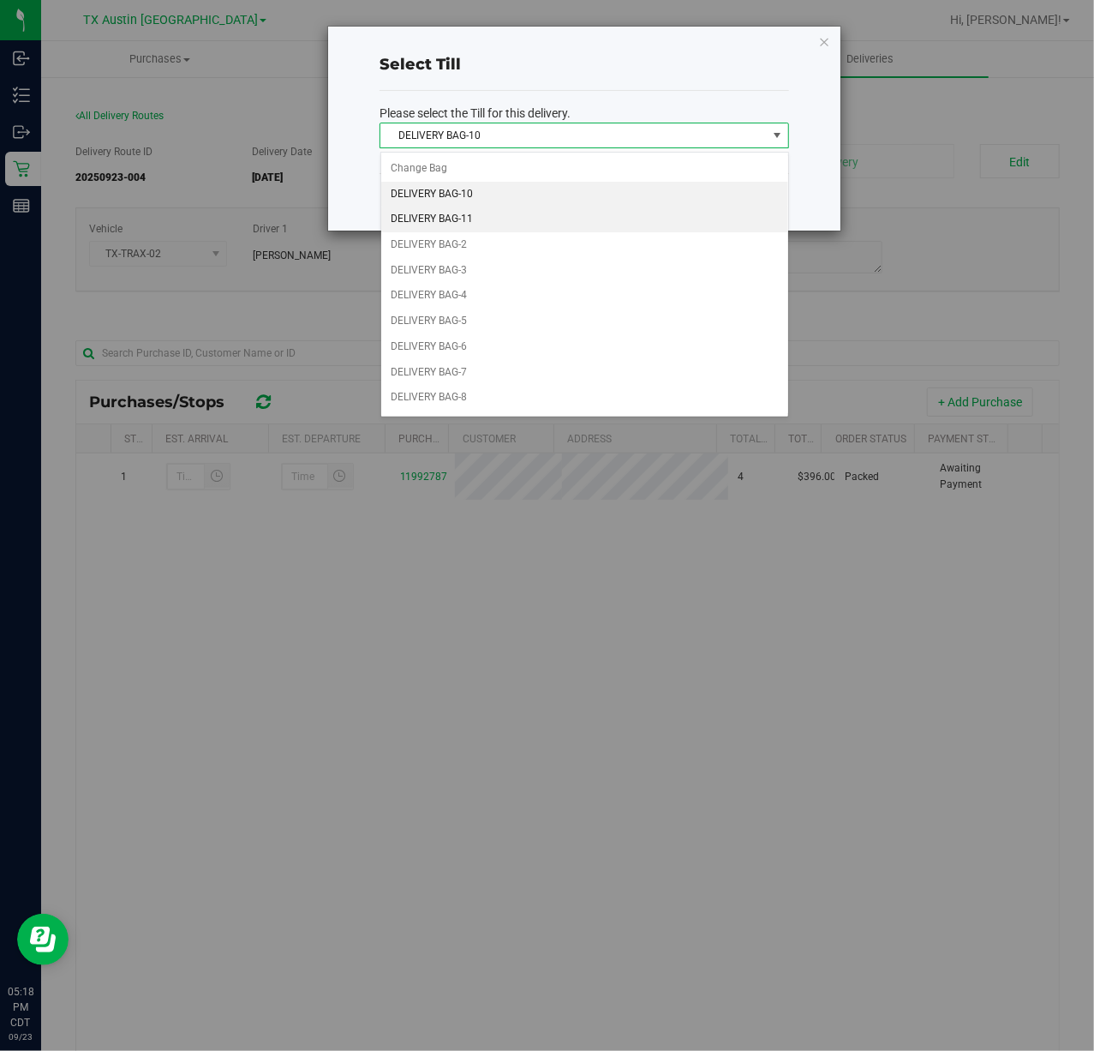
click at [651, 210] on li "DELIVERY BAG-11" at bounding box center [584, 220] width 407 height 26
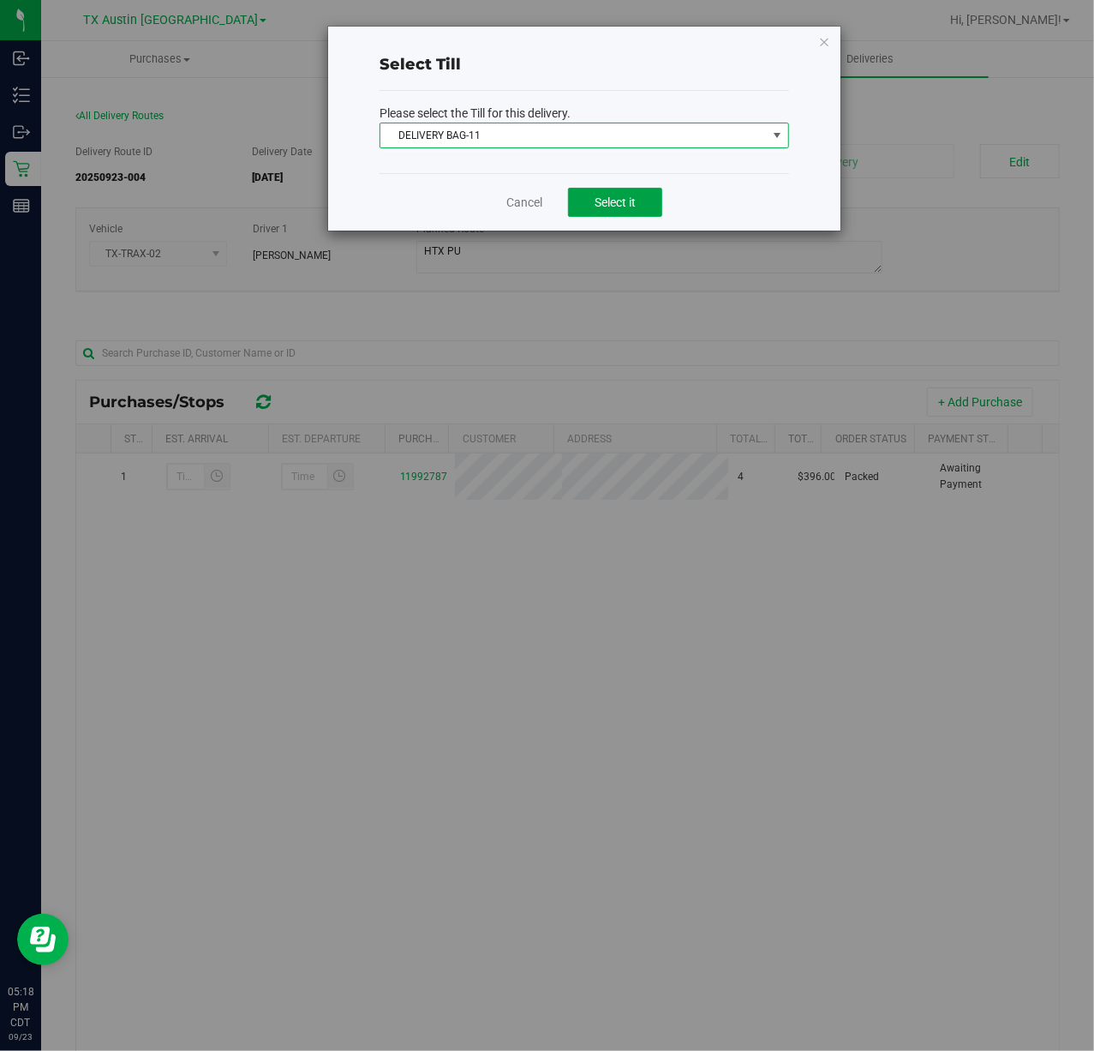
click at [651, 210] on button "Select it" at bounding box center [615, 202] width 94 height 29
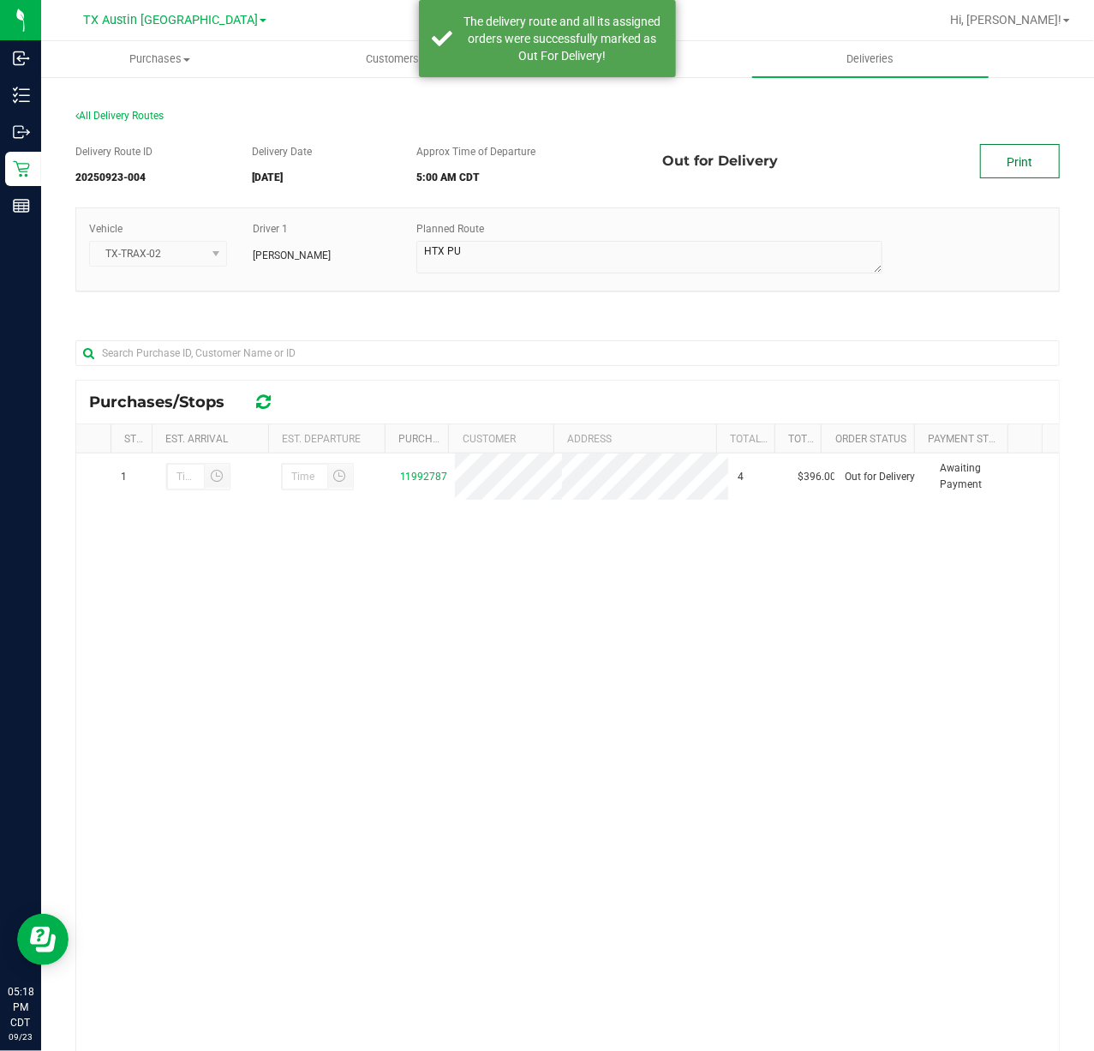
click at [1001, 154] on link "Print" at bounding box center [1020, 161] width 80 height 34
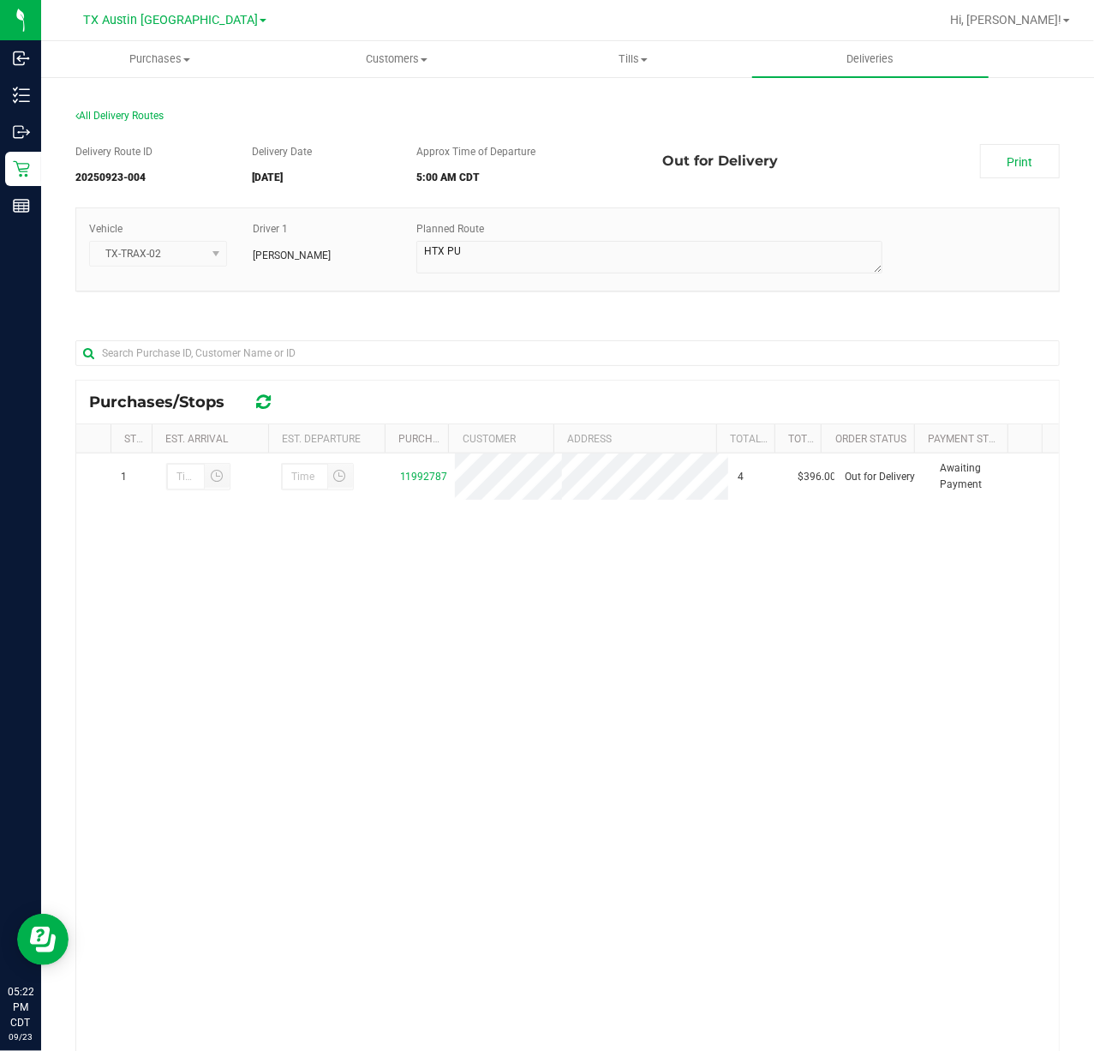
click at [1009, 113] on div "All Delivery Routes" at bounding box center [567, 119] width 985 height 23
click at [1028, 163] on link "Print" at bounding box center [1020, 161] width 80 height 34
click at [852, 42] on uib-tab-heading "Deliveries" at bounding box center [870, 59] width 237 height 36
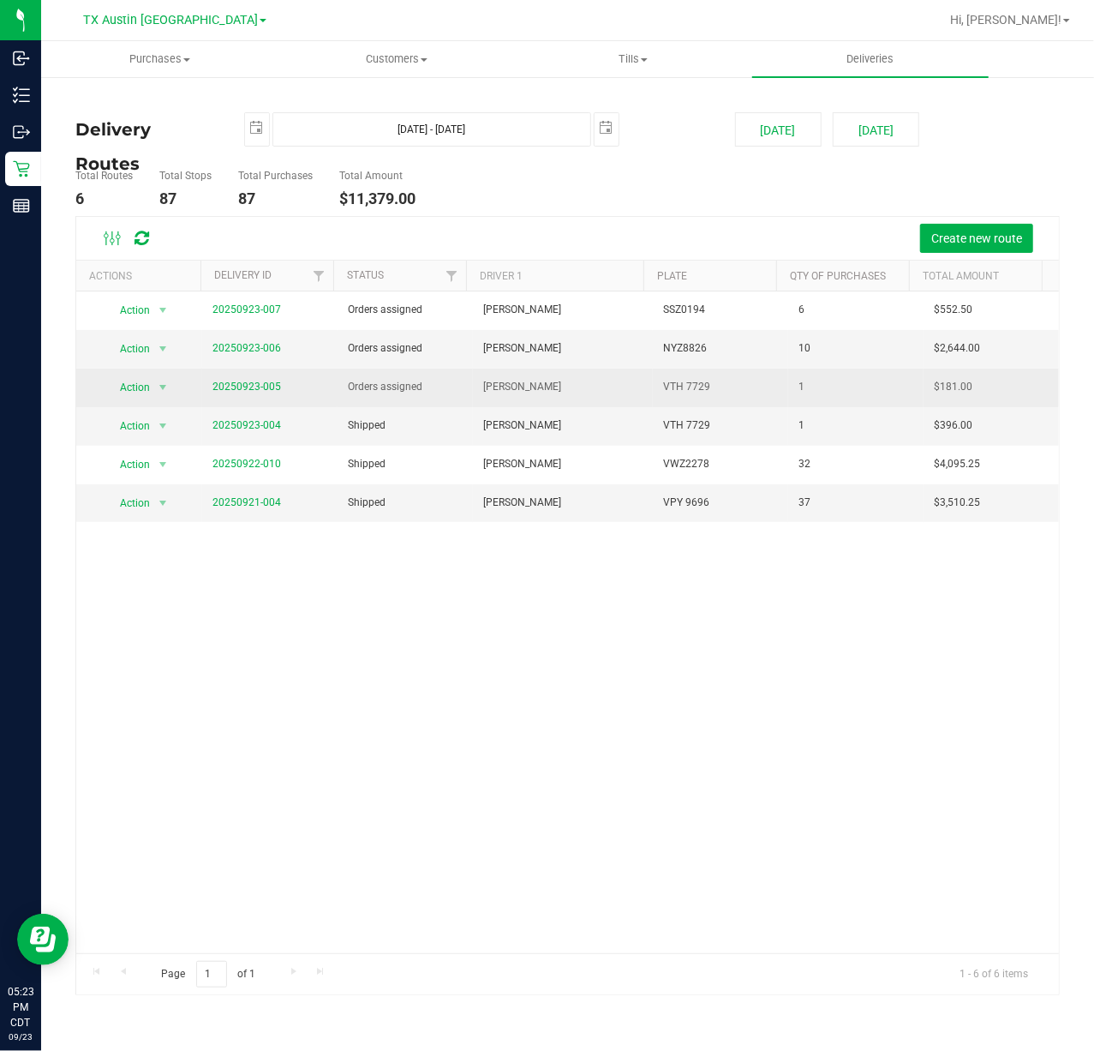
click at [235, 395] on span "20250923-005" at bounding box center [247, 387] width 69 height 16
click at [238, 391] on link "20250923-005" at bounding box center [247, 386] width 69 height 12
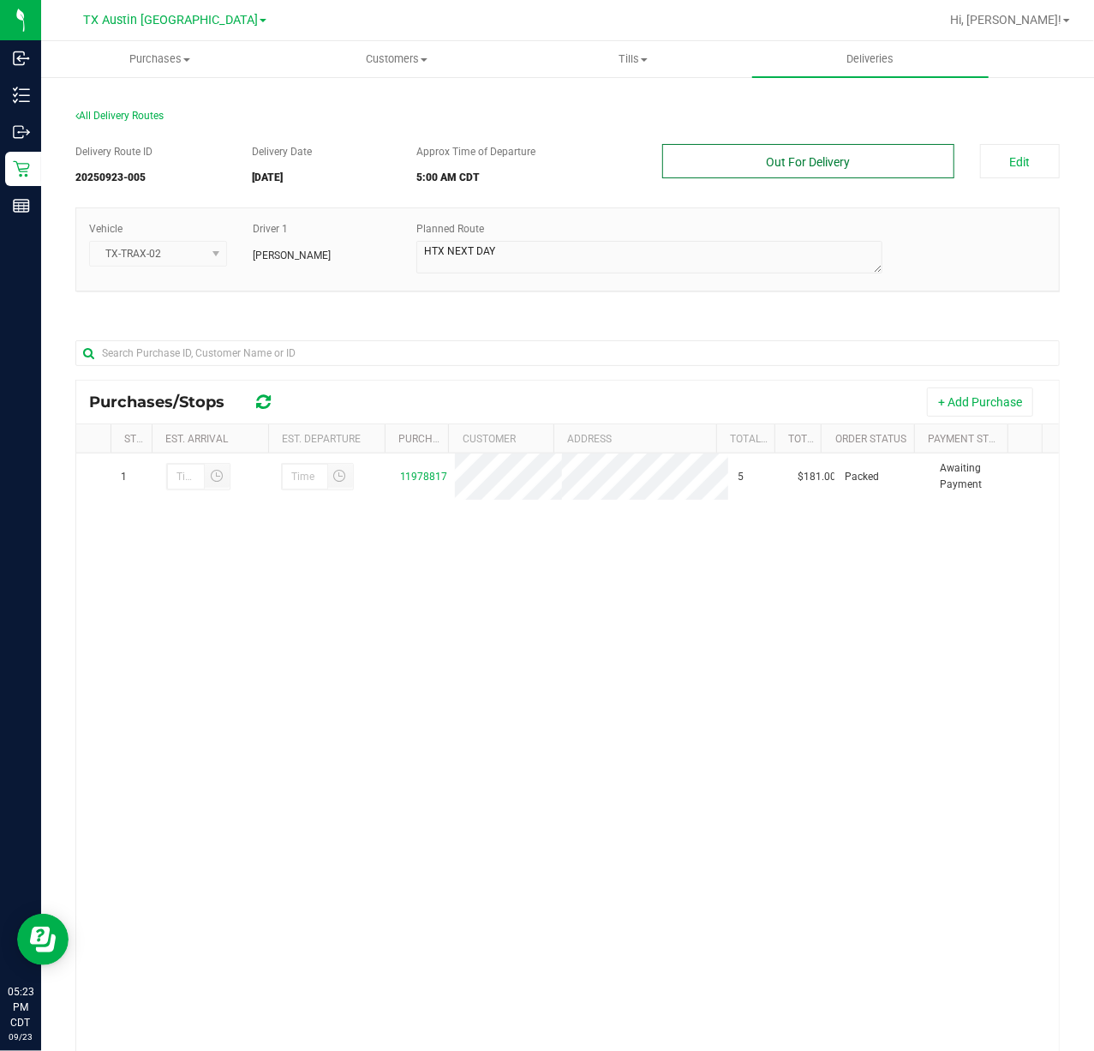
click at [841, 163] on button "Out For Delivery" at bounding box center [807, 161] width 291 height 34
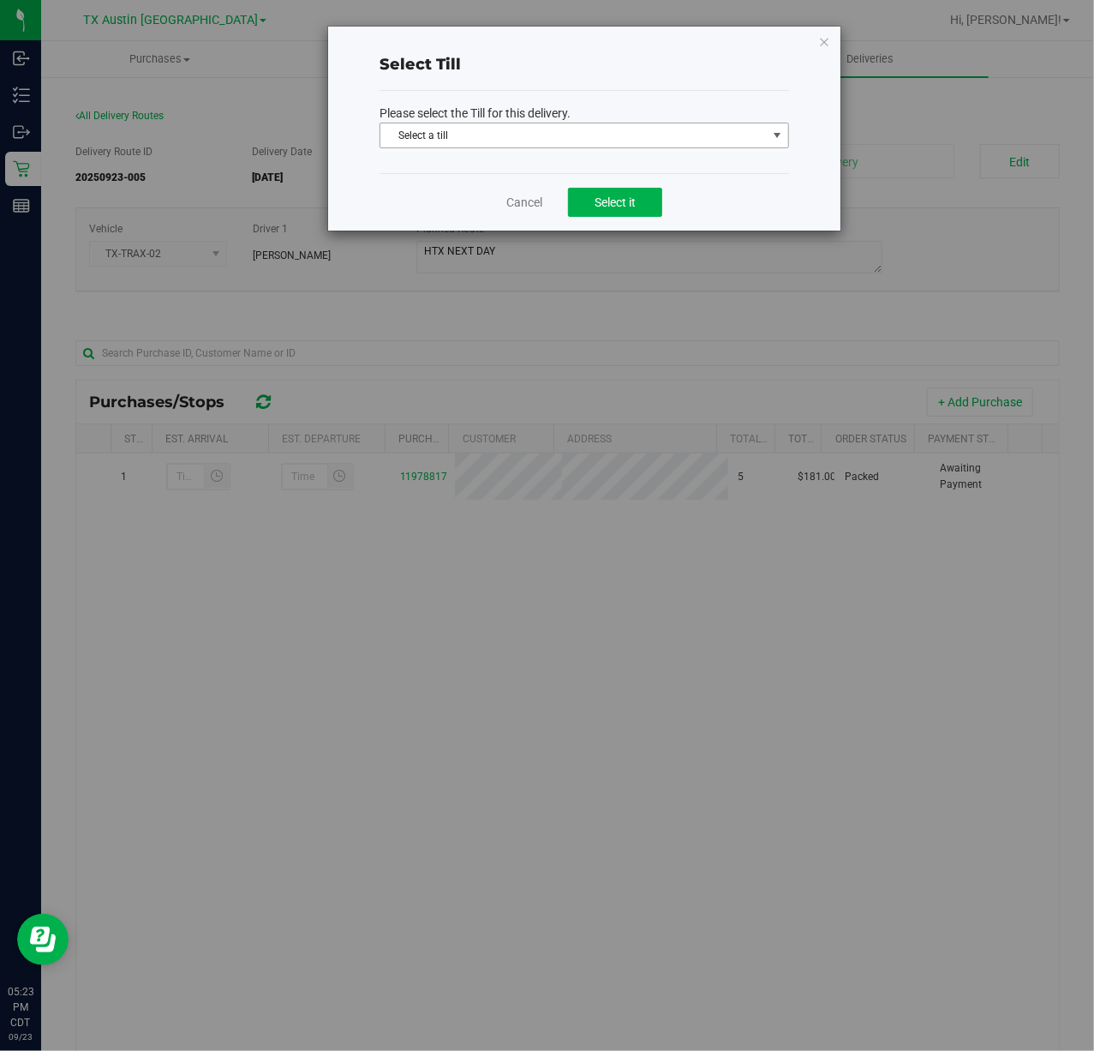
click at [710, 135] on span "Select a till" at bounding box center [573, 135] width 386 height 24
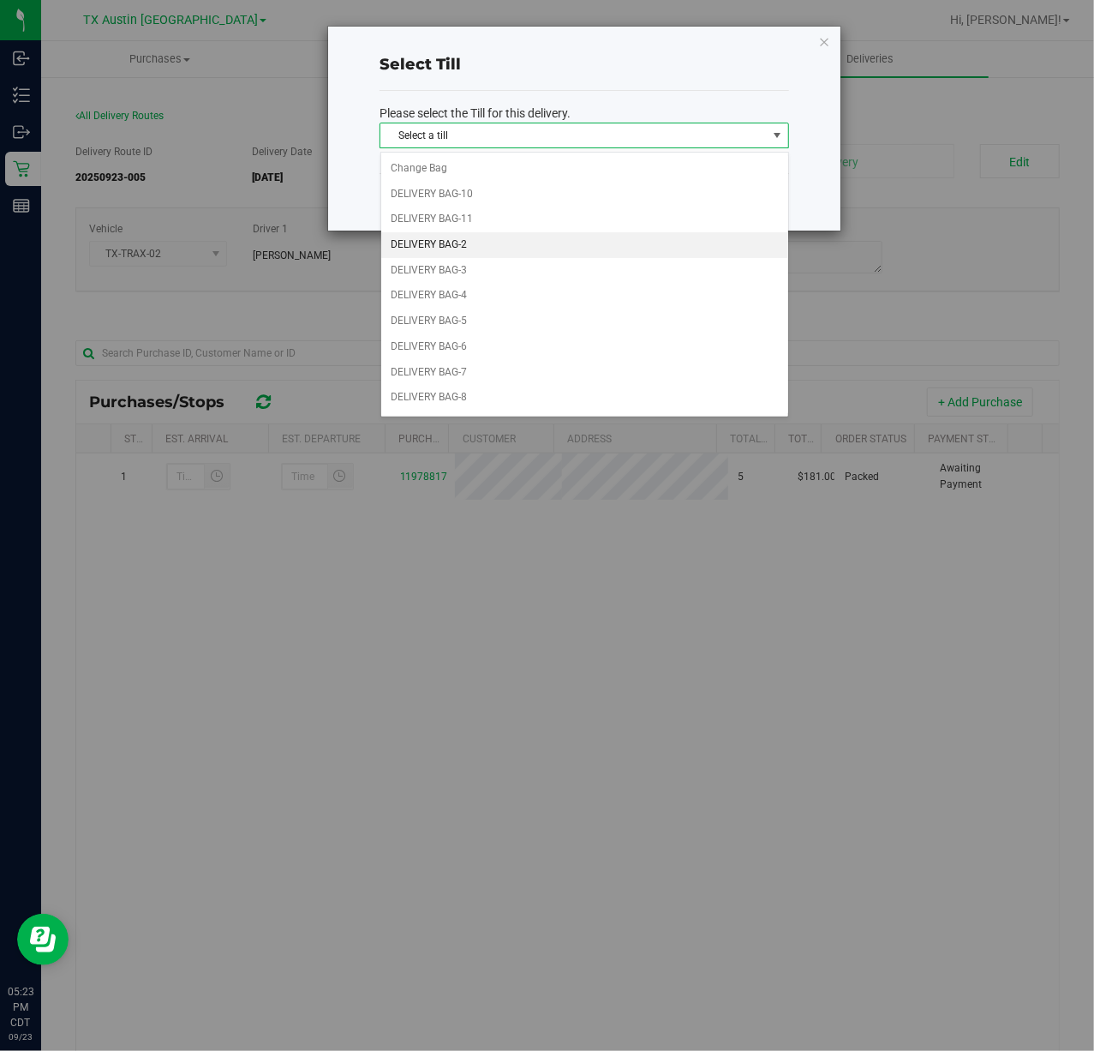
click at [566, 248] on li "DELIVERY BAG-2" at bounding box center [584, 245] width 407 height 26
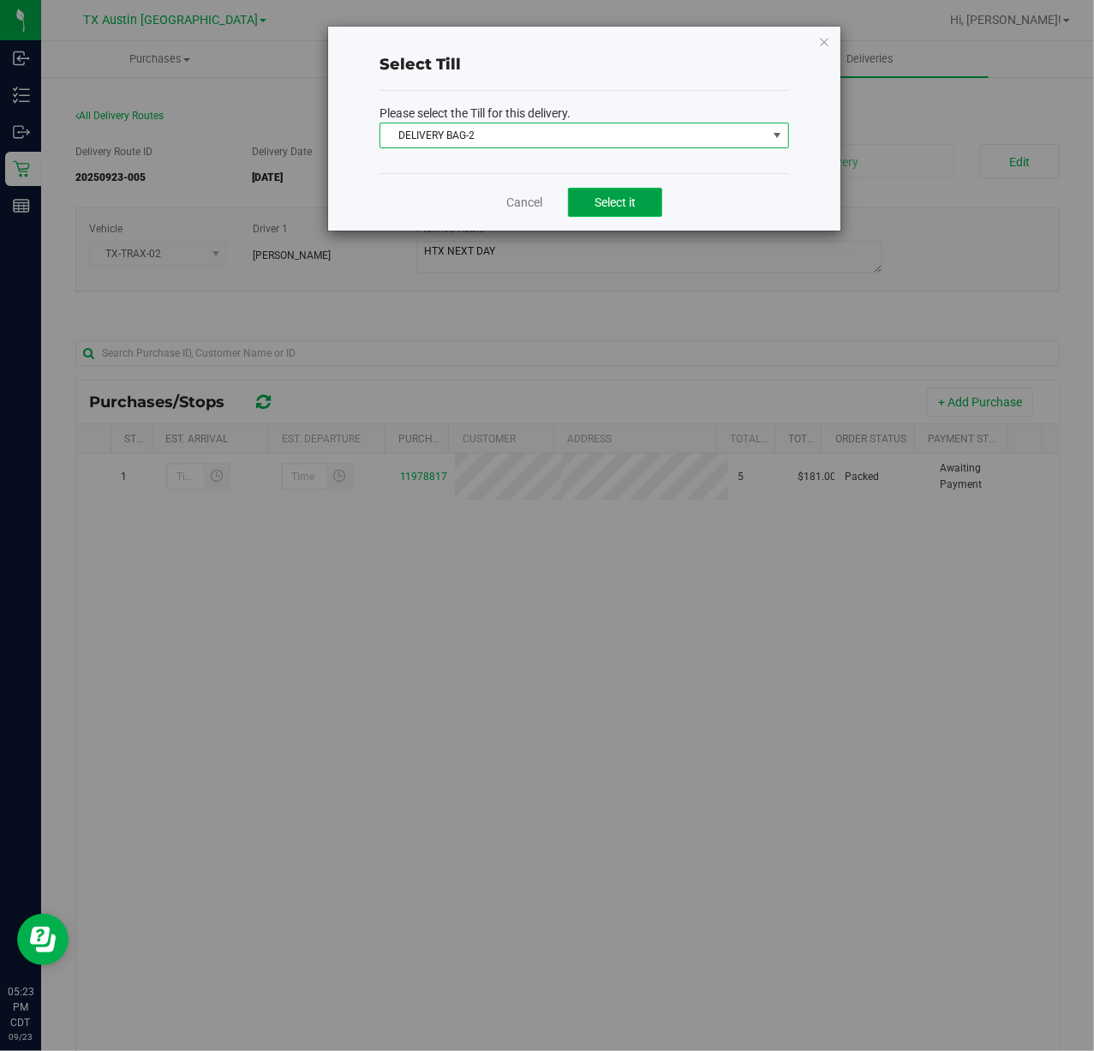
click at [612, 209] on span "Select it" at bounding box center [615, 202] width 41 height 14
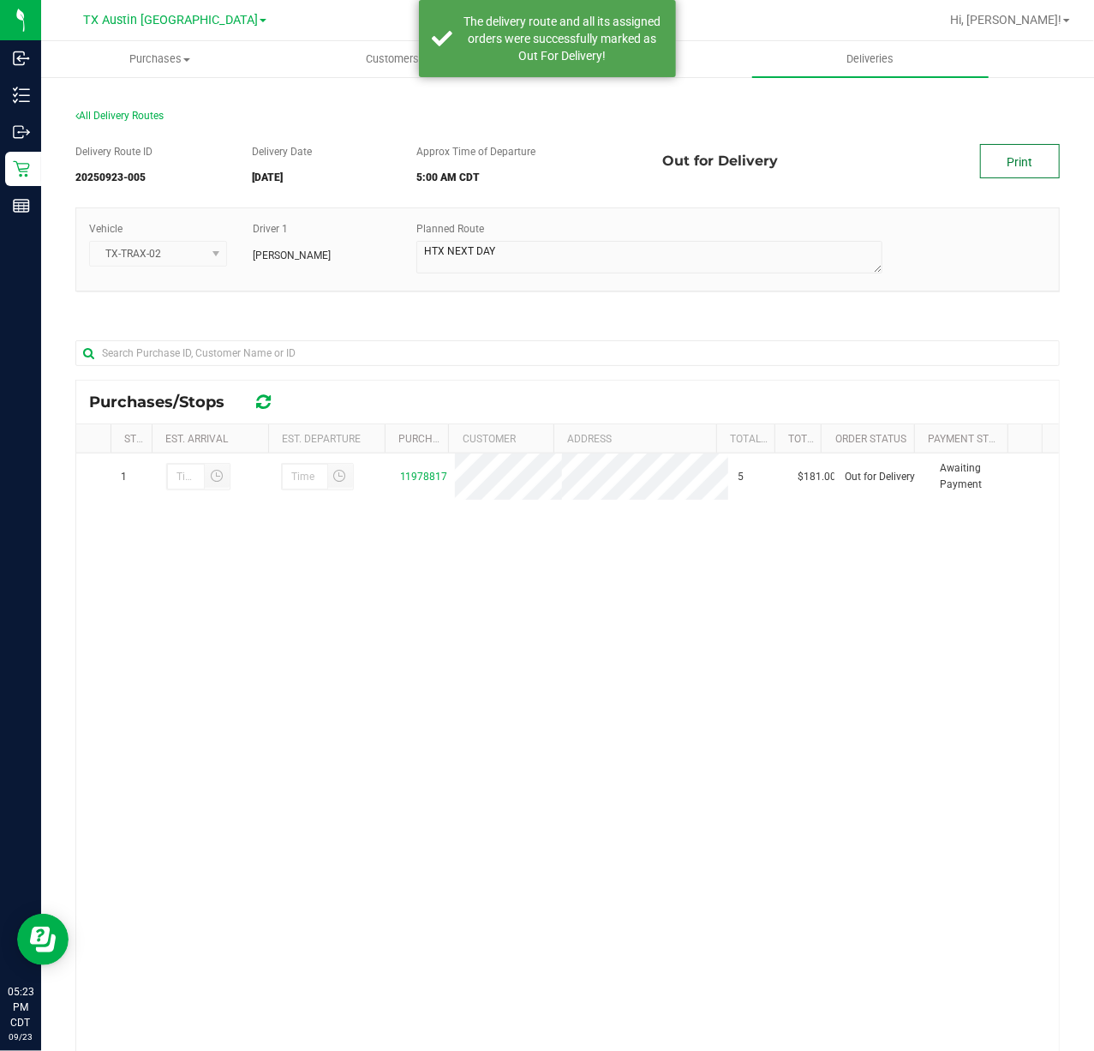
click at [988, 156] on link "Print" at bounding box center [1020, 161] width 80 height 34
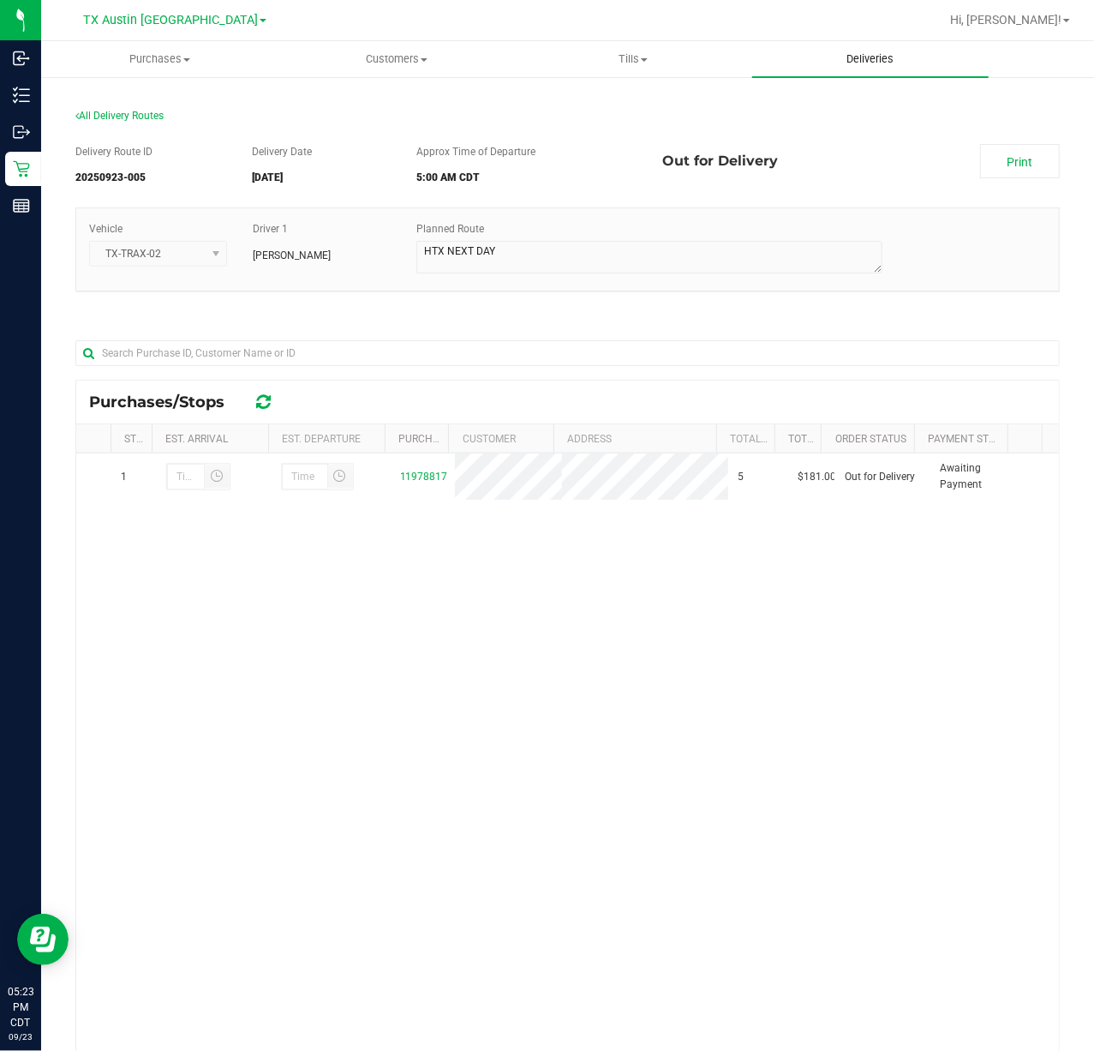
click at [854, 63] on span "Deliveries" at bounding box center [869, 58] width 93 height 15
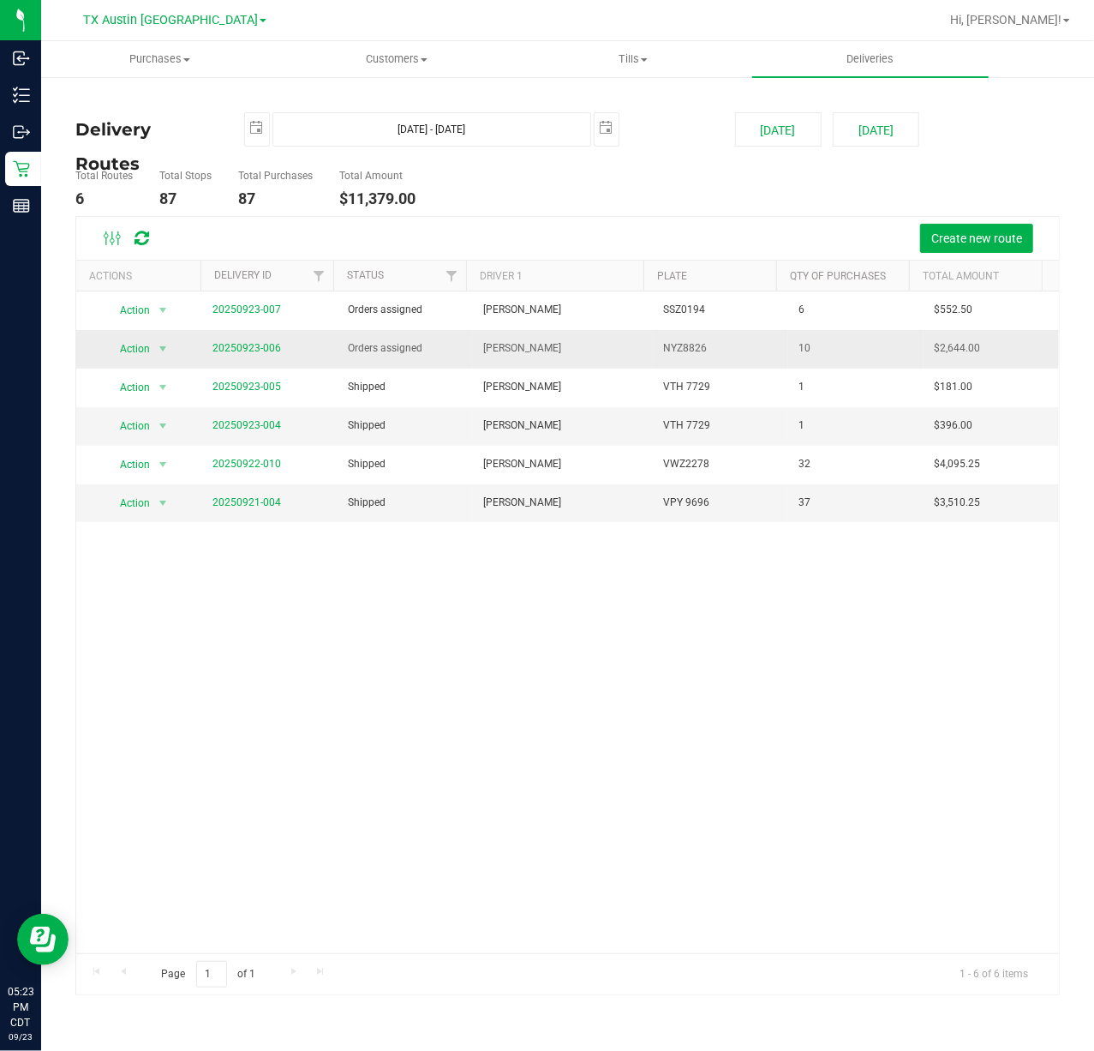
click at [245, 341] on span "20250923-006" at bounding box center [247, 348] width 69 height 16
click at [240, 344] on link "20250923-006" at bounding box center [247, 348] width 69 height 12
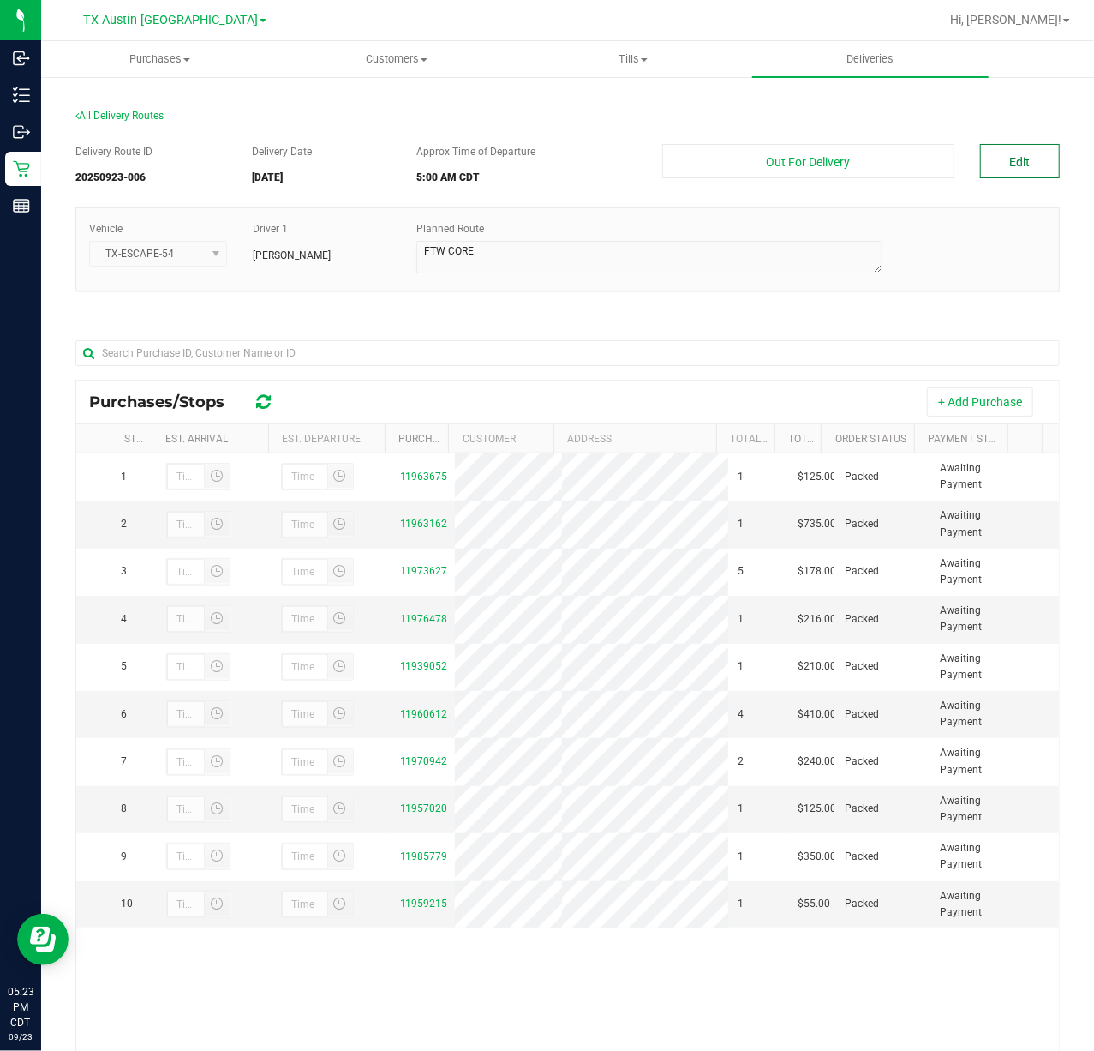
click at [1036, 156] on button "Edit" at bounding box center [1020, 161] width 80 height 34
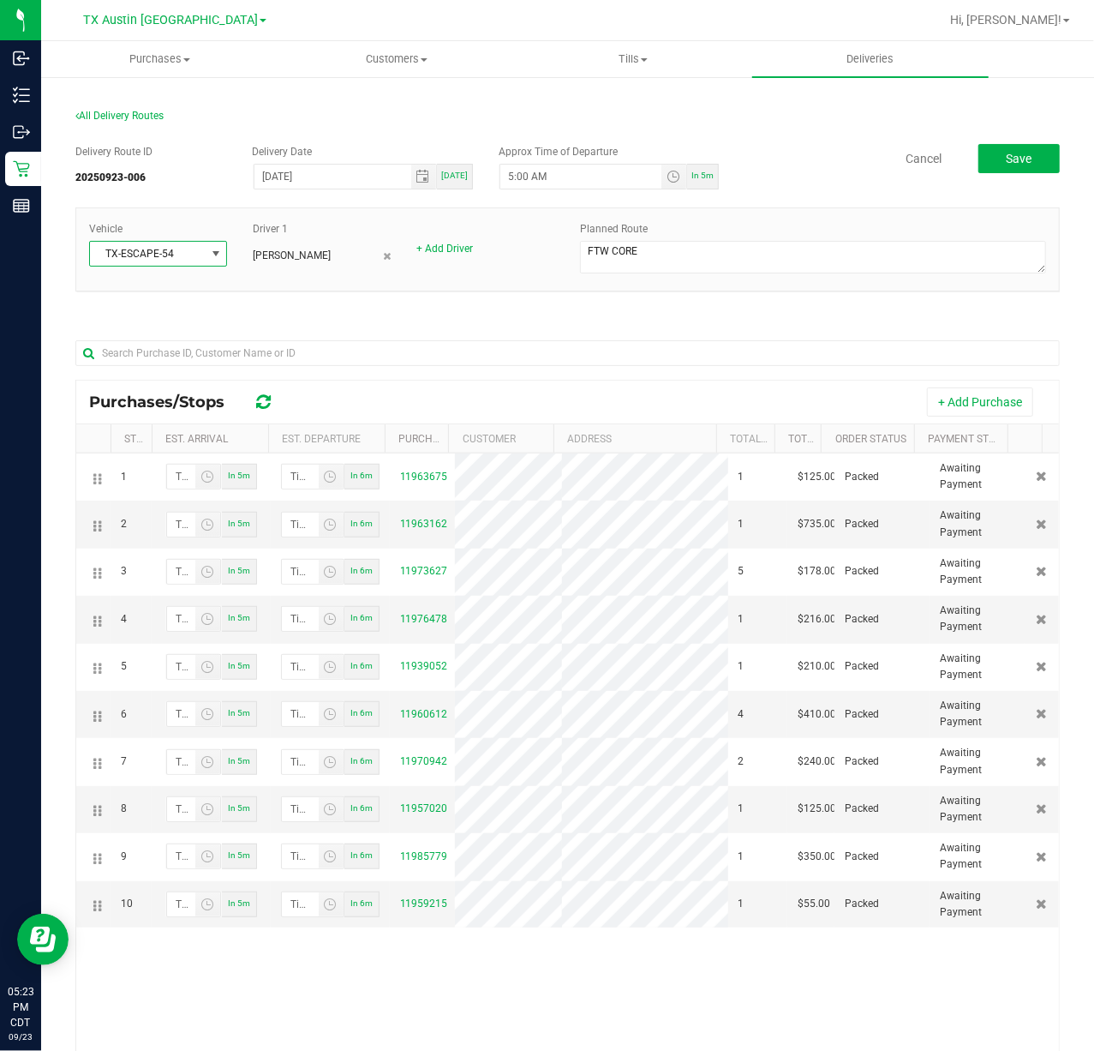
click at [211, 264] on span at bounding box center [215, 254] width 21 height 24
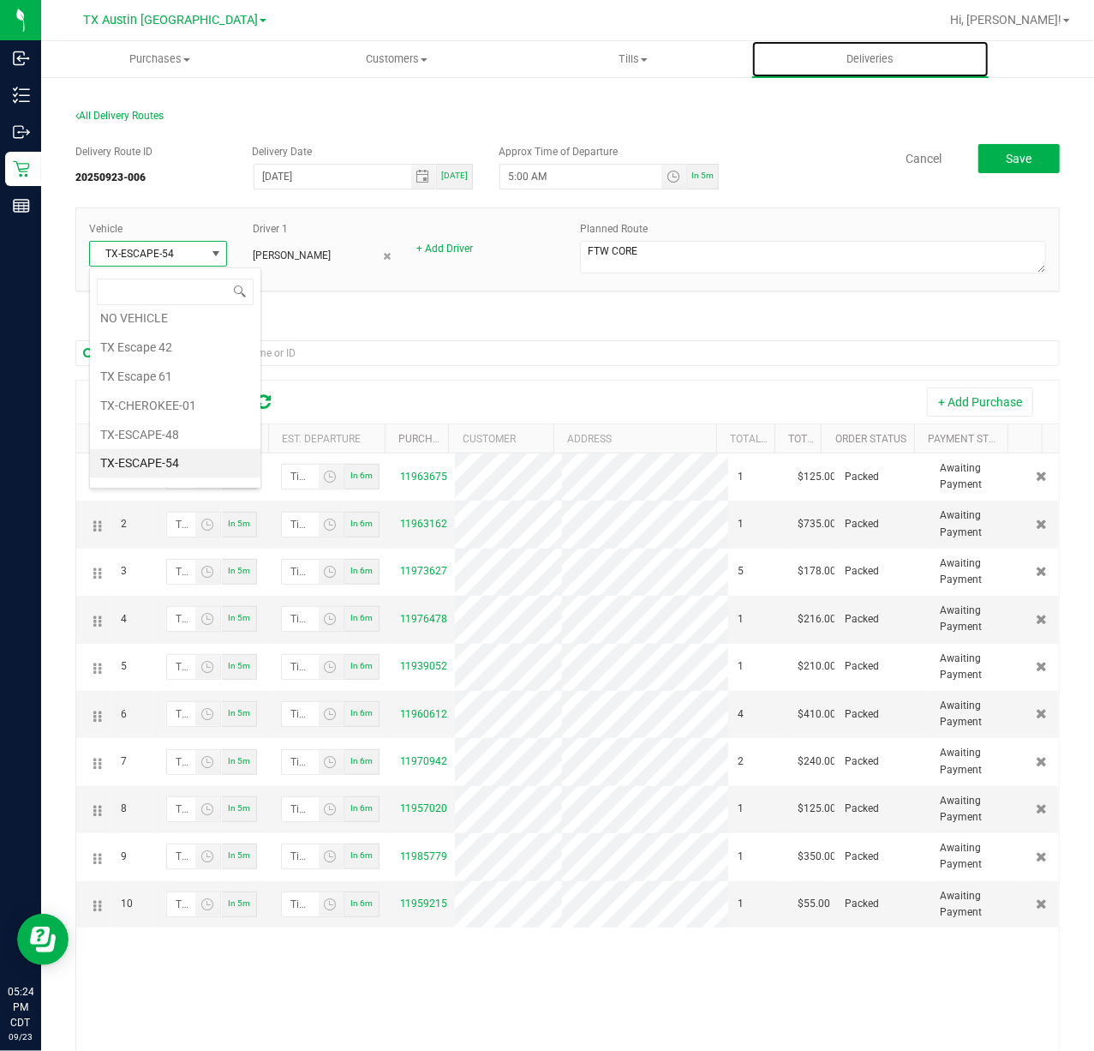
drag, startPoint x: 759, startPoint y: 69, endPoint x: 809, endPoint y: 145, distance: 91.0
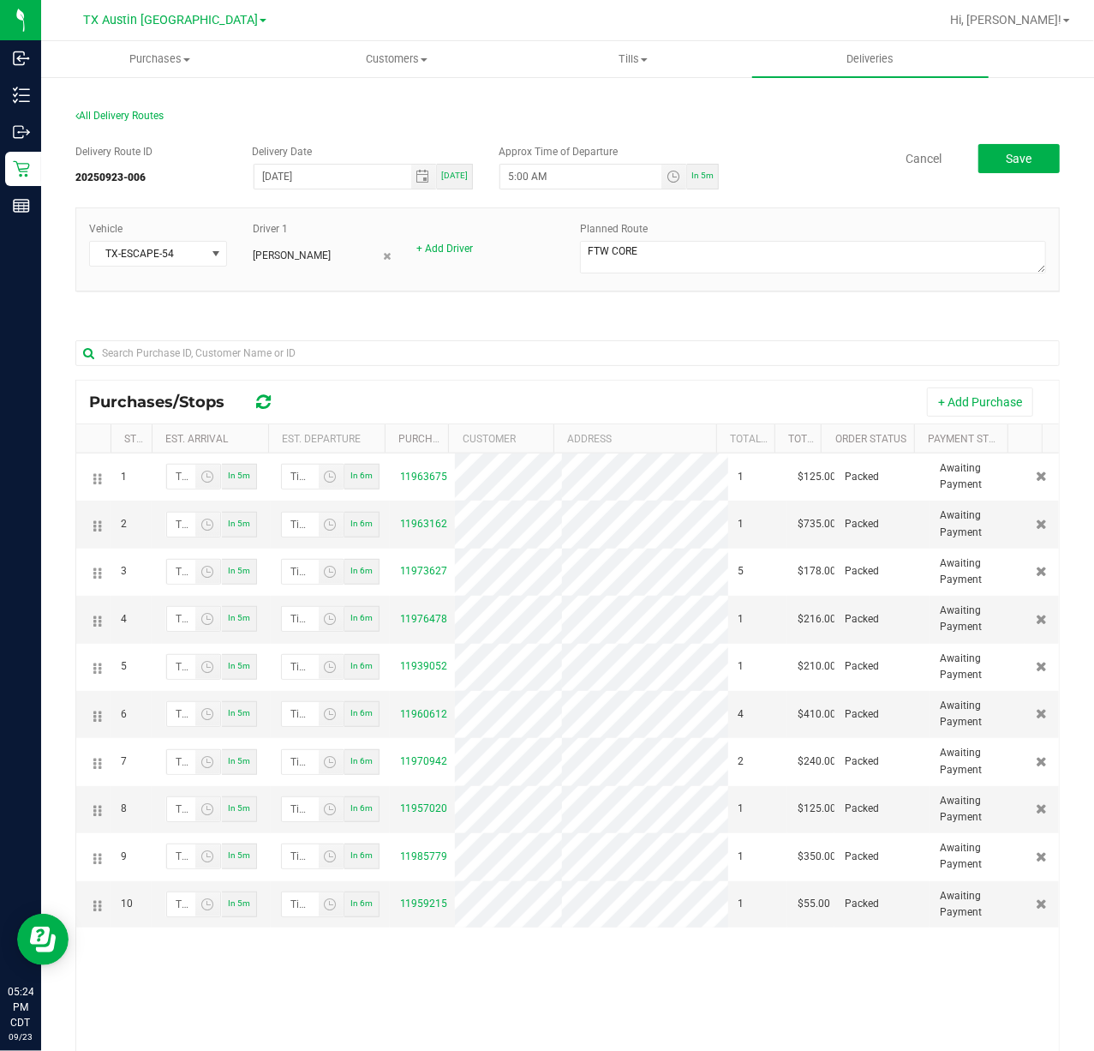
drag, startPoint x: 809, startPoint y: 145, endPoint x: 539, endPoint y: 332, distance: 328.7
click at [539, 332] on div at bounding box center [567, 352] width 985 height 55
click at [1013, 153] on span "Save" at bounding box center [1020, 159] width 26 height 14
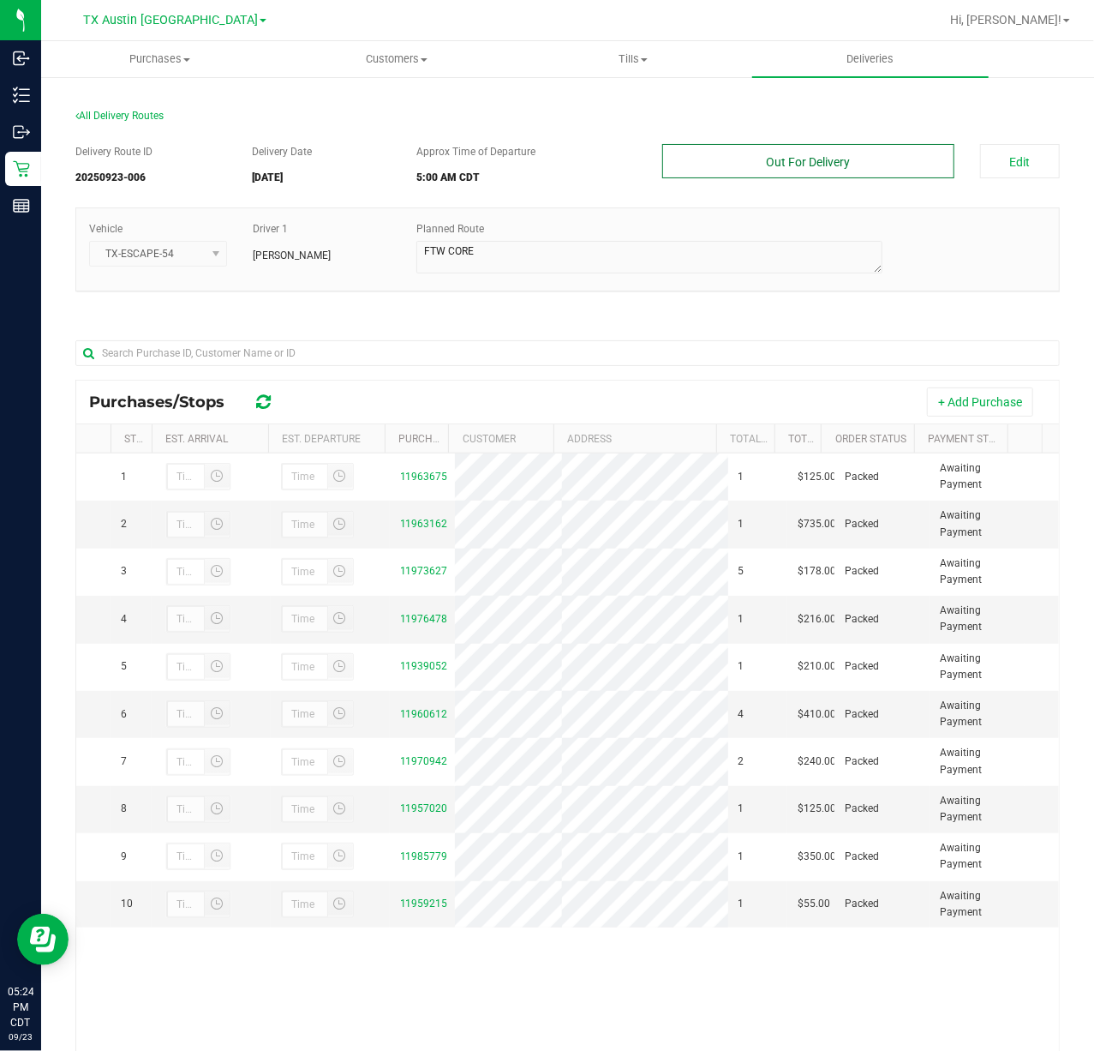
click at [876, 168] on button "Out For Delivery" at bounding box center [807, 161] width 291 height 34
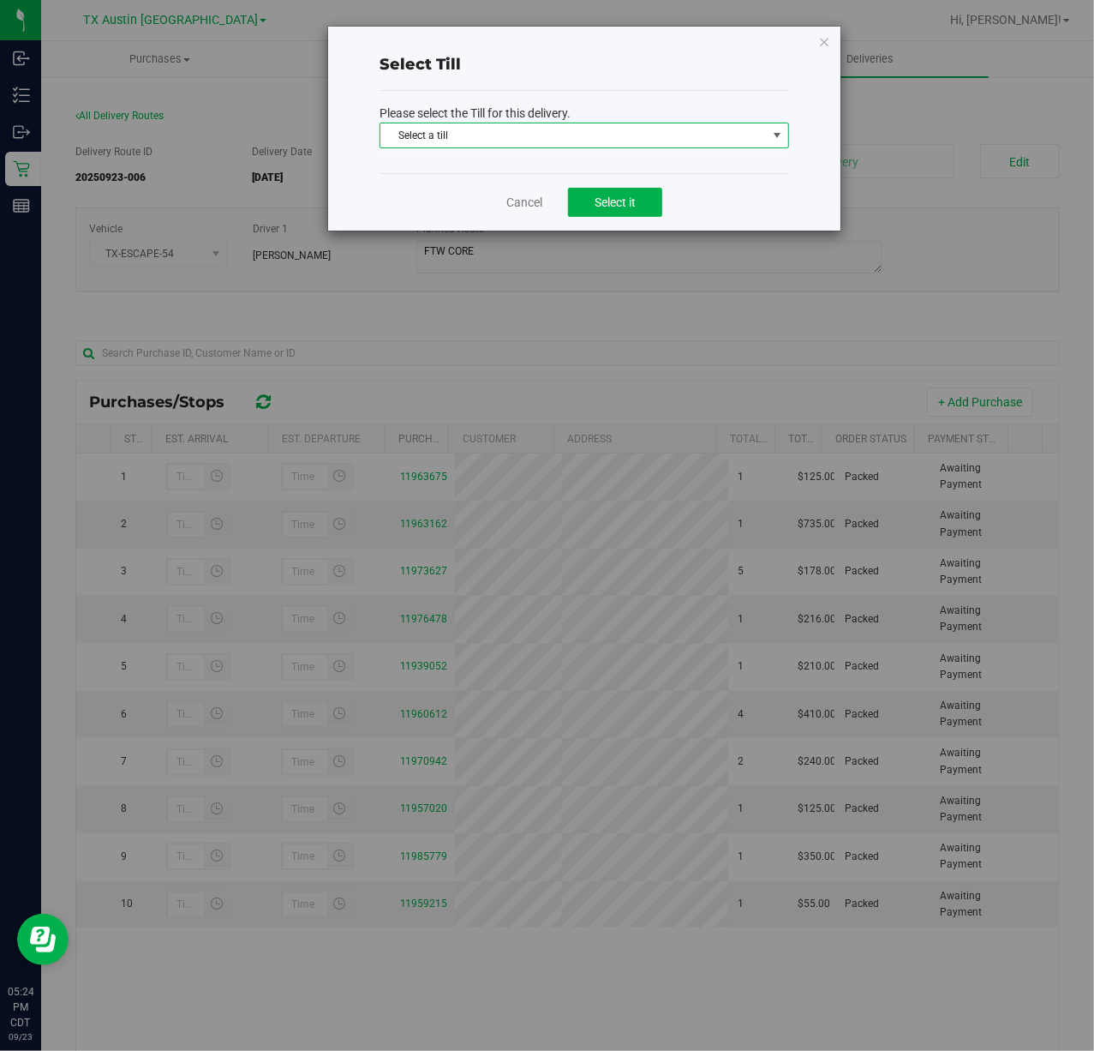
click at [717, 149] on span "Select a till Select a till Change Bag DELIVERY BAG-10 DELIVERY BAG-11 DELIVERY…" at bounding box center [585, 137] width 410 height 29
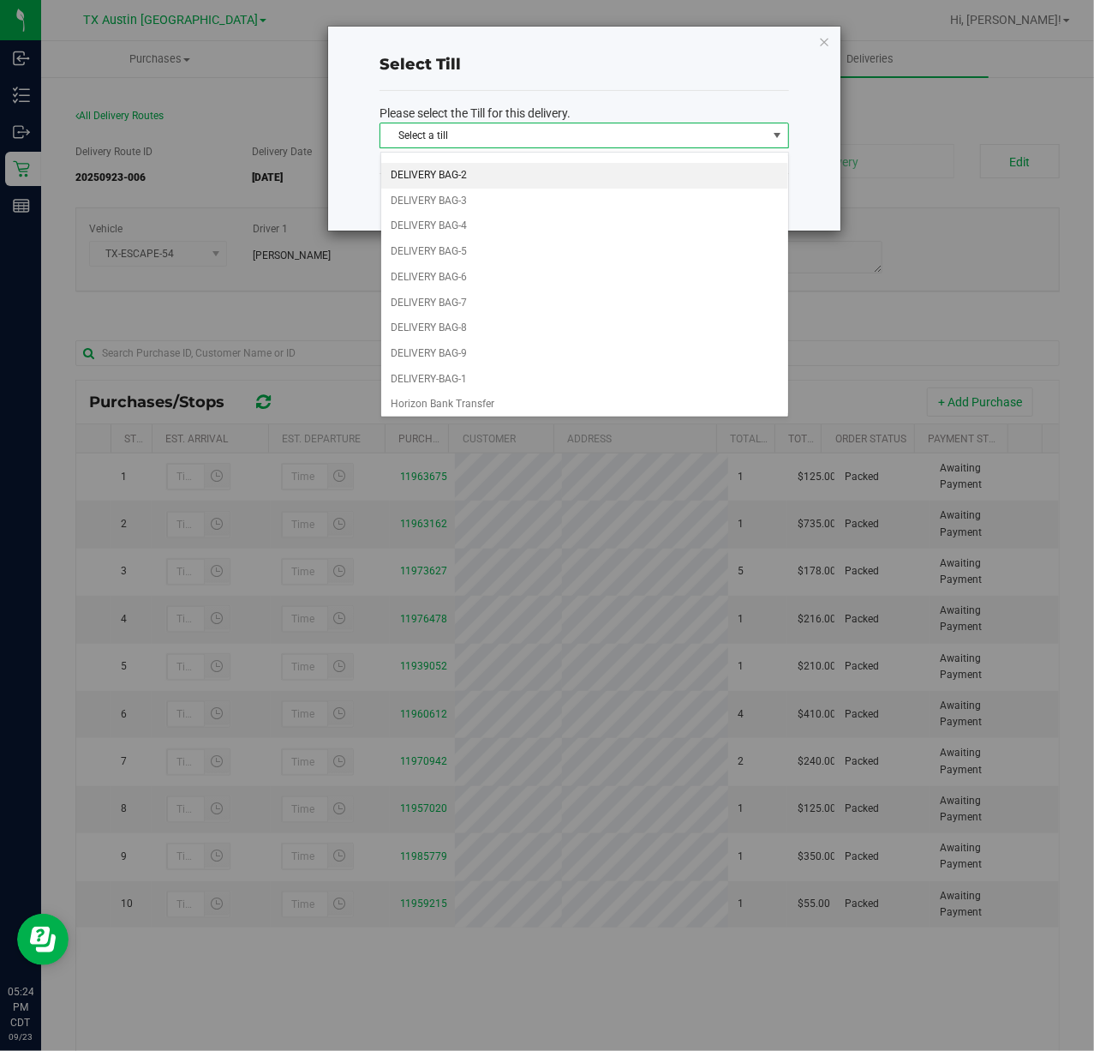
scroll to position [132, 0]
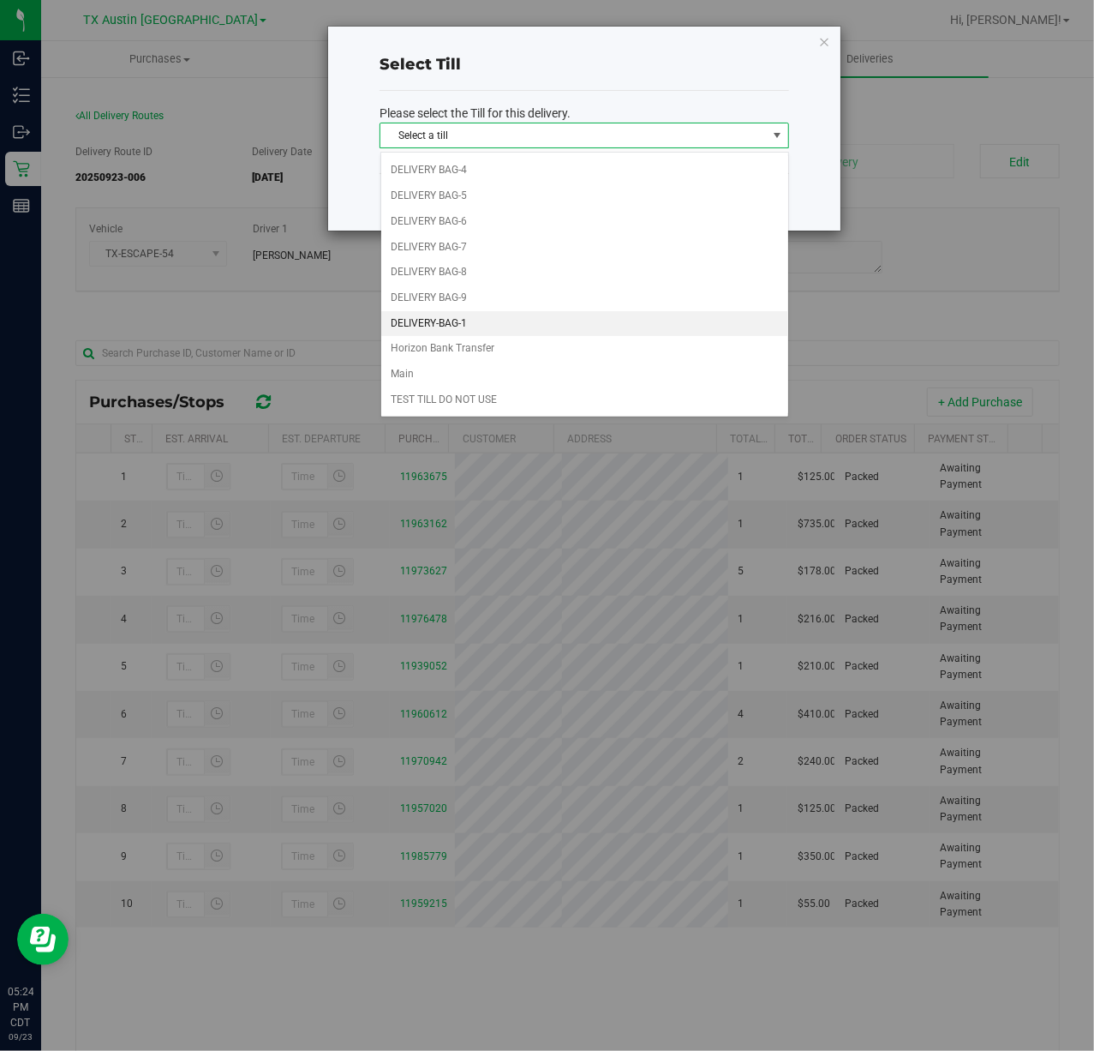
click at [497, 331] on li "DELIVERY-BAG-1" at bounding box center [584, 324] width 407 height 26
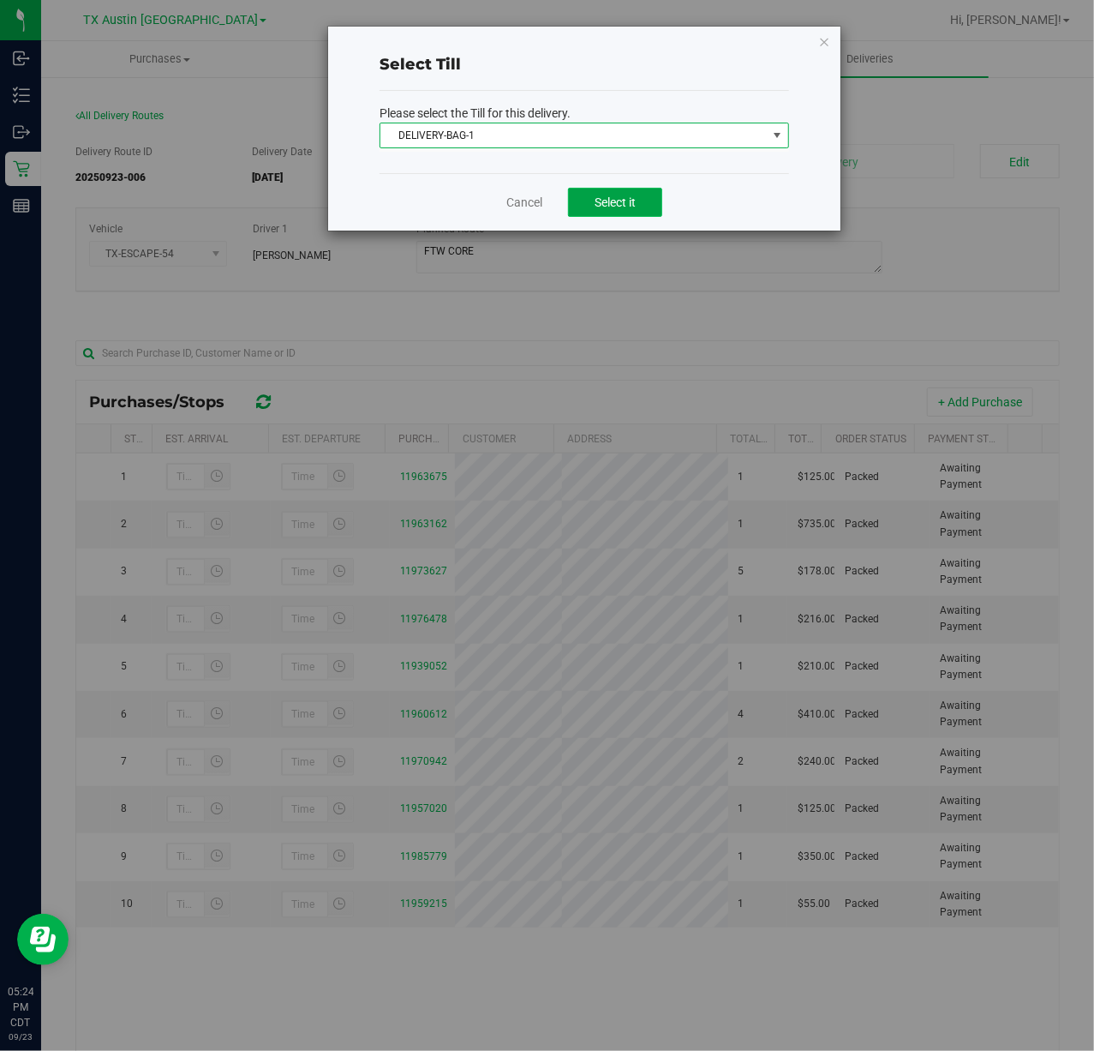
click at [626, 207] on span "Select it" at bounding box center [615, 202] width 41 height 14
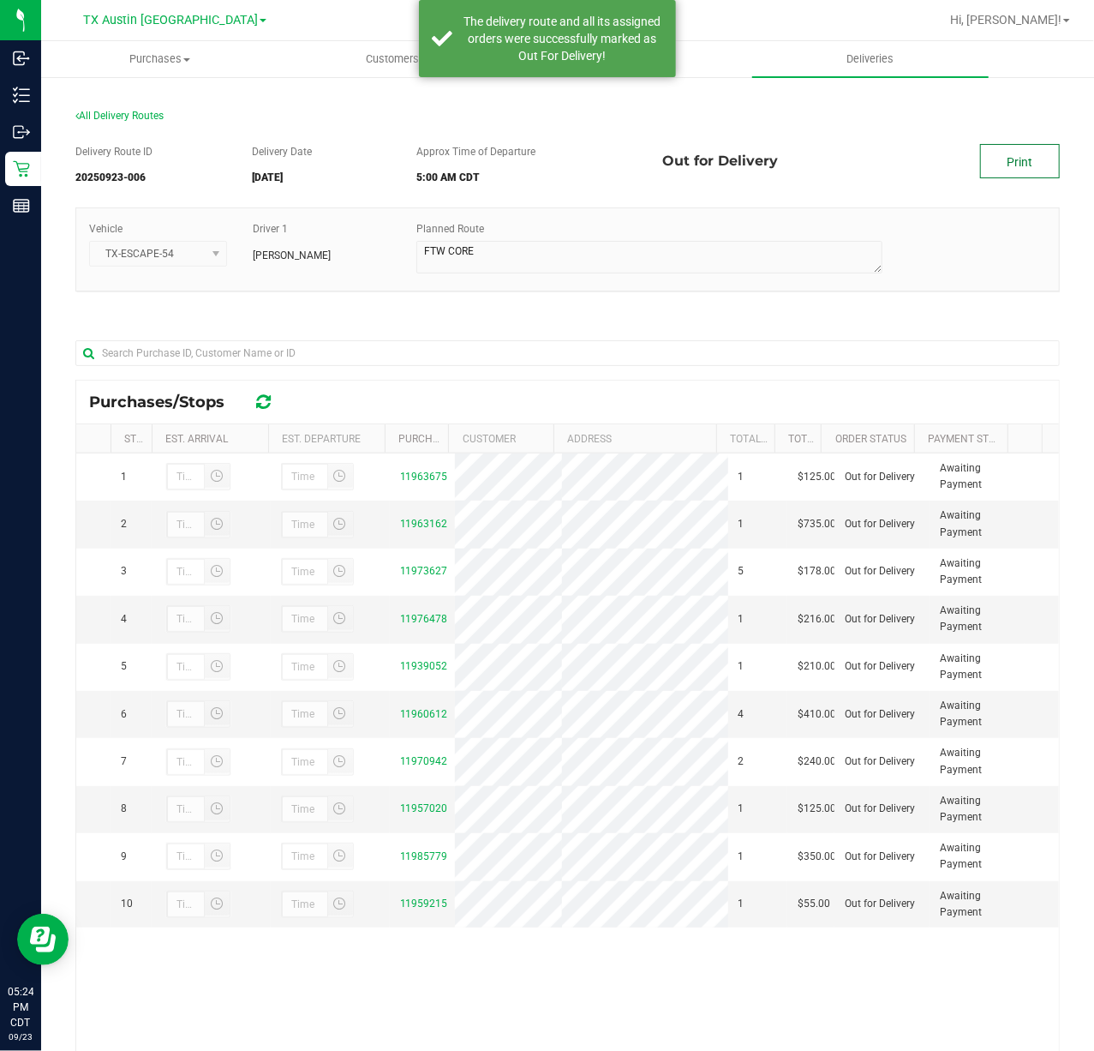
click at [1004, 170] on link "Print" at bounding box center [1020, 161] width 80 height 34
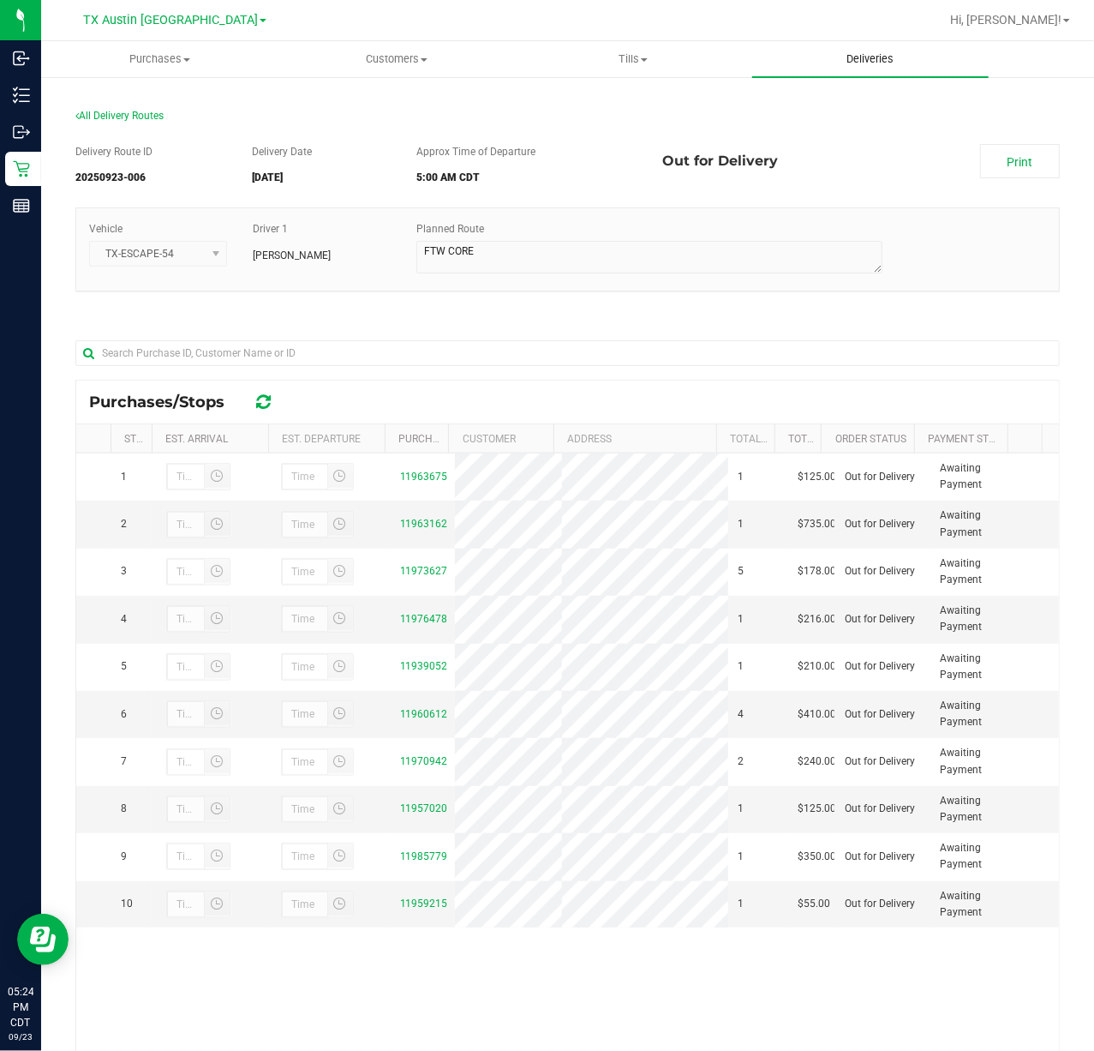
click at [896, 69] on uib-tab-heading "Deliveries" at bounding box center [870, 59] width 237 height 36
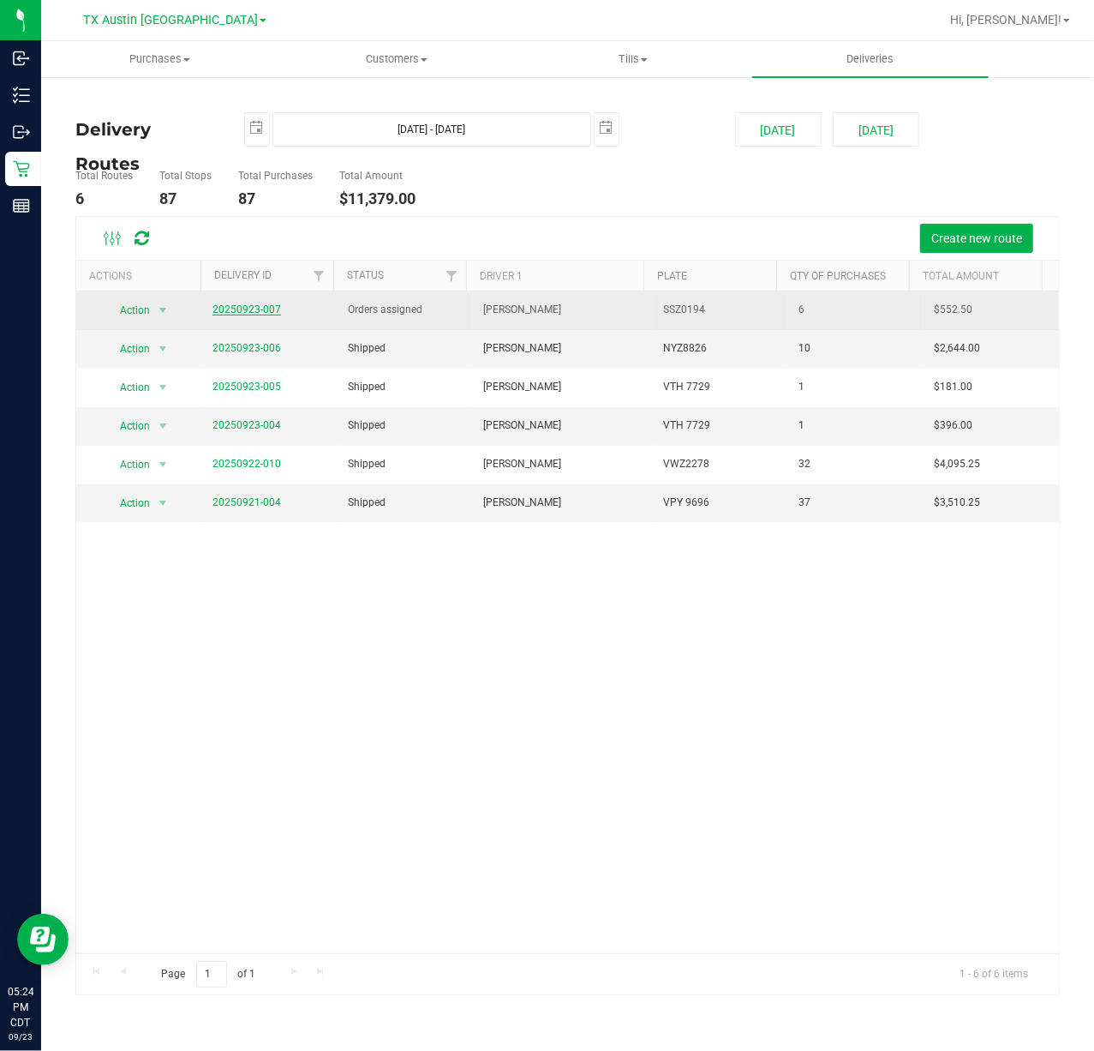
click at [262, 314] on link "20250923-007" at bounding box center [247, 309] width 69 height 12
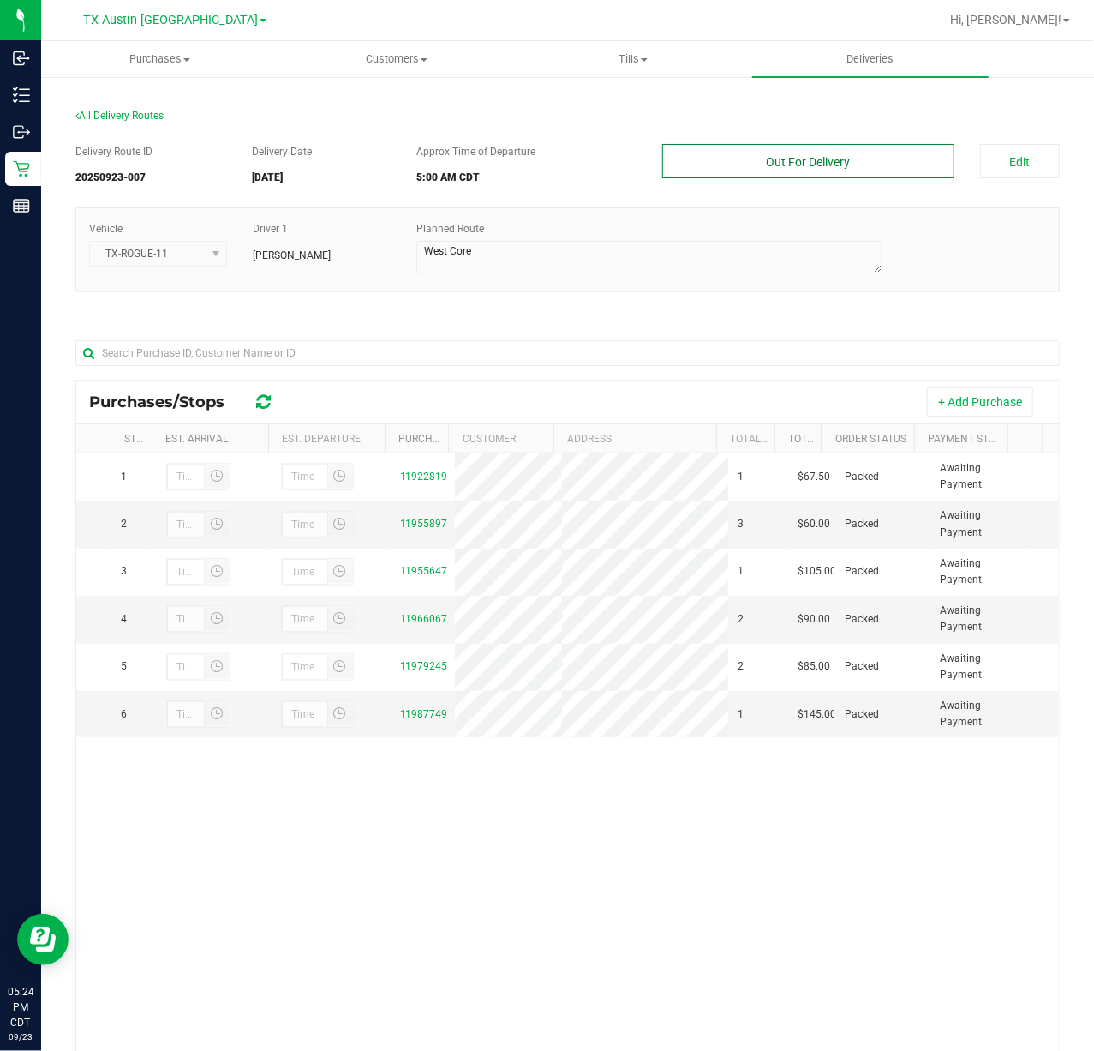
click at [797, 154] on button "Out For Delivery" at bounding box center [807, 161] width 291 height 34
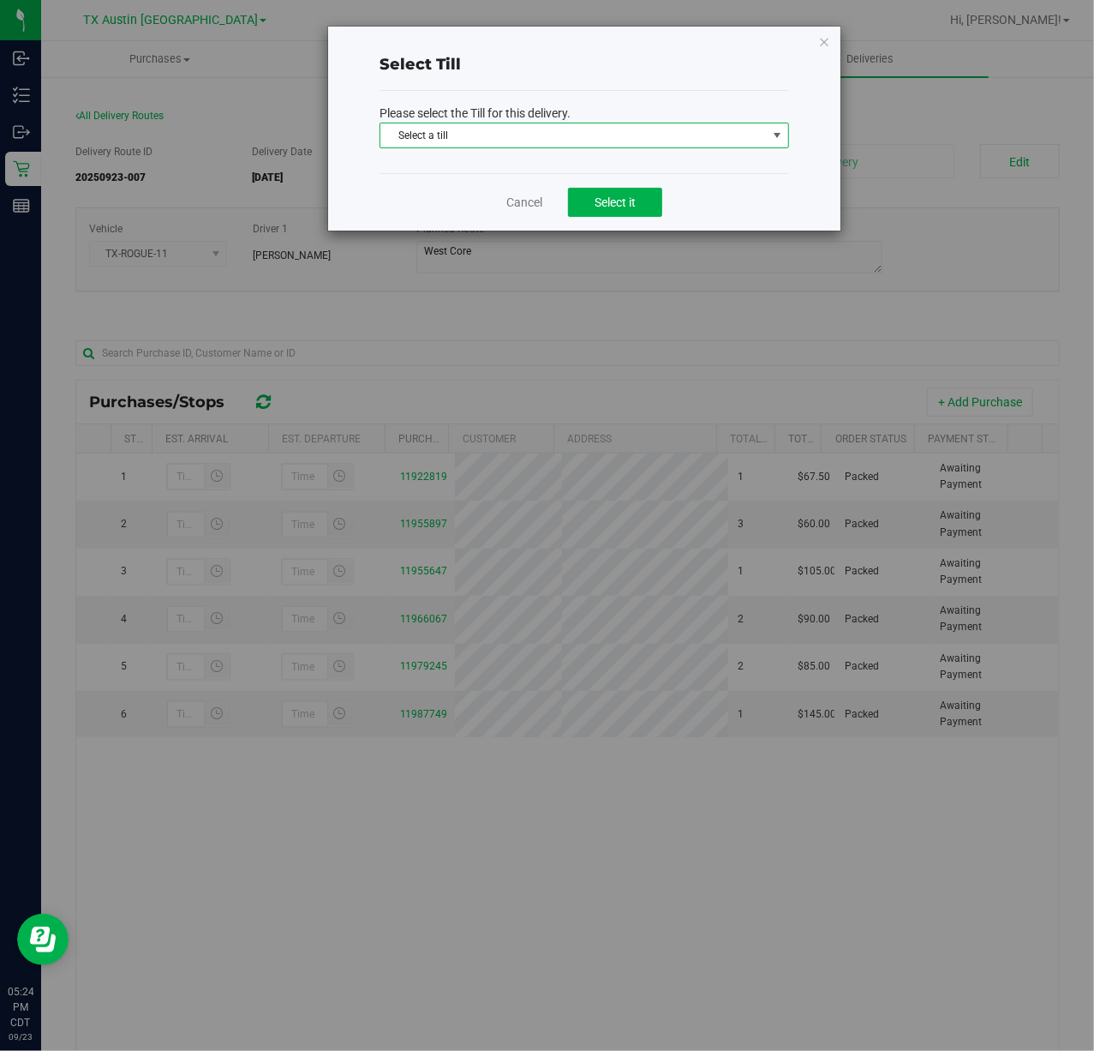
click at [769, 123] on span "Select a till" at bounding box center [585, 136] width 410 height 26
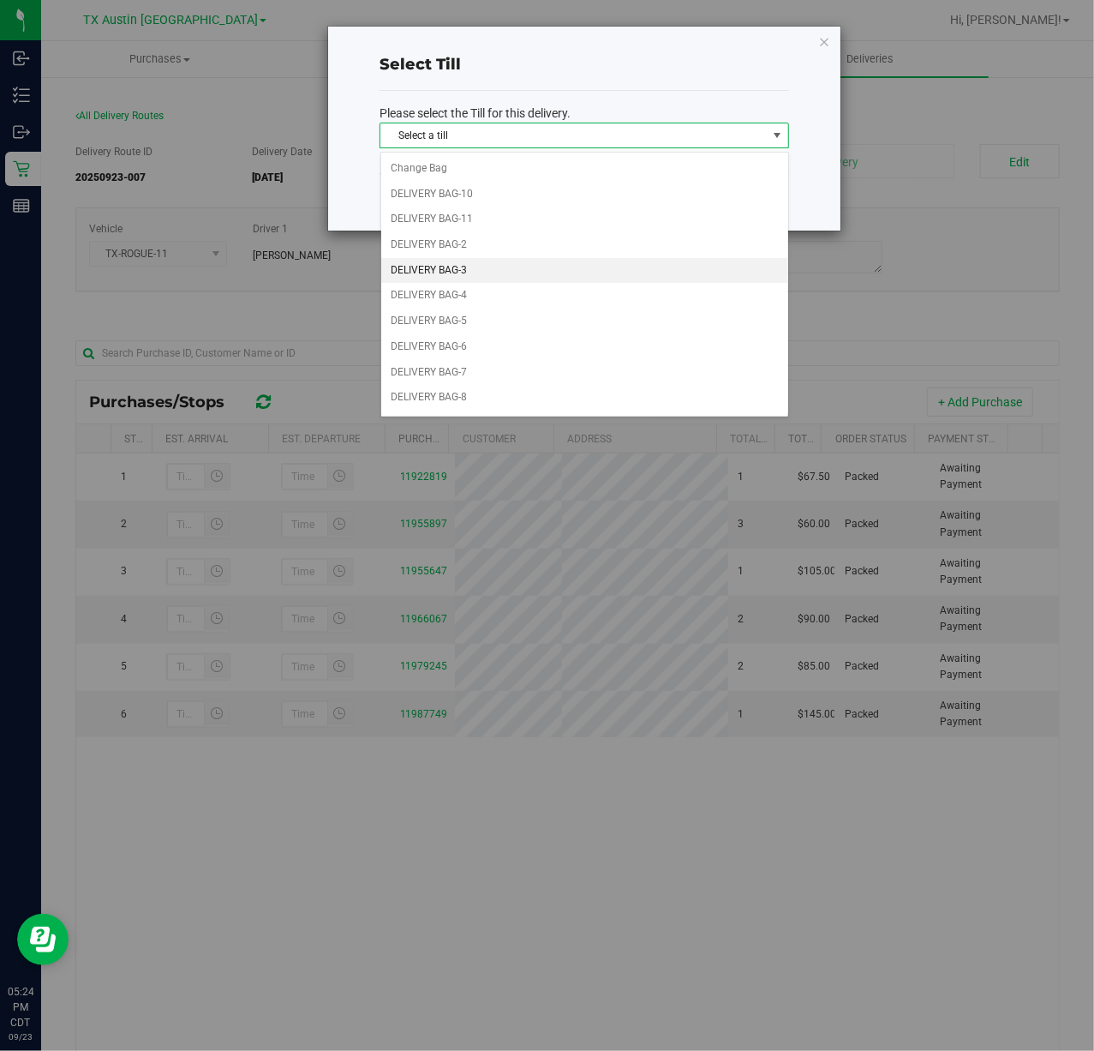
click at [587, 271] on li "DELIVERY BAG-3" at bounding box center [584, 271] width 407 height 26
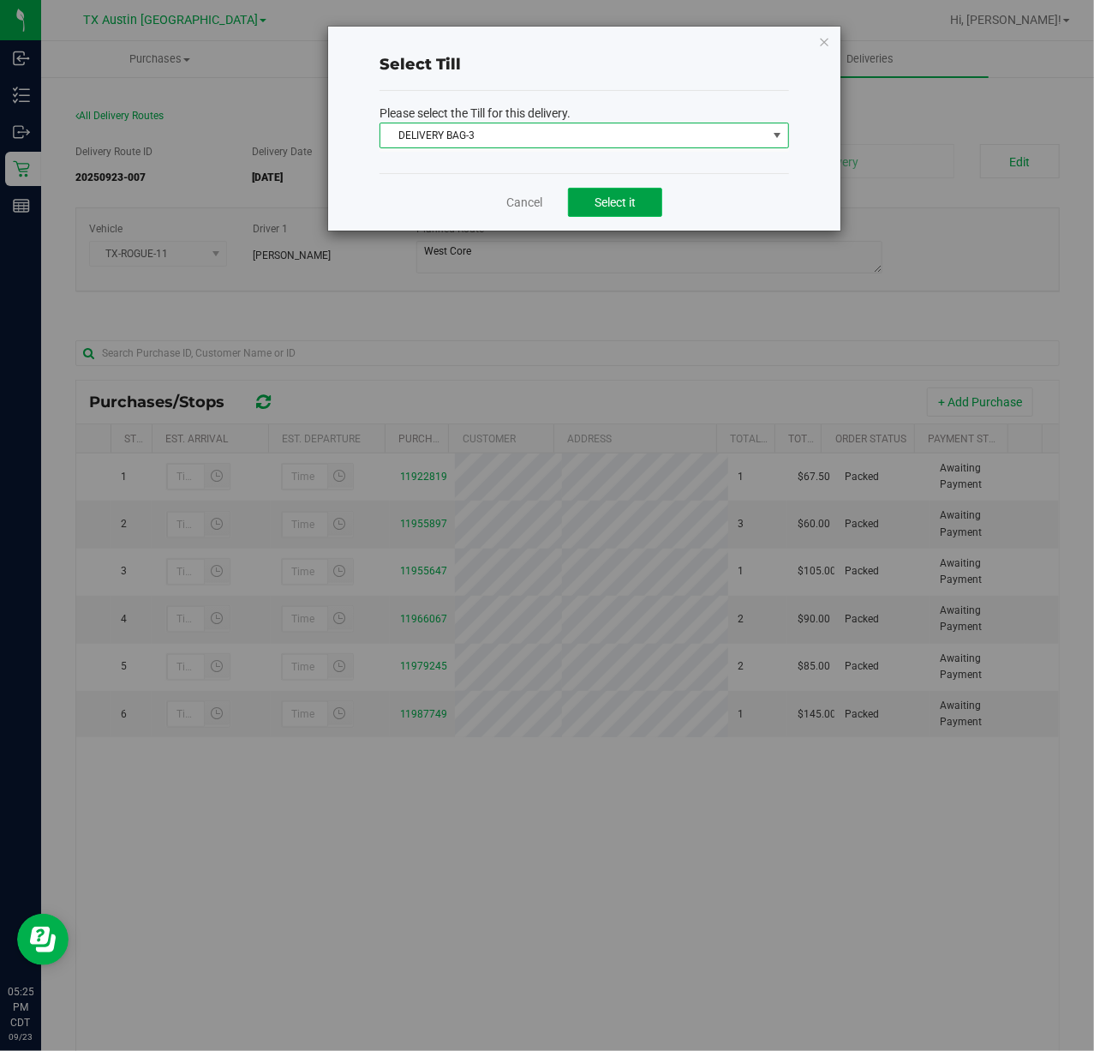
click at [639, 199] on button "Select it" at bounding box center [615, 202] width 94 height 29
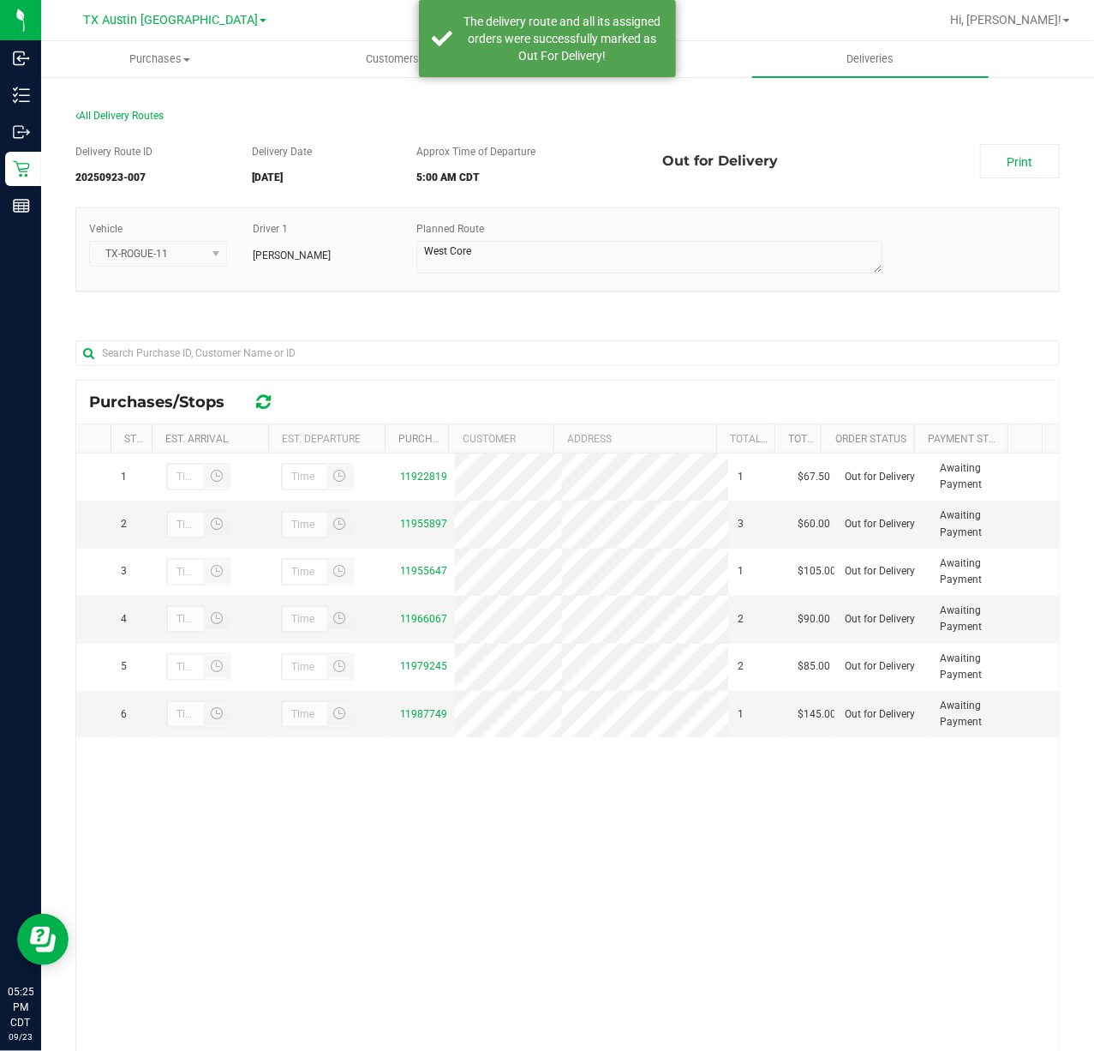
click at [1028, 179] on div "Delivery Route ID 20250923-007 Delivery Date 09/24/2025 Approx Time of Departur…" at bounding box center [567, 168] width 985 height 48
click at [1011, 155] on link "Print" at bounding box center [1020, 161] width 80 height 34
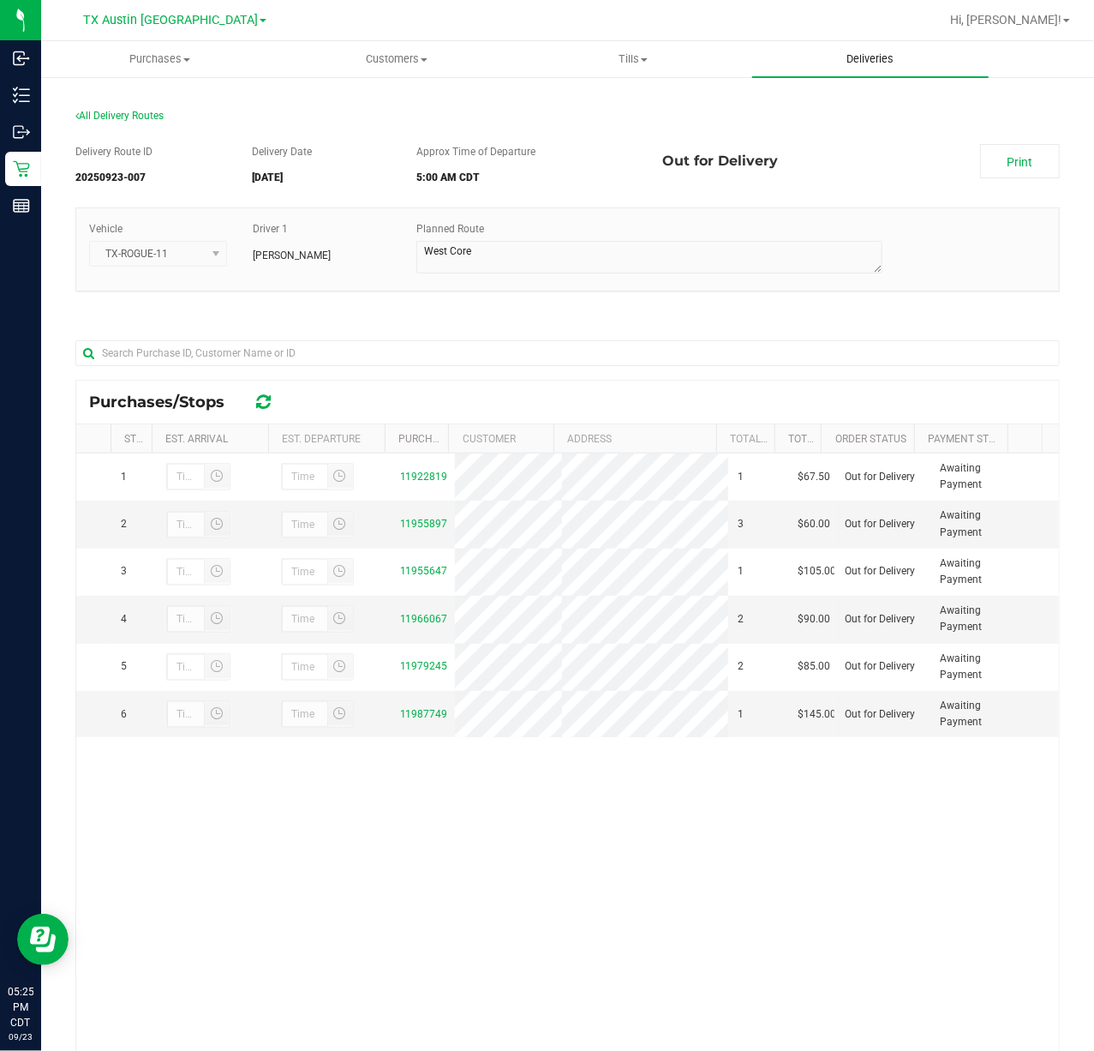
click at [858, 49] on uib-tab-heading "Deliveries" at bounding box center [870, 59] width 237 height 36
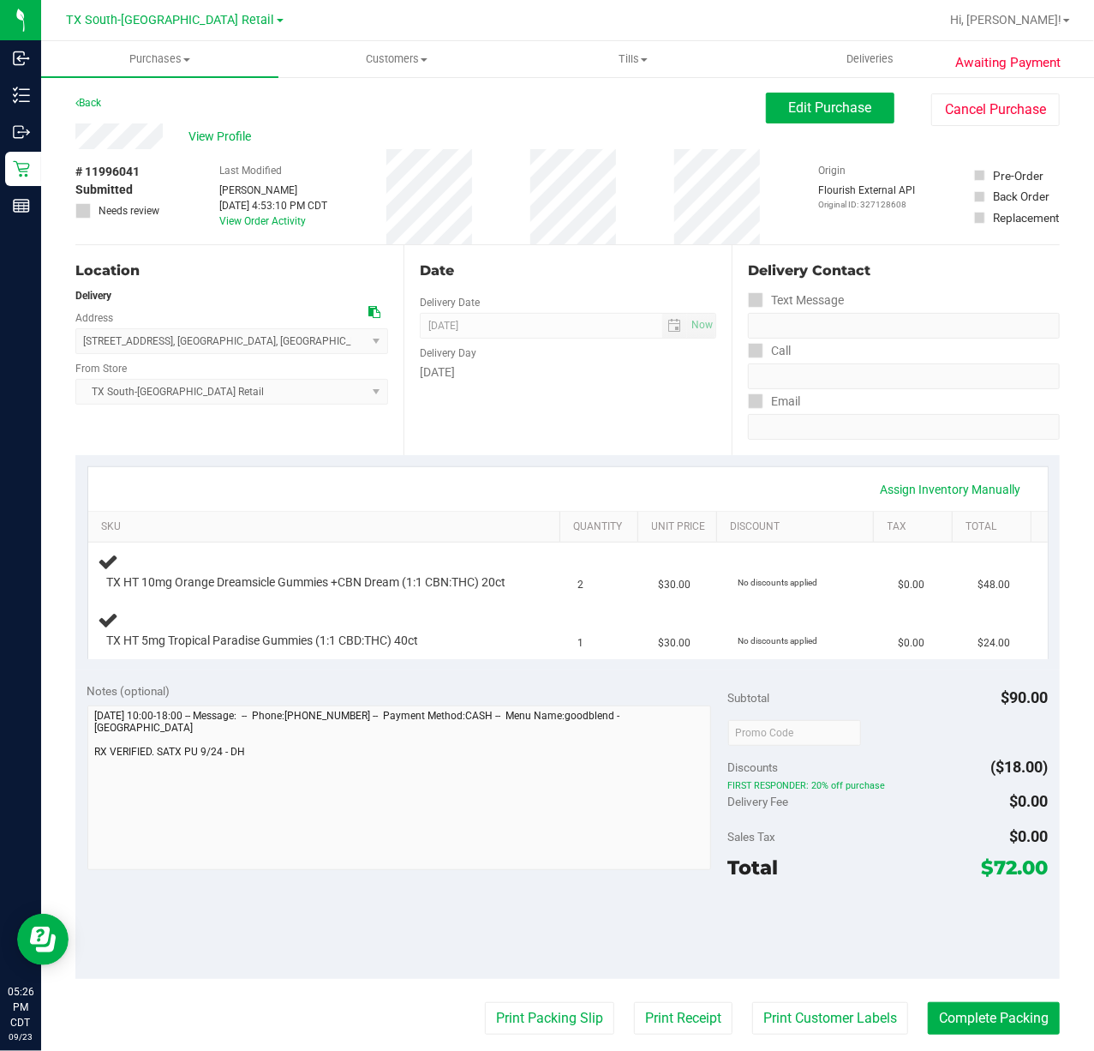
click at [939, 934] on div at bounding box center [888, 928] width 320 height 77
click at [925, 953] on div at bounding box center [888, 928] width 320 height 77
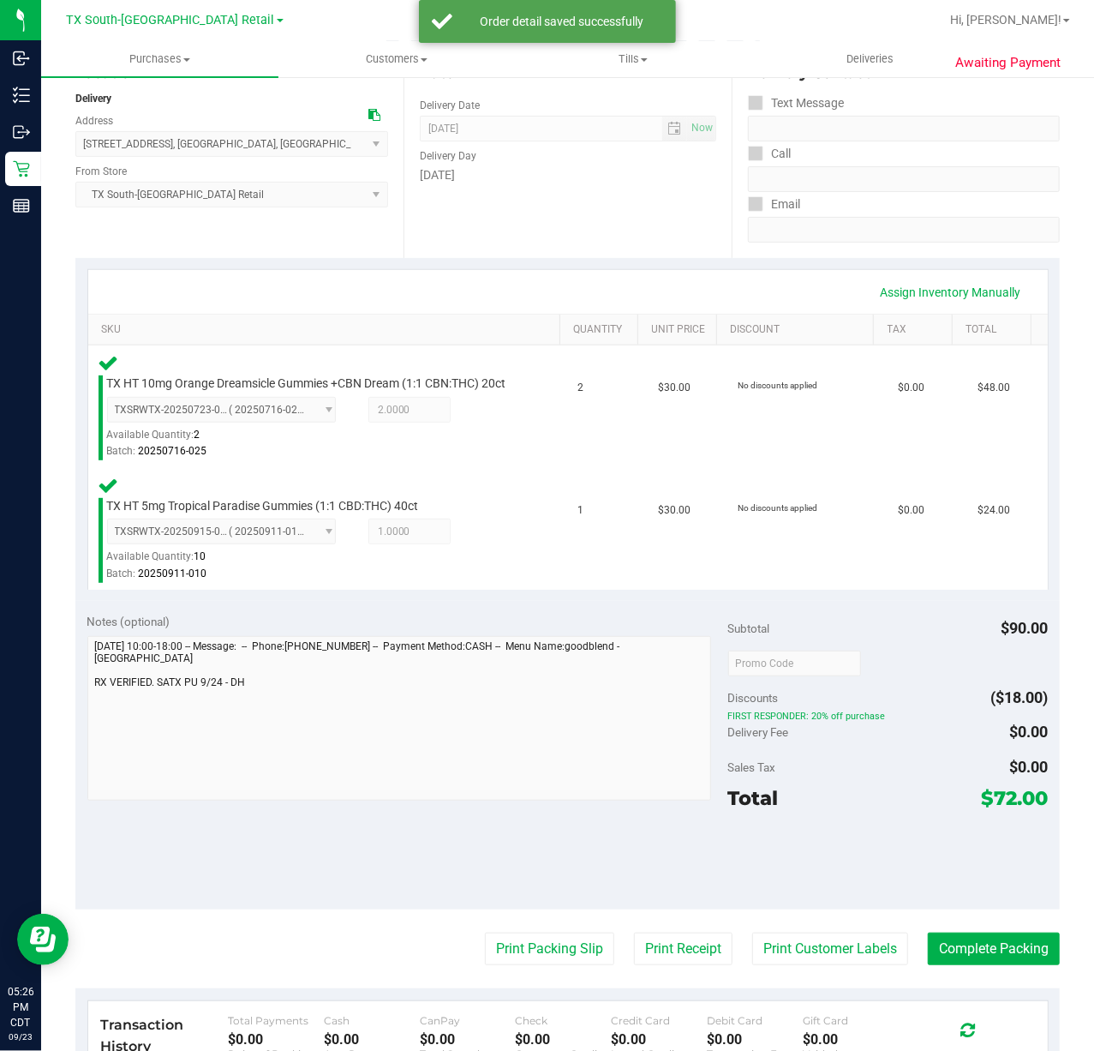
scroll to position [228, 0]
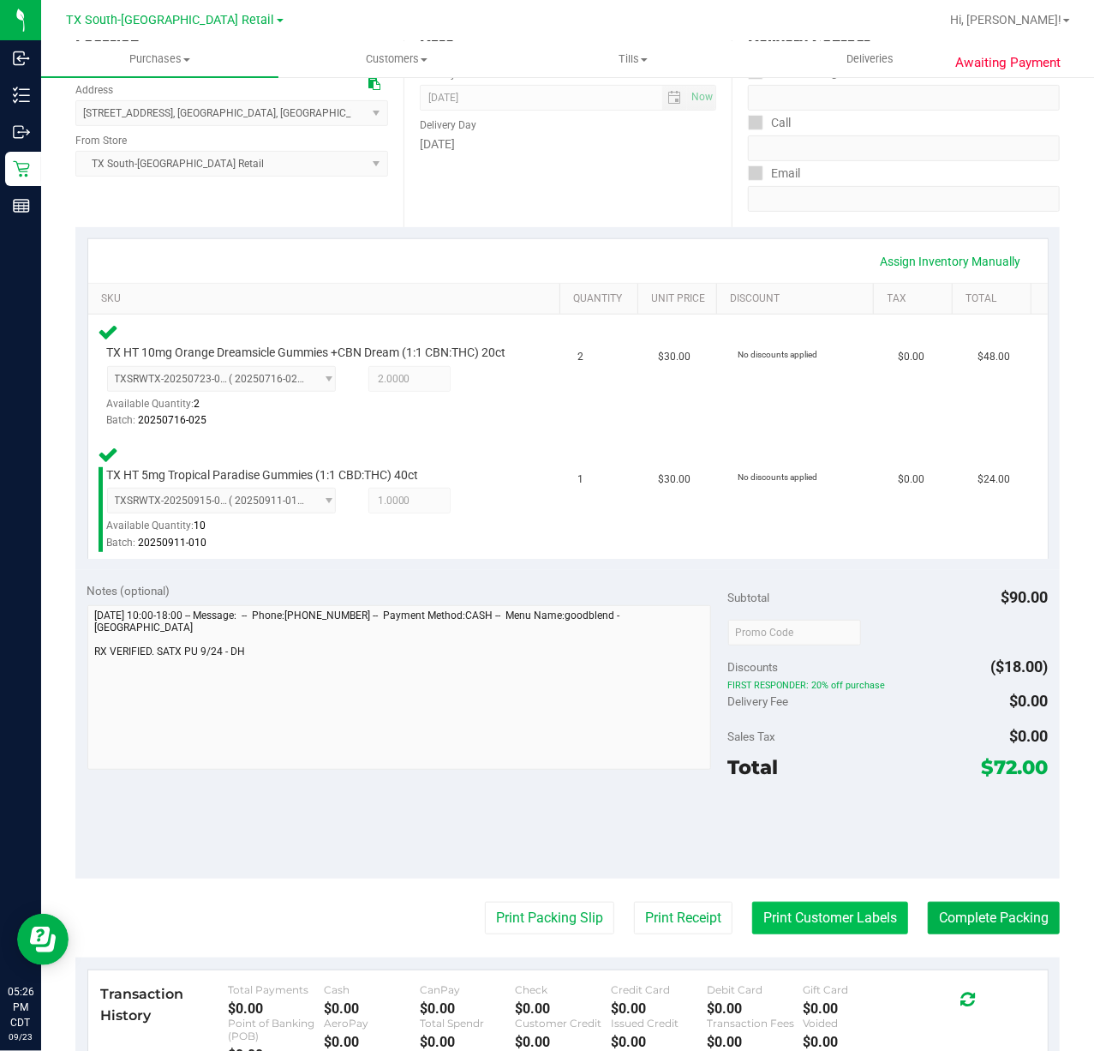
click at [766, 932] on button "Print Customer Labels" at bounding box center [830, 917] width 156 height 33
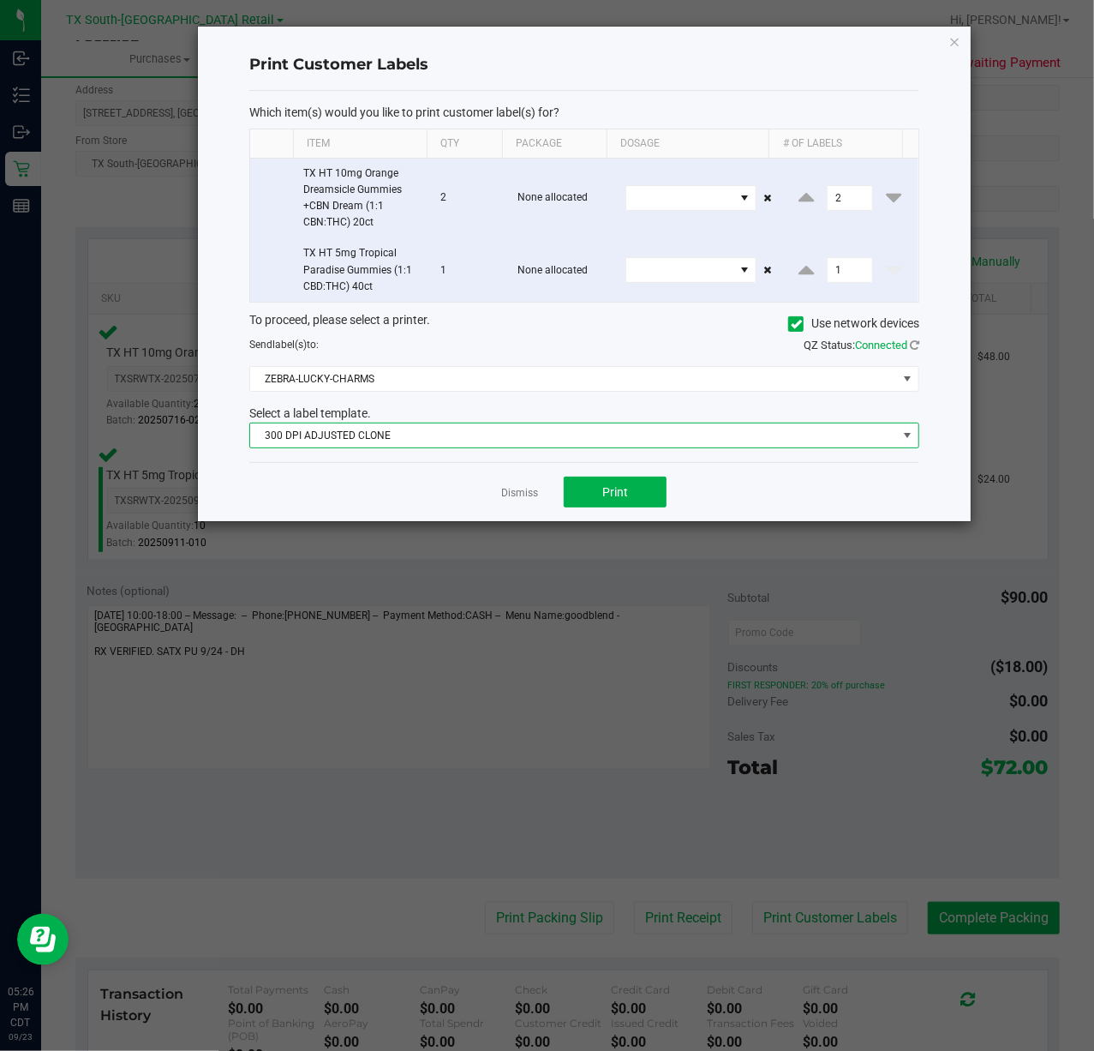
click at [717, 447] on span "300 DPI ADJUSTED CLONE" at bounding box center [573, 435] width 647 height 24
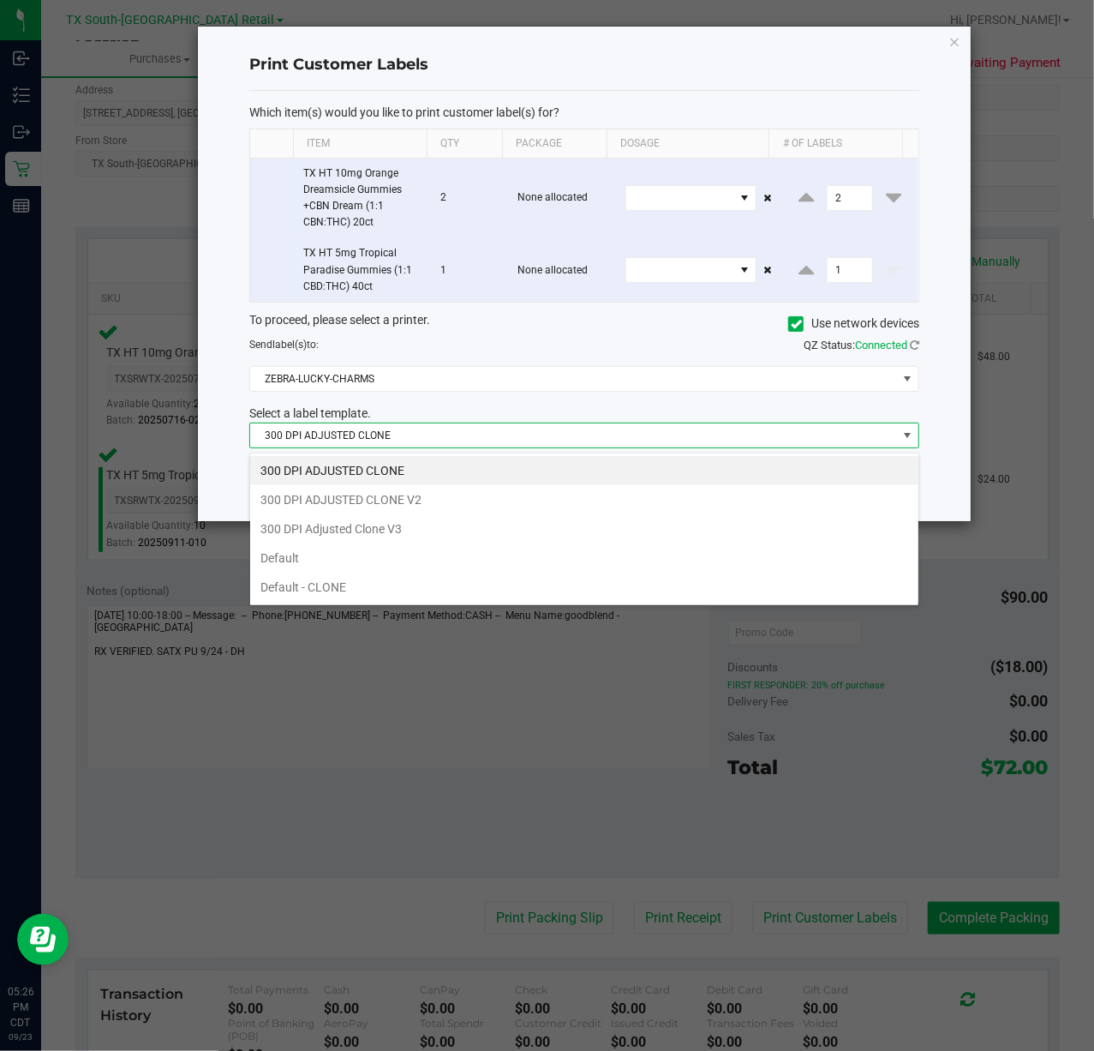
scroll to position [26, 670]
click at [638, 533] on li "300 DPI Adjusted Clone V3" at bounding box center [584, 528] width 668 height 29
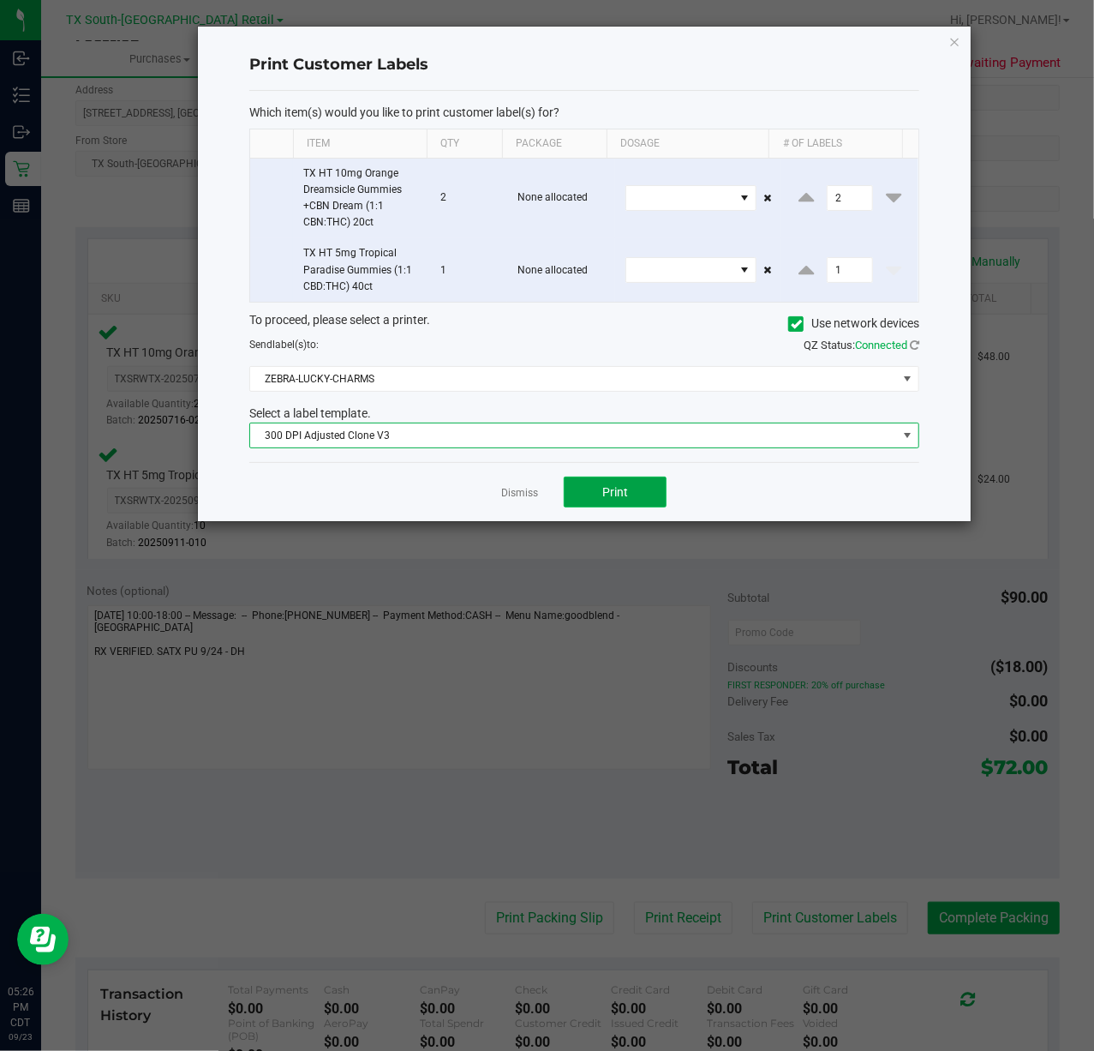
click at [610, 483] on button "Print" at bounding box center [615, 491] width 103 height 31
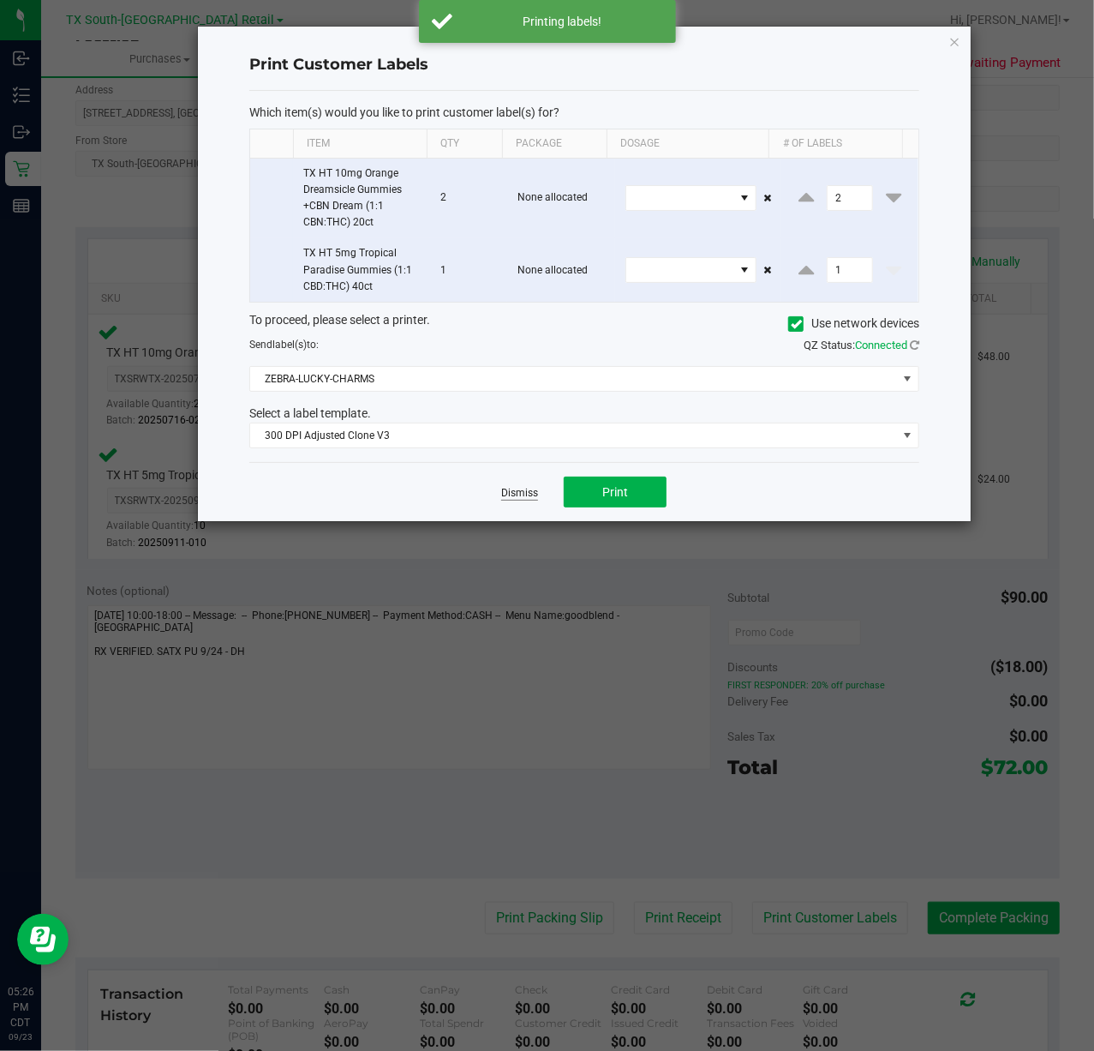
click at [511, 494] on link "Dismiss" at bounding box center [519, 493] width 37 height 15
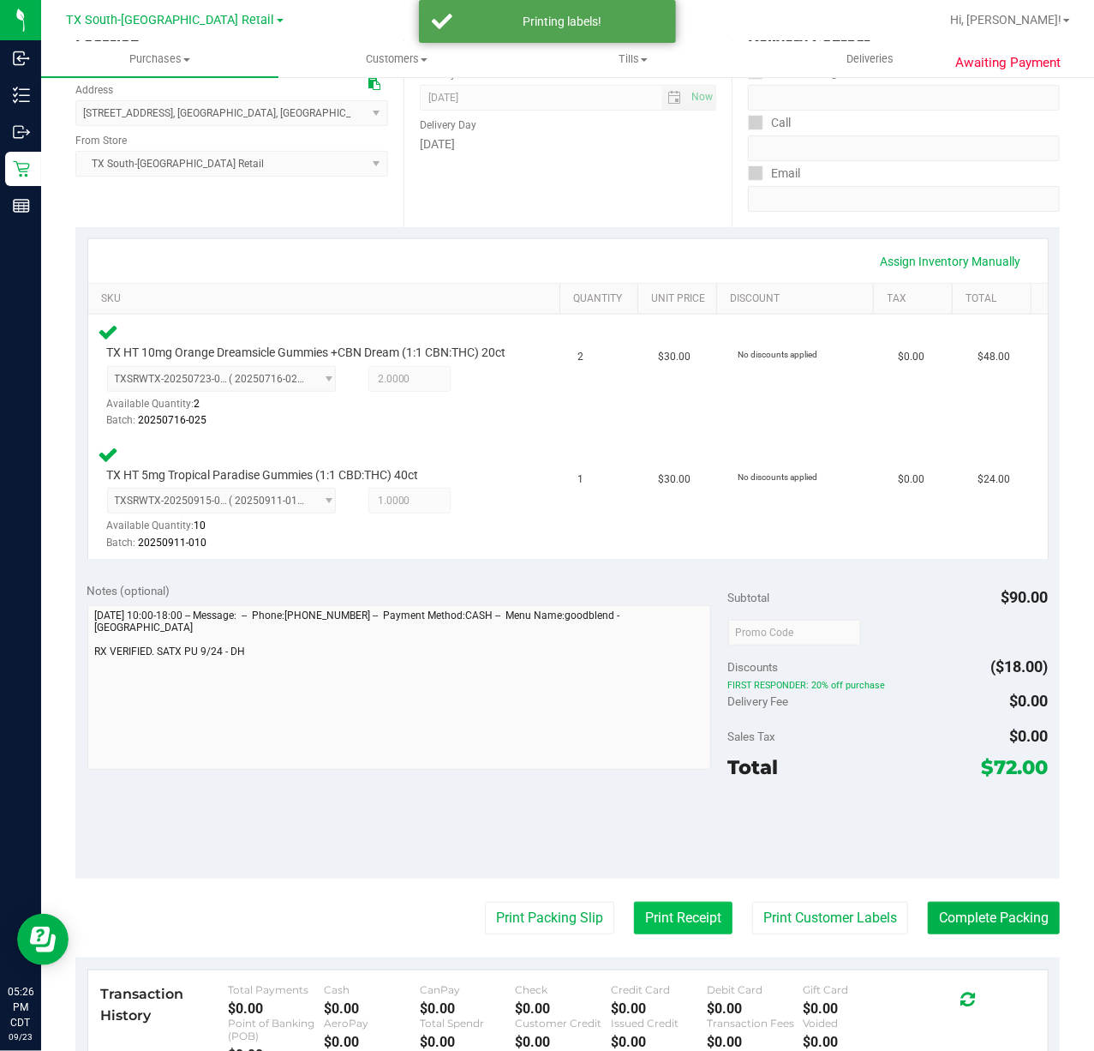
click at [662, 934] on button "Print Receipt" at bounding box center [683, 917] width 99 height 33
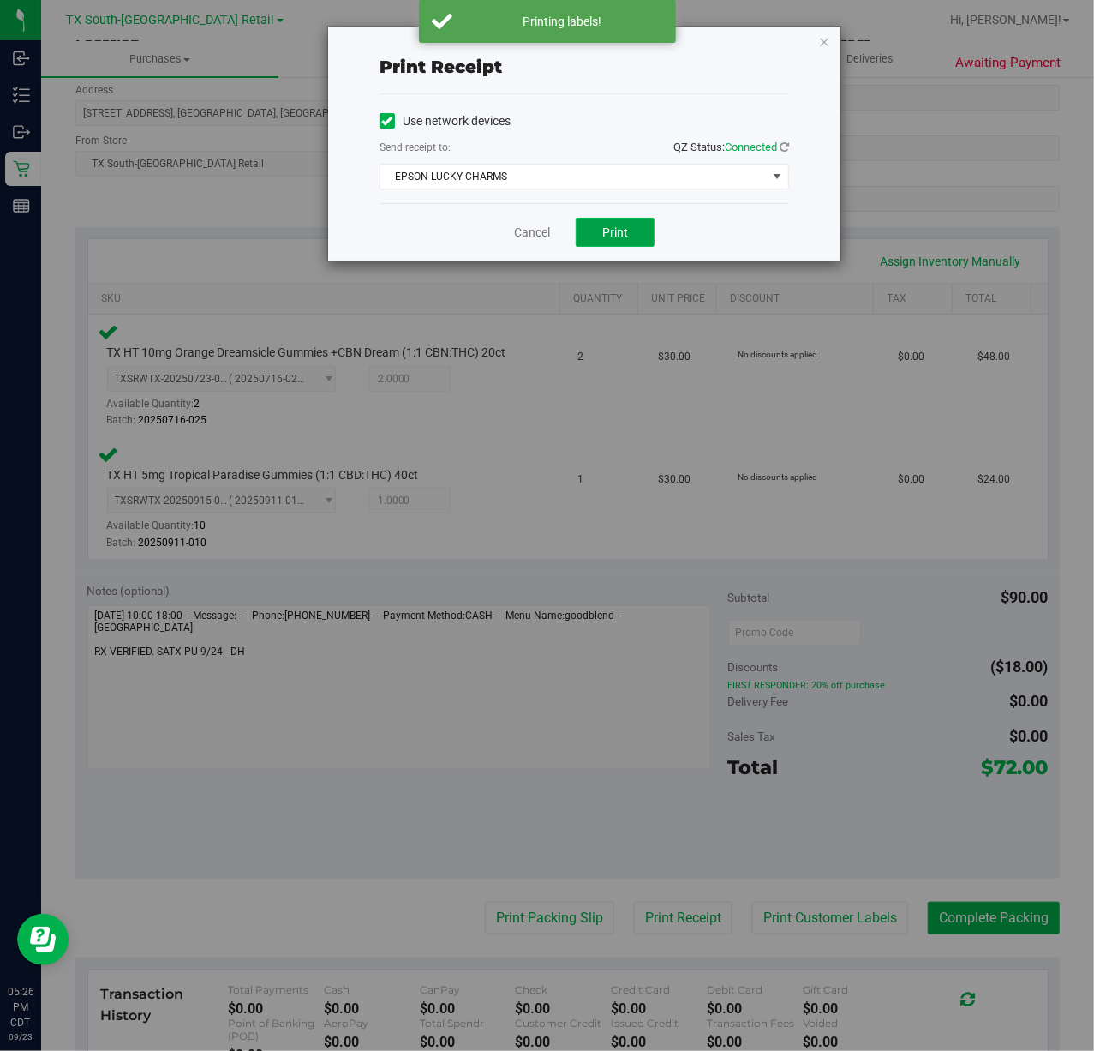
click at [628, 240] on button "Print" at bounding box center [615, 232] width 79 height 29
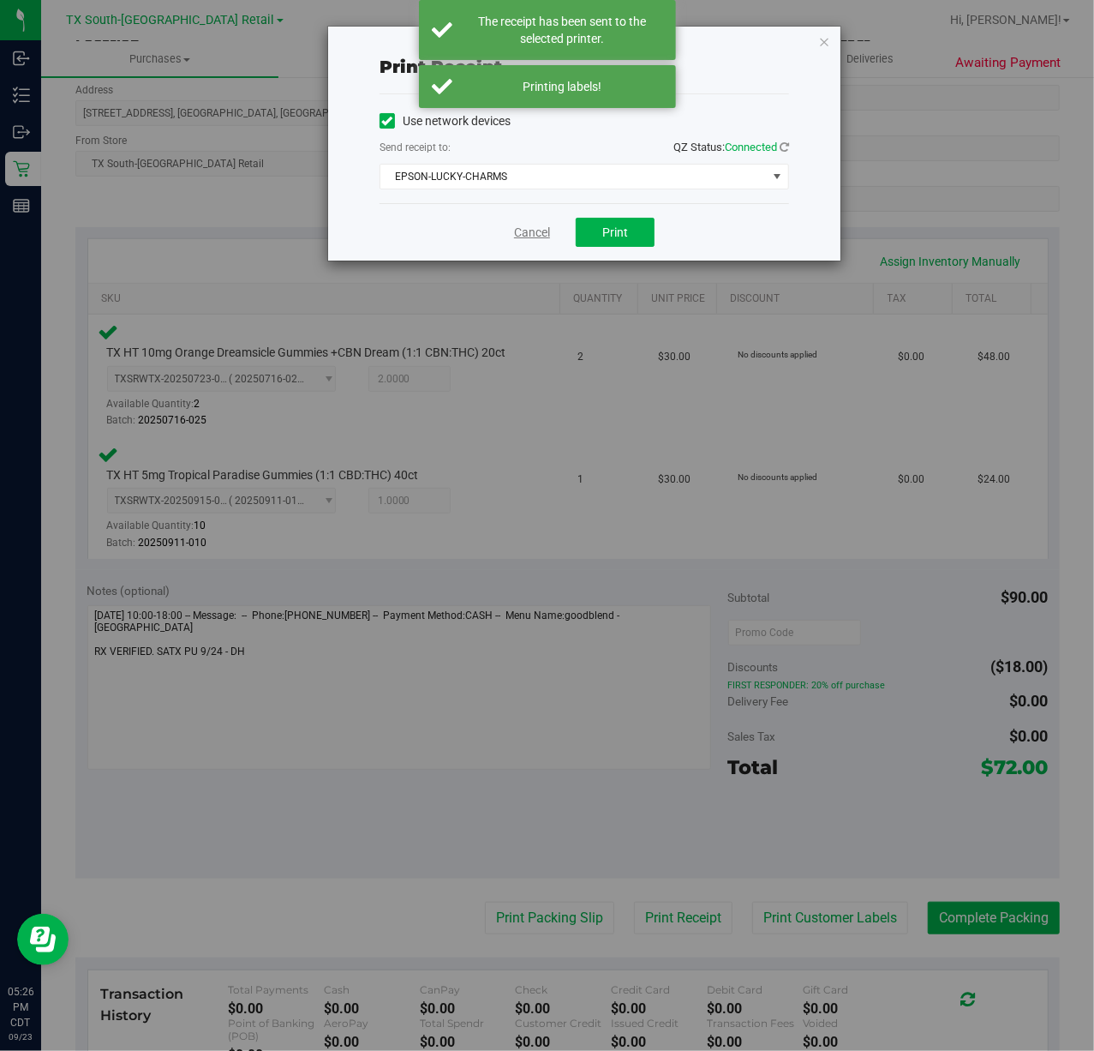
click at [518, 230] on link "Cancel" at bounding box center [532, 233] width 36 height 18
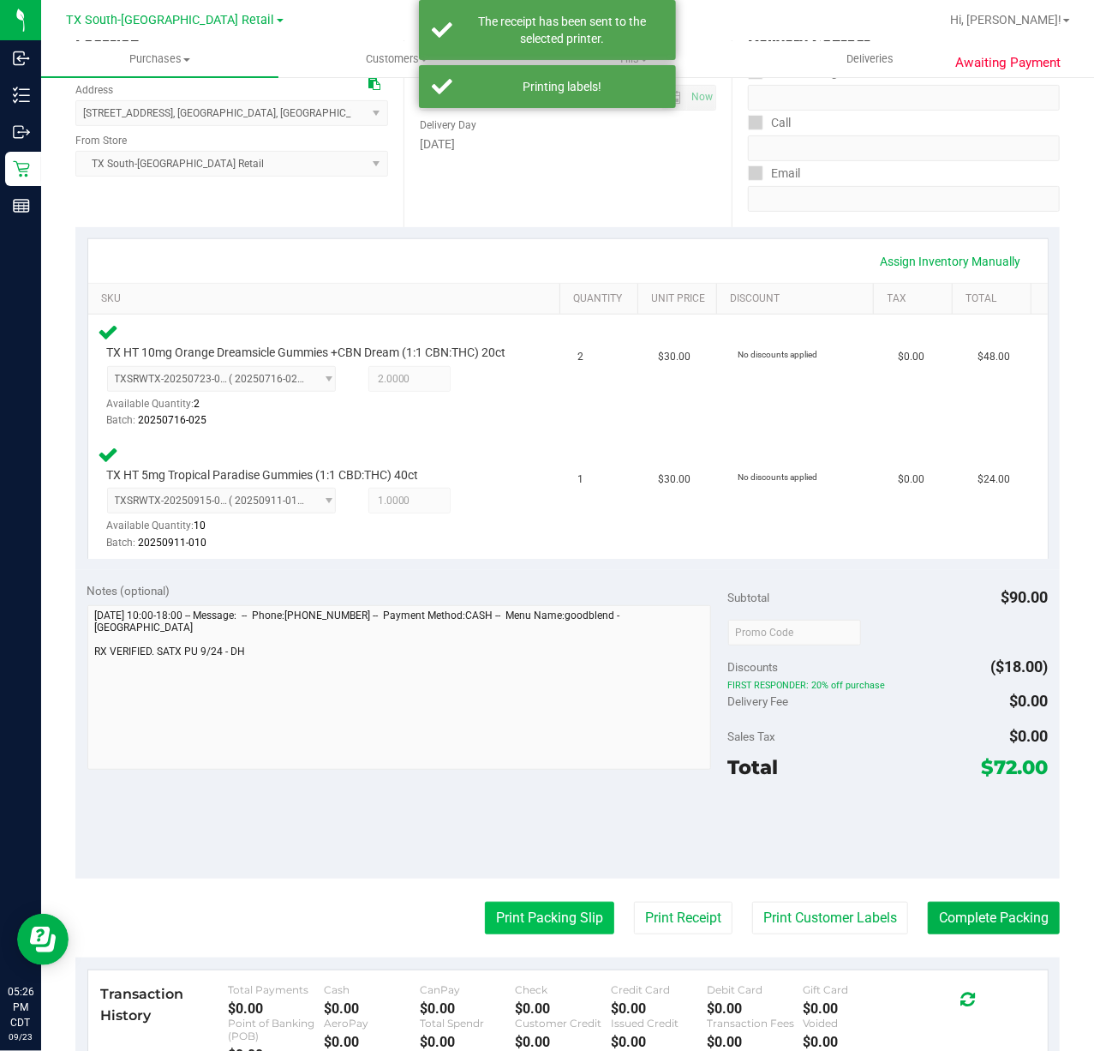
click at [536, 931] on button "Print Packing Slip" at bounding box center [549, 917] width 129 height 33
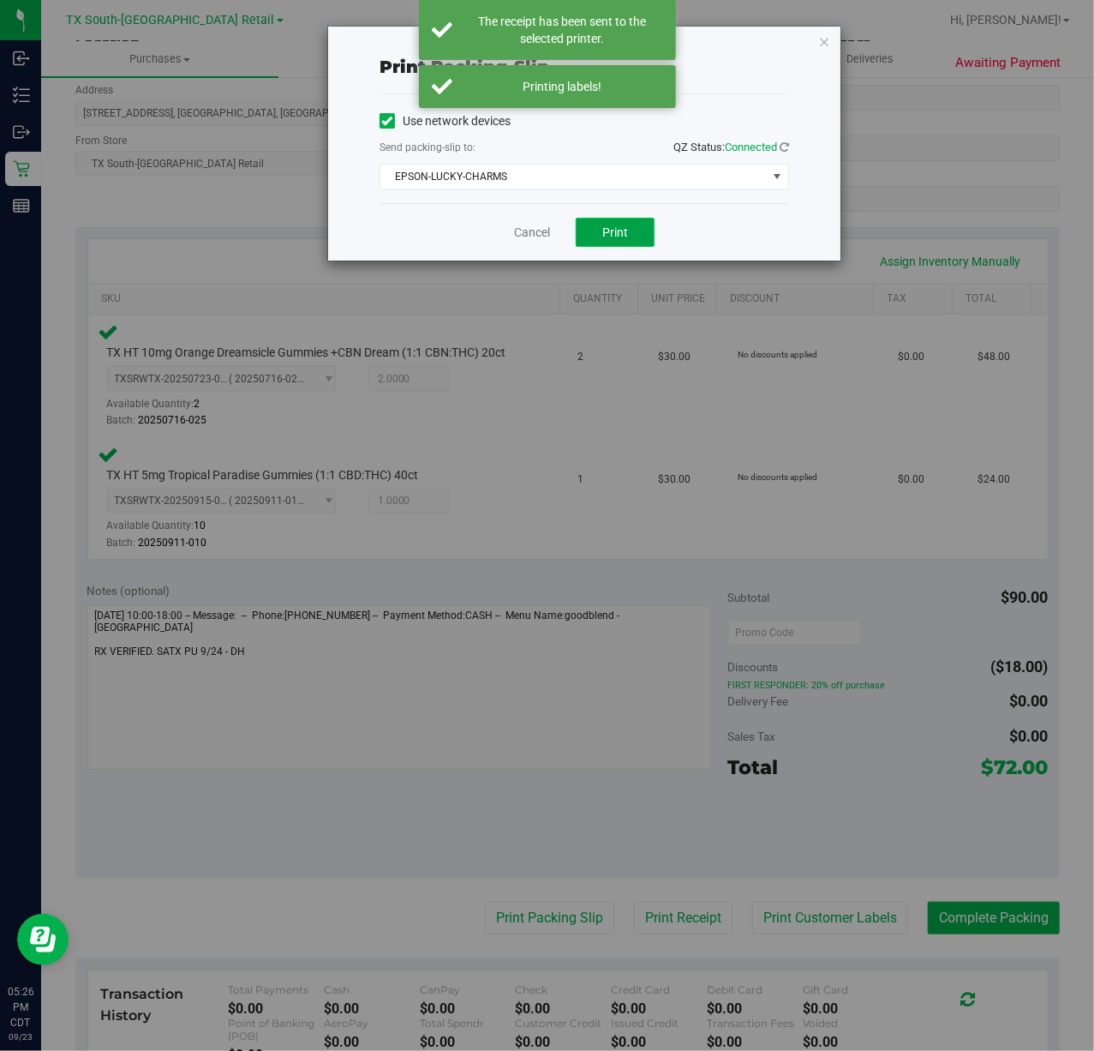
click at [614, 227] on span "Print" at bounding box center [615, 232] width 26 height 14
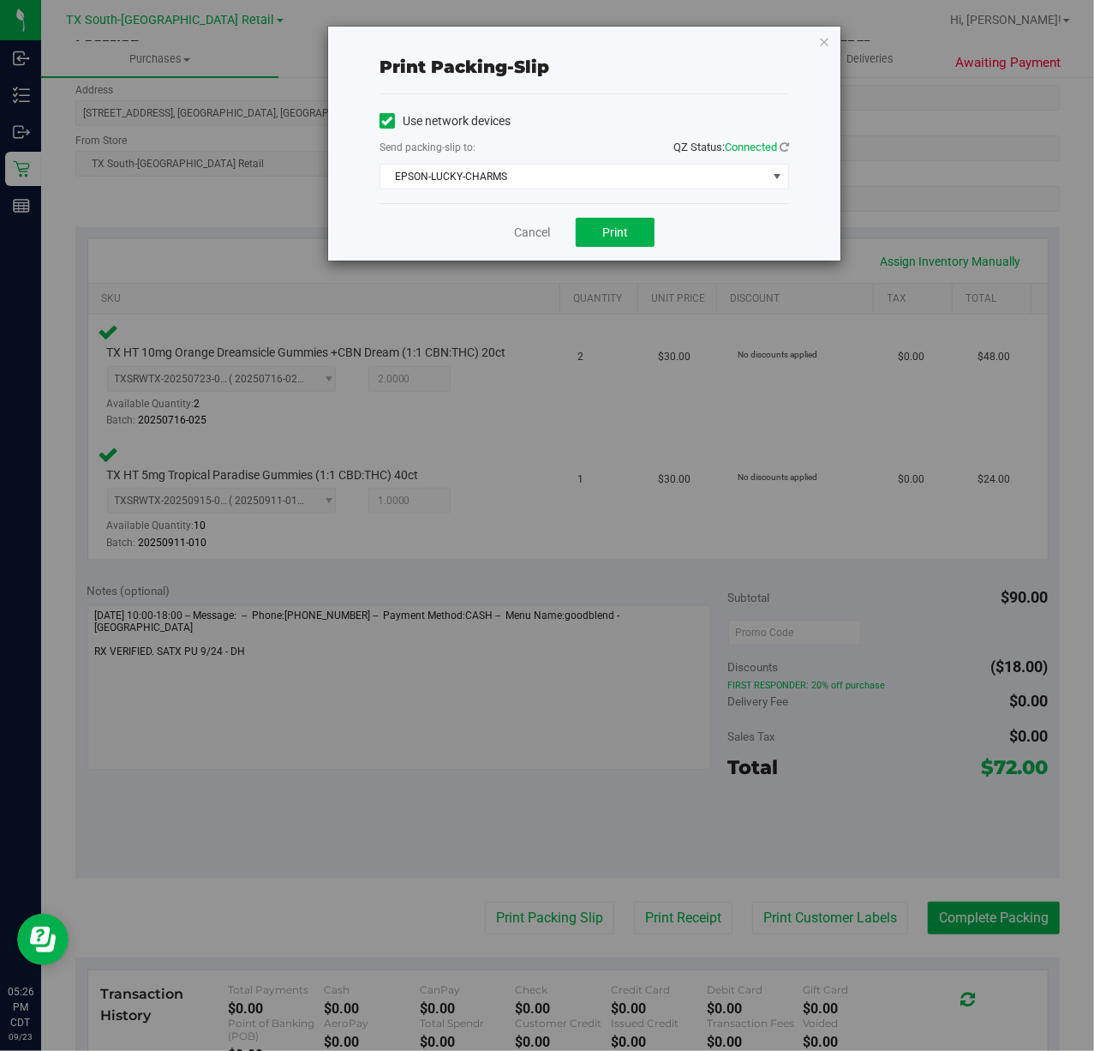
click at [511, 233] on div "Cancel Print" at bounding box center [585, 231] width 410 height 57
click at [522, 233] on link "Cancel" at bounding box center [532, 233] width 36 height 18
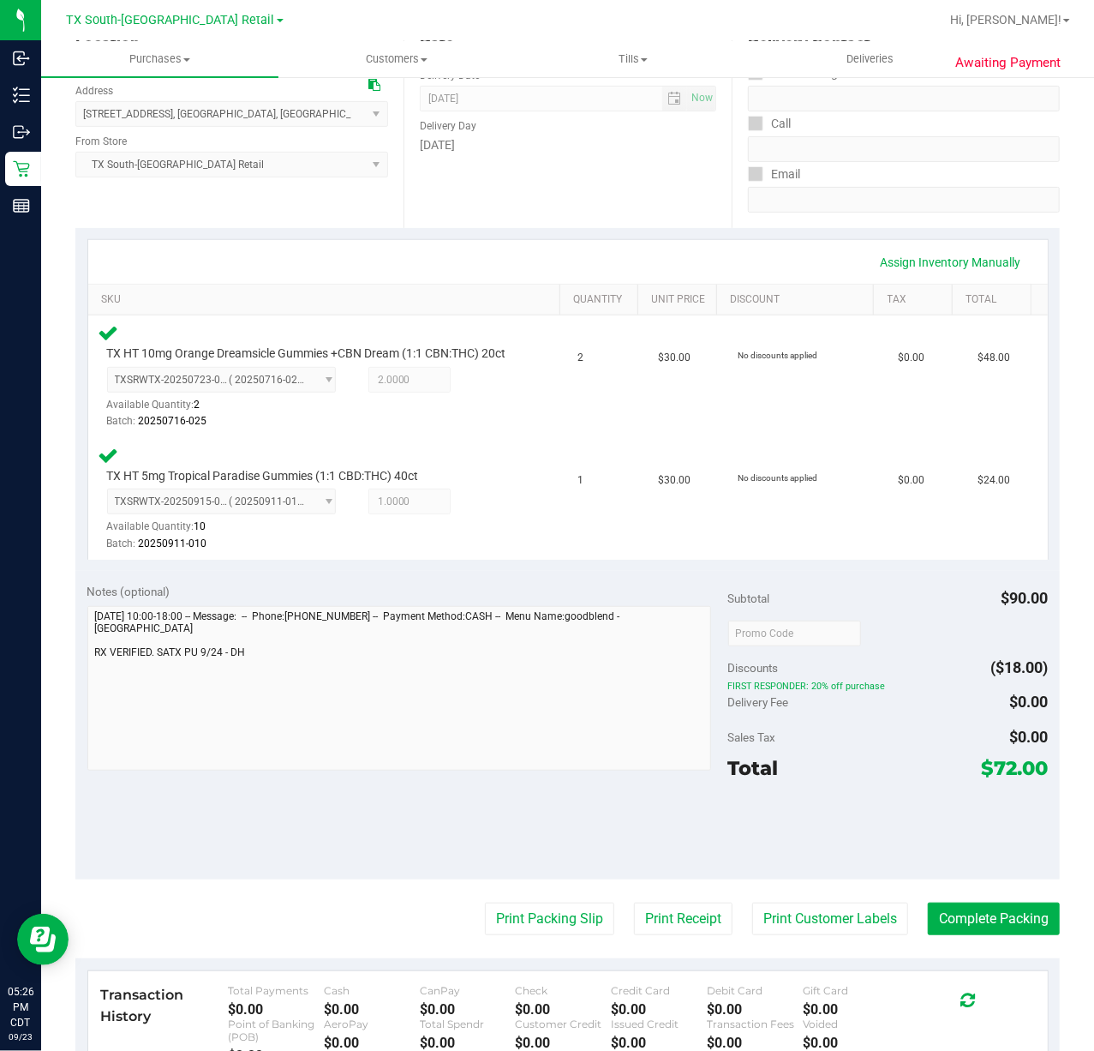
scroll to position [228, 0]
click at [997, 934] on button "Complete Packing" at bounding box center [994, 917] width 132 height 33
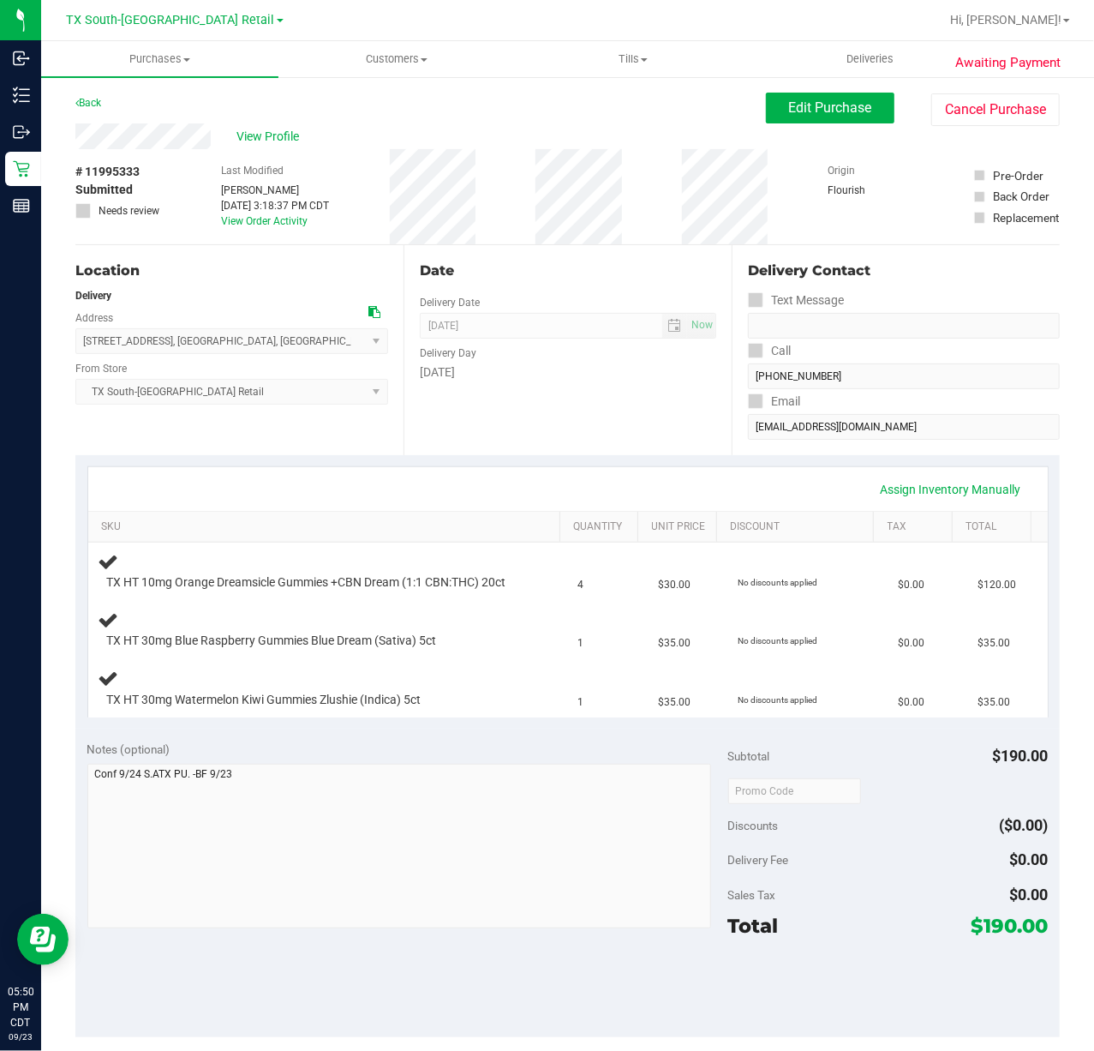
click at [542, 452] on div "Date Delivery Date [DATE] Now [DATE] 07:00 AM Now Delivery Day [DATE]" at bounding box center [568, 350] width 328 height 210
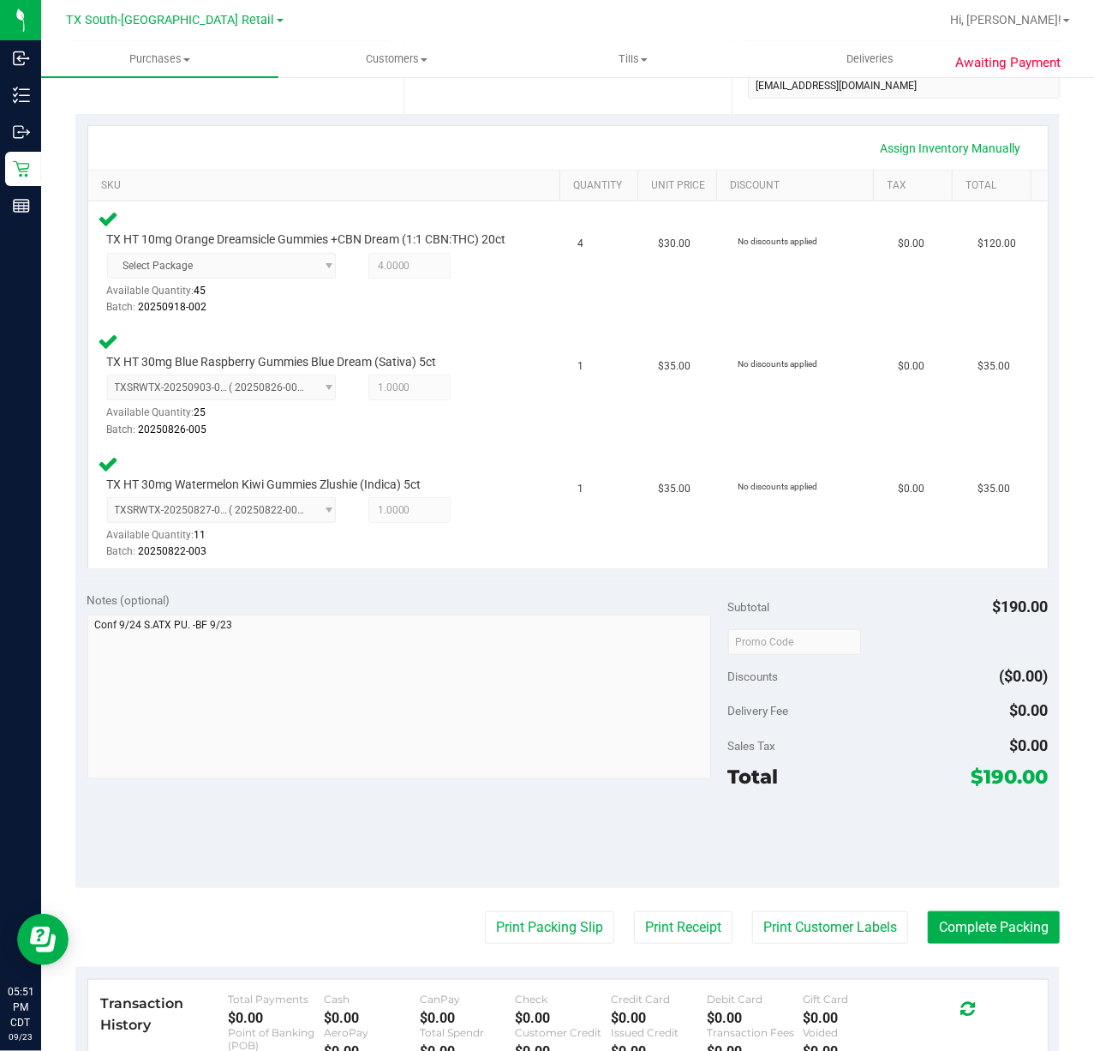
scroll to position [343, 0]
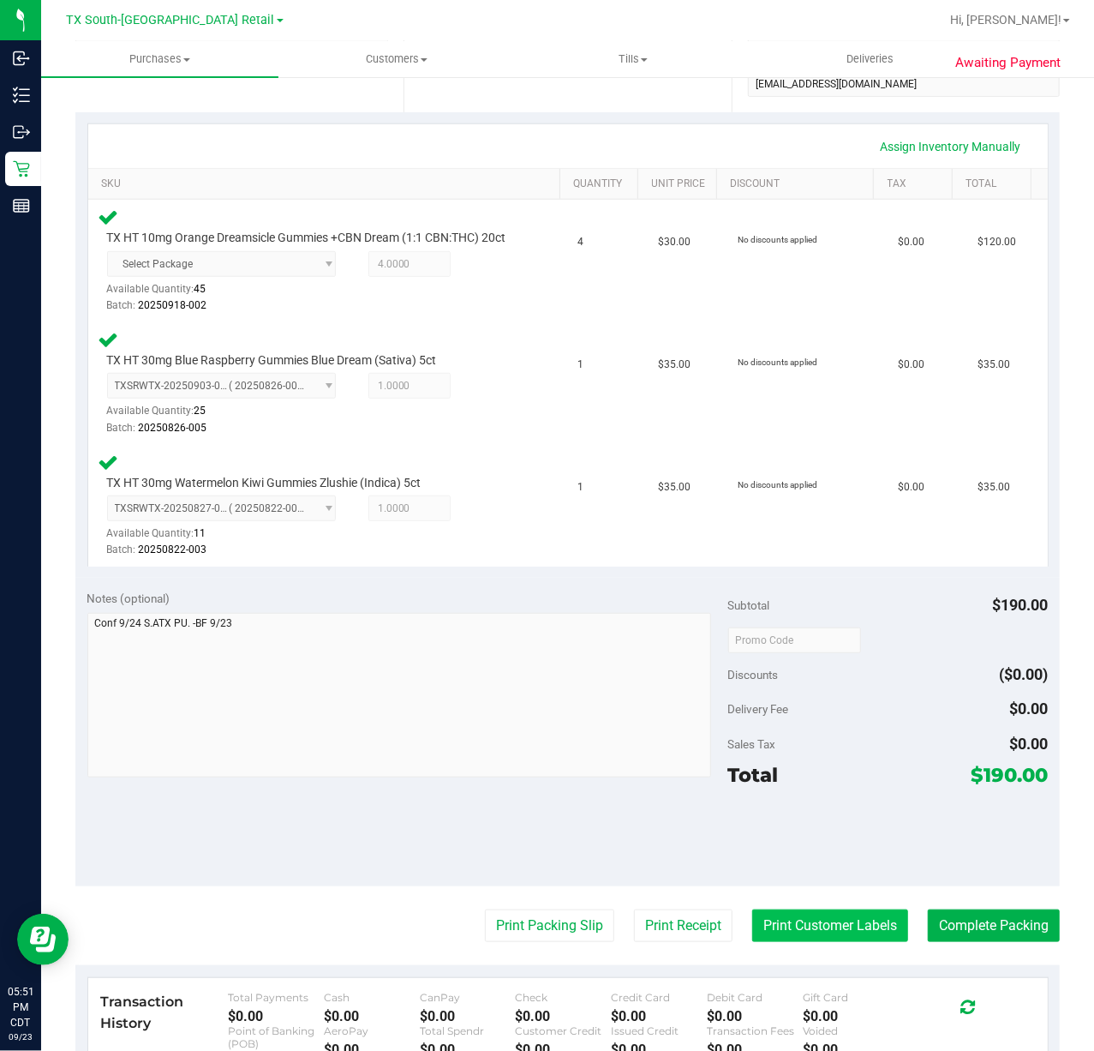
click at [752, 940] on button "Print Customer Labels" at bounding box center [830, 925] width 156 height 33
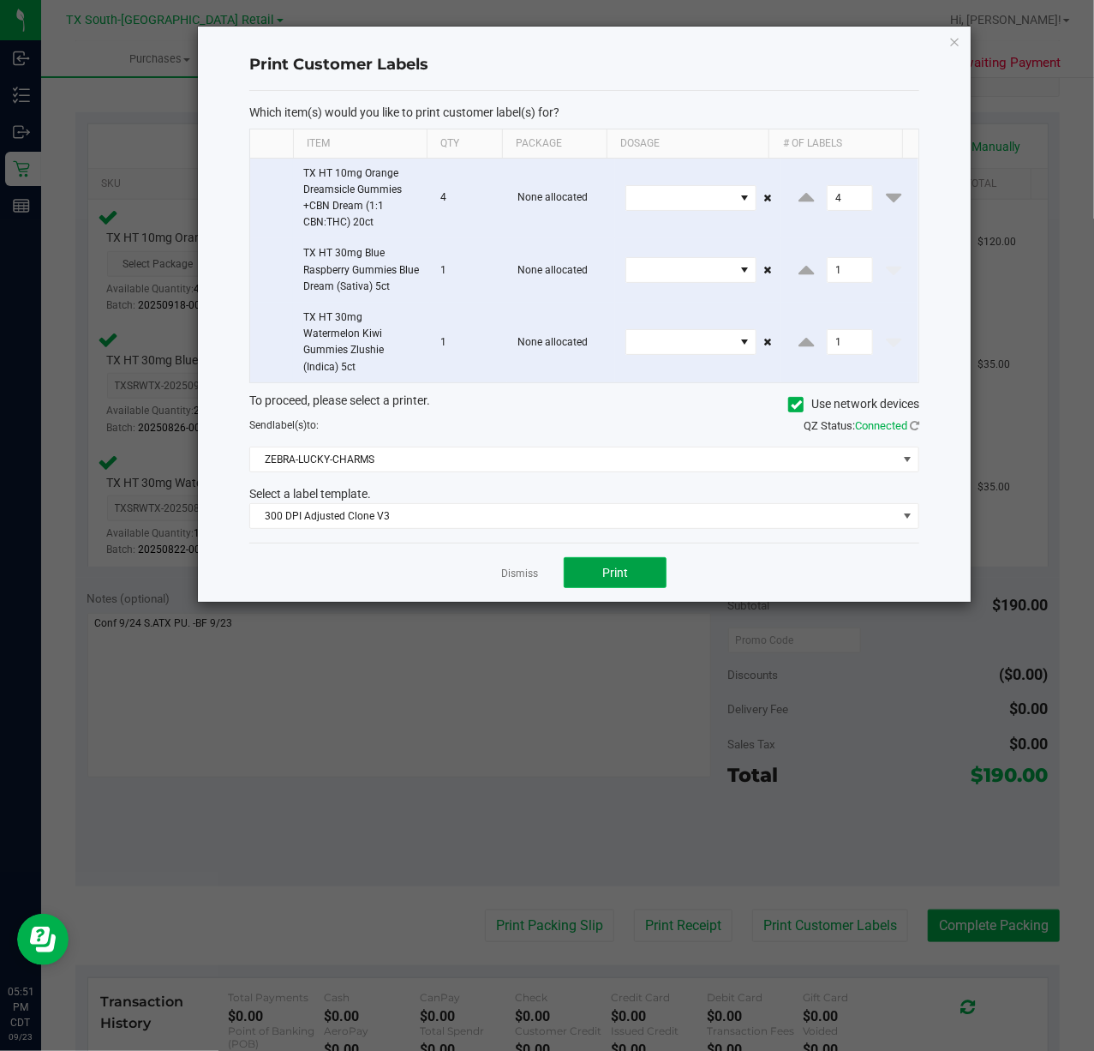
click at [581, 583] on button "Print" at bounding box center [615, 572] width 103 height 31
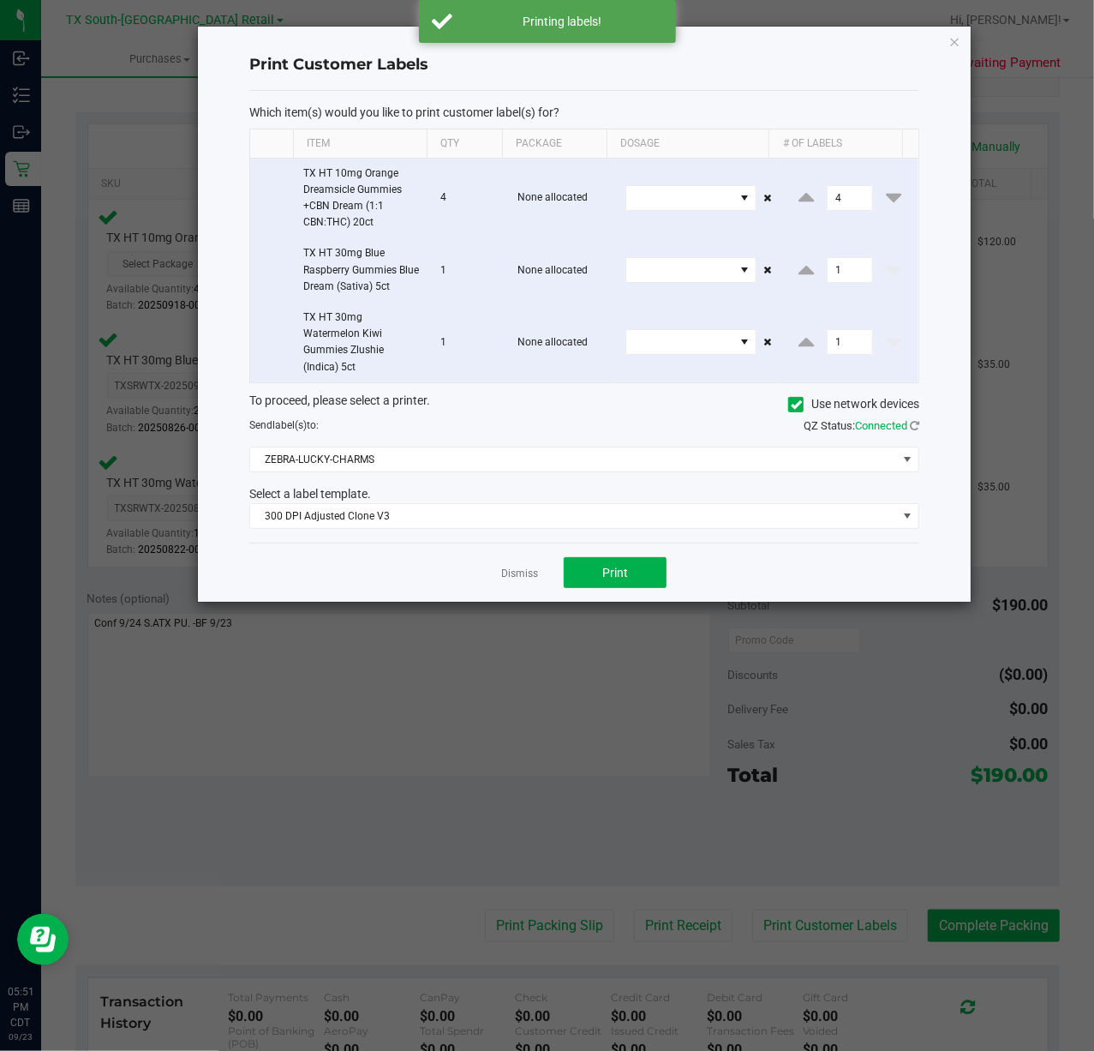
click at [532, 582] on app-cancel-button "Dismiss" at bounding box center [519, 573] width 37 height 18
click at [525, 579] on link "Dismiss" at bounding box center [519, 573] width 37 height 15
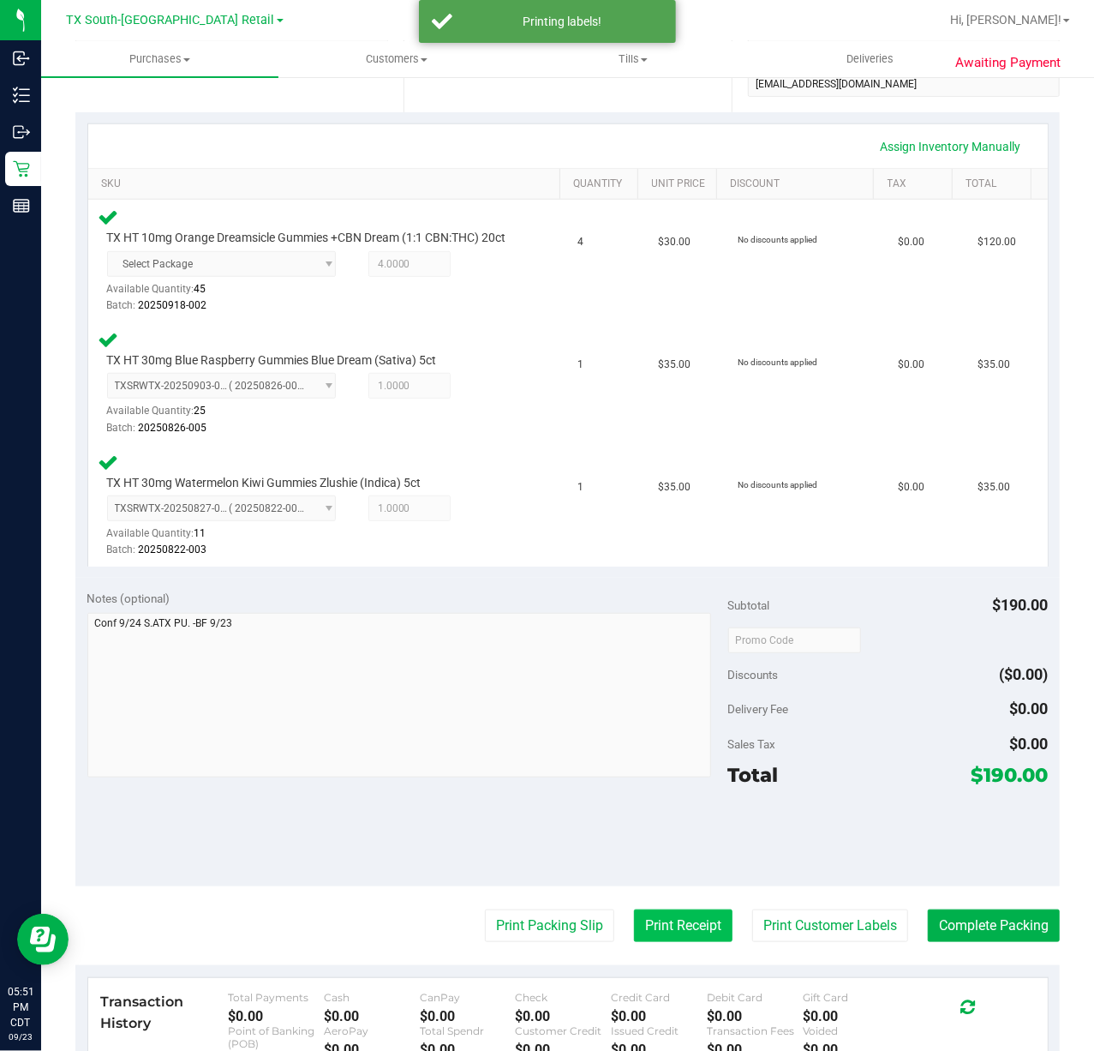
click at [634, 942] on button "Print Receipt" at bounding box center [683, 925] width 99 height 33
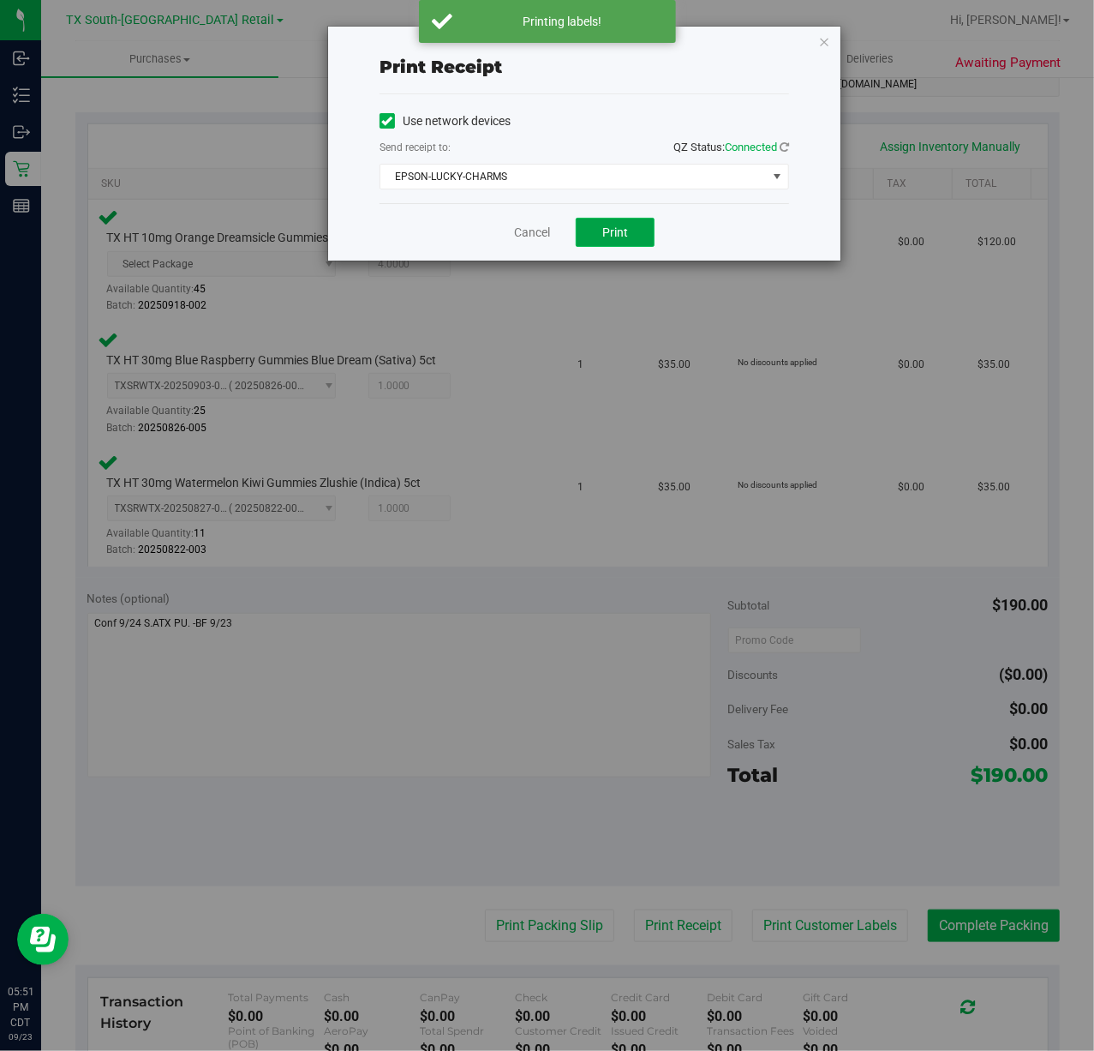
click at [624, 245] on button "Print" at bounding box center [615, 232] width 79 height 29
click at [533, 228] on link "Cancel" at bounding box center [532, 233] width 36 height 18
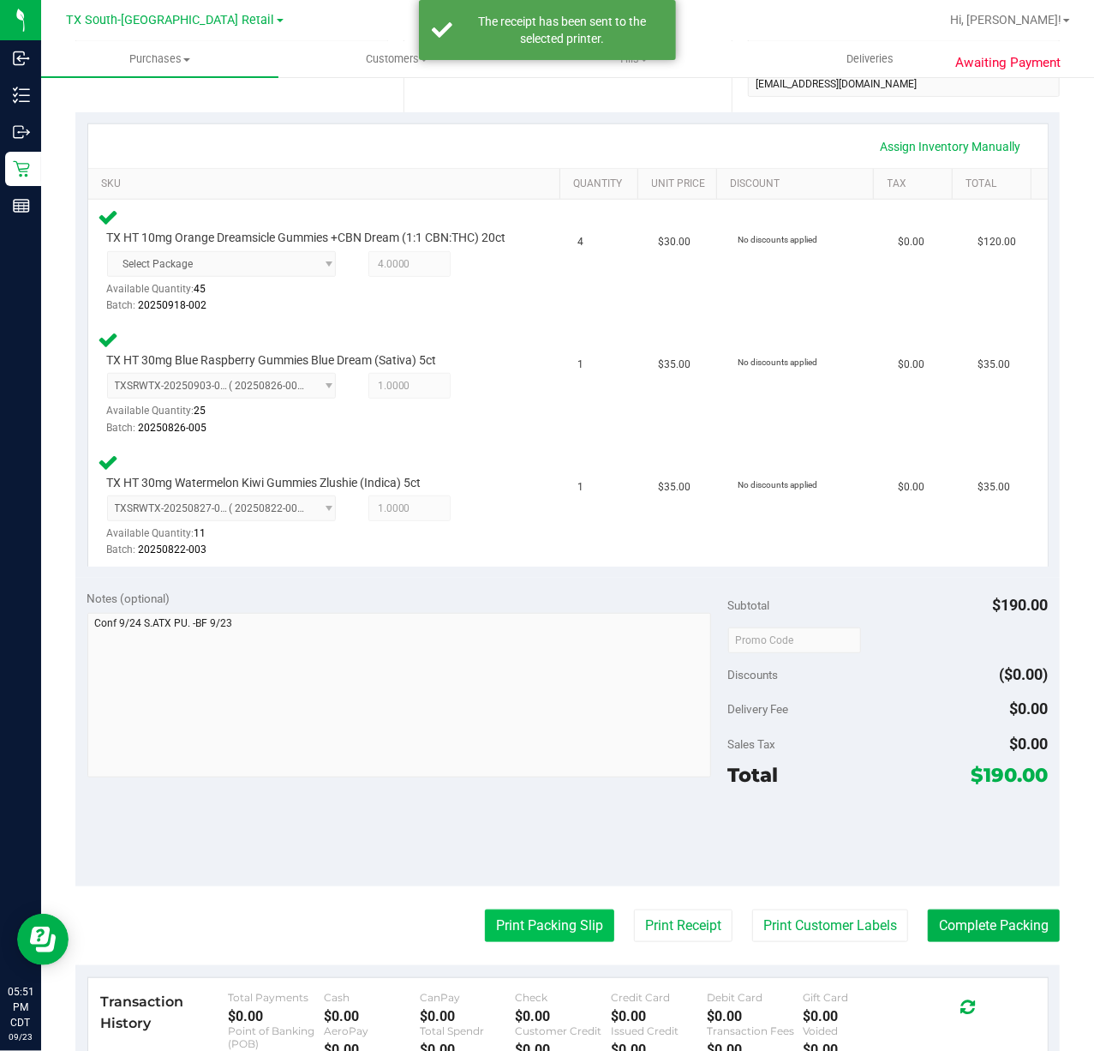
click at [536, 942] on button "Print Packing Slip" at bounding box center [549, 925] width 129 height 33
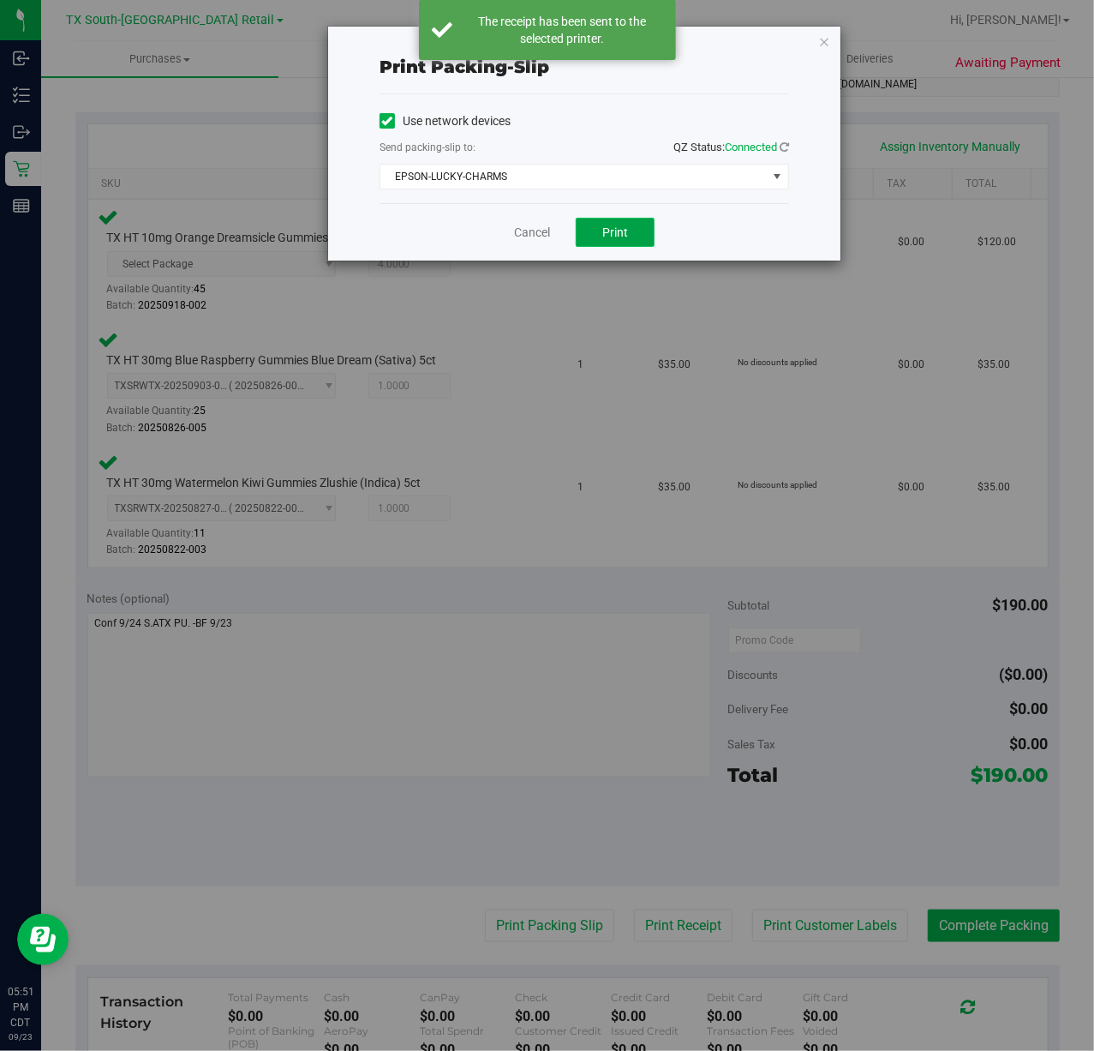
click at [614, 235] on span "Print" at bounding box center [615, 232] width 26 height 14
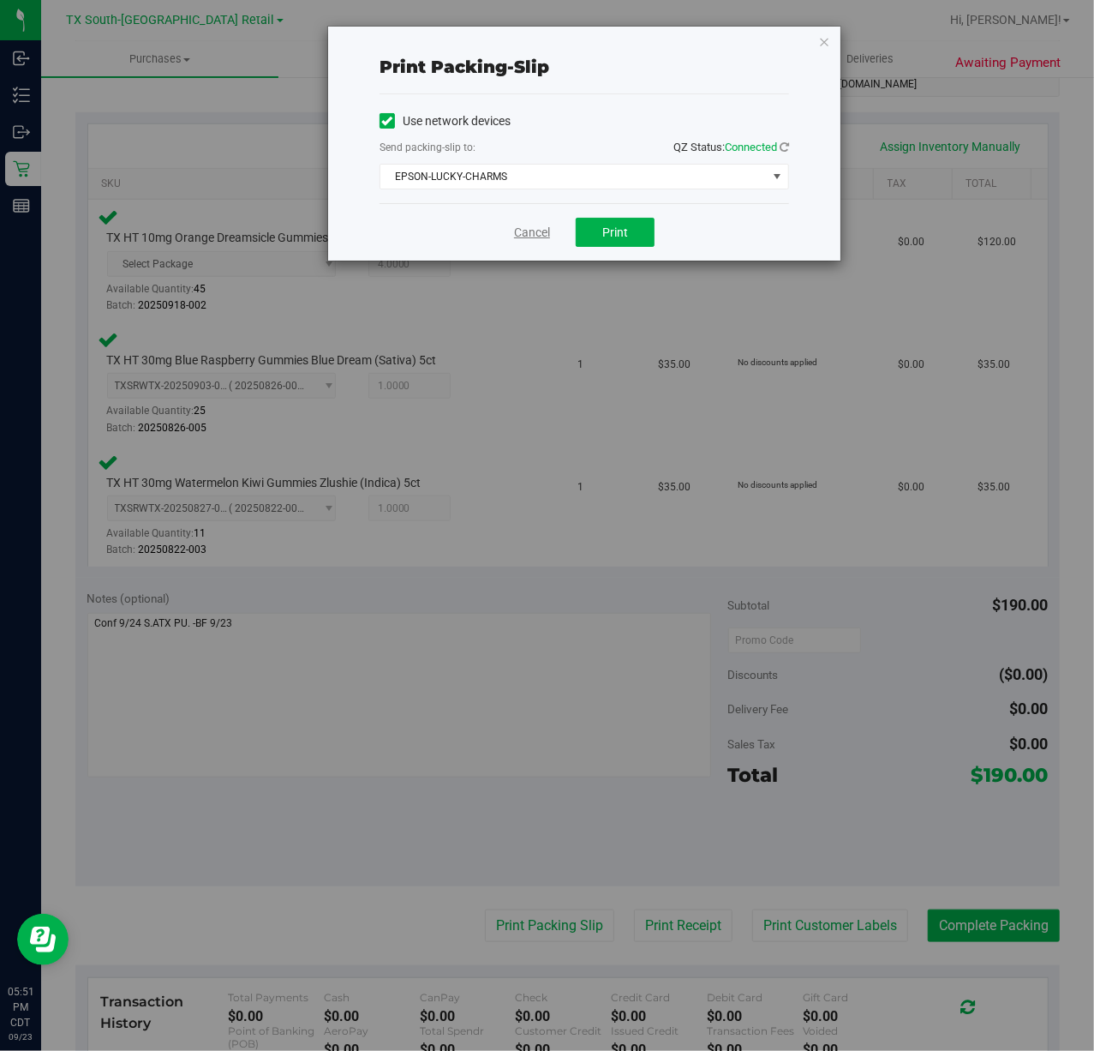
click at [525, 236] on link "Cancel" at bounding box center [532, 233] width 36 height 18
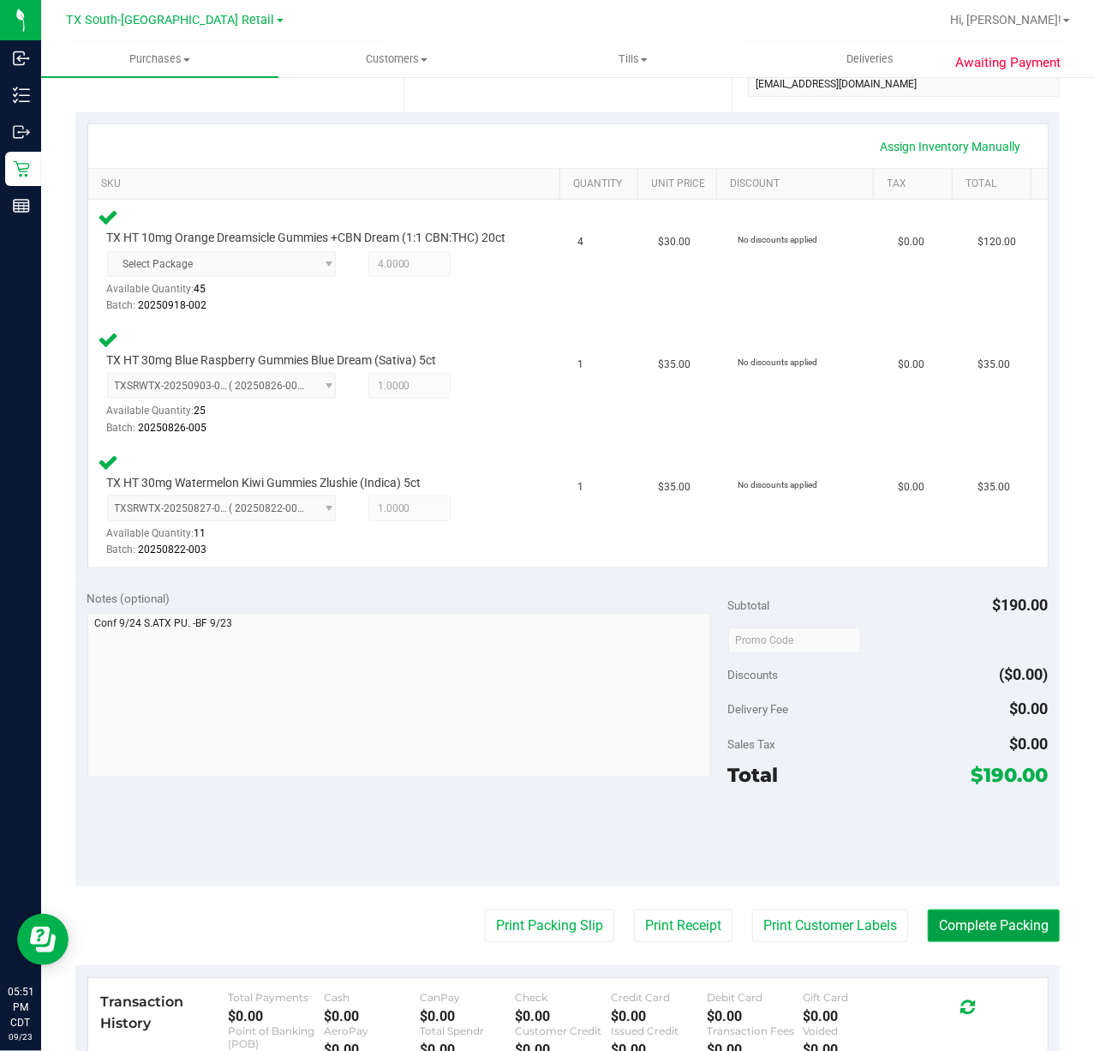
click at [1009, 942] on button "Complete Packing" at bounding box center [994, 925] width 132 height 33
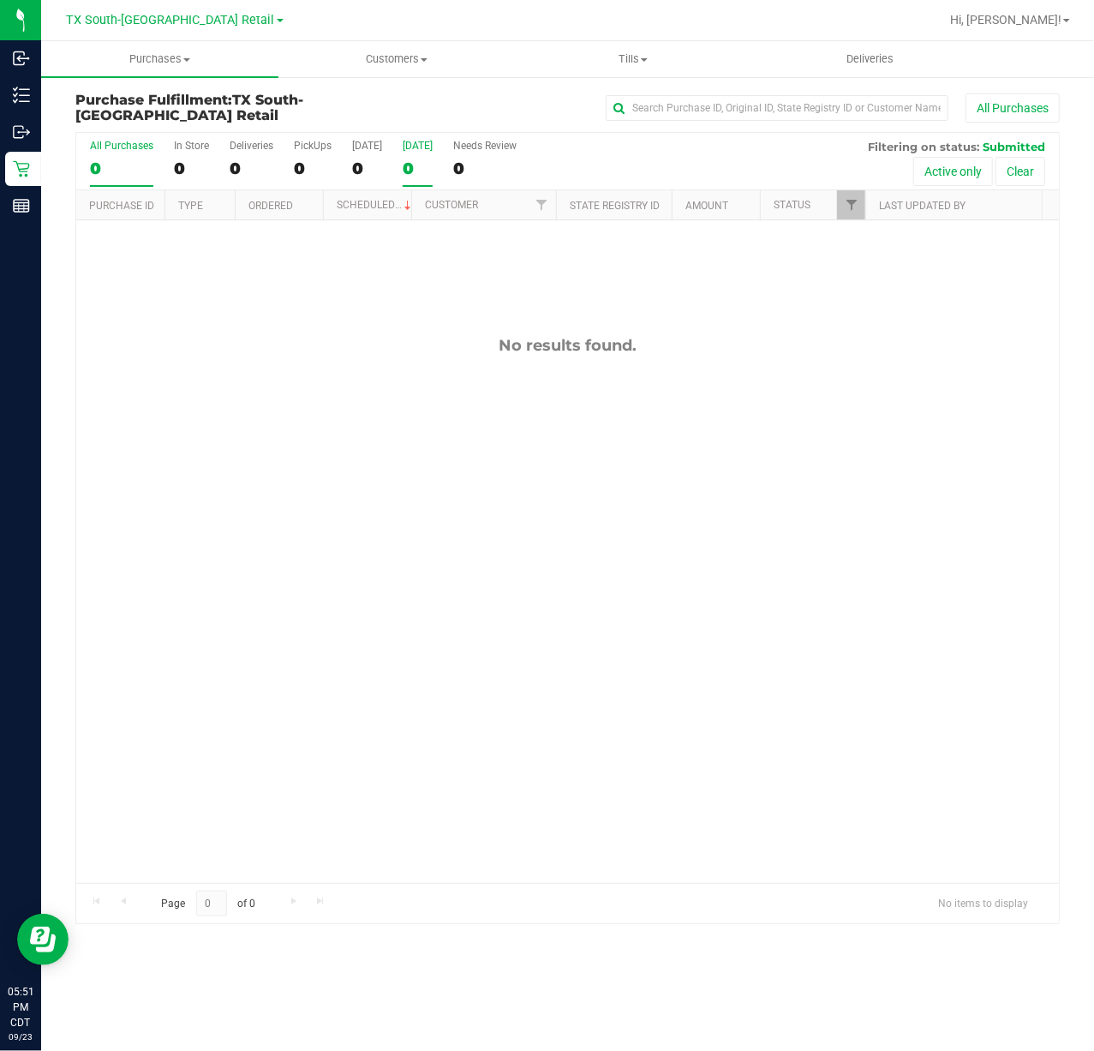
click at [411, 171] on div "0" at bounding box center [418, 169] width 30 height 20
click at [0, 0] on input "[DATE] 0" at bounding box center [0, 0] width 0 height 0
click at [352, 151] on div "[DATE]" at bounding box center [367, 146] width 30 height 12
click at [0, 0] on input "[DATE] 0" at bounding box center [0, 0] width 0 height 0
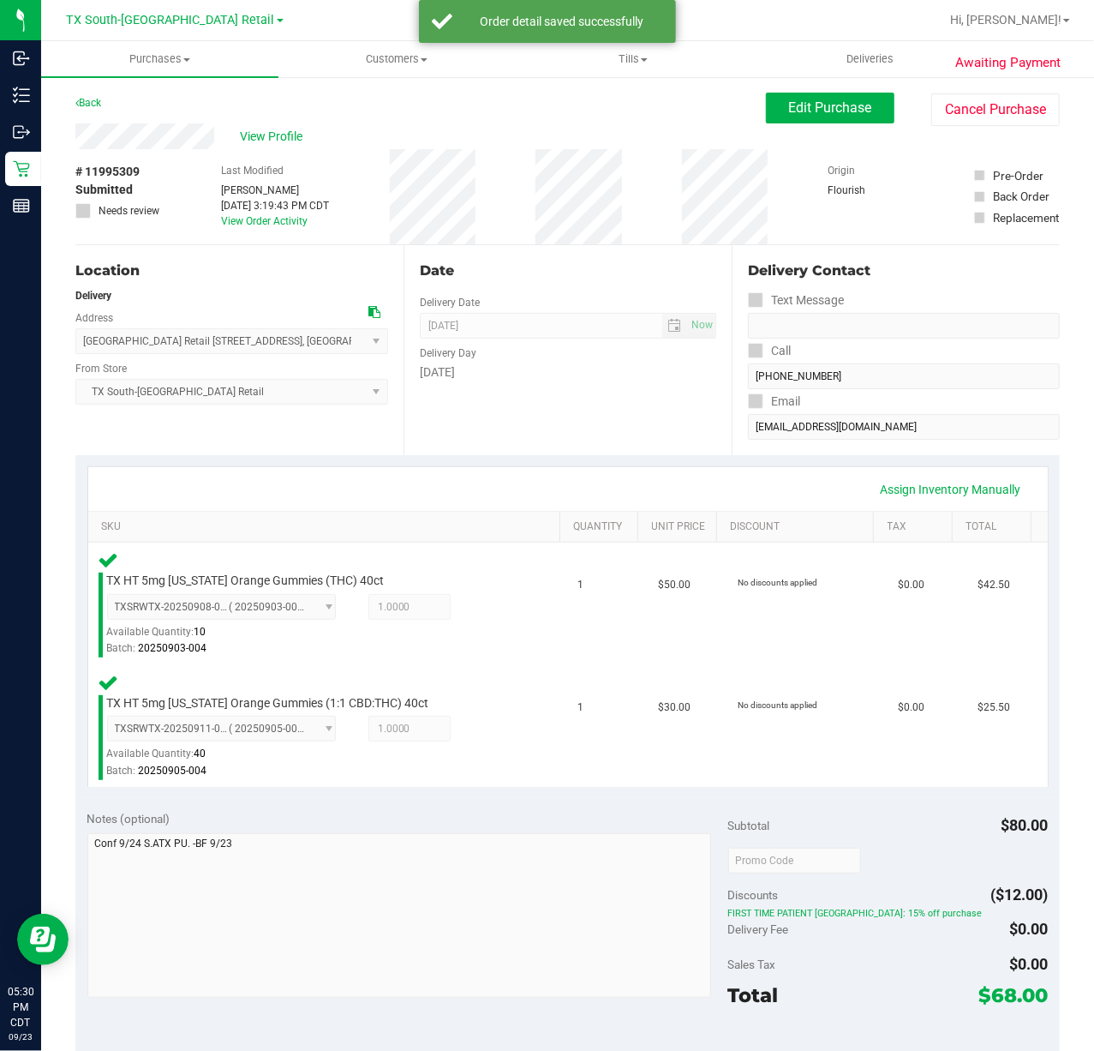
scroll to position [114, 0]
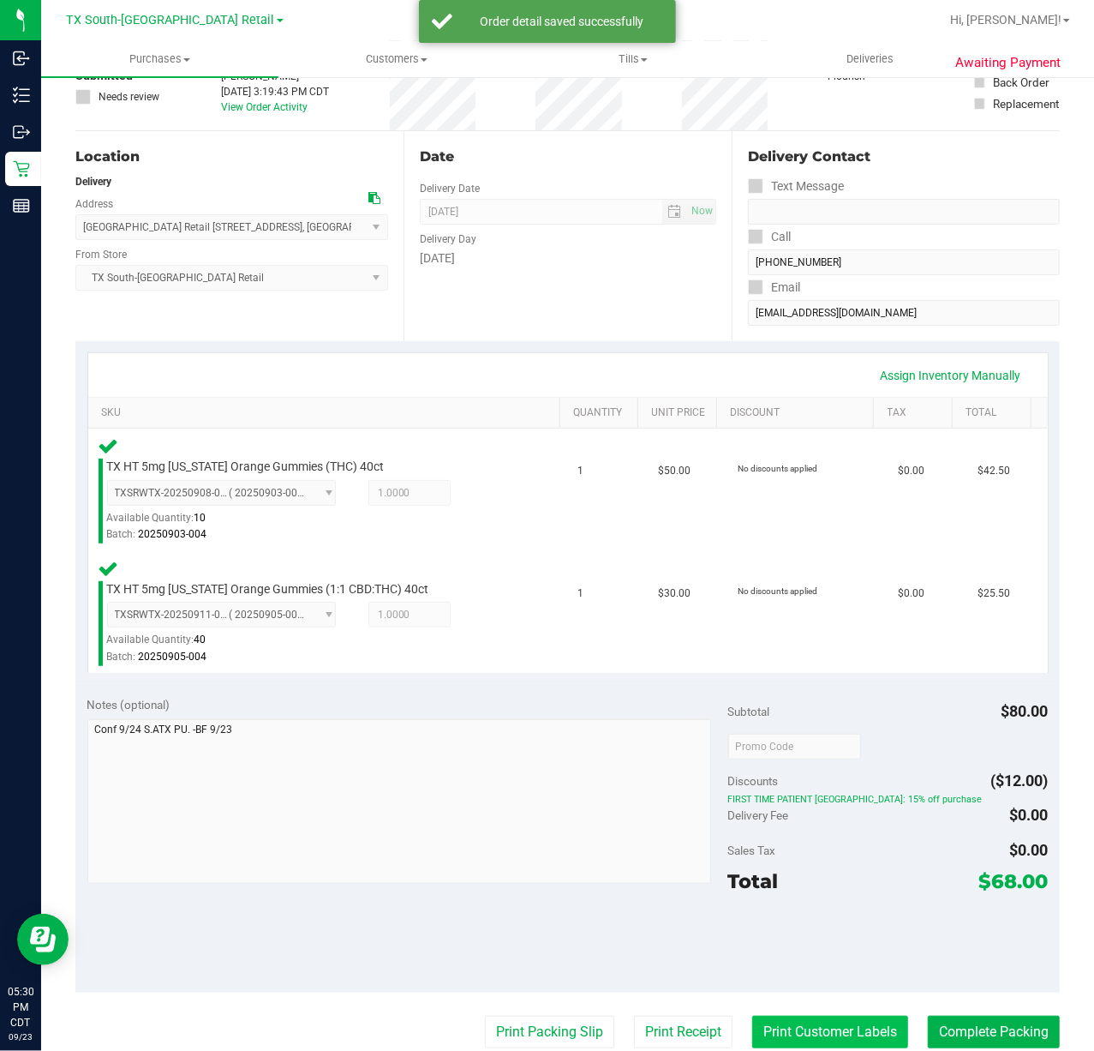
click at [781, 1044] on button "Print Customer Labels" at bounding box center [830, 1031] width 156 height 33
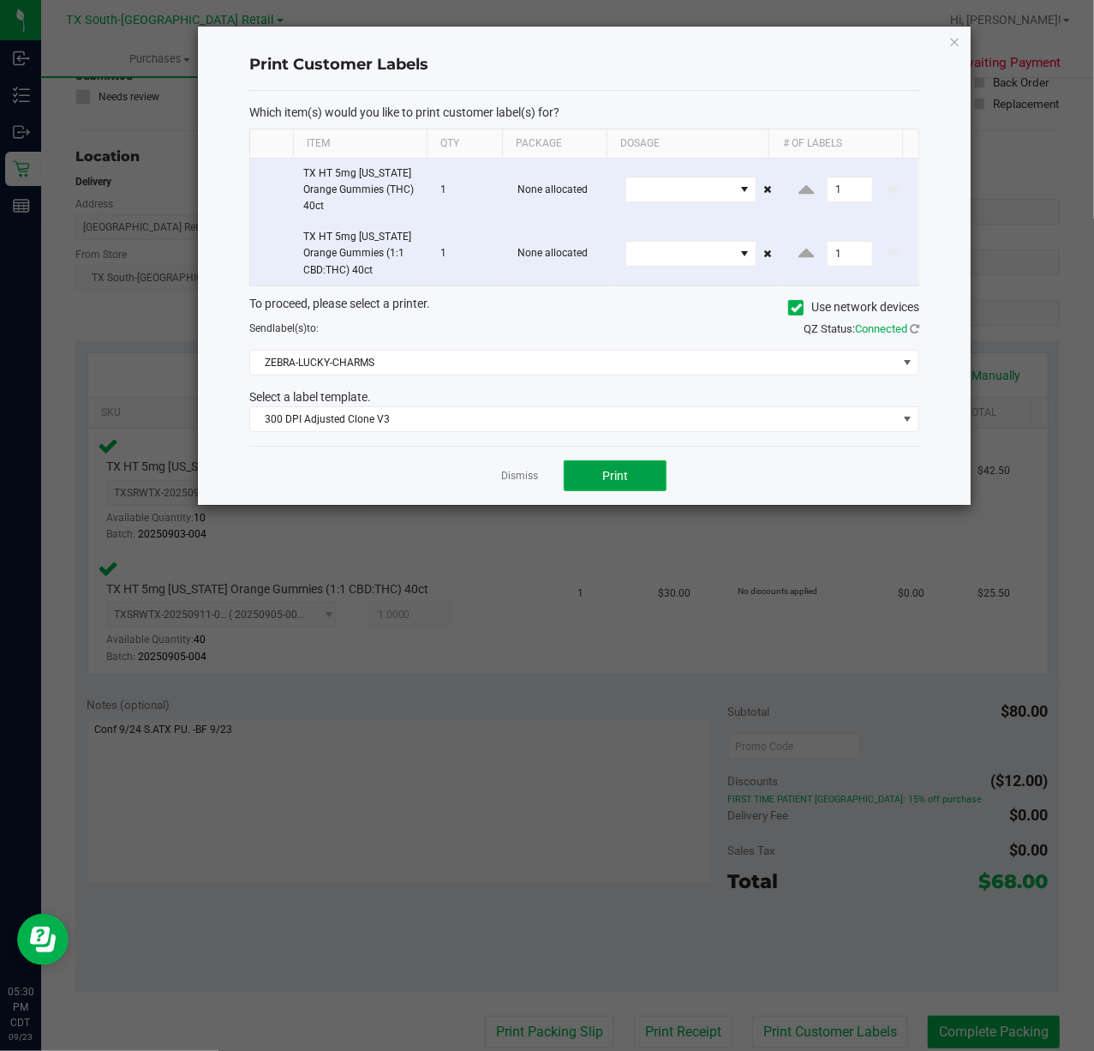
click at [591, 471] on button "Print" at bounding box center [615, 475] width 103 height 31
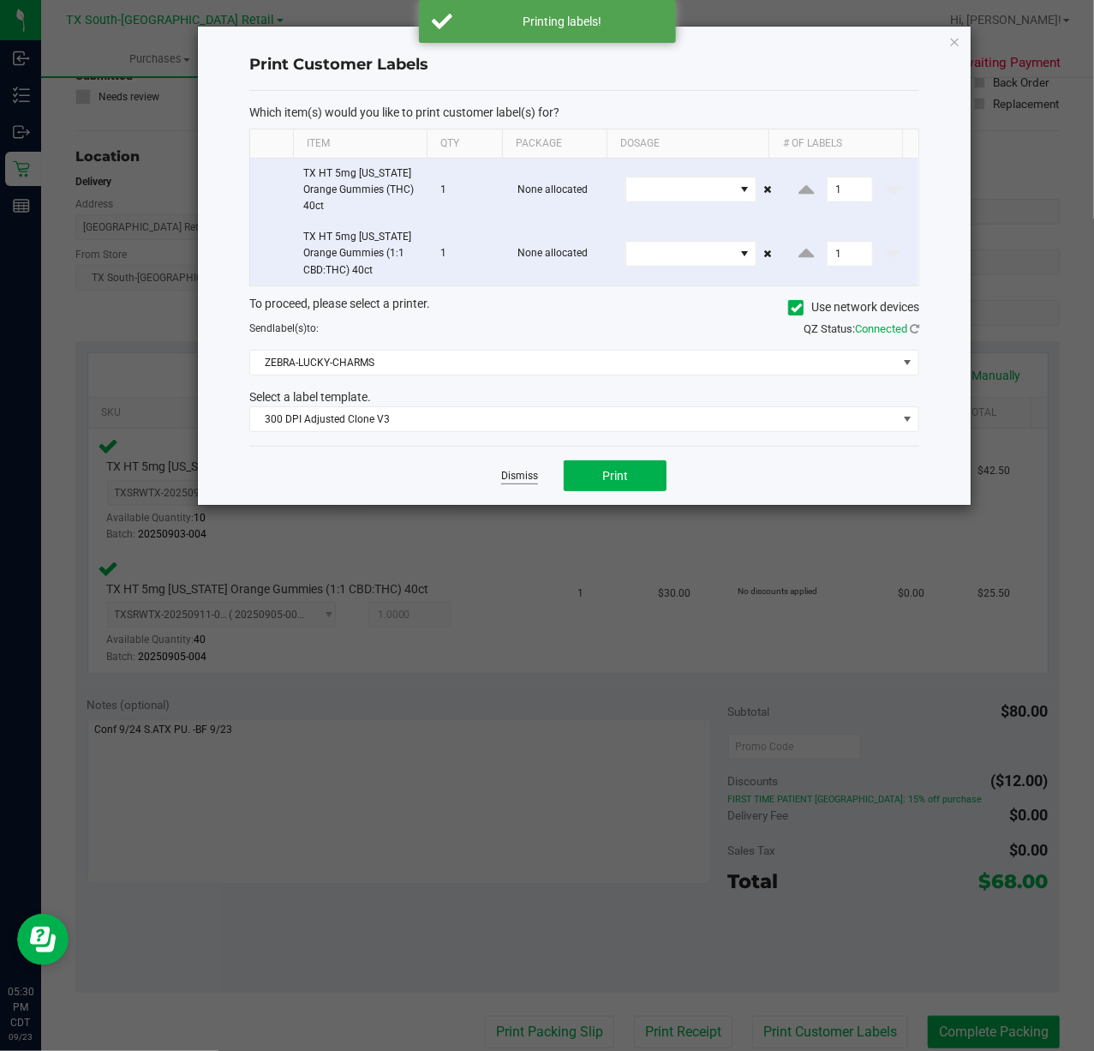
click at [526, 477] on link "Dismiss" at bounding box center [519, 476] width 37 height 15
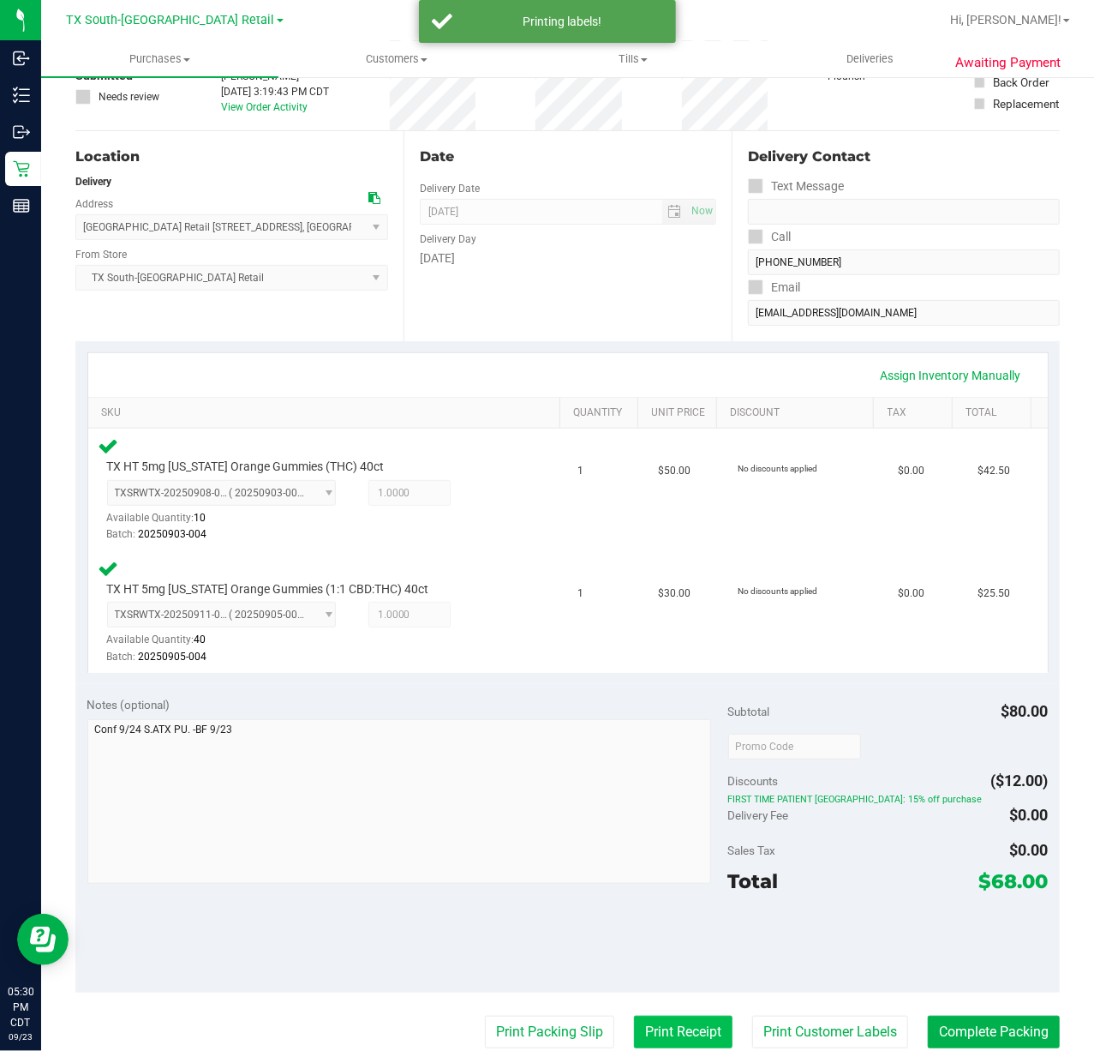
click at [660, 1035] on button "Print Receipt" at bounding box center [683, 1031] width 99 height 33
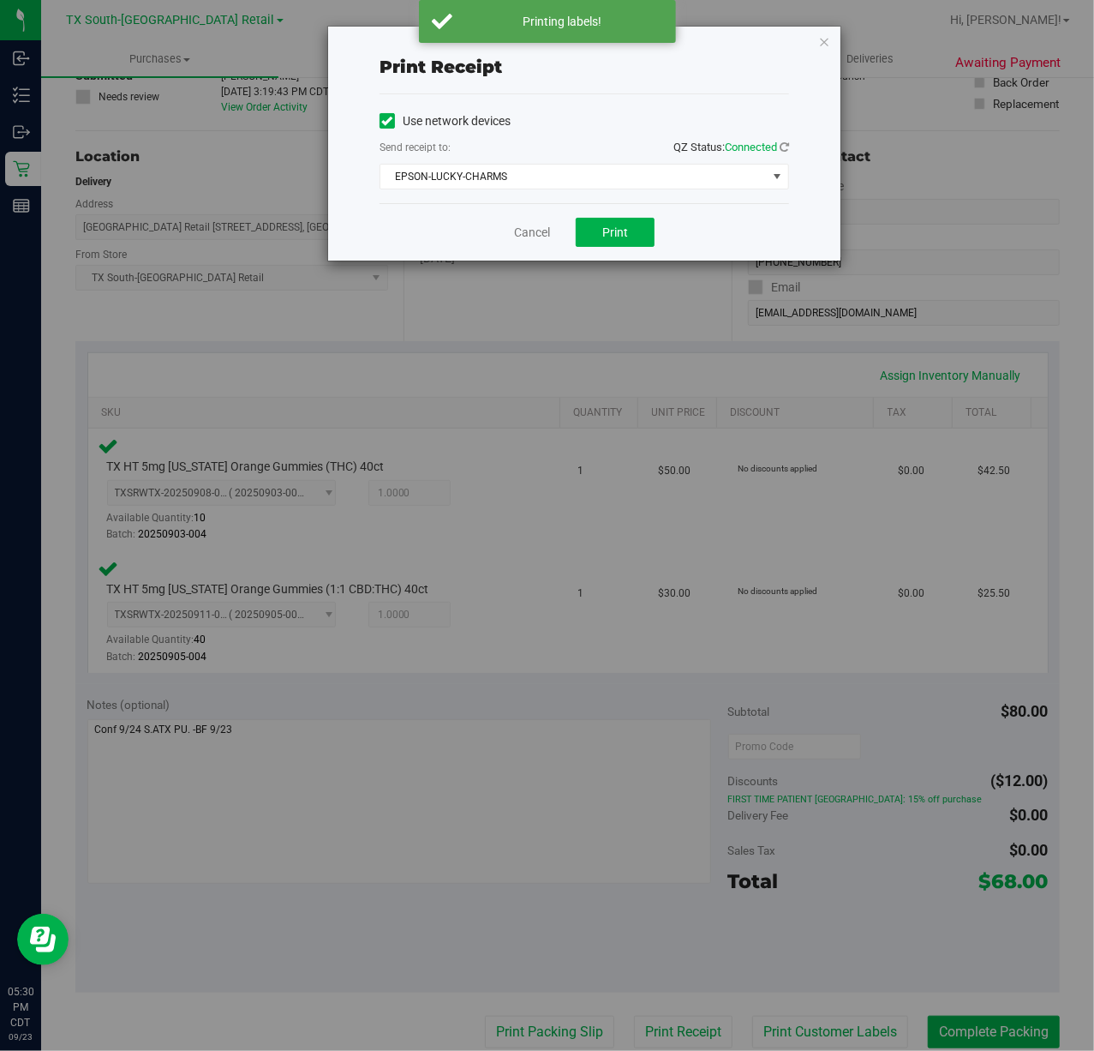
click at [619, 216] on div "Cancel Print" at bounding box center [585, 231] width 410 height 57
click at [604, 236] on span "Print" at bounding box center [615, 232] width 26 height 14
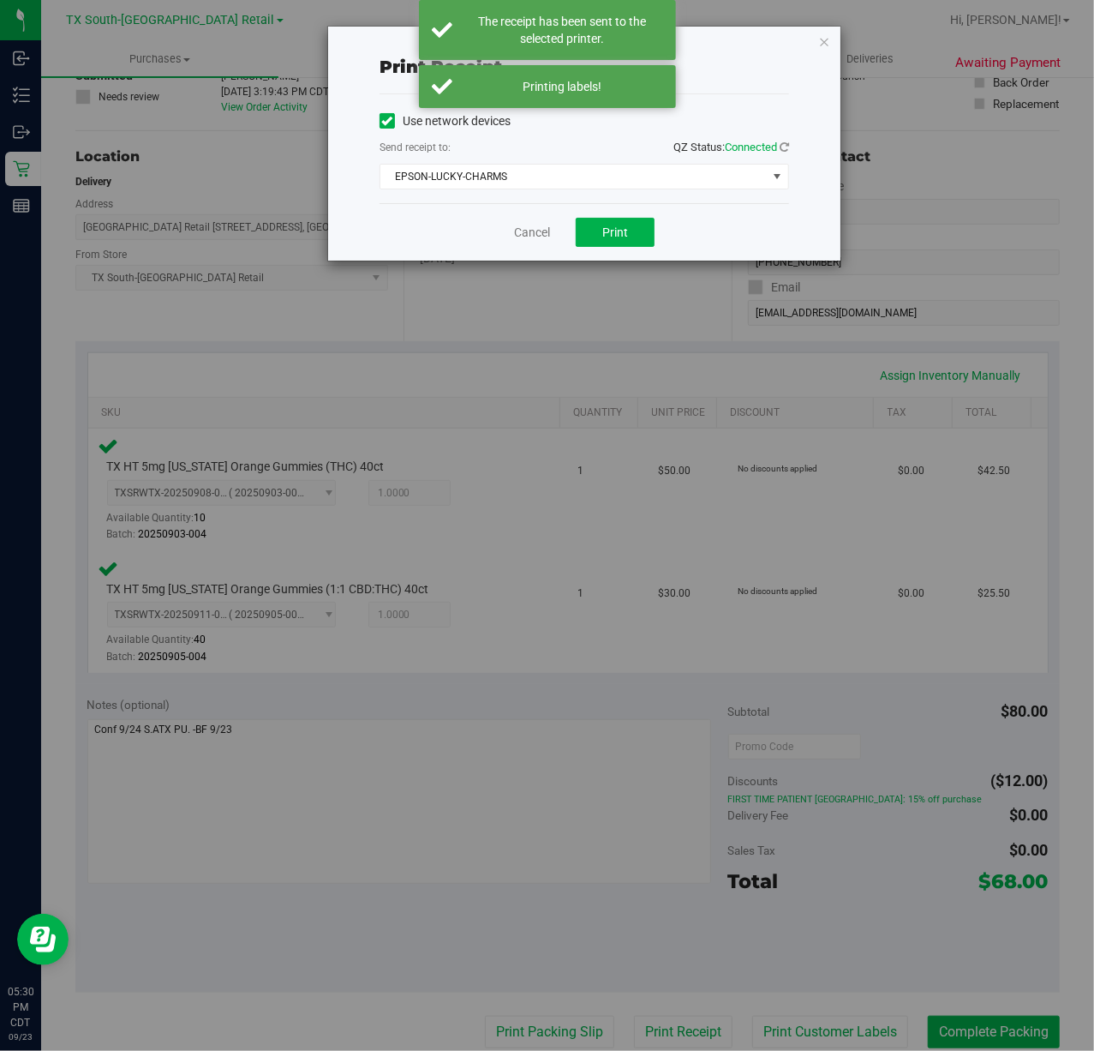
click at [529, 216] on div "Cancel Print" at bounding box center [585, 231] width 410 height 57
click at [529, 242] on link "Cancel" at bounding box center [532, 233] width 36 height 18
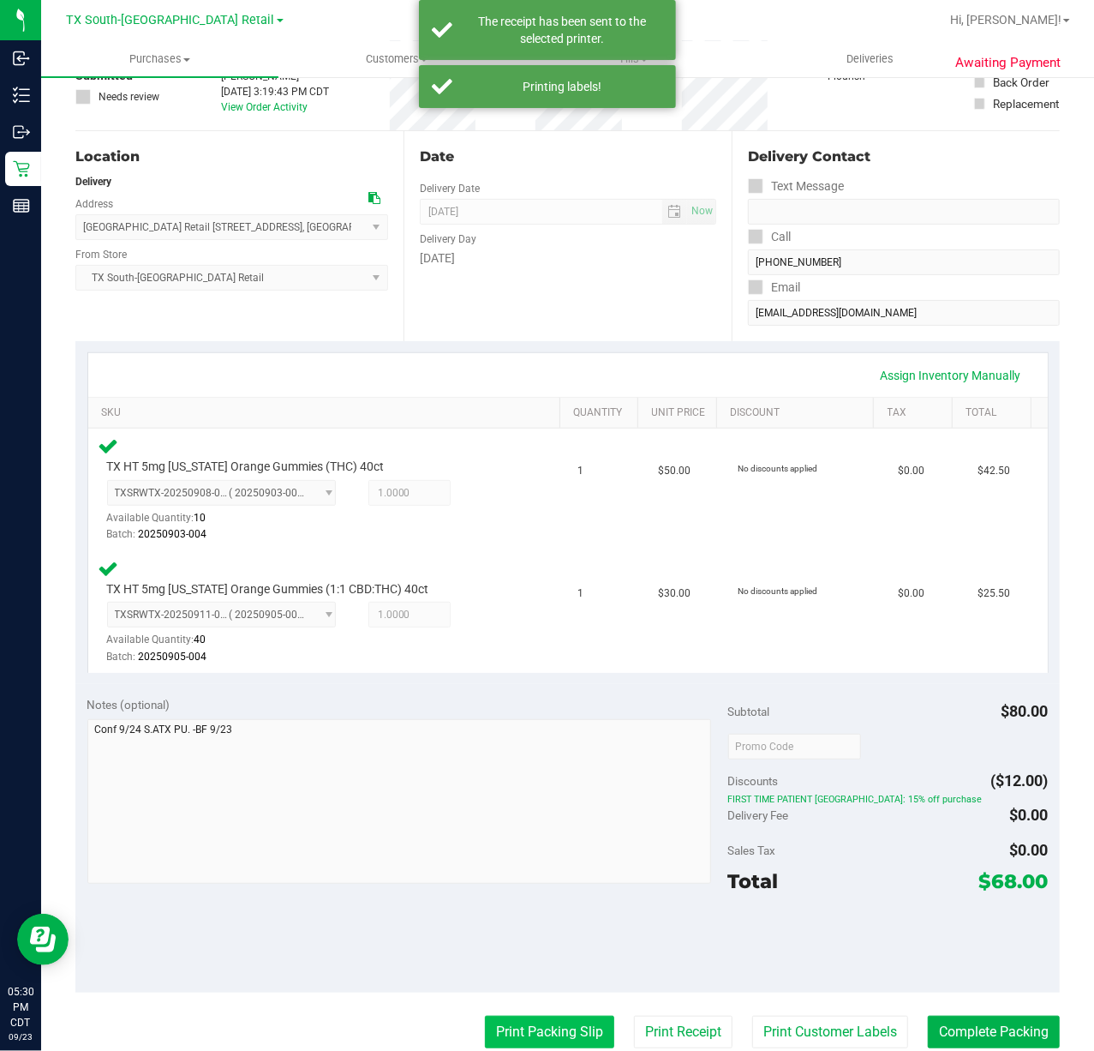
click at [536, 1022] on button "Print Packing Slip" at bounding box center [549, 1031] width 129 height 33
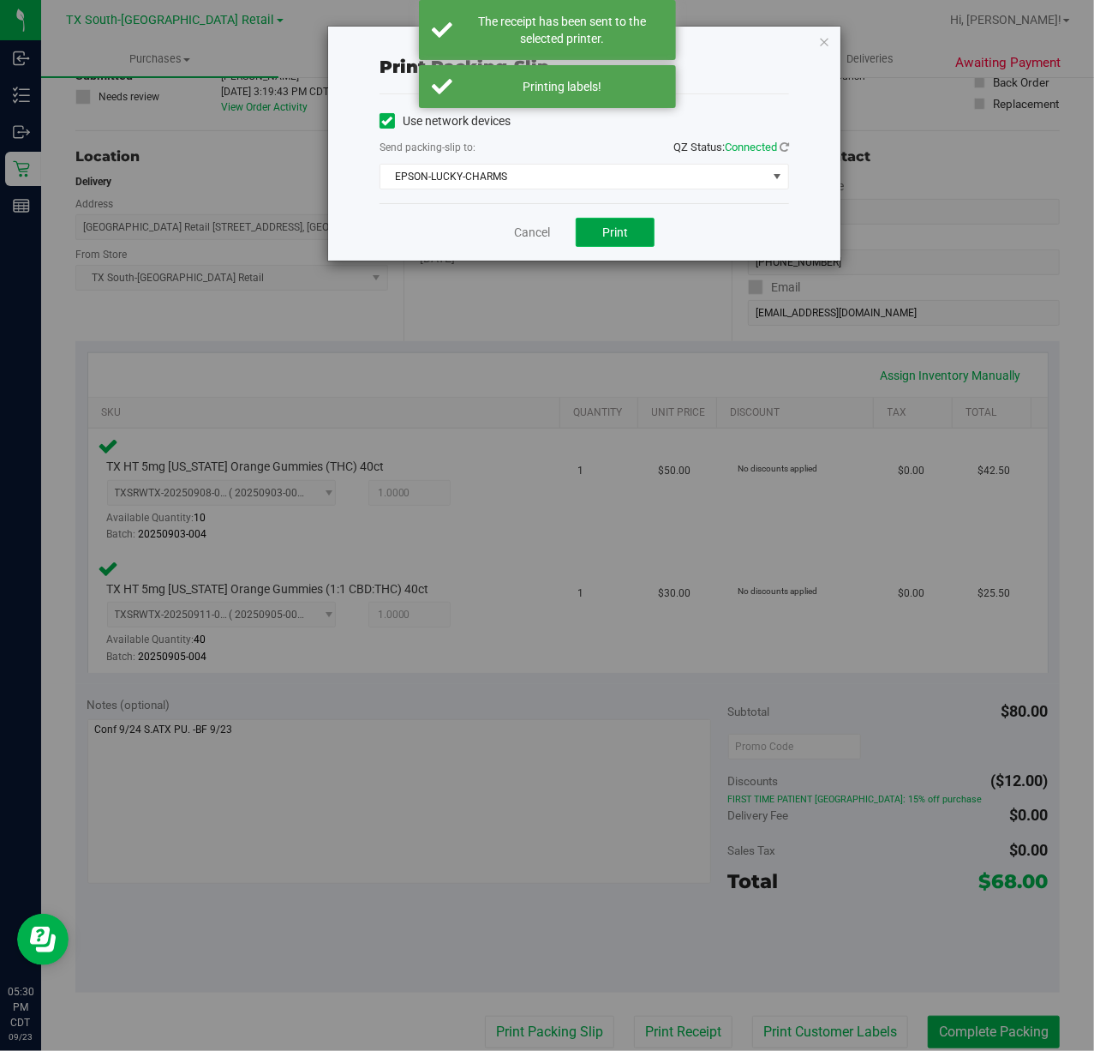
click at [605, 224] on button "Print" at bounding box center [615, 232] width 79 height 29
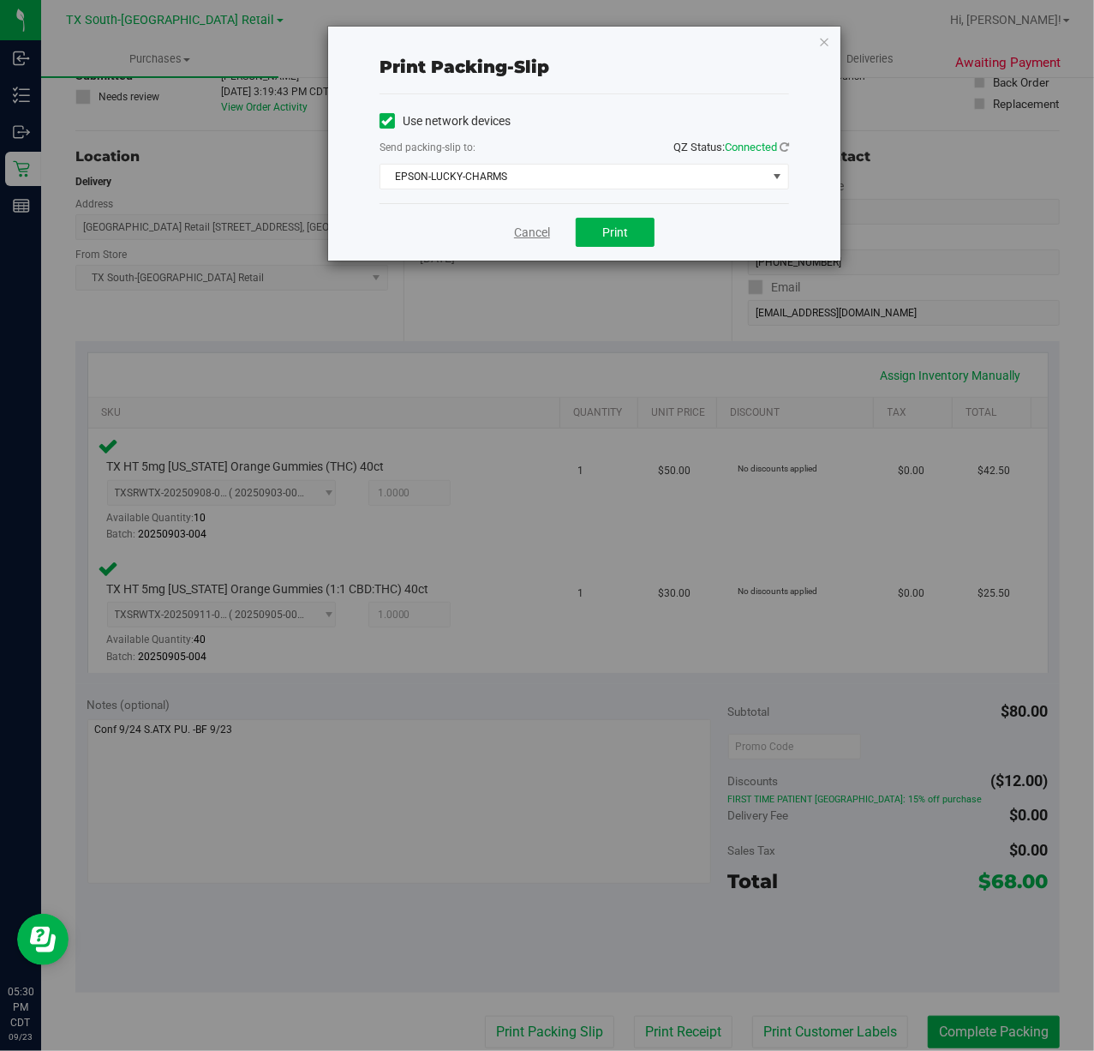
click at [522, 237] on link "Cancel" at bounding box center [532, 233] width 36 height 18
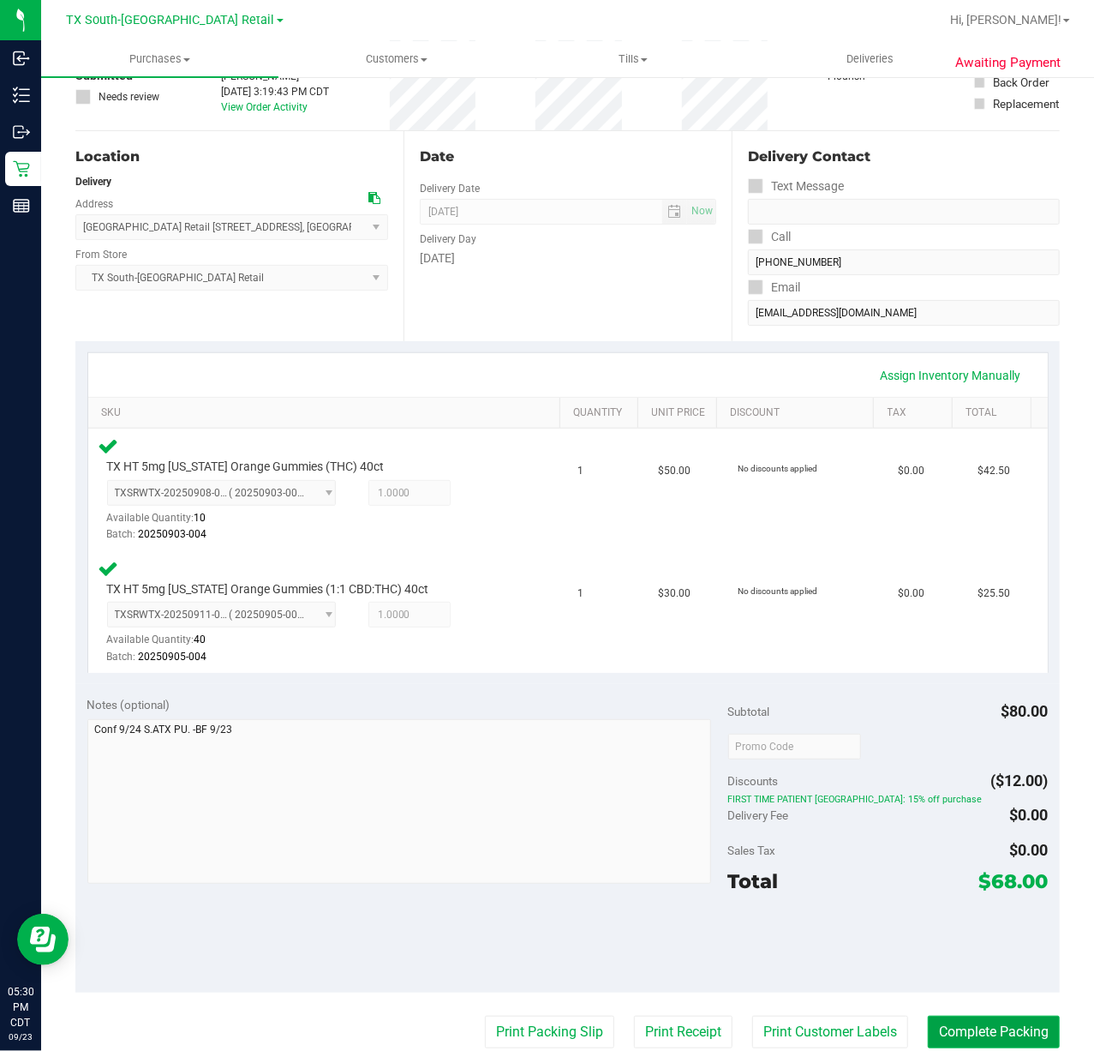
click at [998, 1030] on button "Complete Packing" at bounding box center [994, 1031] width 132 height 33
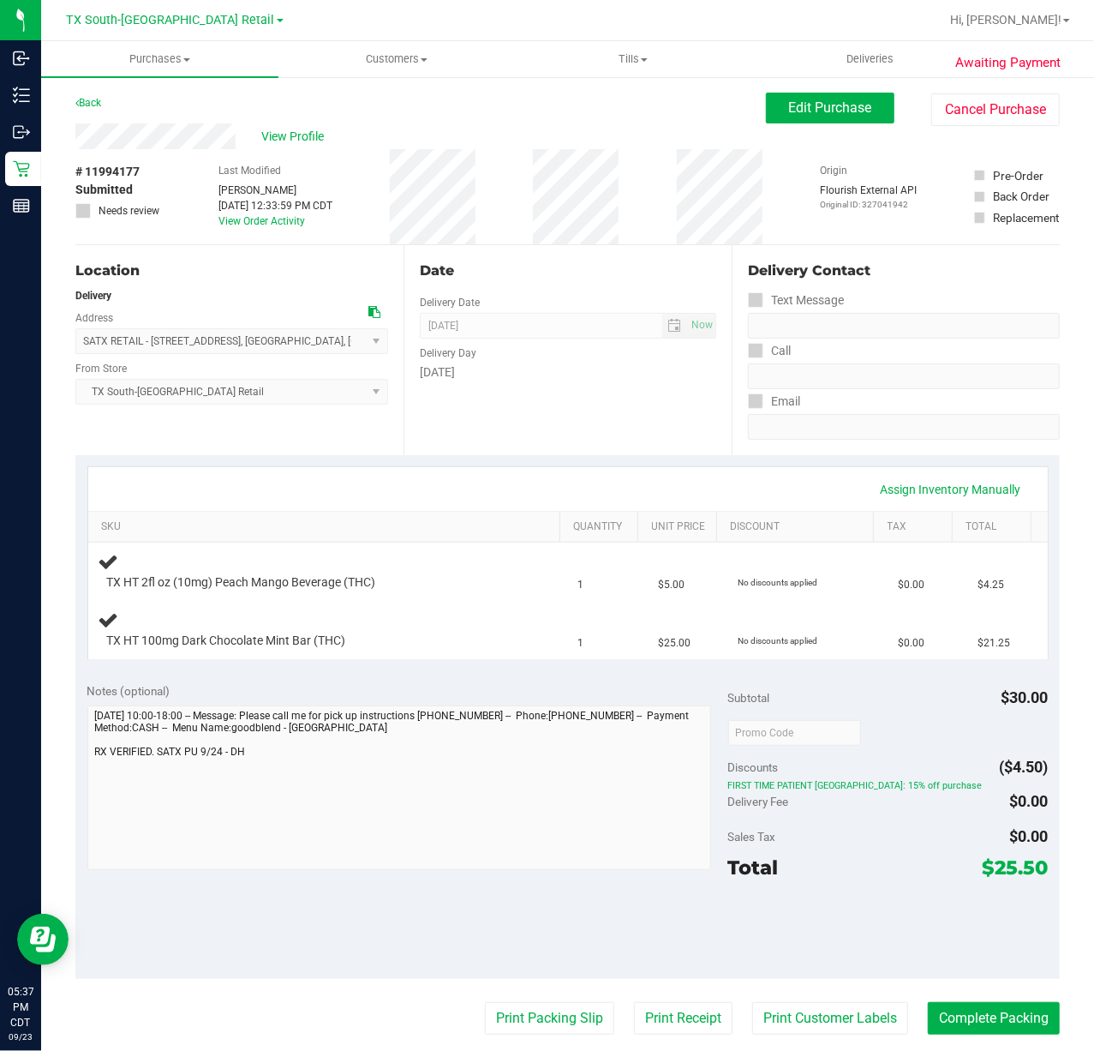
click at [663, 258] on div "Date Delivery Date [DATE] Now [DATE] 07:00 AM Now Delivery Day [DATE]" at bounding box center [568, 350] width 328 height 210
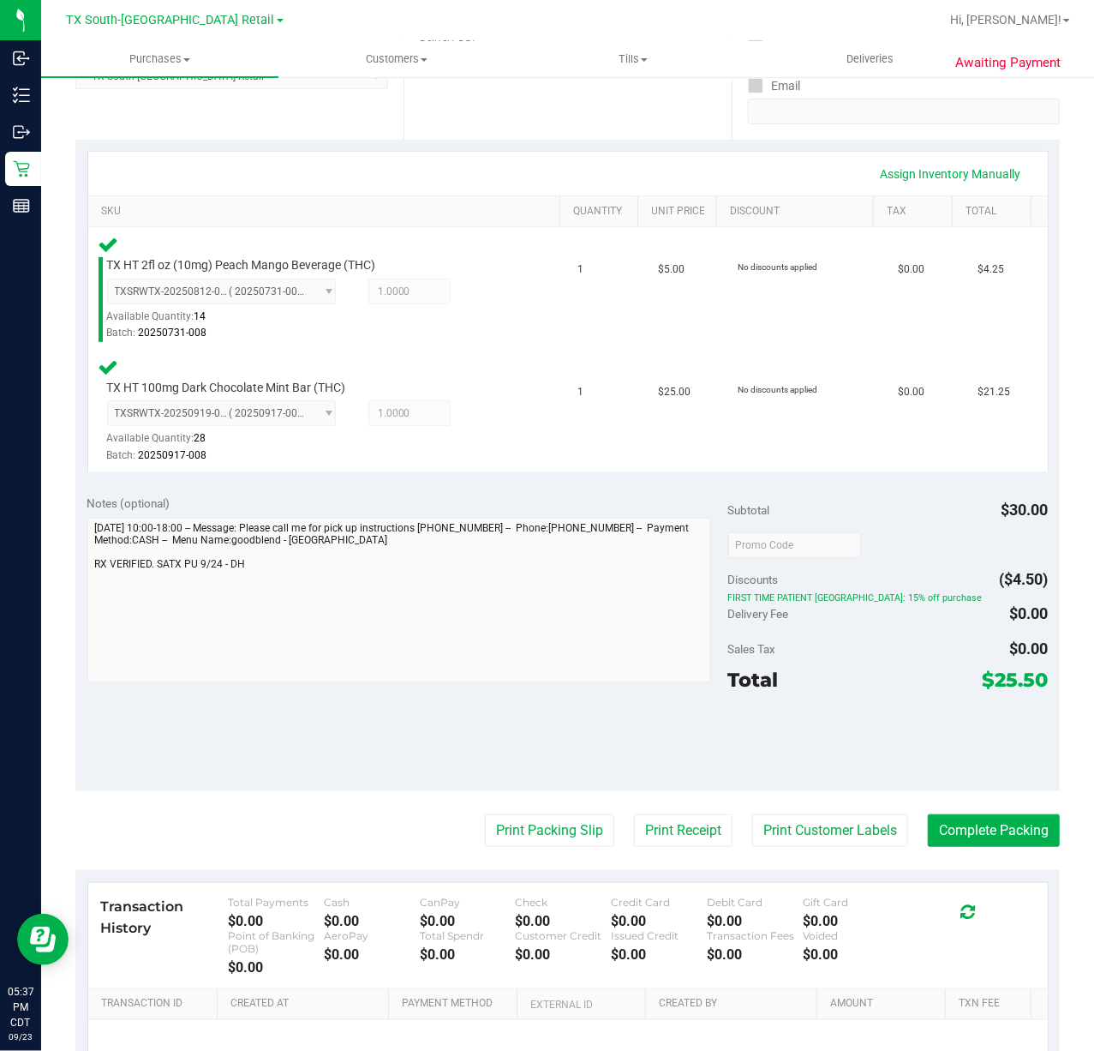
scroll to position [343, 0]
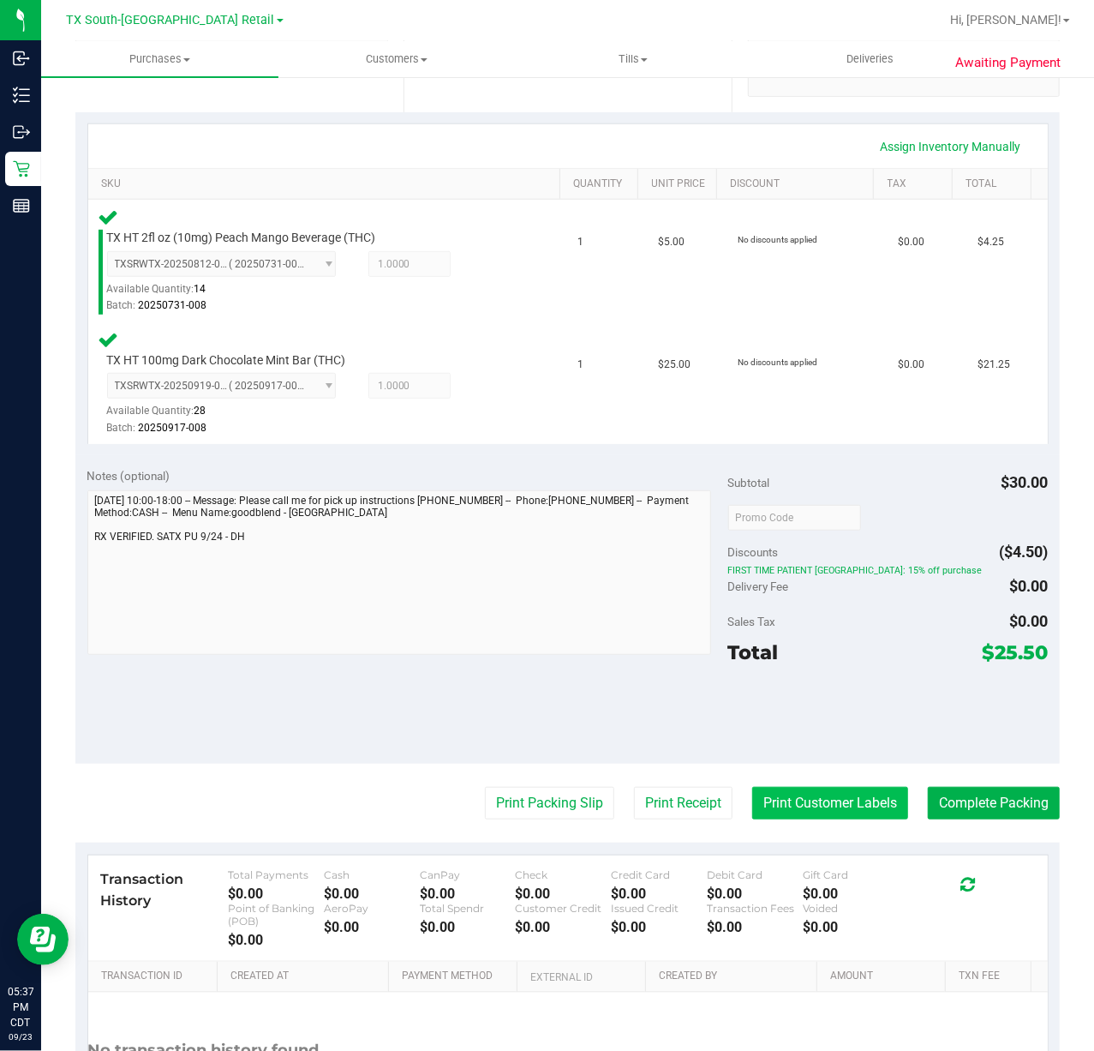
click at [816, 799] on button "Print Customer Labels" at bounding box center [830, 803] width 156 height 33
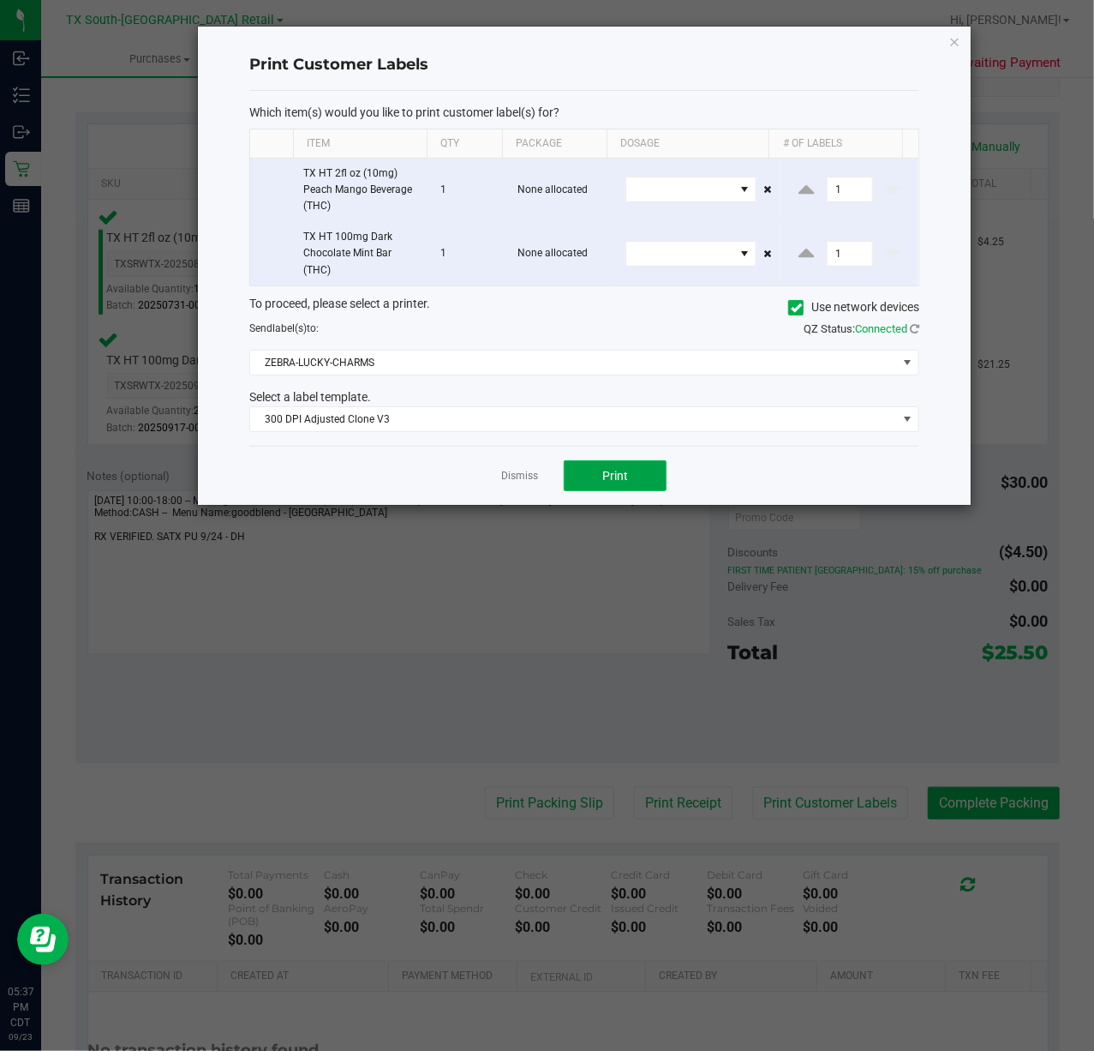
click at [605, 482] on span "Print" at bounding box center [615, 476] width 26 height 14
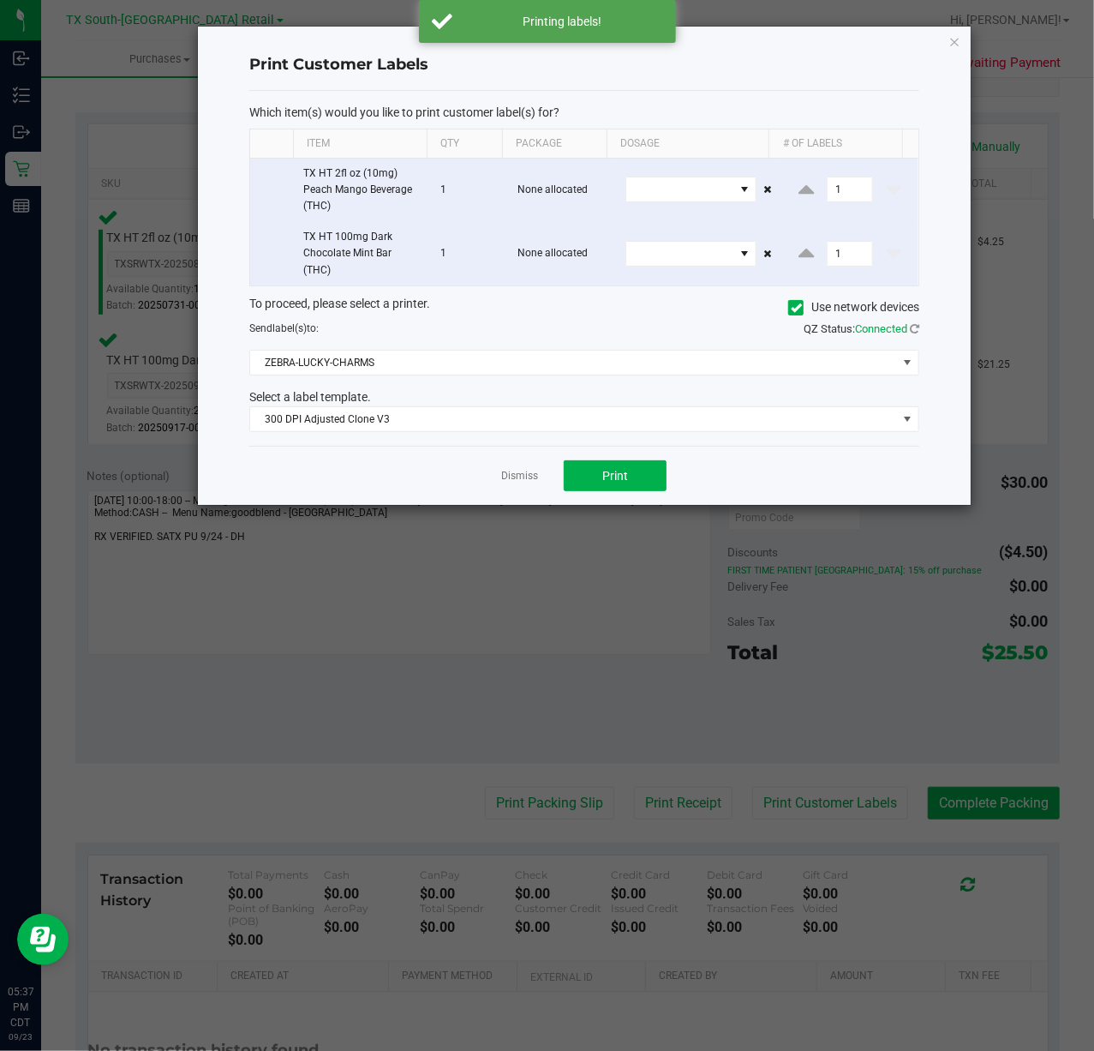
click at [506, 483] on link "Dismiss" at bounding box center [519, 476] width 37 height 15
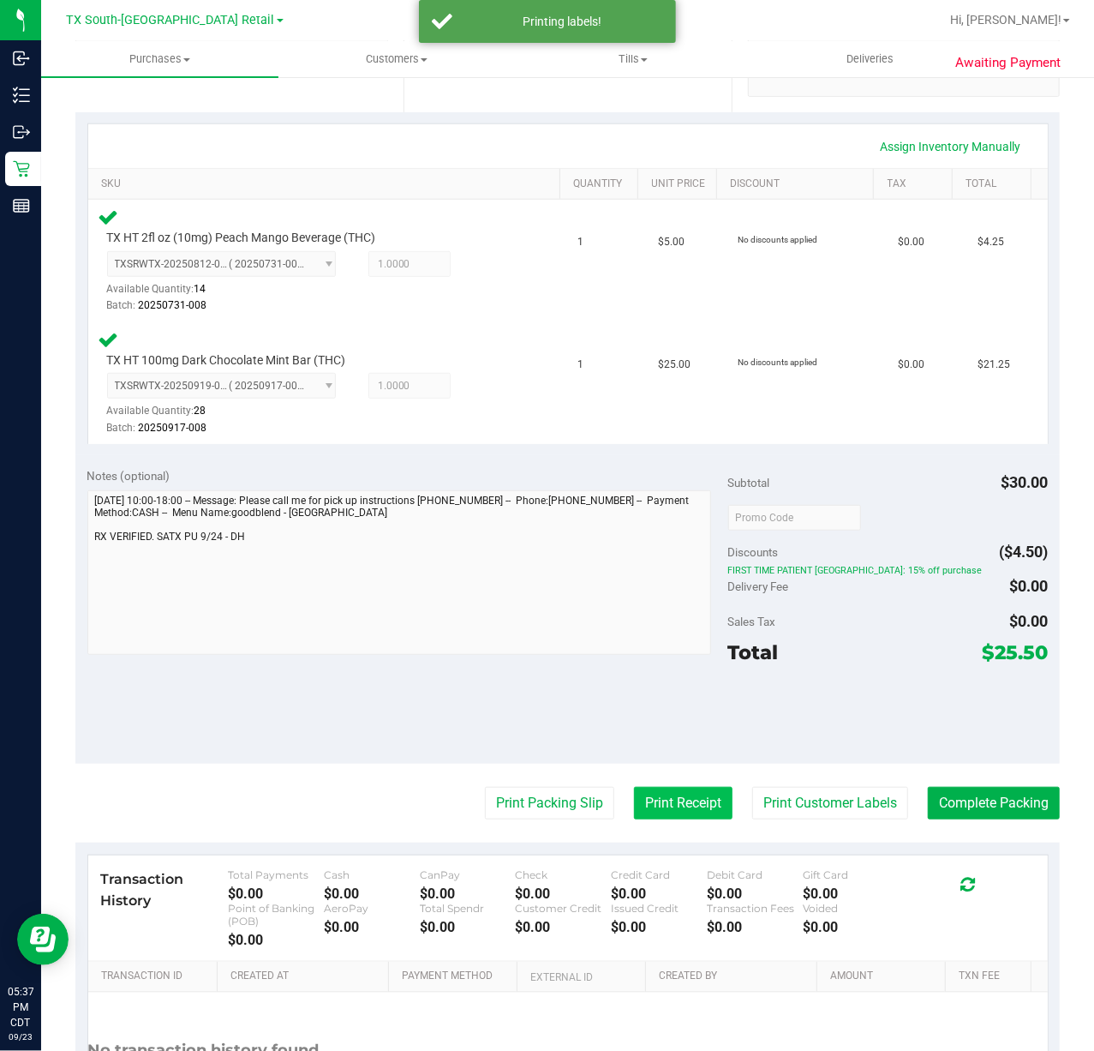
click at [651, 809] on button "Print Receipt" at bounding box center [683, 803] width 99 height 33
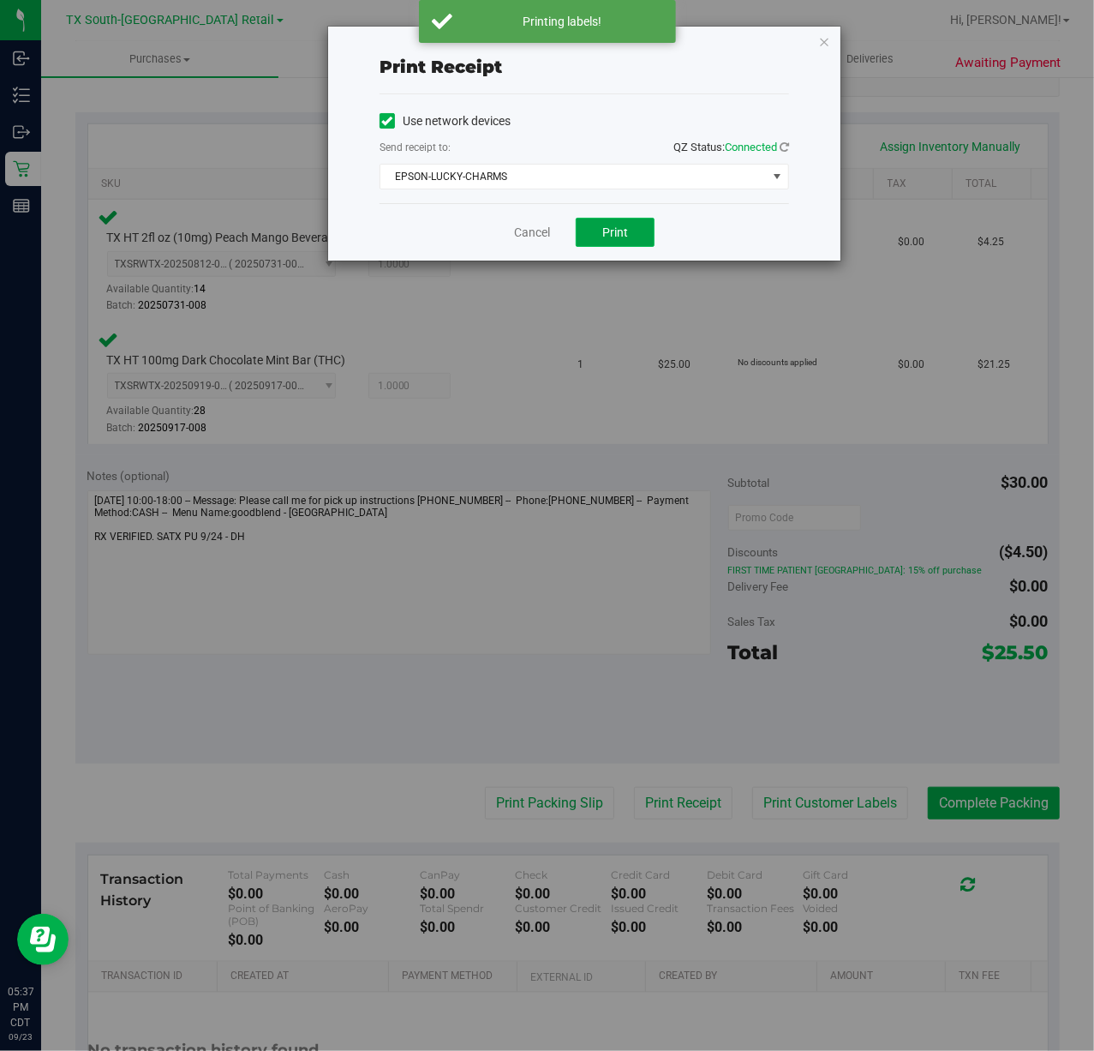
click at [579, 231] on button "Print" at bounding box center [615, 232] width 79 height 29
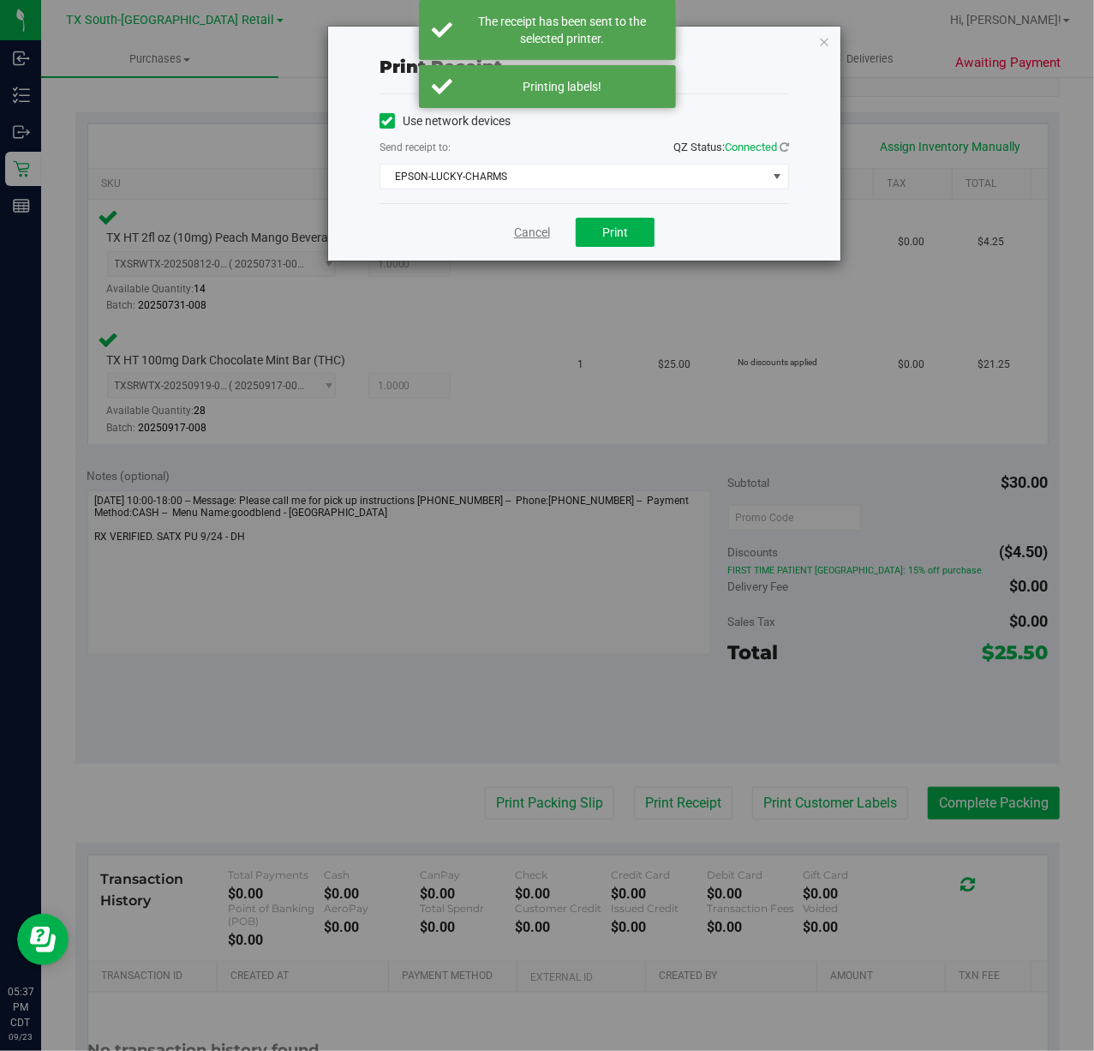
click at [547, 238] on link "Cancel" at bounding box center [532, 233] width 36 height 18
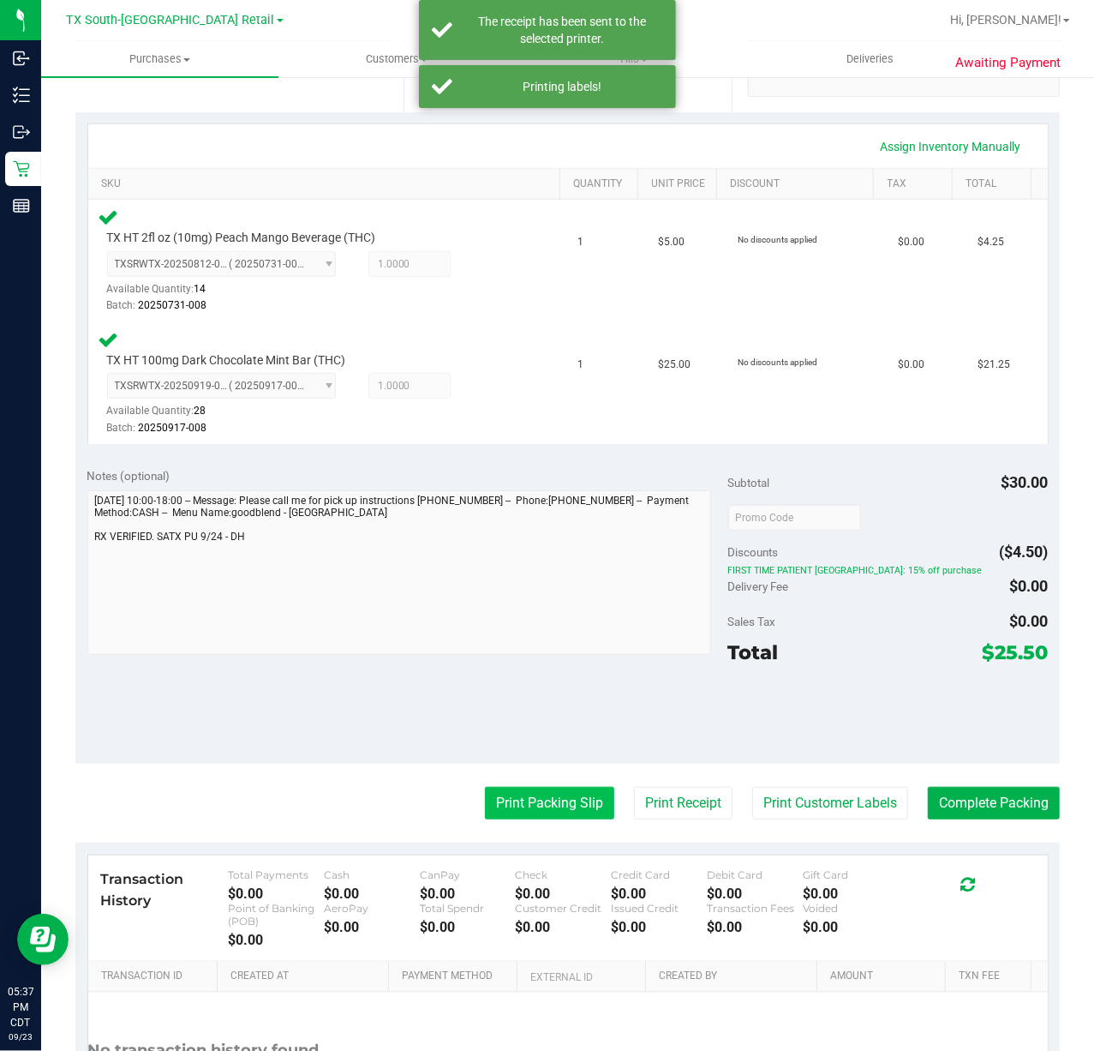
click at [508, 813] on button "Print Packing Slip" at bounding box center [549, 803] width 129 height 33
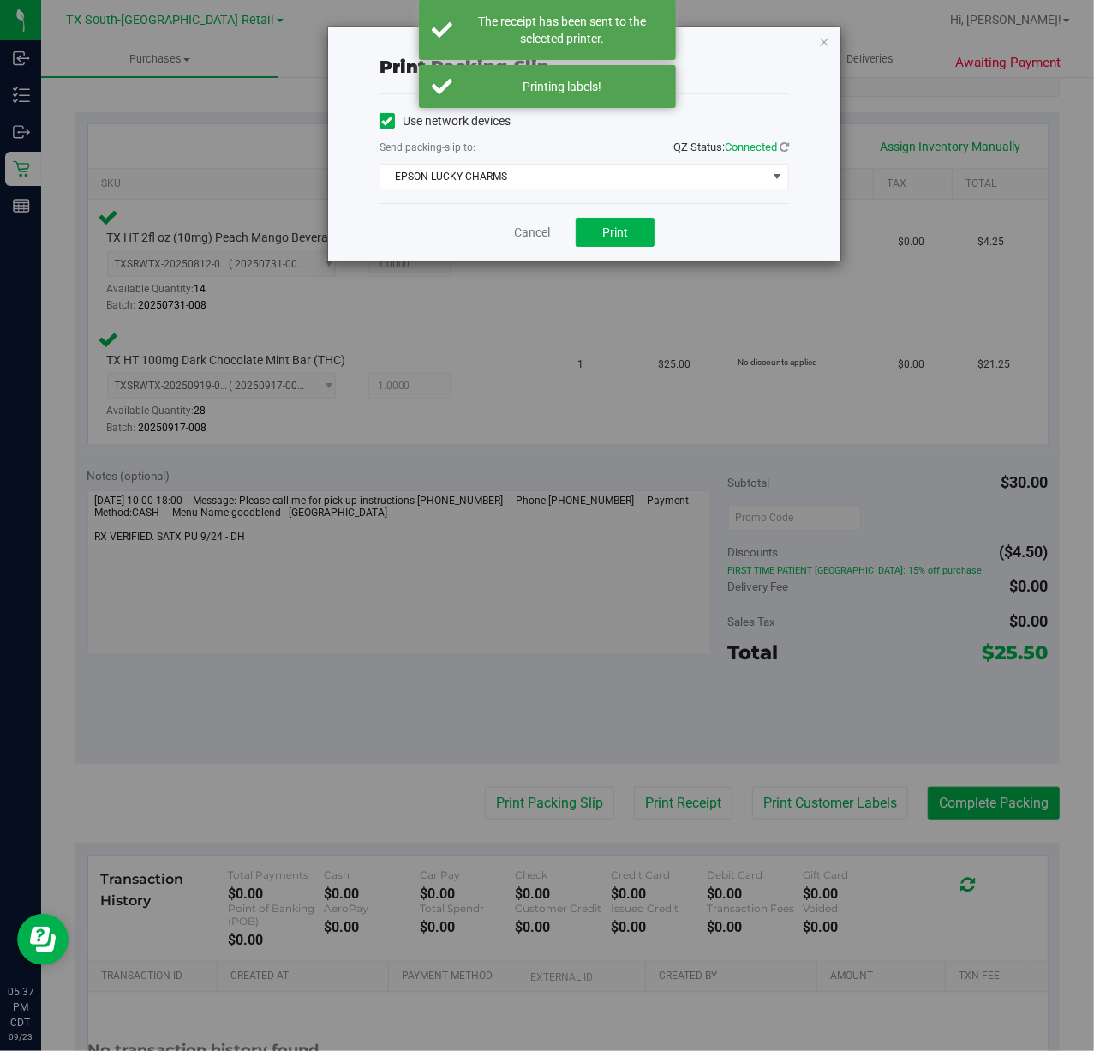
click at [601, 250] on div "Cancel Print" at bounding box center [585, 231] width 410 height 57
click at [602, 238] on span "Print" at bounding box center [615, 232] width 26 height 14
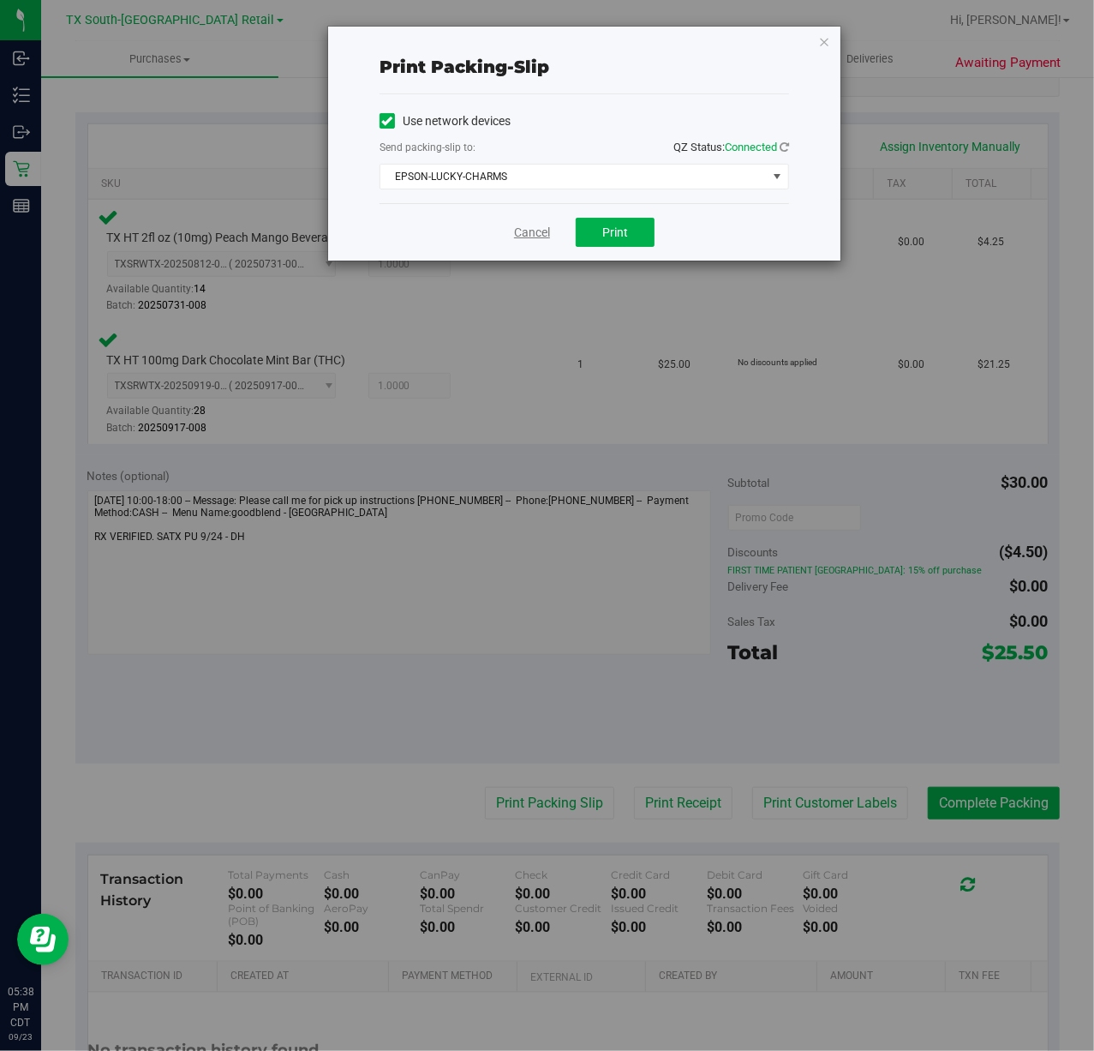
click at [536, 235] on link "Cancel" at bounding box center [532, 233] width 36 height 18
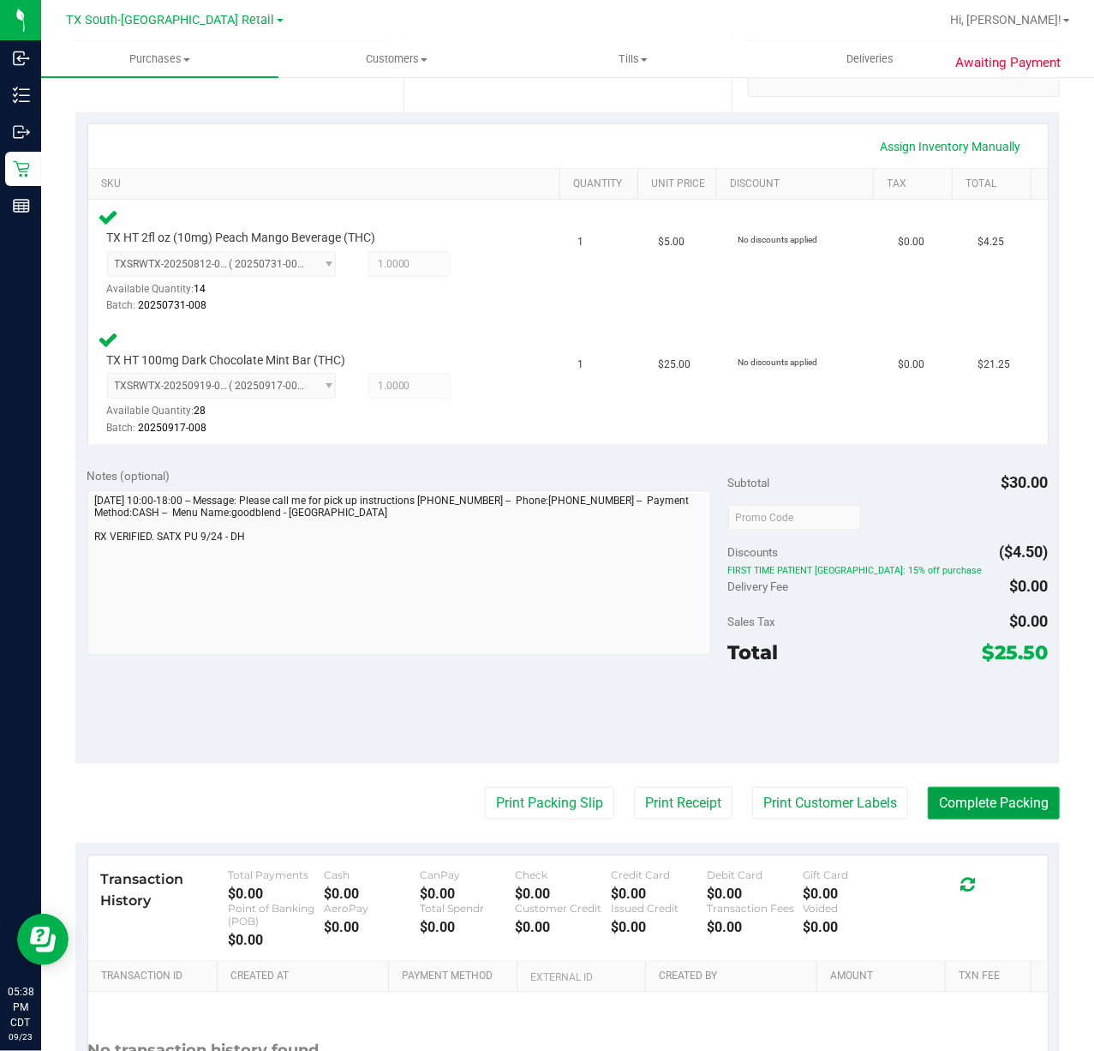
click at [961, 792] on button "Complete Packing" at bounding box center [994, 803] width 132 height 33
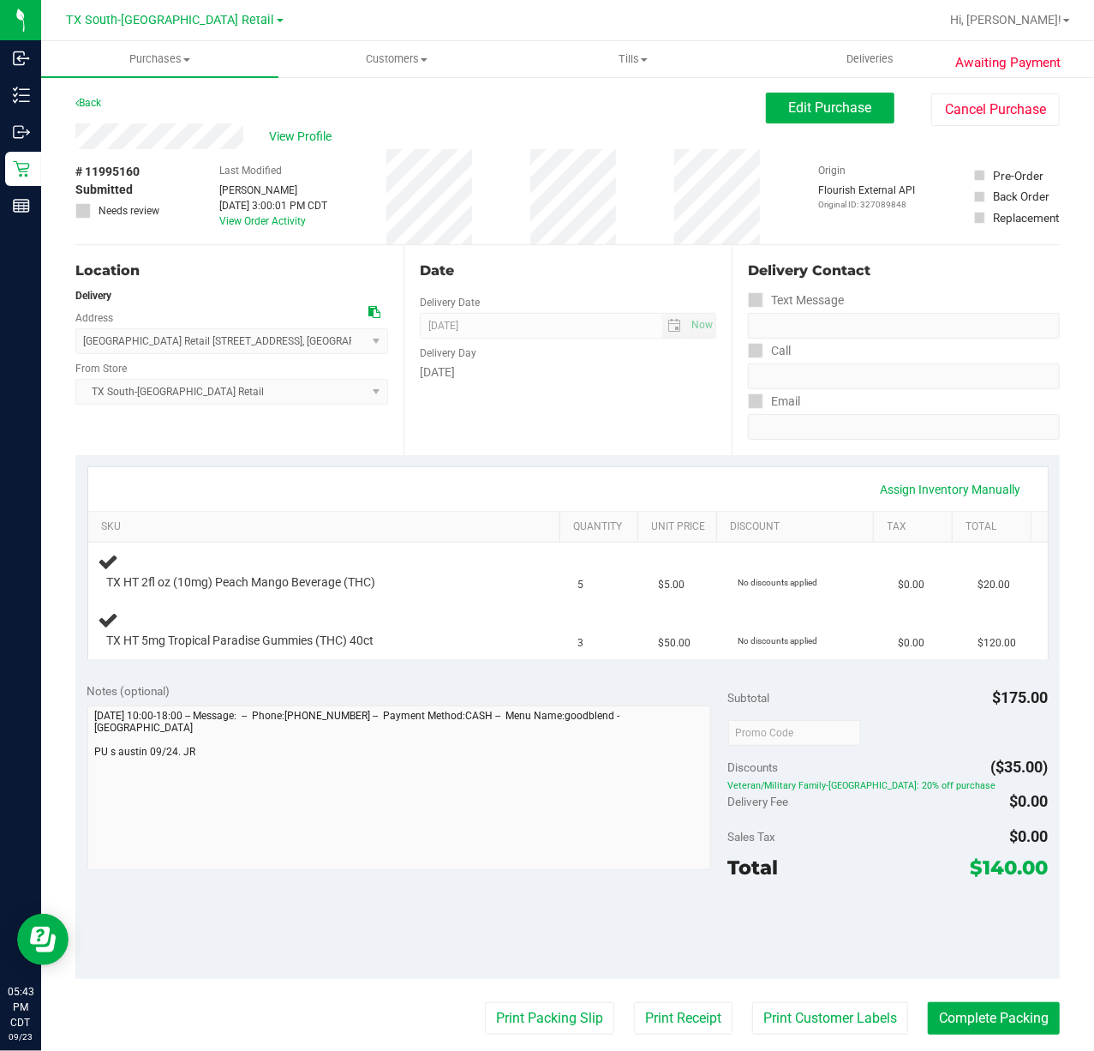
click at [638, 444] on div "Date Delivery Date [DATE] Now [DATE] 07:00 AM Now Delivery Day [DATE]" at bounding box center [568, 350] width 328 height 210
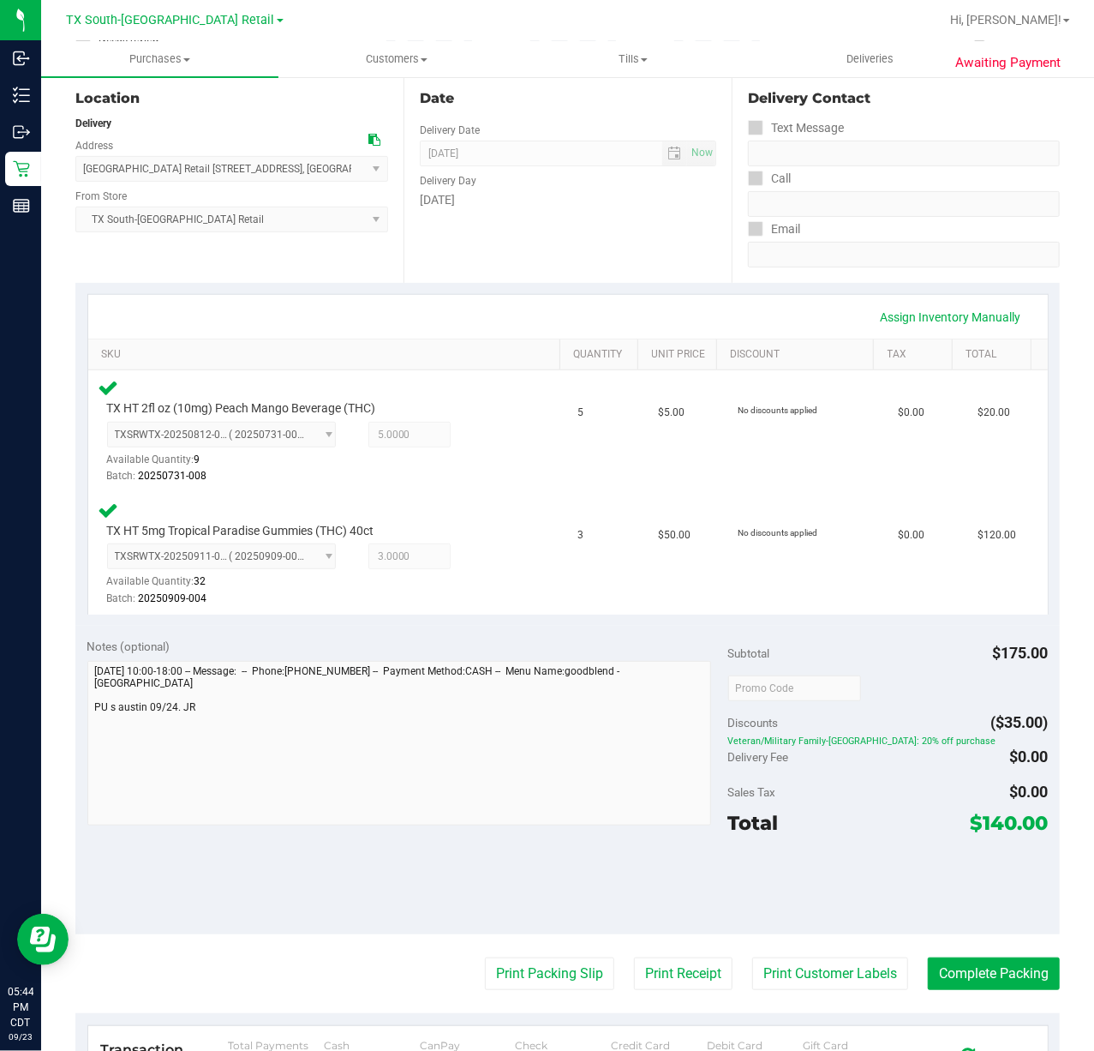
scroll to position [228, 0]
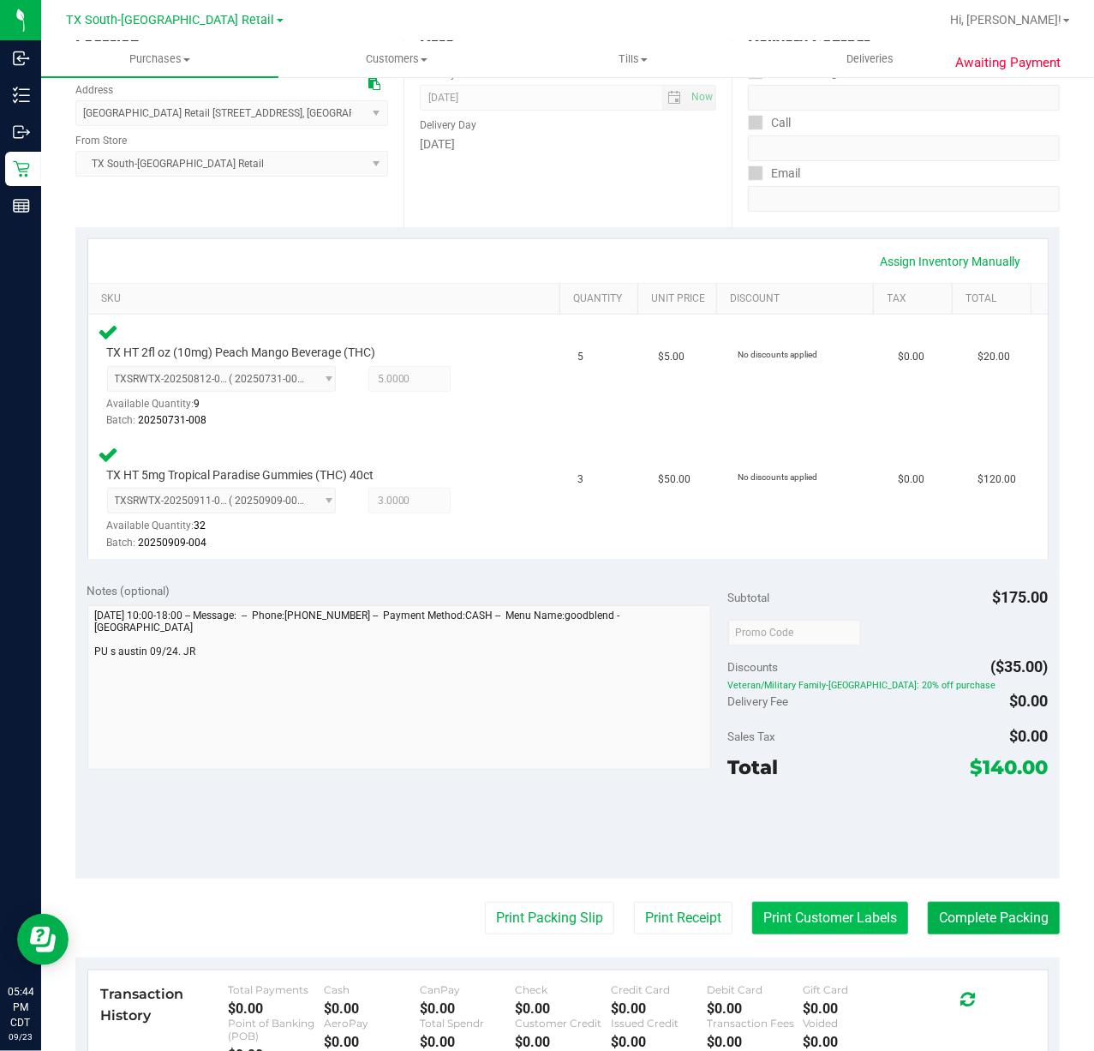
click at [837, 923] on button "Print Customer Labels" at bounding box center [830, 917] width 156 height 33
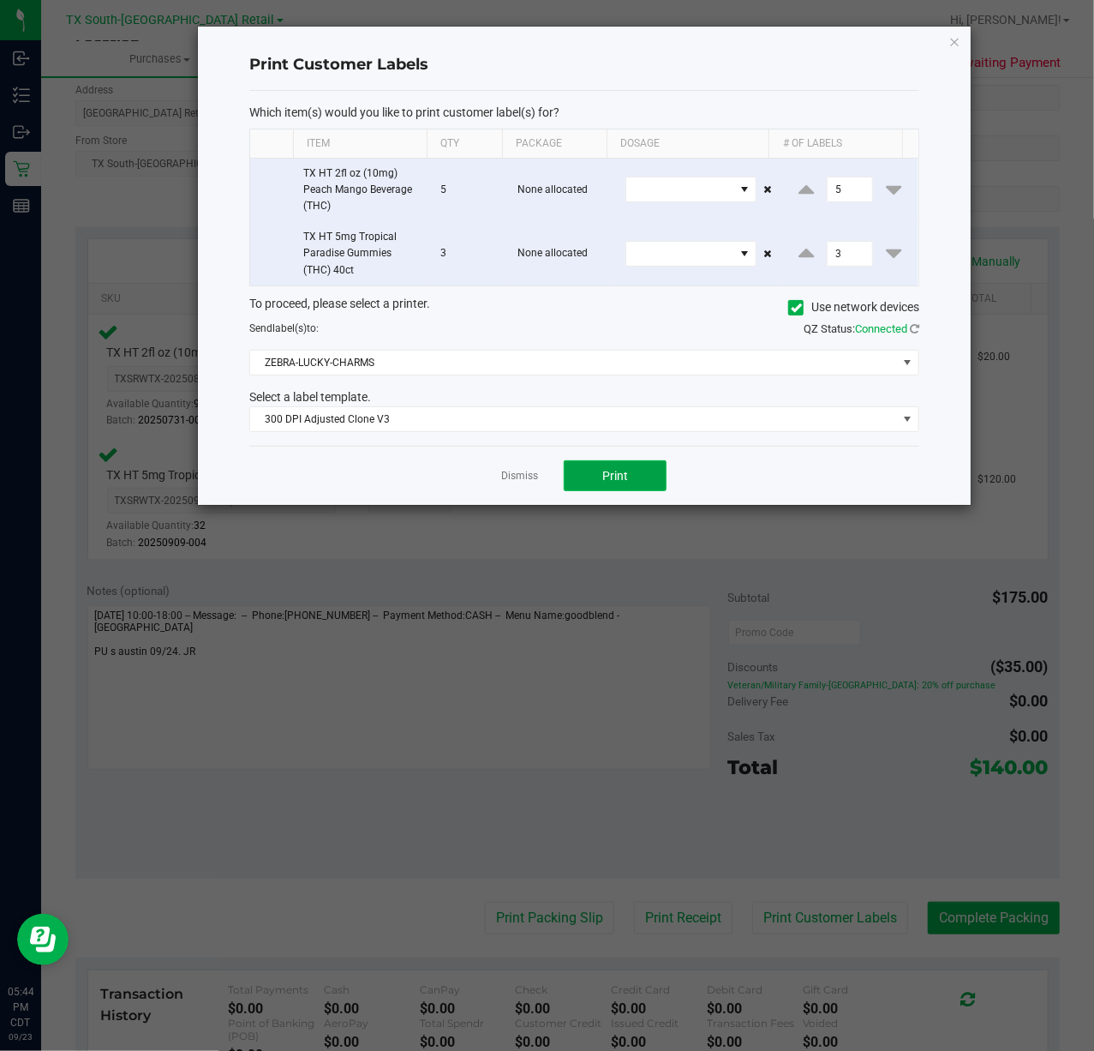
click at [578, 478] on button "Print" at bounding box center [615, 475] width 103 height 31
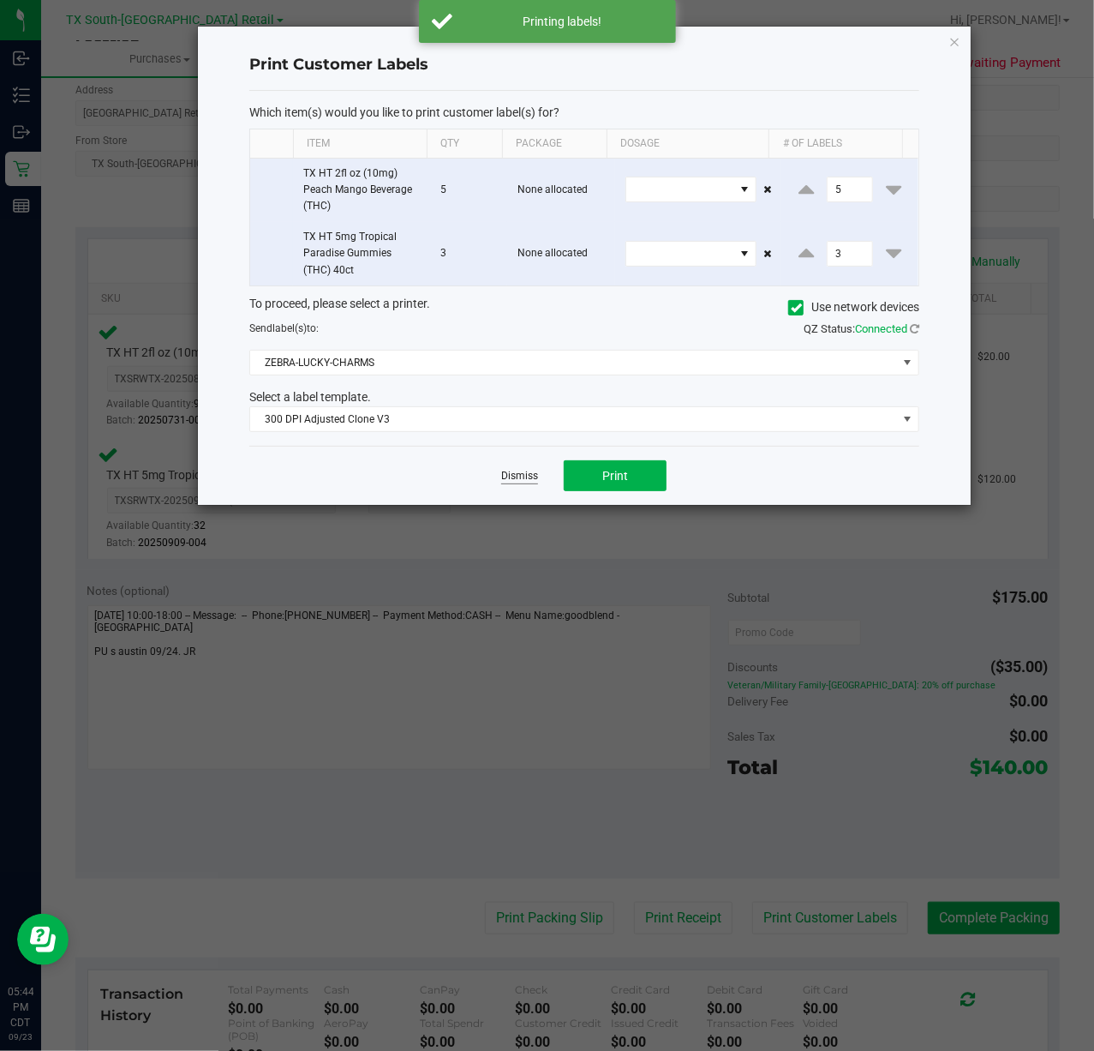
click at [529, 480] on link "Dismiss" at bounding box center [519, 476] width 37 height 15
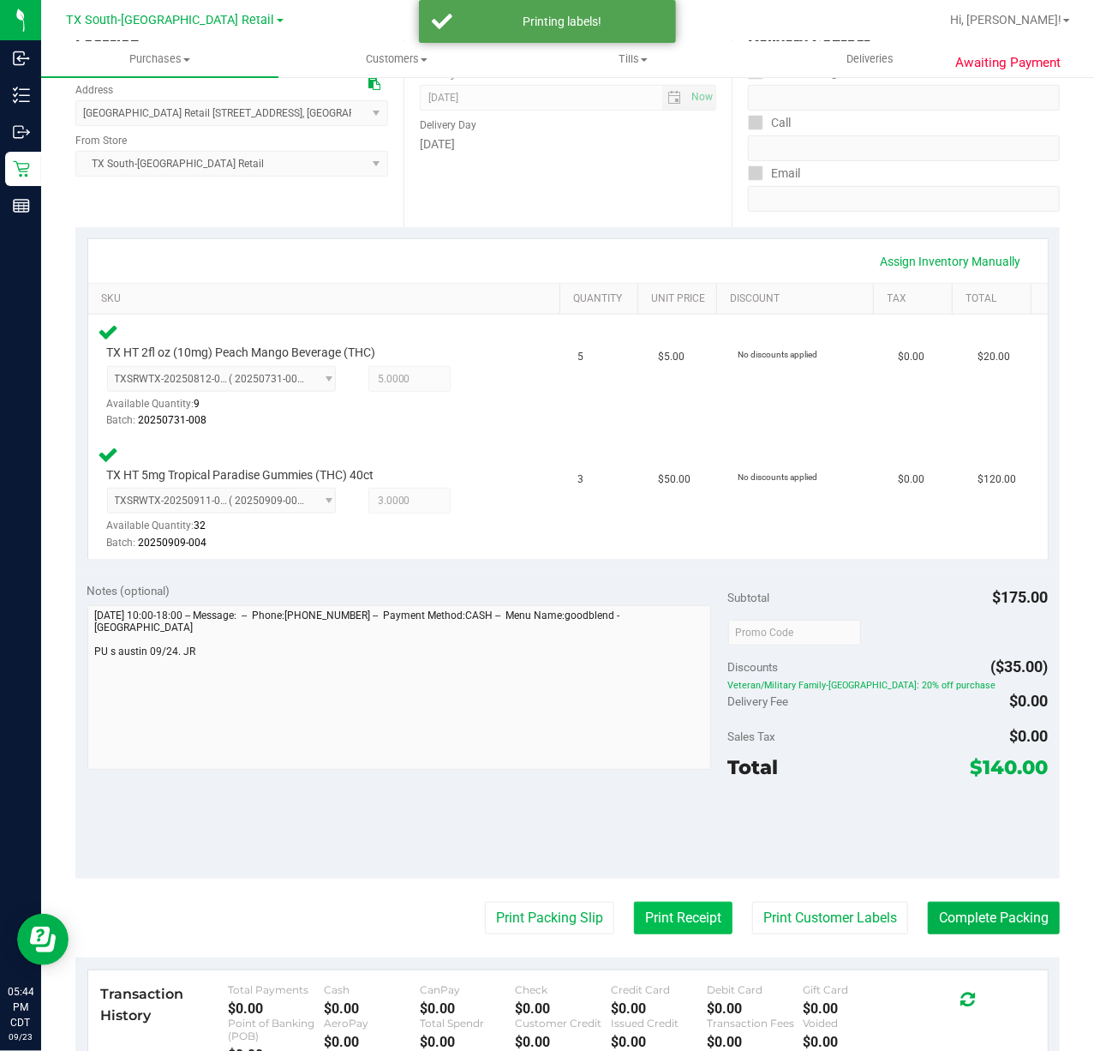
click at [652, 923] on button "Print Receipt" at bounding box center [683, 917] width 99 height 33
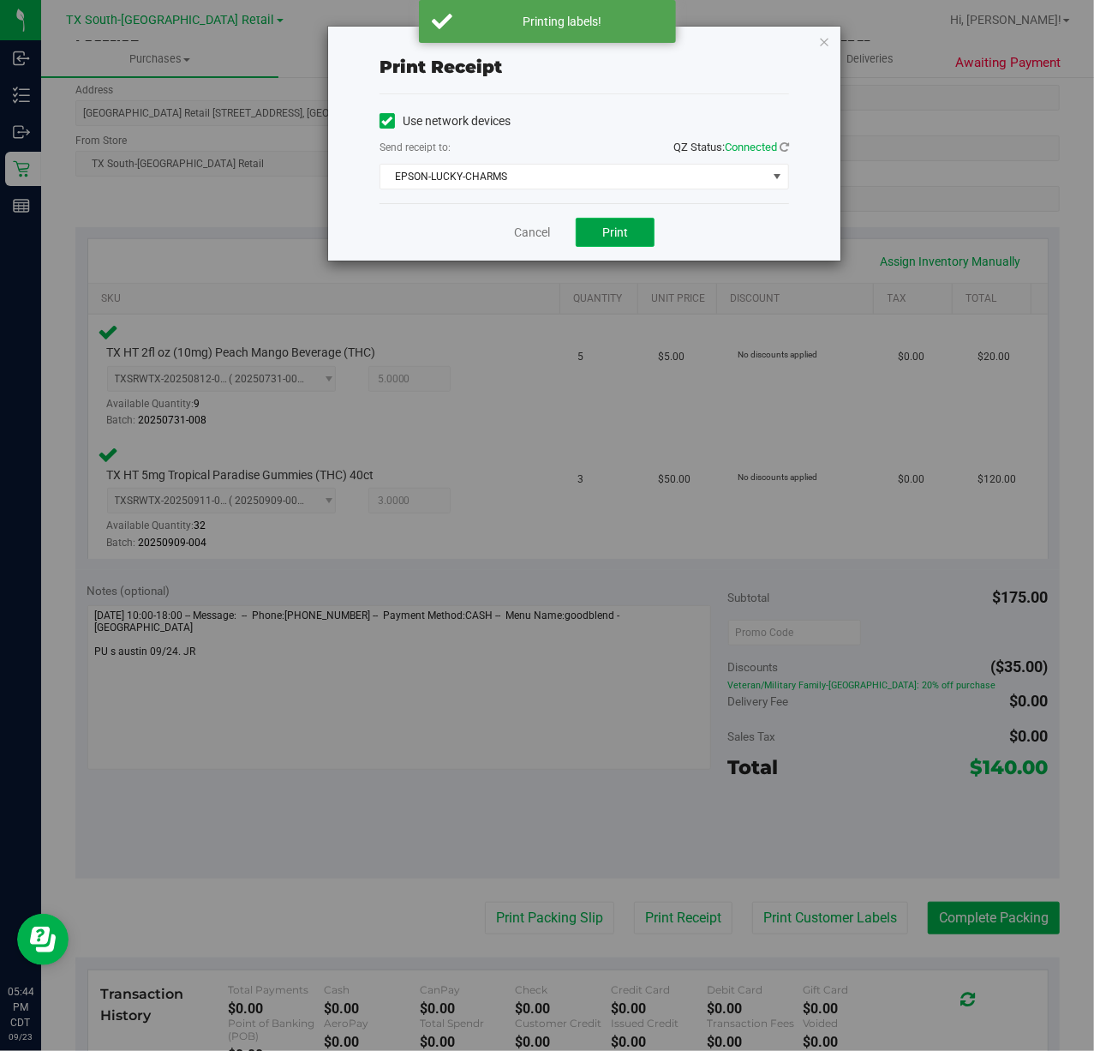
click at [595, 236] on button "Print" at bounding box center [615, 232] width 79 height 29
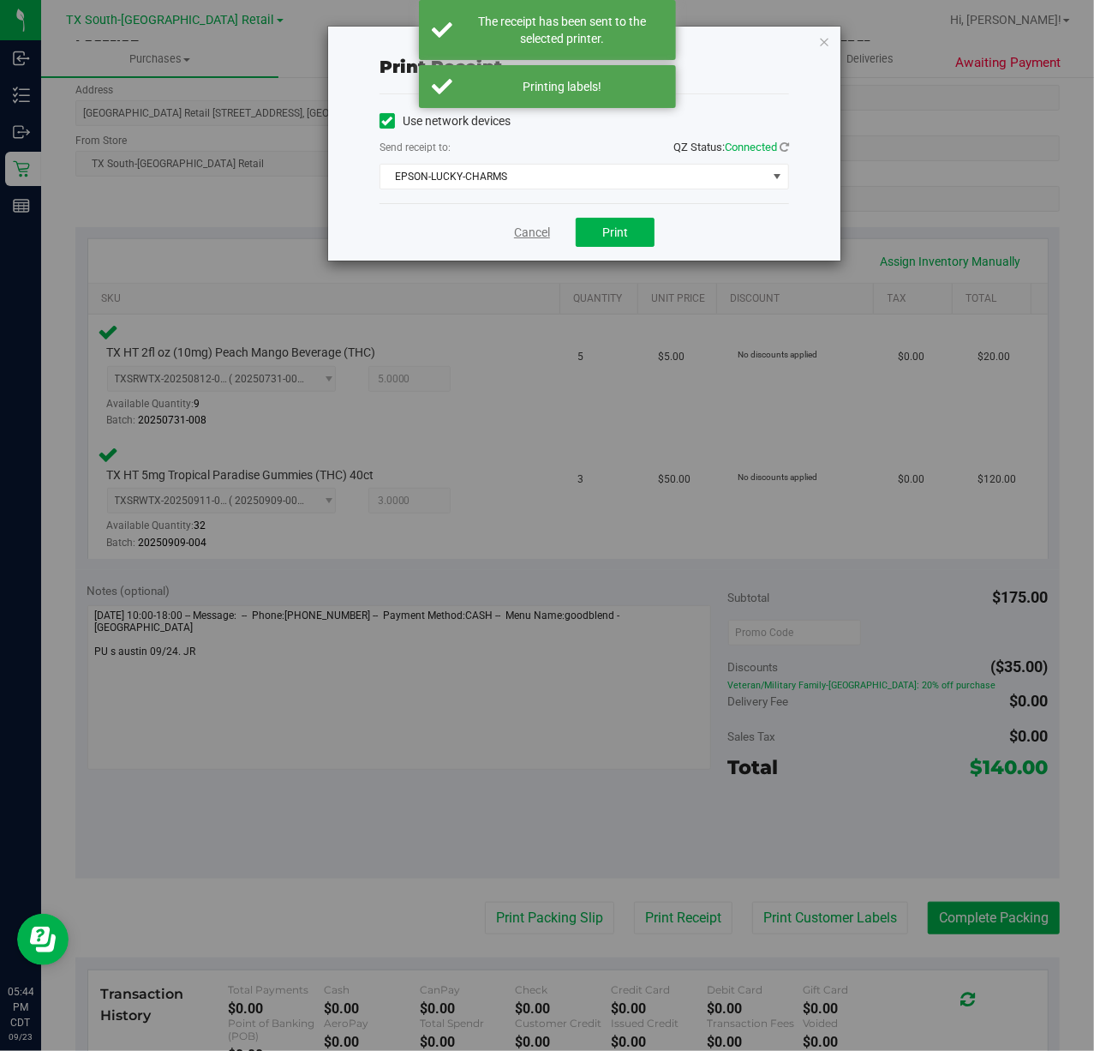
click at [531, 230] on link "Cancel" at bounding box center [532, 233] width 36 height 18
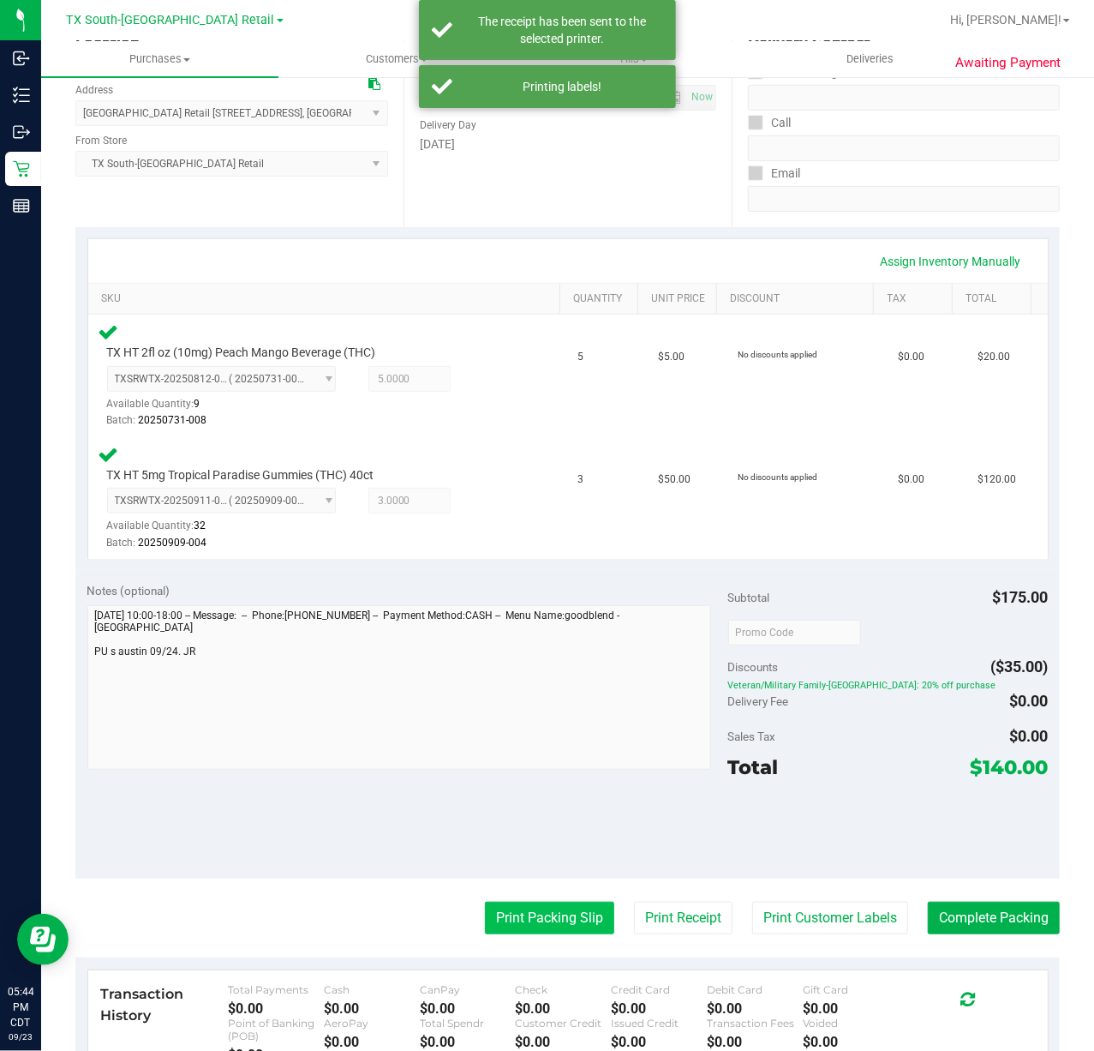
click at [538, 920] on button "Print Packing Slip" at bounding box center [549, 917] width 129 height 33
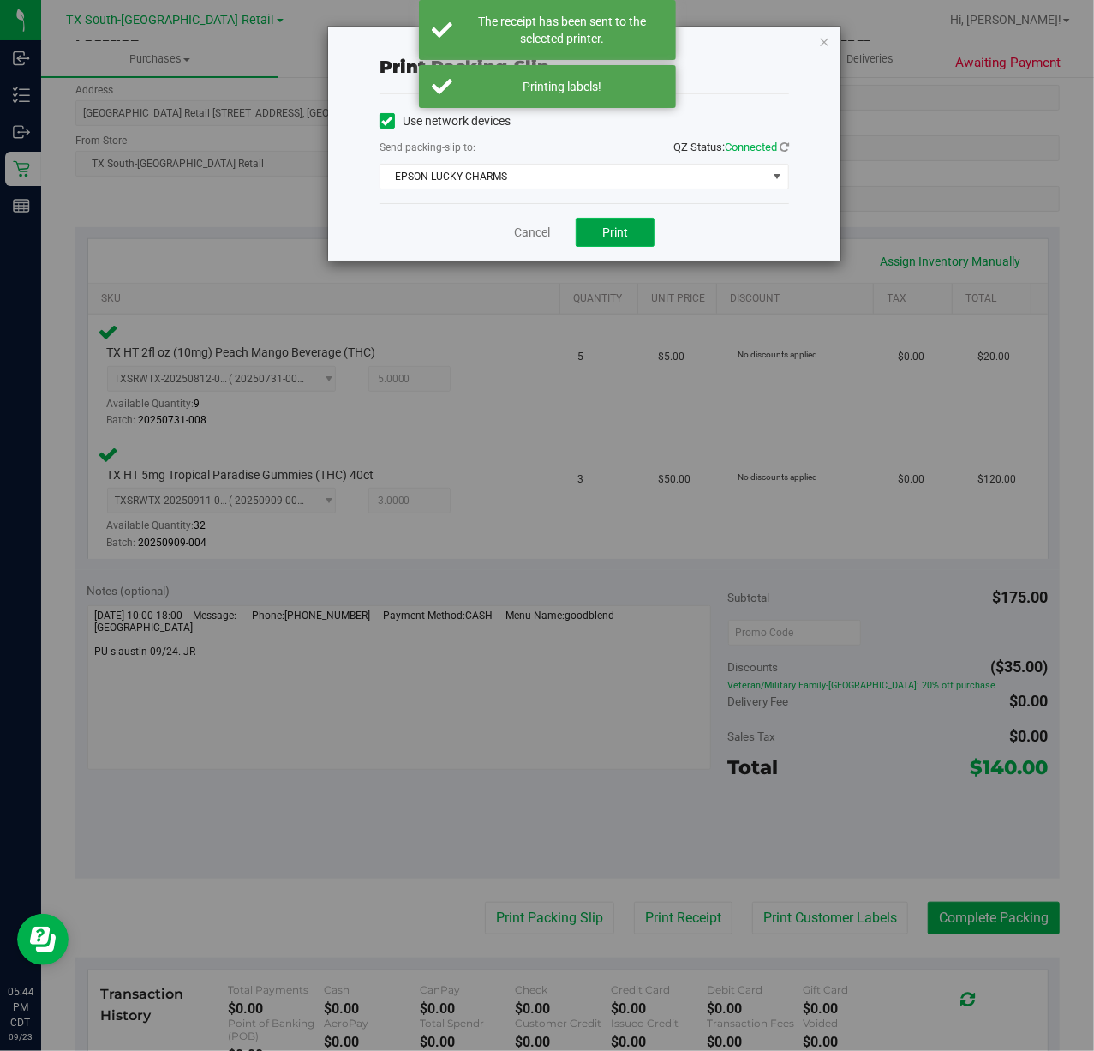
click at [608, 231] on span "Print" at bounding box center [615, 232] width 26 height 14
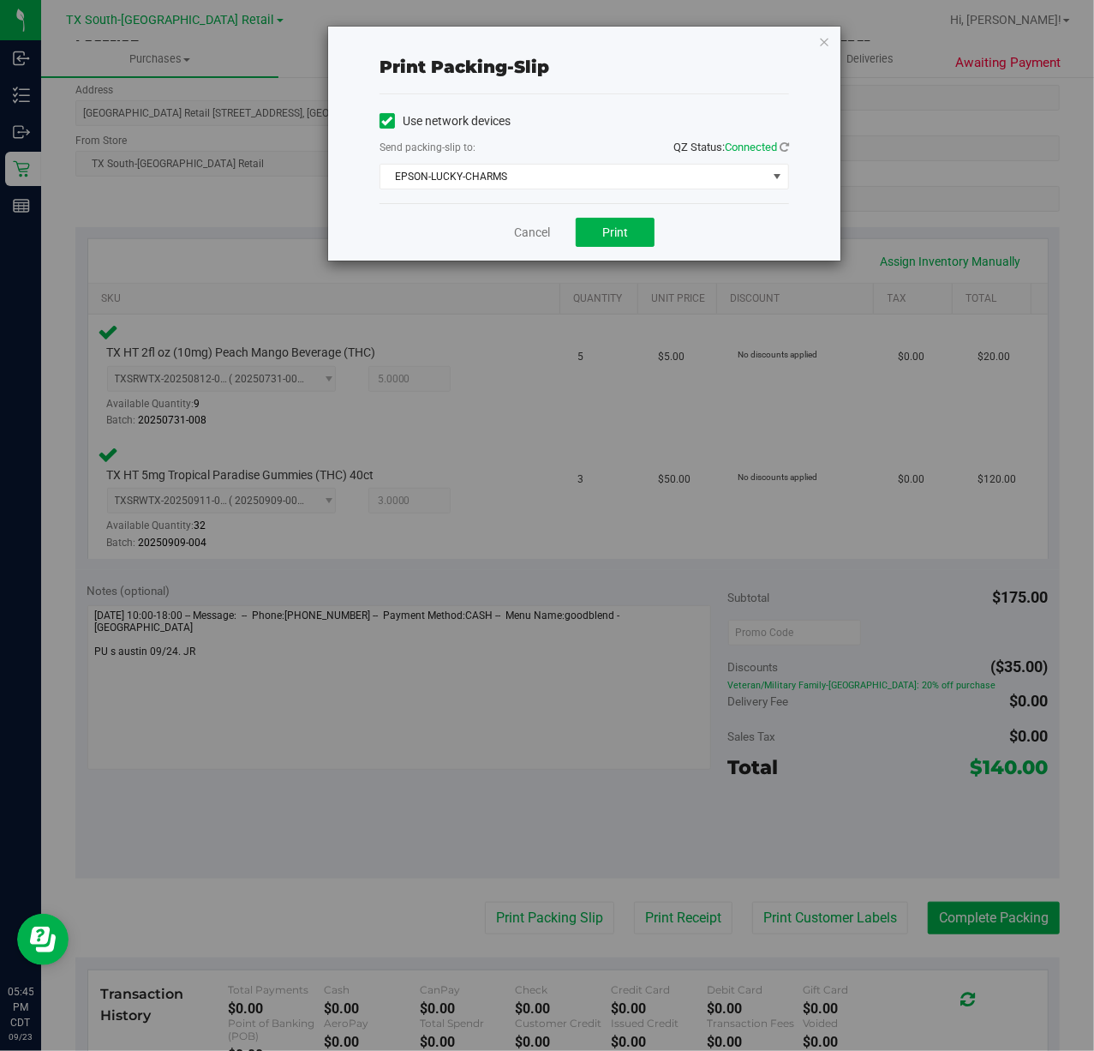
click at [550, 237] on div "Cancel Print" at bounding box center [585, 231] width 410 height 57
click at [532, 240] on link "Cancel" at bounding box center [532, 233] width 36 height 18
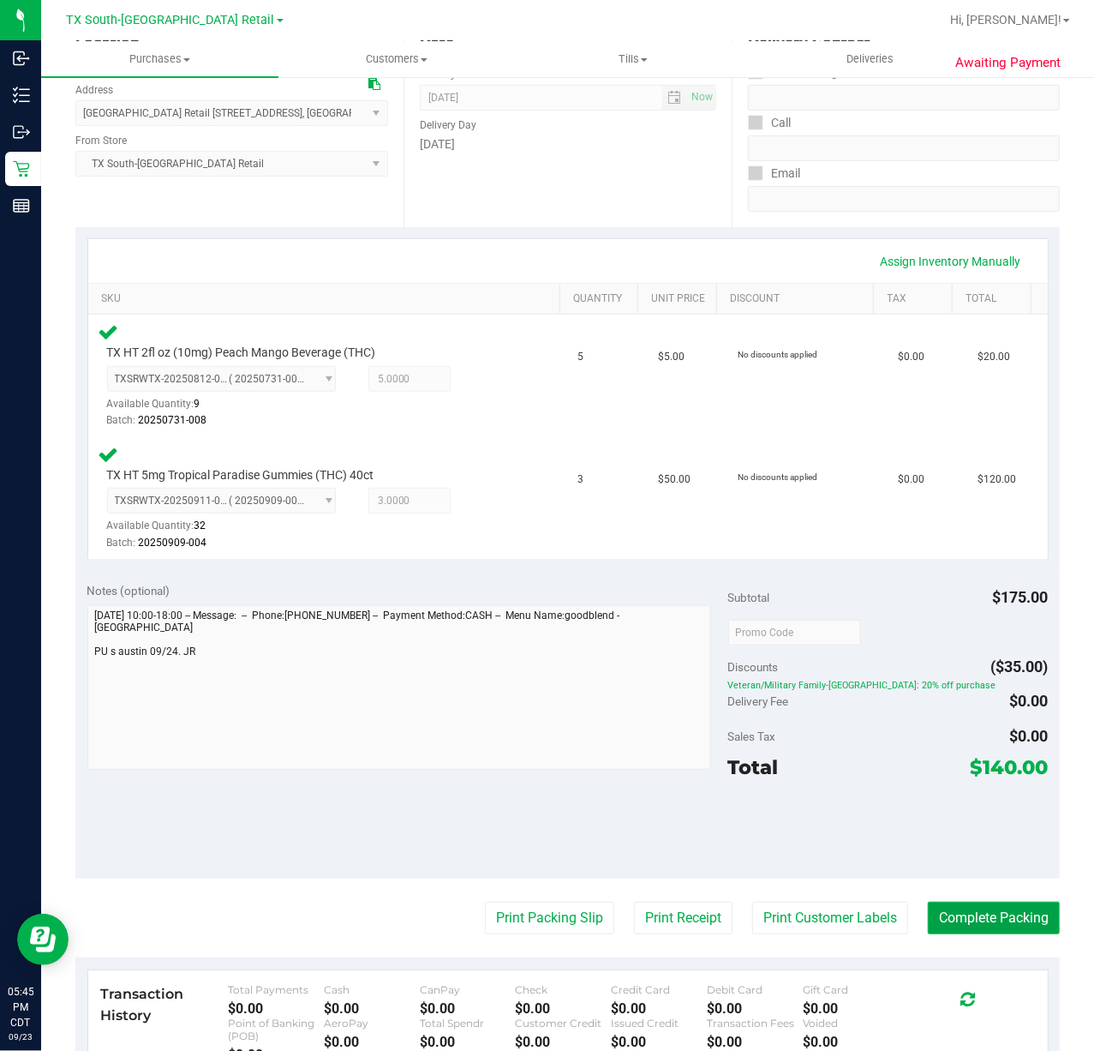
click at [937, 917] on button "Complete Packing" at bounding box center [994, 917] width 132 height 33
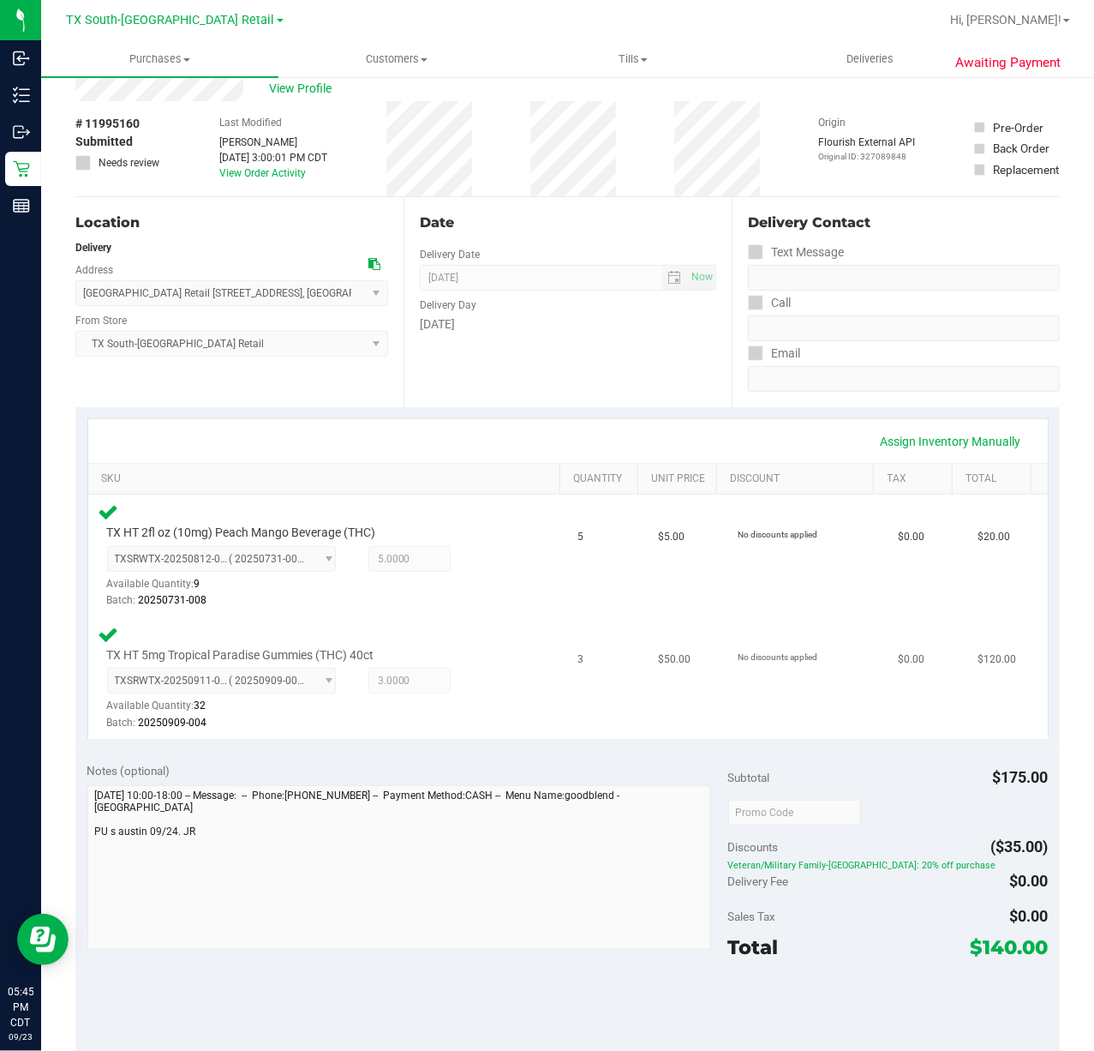
scroll to position [0, 0]
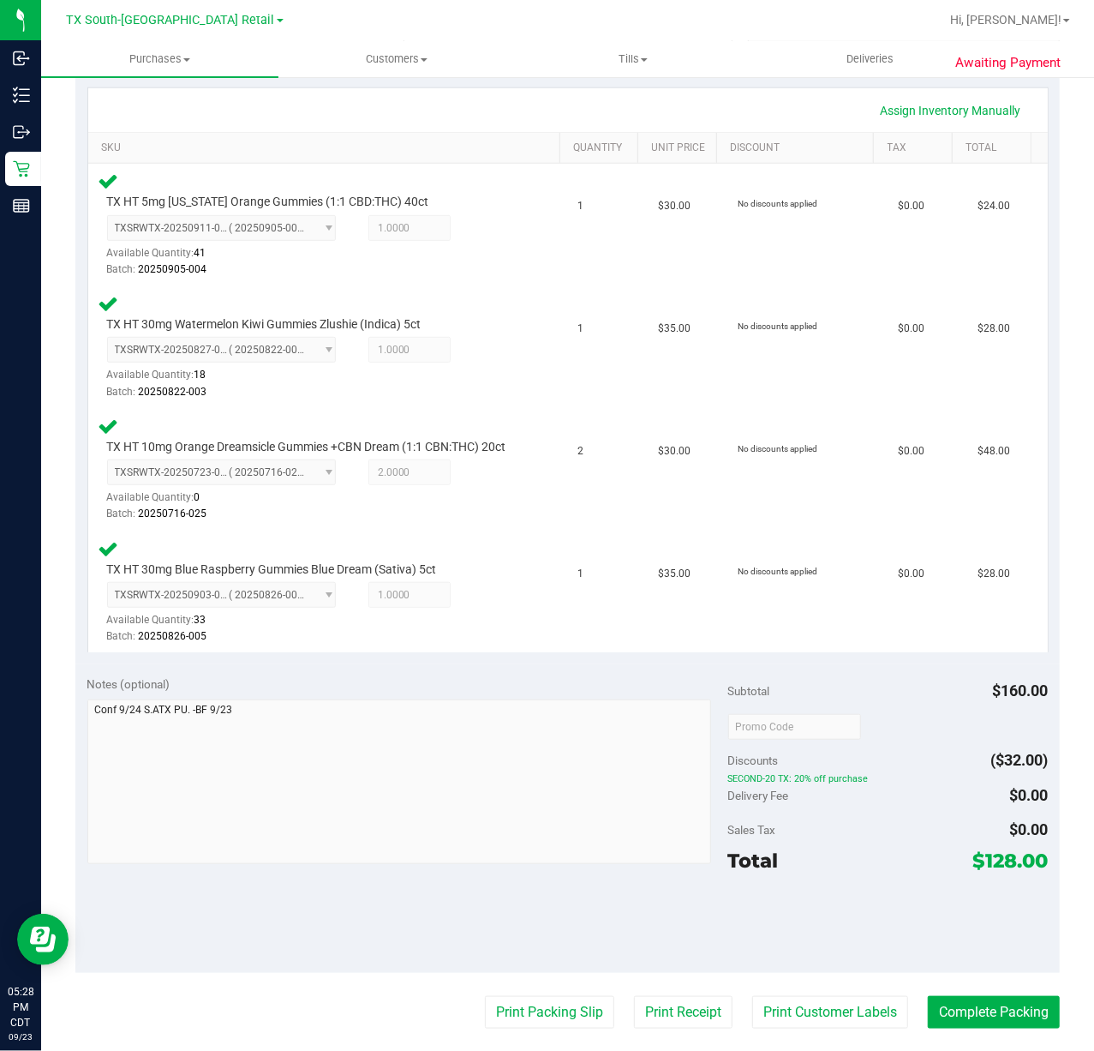
scroll to position [457, 0]
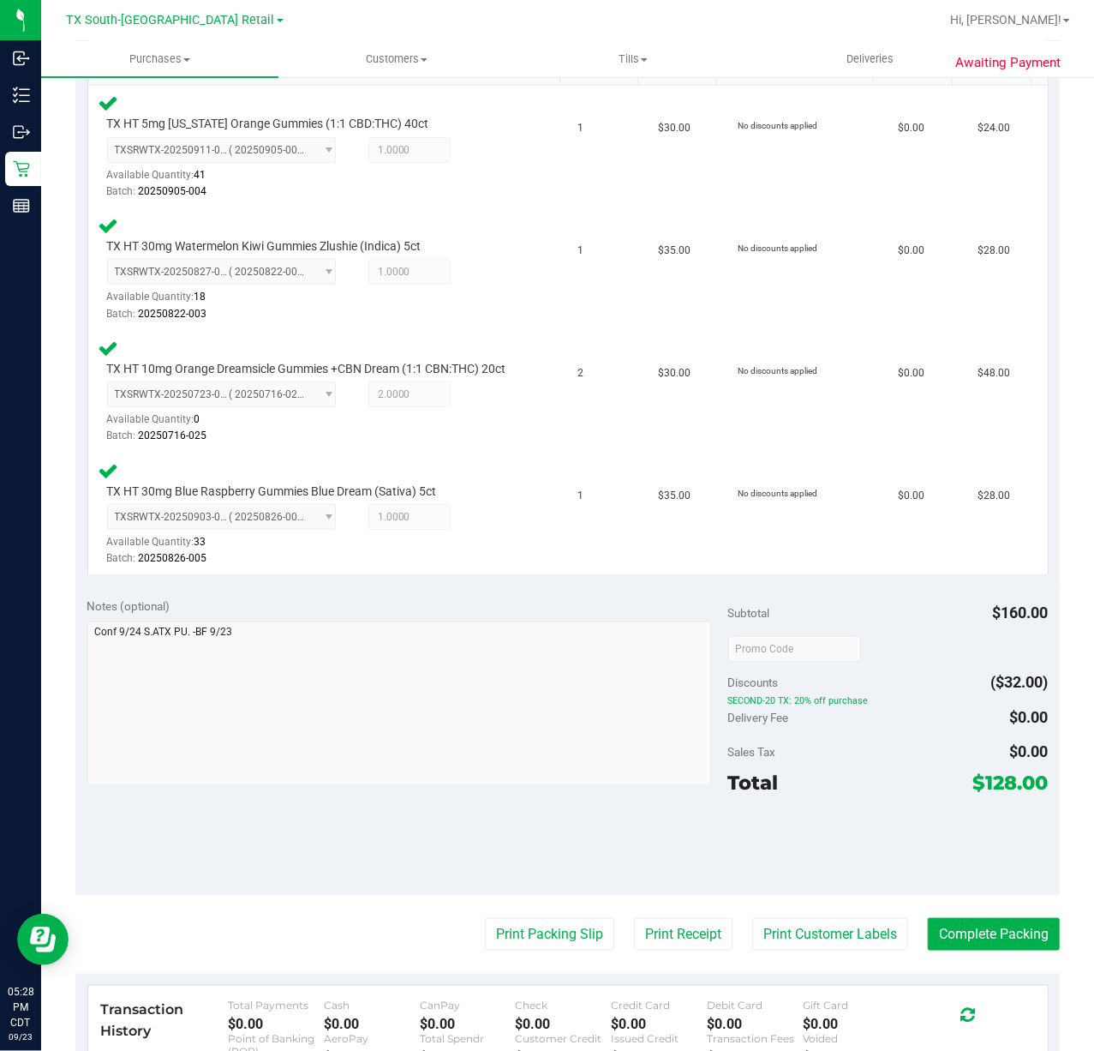
click at [762, 988] on purchase-details "Back Edit Purchase Cancel Purchase View Profile # 11995344 Submitted Needs revi…" at bounding box center [567, 471] width 985 height 1671
click at [782, 950] on button "Print Customer Labels" at bounding box center [830, 934] width 156 height 33
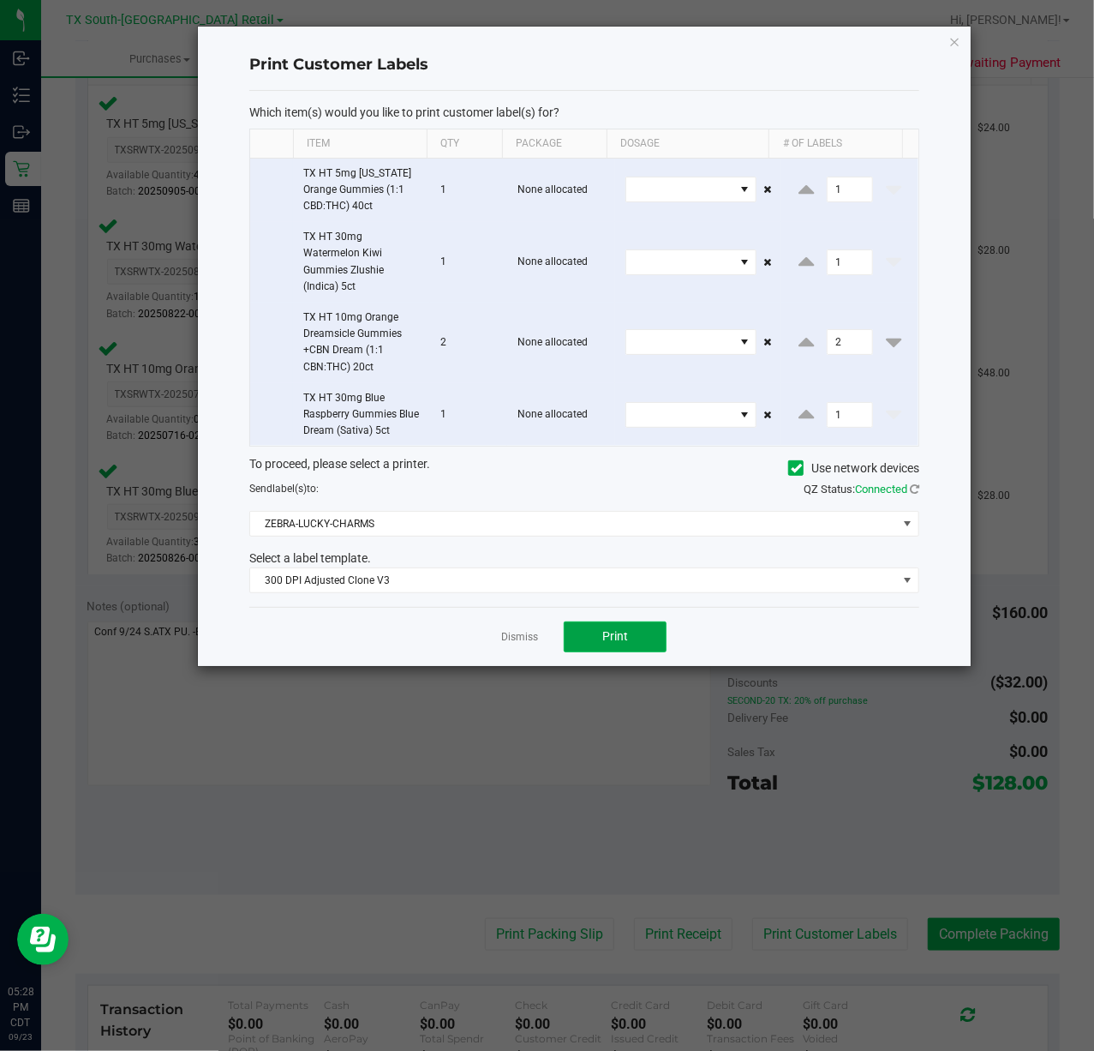
click at [566, 636] on button "Print" at bounding box center [615, 636] width 103 height 31
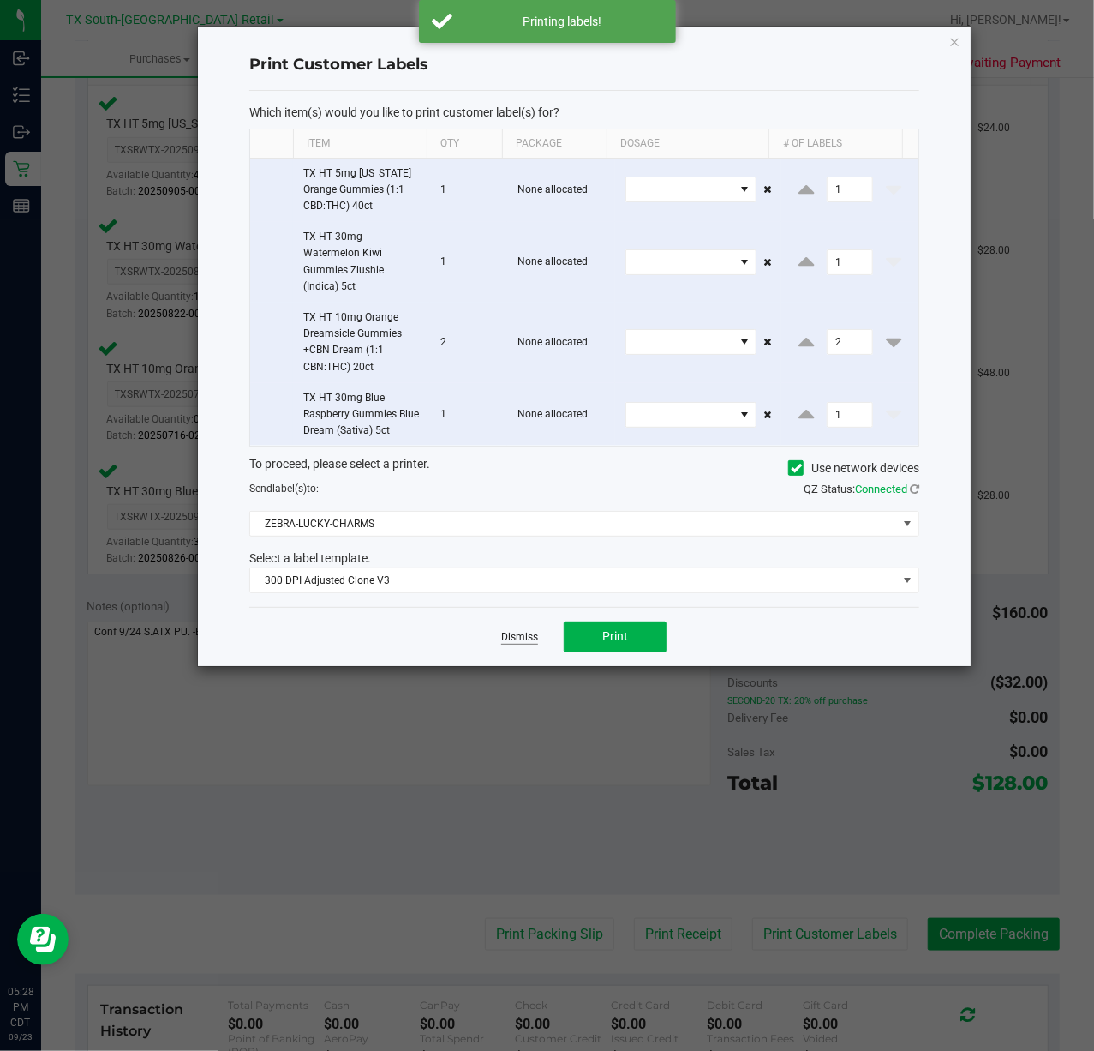
click at [522, 642] on link "Dismiss" at bounding box center [519, 637] width 37 height 15
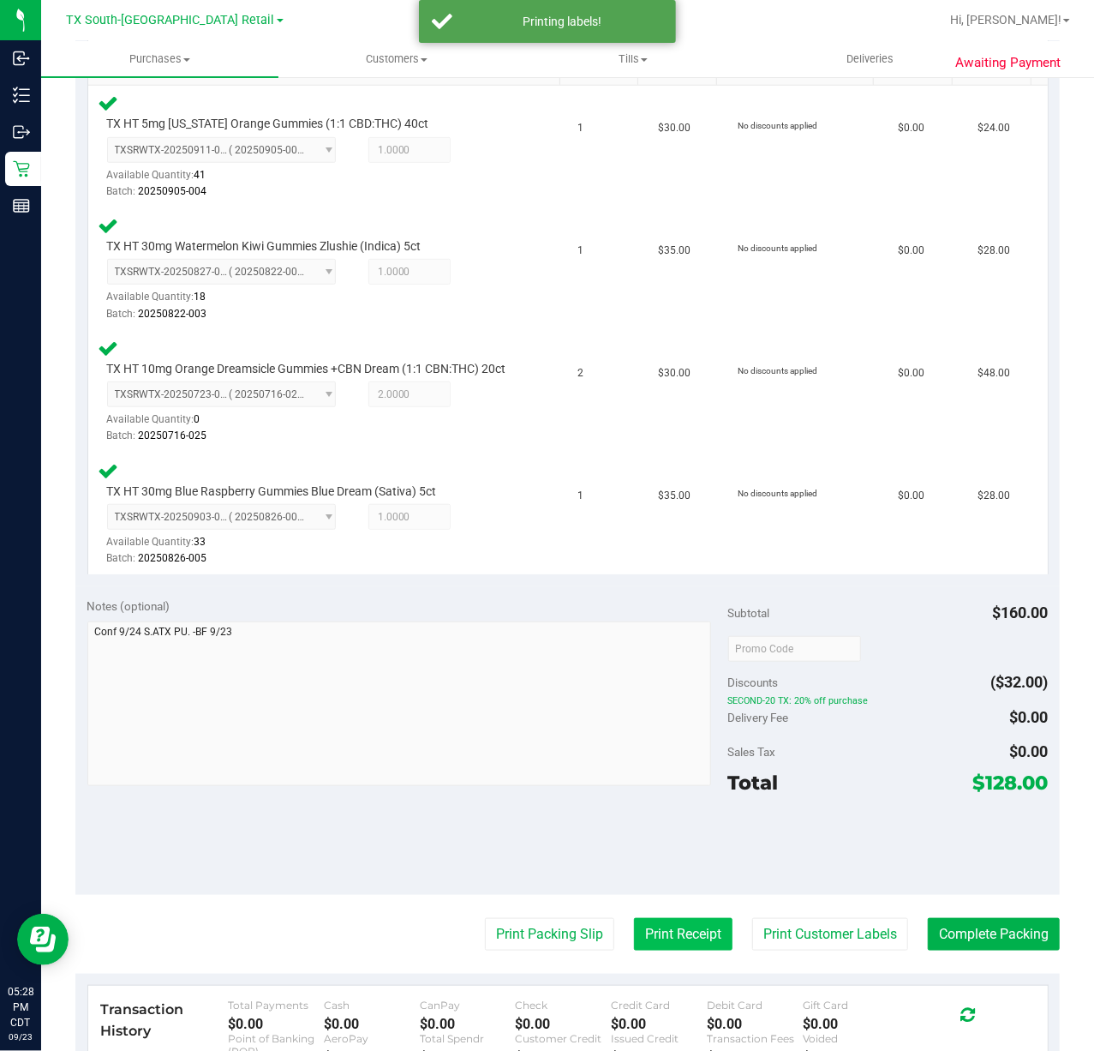
click at [665, 950] on button "Print Receipt" at bounding box center [683, 934] width 99 height 33
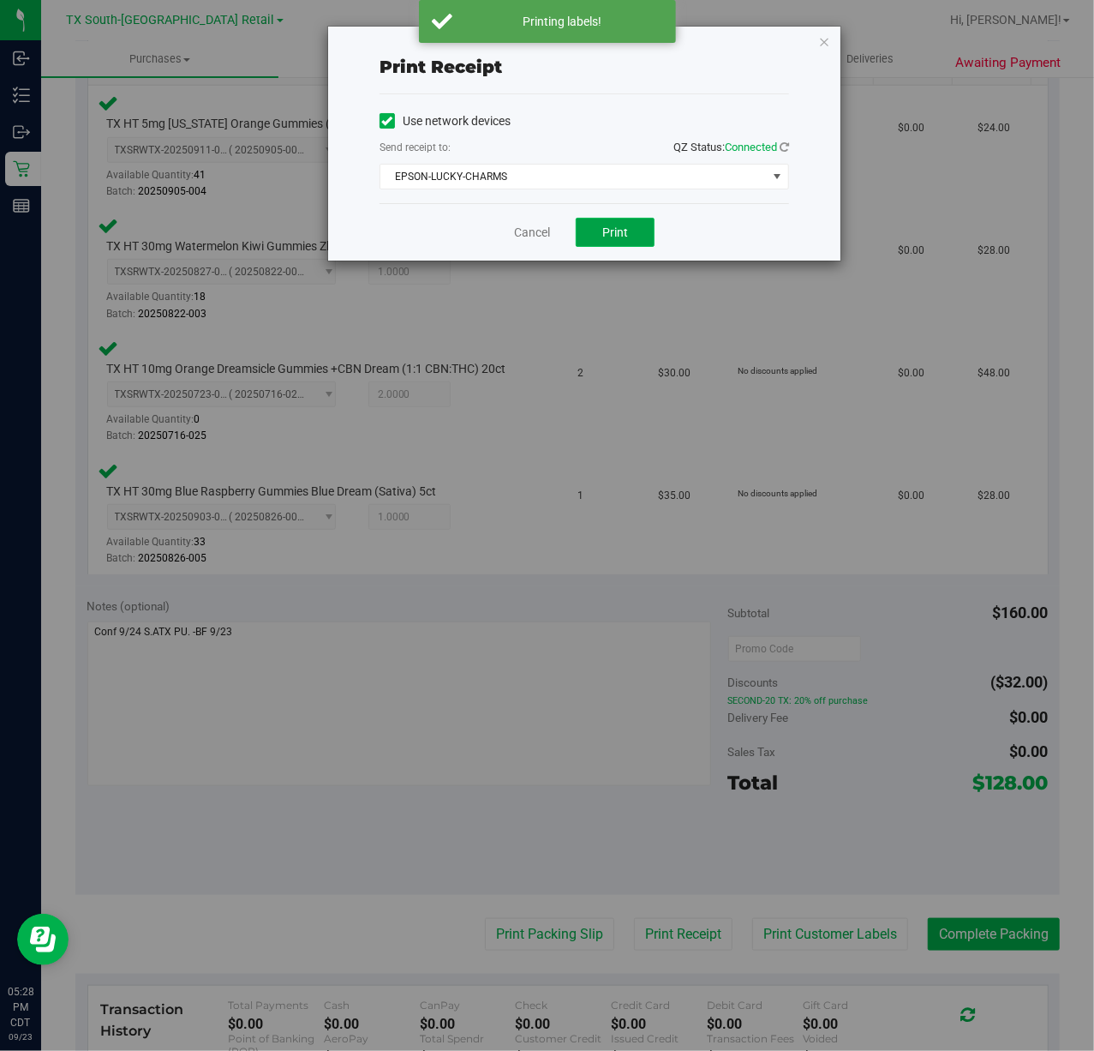
click at [617, 231] on span "Print" at bounding box center [615, 232] width 26 height 14
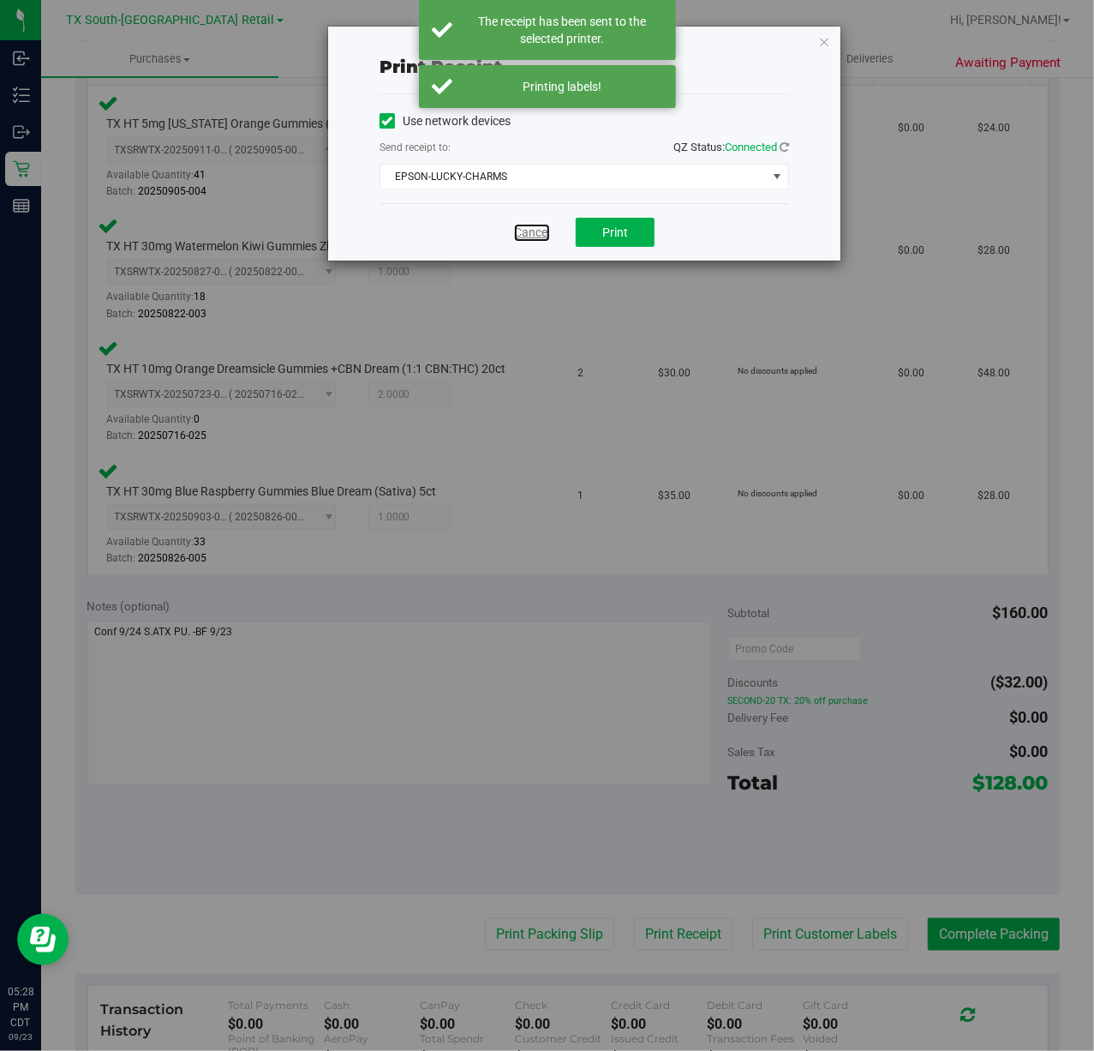
click at [543, 233] on link "Cancel" at bounding box center [532, 233] width 36 height 18
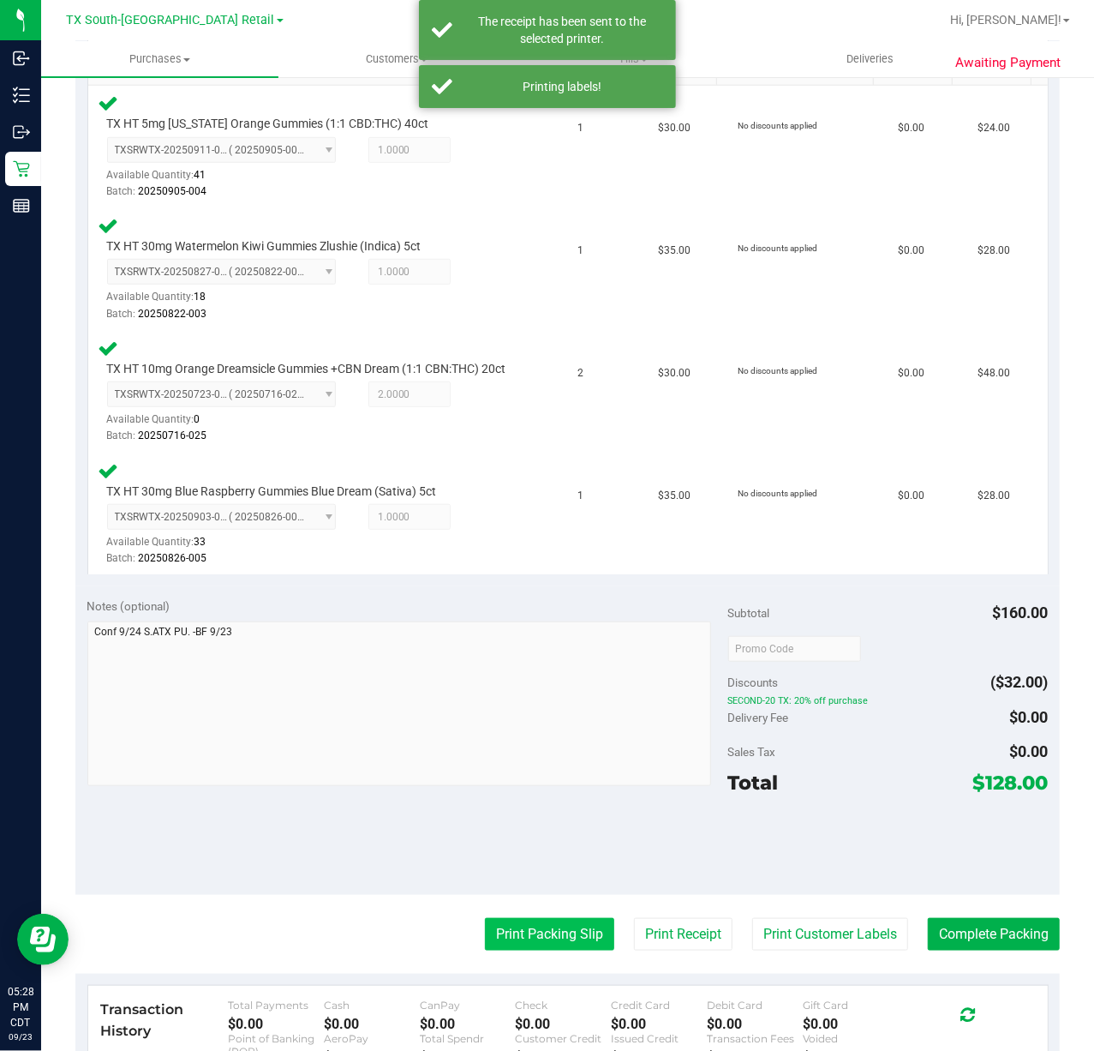
click at [540, 936] on button "Print Packing Slip" at bounding box center [549, 934] width 129 height 33
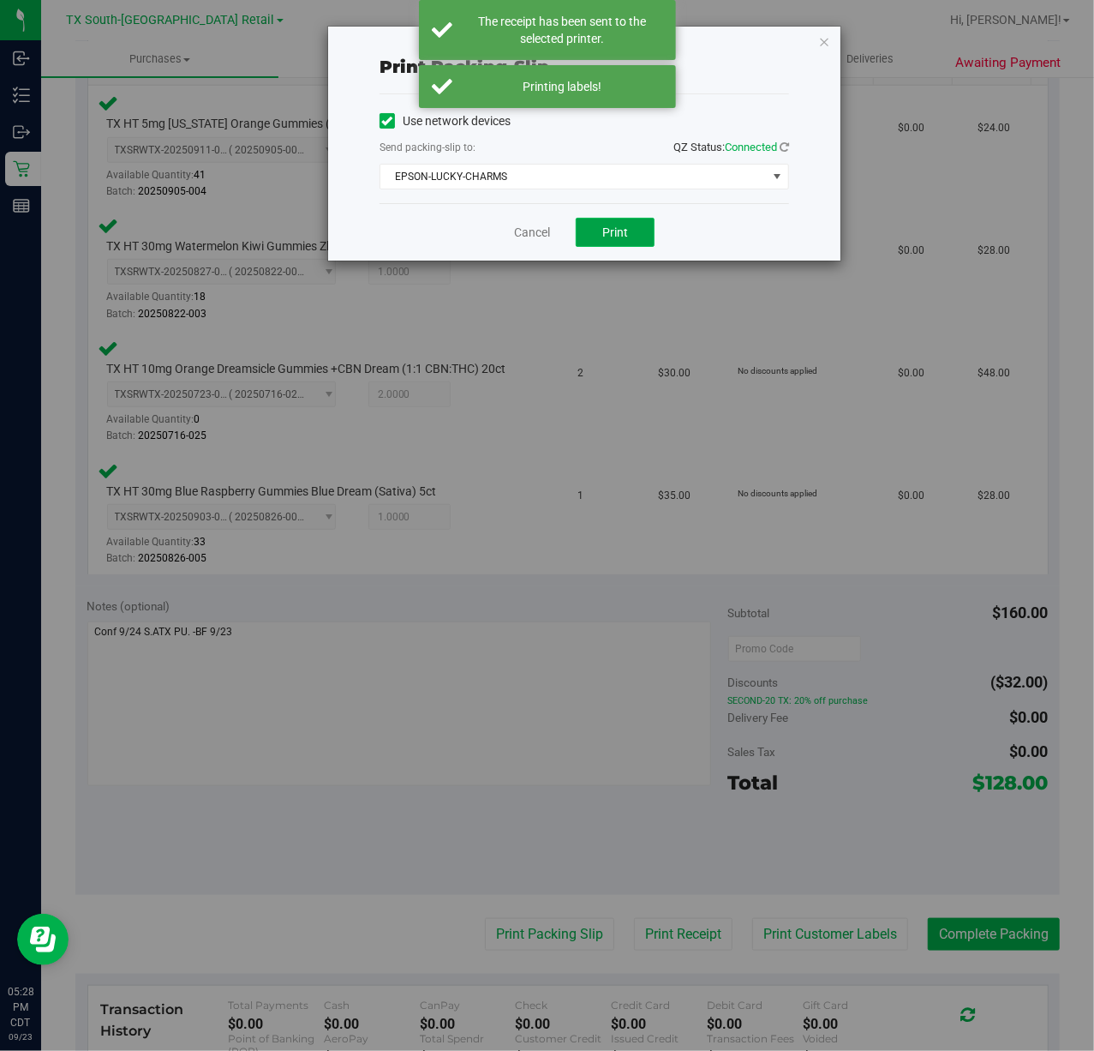
click at [614, 224] on button "Print" at bounding box center [615, 232] width 79 height 29
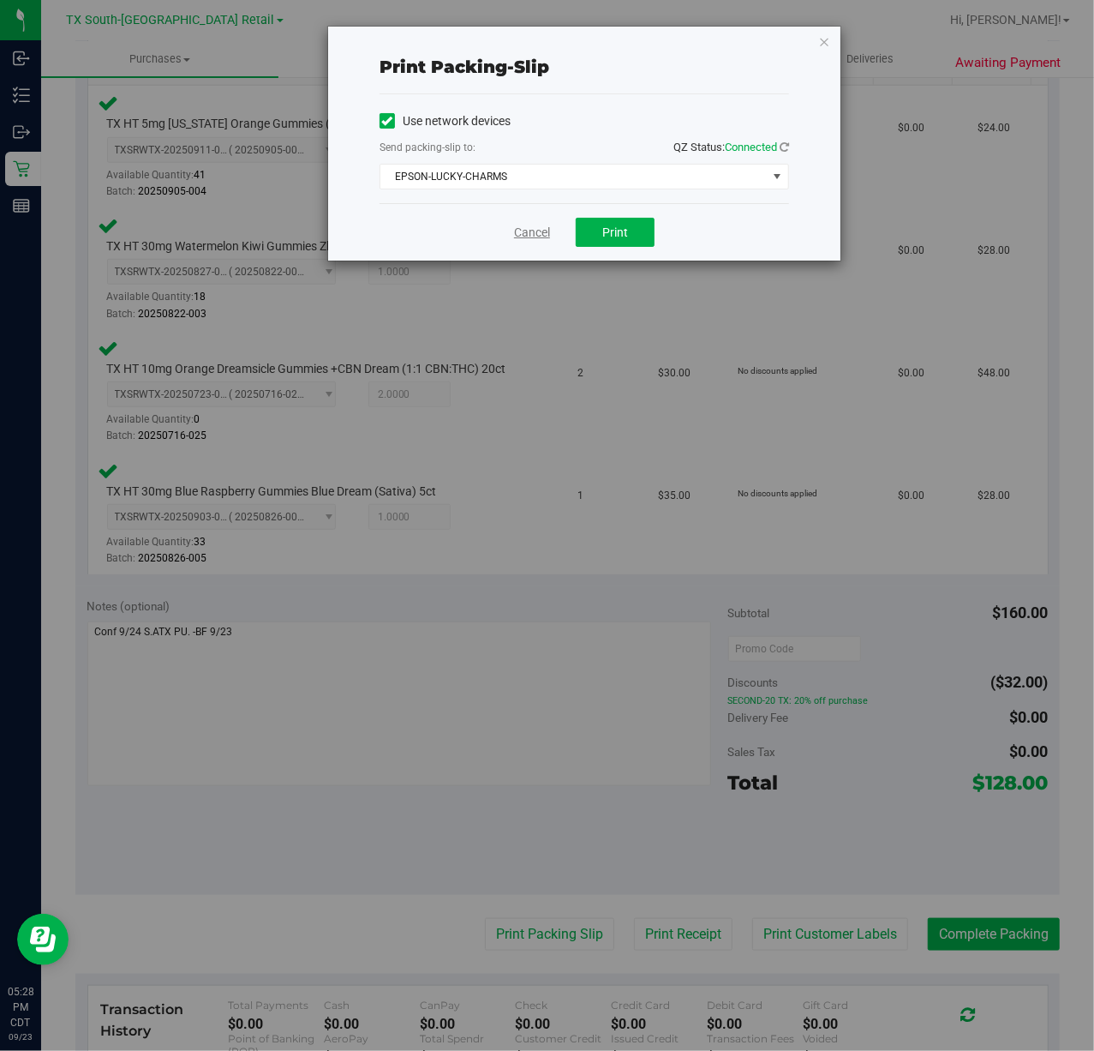
click at [528, 234] on link "Cancel" at bounding box center [532, 233] width 36 height 18
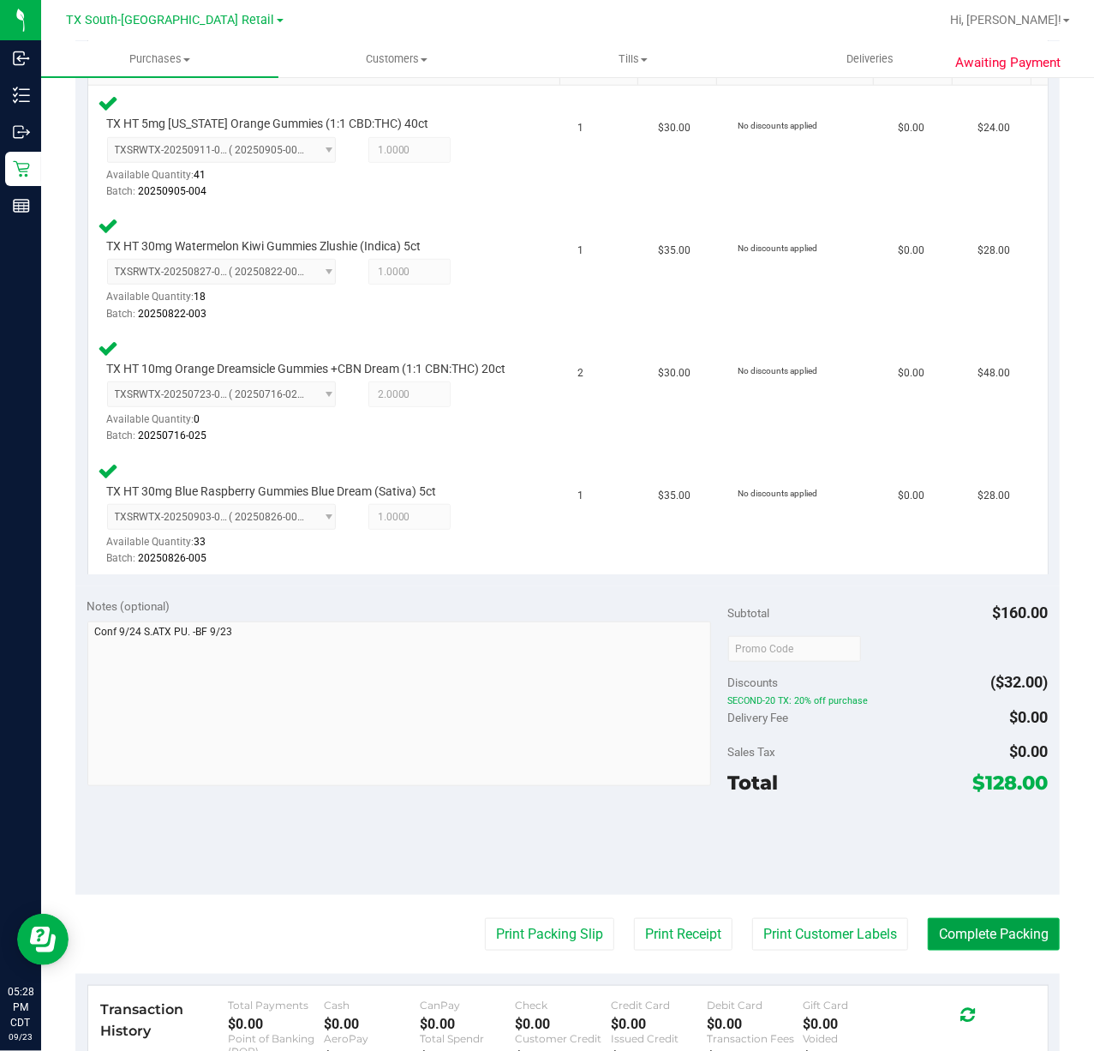
click at [977, 936] on button "Complete Packing" at bounding box center [994, 934] width 132 height 33
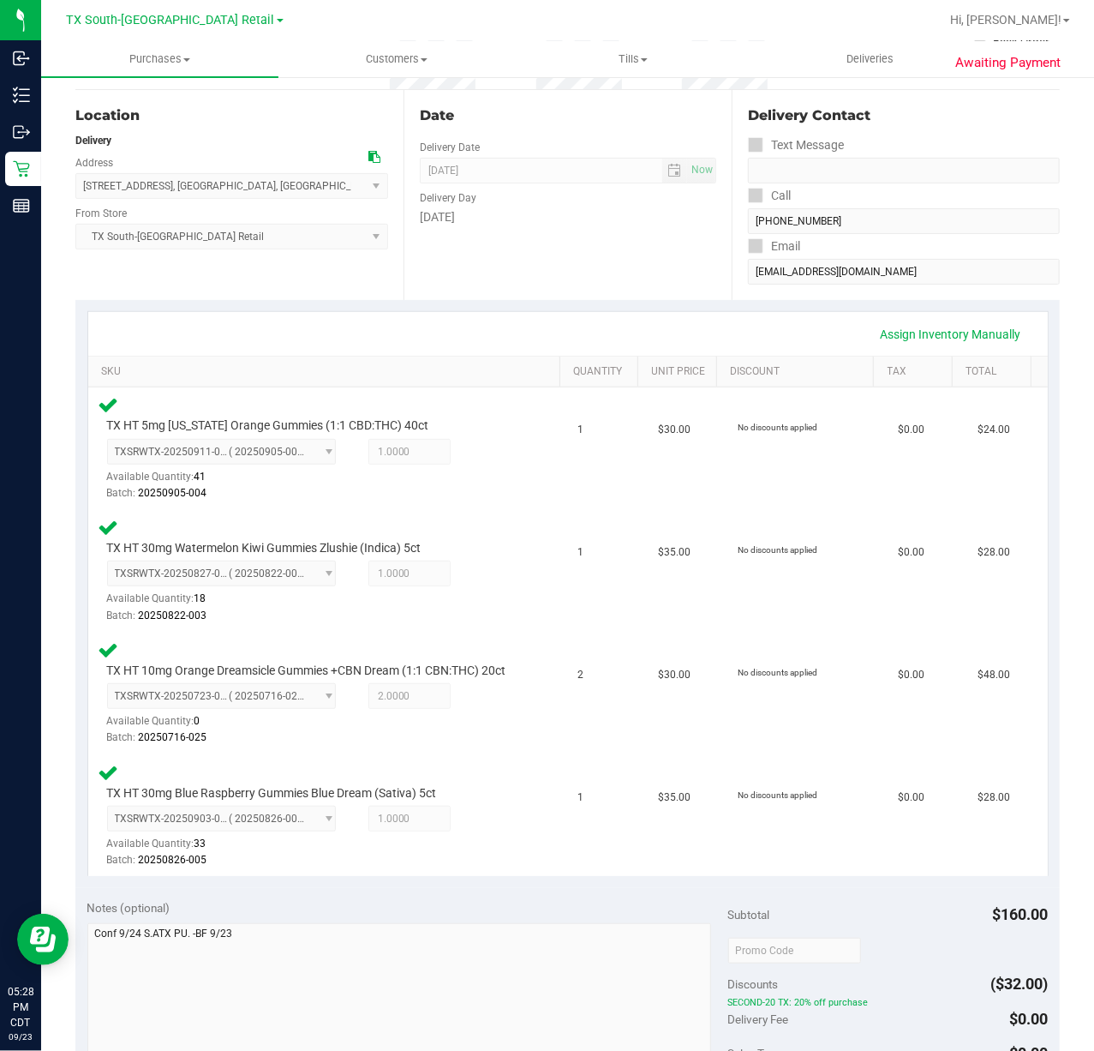
scroll to position [0, 0]
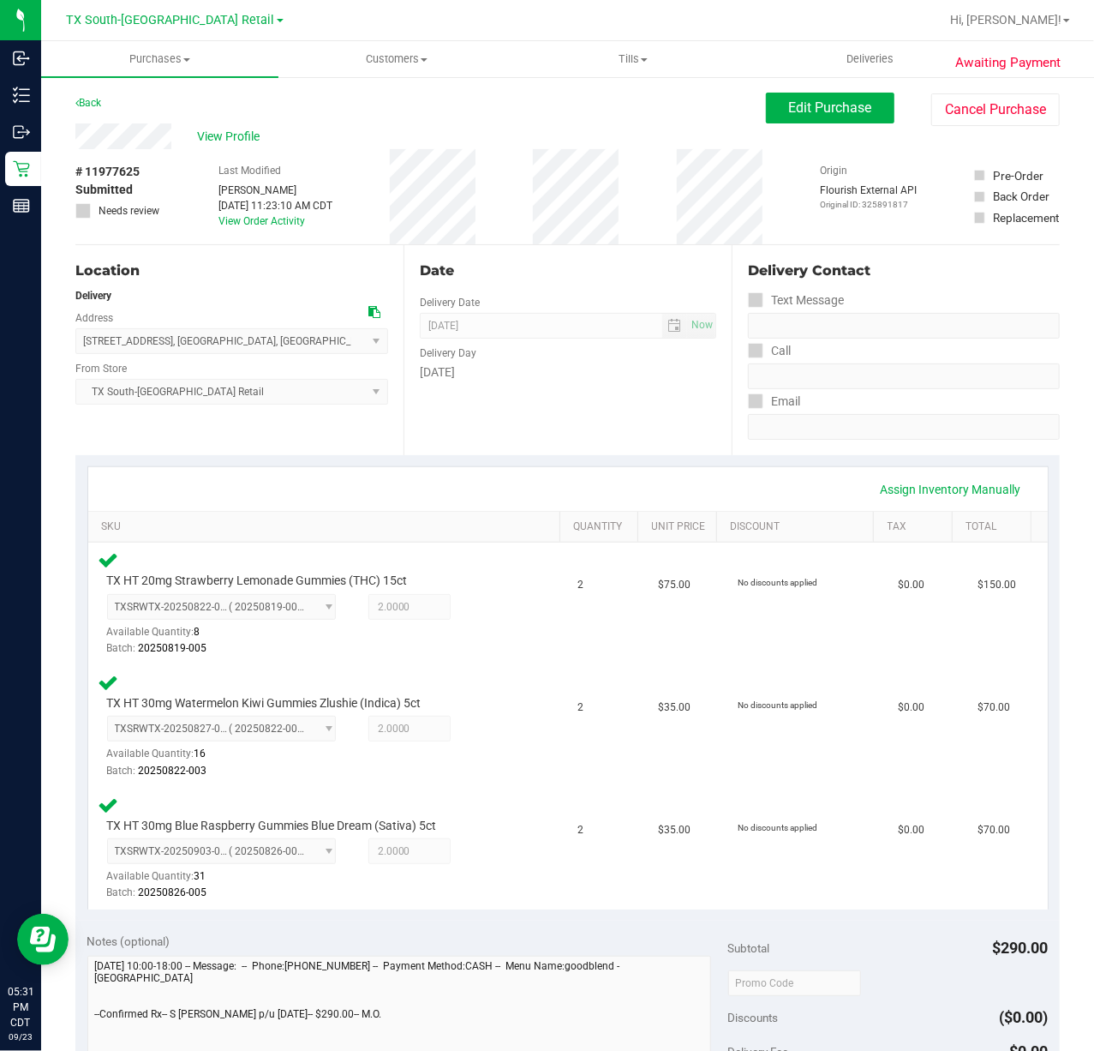
drag, startPoint x: 0, startPoint y: 0, endPoint x: 644, endPoint y: 443, distance: 782.0
click at [644, 443] on div "Date Delivery Date [DATE] Now [DATE] 07:00 AM Now Delivery Day [DATE]" at bounding box center [568, 350] width 328 height 210
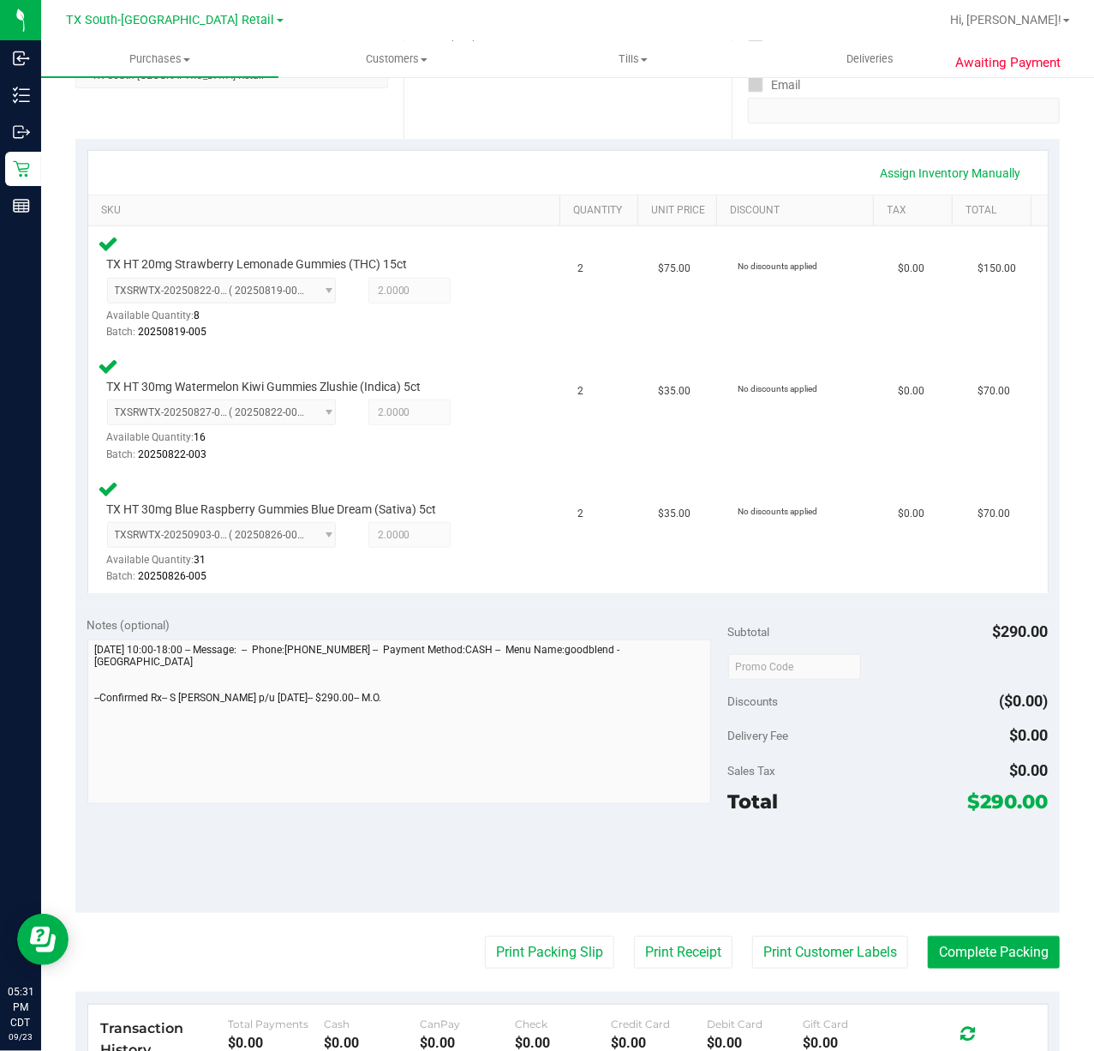
scroll to position [343, 0]
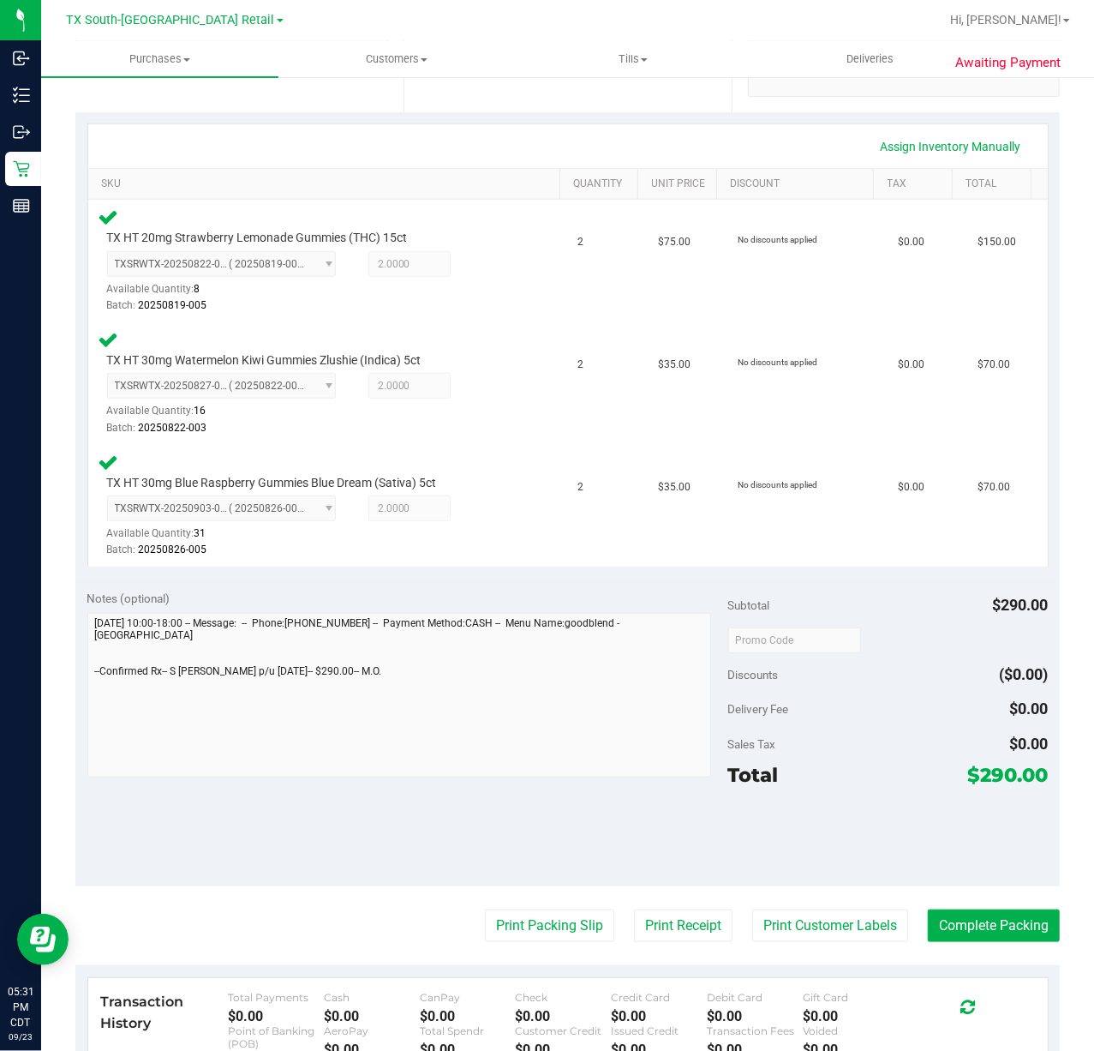
click at [841, 906] on purchase-details "Back Edit Purchase Cancel Purchase View Profile # 11977625 Submitted Needs revi…" at bounding box center [567, 524] width 985 height 1548
click at [836, 916] on button "Print Customer Labels" at bounding box center [830, 925] width 156 height 33
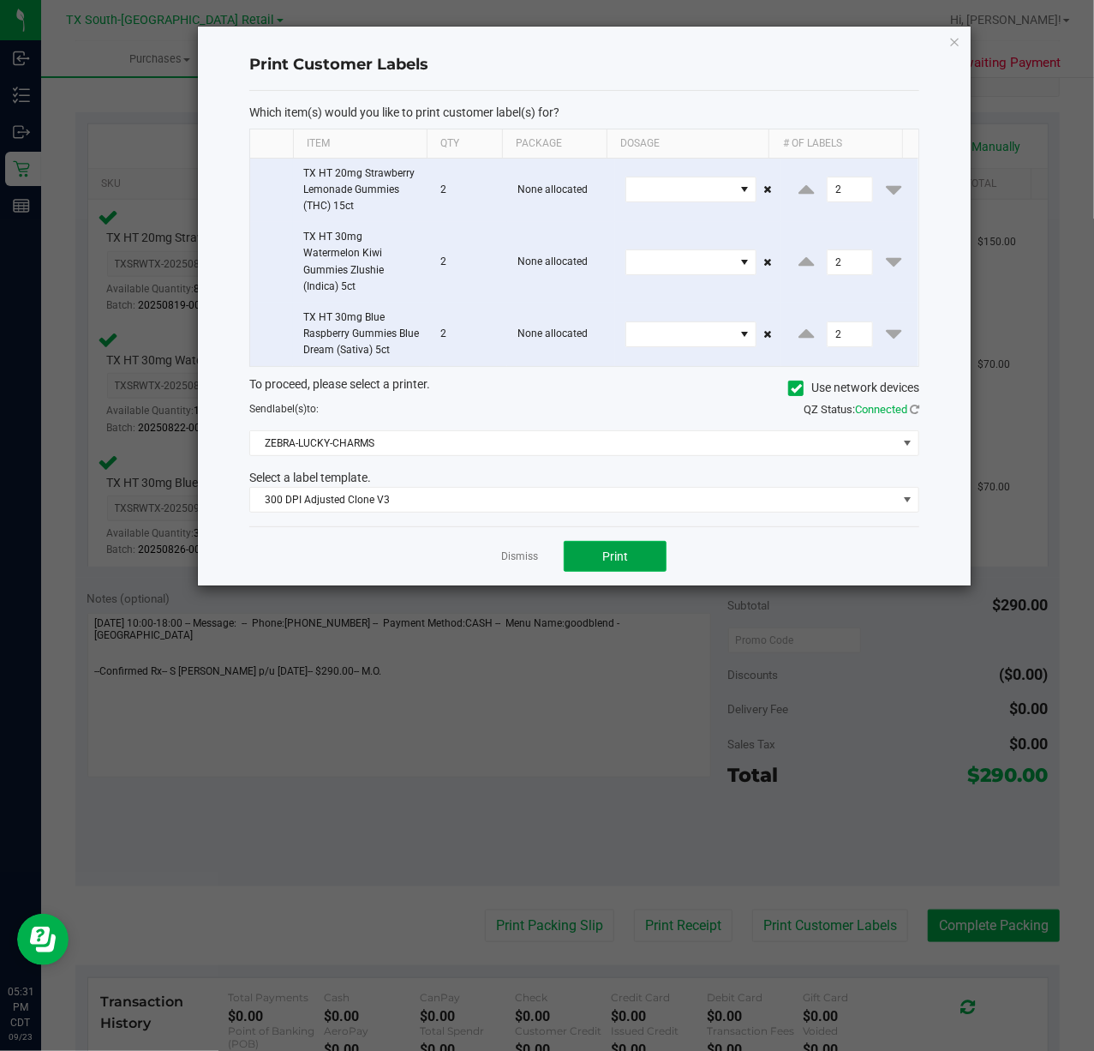
click at [632, 546] on button "Print" at bounding box center [615, 556] width 103 height 31
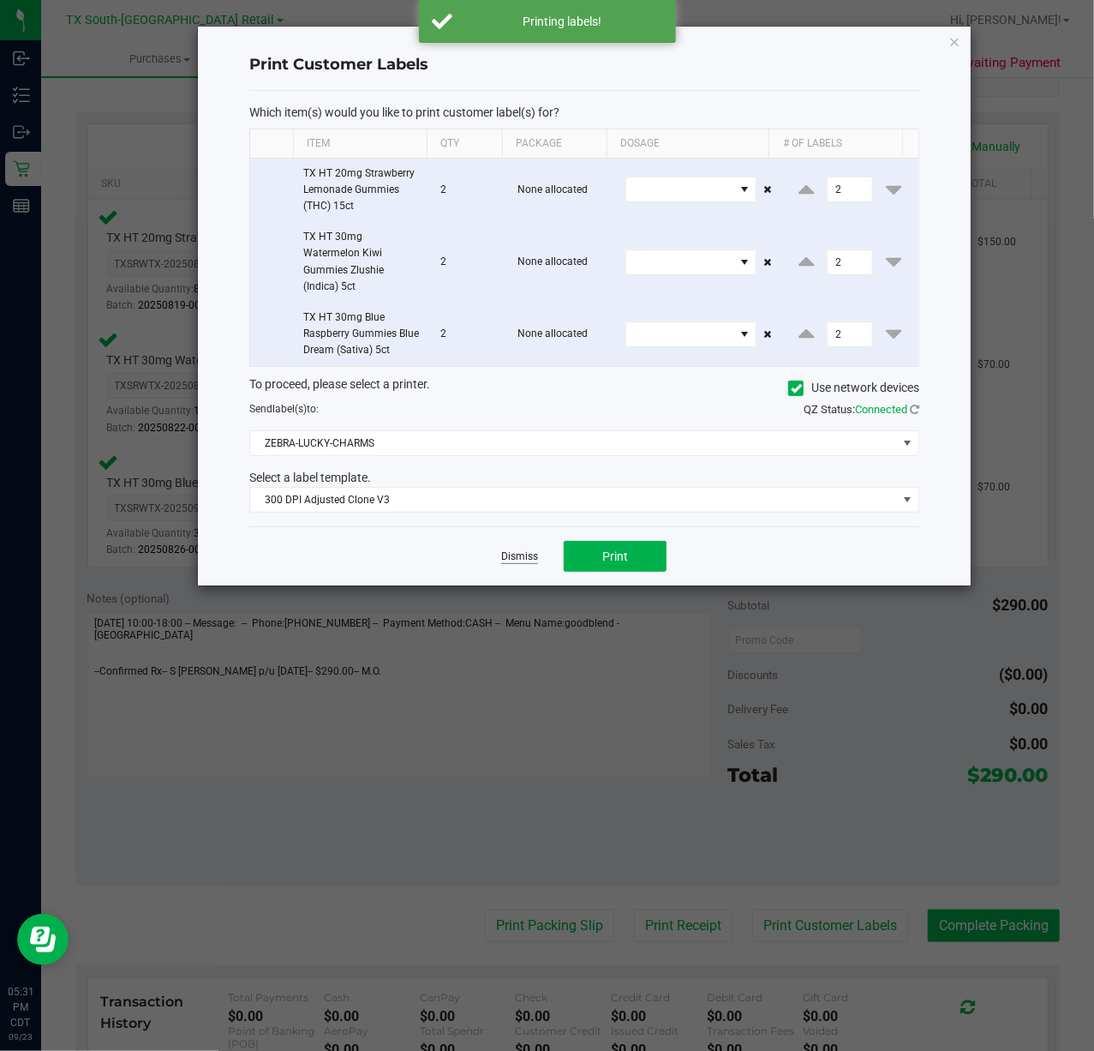
click at [538, 564] on link "Dismiss" at bounding box center [519, 556] width 37 height 15
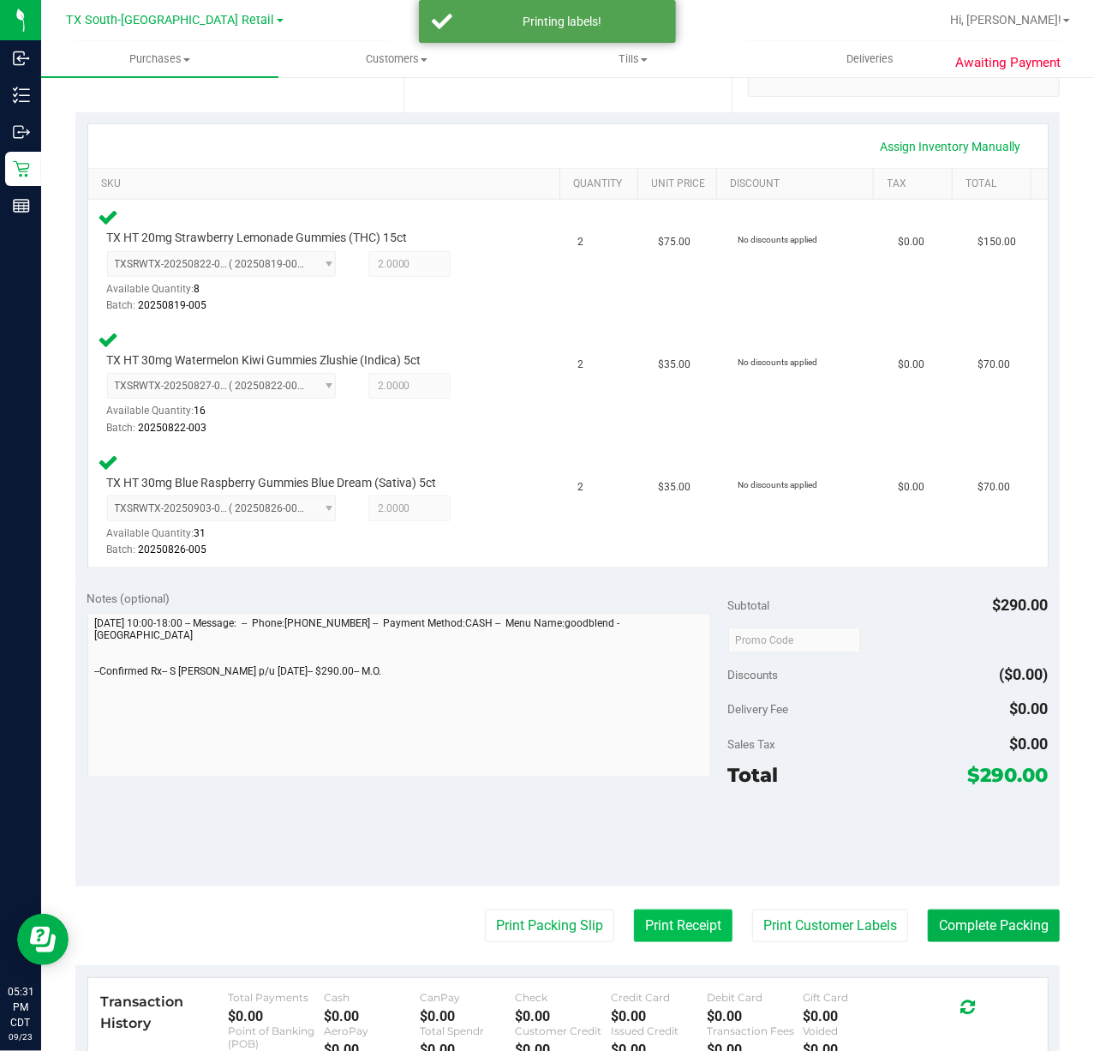
click at [667, 929] on button "Print Receipt" at bounding box center [683, 925] width 99 height 33
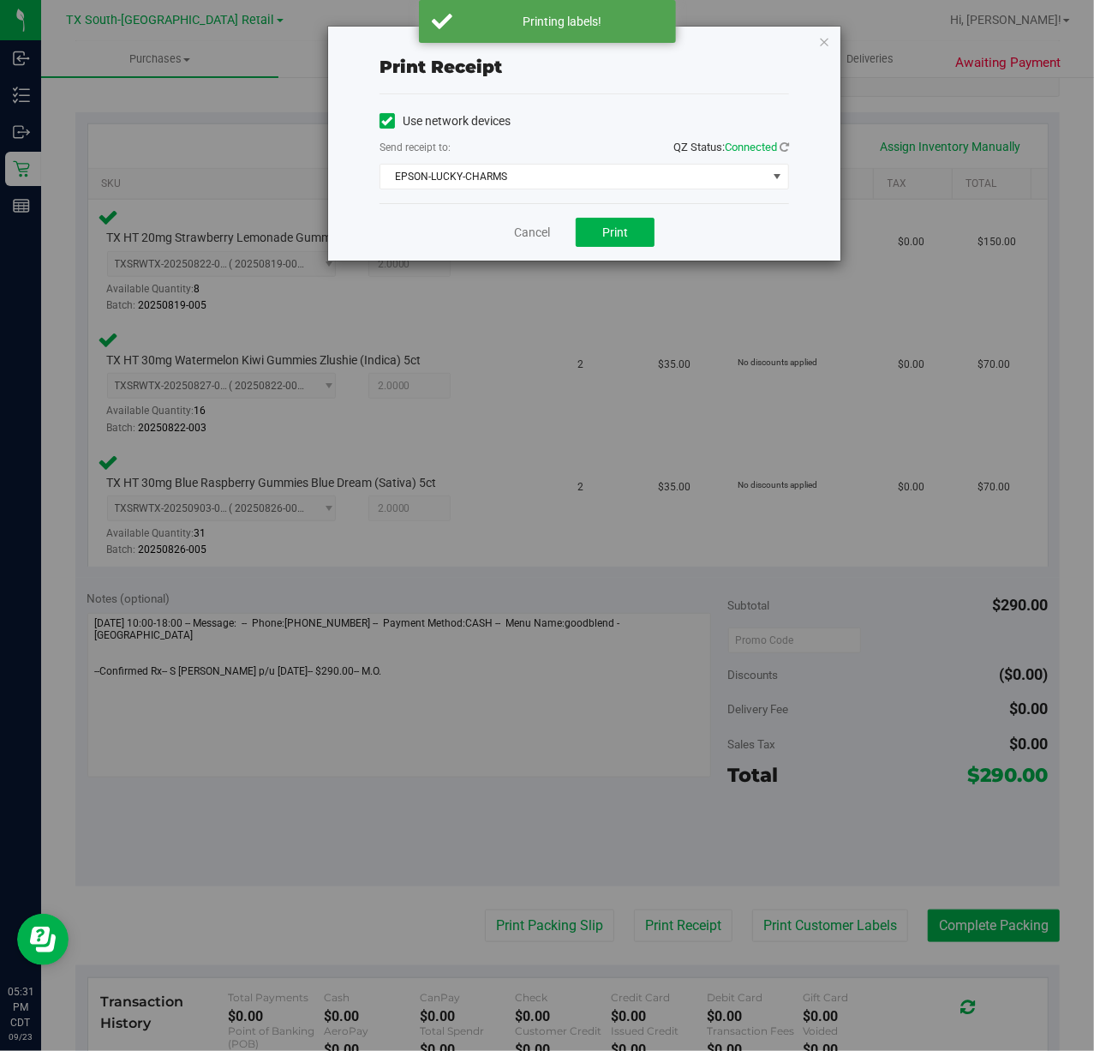
click at [614, 248] on div "Cancel Print" at bounding box center [585, 231] width 410 height 57
click at [614, 242] on button "Print" at bounding box center [615, 232] width 79 height 29
click at [548, 241] on div "Cancel Print" at bounding box center [585, 231] width 410 height 57
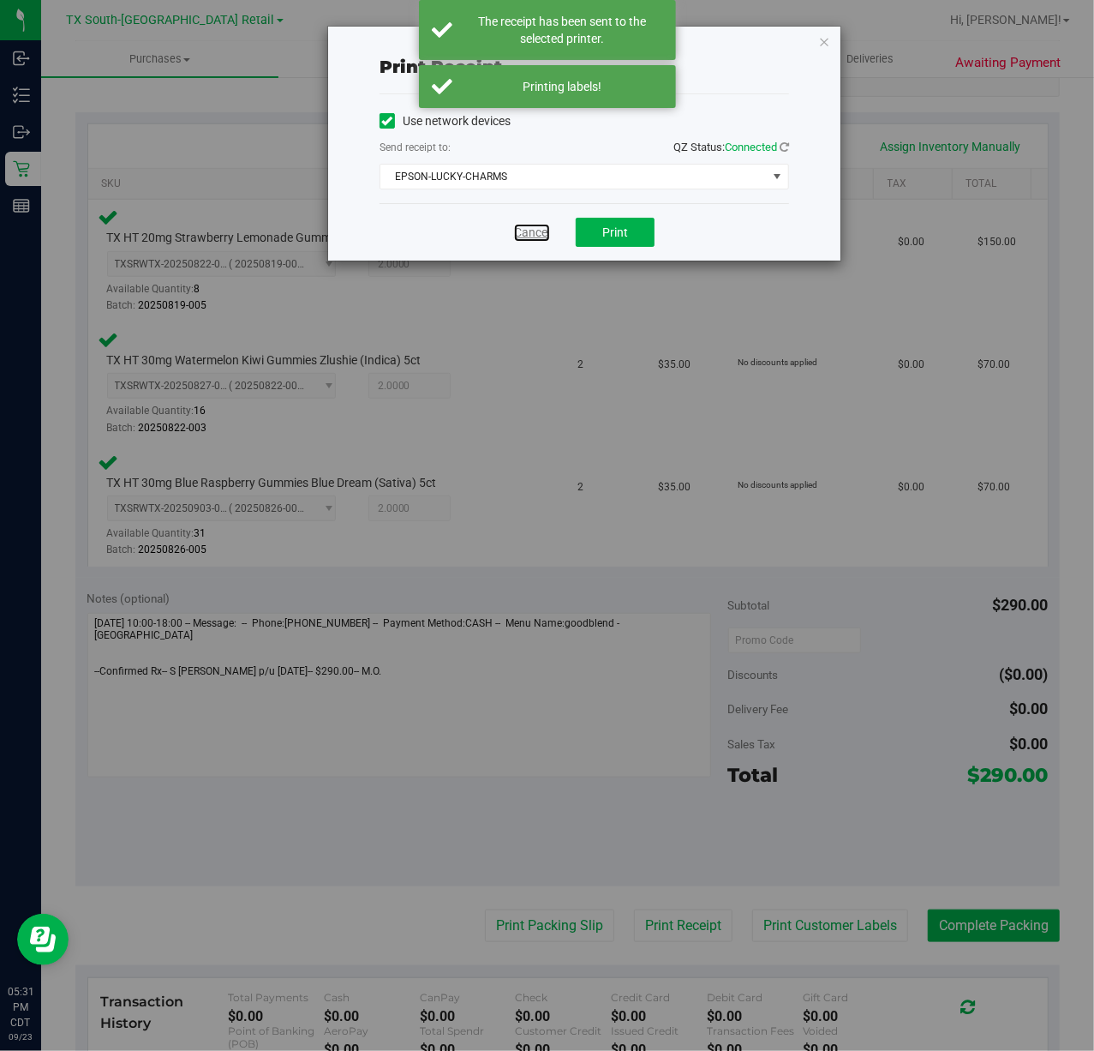
click at [548, 241] on link "Cancel" at bounding box center [532, 233] width 36 height 18
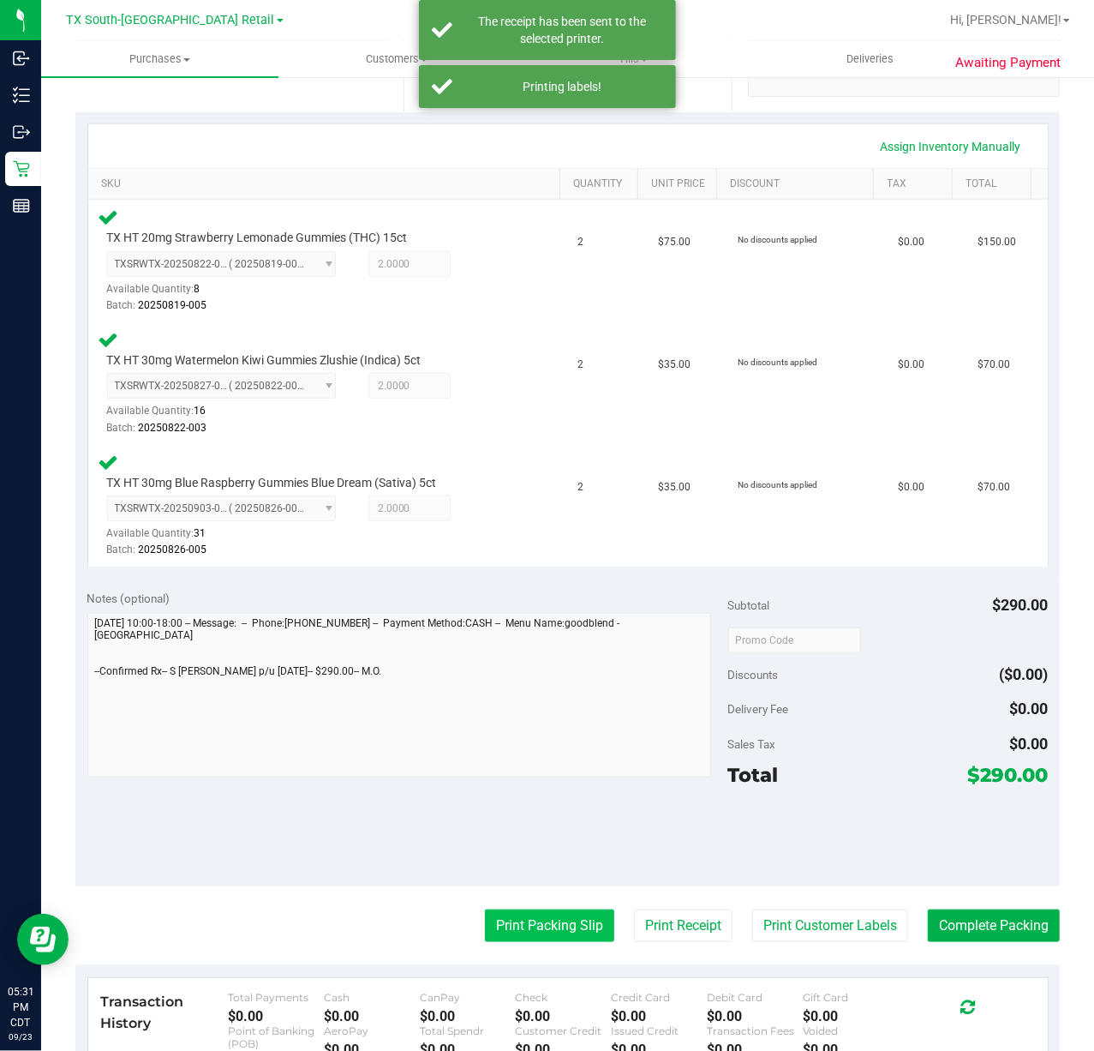
click at [542, 919] on button "Print Packing Slip" at bounding box center [549, 925] width 129 height 33
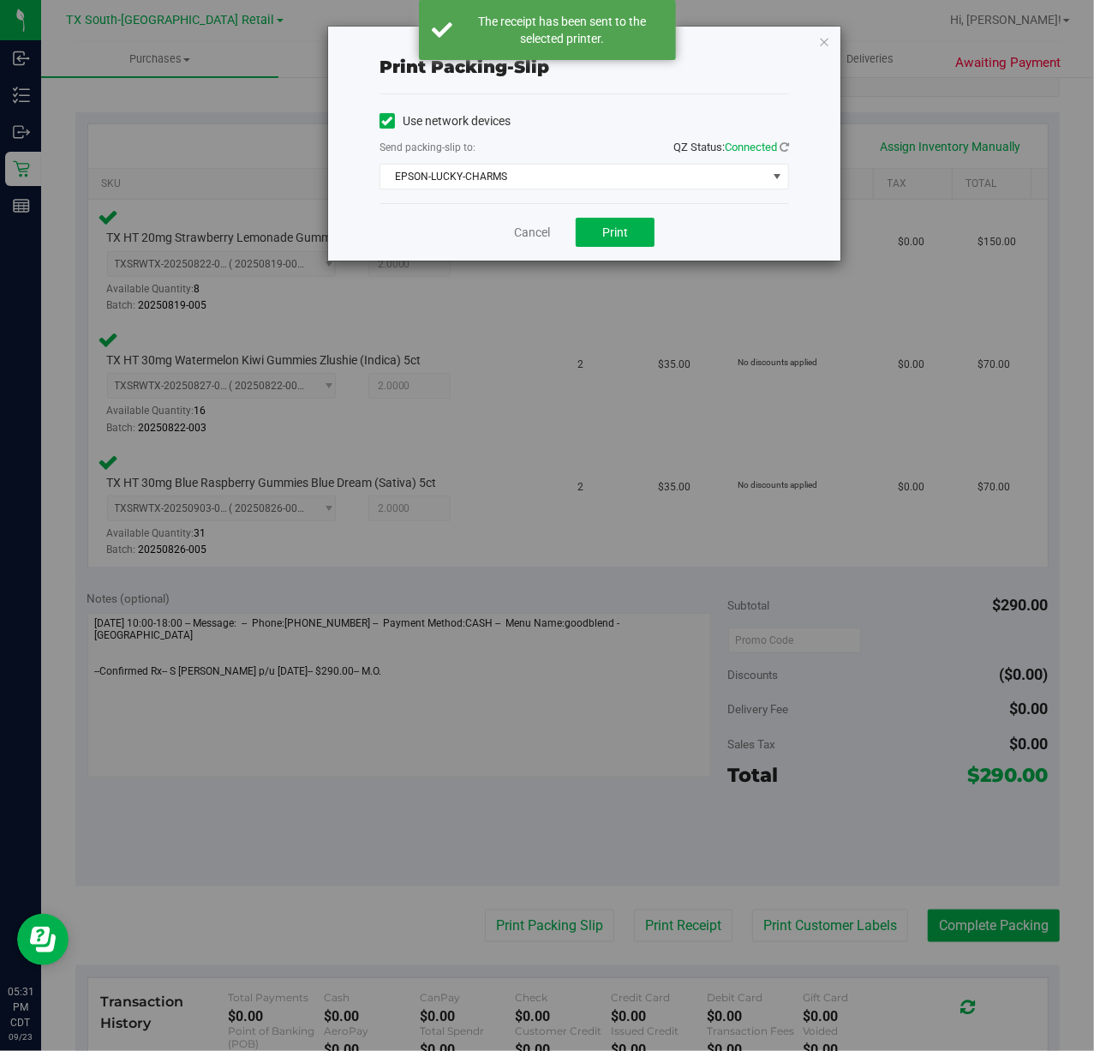
click at [597, 217] on div "Cancel Print" at bounding box center [585, 231] width 410 height 57
click at [598, 230] on button "Print" at bounding box center [615, 232] width 79 height 29
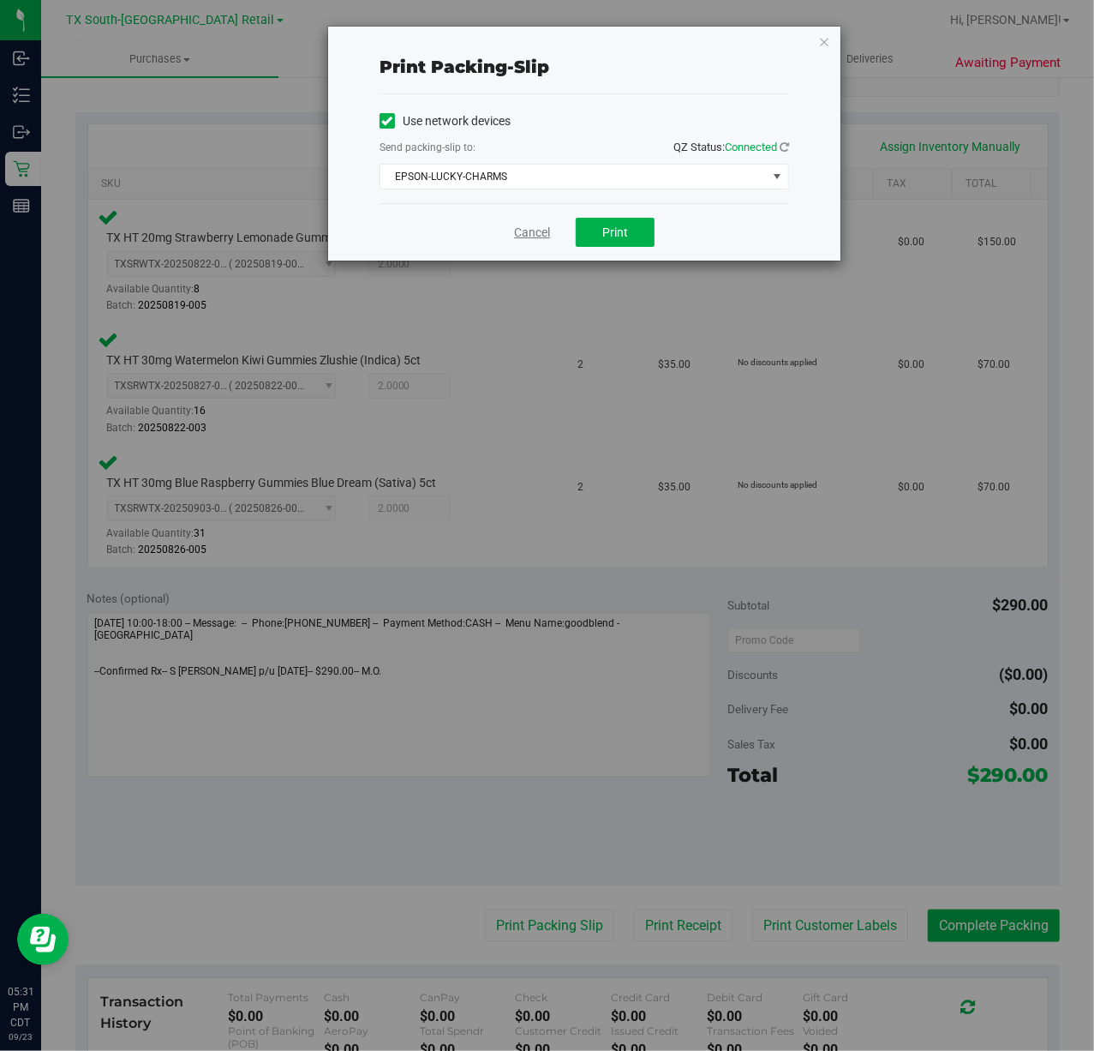
click at [525, 231] on link "Cancel" at bounding box center [532, 233] width 36 height 18
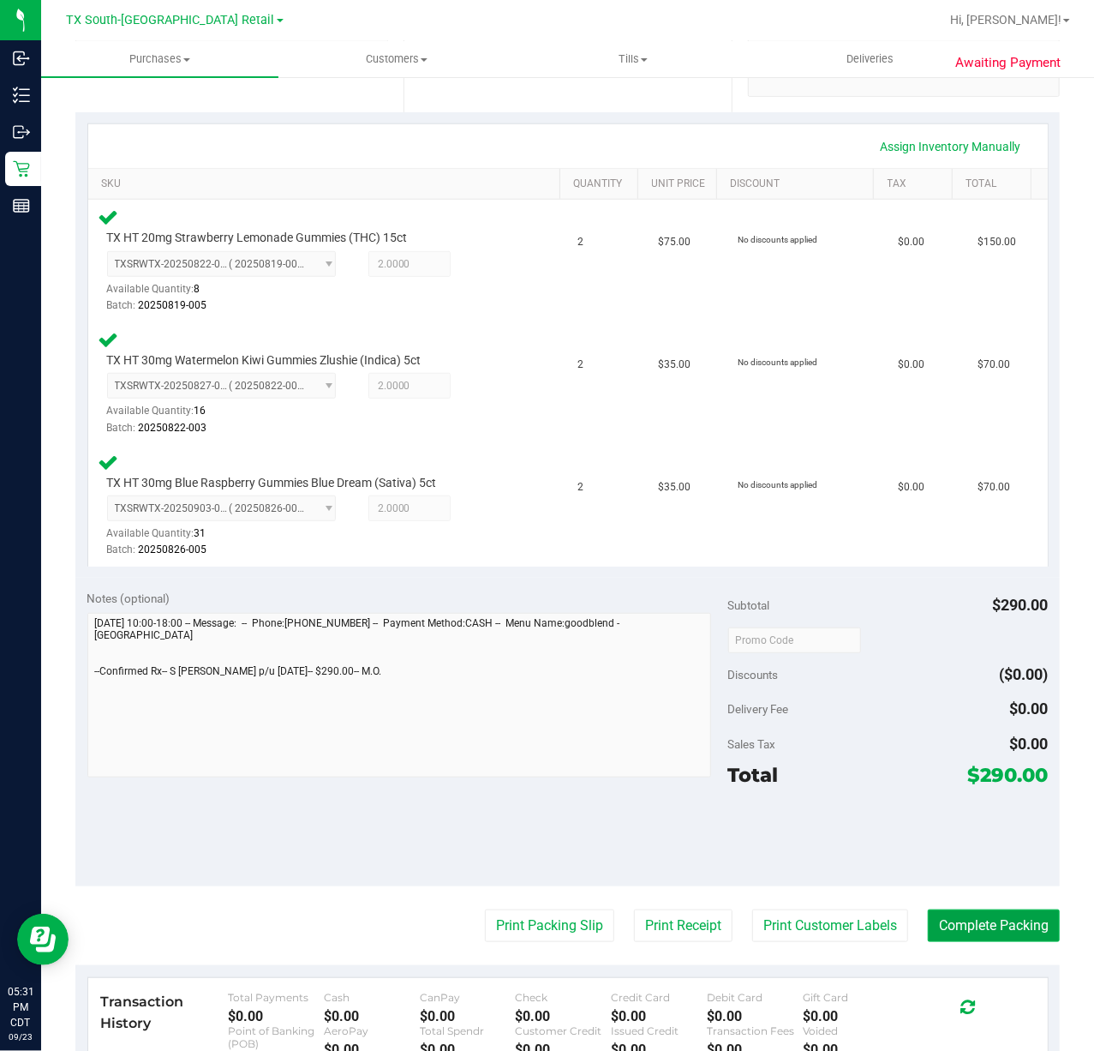
click at [958, 919] on button "Complete Packing" at bounding box center [994, 925] width 132 height 33
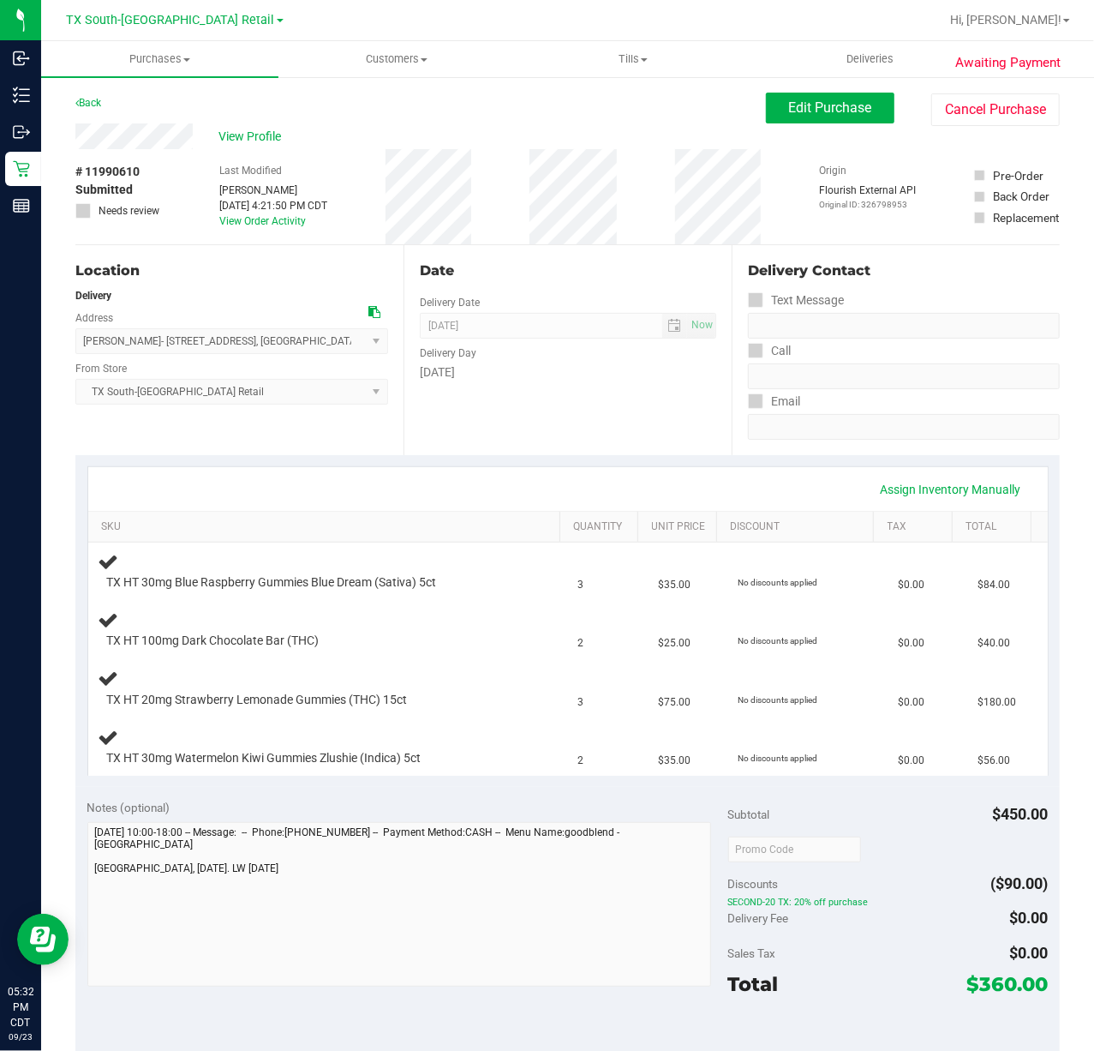
click at [542, 422] on div "Date Delivery Date [DATE] Now [DATE] 07:00 AM Now Delivery Day [DATE]" at bounding box center [568, 350] width 328 height 210
click at [655, 265] on div "Date" at bounding box center [568, 270] width 296 height 21
drag, startPoint x: 619, startPoint y: 416, endPoint x: 638, endPoint y: 360, distance: 59.1
click at [619, 416] on div "Date Delivery Date [DATE] Now [DATE] 07:00 AM Now Delivery Day [DATE]" at bounding box center [568, 350] width 328 height 210
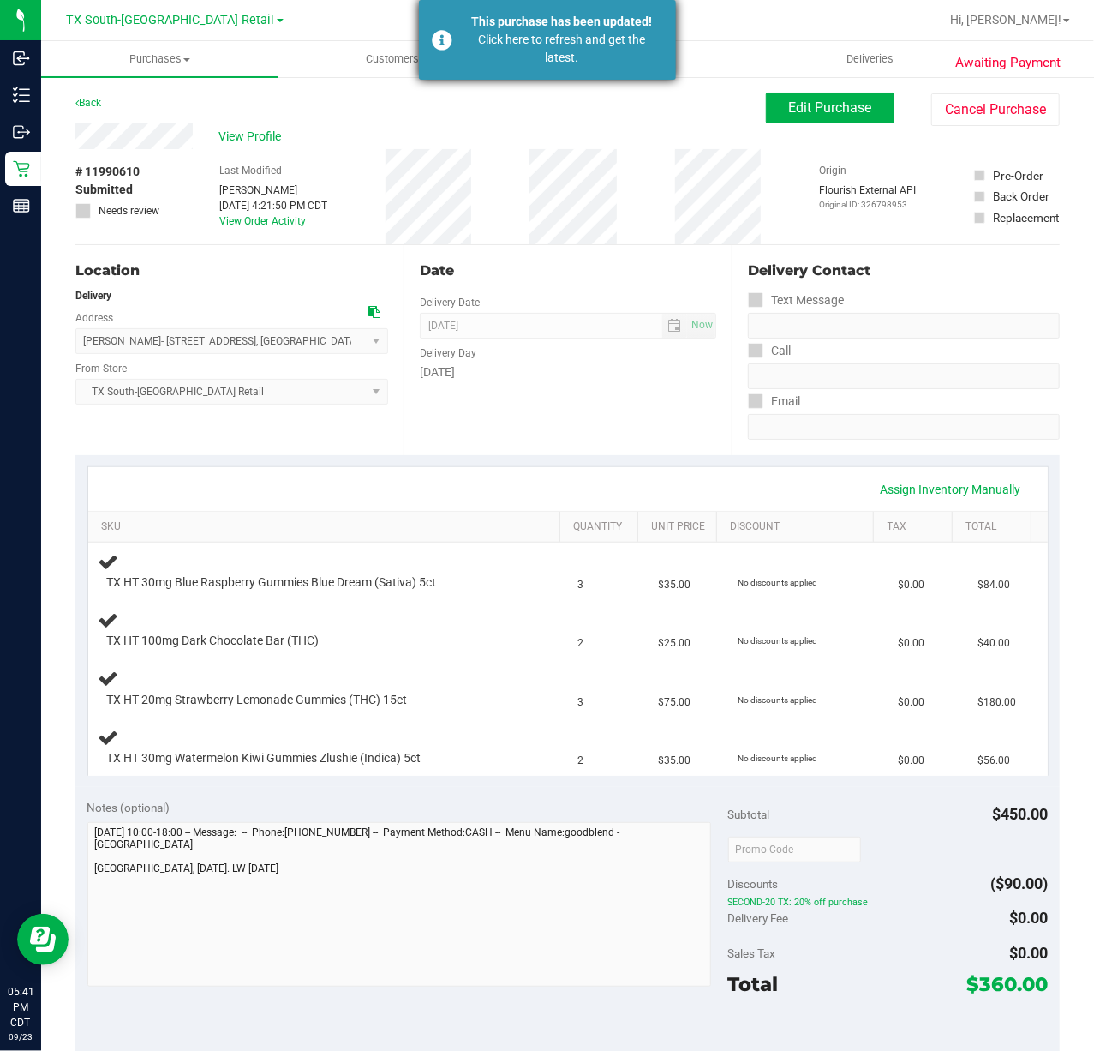
click at [581, 48] on div "Click here to refresh and get the latest." at bounding box center [562, 49] width 201 height 36
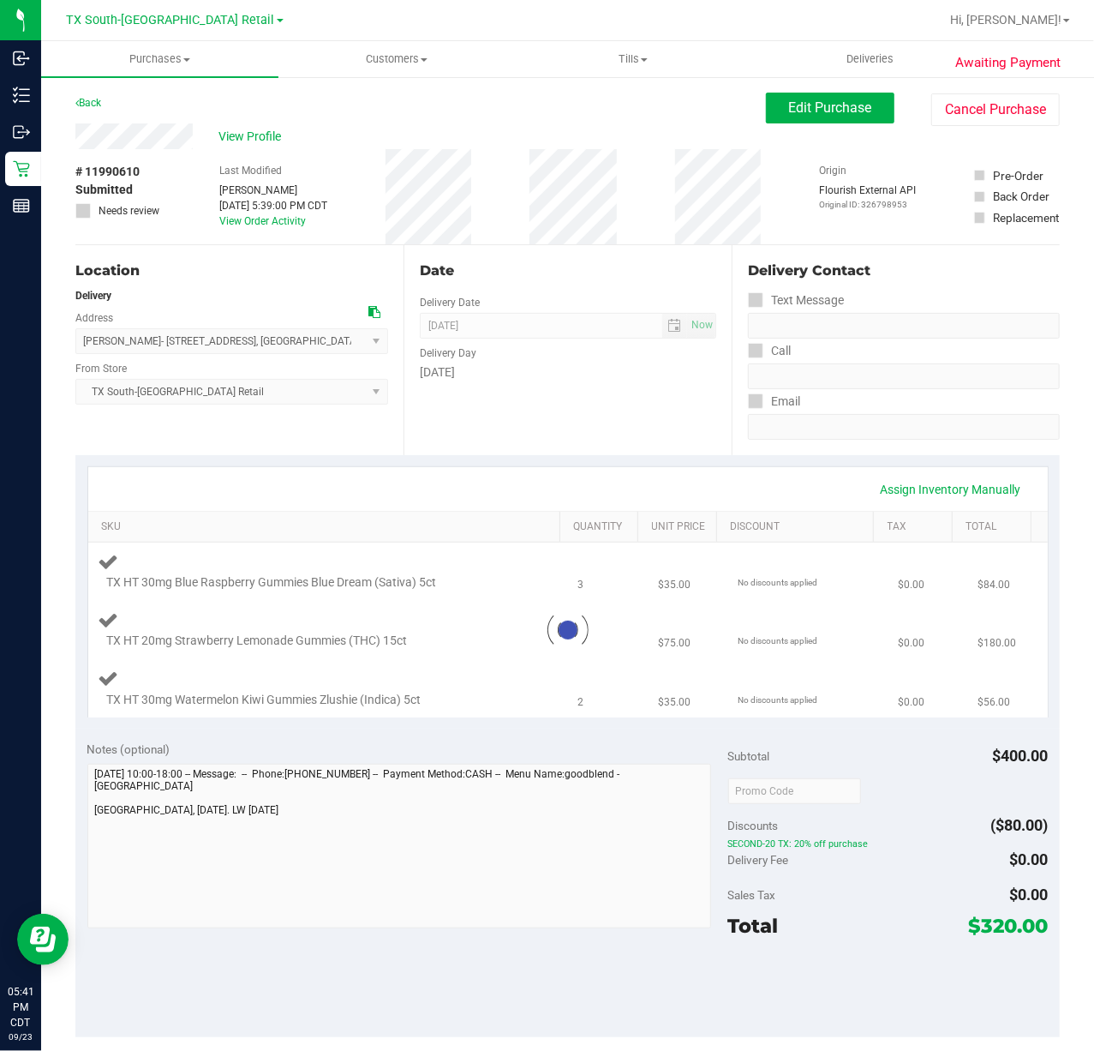
type textarea "[DATE] 10:00-18:00 -- Message: -- Phone:[PHONE_NUMBER] -- Payment Method:CASH -…"
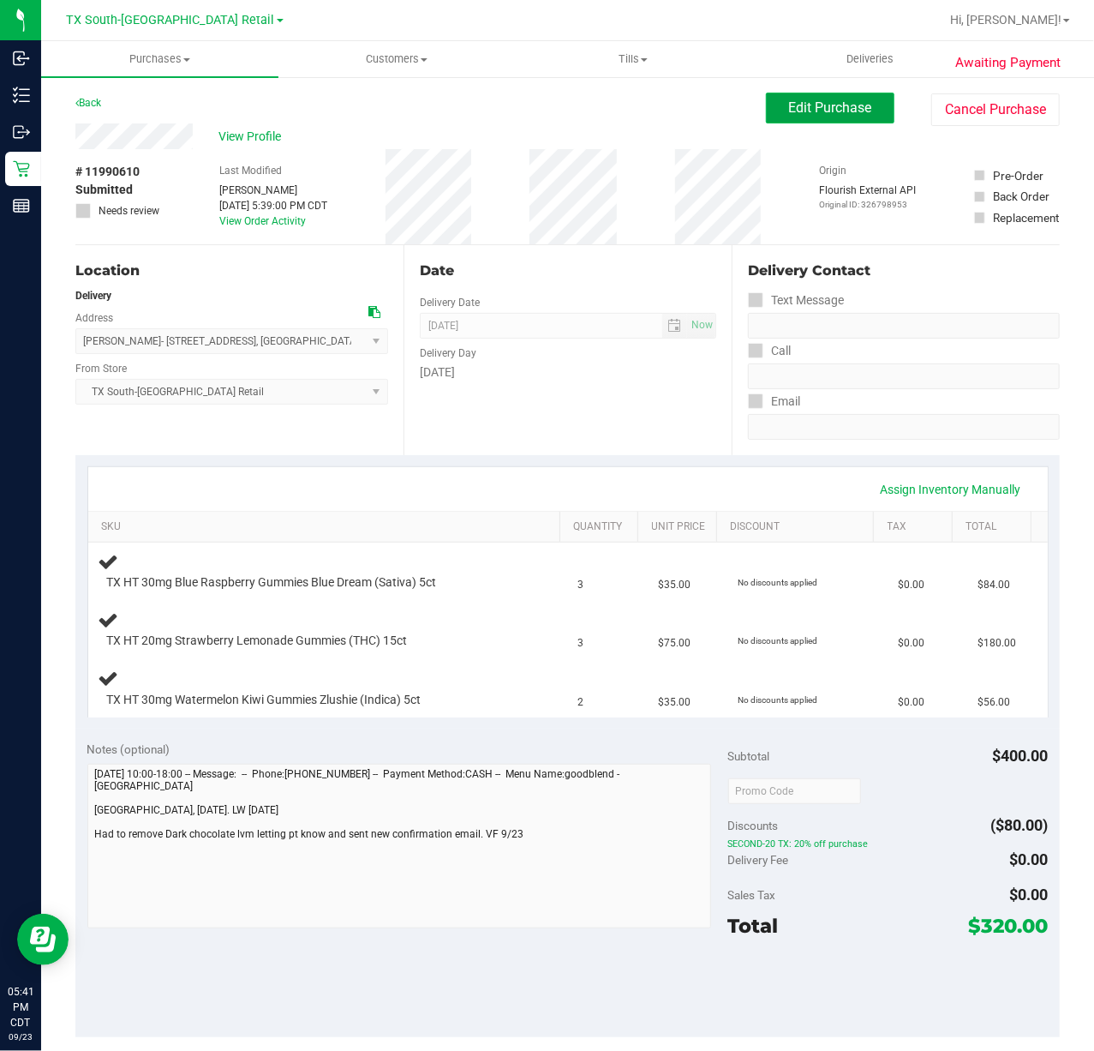
click at [771, 98] on button "Edit Purchase" at bounding box center [830, 108] width 129 height 31
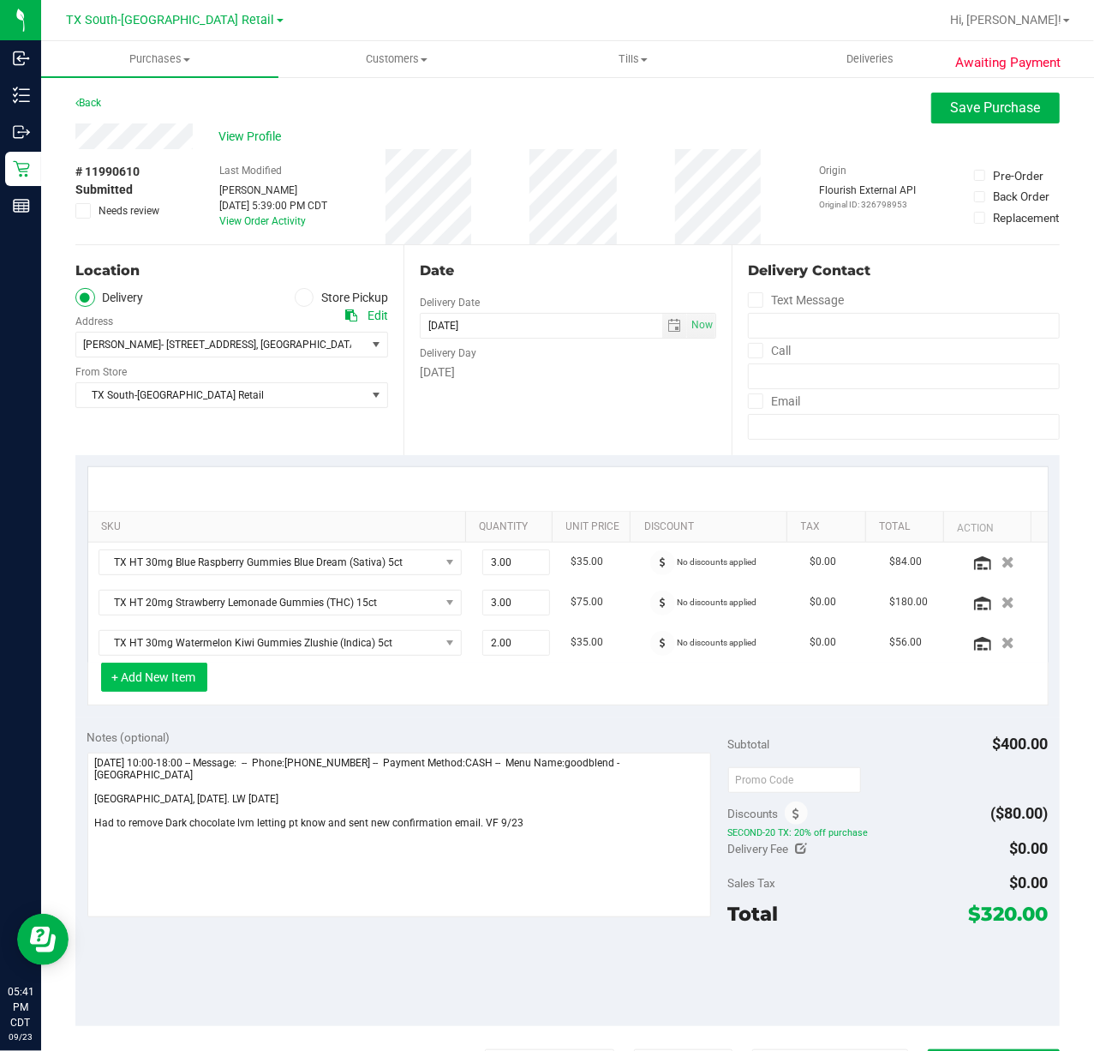
click at [154, 687] on button "+ Add New Item" at bounding box center [154, 676] width 106 height 29
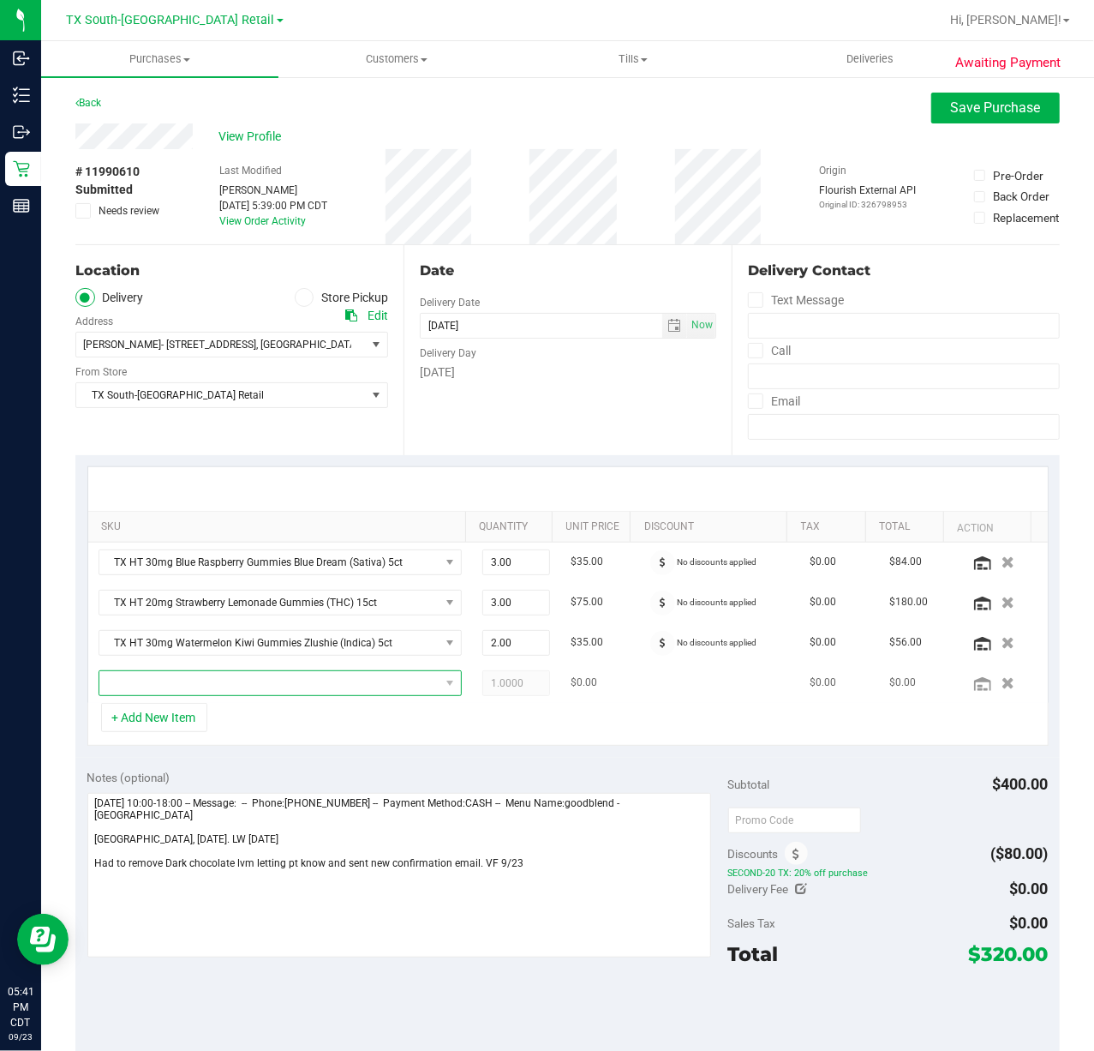
click at [243, 693] on span "NO DATA FOUND" at bounding box center [269, 683] width 340 height 24
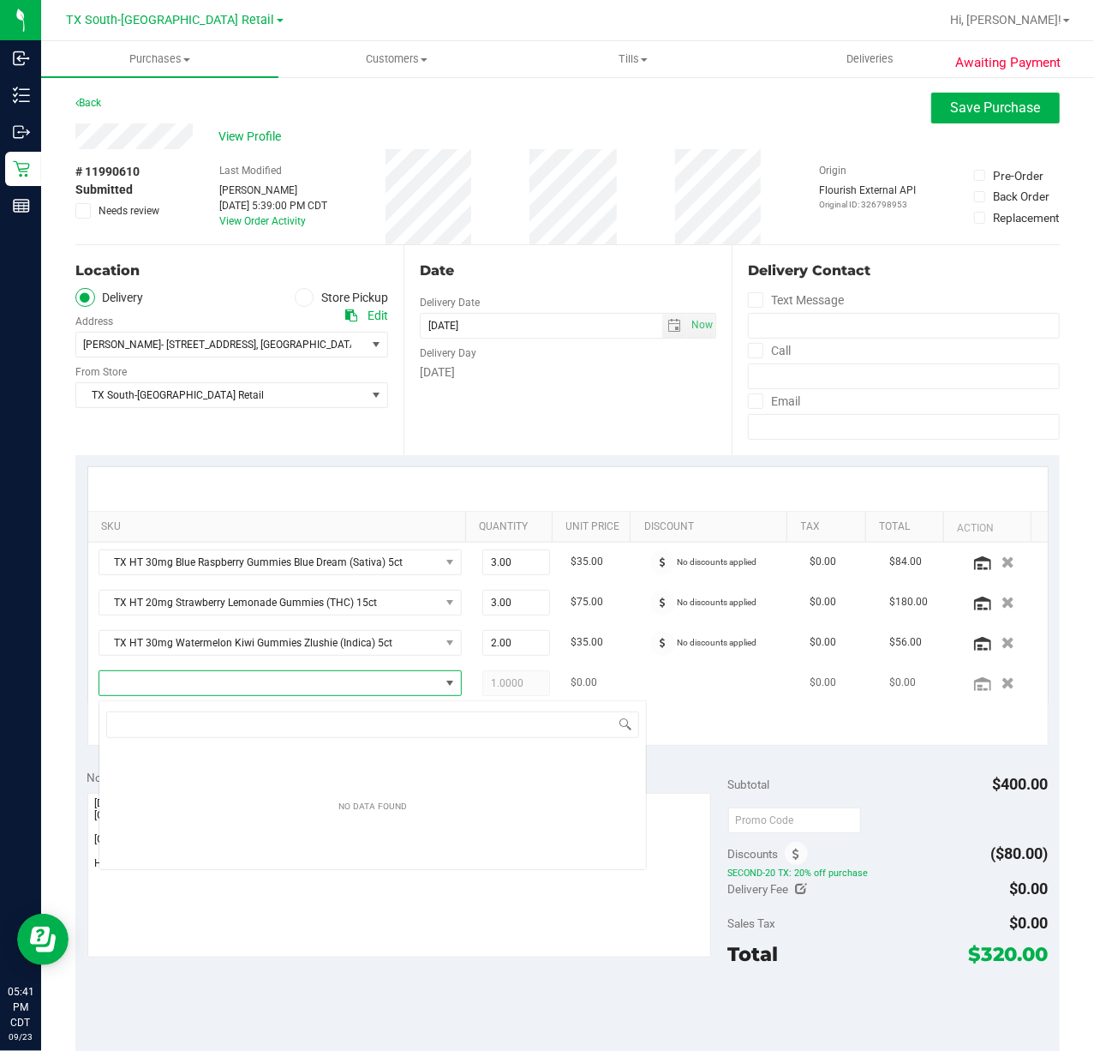
scroll to position [26, 348]
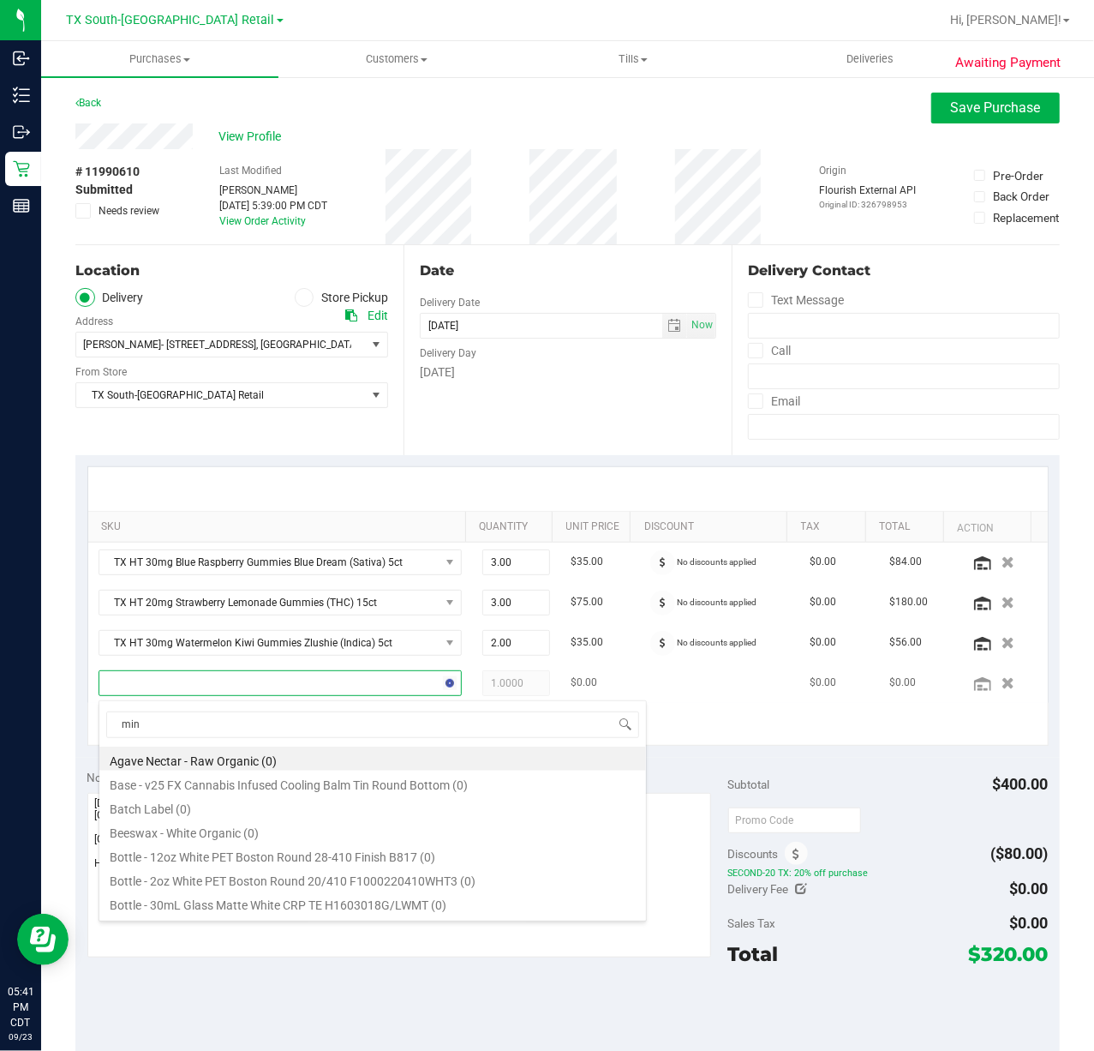
type input "mint"
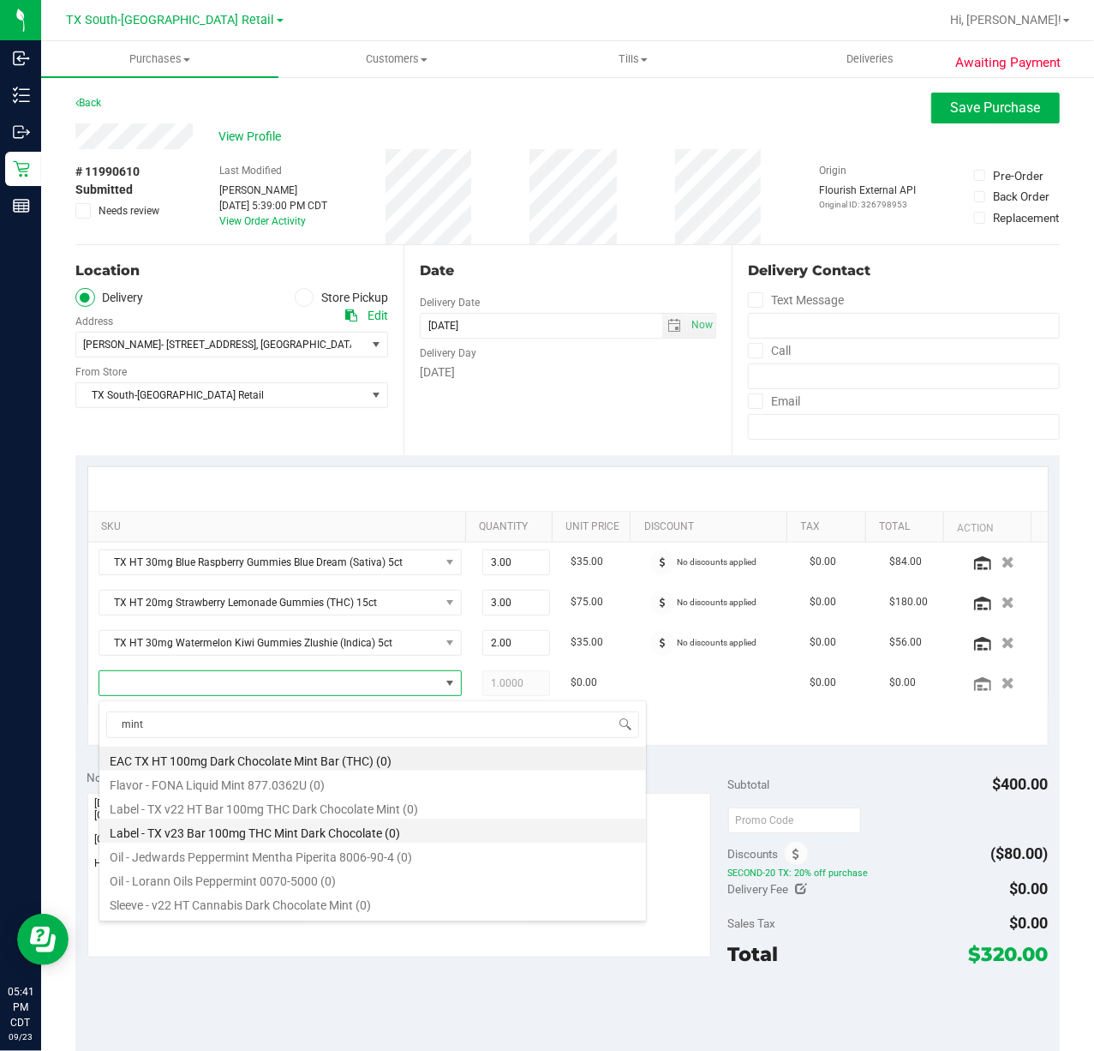
scroll to position [114, 0]
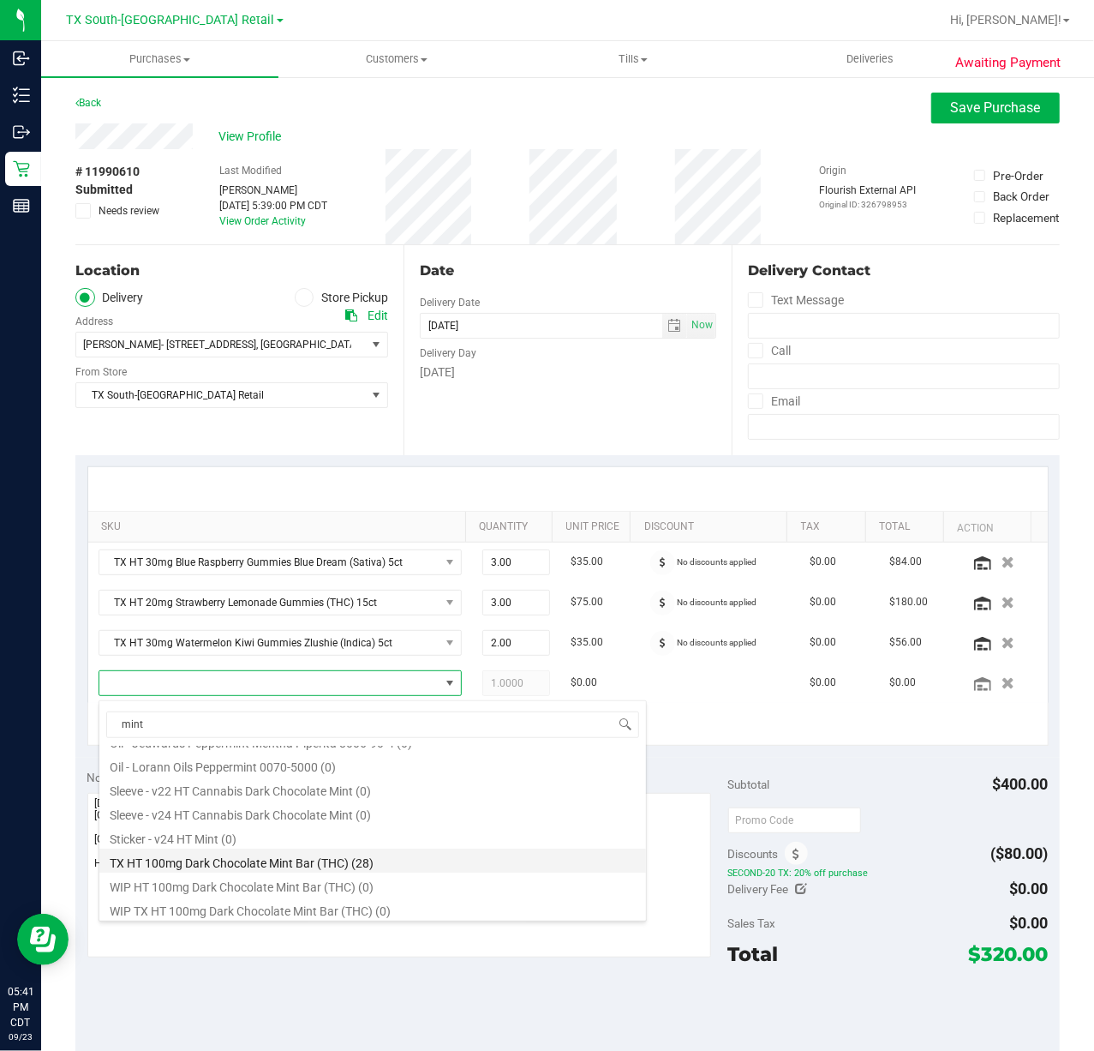
click at [291, 871] on li "TX HT 100mg Dark Chocolate Mint Bar (THC) (28)" at bounding box center [372, 860] width 547 height 24
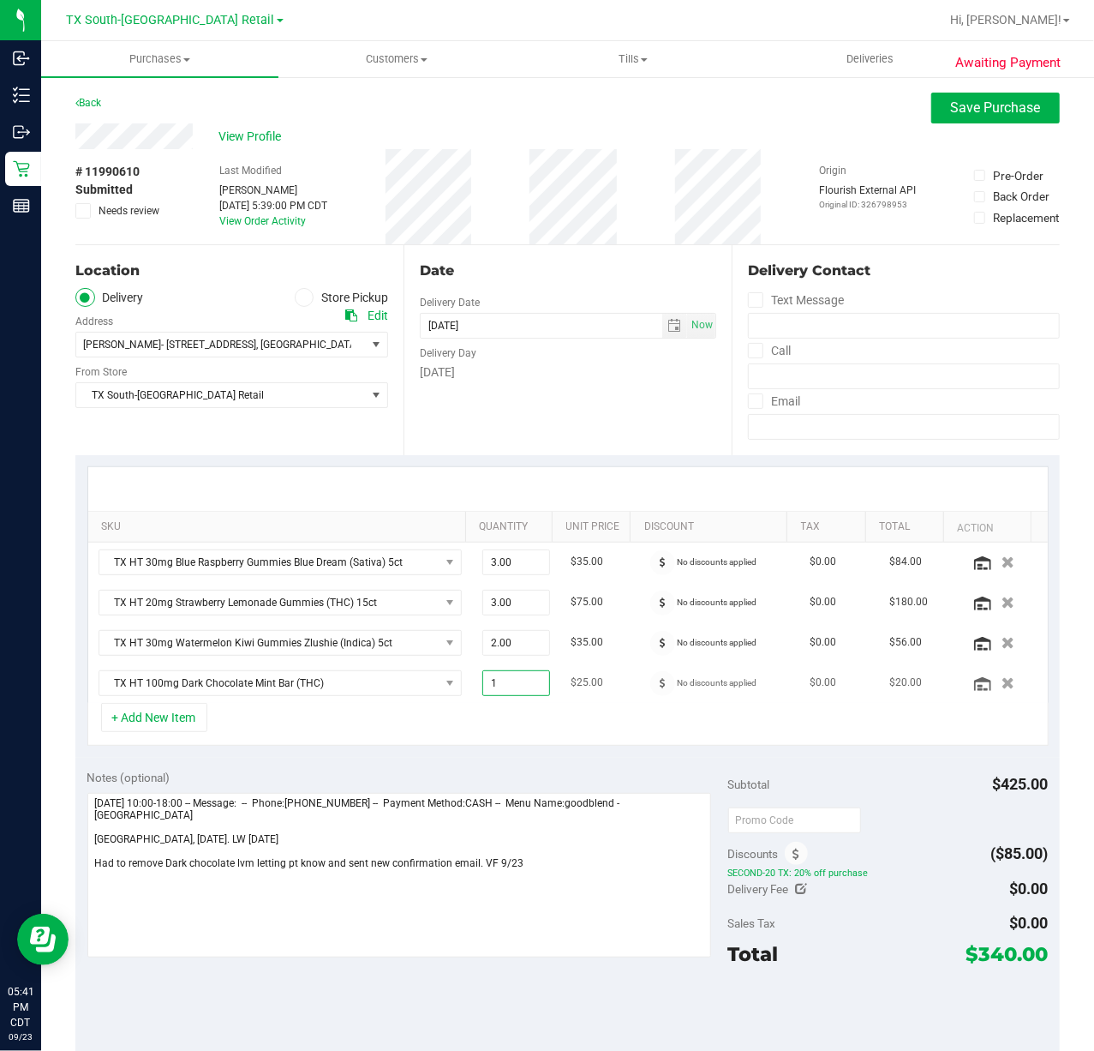
click at [506, 679] on span "1.00 1" at bounding box center [516, 683] width 68 height 26
type input "2"
type input "2.00"
click at [444, 741] on div "+ Add New Item" at bounding box center [567, 724] width 961 height 43
click at [992, 118] on button "Save Purchase" at bounding box center [995, 108] width 129 height 31
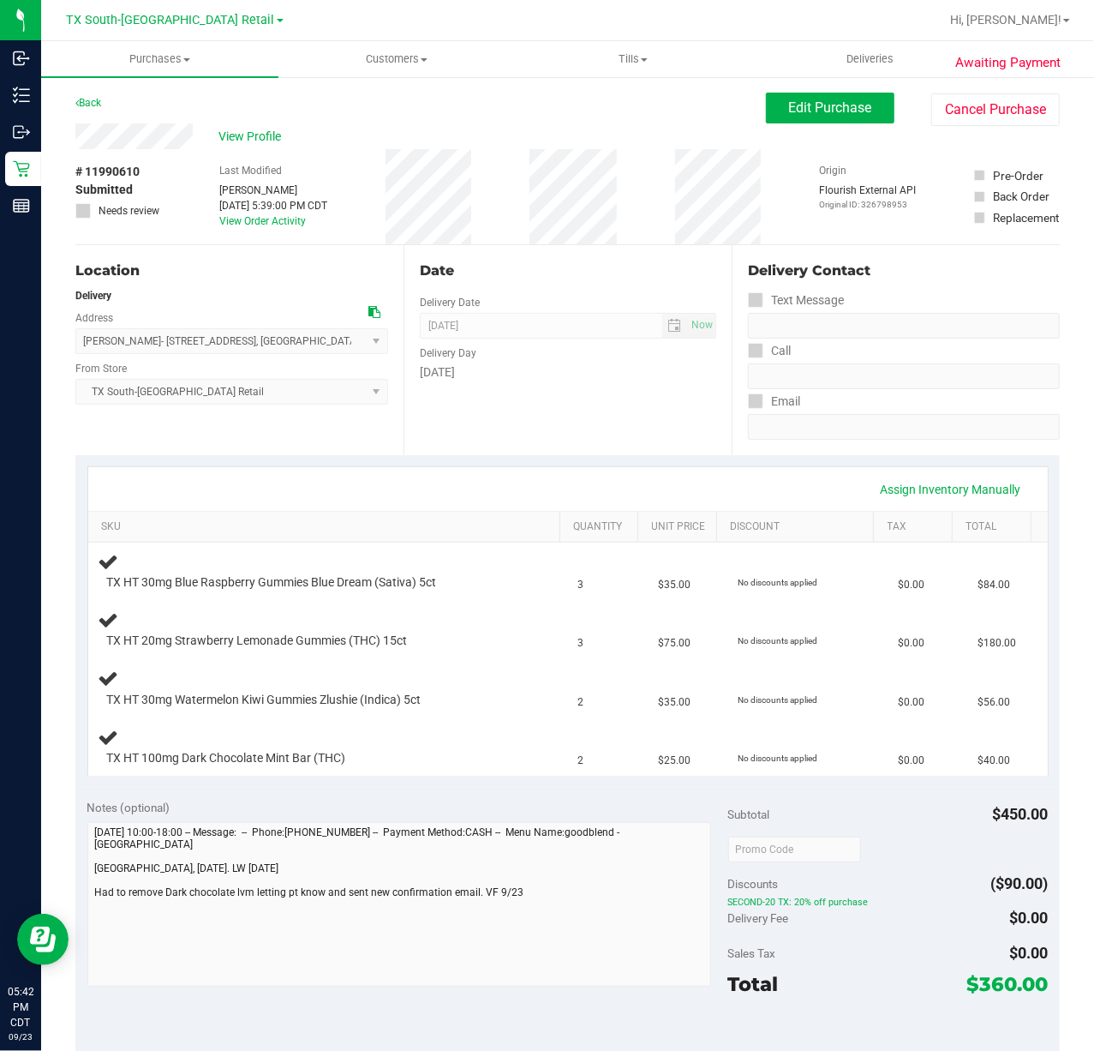
click at [581, 434] on div "Date Delivery Date 09/24/2025 Now 09/24/2025 07:00 AM Now Delivery Day Wednesday" at bounding box center [568, 350] width 328 height 210
click at [557, 459] on div "Assign Inventory Manually SKU Quantity Unit Price Discount Tax Total TX HT 30mg…" at bounding box center [567, 621] width 985 height 332
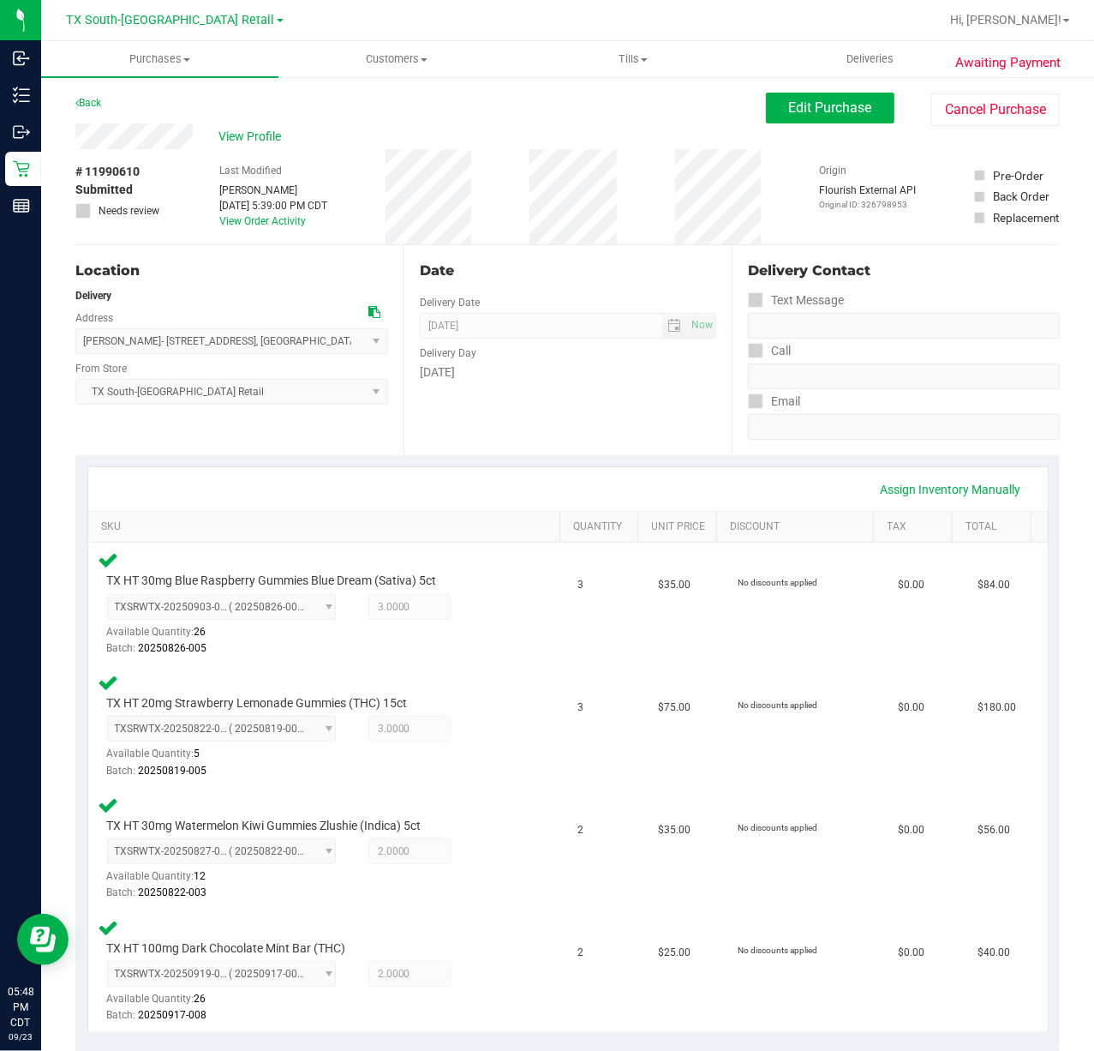
scroll to position [343, 0]
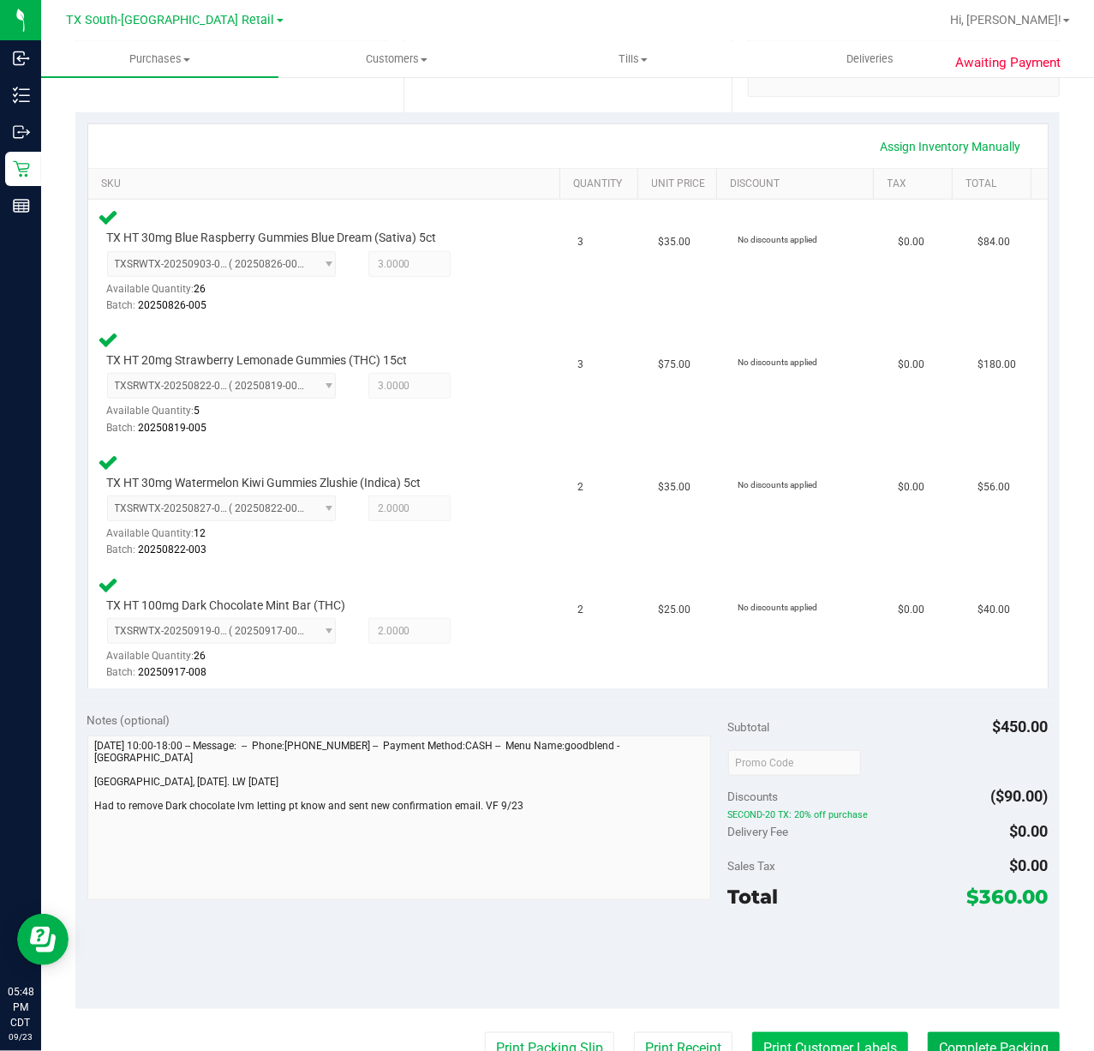
click at [814, 1045] on button "Print Customer Labels" at bounding box center [830, 1048] width 156 height 33
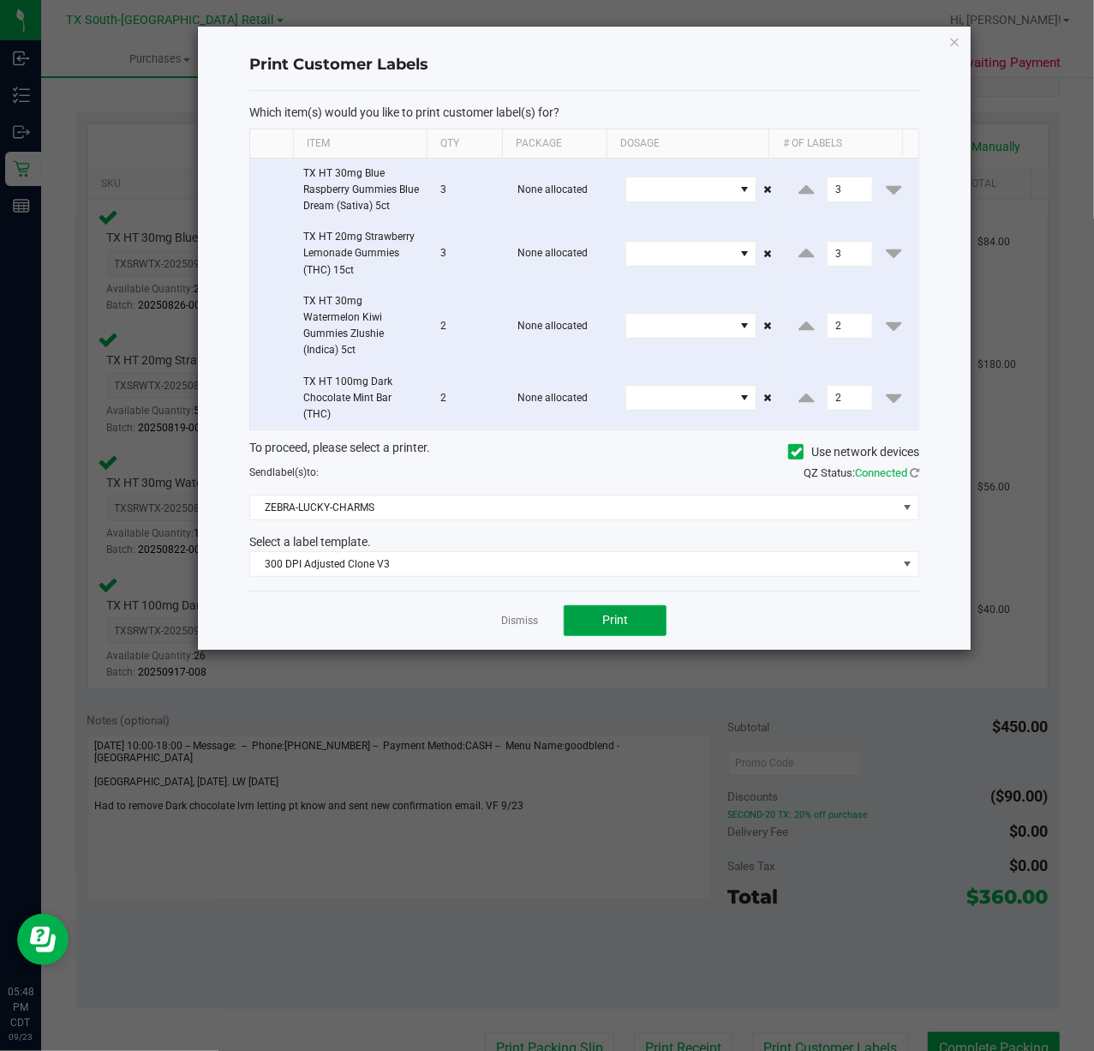
click at [579, 614] on button "Print" at bounding box center [615, 620] width 103 height 31
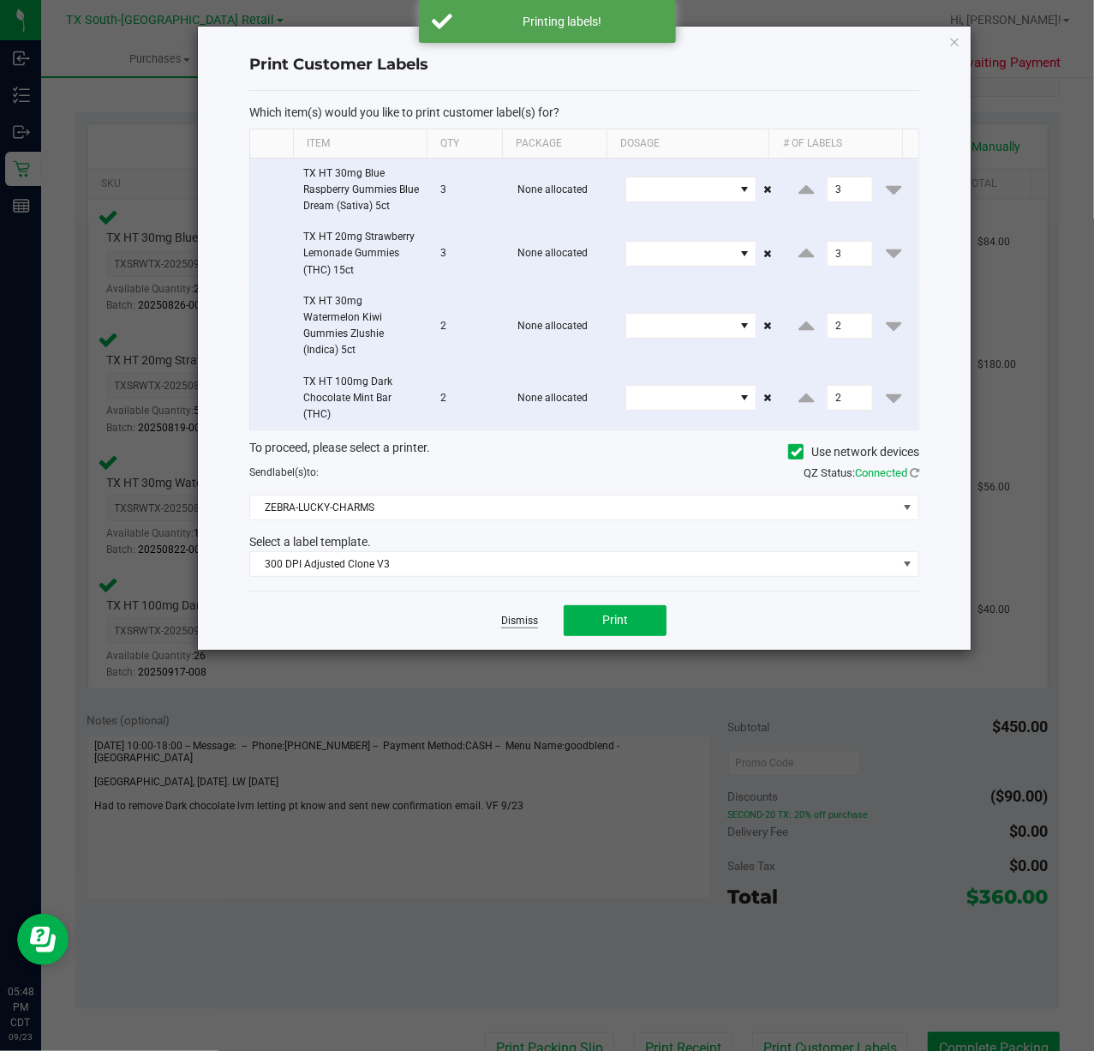
click at [518, 627] on link "Dismiss" at bounding box center [519, 621] width 37 height 15
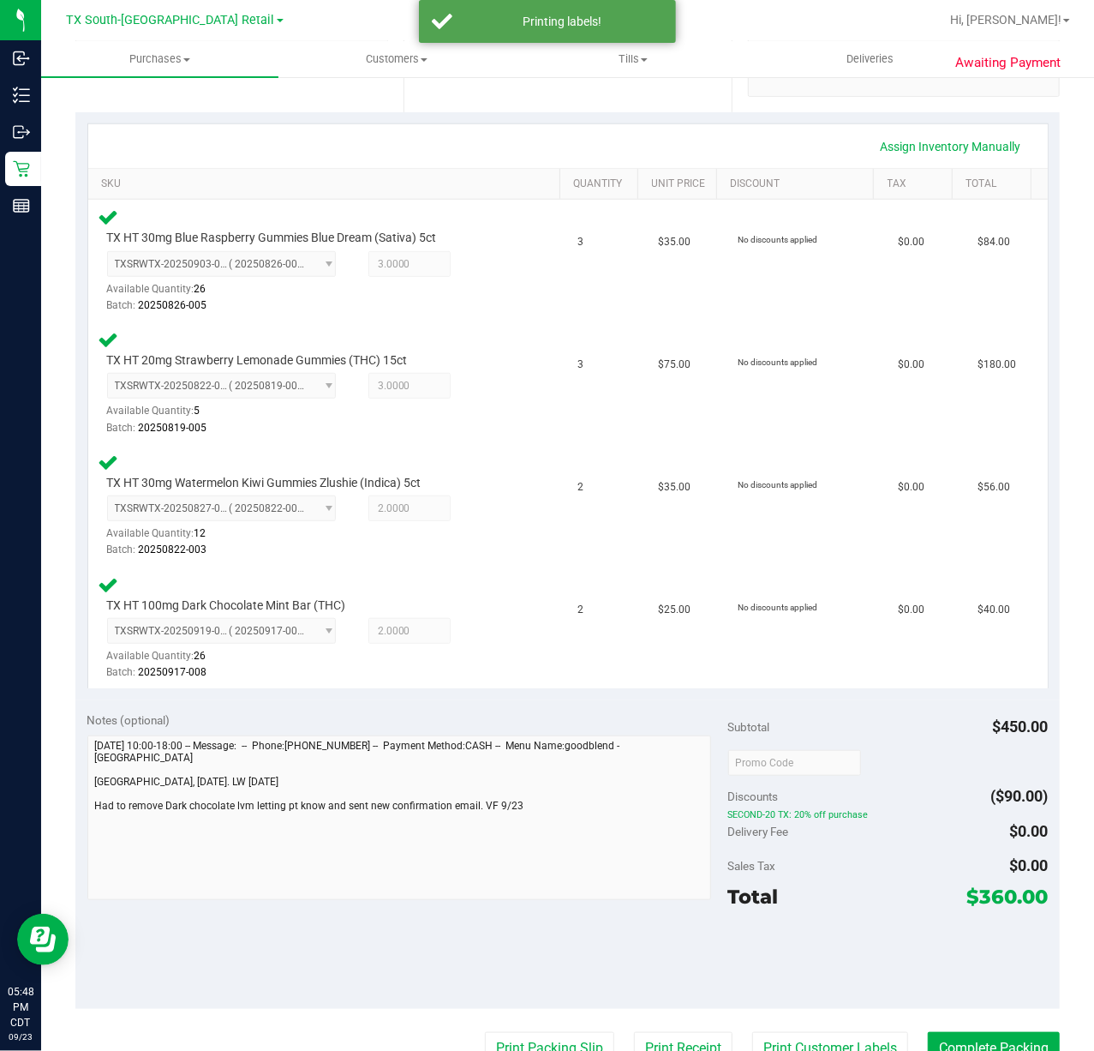
scroll to position [356, 0]
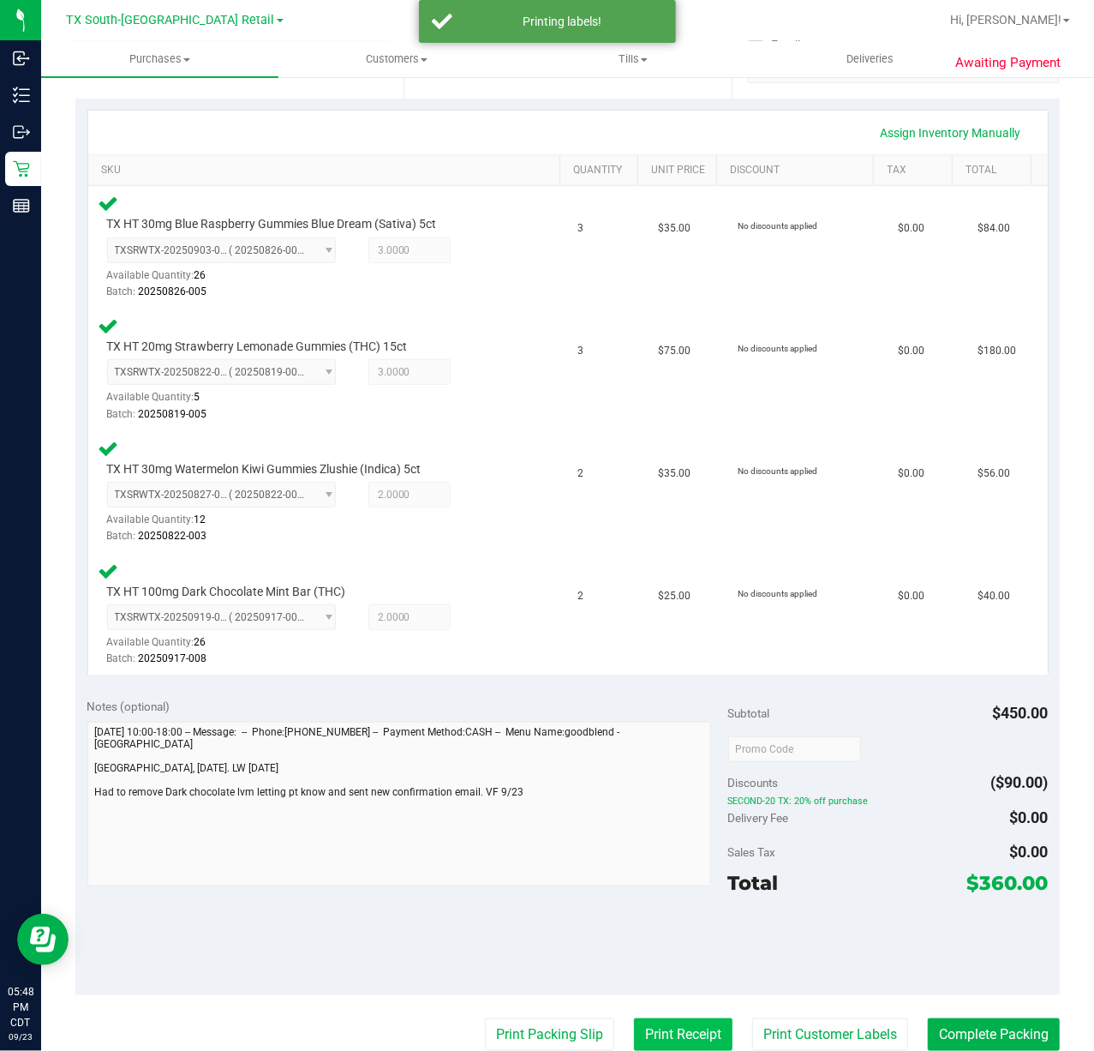
click at [634, 1027] on button "Print Receipt" at bounding box center [683, 1034] width 99 height 33
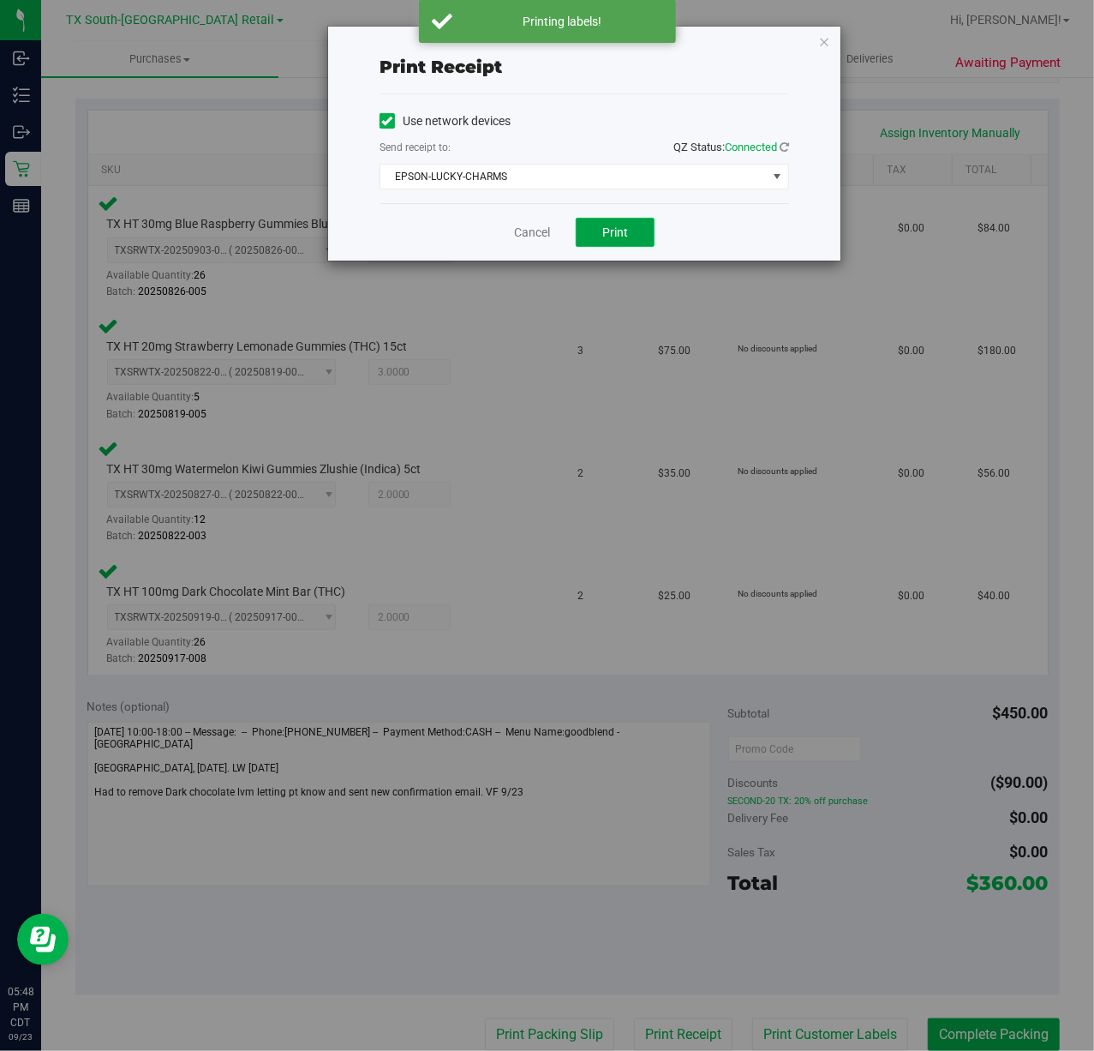
click at [591, 230] on button "Print" at bounding box center [615, 232] width 79 height 29
click at [539, 231] on link "Cancel" at bounding box center [525, 233] width 36 height 18
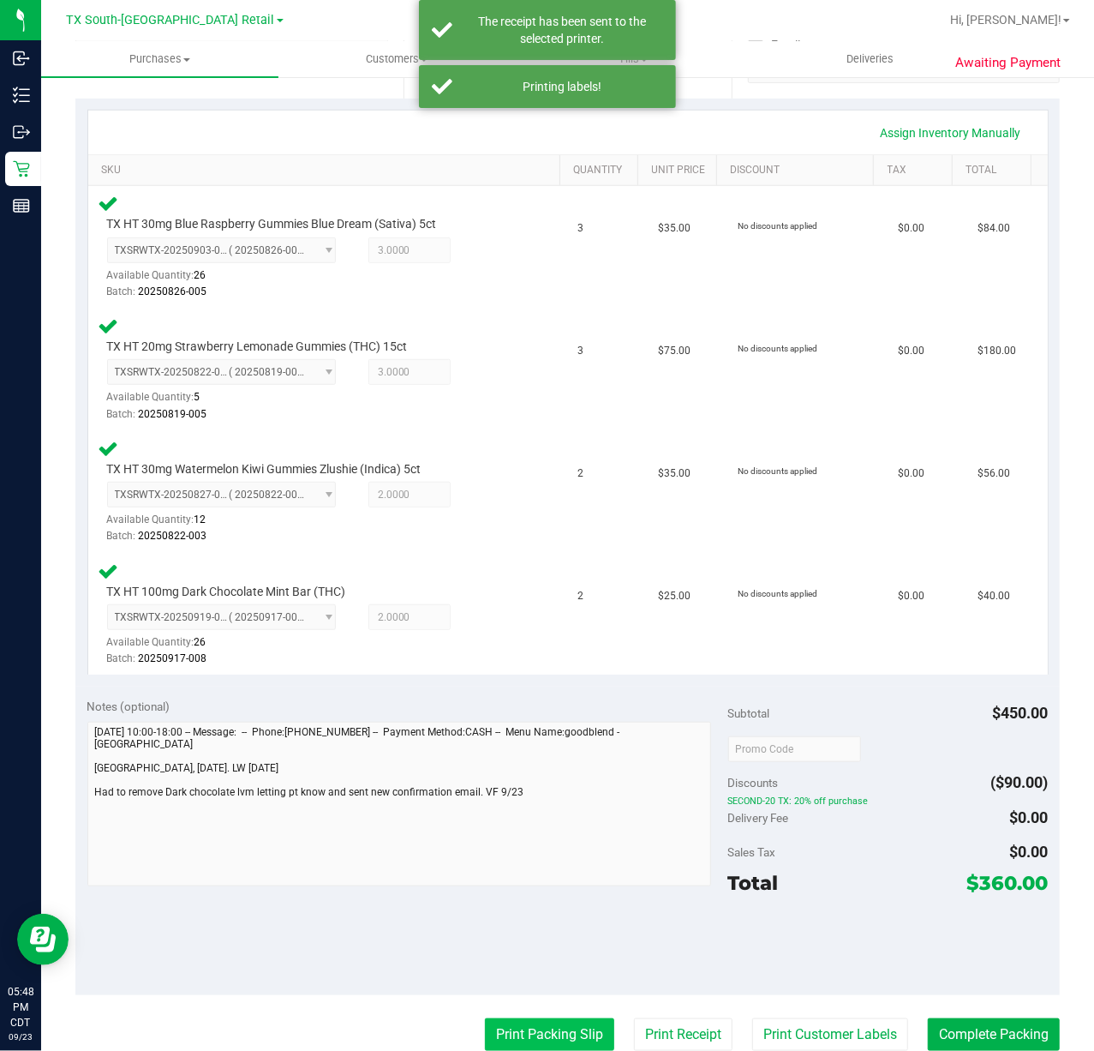
click at [491, 1033] on button "Print Packing Slip" at bounding box center [549, 1034] width 129 height 33
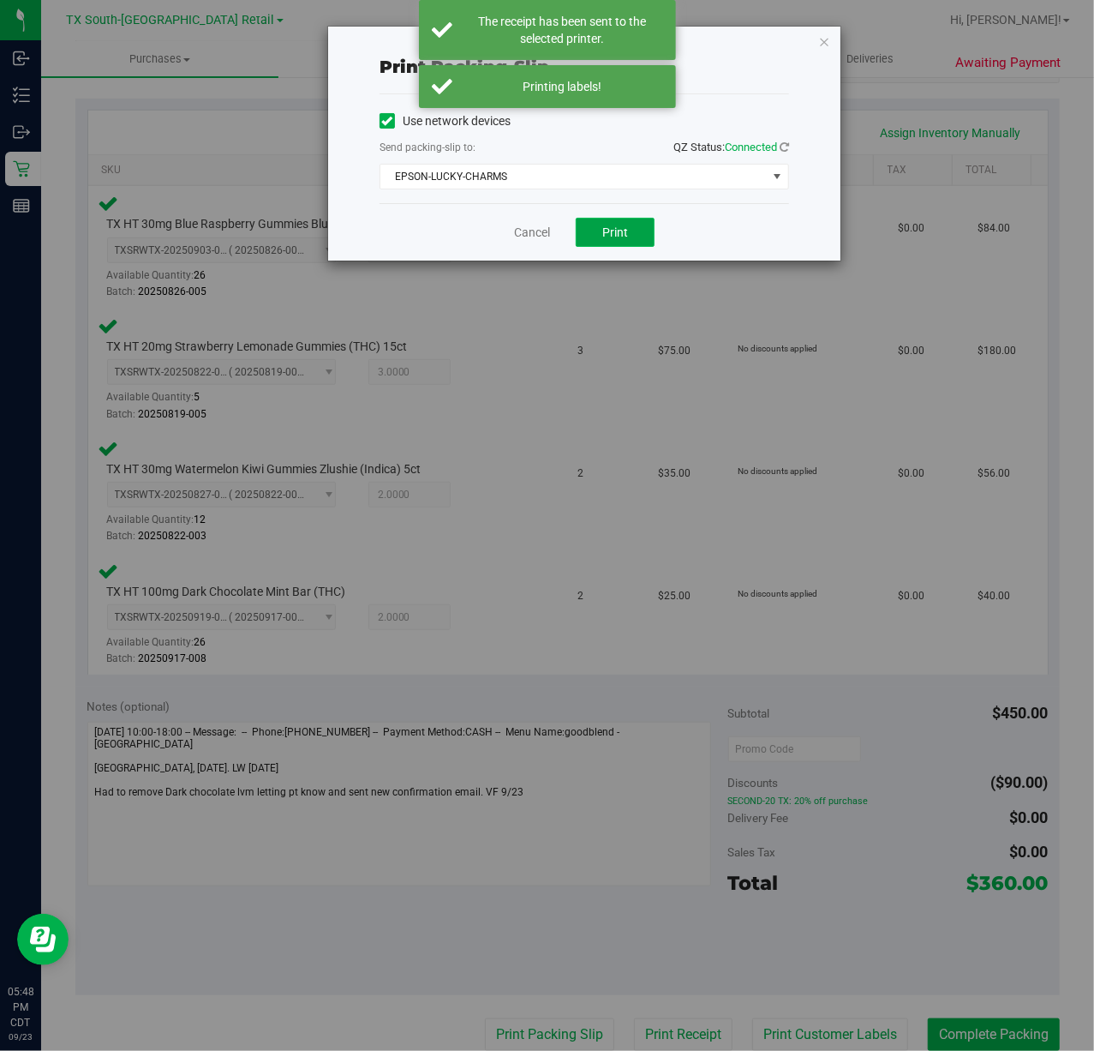
click at [614, 227] on span "Print" at bounding box center [615, 232] width 26 height 14
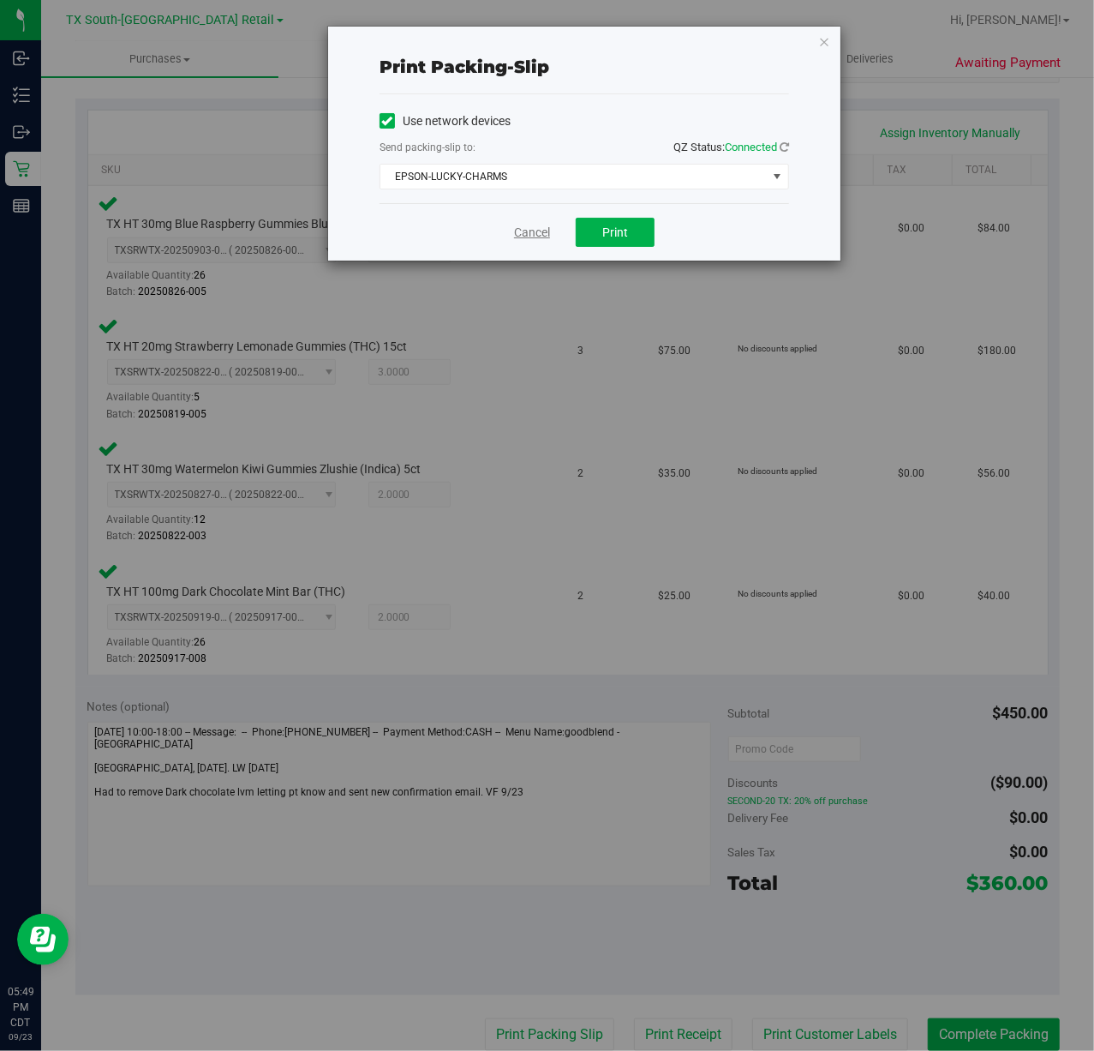
click at [528, 233] on link "Cancel" at bounding box center [532, 233] width 36 height 18
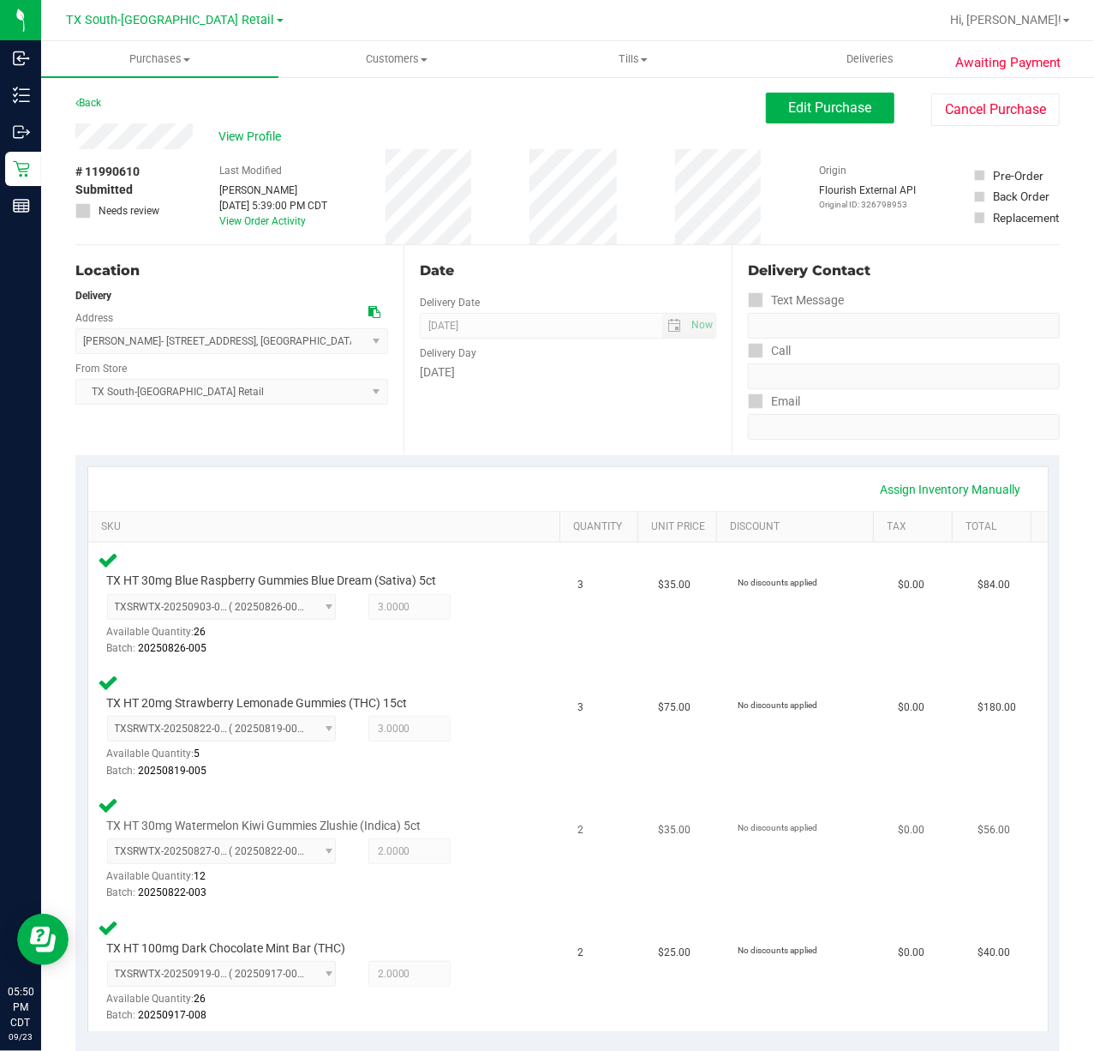
scroll to position [457, 0]
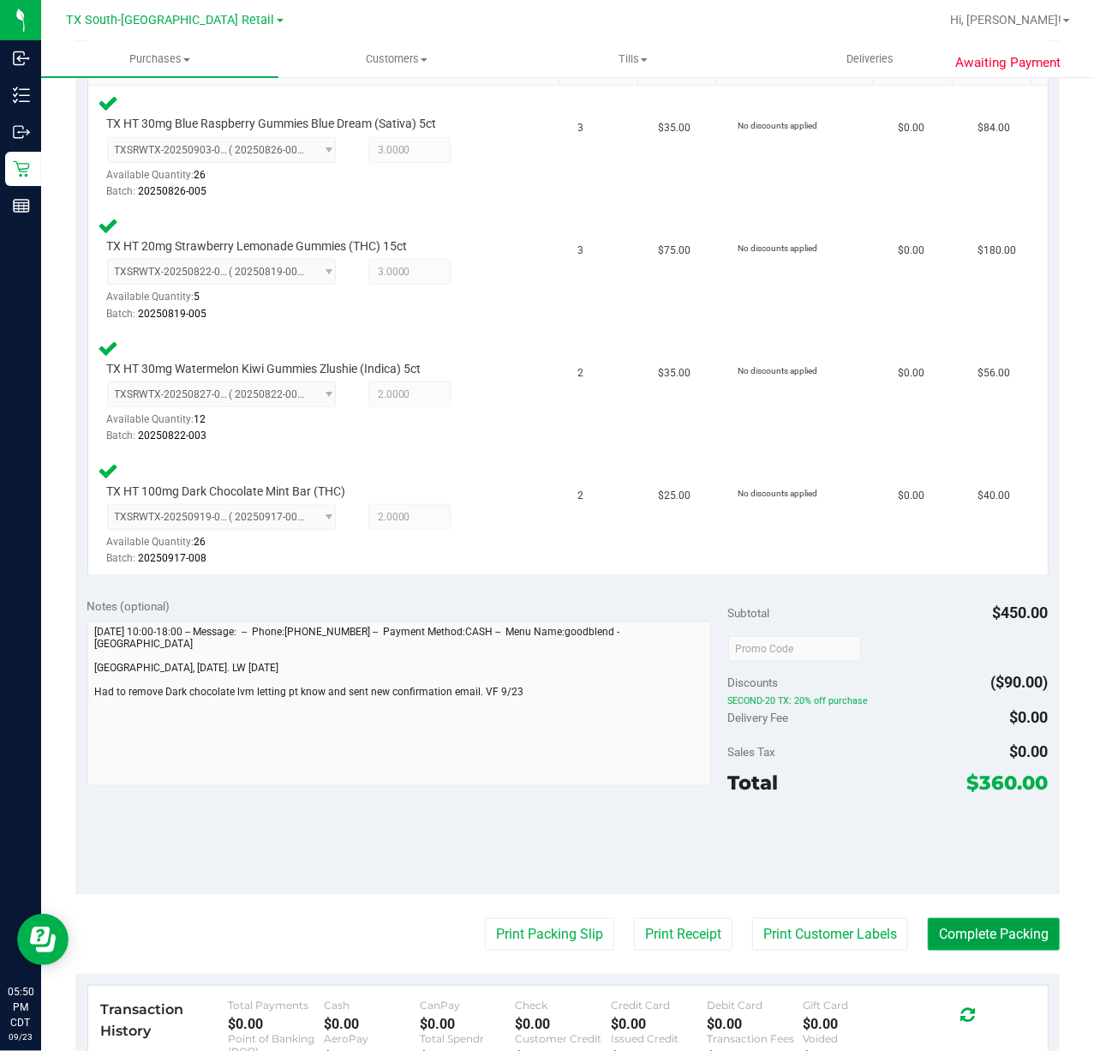
click at [957, 934] on button "Complete Packing" at bounding box center [994, 934] width 132 height 33
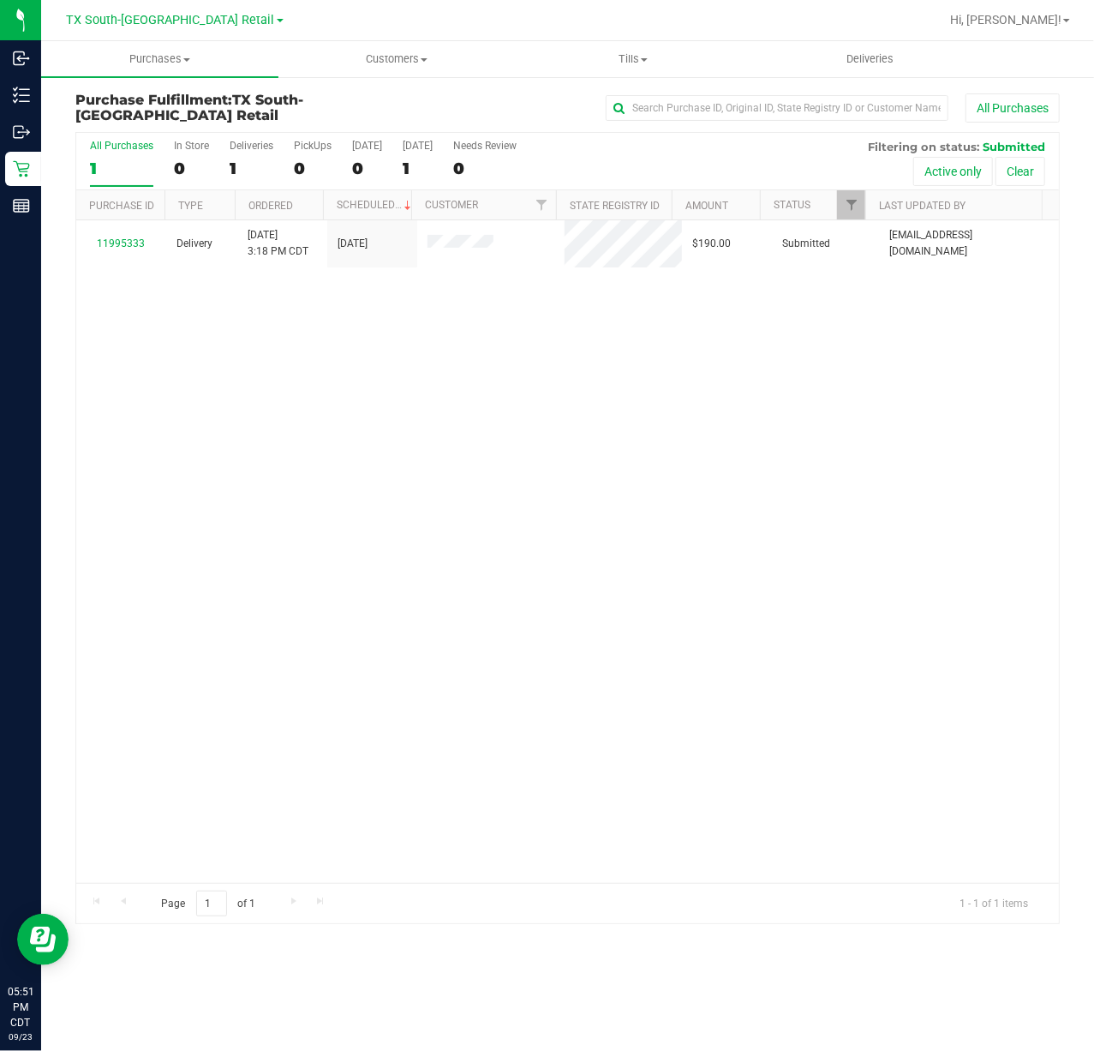
click at [398, 152] on div "All Purchases 1 In Store 0 Deliveries 1 PickUps 0 Today 0 Tomorrow 1 Needs Revi…" at bounding box center [567, 161] width 983 height 57
click at [411, 153] on label "Tomorrow 1" at bounding box center [418, 163] width 30 height 47
click at [0, 0] on input "Tomorrow 1" at bounding box center [0, 0] width 0 height 0
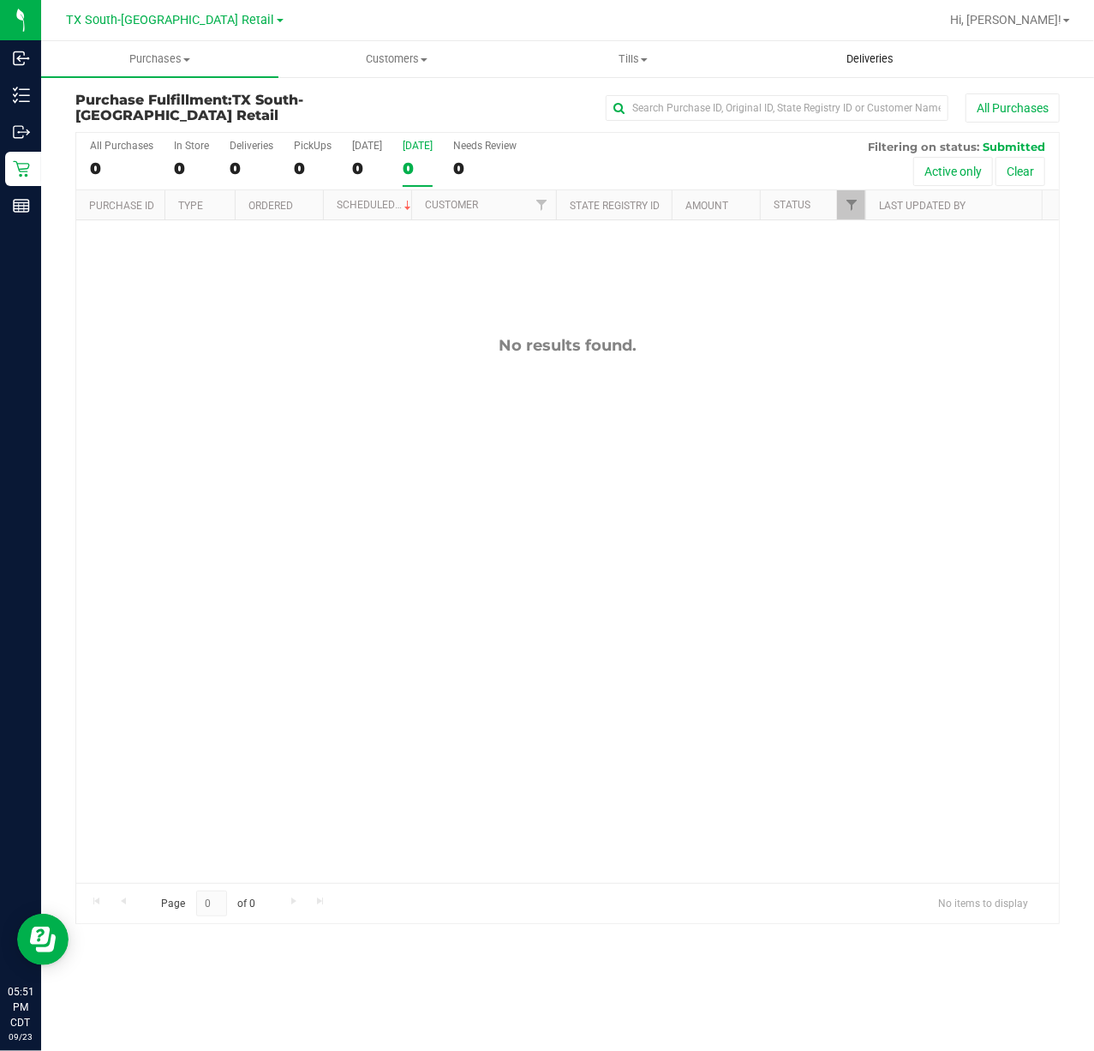
click at [860, 66] on span "Deliveries" at bounding box center [869, 58] width 93 height 15
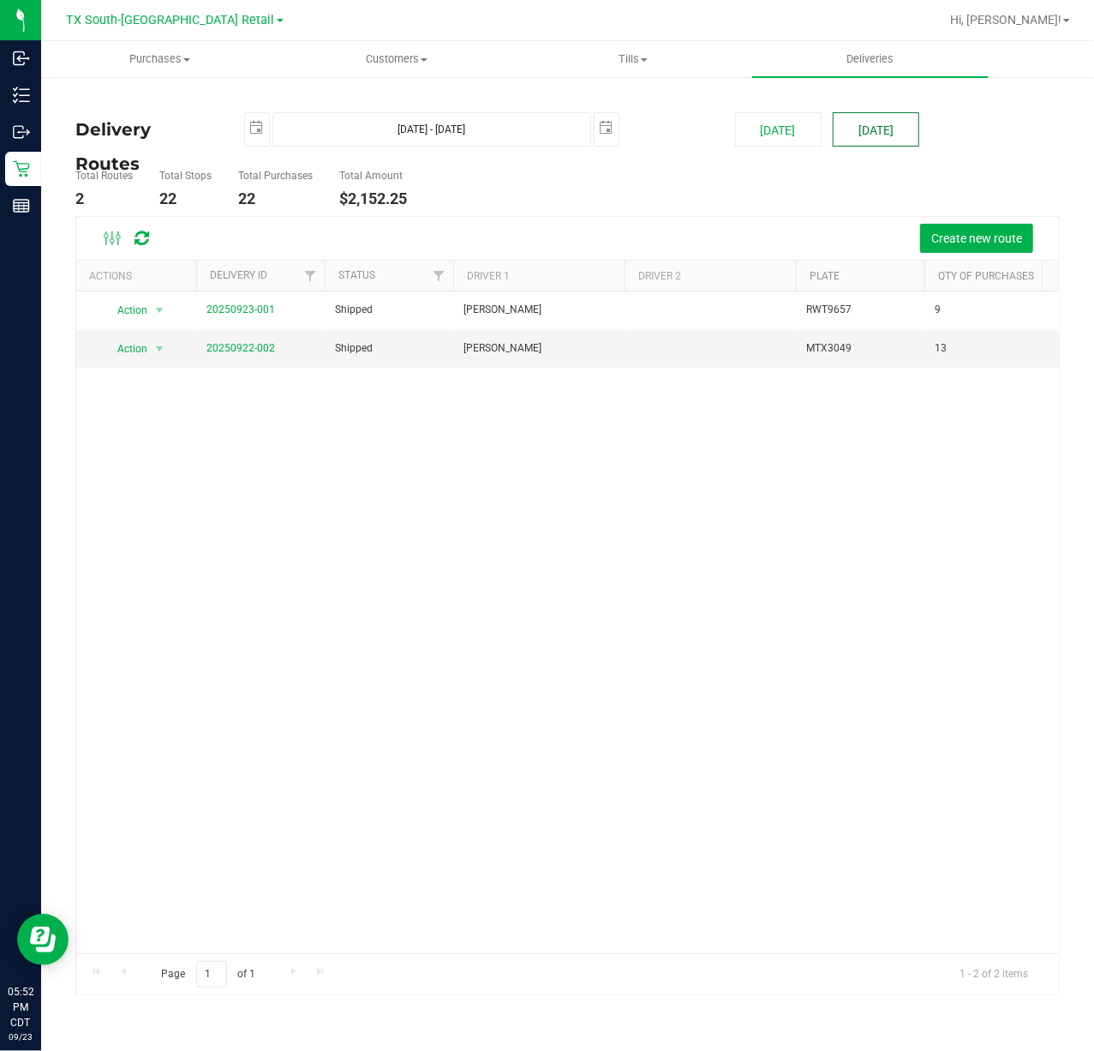
click at [875, 131] on button "[DATE]" at bounding box center [876, 129] width 87 height 34
type input "Sep 24, 2025 - Sep 24, 2025"
type input "2025-09-24"
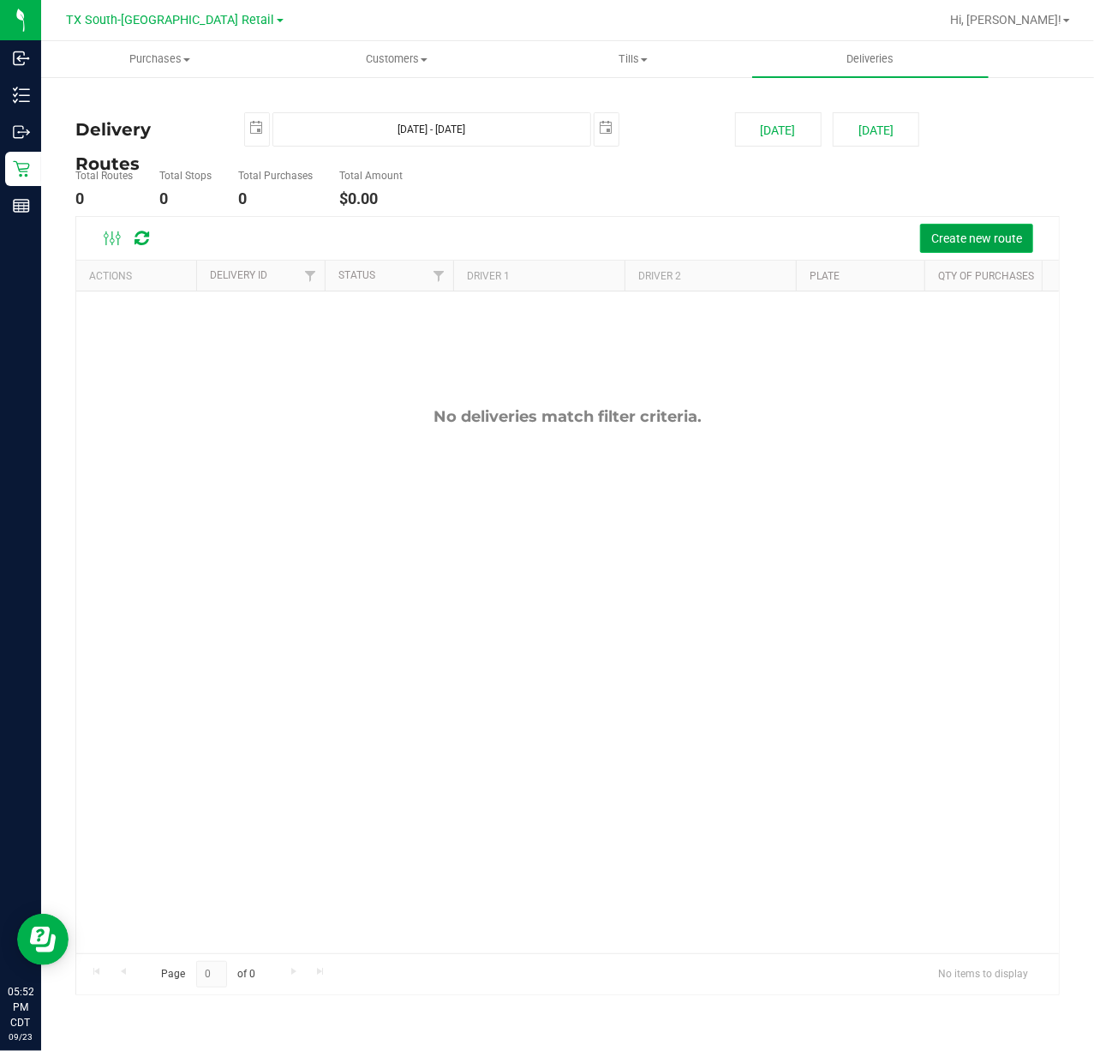
click at [948, 228] on button "Create new route" at bounding box center [976, 238] width 113 height 29
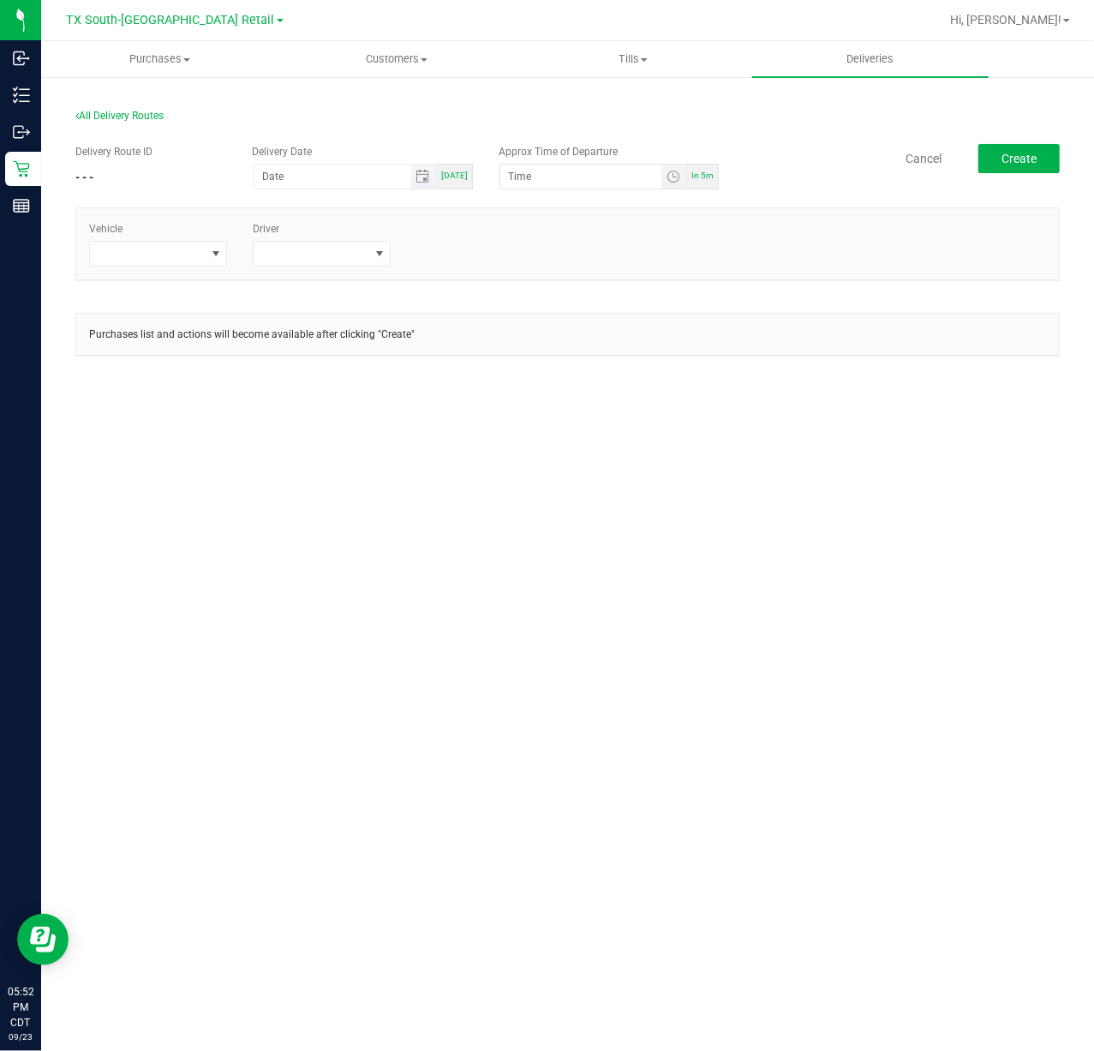
click at [434, 183] on span "Toggle calendar" at bounding box center [423, 177] width 25 height 24
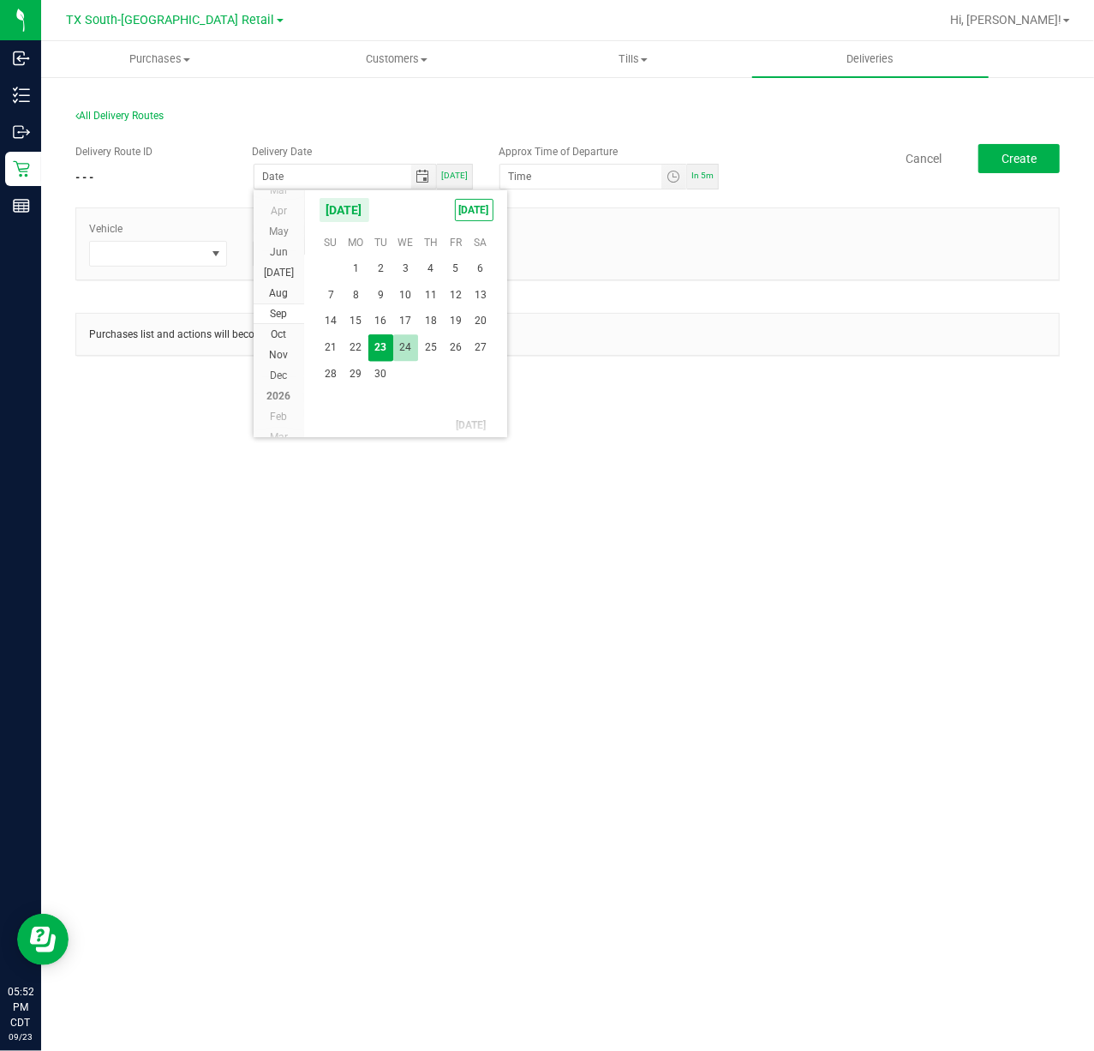
click at [405, 348] on span "24" at bounding box center [405, 347] width 25 height 27
type input "[DATE]"
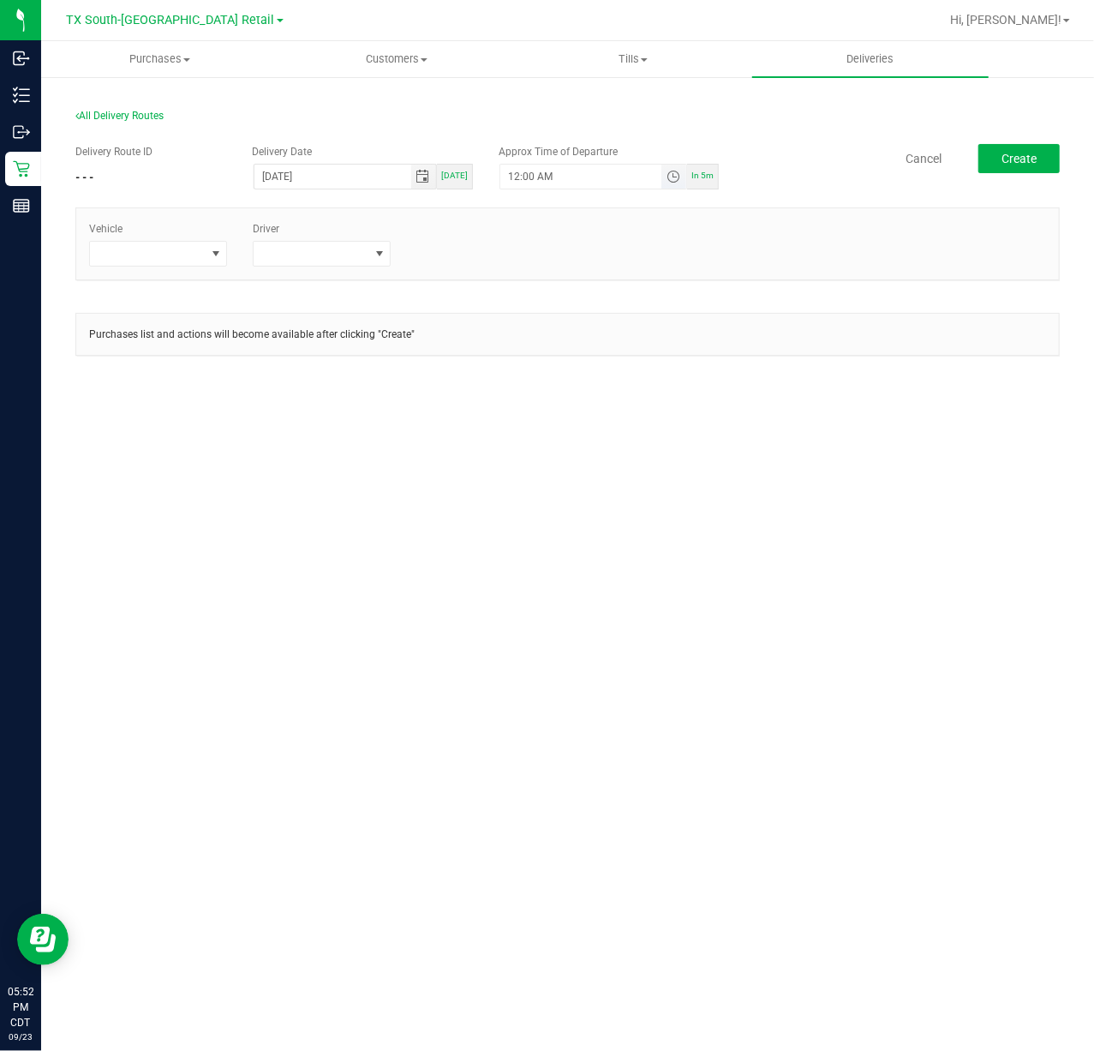
click at [673, 171] on span "Toggle time list" at bounding box center [674, 177] width 14 height 14
click at [608, 497] on button "Set" at bounding box center [624, 512] width 64 height 38
type input "5:00 AM"
click at [190, 252] on span at bounding box center [147, 254] width 115 height 24
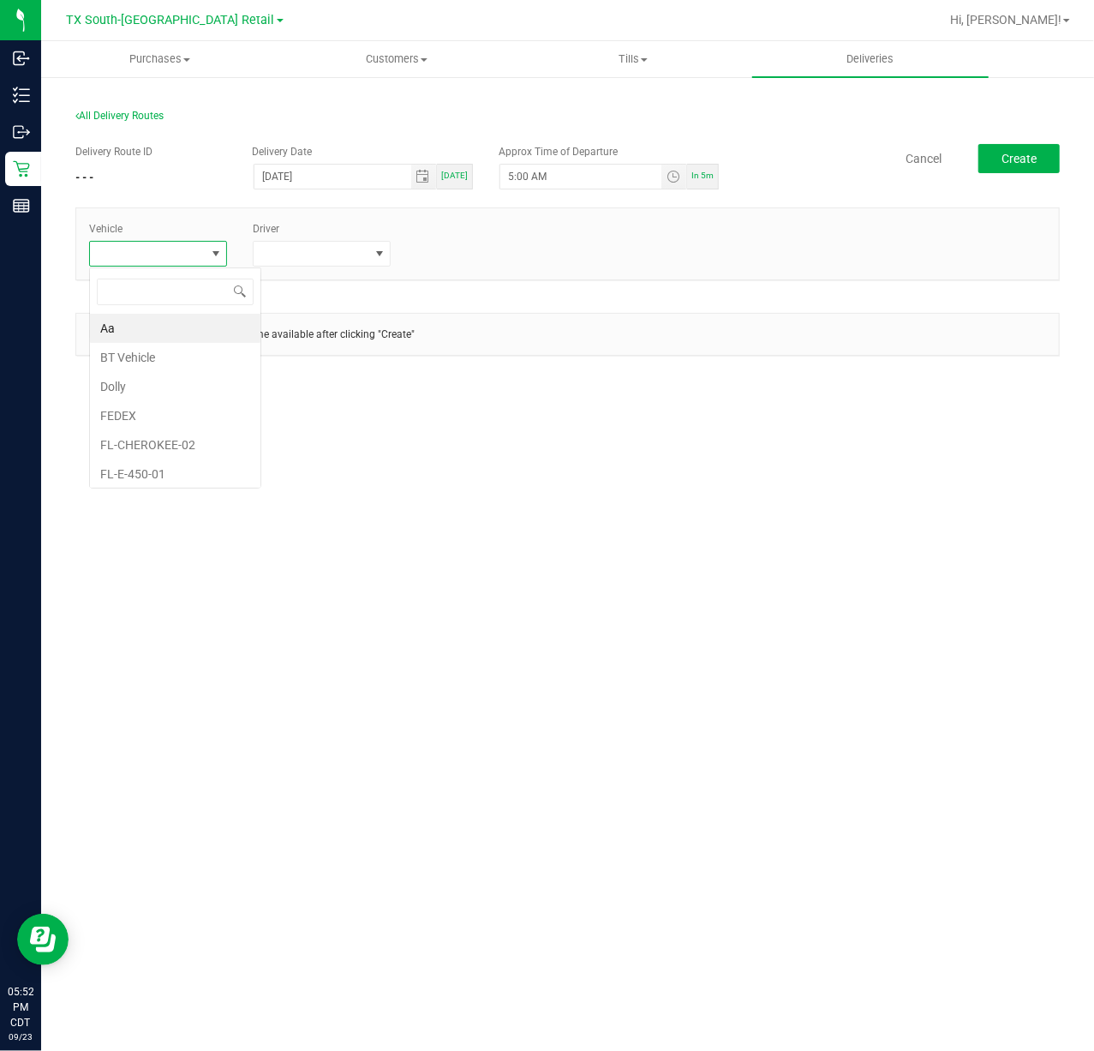
scroll to position [26, 138]
type input "tx"
click at [207, 388] on li "TX-TRANSIT-29" at bounding box center [170, 382] width 160 height 29
click at [286, 259] on span at bounding box center [311, 254] width 115 height 24
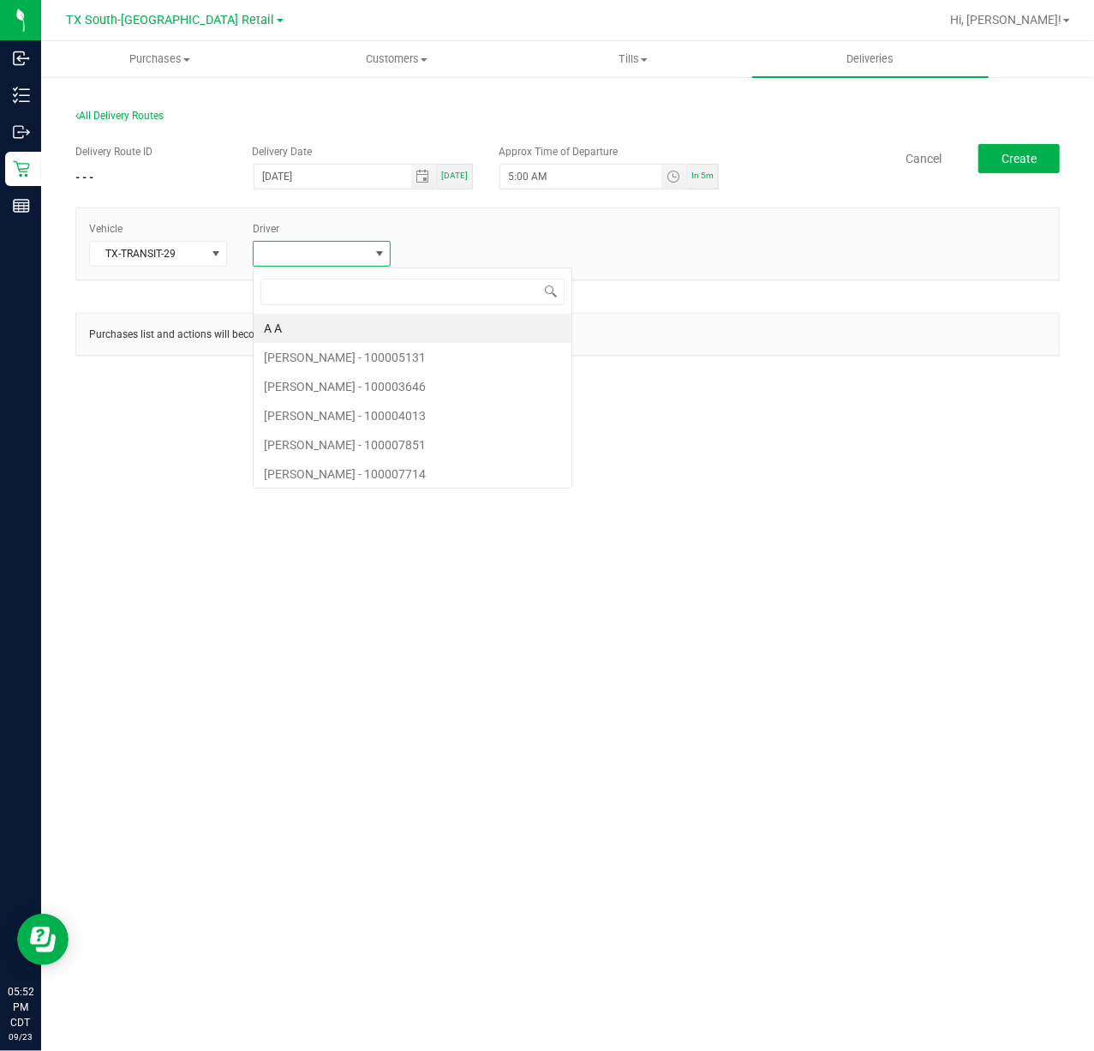
scroll to position [26, 138]
type input "reiji"
click at [320, 332] on li "Reiji Iwaku" at bounding box center [334, 328] width 160 height 29
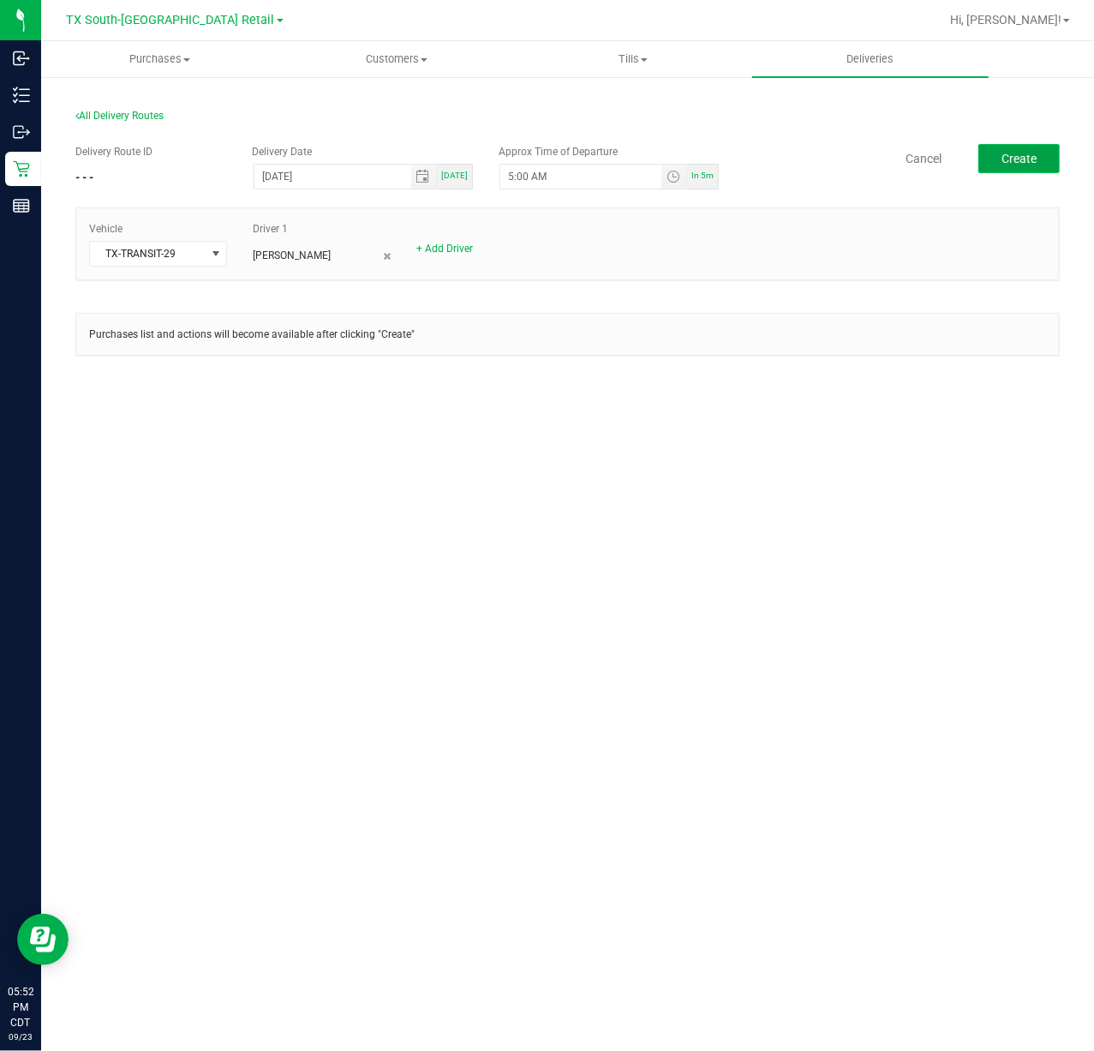
click at [1018, 161] on span "Create" at bounding box center [1019, 159] width 35 height 14
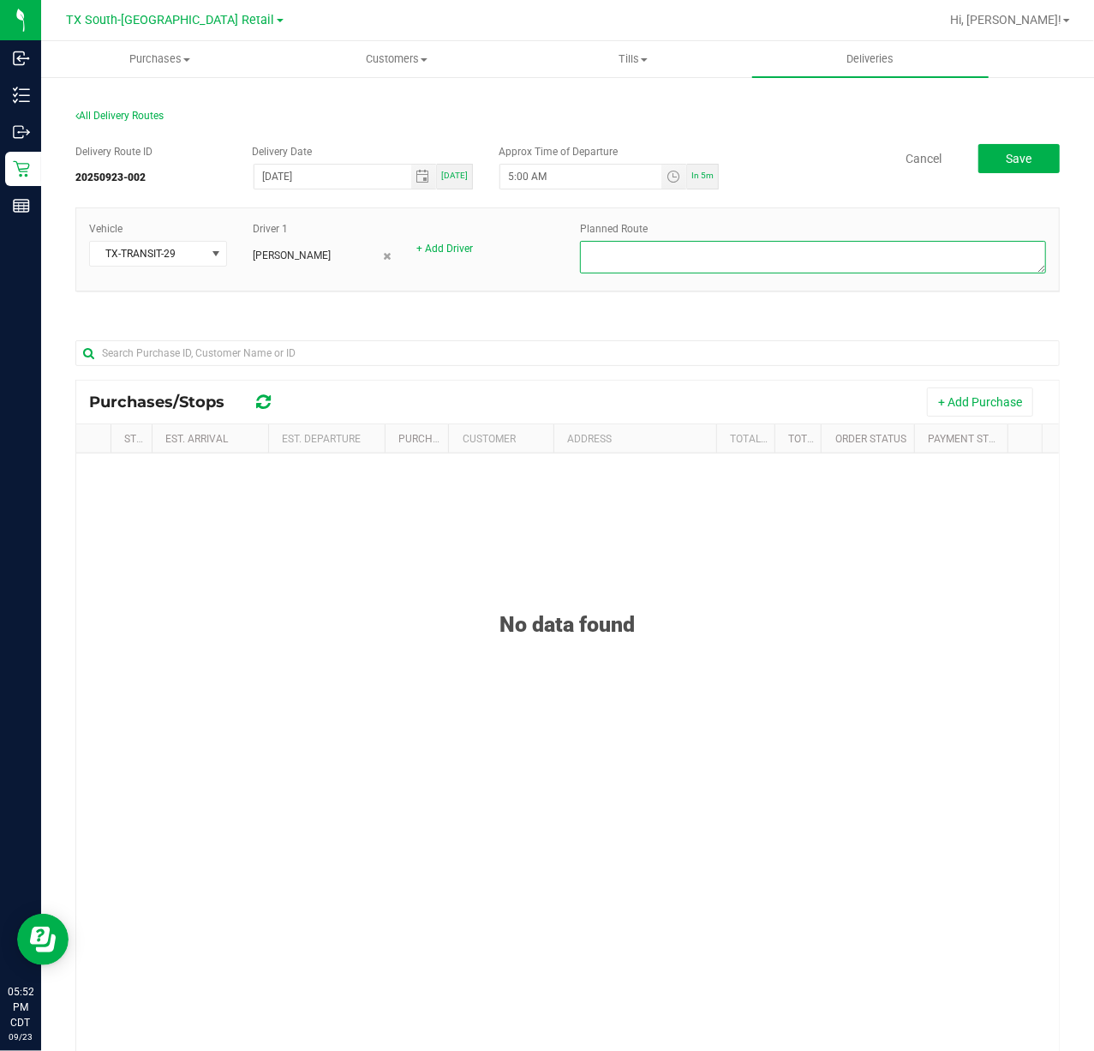
click at [941, 258] on textarea at bounding box center [813, 257] width 466 height 33
type textarea "South ATX retail"
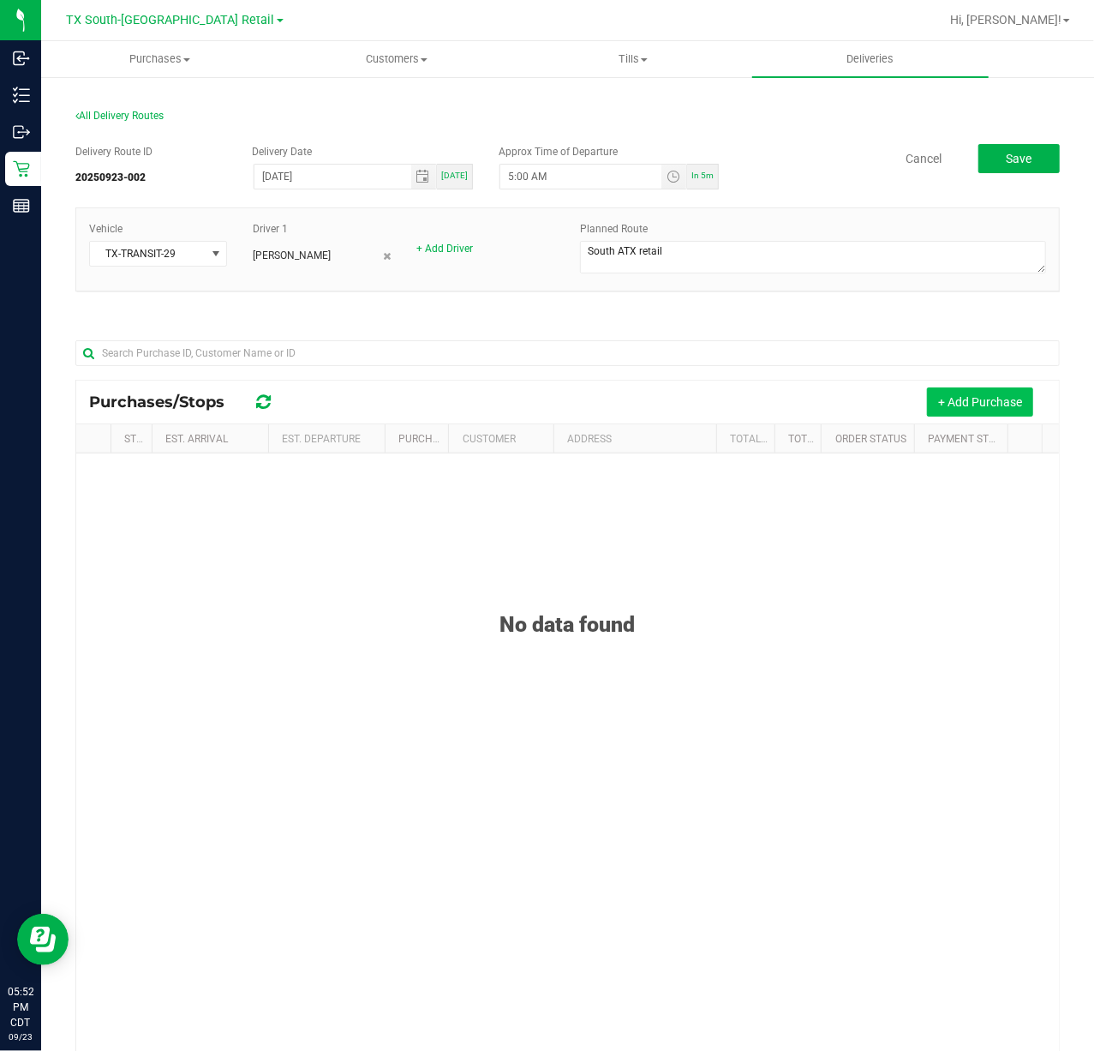
click at [937, 416] on button "+ Add Purchase" at bounding box center [980, 401] width 106 height 29
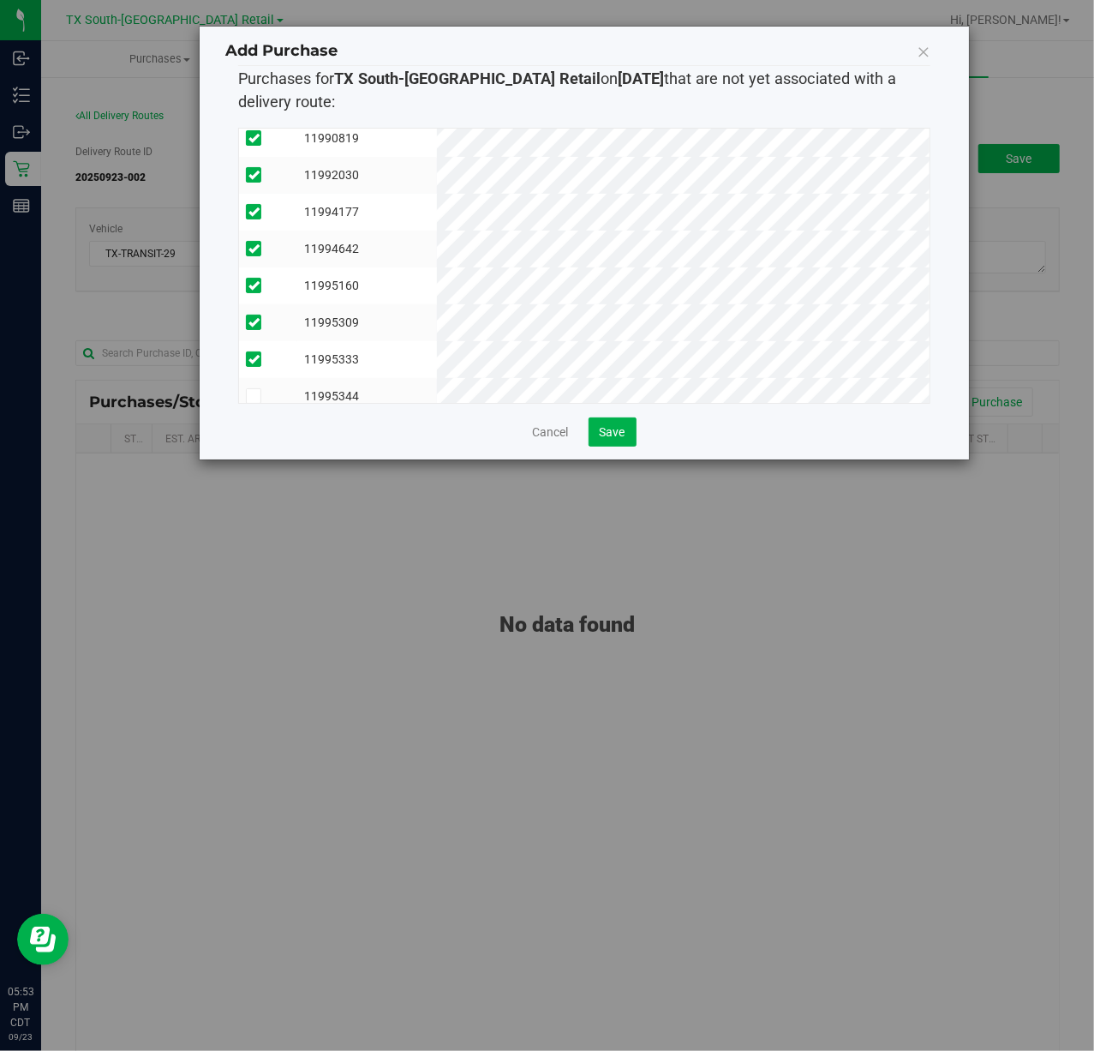
scroll to position [180, 0]
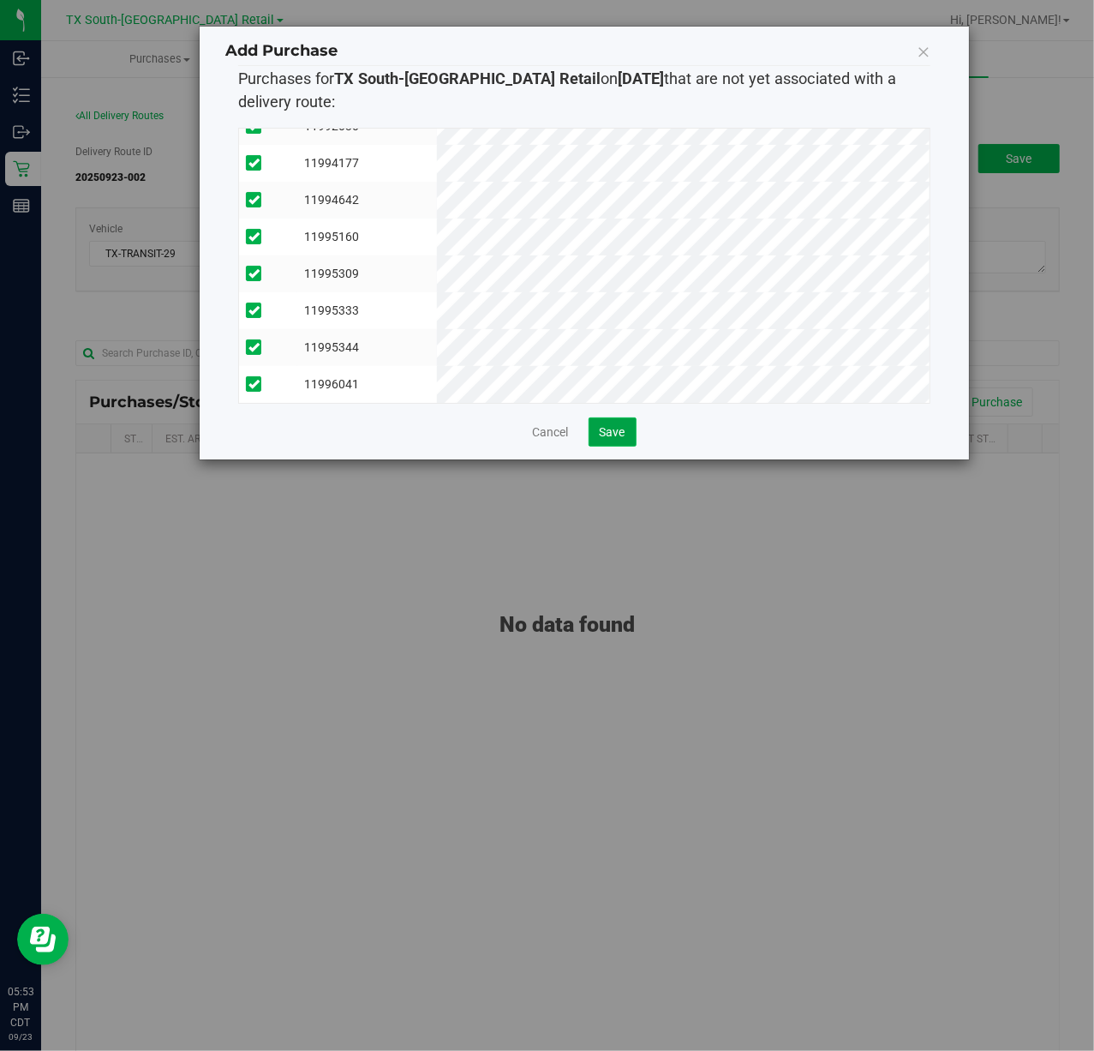
click at [621, 427] on span "Save" at bounding box center [613, 432] width 26 height 14
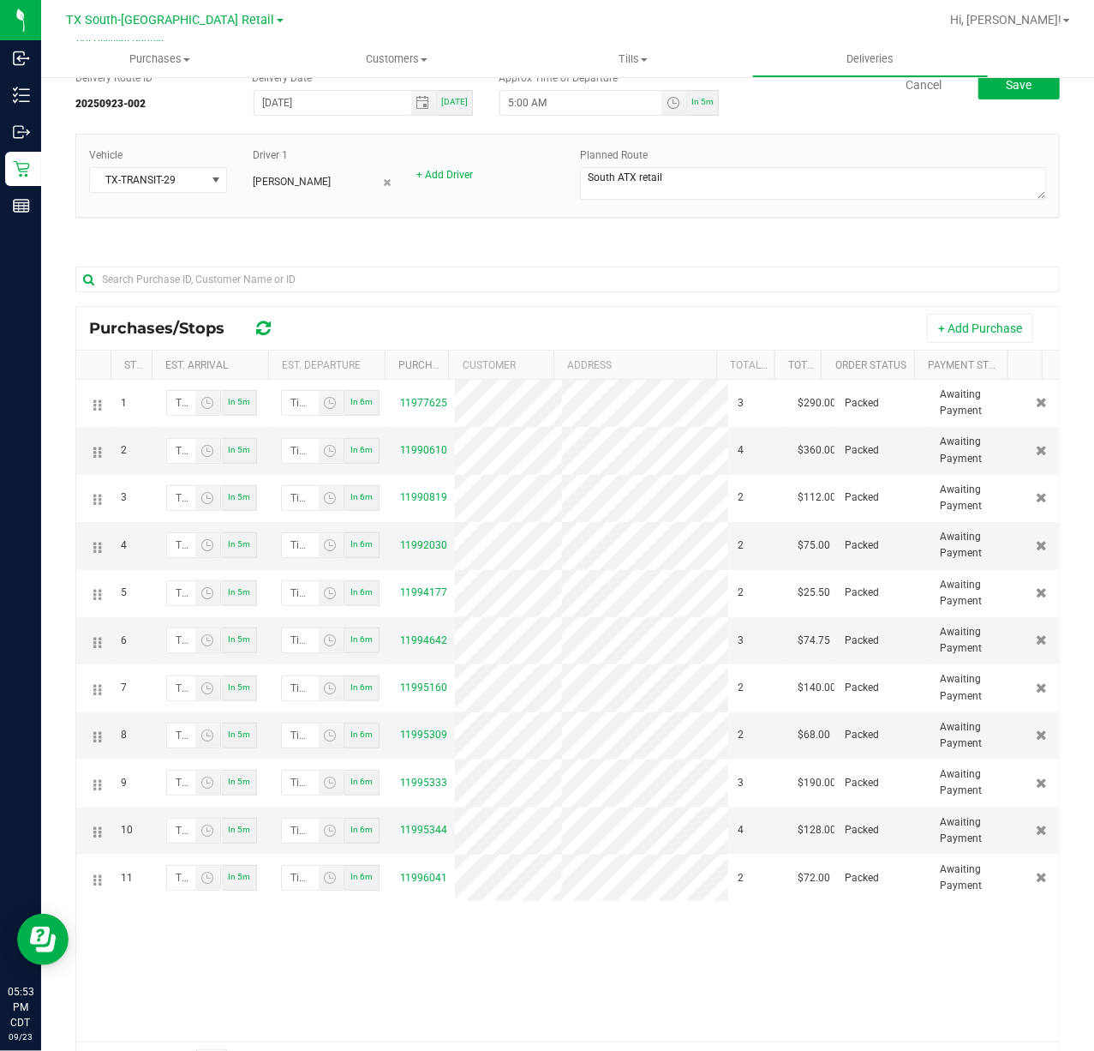
scroll to position [0, 0]
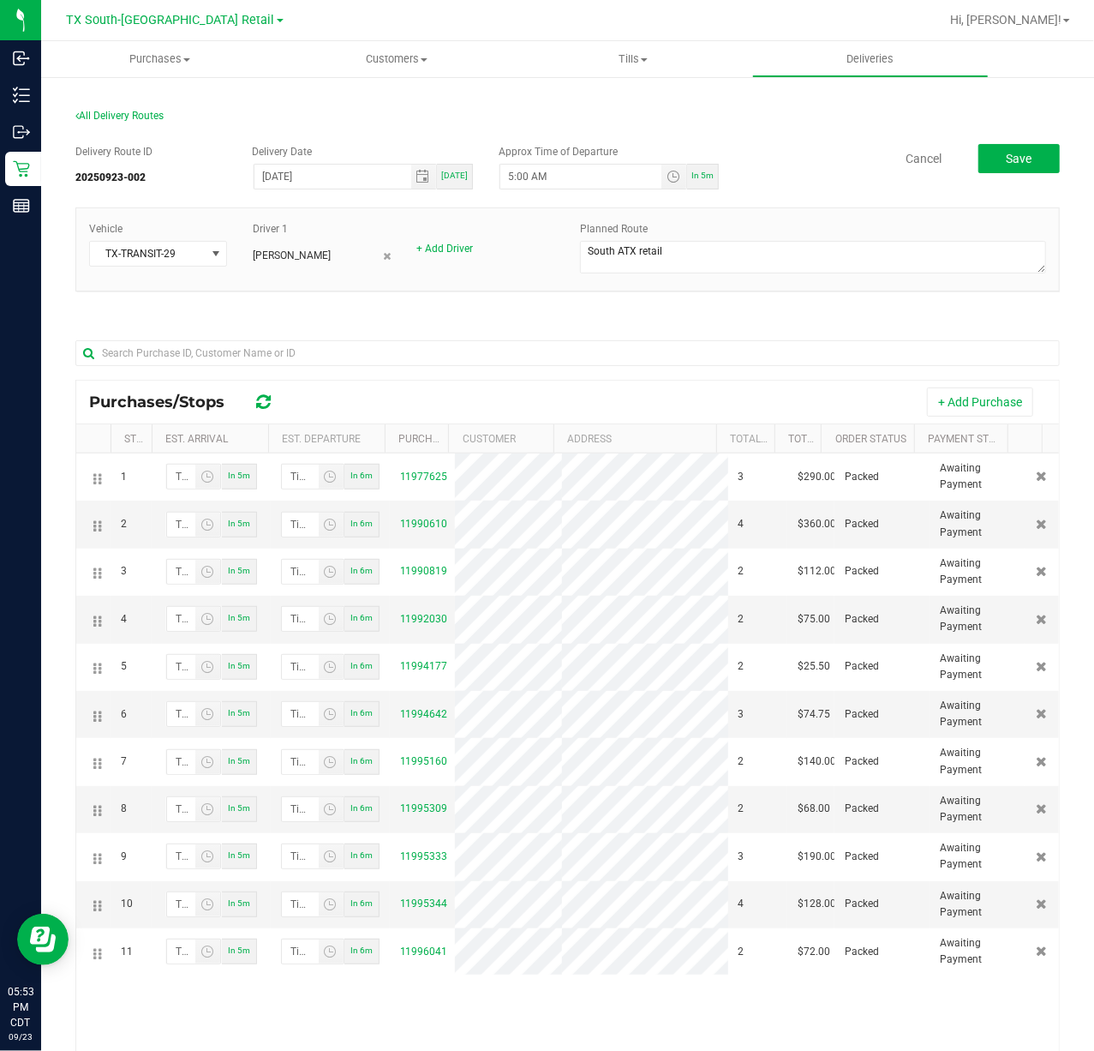
click at [1008, 173] on div "Delivery Route ID 20250923-002 Delivery Date 09/24/2025 Today Approx Time of De…" at bounding box center [567, 168] width 985 height 48
click at [1013, 168] on button "Save" at bounding box center [1019, 158] width 81 height 29
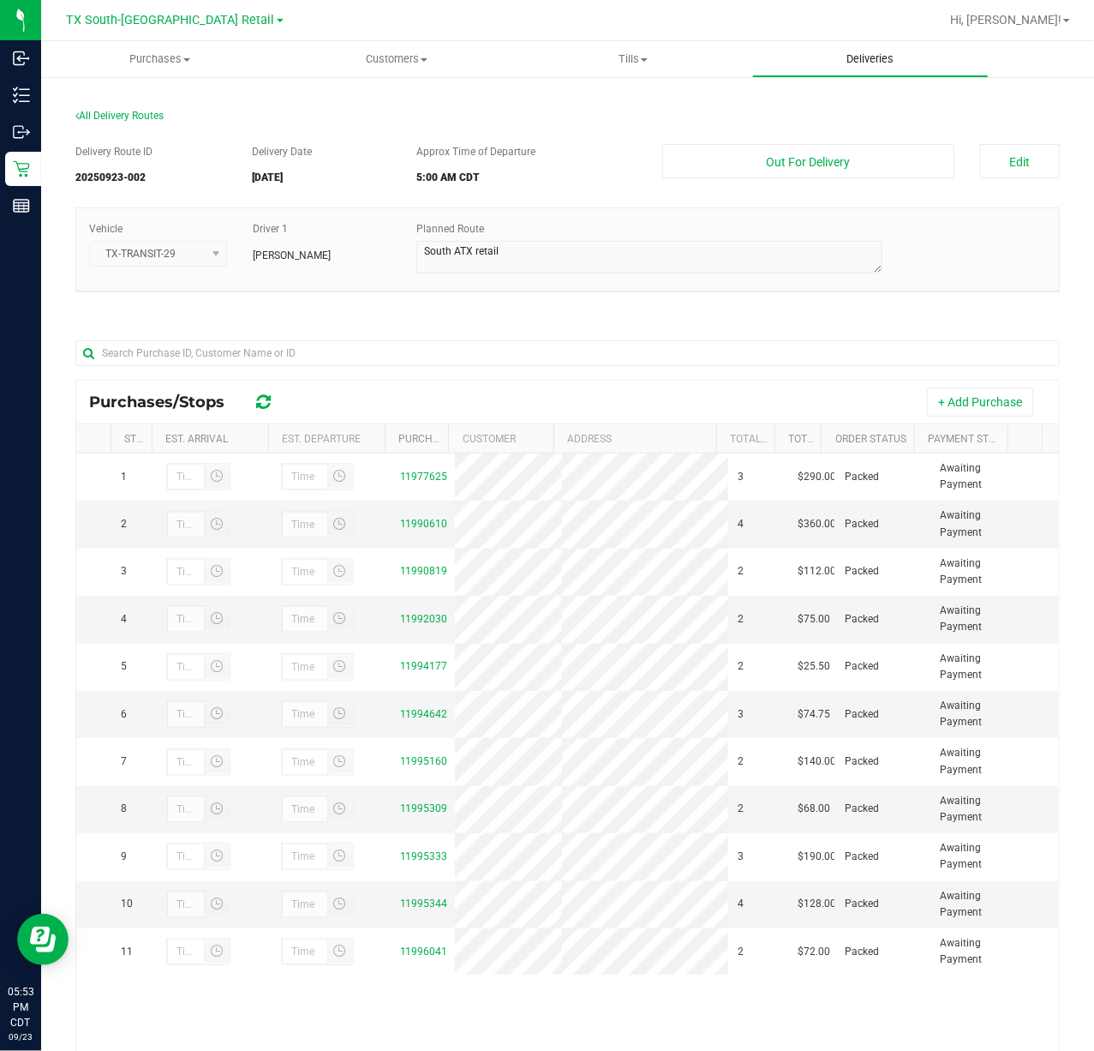
click at [916, 59] on span "Deliveries" at bounding box center [869, 58] width 93 height 15
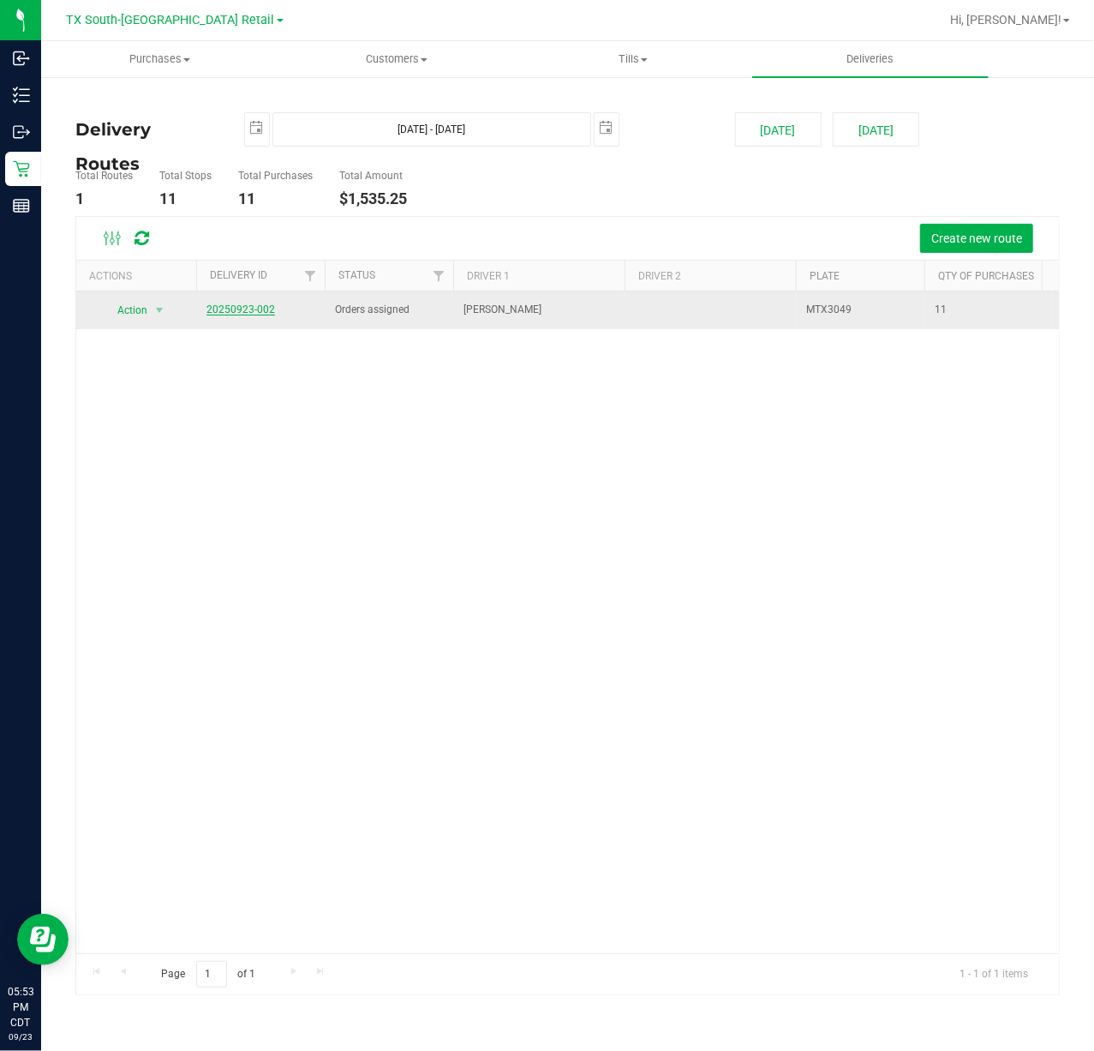
click at [265, 310] on link "20250923-002" at bounding box center [241, 309] width 69 height 12
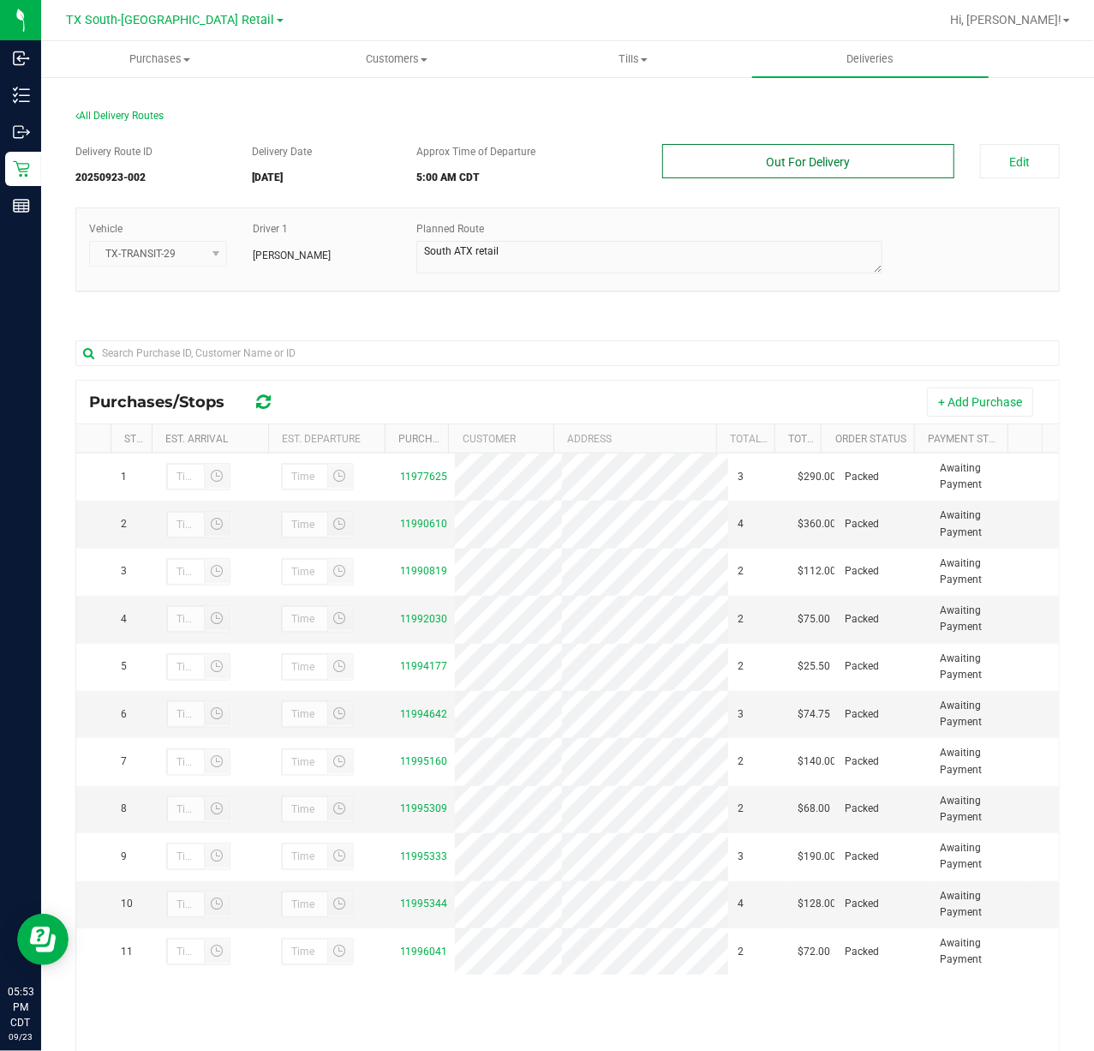
click at [861, 171] on button "Out For Delivery" at bounding box center [807, 161] width 291 height 34
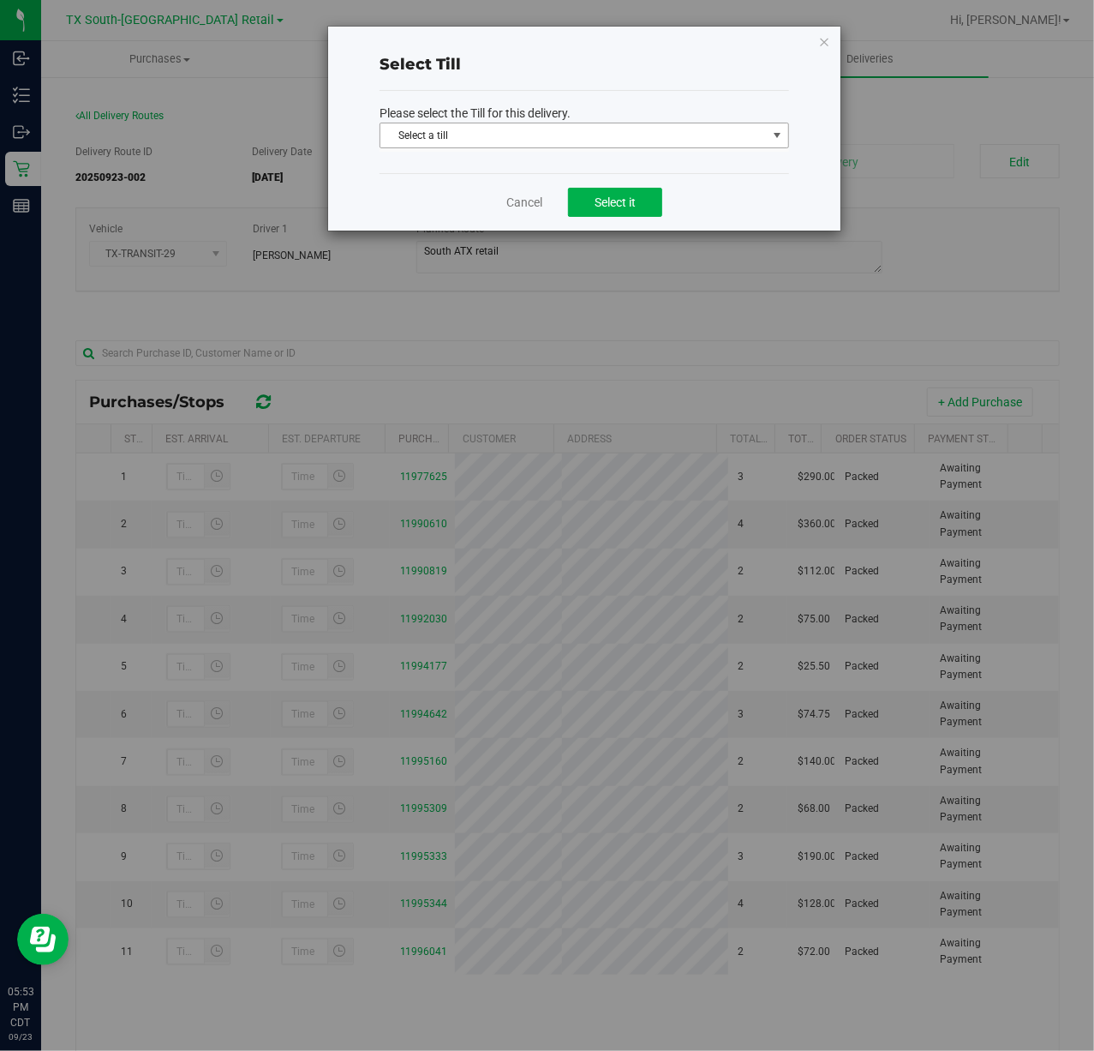
click at [769, 144] on span "select" at bounding box center [777, 135] width 21 height 24
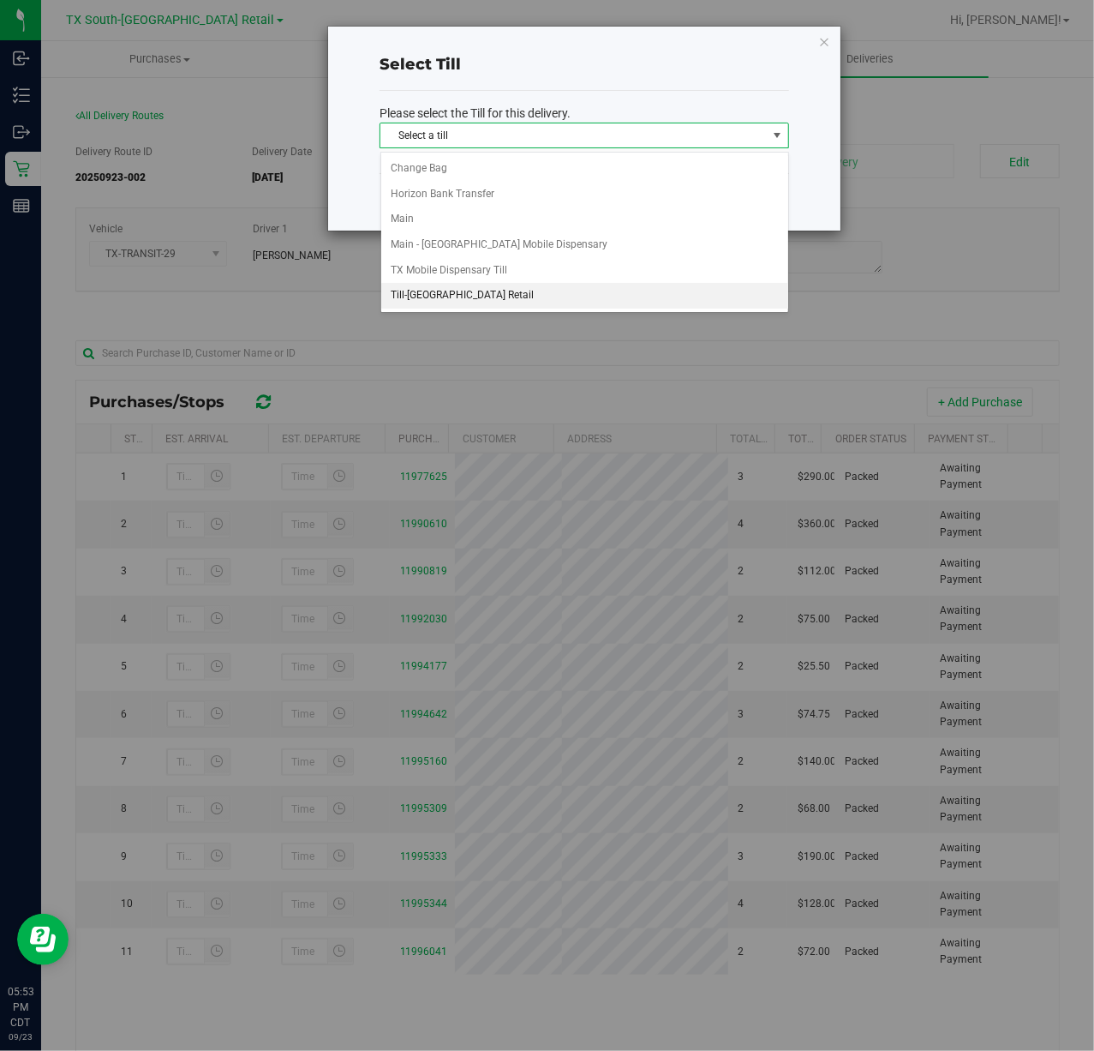
click at [667, 295] on li "Till-South Austin Retail" at bounding box center [584, 296] width 407 height 26
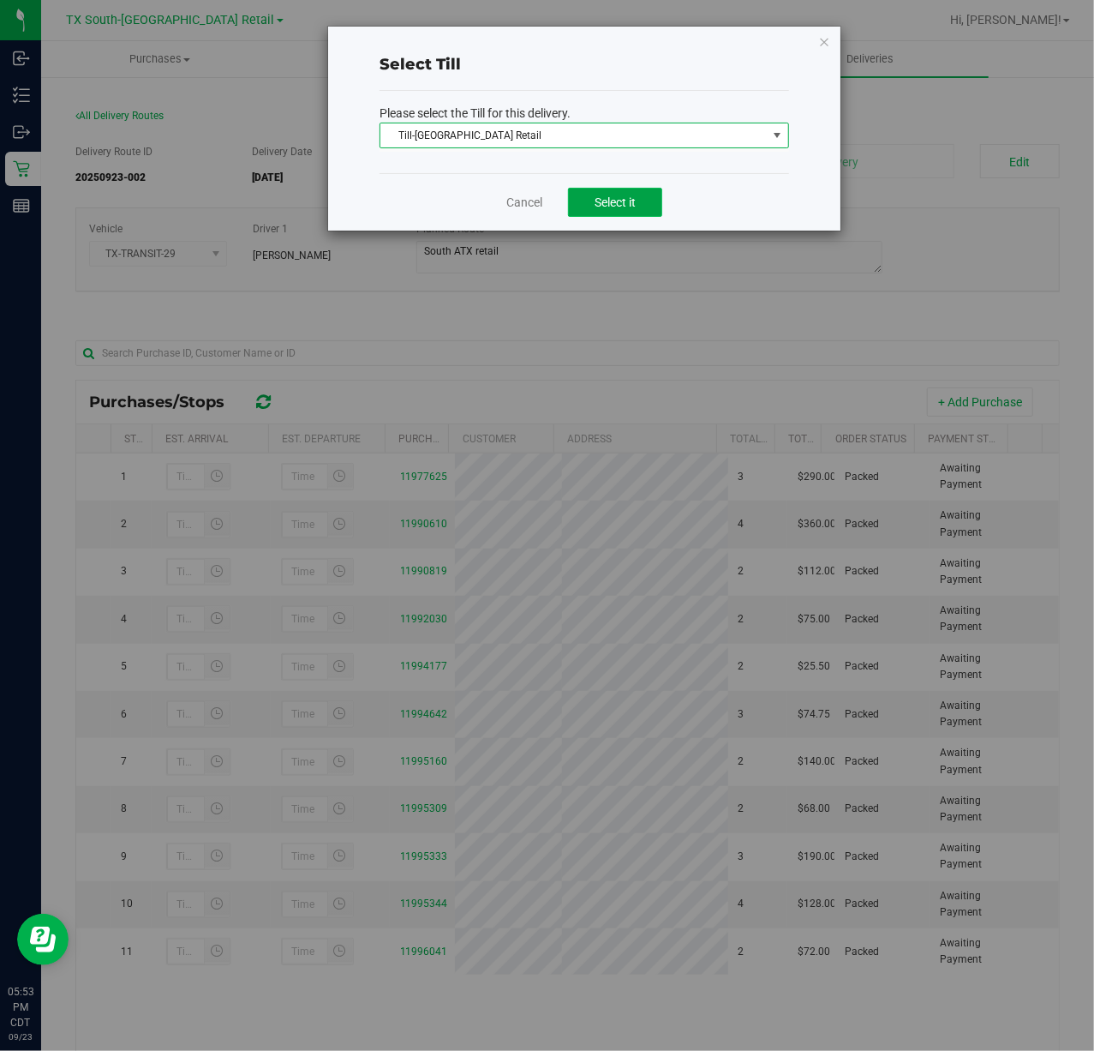
click at [626, 195] on span "Select it" at bounding box center [615, 202] width 41 height 14
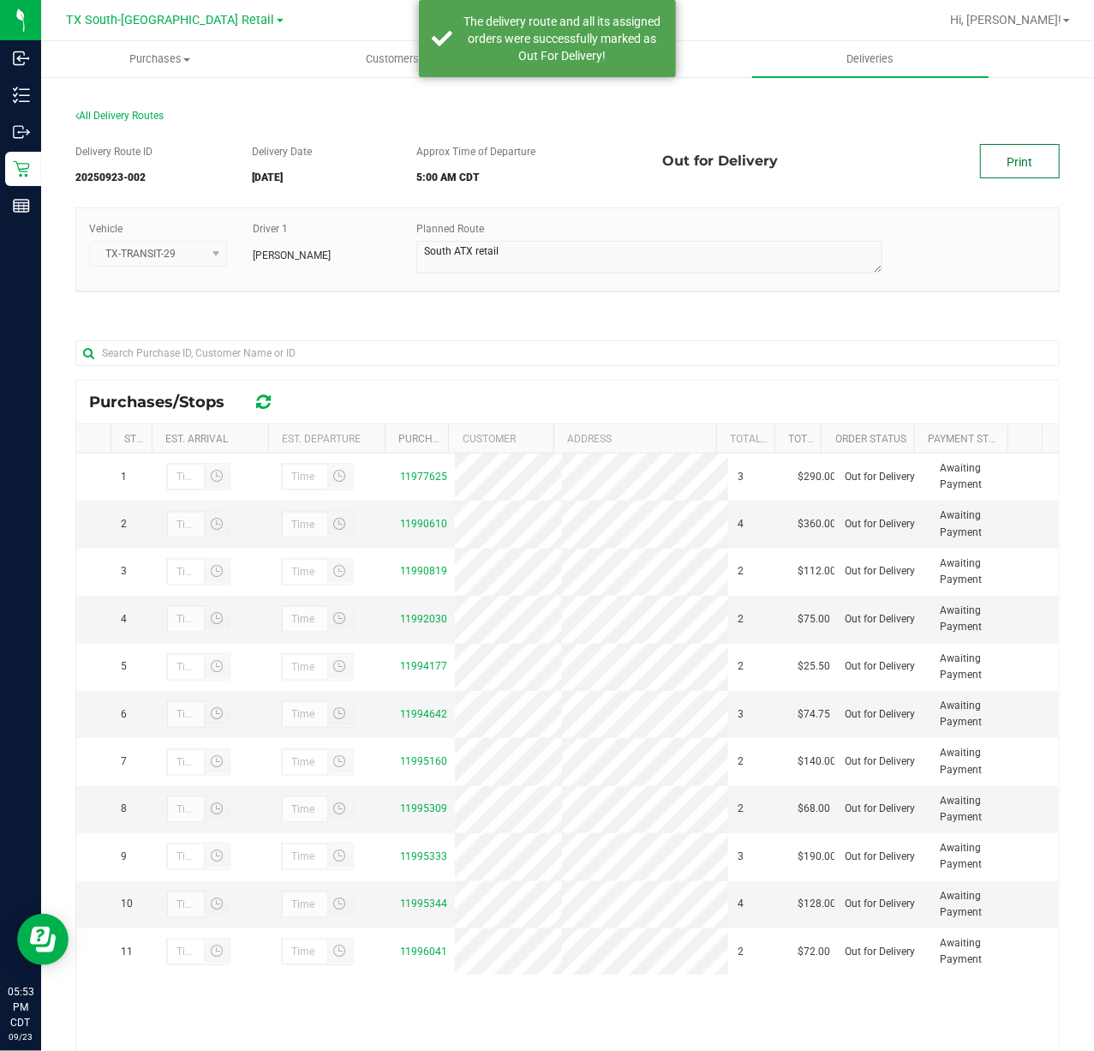
click at [1027, 162] on link "Print" at bounding box center [1020, 161] width 80 height 34
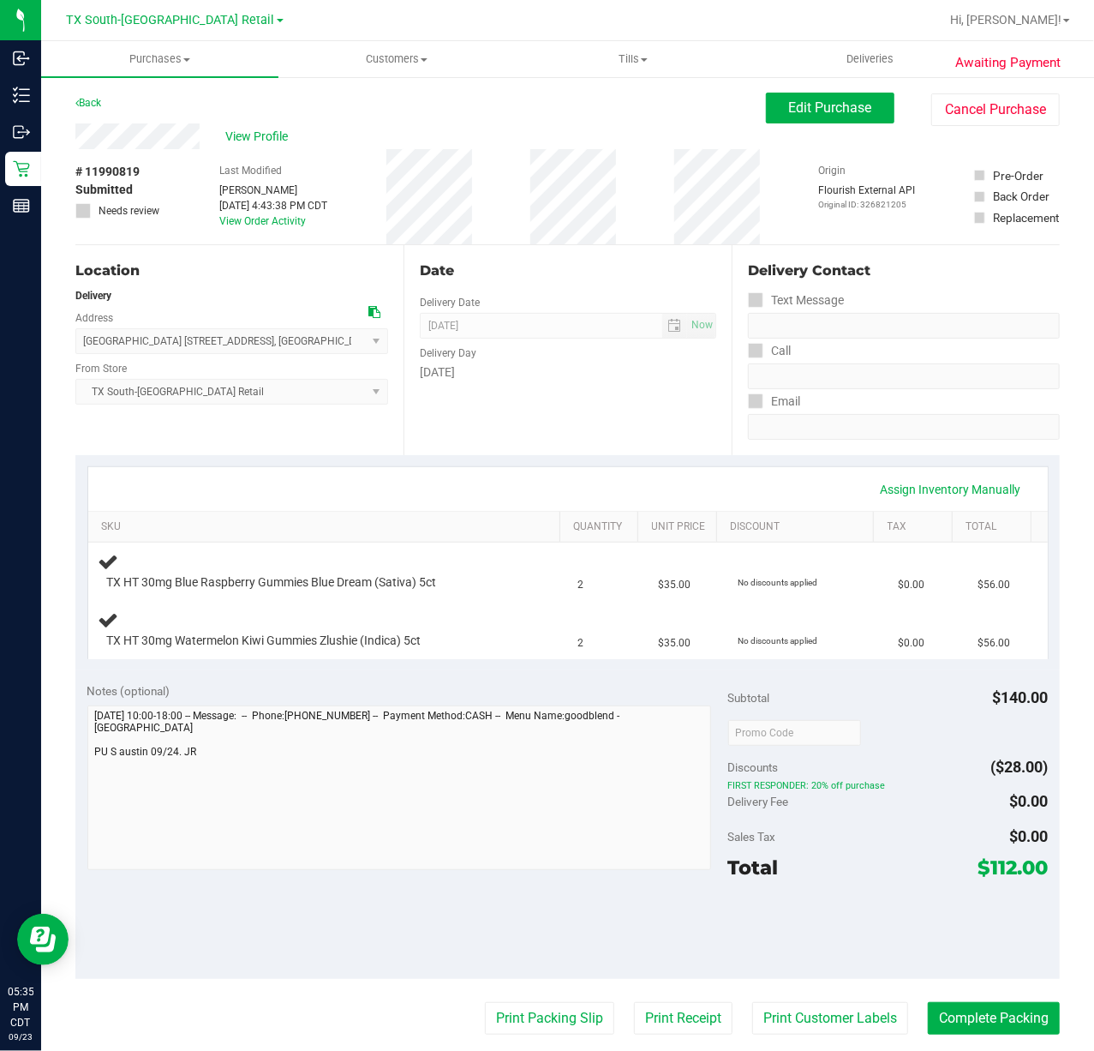
click at [560, 680] on div "Notes (optional) Subtotal $140.00 Discounts ($28.00) FIRST RESPONDER: 20% off p…" at bounding box center [567, 824] width 985 height 308
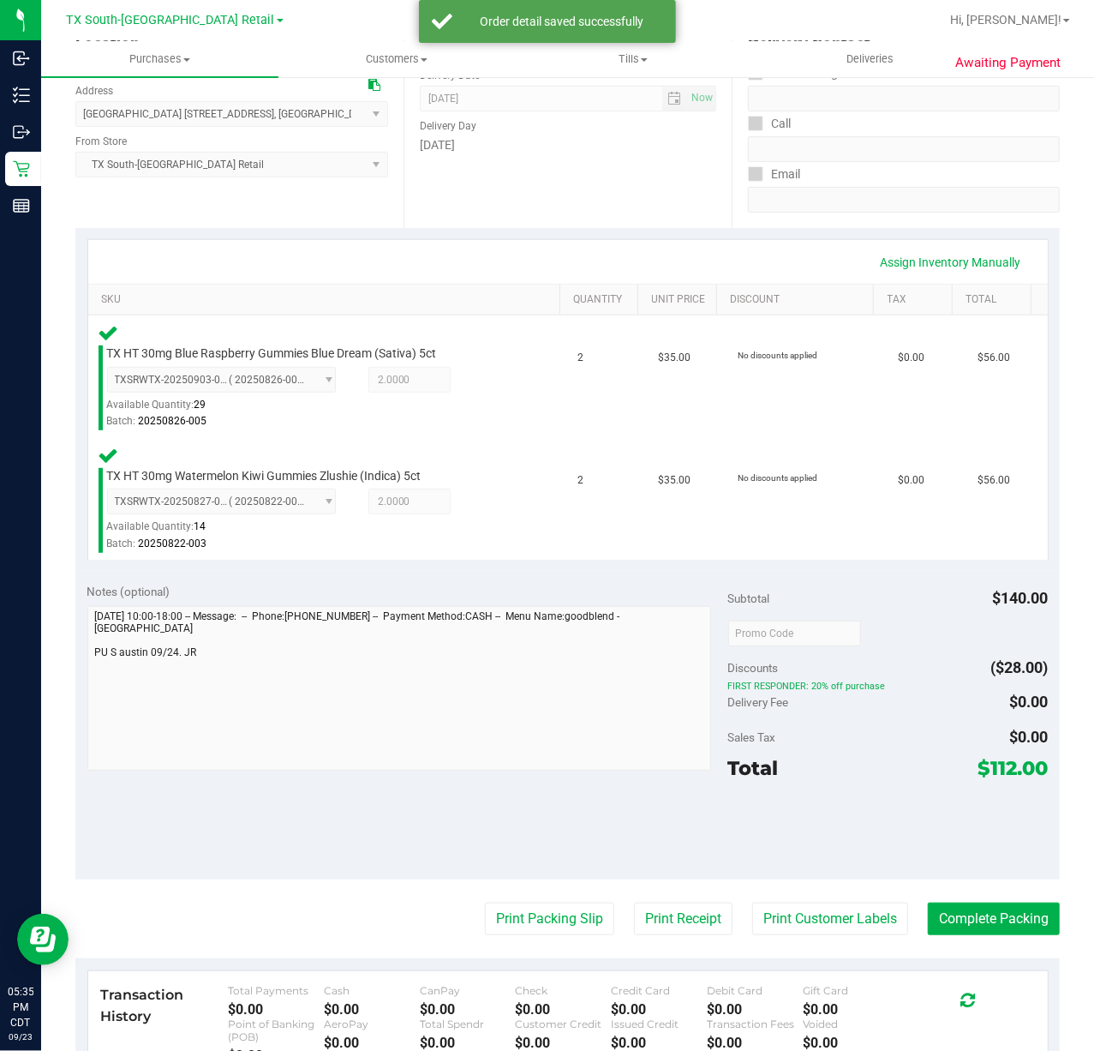
scroll to position [228, 0]
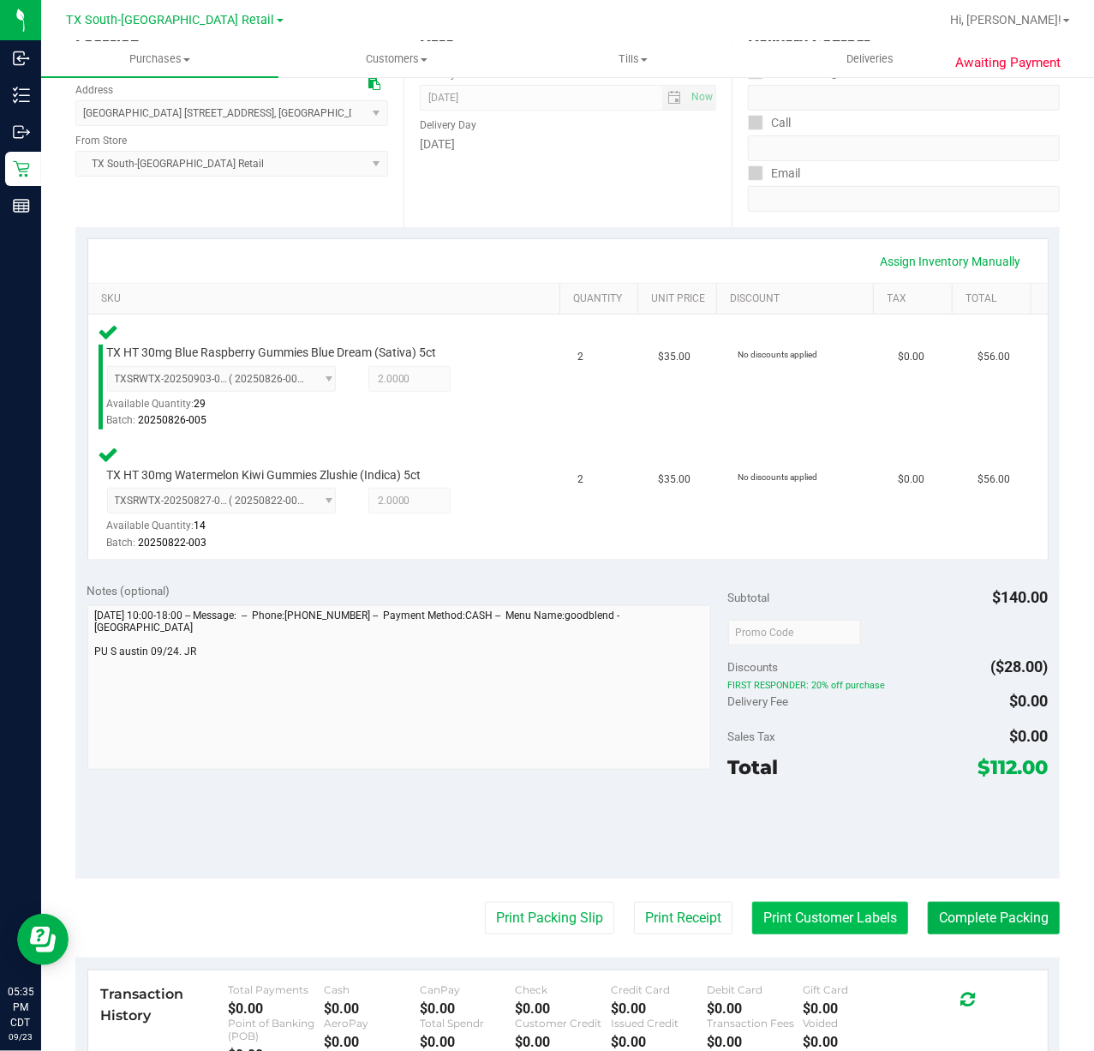
click at [769, 908] on button "Print Customer Labels" at bounding box center [830, 917] width 156 height 33
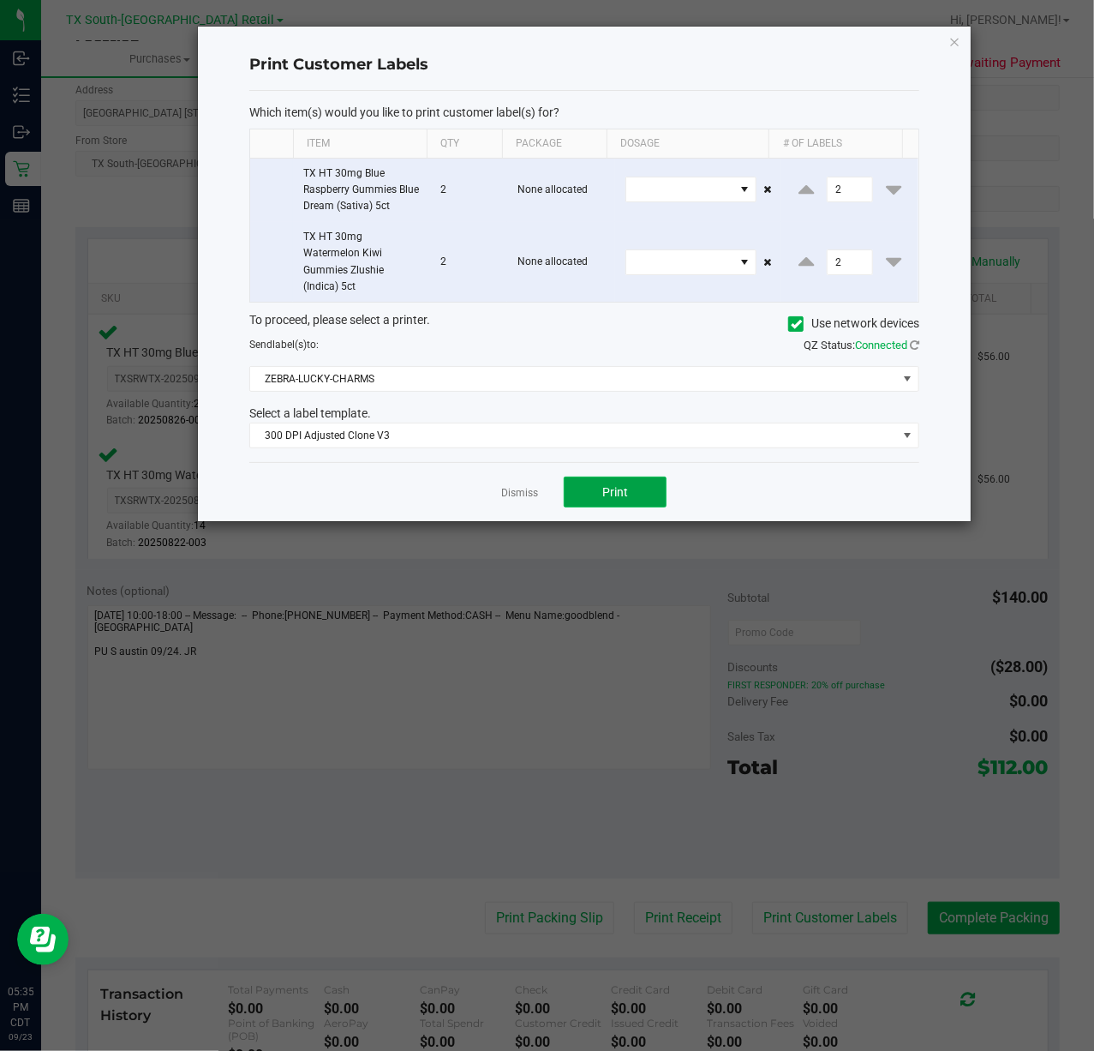
click at [590, 499] on button "Print" at bounding box center [615, 491] width 103 height 31
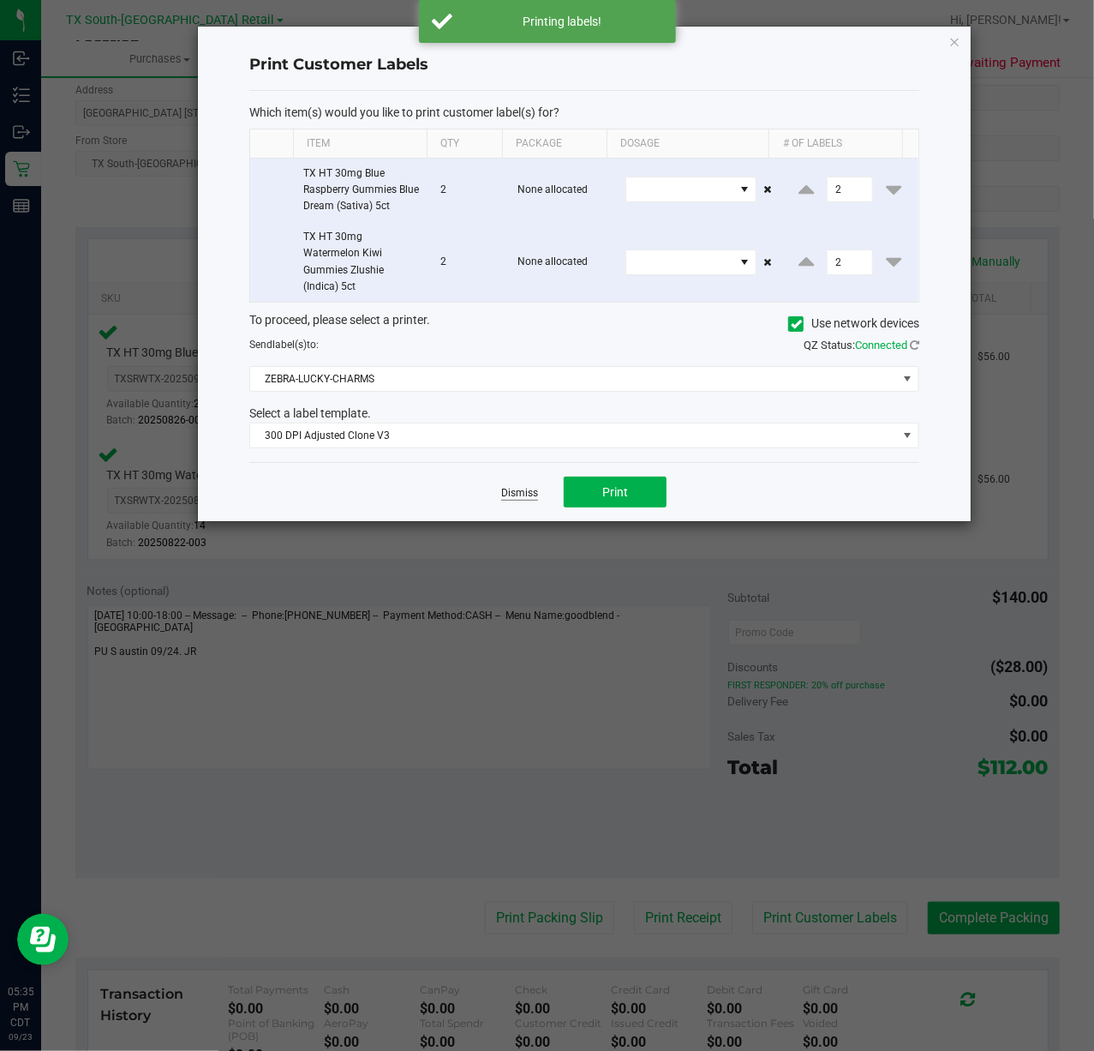
click at [535, 497] on link "Dismiss" at bounding box center [519, 493] width 37 height 15
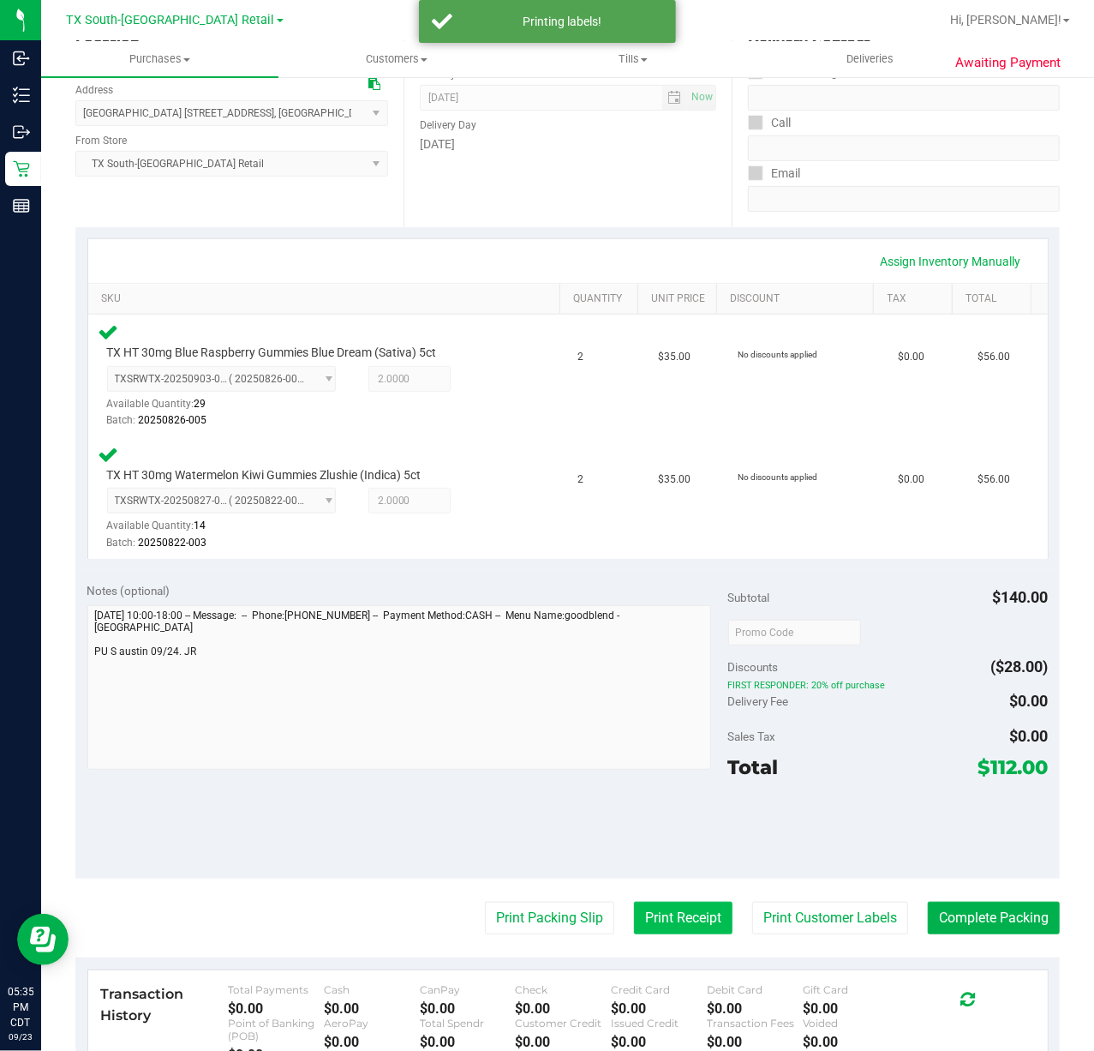
drag, startPoint x: 690, startPoint y: 925, endPoint x: 692, endPoint y: 913, distance: 13.1
click at [692, 913] on button "Print Receipt" at bounding box center [683, 917] width 99 height 33
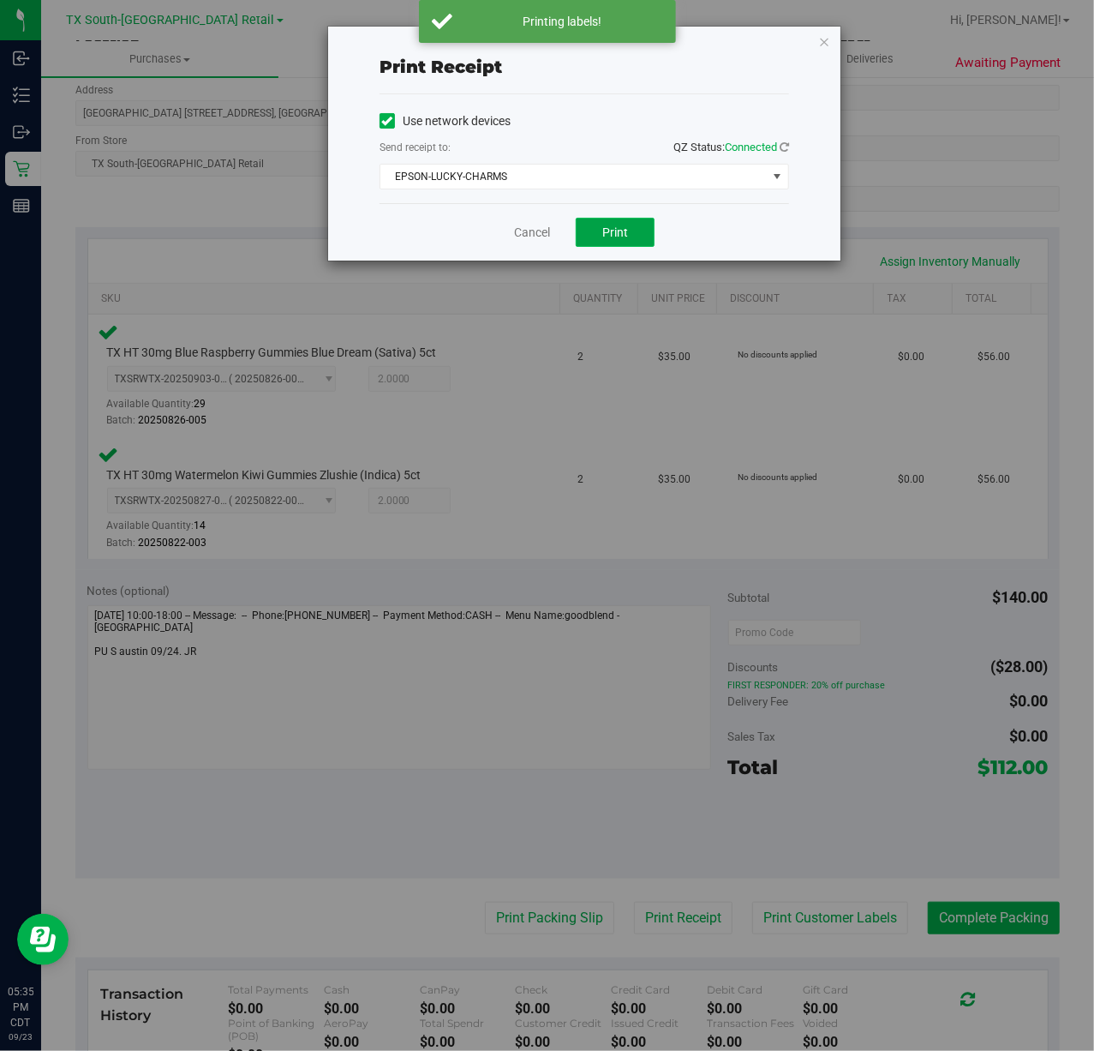
click at [611, 234] on span "Print" at bounding box center [615, 232] width 26 height 14
click at [539, 231] on link "Cancel" at bounding box center [525, 233] width 36 height 18
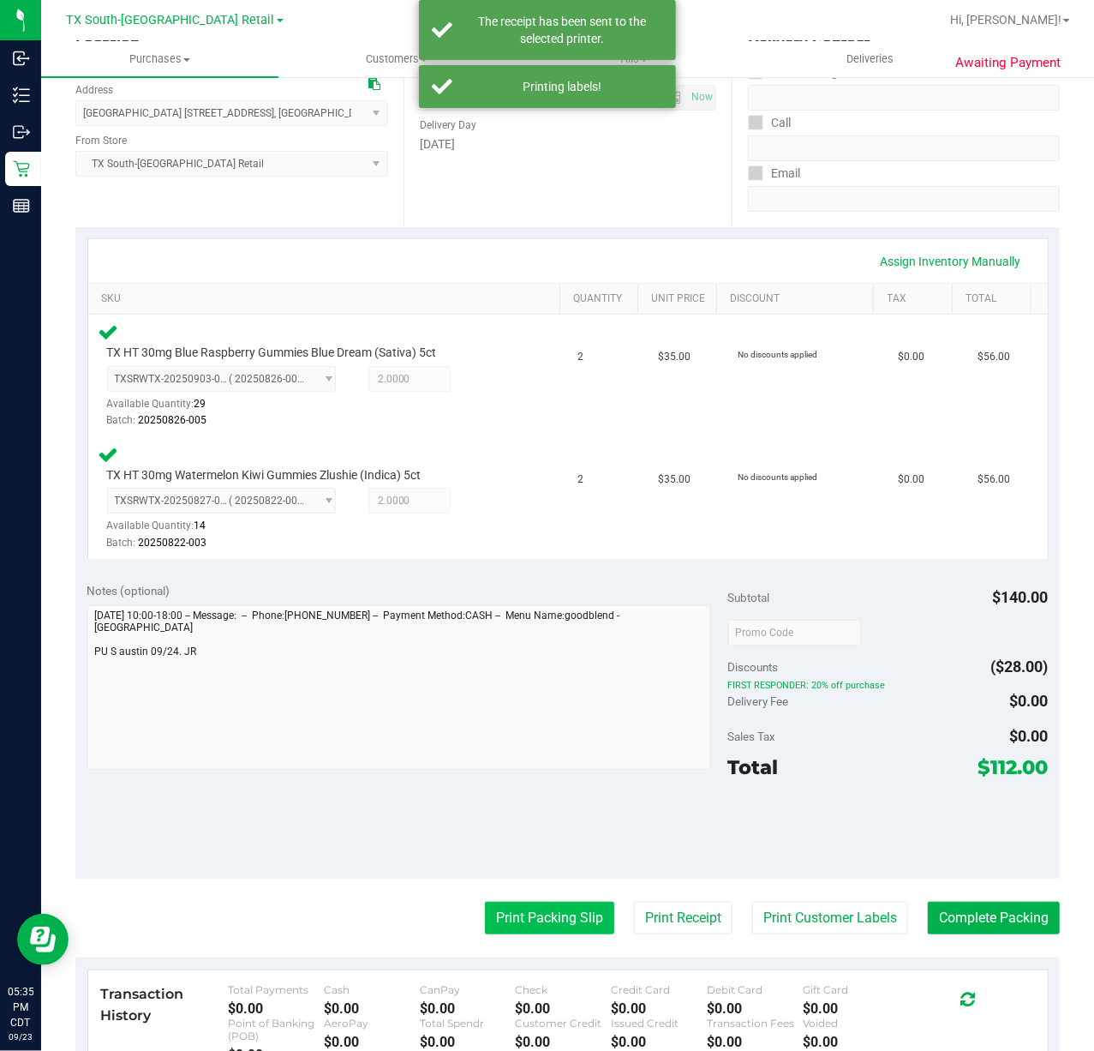
click at [488, 919] on button "Print Packing Slip" at bounding box center [549, 917] width 129 height 33
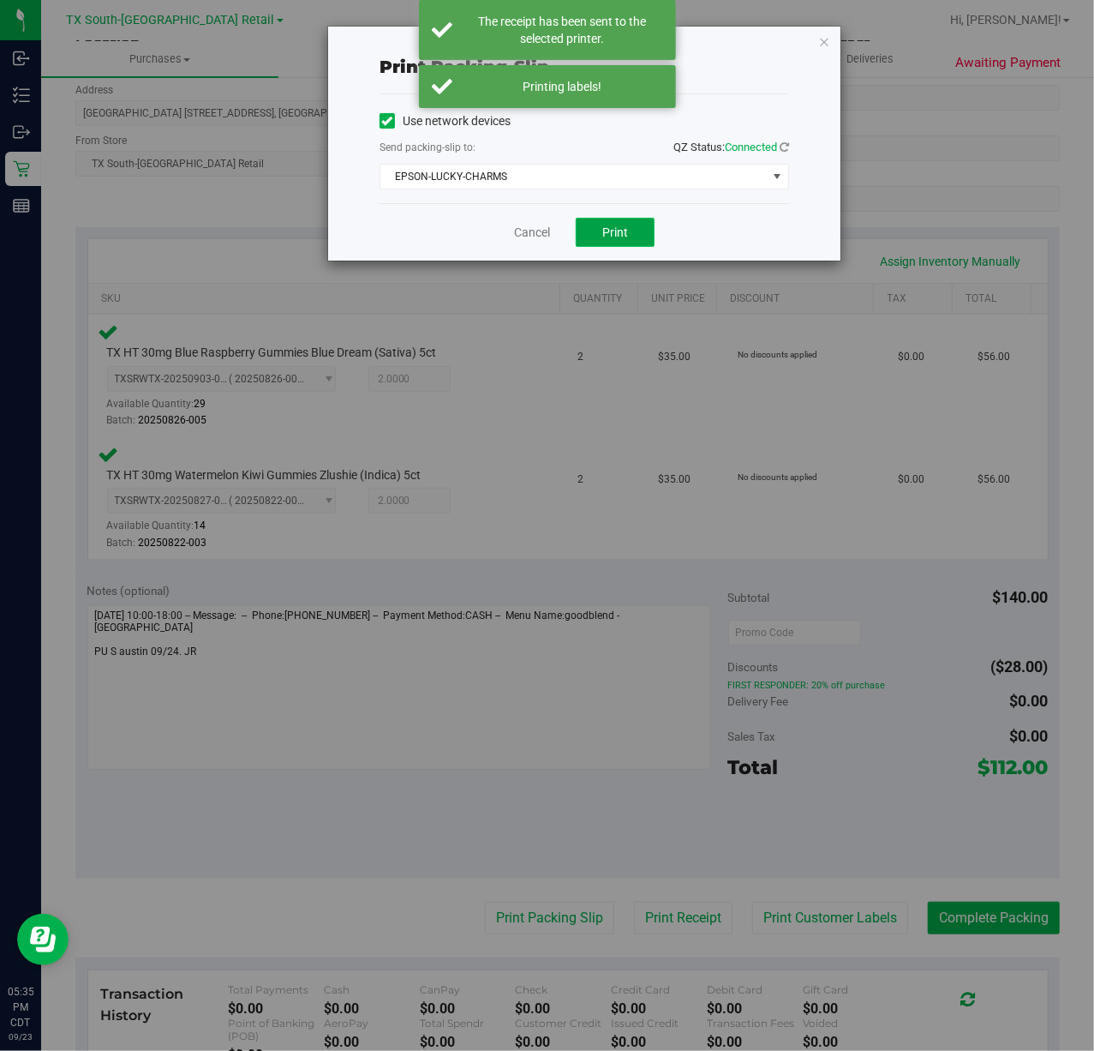
click at [642, 238] on button "Print" at bounding box center [615, 232] width 79 height 29
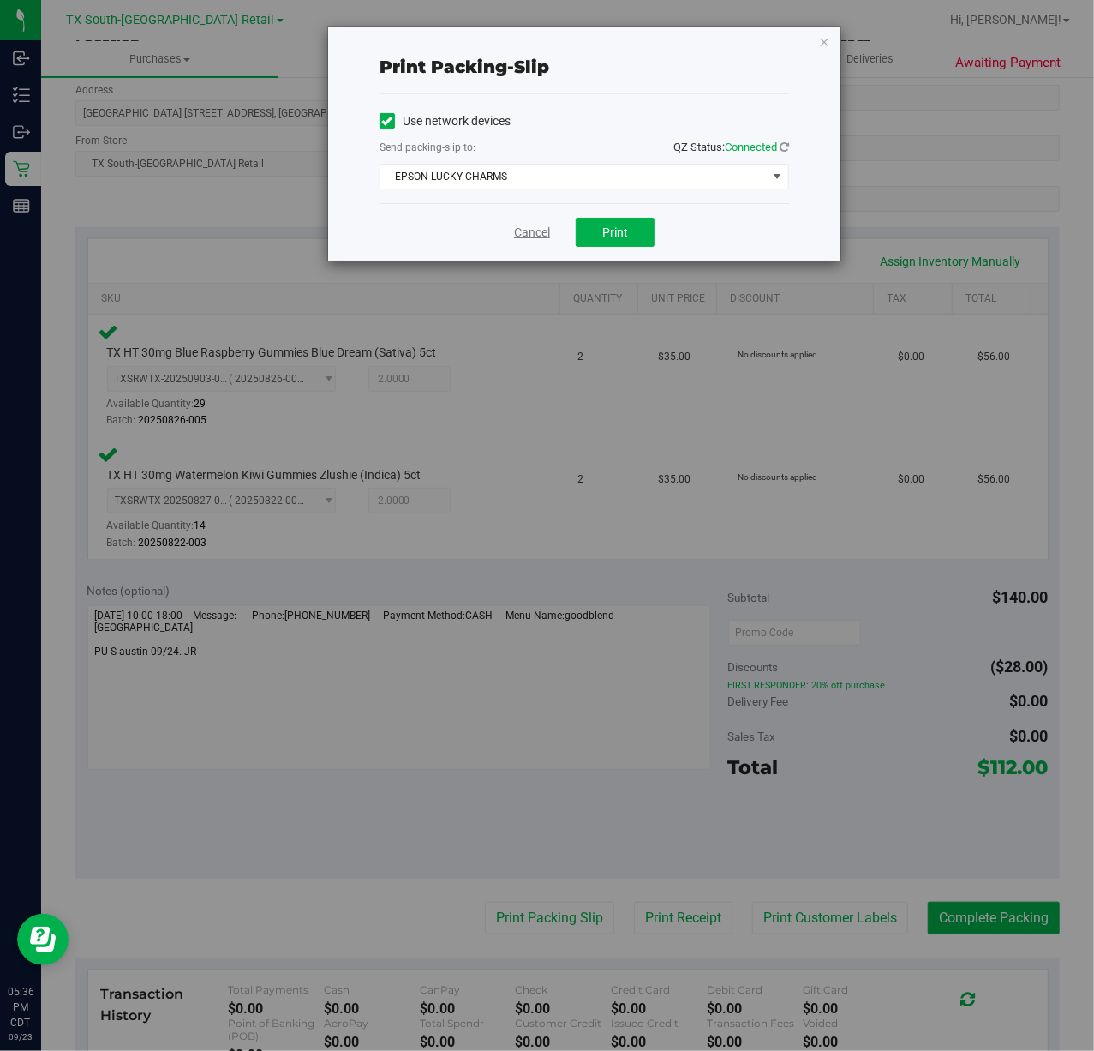
click at [542, 230] on link "Cancel" at bounding box center [532, 233] width 36 height 18
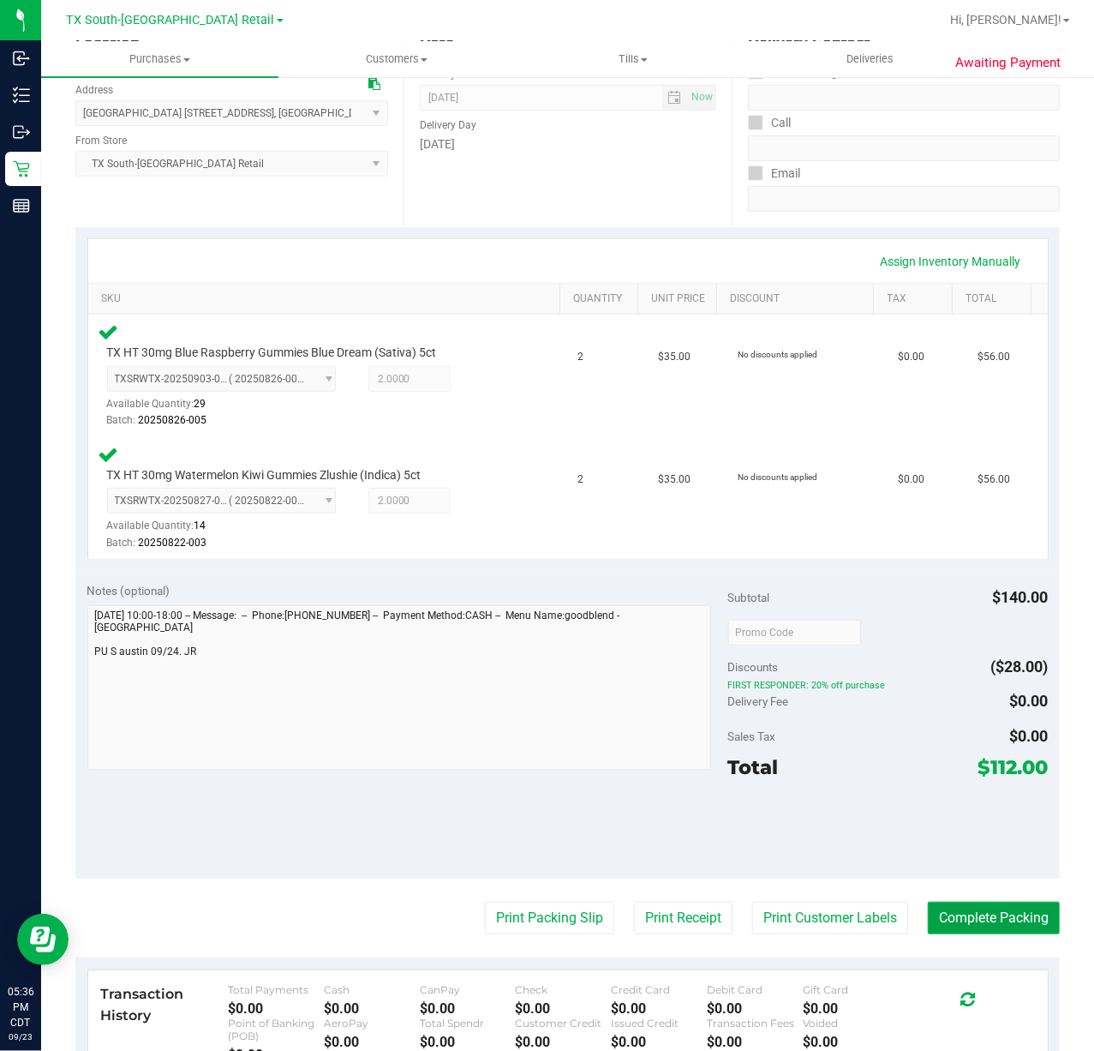
click at [1003, 909] on button "Complete Packing" at bounding box center [994, 917] width 132 height 33
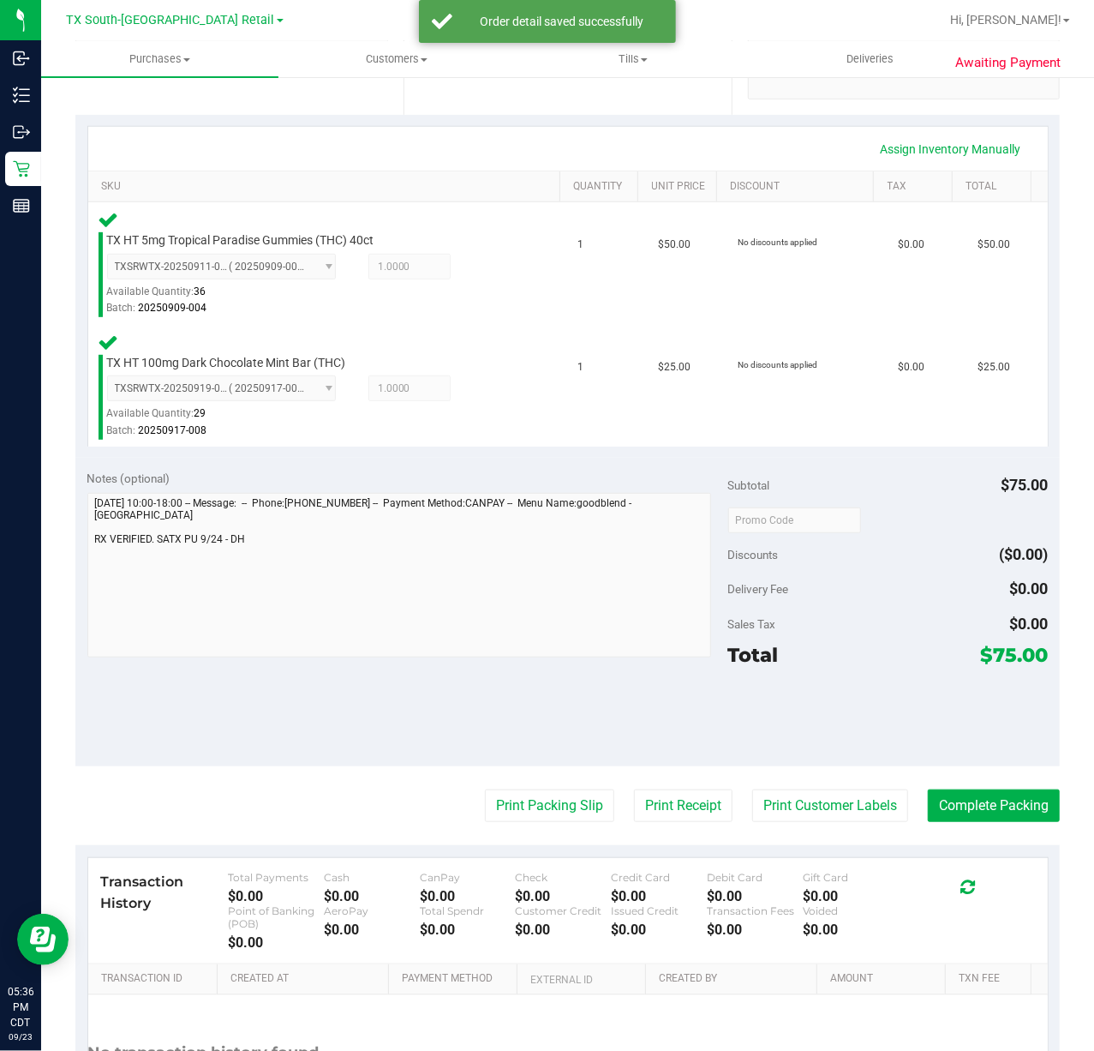
scroll to position [343, 0]
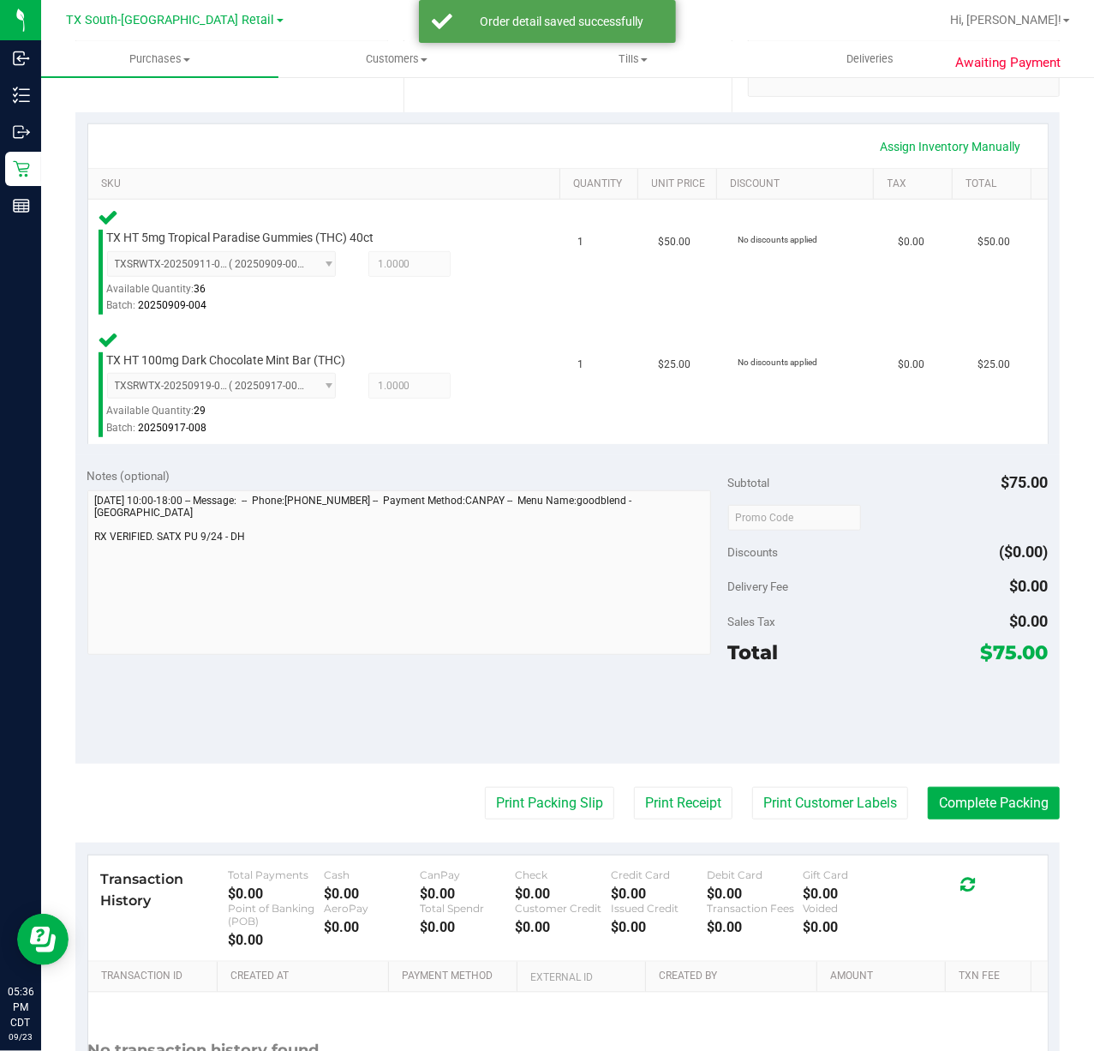
click at [811, 775] on purchase-details "Back Edit Purchase Cancel Purchase View Profile # 11992030 Submitted Needs revi…" at bounding box center [567, 463] width 985 height 1426
click at [771, 793] on button "Print Customer Labels" at bounding box center [830, 803] width 156 height 33
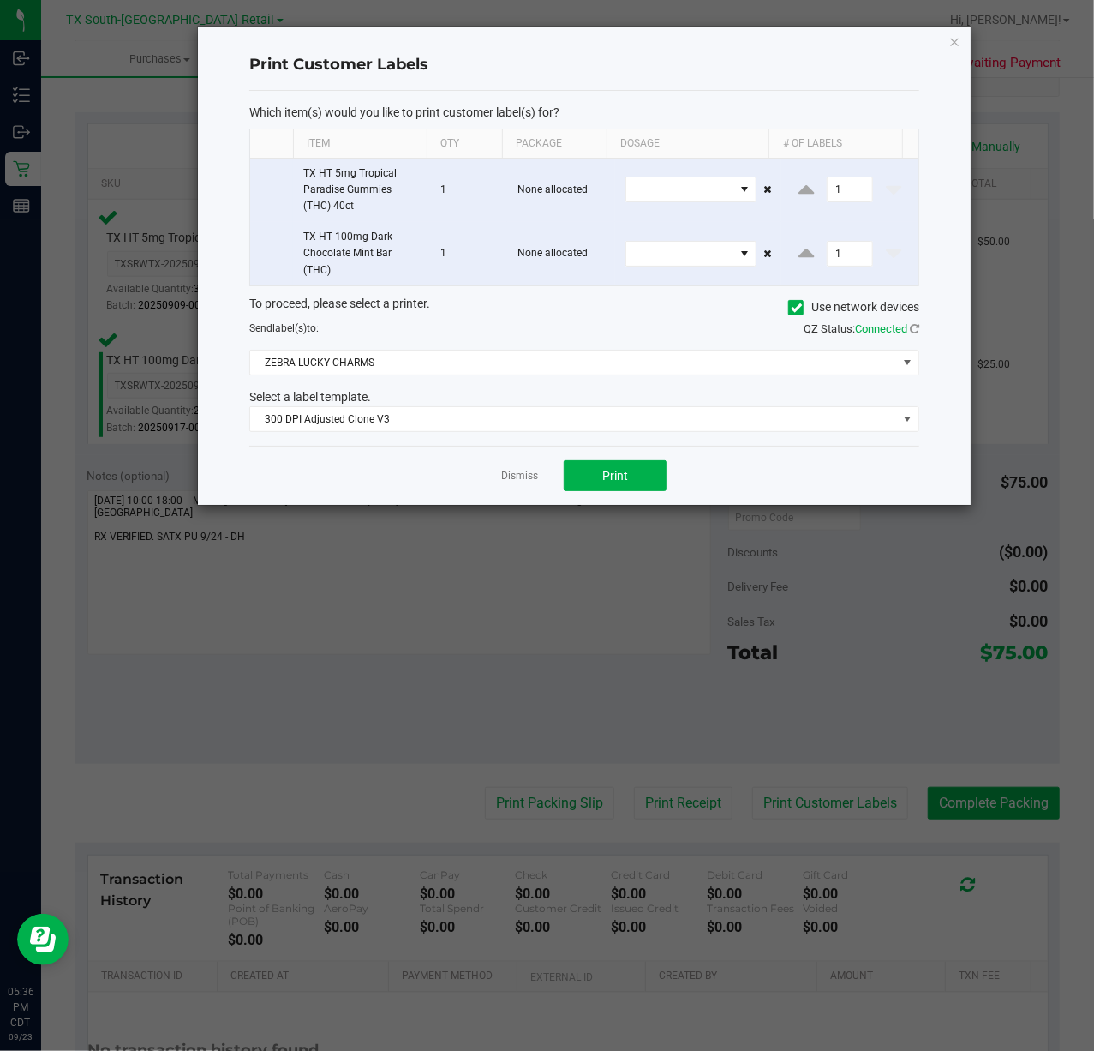
click at [571, 461] on div "Dismiss Print" at bounding box center [584, 475] width 670 height 59
click at [566, 467] on button "Print" at bounding box center [615, 475] width 103 height 31
click at [483, 475] on div "Dismiss Print" at bounding box center [584, 475] width 670 height 59
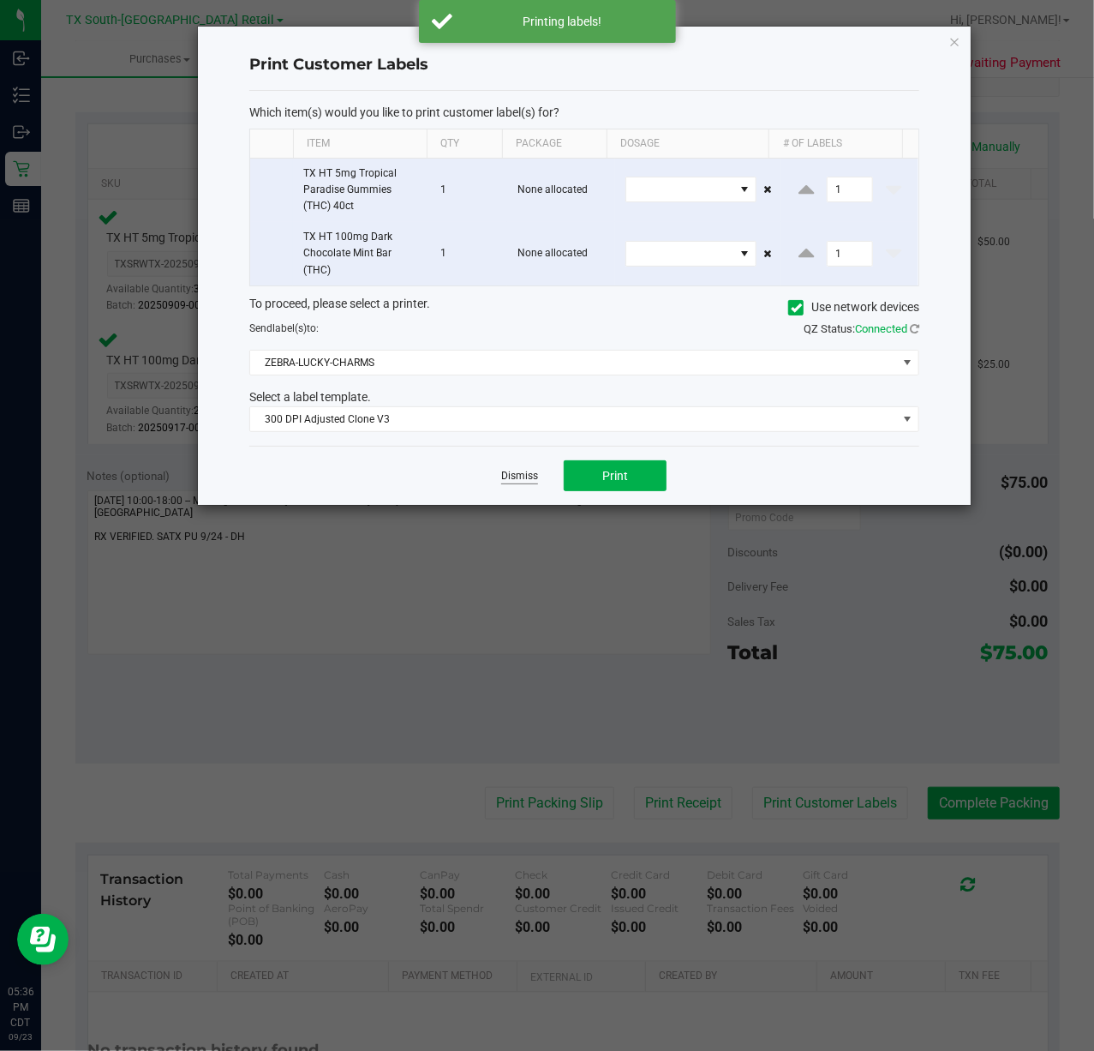
click at [507, 475] on link "Dismiss" at bounding box center [519, 476] width 37 height 15
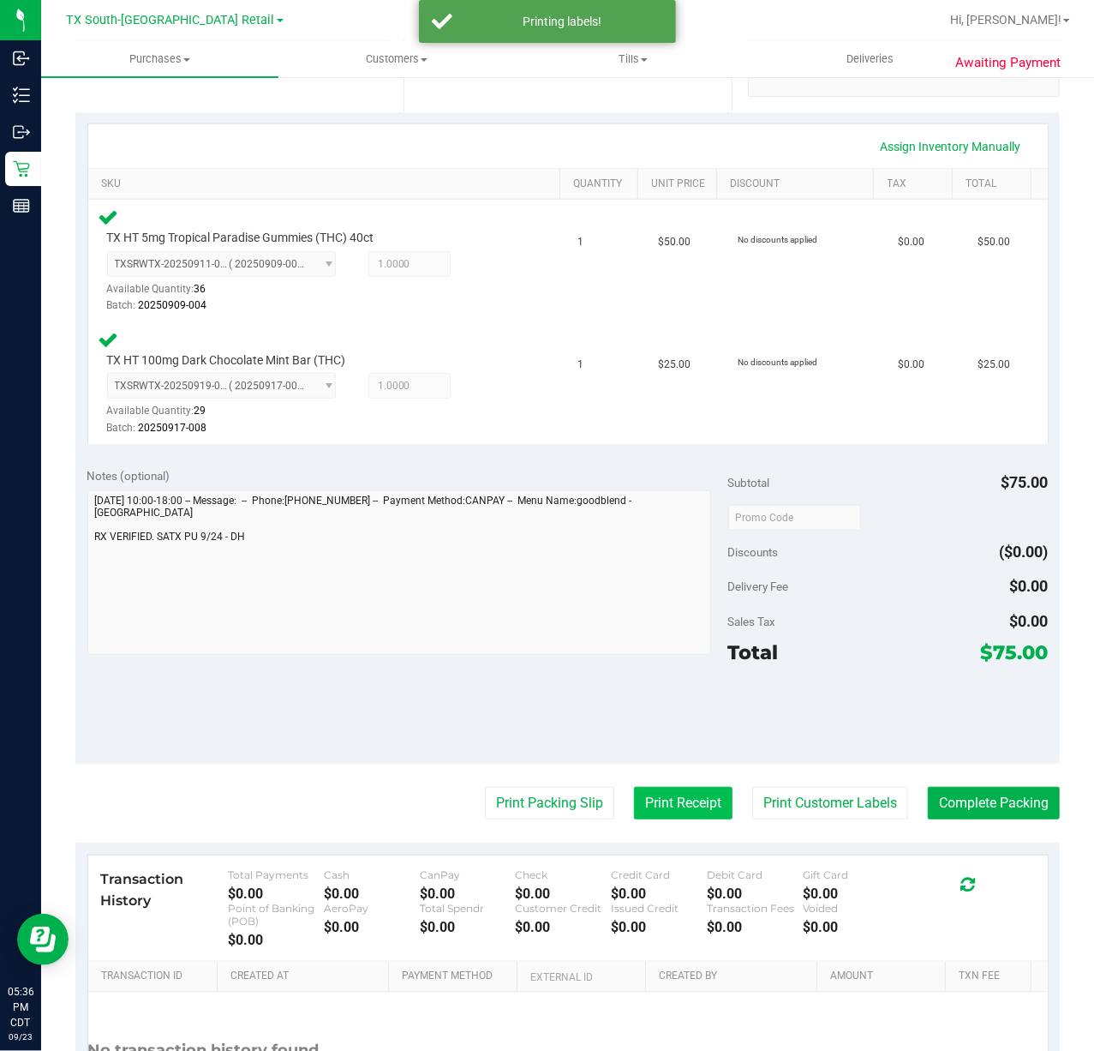
click at [672, 817] on button "Print Receipt" at bounding box center [683, 803] width 99 height 33
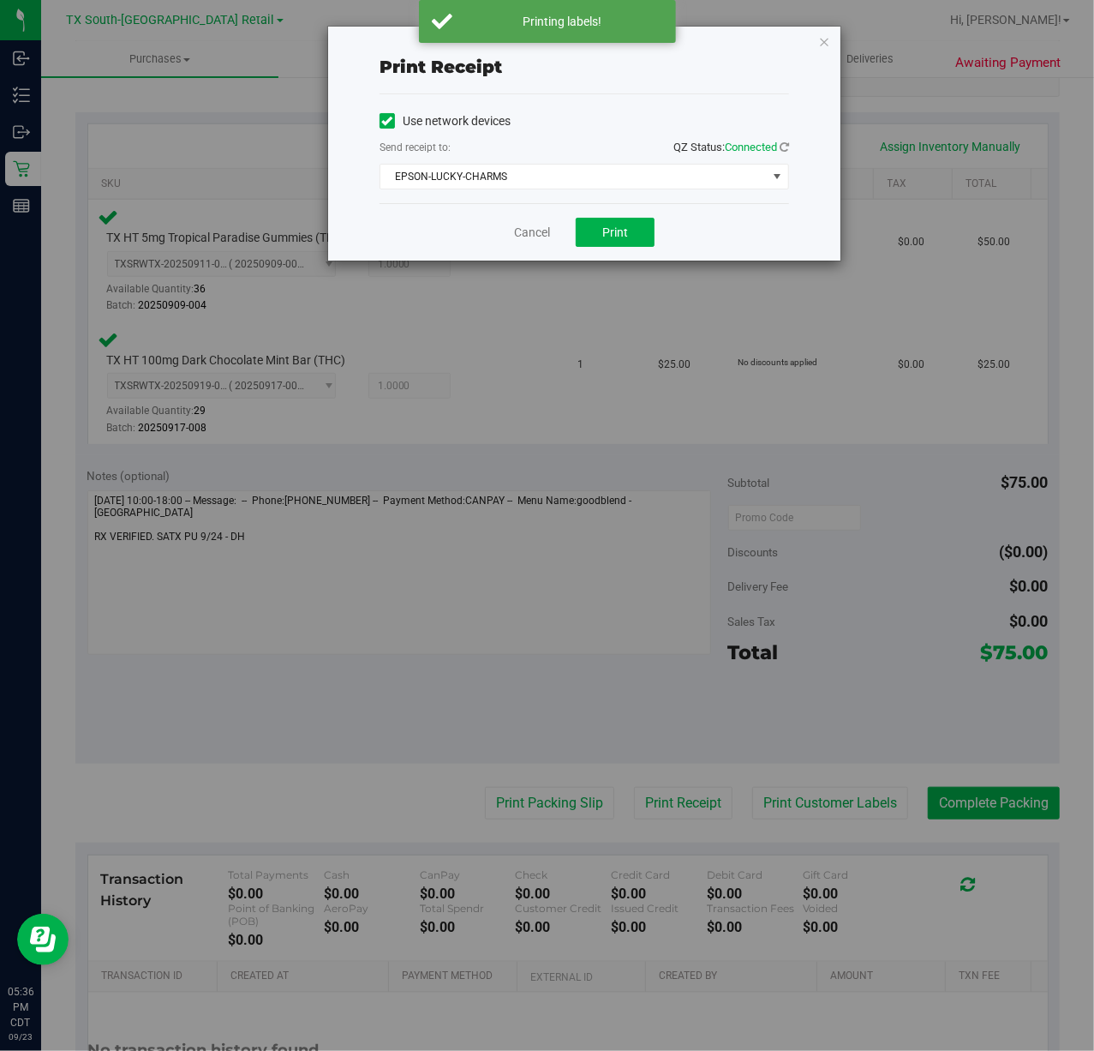
click at [573, 227] on div "Cancel Print" at bounding box center [585, 231] width 410 height 57
click at [580, 226] on button "Print" at bounding box center [615, 232] width 79 height 29
click at [533, 228] on link "Cancel" at bounding box center [525, 233] width 36 height 18
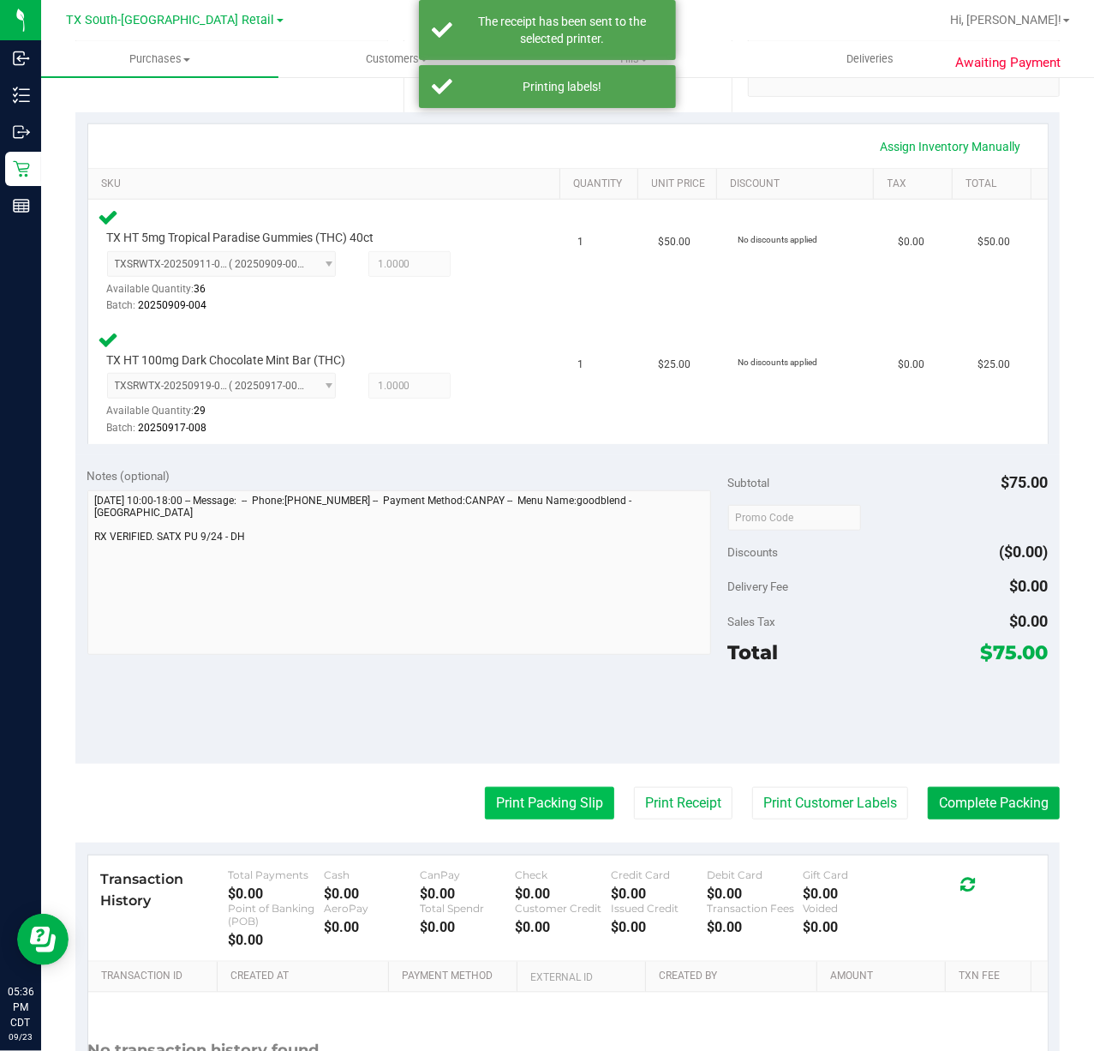
click at [578, 810] on button "Print Packing Slip" at bounding box center [549, 803] width 129 height 33
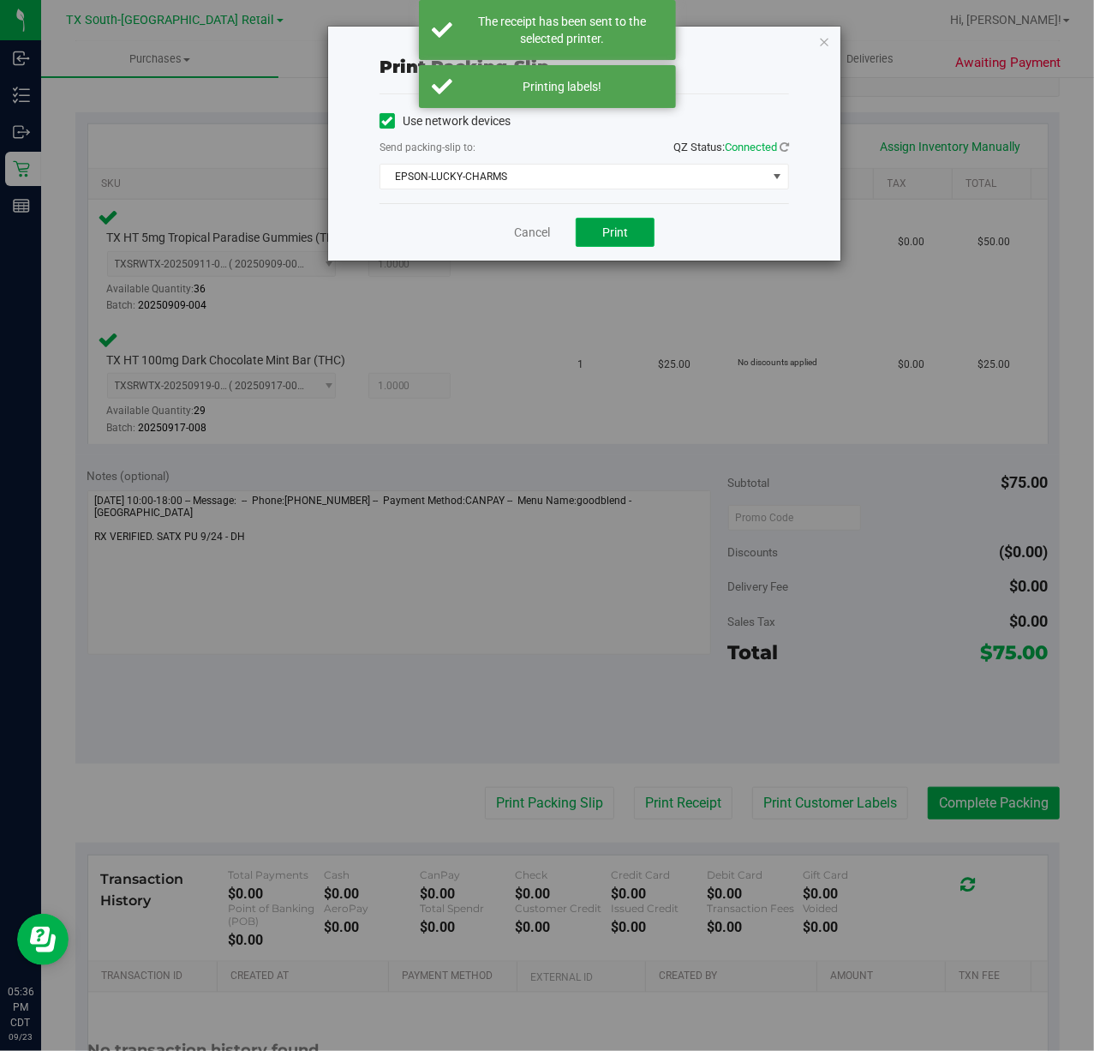
click at [638, 238] on button "Print" at bounding box center [615, 232] width 79 height 29
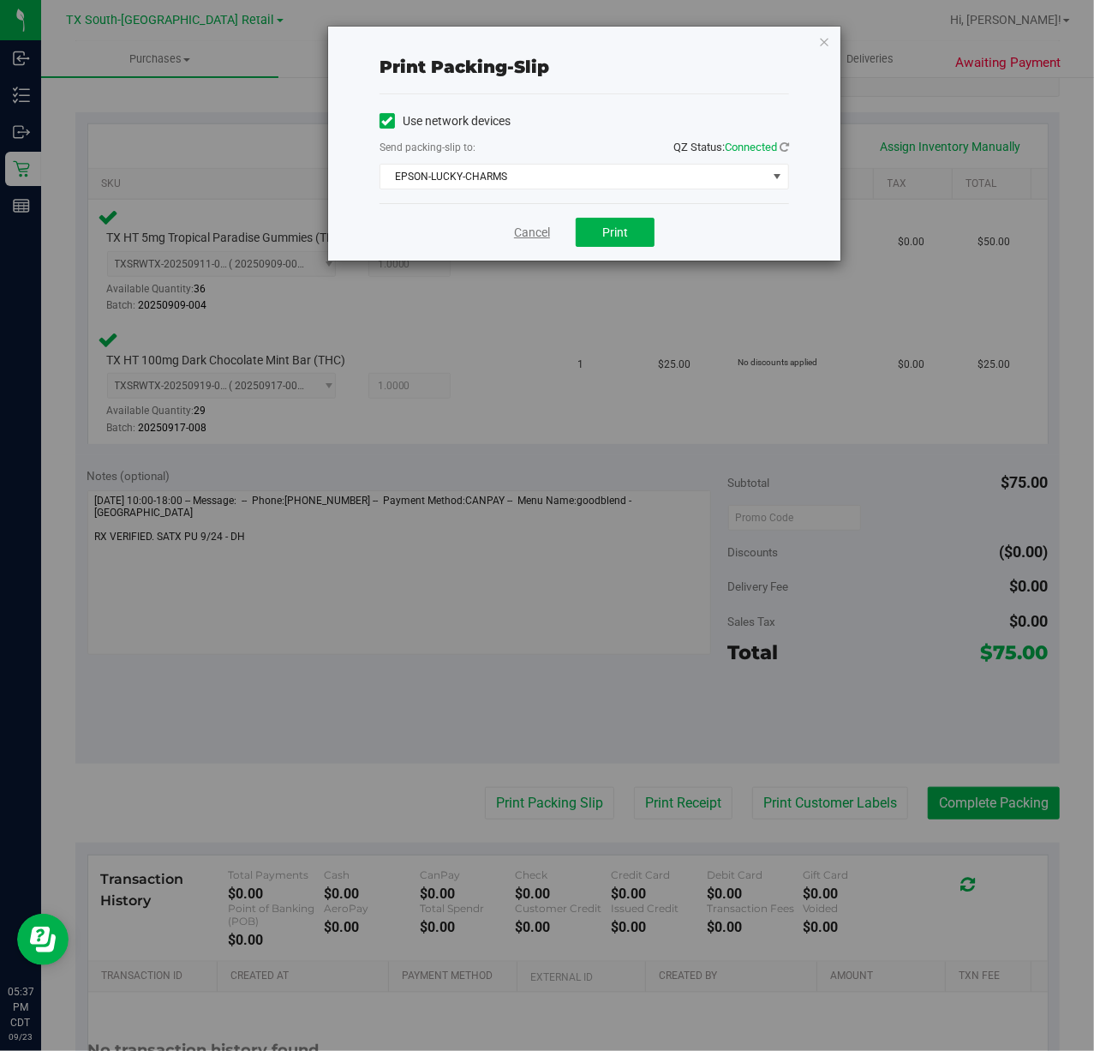
click at [533, 233] on link "Cancel" at bounding box center [532, 233] width 36 height 18
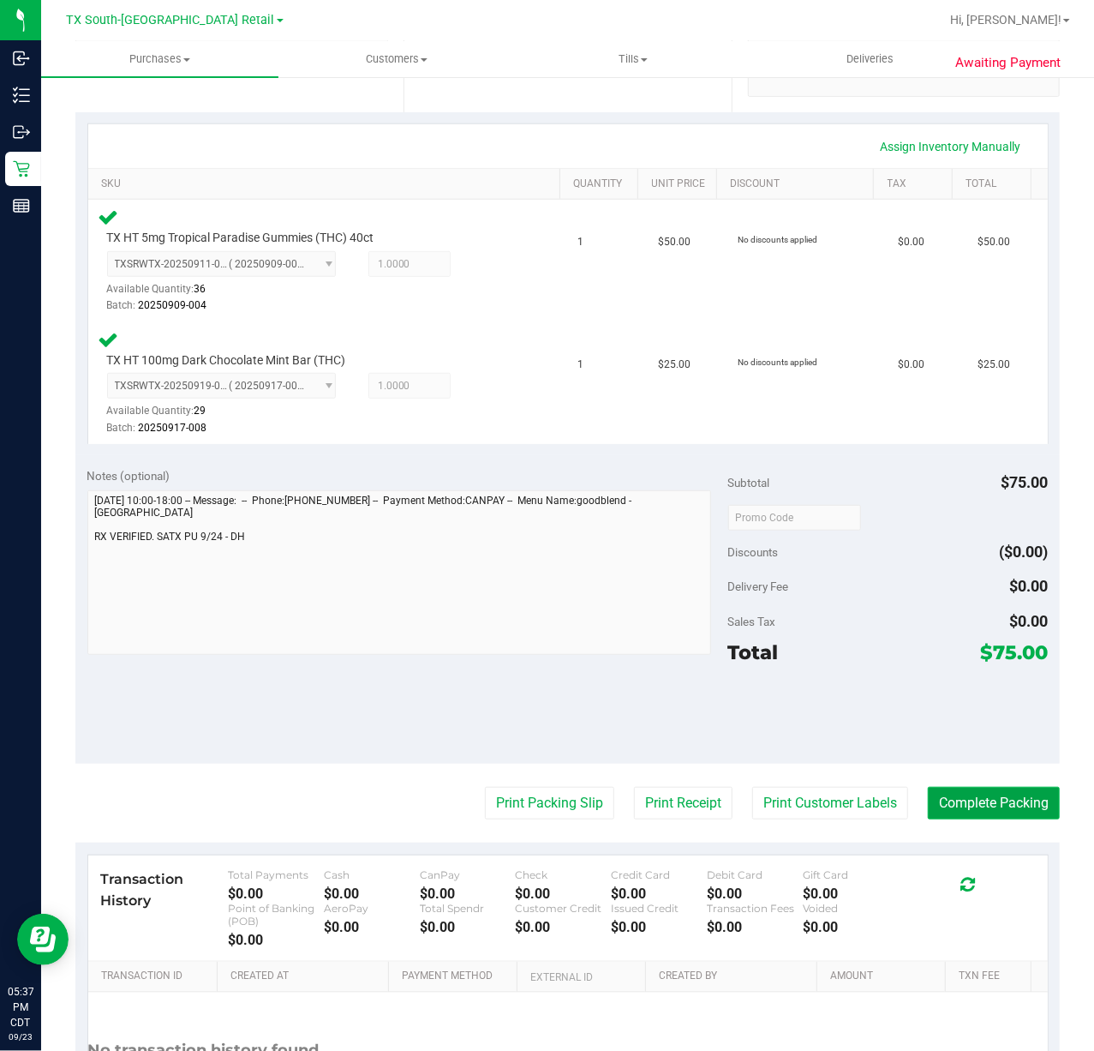
click at [989, 790] on button "Complete Packing" at bounding box center [994, 803] width 132 height 33
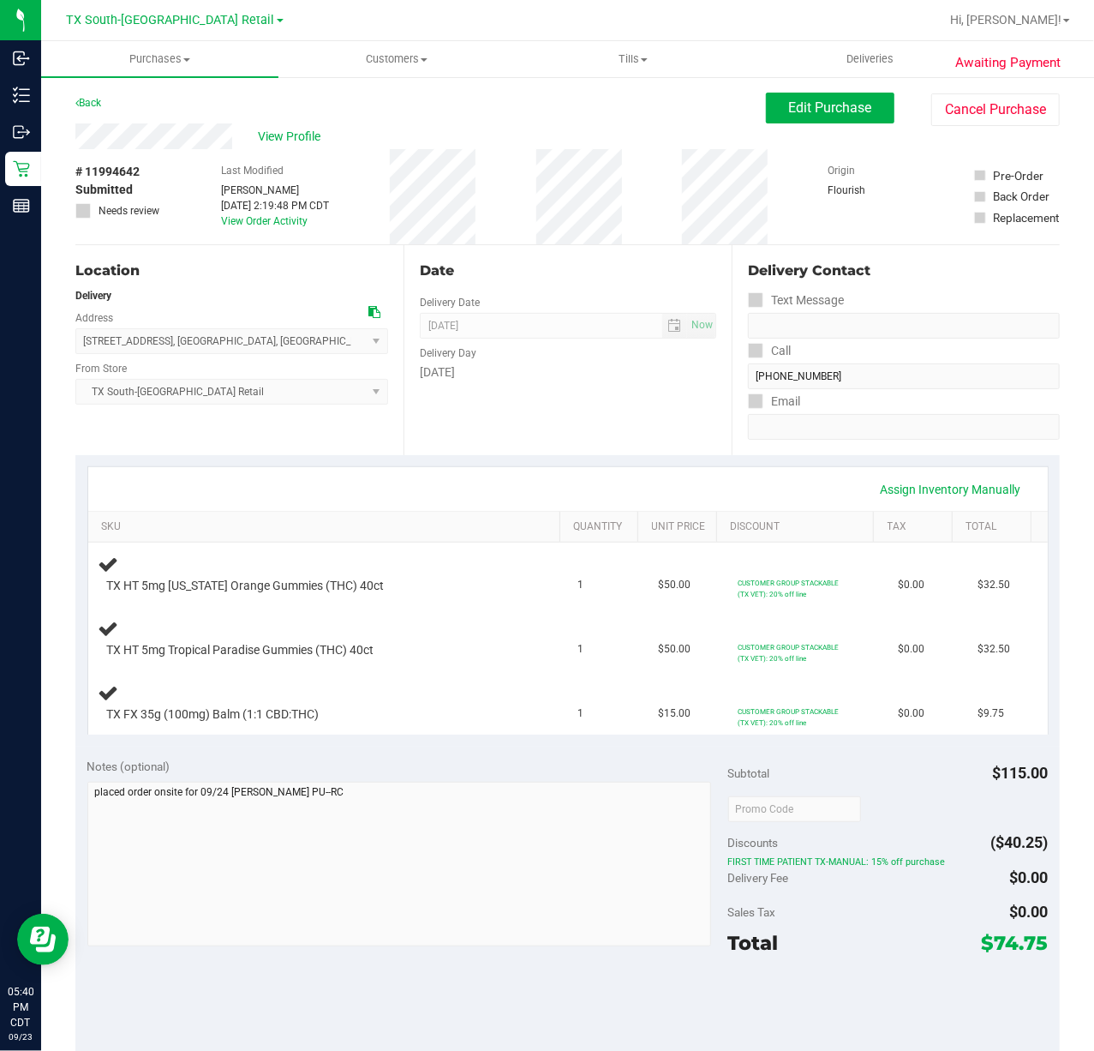
click at [650, 478] on div "Assign Inventory Manually" at bounding box center [568, 489] width 929 height 29
click at [656, 434] on div "Date Delivery Date [DATE] Now [DATE] 07:00 AM Now Delivery Day [DATE]" at bounding box center [568, 350] width 328 height 210
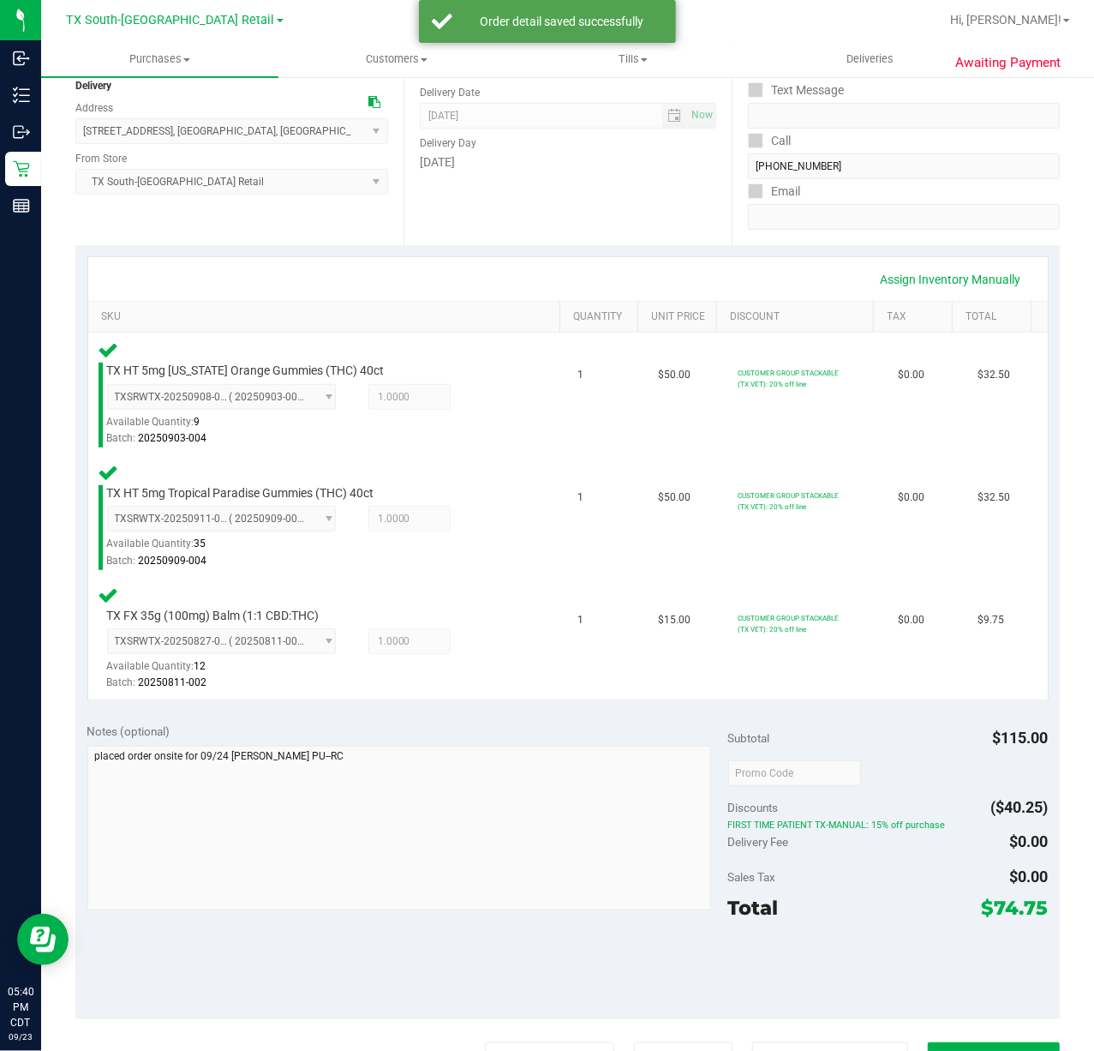
scroll to position [228, 0]
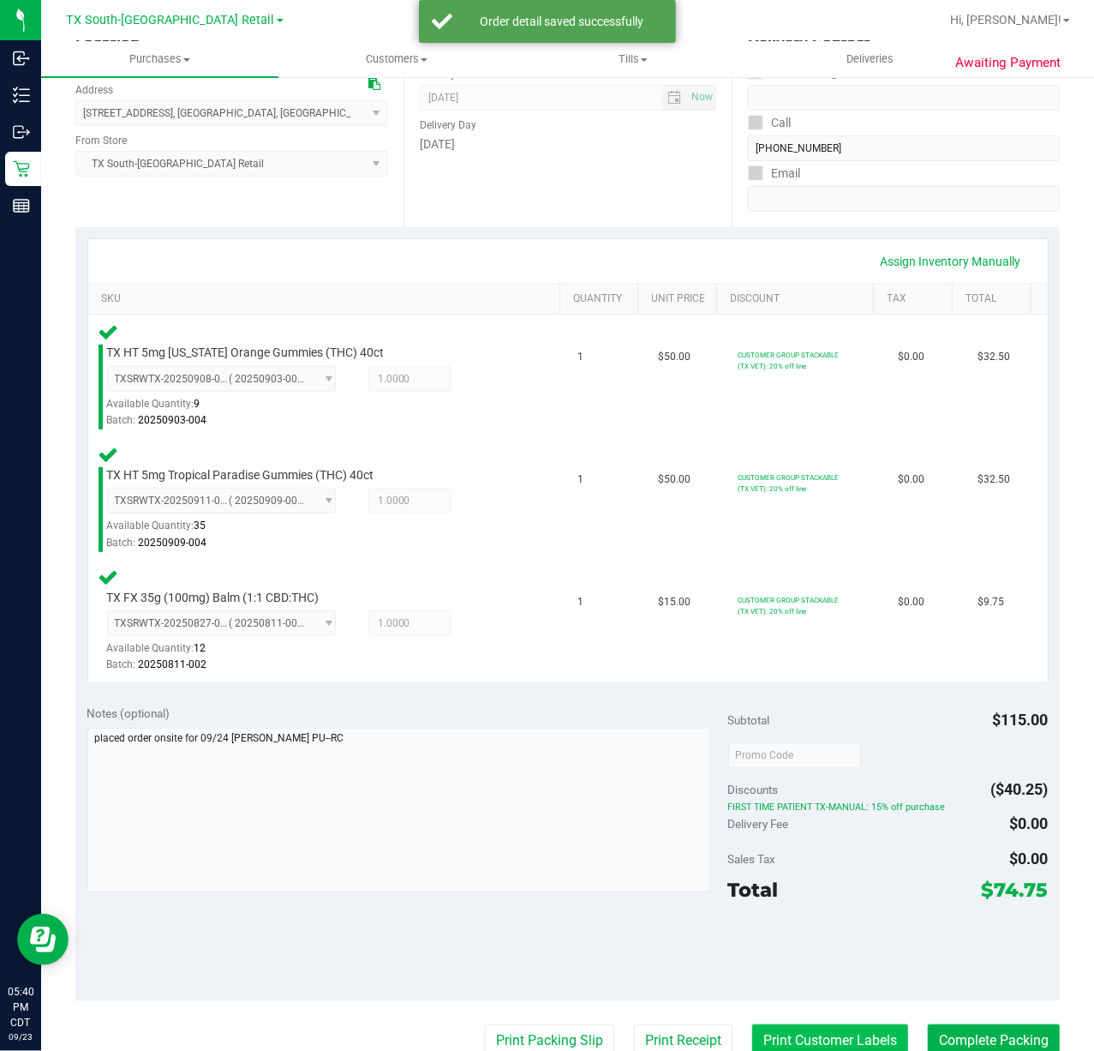
click at [793, 1036] on button "Print Customer Labels" at bounding box center [830, 1040] width 156 height 33
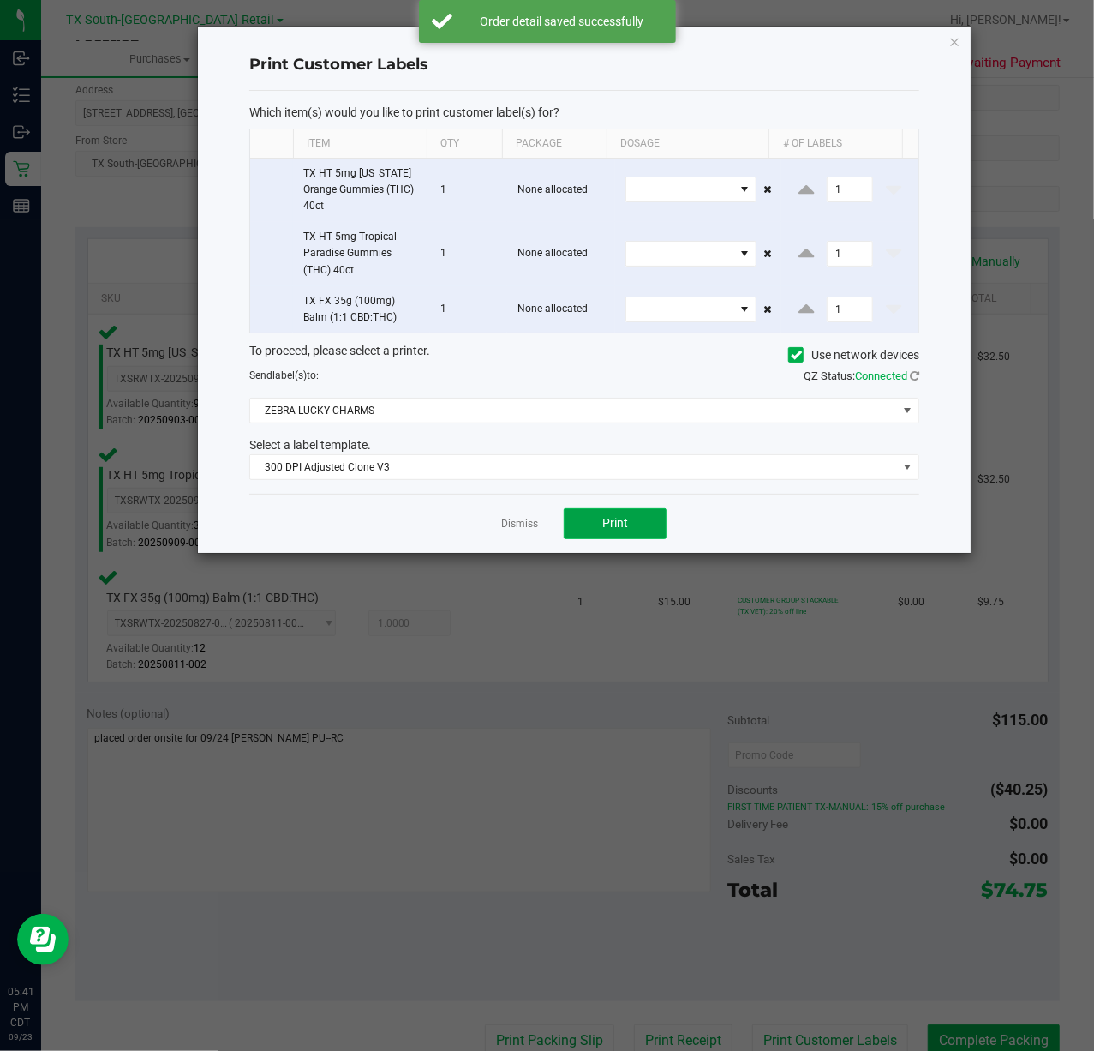
click at [612, 526] on span "Print" at bounding box center [615, 523] width 26 height 14
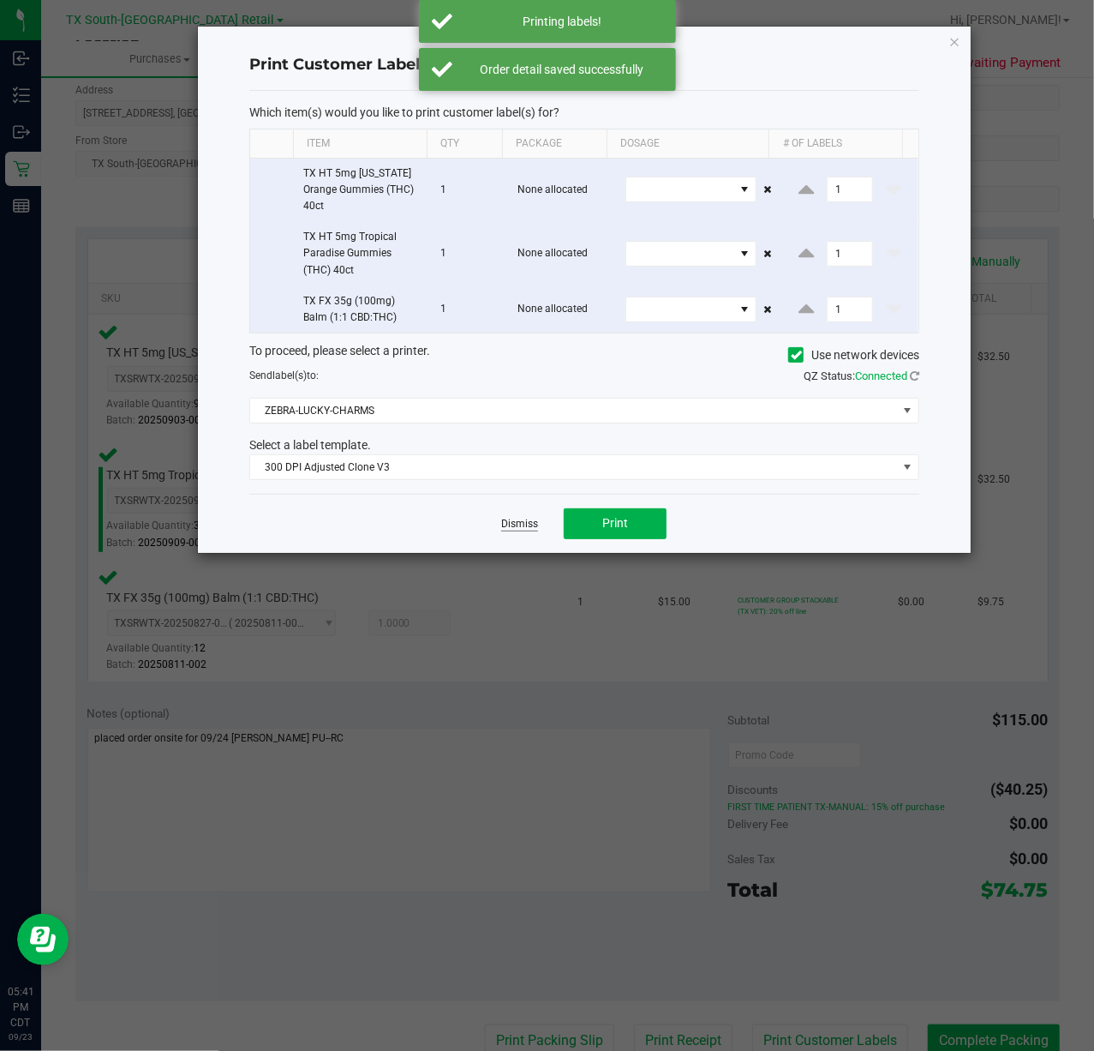
click at [516, 526] on link "Dismiss" at bounding box center [519, 524] width 37 height 15
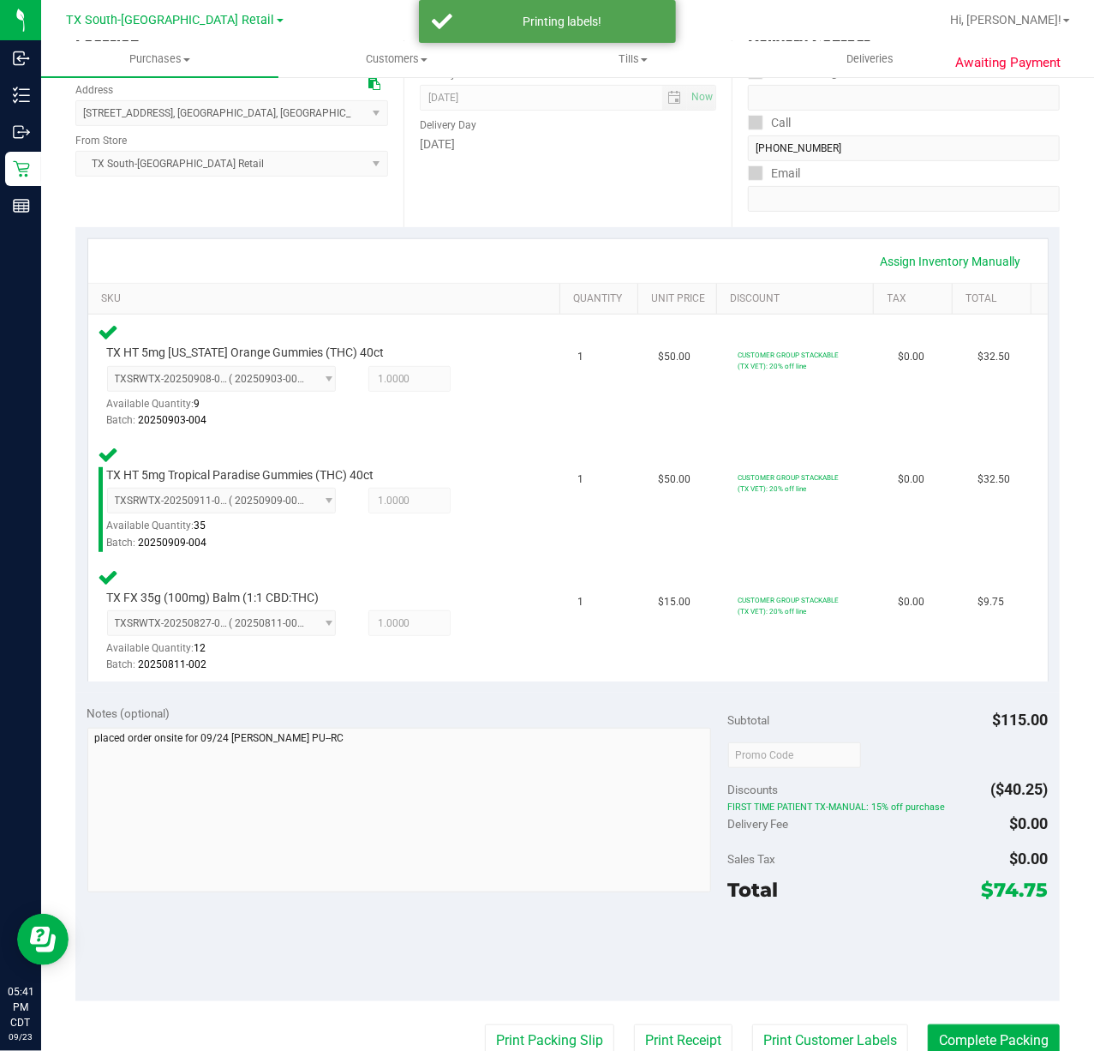
scroll to position [234, 0]
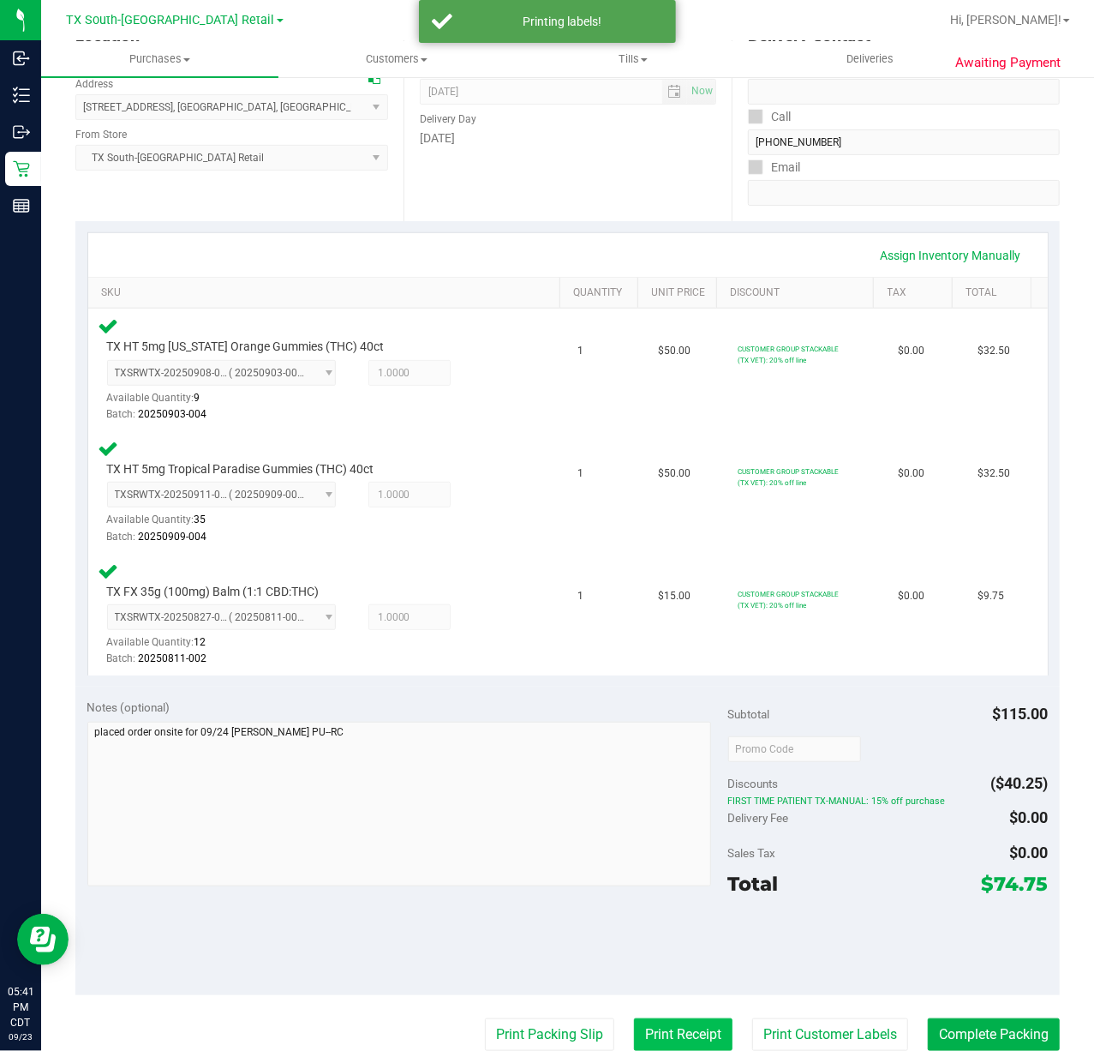
click at [643, 1046] on button "Print Receipt" at bounding box center [683, 1034] width 99 height 33
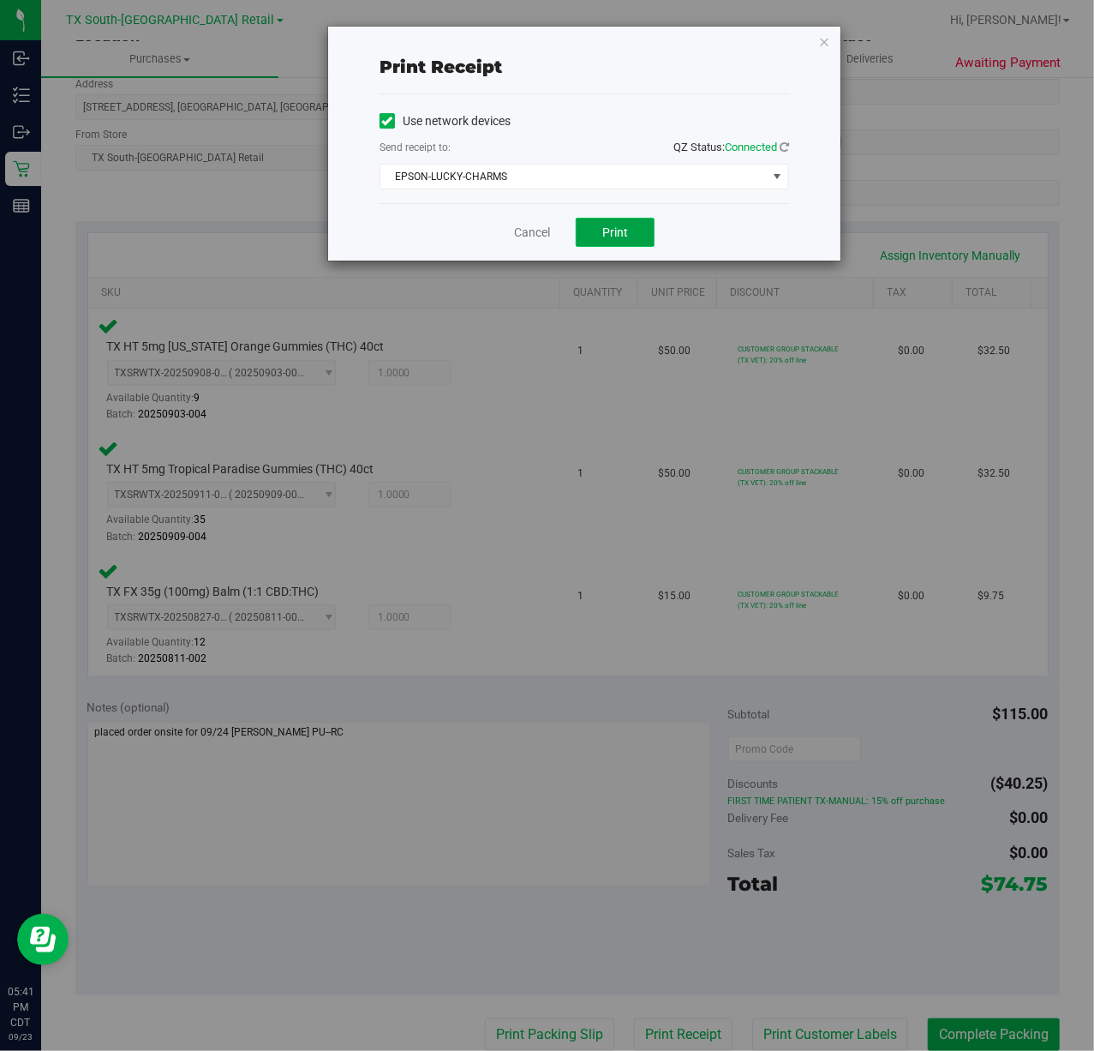
click at [632, 247] on button "Print" at bounding box center [615, 232] width 79 height 29
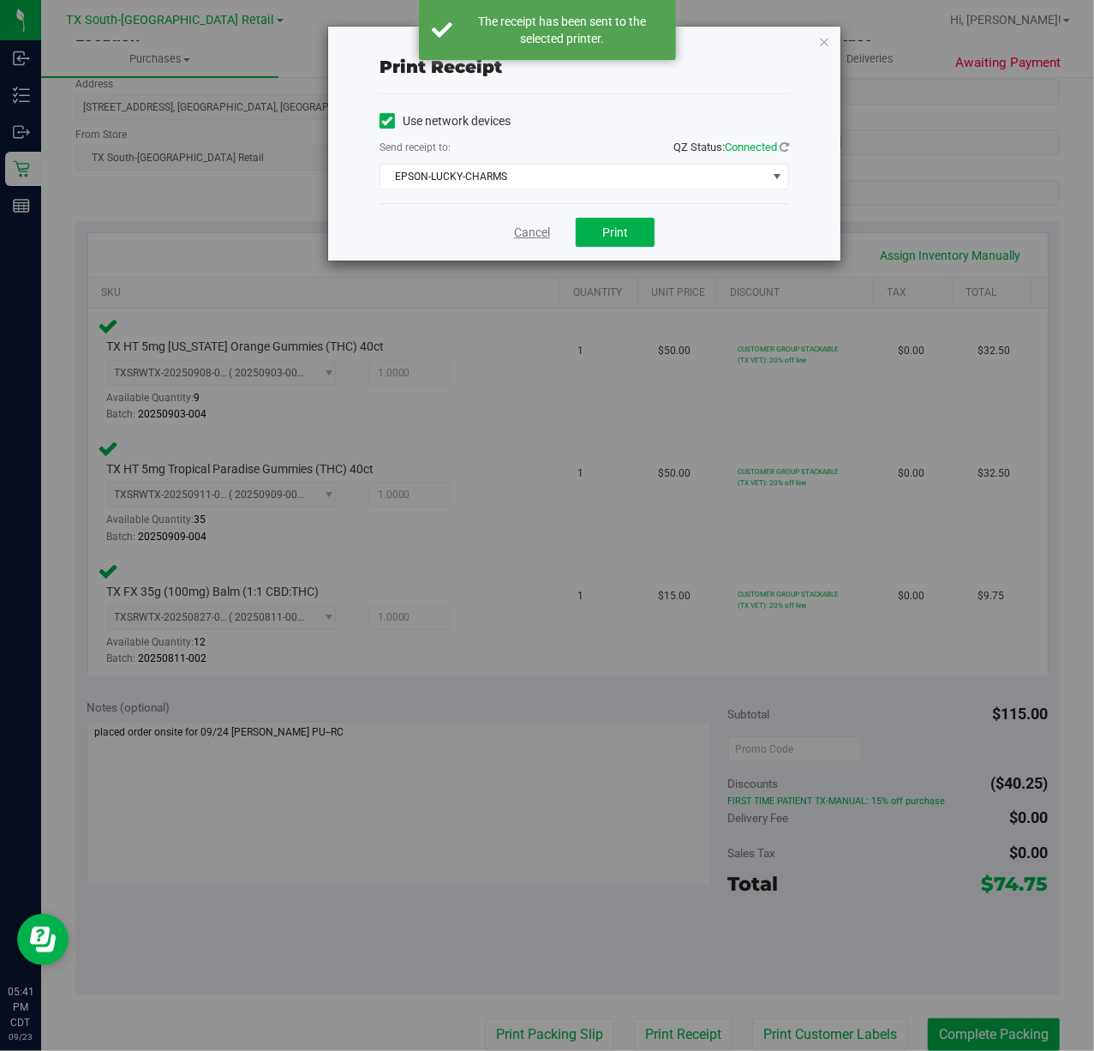
click at [539, 240] on link "Cancel" at bounding box center [532, 233] width 36 height 18
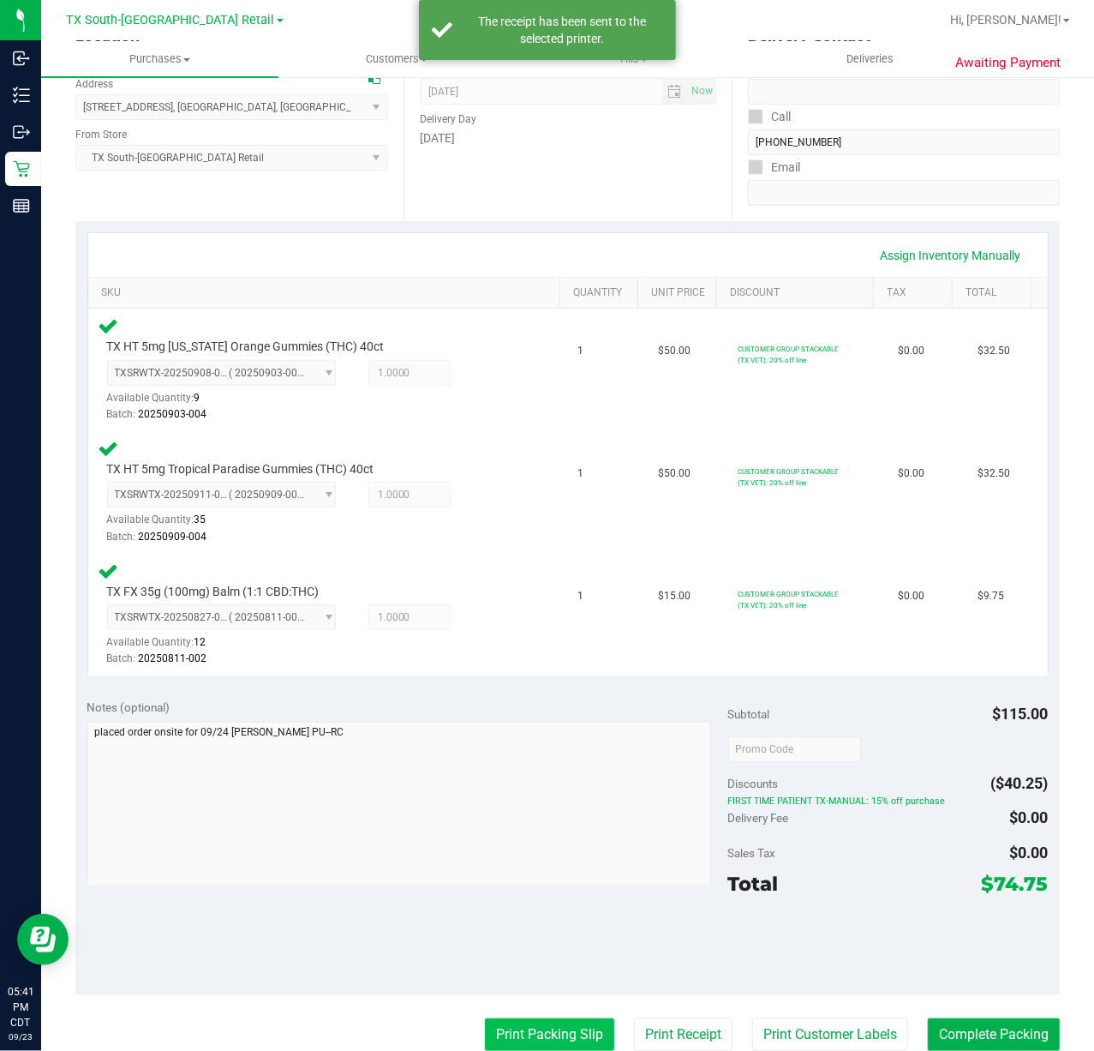
click at [494, 1042] on button "Print Packing Slip" at bounding box center [549, 1034] width 129 height 33
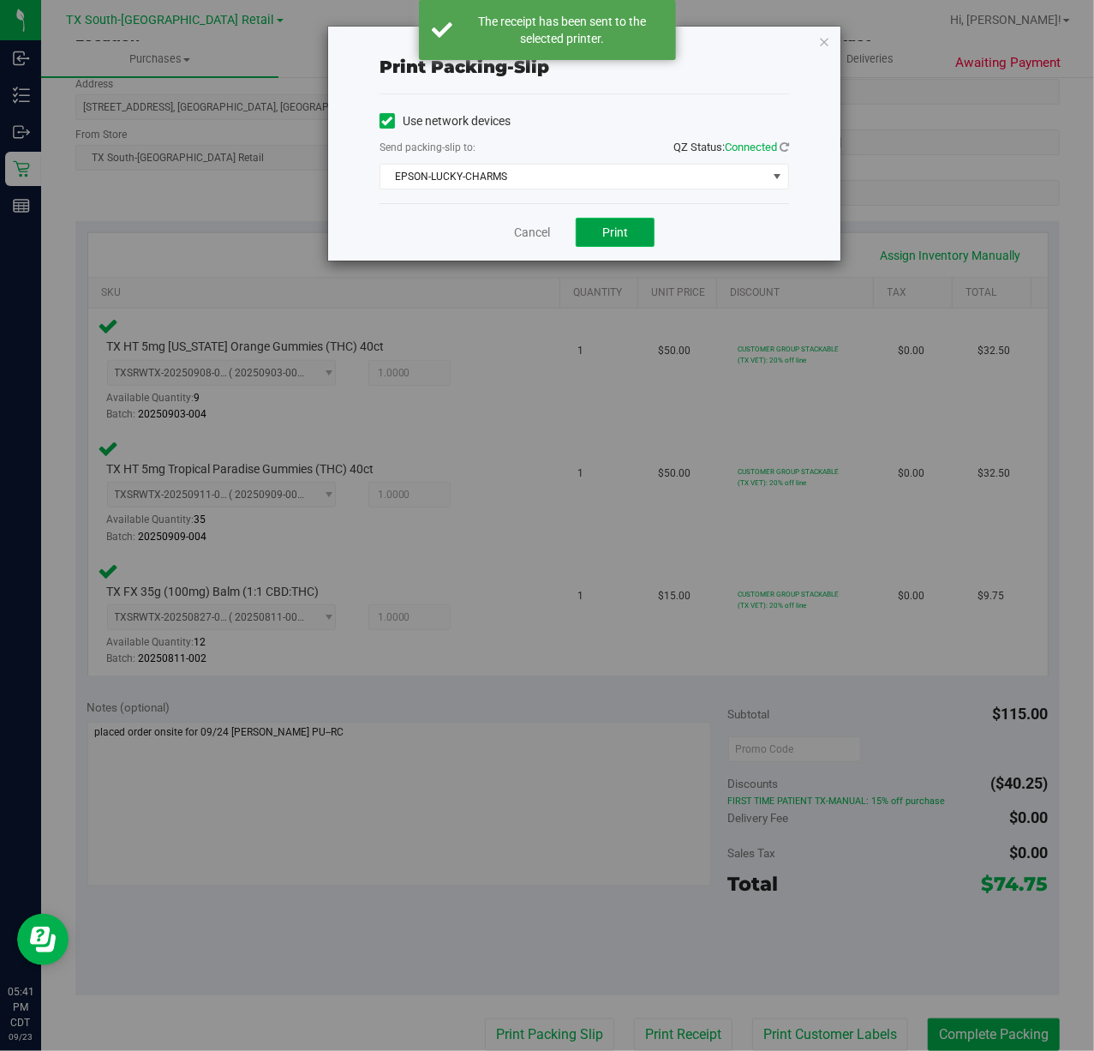
click at [632, 241] on button "Print" at bounding box center [615, 232] width 79 height 29
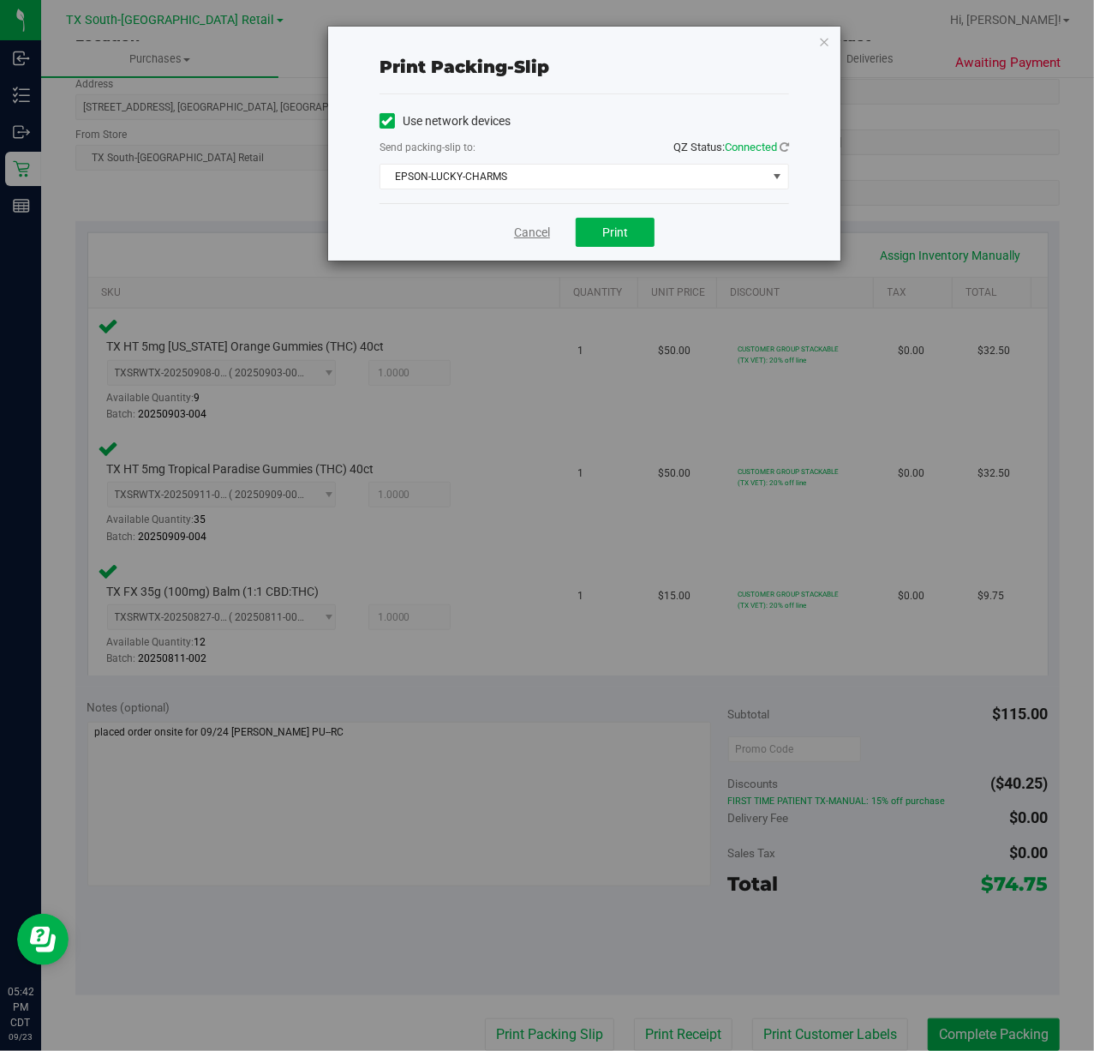
click at [514, 227] on link "Cancel" at bounding box center [532, 233] width 36 height 18
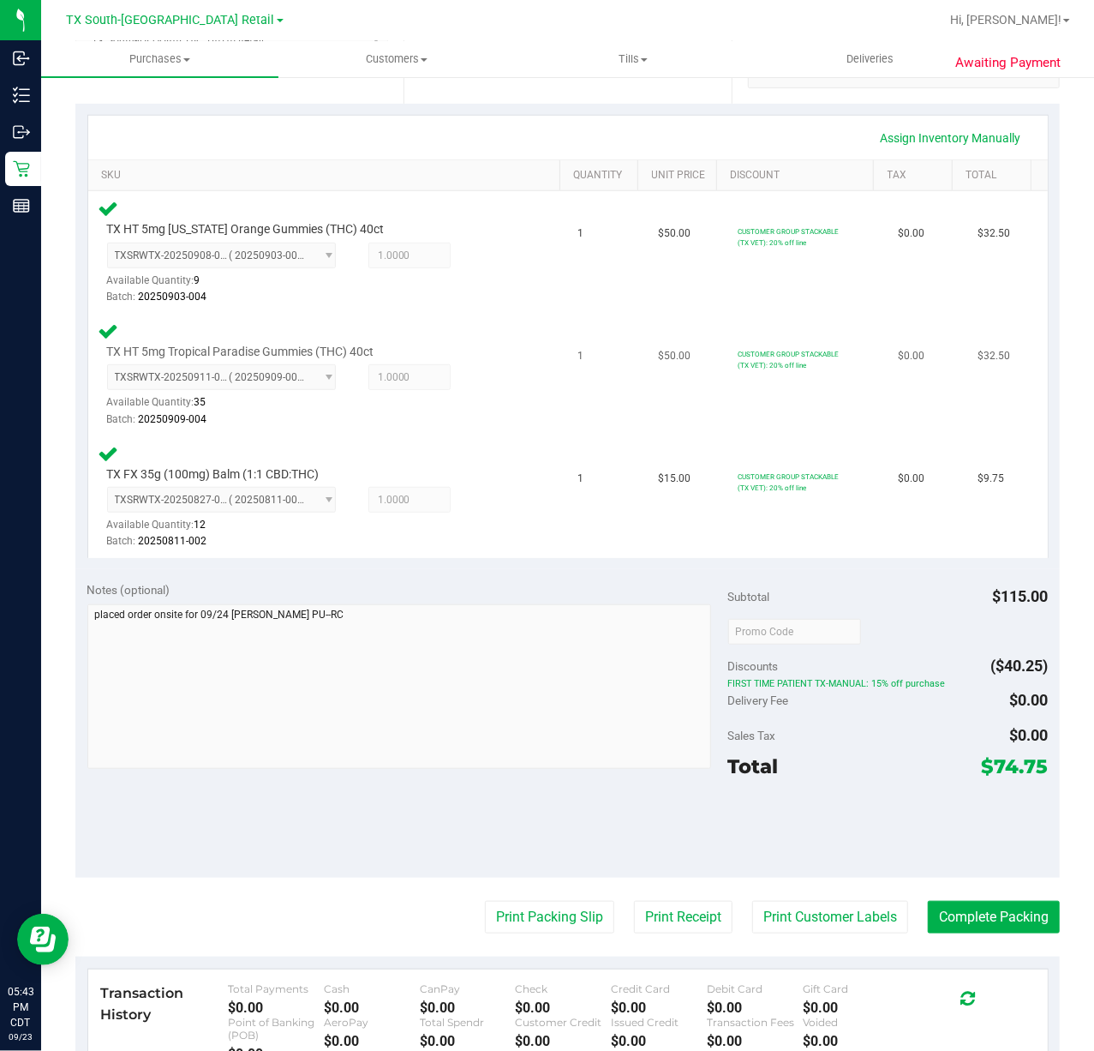
scroll to position [360, 0]
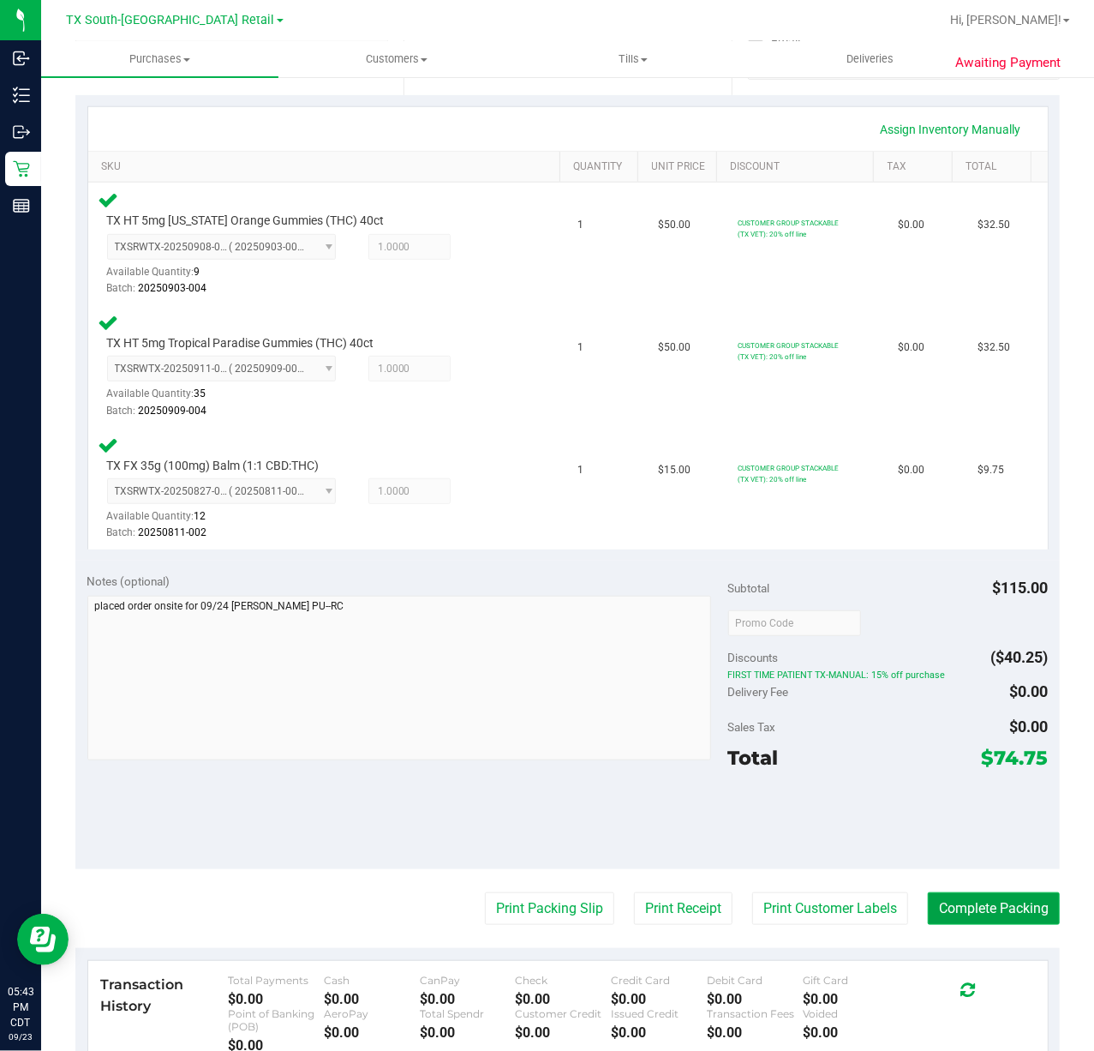
click at [987, 910] on button "Complete Packing" at bounding box center [994, 908] width 132 height 33
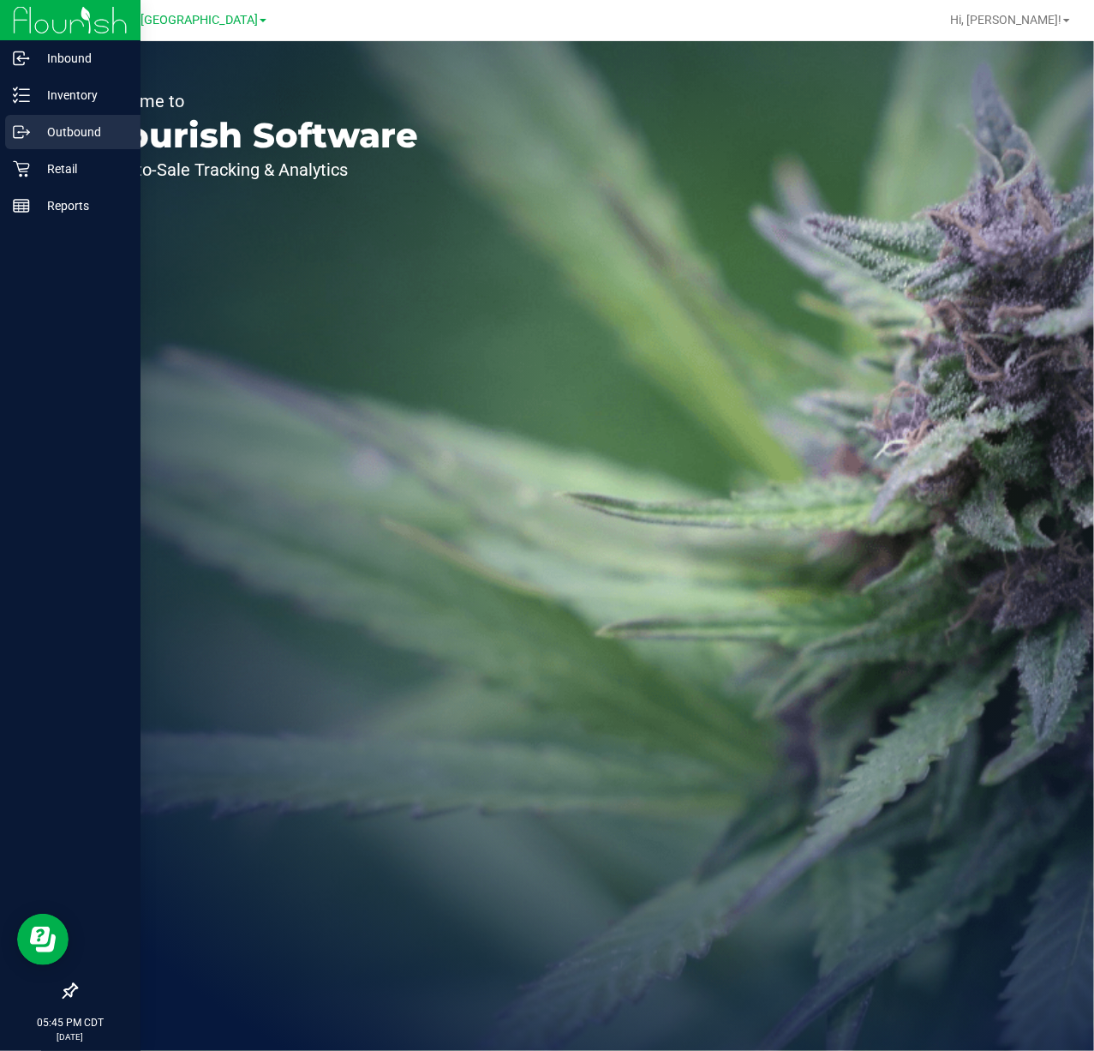
click at [72, 124] on p "Outbound" at bounding box center [81, 132] width 103 height 21
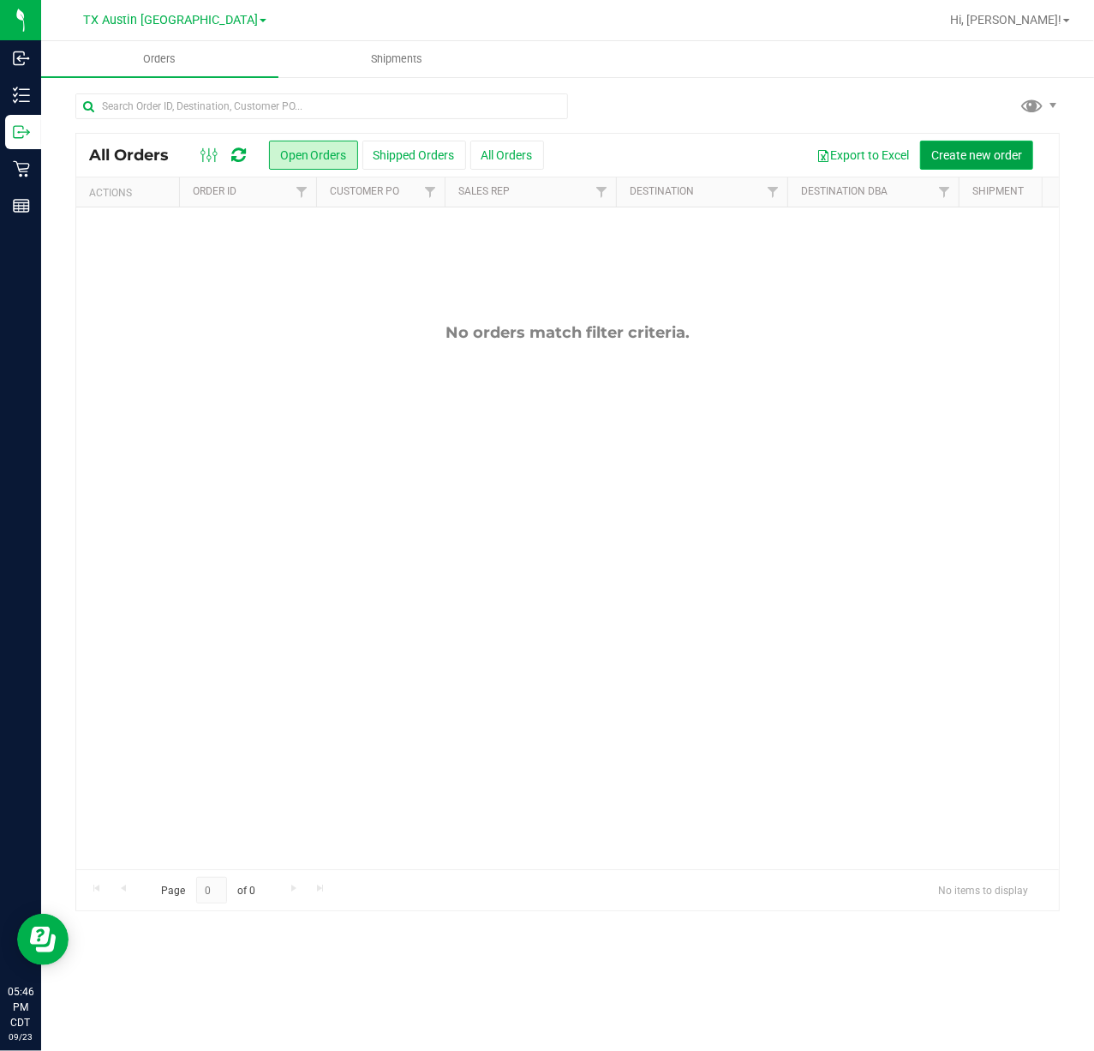
click at [971, 141] on button "Create new order" at bounding box center [976, 155] width 113 height 29
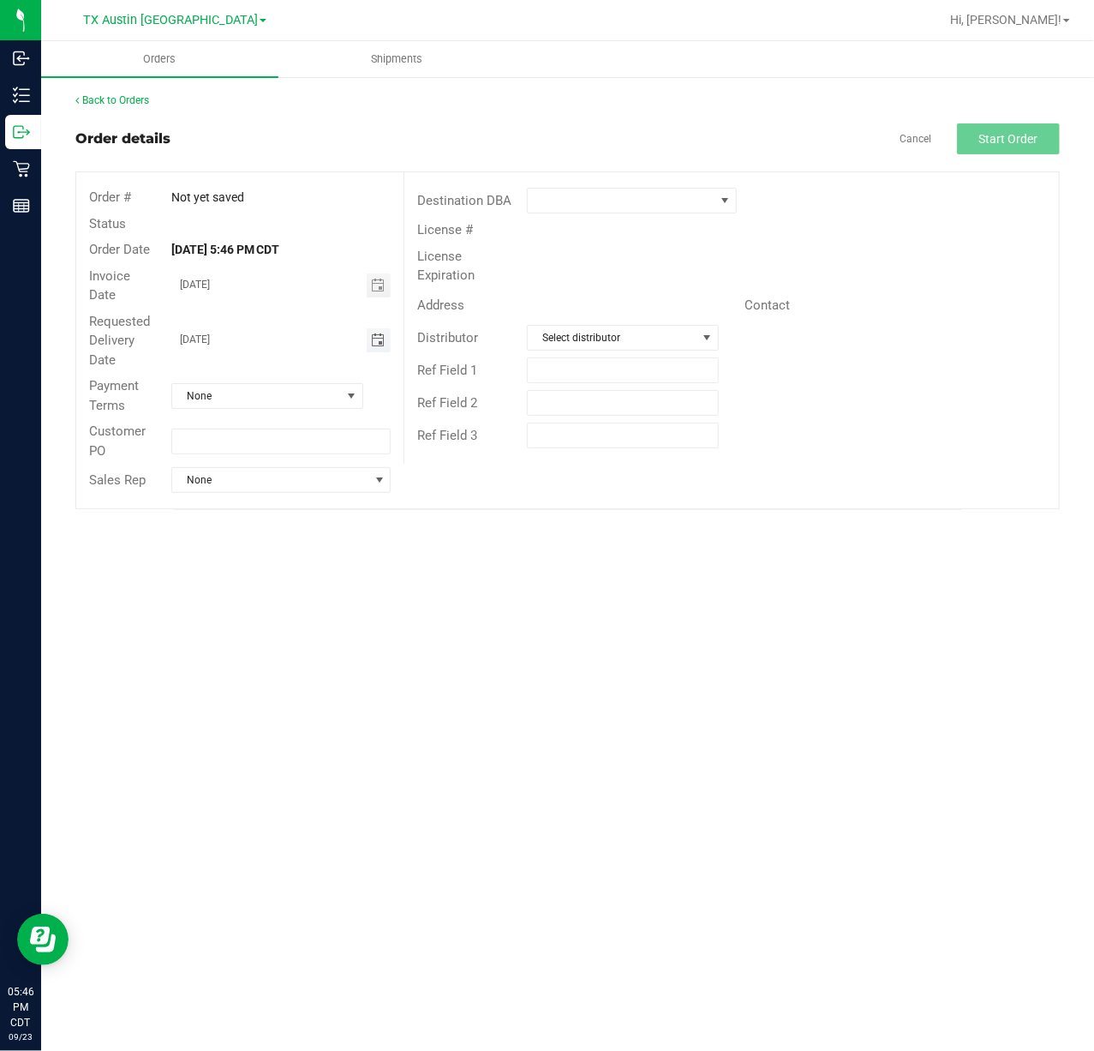
click at [374, 341] on span "Toggle calendar" at bounding box center [378, 340] width 14 height 14
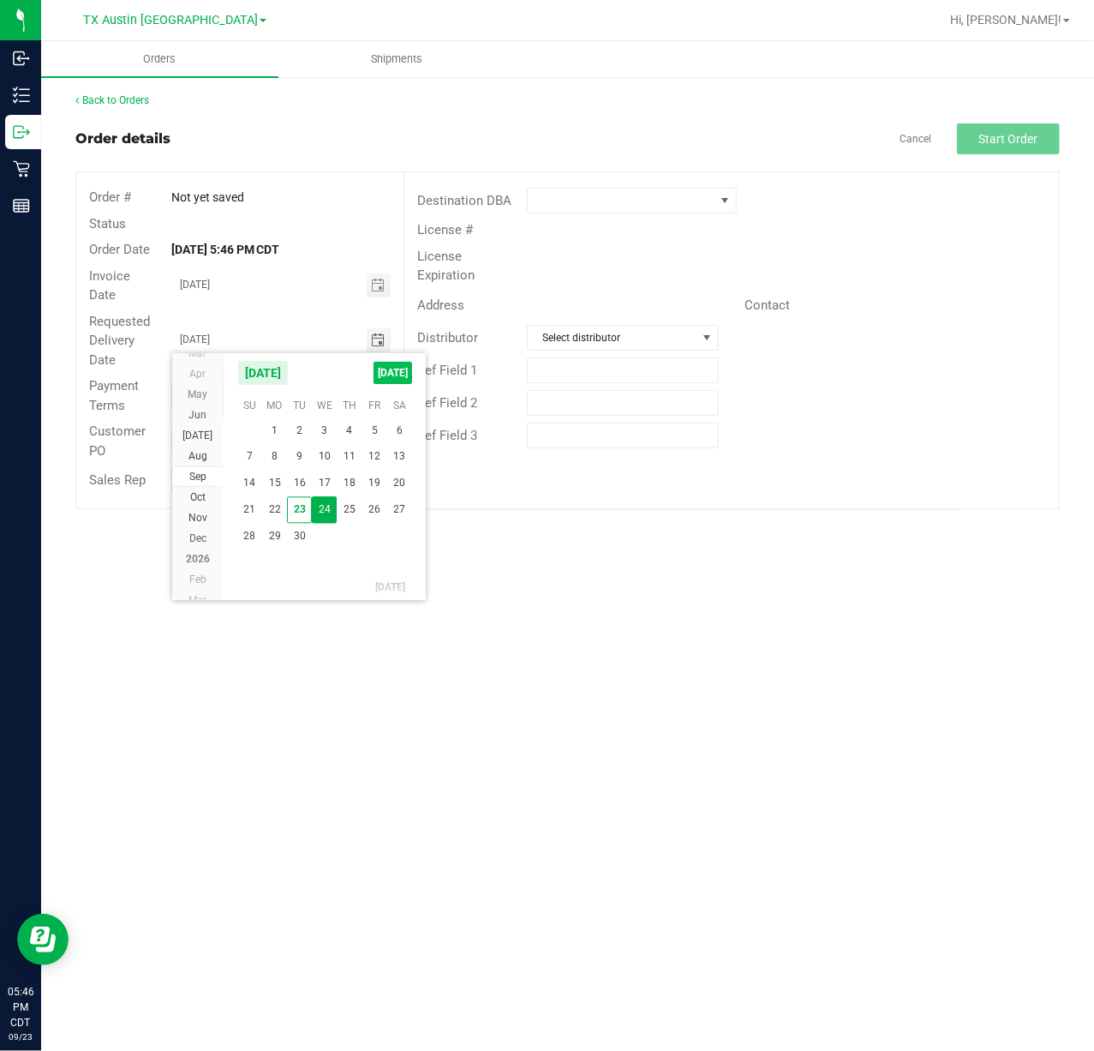
click at [374, 364] on span "[DATE]" at bounding box center [393, 373] width 39 height 22
type input "[DATE]"
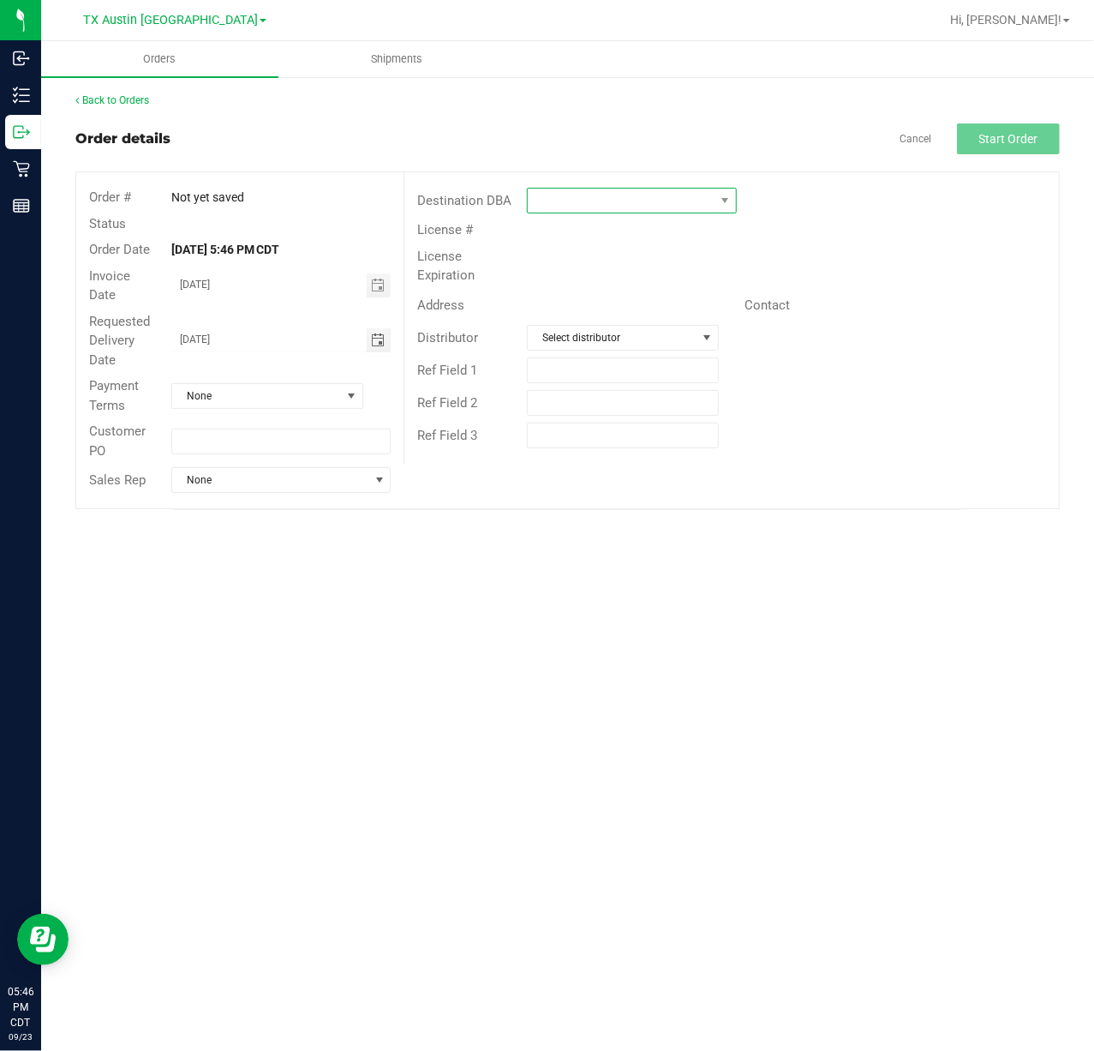
click at [596, 203] on span at bounding box center [621, 201] width 187 height 24
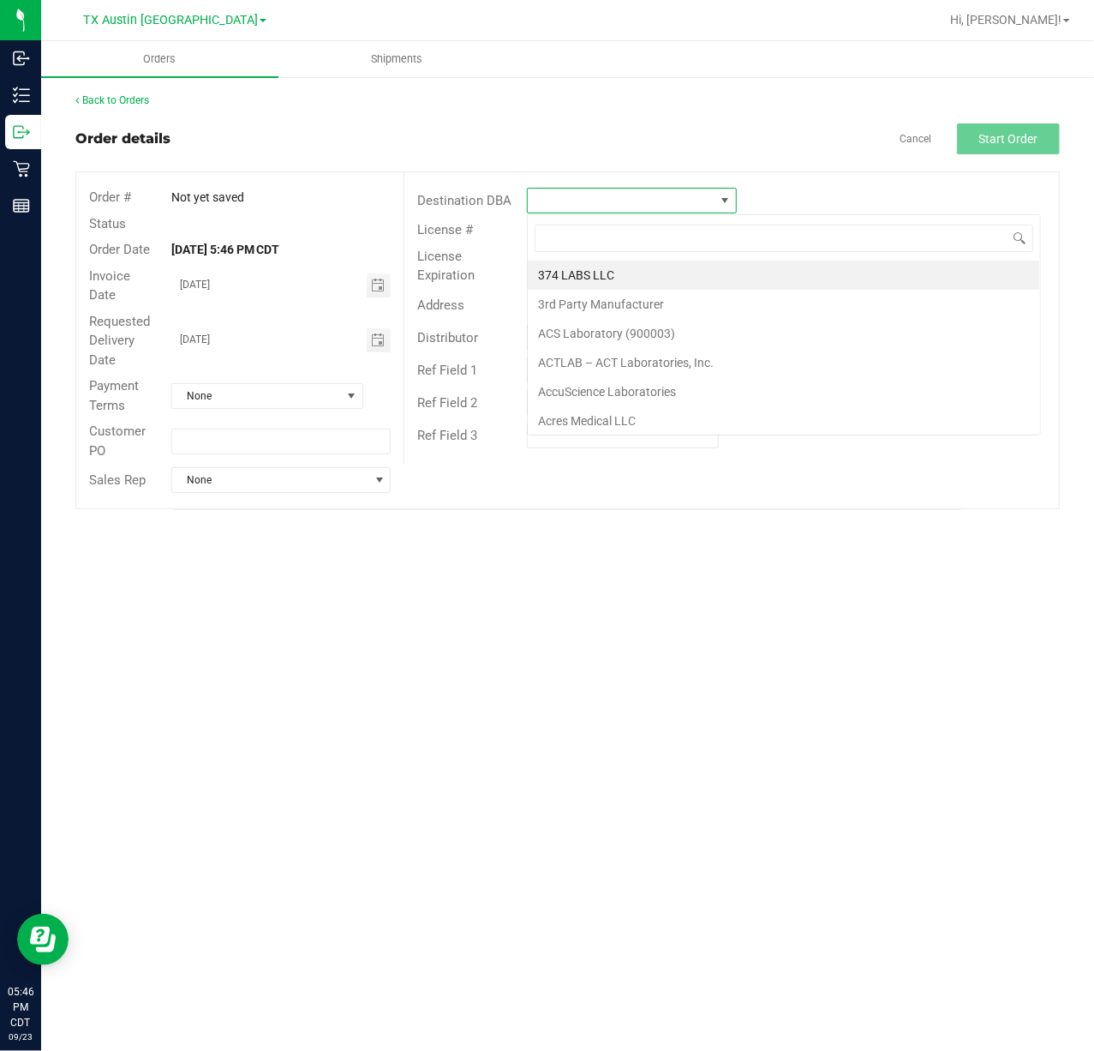
scroll to position [26, 209]
type input "tx"
click at [579, 327] on li "TX South-[GEOGRAPHIC_DATA] Retail" at bounding box center [638, 333] width 221 height 29
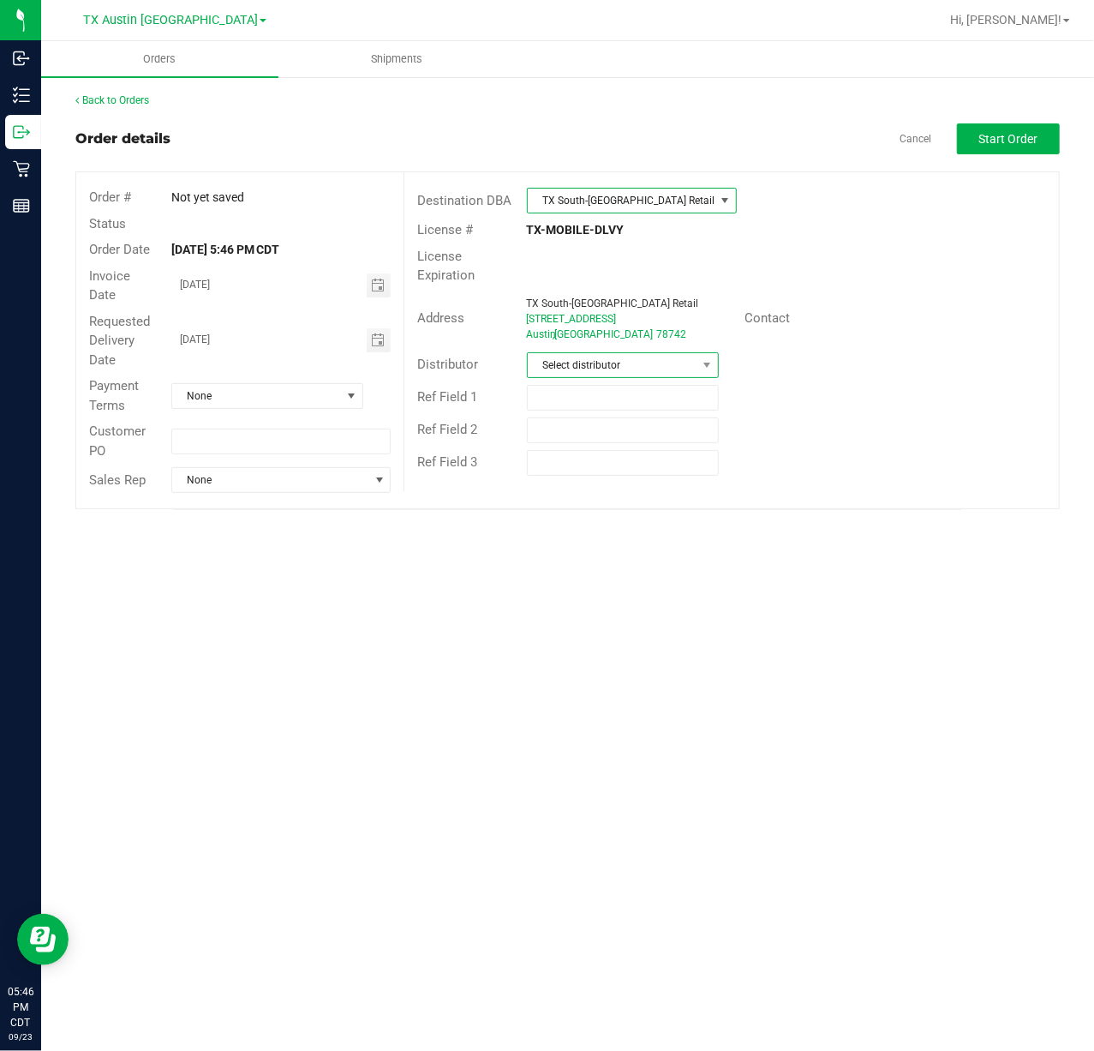
click at [715, 362] on span at bounding box center [707, 365] width 21 height 24
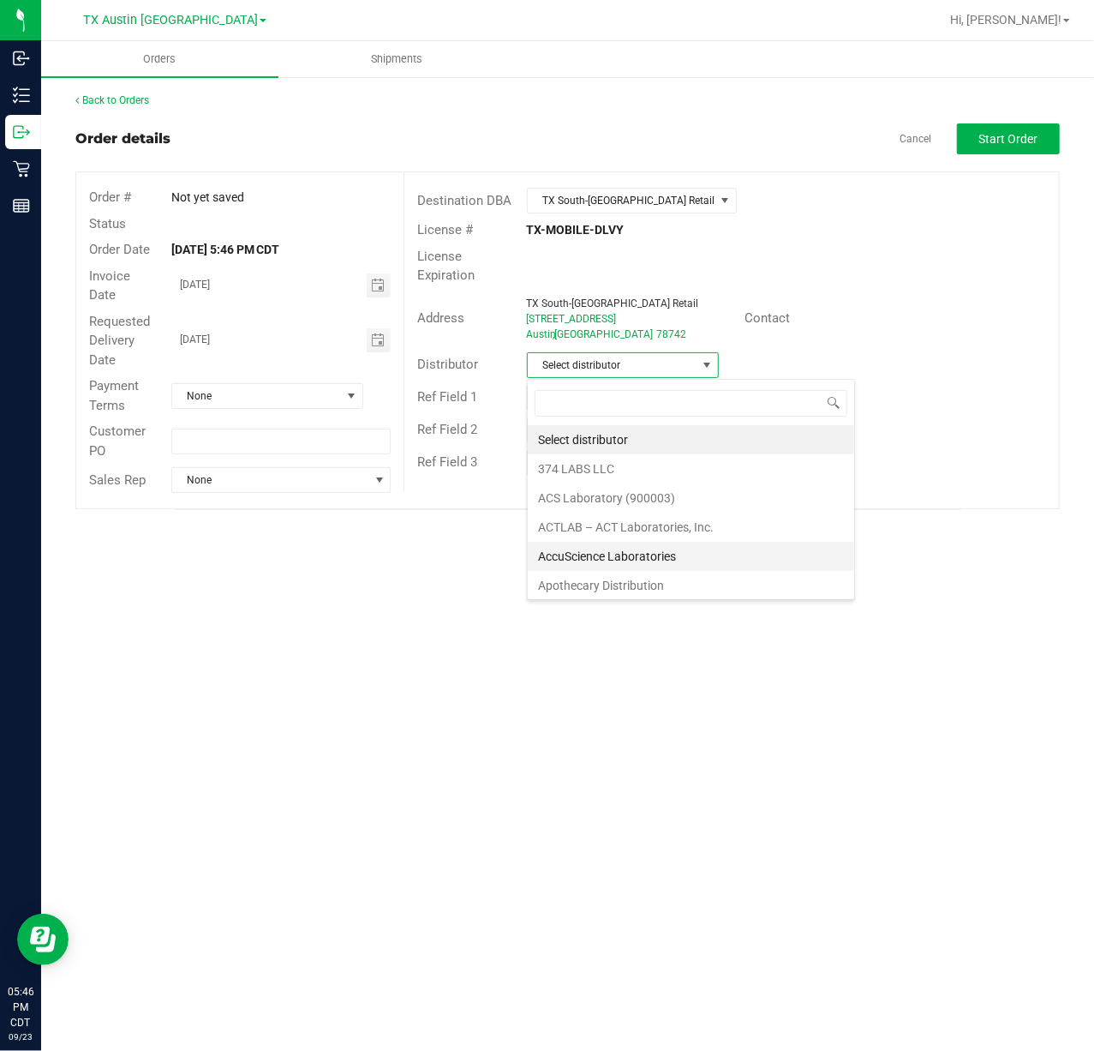
scroll to position [114, 0]
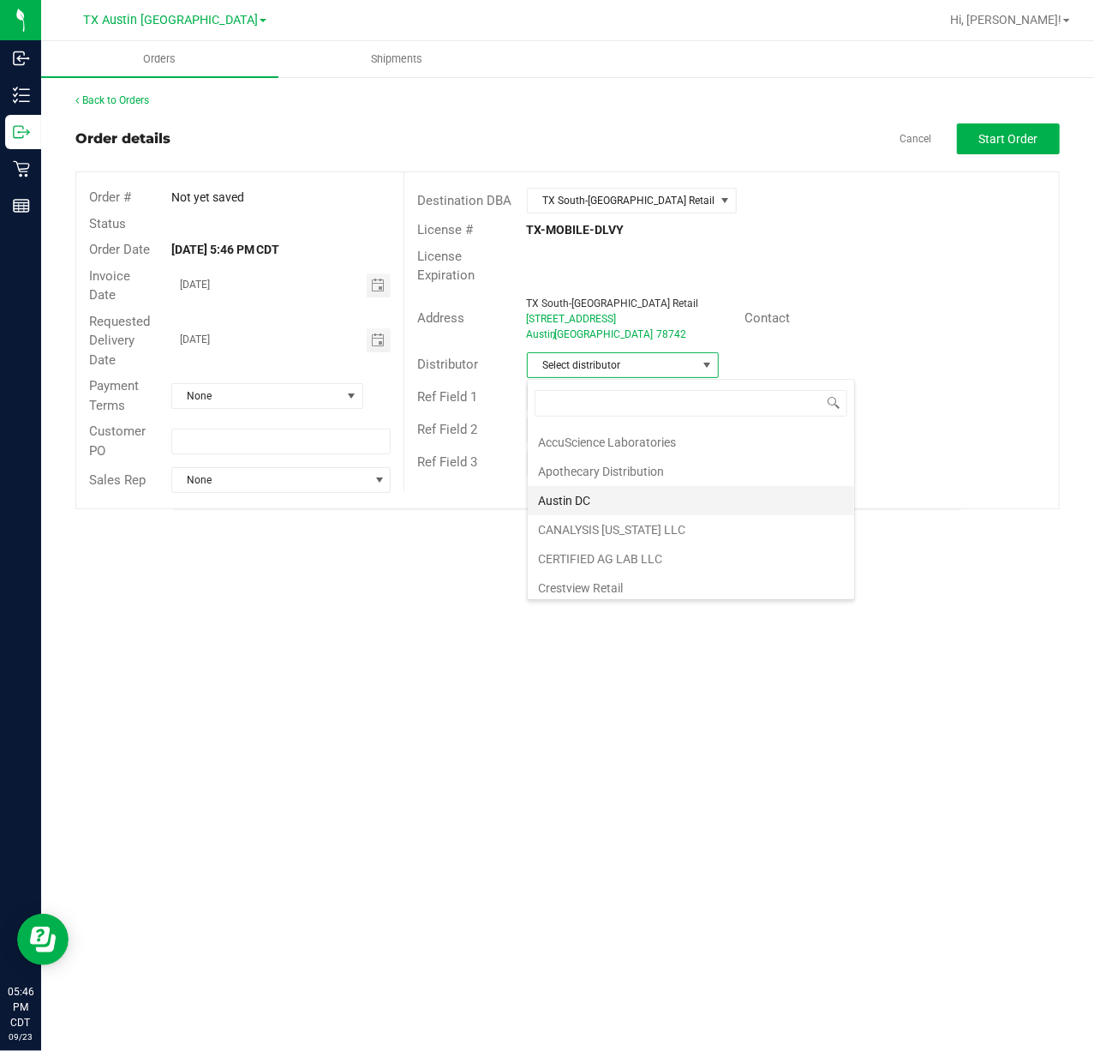
click at [645, 502] on li "Austin DC" at bounding box center [691, 500] width 326 height 29
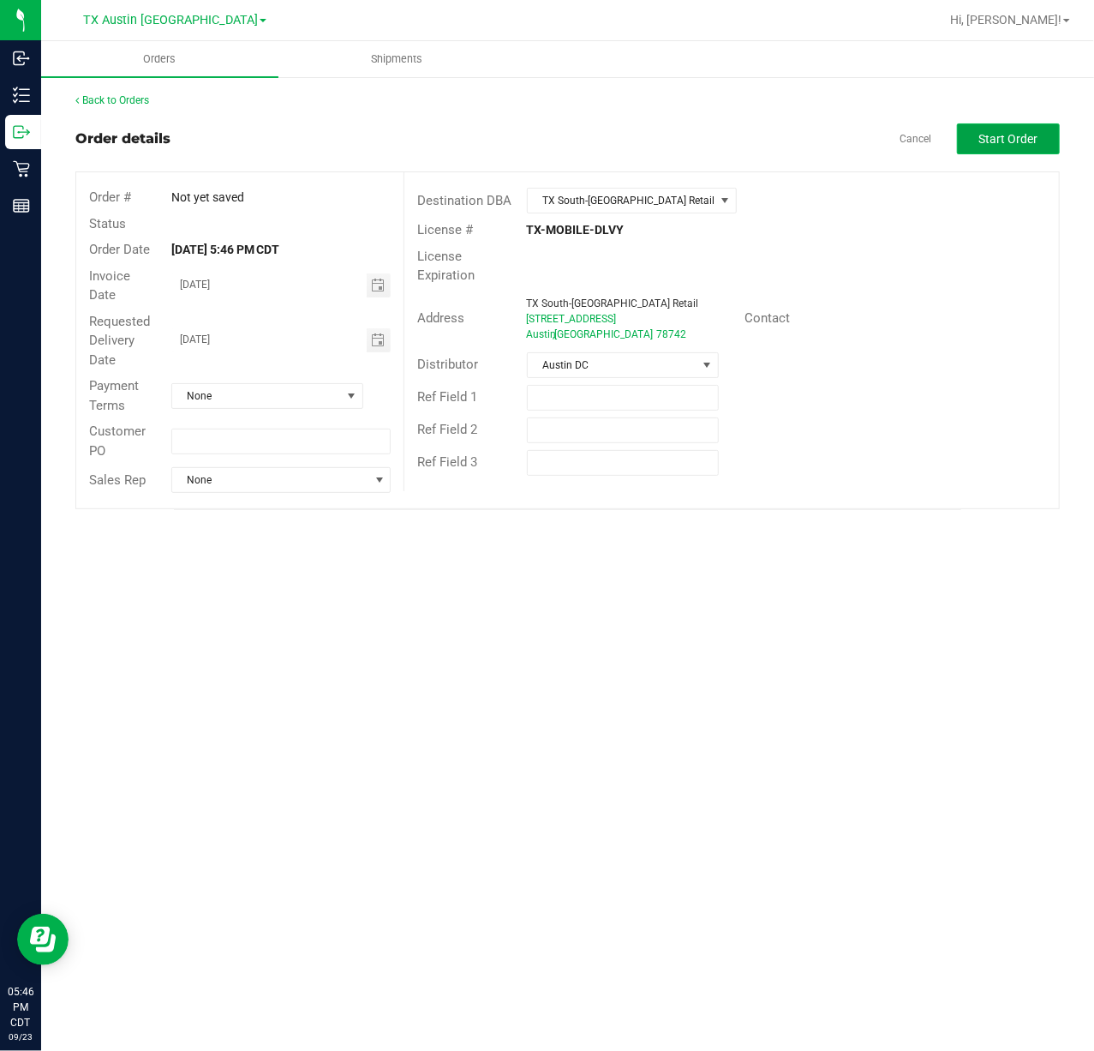
click at [991, 145] on button "Start Order" at bounding box center [1008, 138] width 103 height 31
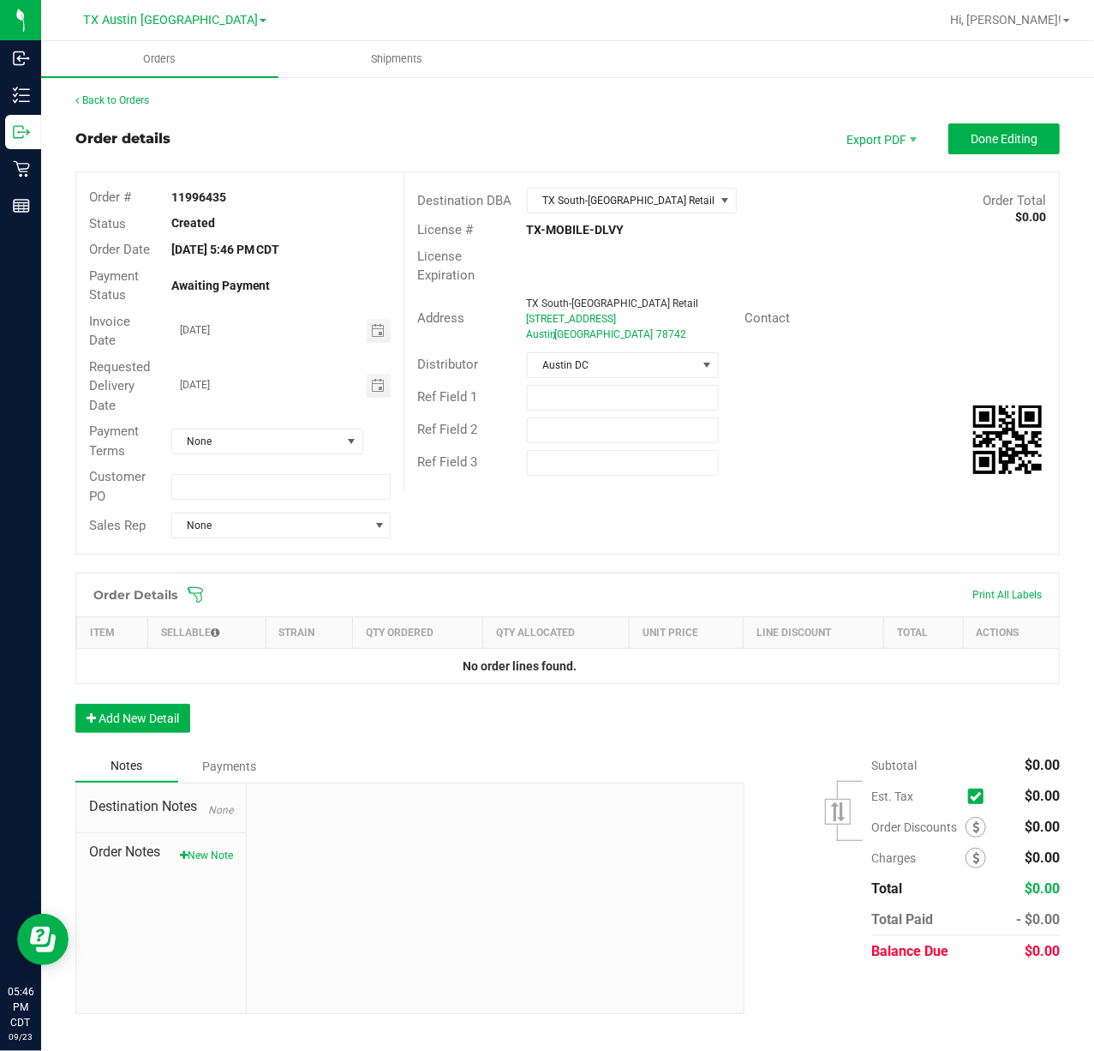
click at [192, 596] on icon at bounding box center [195, 594] width 17 height 17
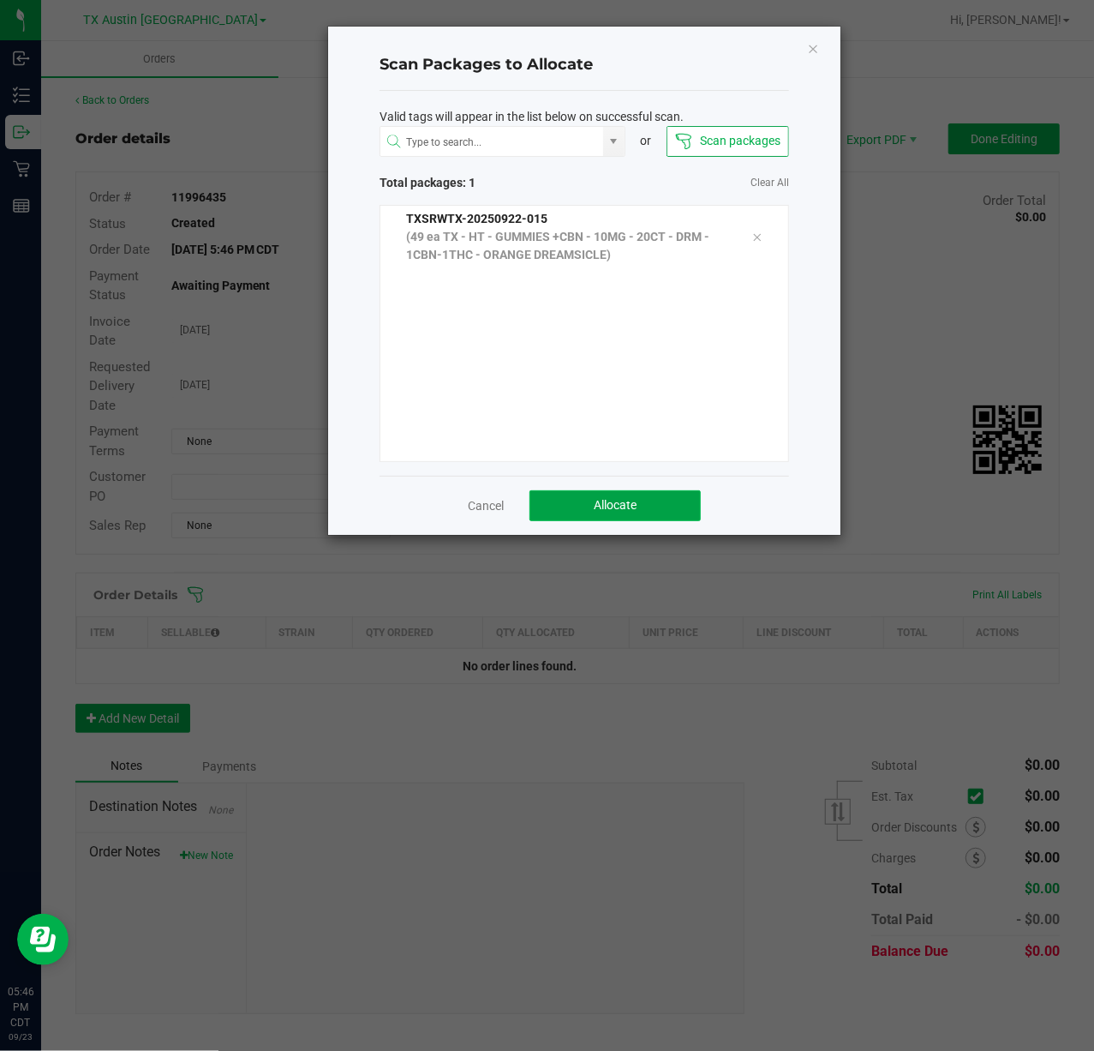
click at [581, 501] on button "Allocate" at bounding box center [615, 505] width 171 height 31
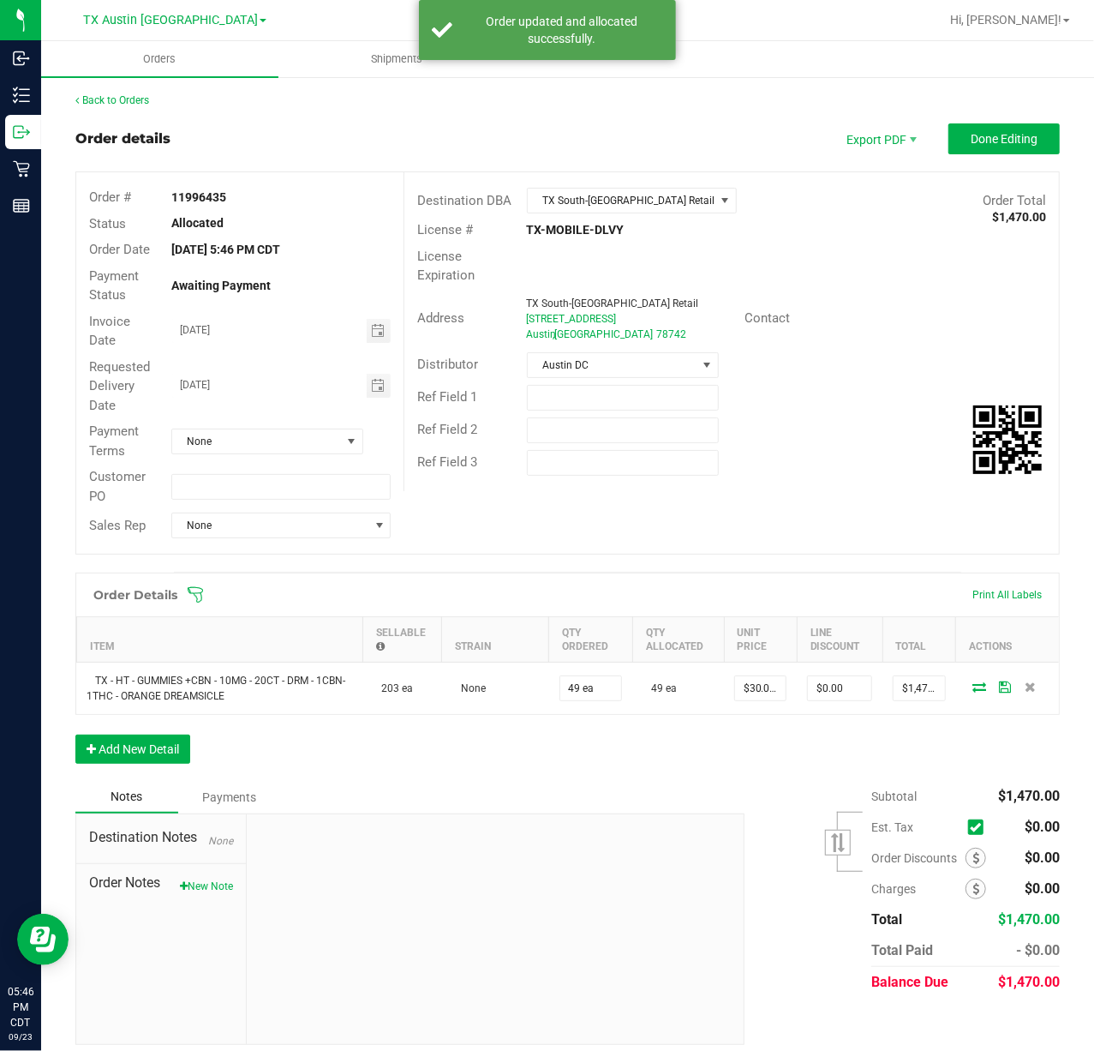
click at [972, 121] on div "Back to Orders Order details Export PDF Done Editing Order # 11996435 Status Al…" at bounding box center [567, 569] width 985 height 952
click at [972, 149] on button "Done Editing" at bounding box center [1004, 138] width 111 height 31
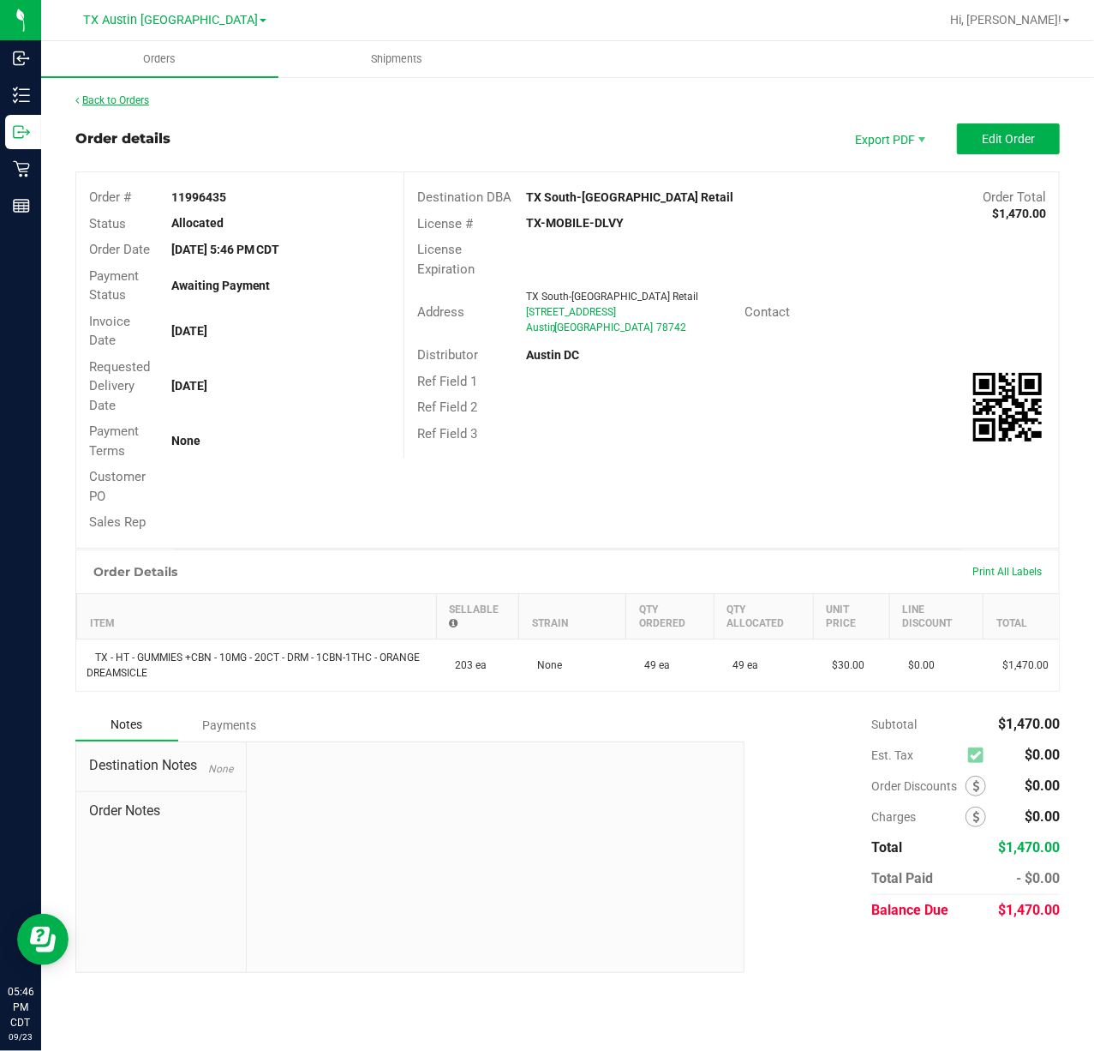
click at [135, 101] on link "Back to Orders" at bounding box center [112, 100] width 74 height 12
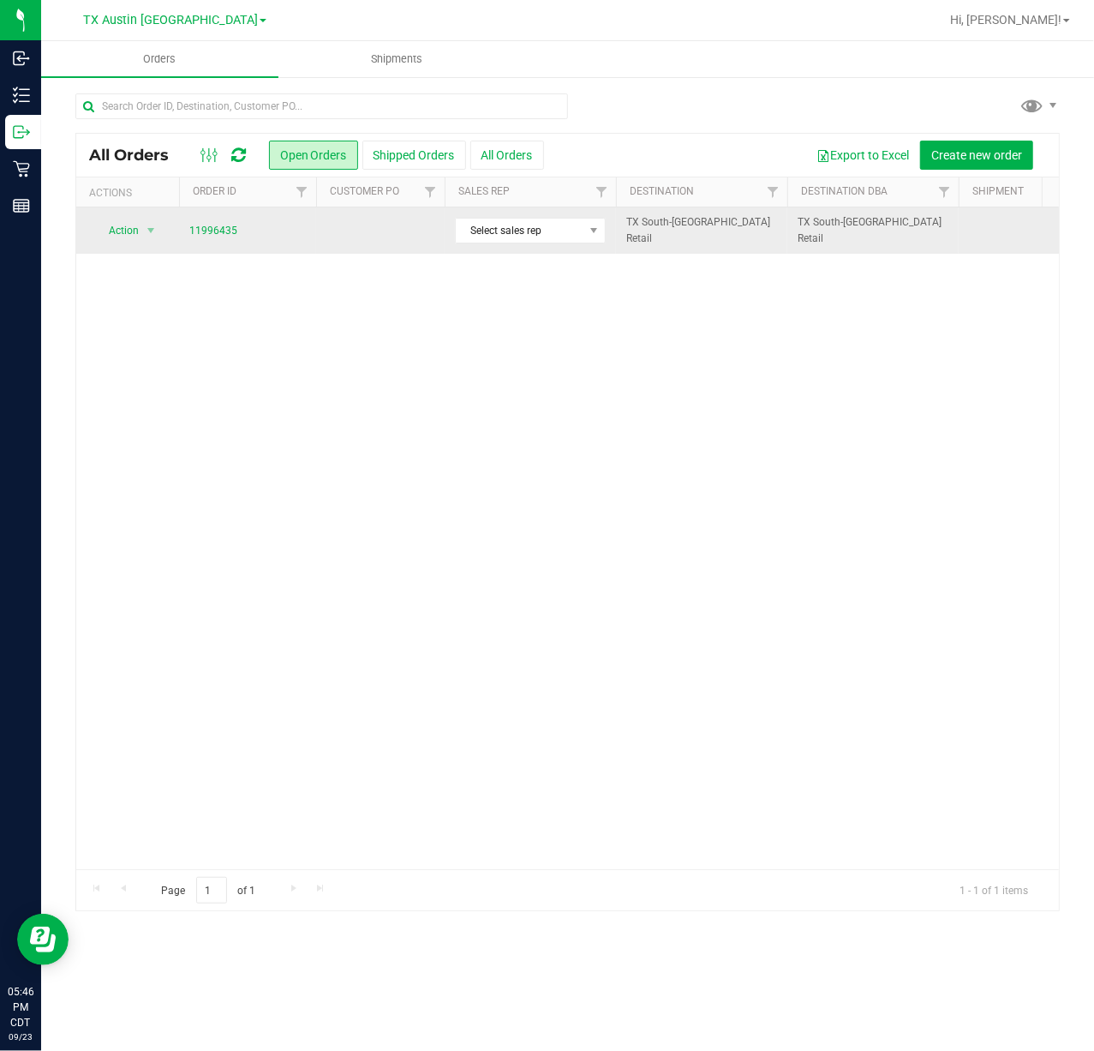
click at [364, 240] on td at bounding box center [380, 230] width 129 height 46
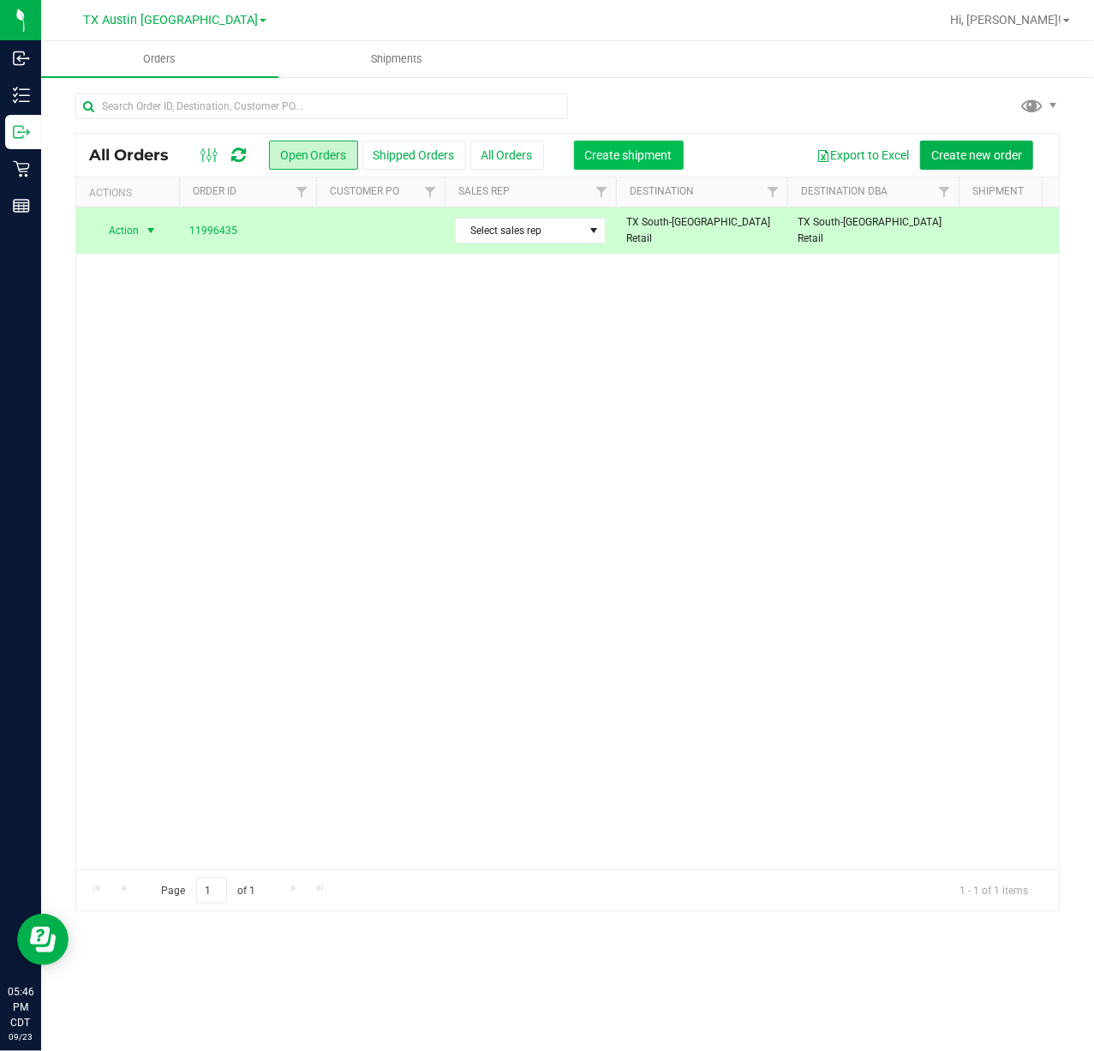
click at [593, 155] on span "Create shipment" at bounding box center [628, 155] width 87 height 14
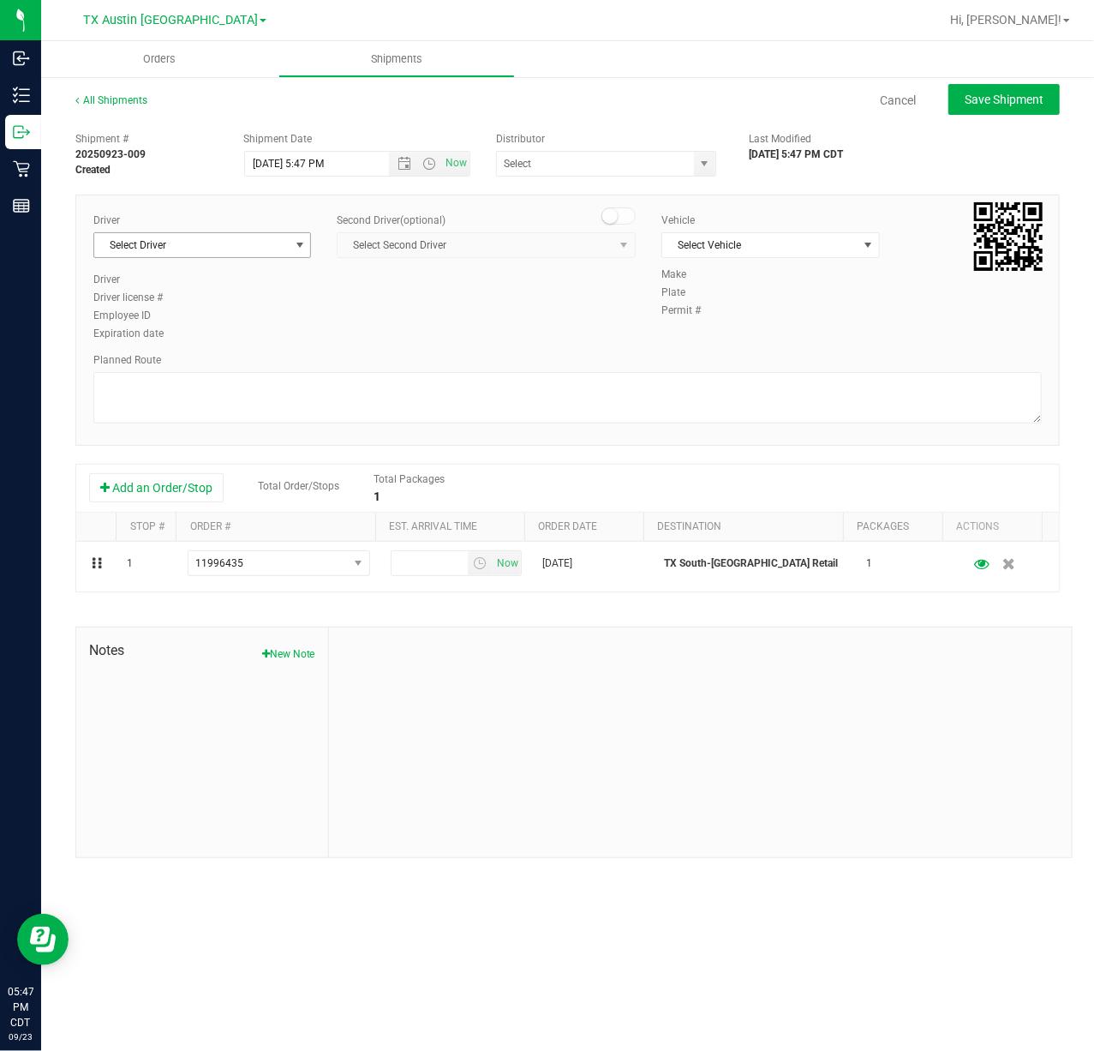
click at [276, 255] on span "Select Driver" at bounding box center [191, 245] width 195 height 24
click at [282, 329] on li "[PERSON_NAME]" at bounding box center [202, 318] width 216 height 26
type input "sherm"
click at [452, 165] on span "Now" at bounding box center [456, 163] width 29 height 25
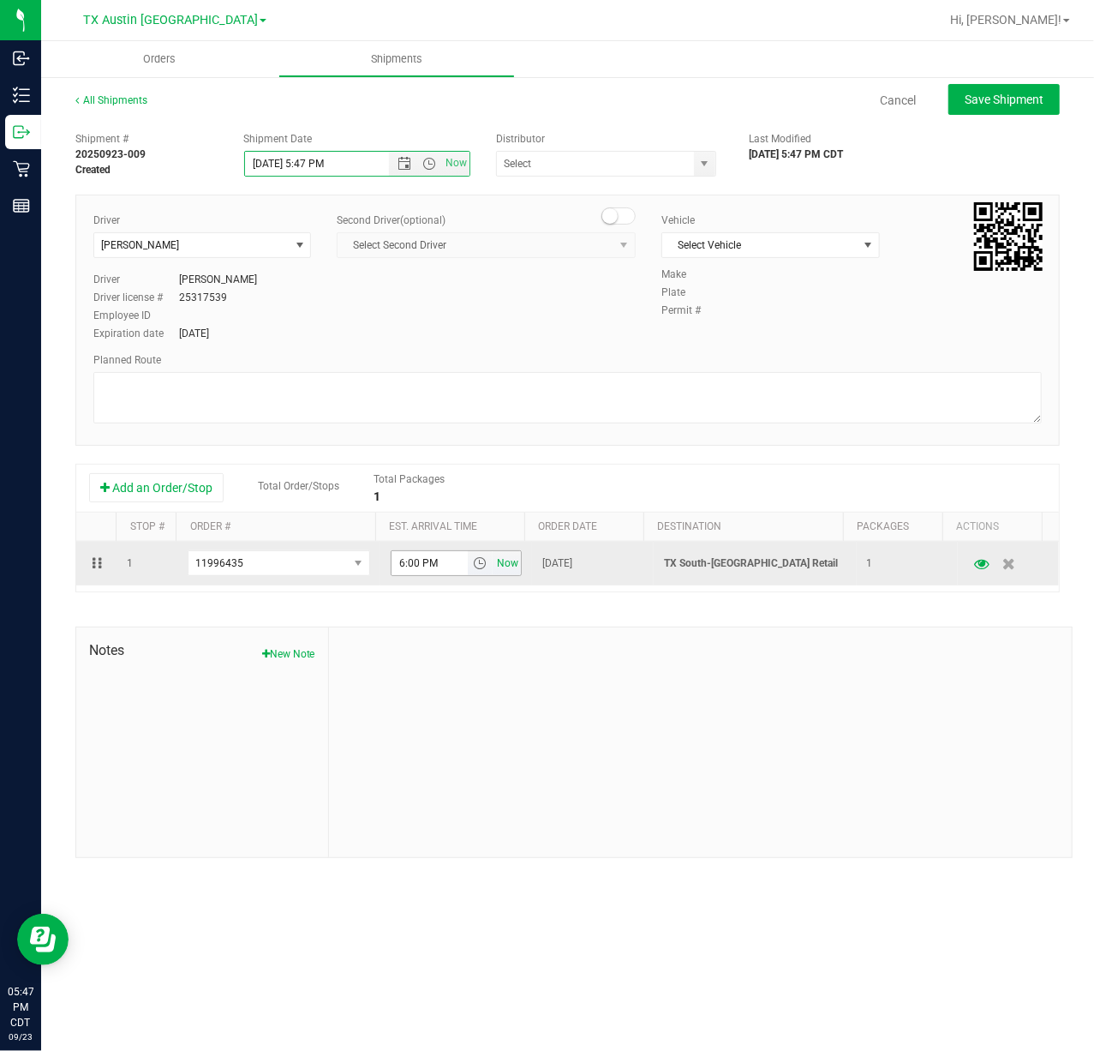
click at [494, 566] on span "Now" at bounding box center [508, 563] width 29 height 25
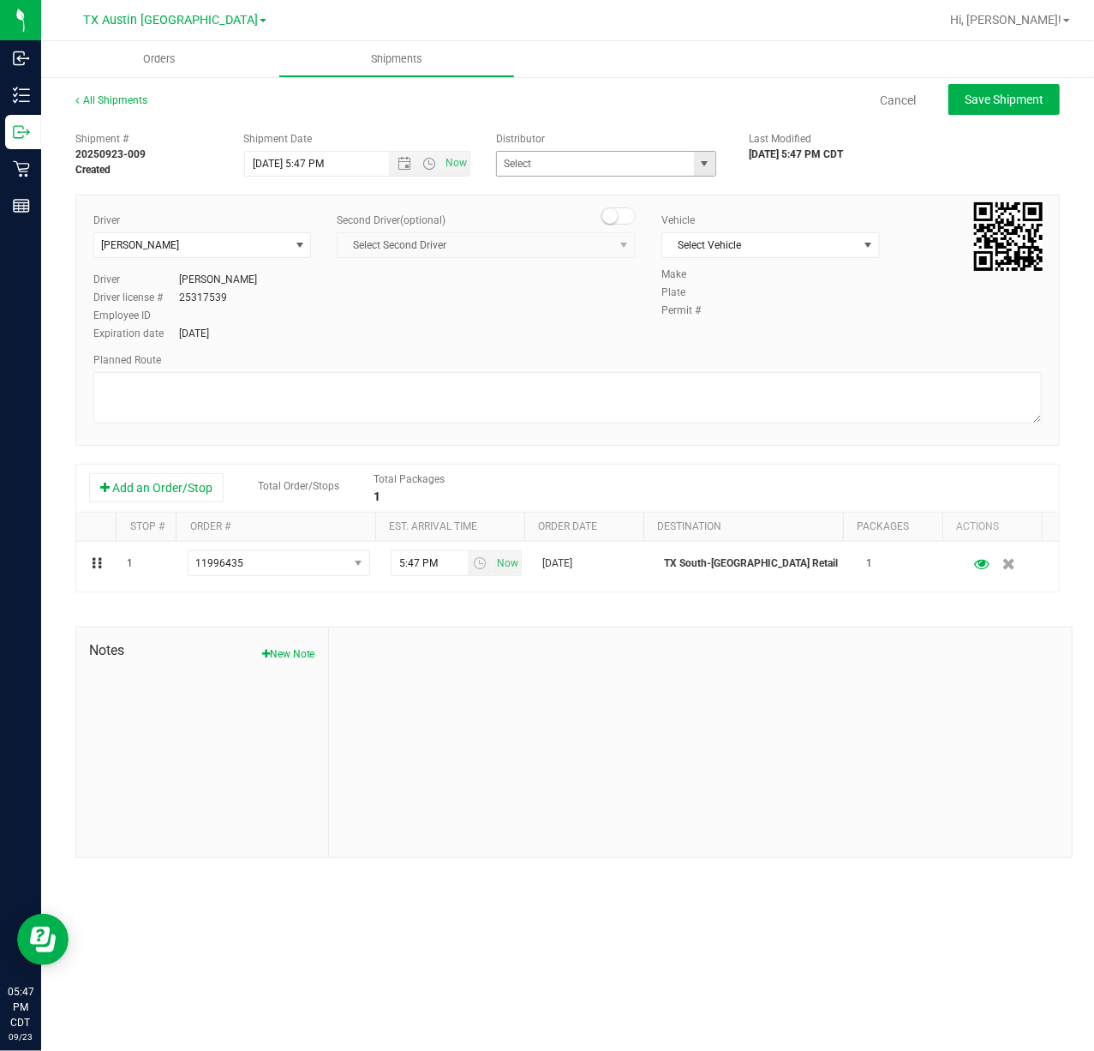
click at [703, 161] on span "select" at bounding box center [704, 164] width 14 height 14
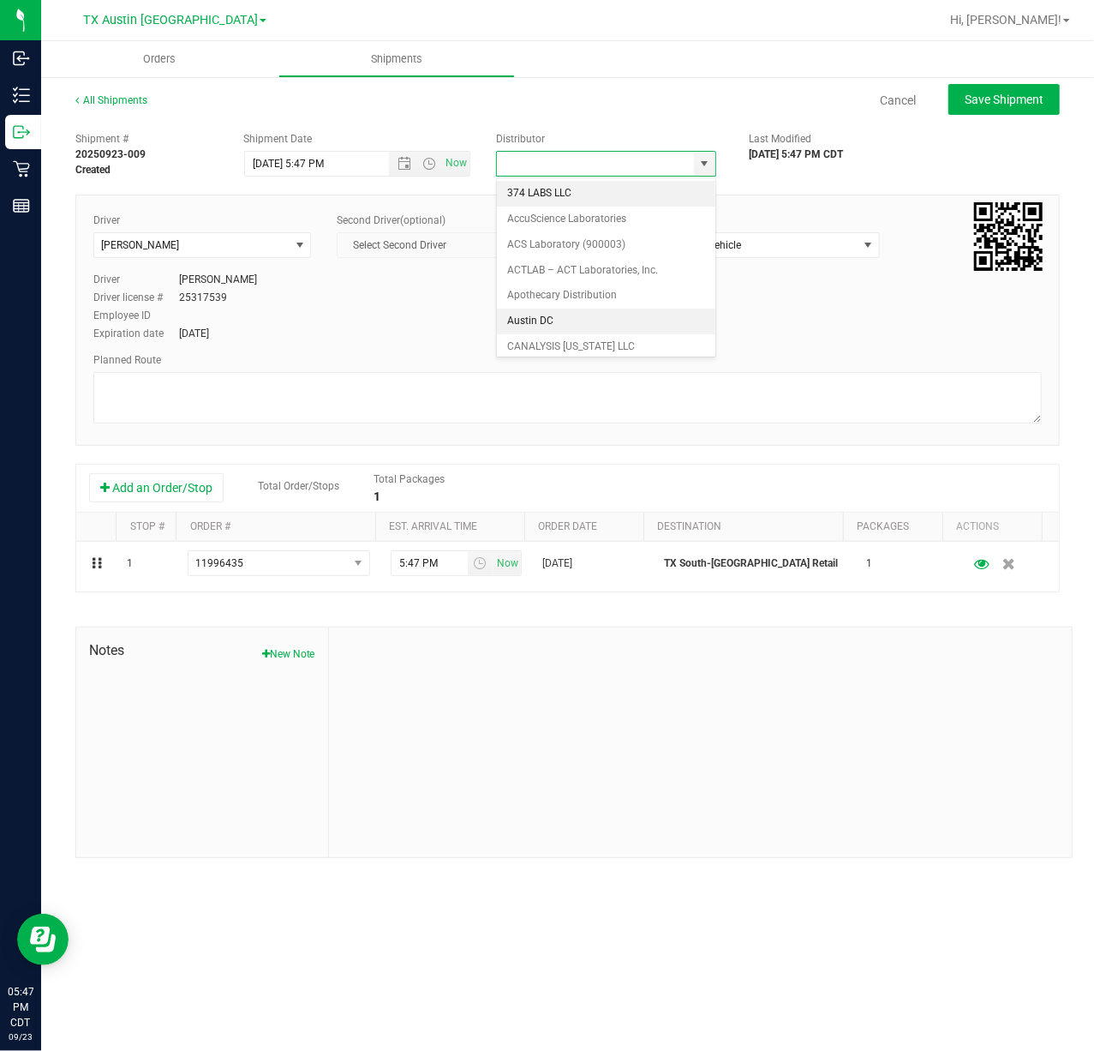
click at [594, 334] on li "Austin DC" at bounding box center [606, 321] width 218 height 26
type input "Austin DC"
click at [759, 251] on span "Select Vehicle" at bounding box center [759, 245] width 195 height 24
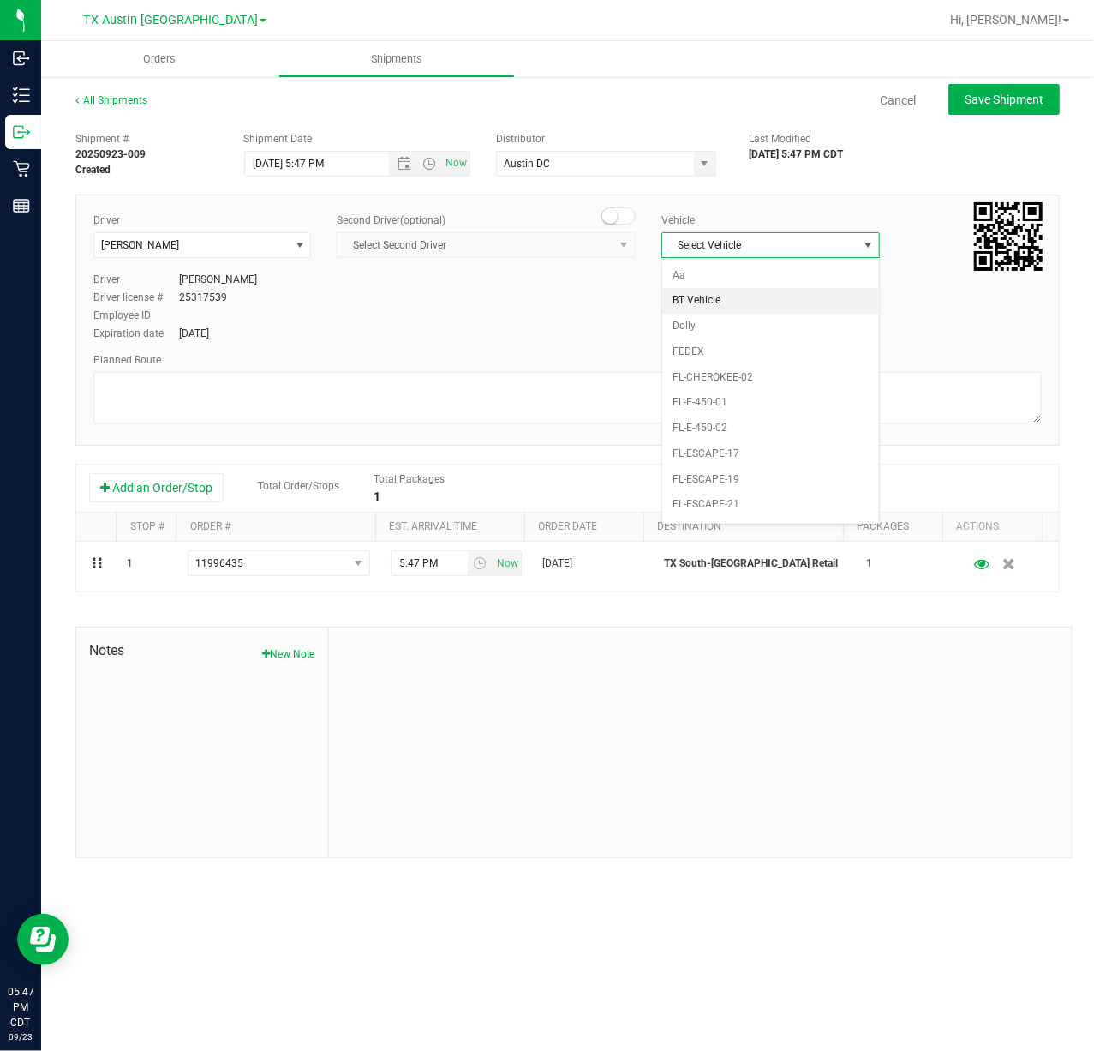
scroll to position [1095, 0]
click at [739, 492] on li "NO VEHICLE" at bounding box center [770, 479] width 216 height 26
click at [971, 100] on span "Save Shipment" at bounding box center [1004, 100] width 79 height 14
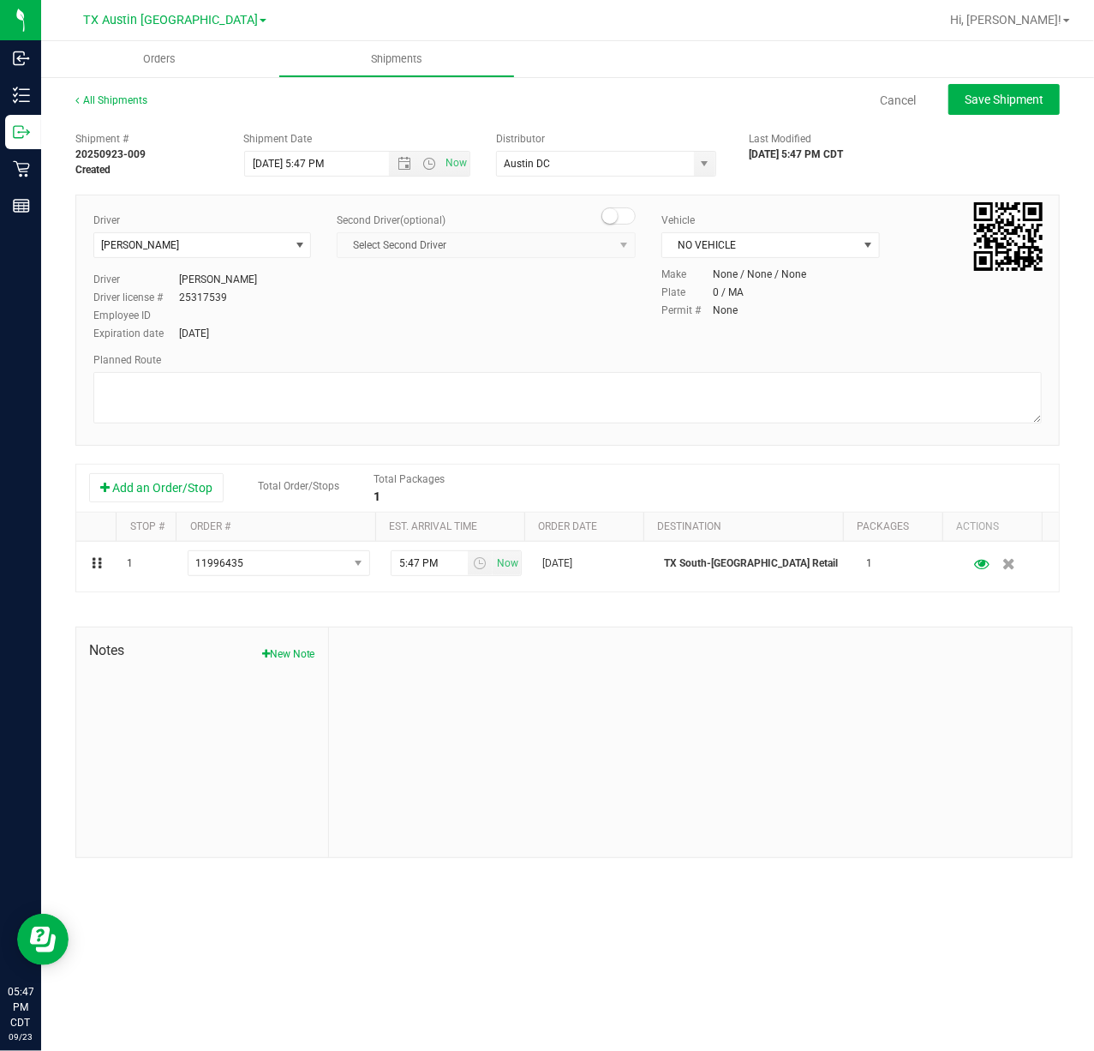
type input "[DATE] 10:47 PM"
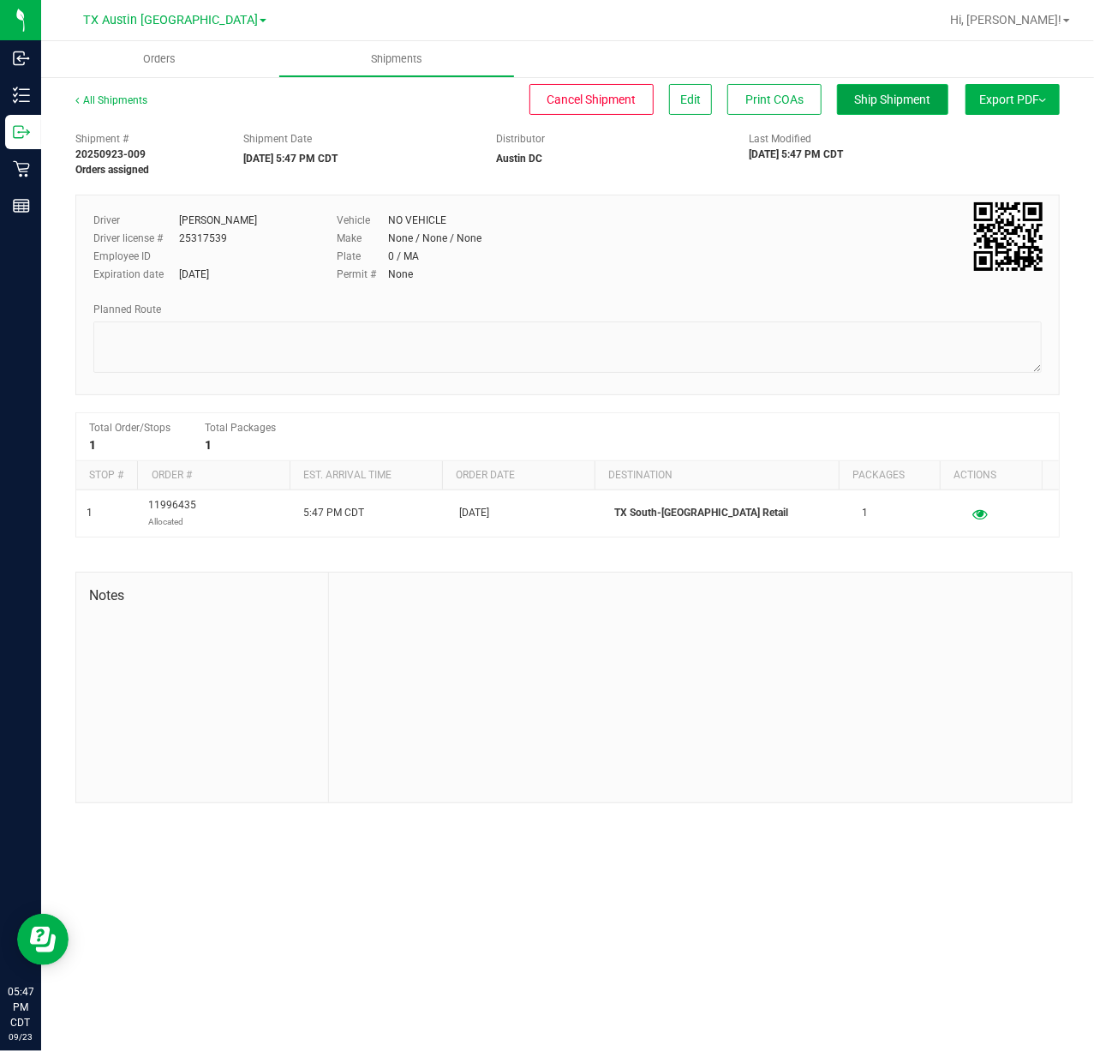
click at [861, 111] on button "Ship Shipment" at bounding box center [892, 99] width 111 height 31
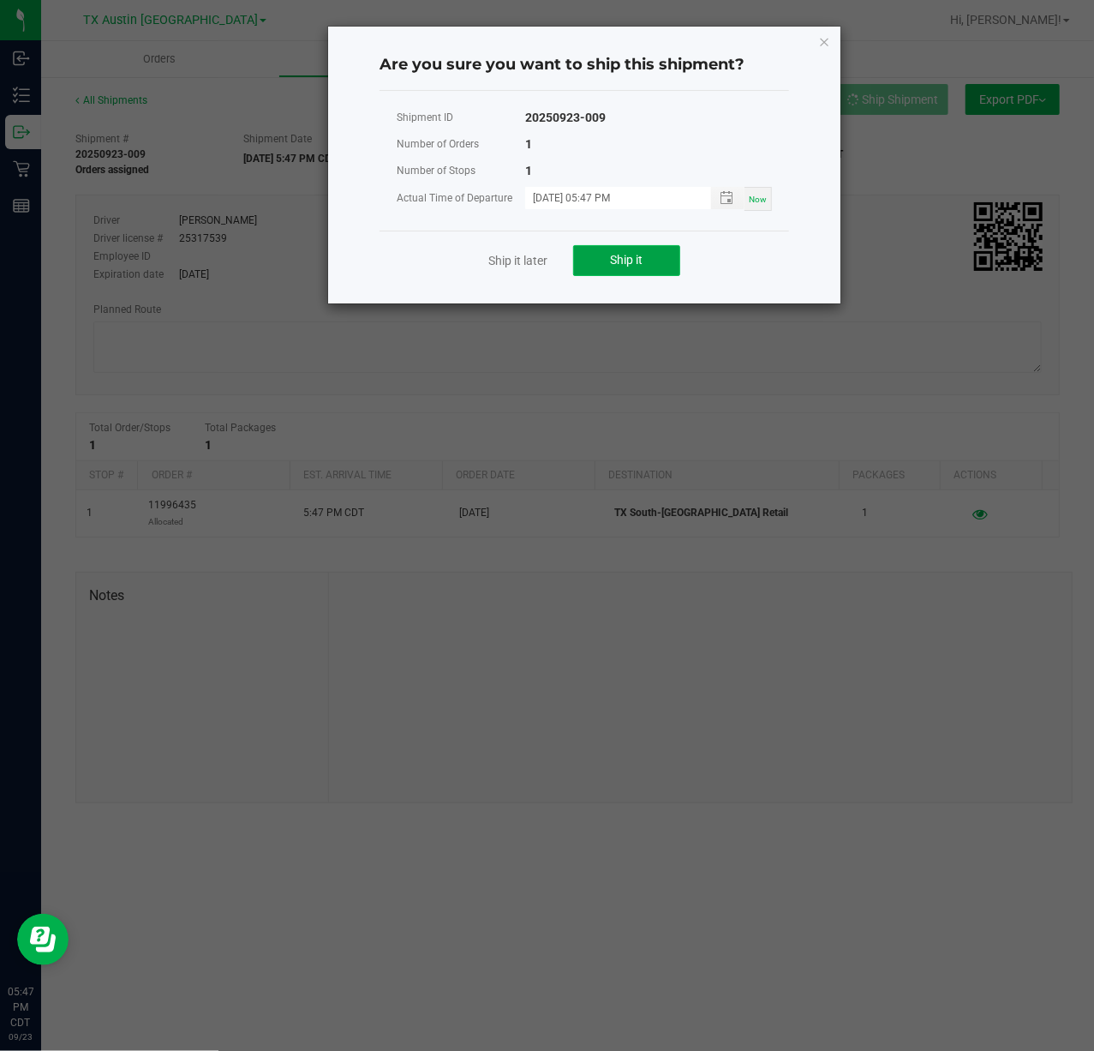
click at [665, 266] on button "Ship it" at bounding box center [626, 260] width 107 height 31
